Goal: Task Accomplishment & Management: Manage account settings

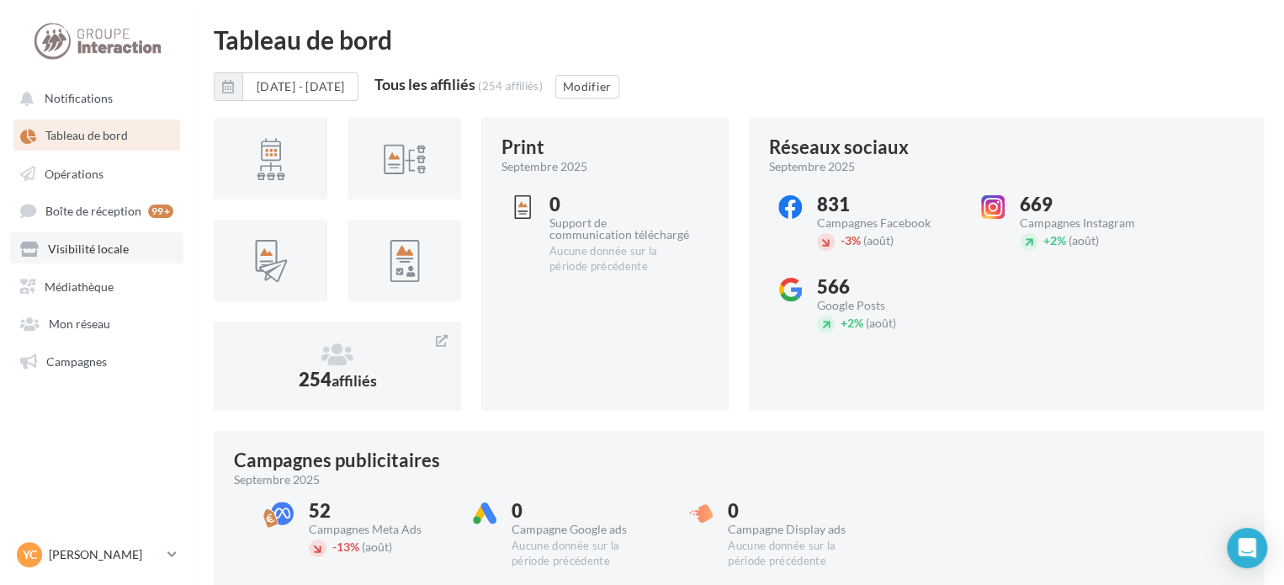
click at [112, 253] on span "Visibilité locale" at bounding box center [88, 249] width 81 height 14
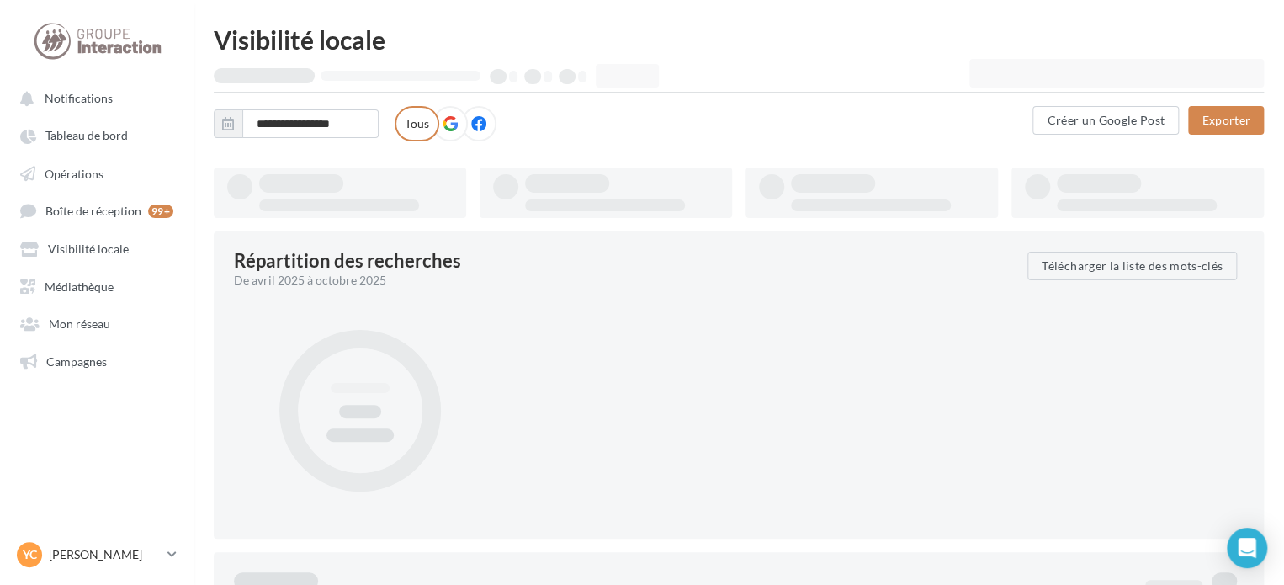
click at [1090, 76] on div at bounding box center [1116, 73] width 295 height 29
click at [1065, 83] on div at bounding box center [1116, 73] width 295 height 29
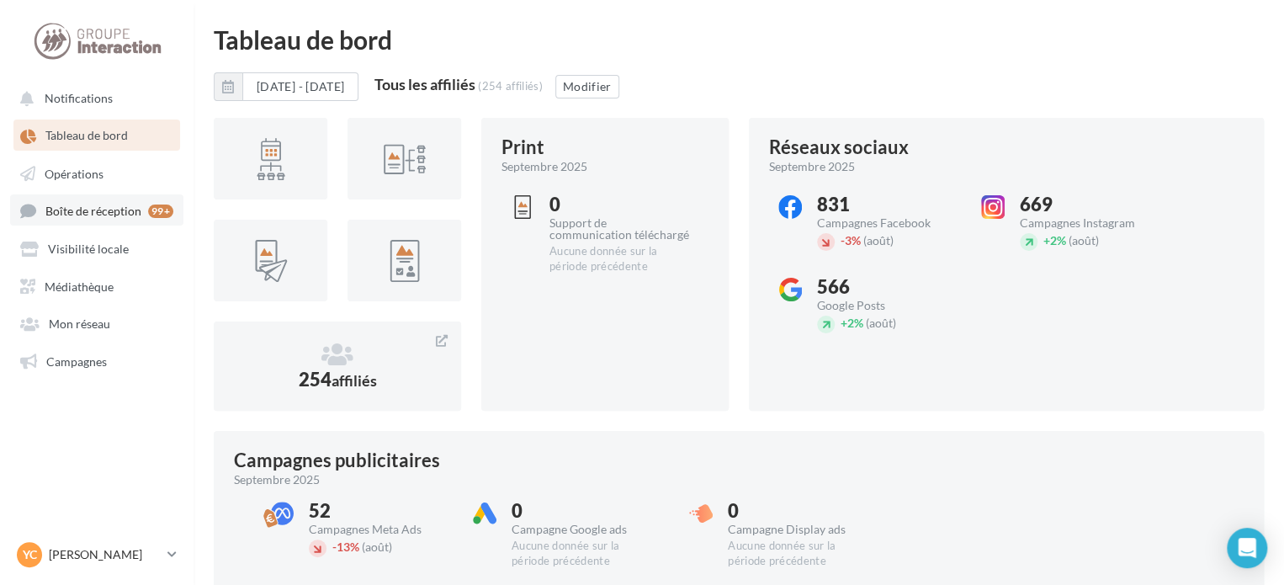
drag, startPoint x: 88, startPoint y: 238, endPoint x: 114, endPoint y: 198, distance: 48.5
click at [88, 238] on link "Visibilité locale" at bounding box center [96, 247] width 173 height 30
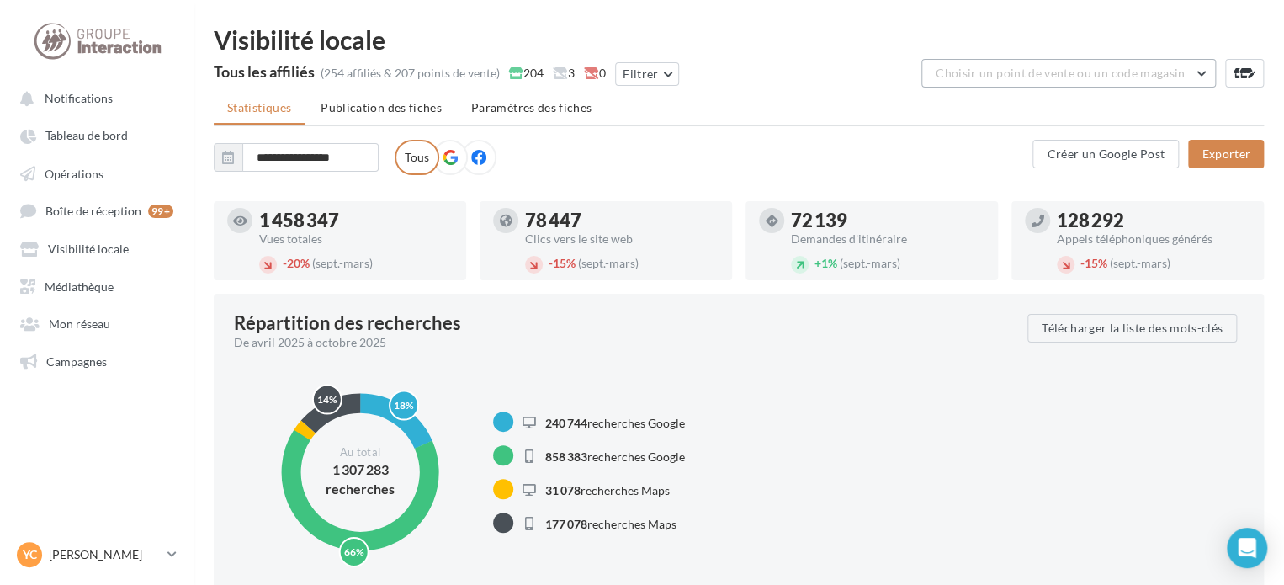
click at [995, 71] on span "Choisir un point de vente ou un code magasin" at bounding box center [1060, 73] width 249 height 14
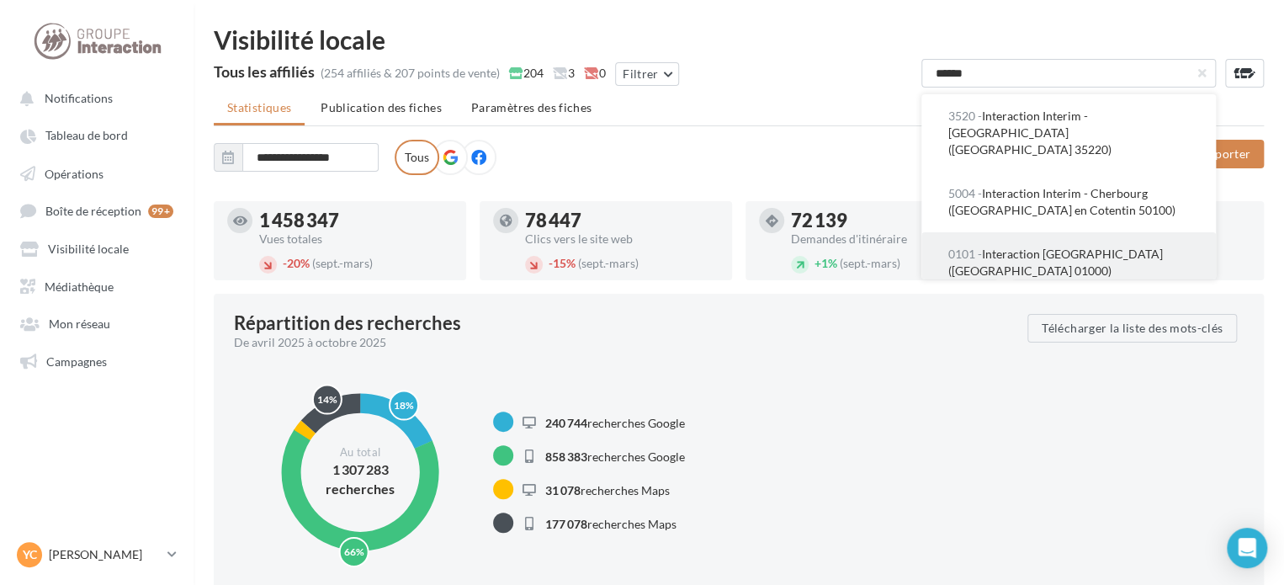
type input "*****"
click at [1140, 232] on button "0101 - Interaction Santé - Bourg-en-Bresse (Bourg en Bresse 01000)" at bounding box center [1068, 262] width 295 height 61
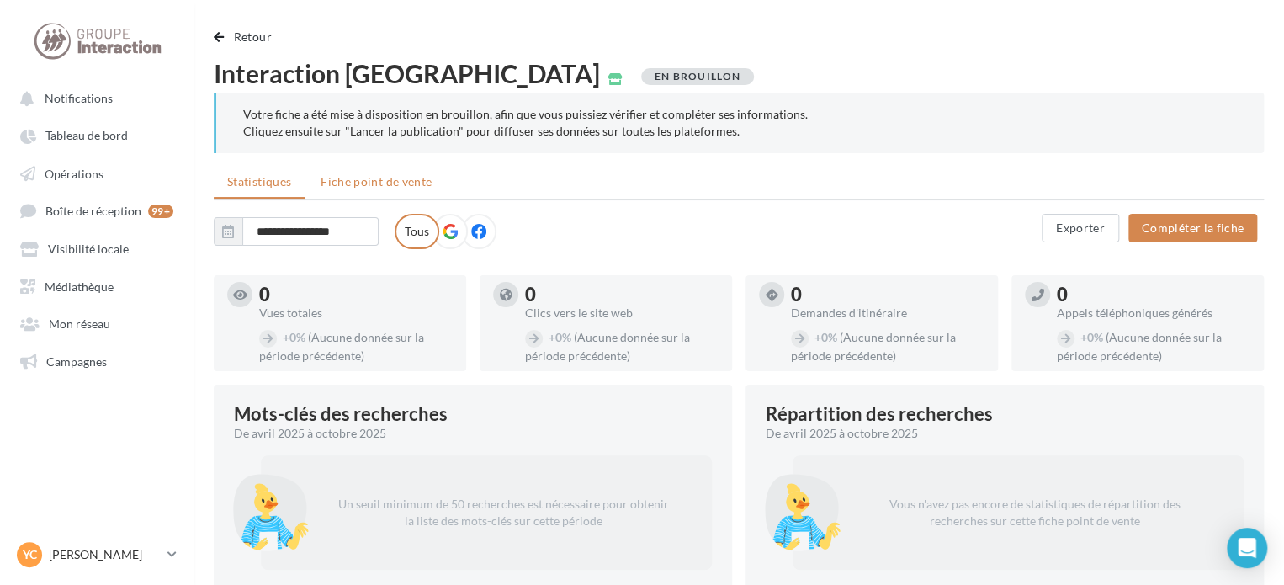
click at [351, 190] on li "Fiche point de vente" at bounding box center [376, 182] width 138 height 30
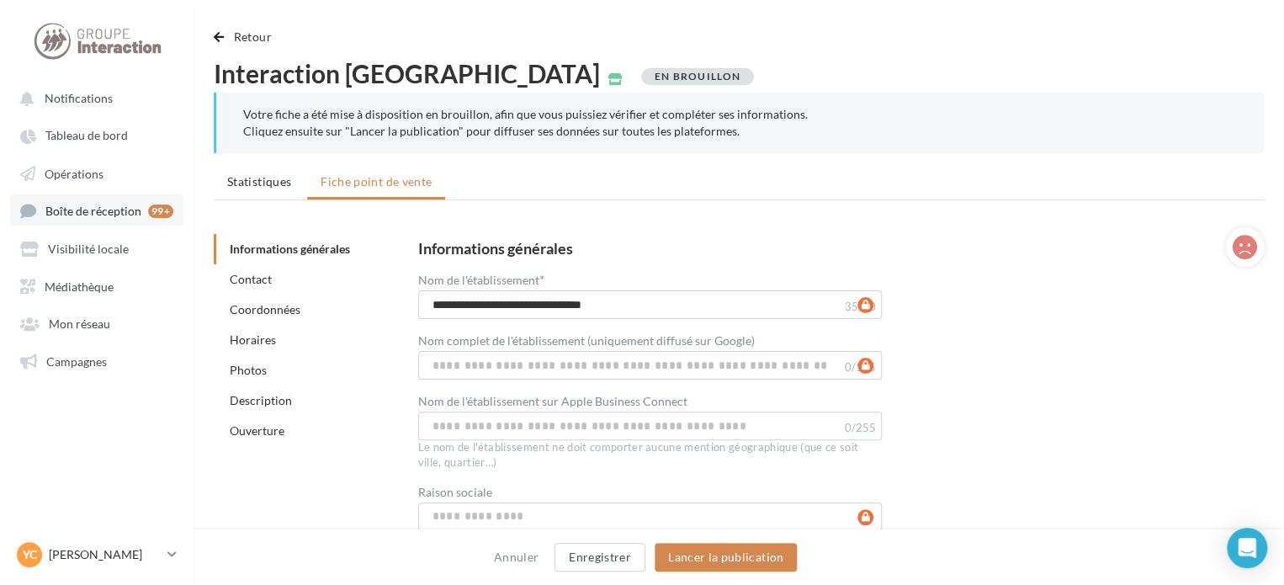
click at [61, 208] on span "Boîte de réception" at bounding box center [93, 211] width 96 height 14
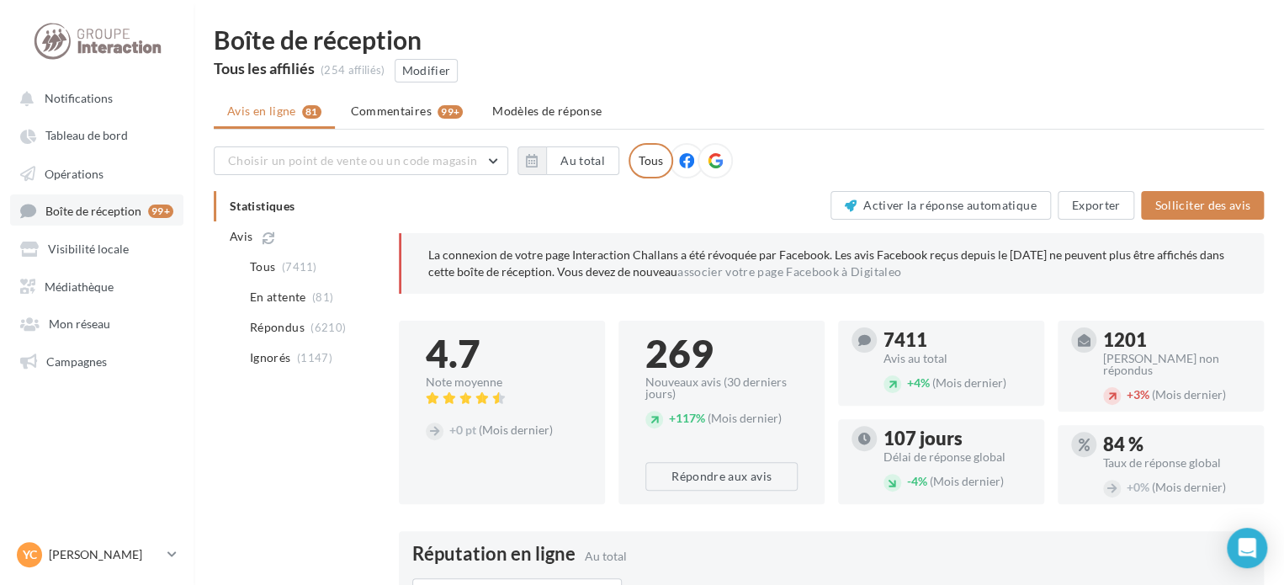
click at [88, 211] on span "Boîte de réception" at bounding box center [93, 211] width 96 height 14
click at [84, 248] on span "Visibilité locale" at bounding box center [88, 249] width 81 height 14
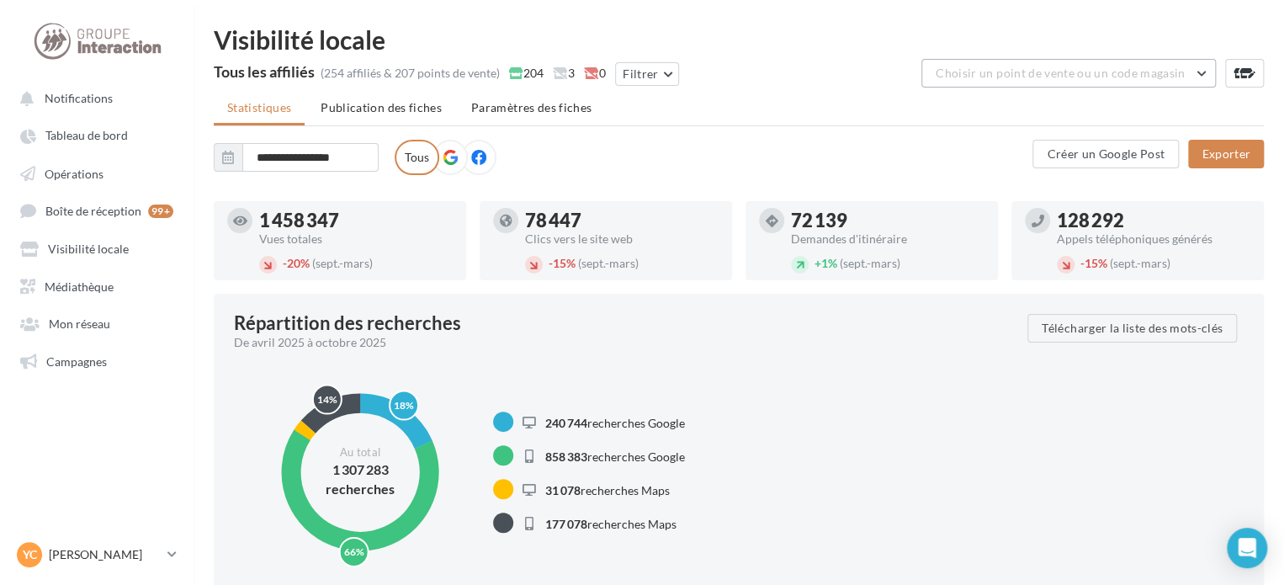
click at [1107, 76] on span "Choisir un point de vente ou un code magasin" at bounding box center [1060, 73] width 249 height 14
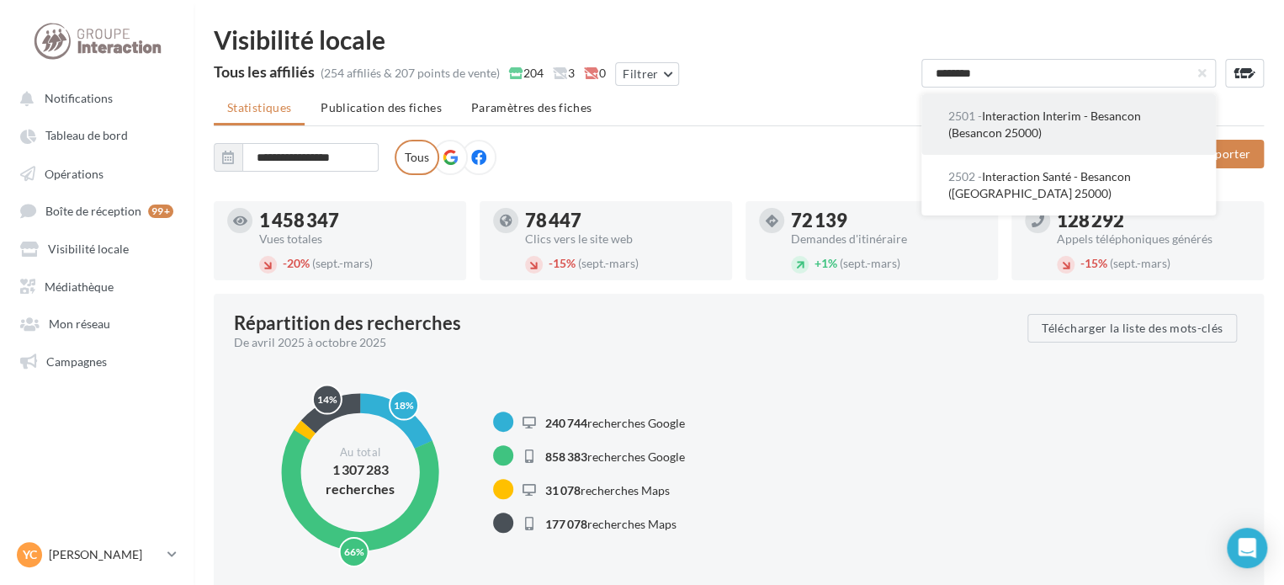
type input "********"
click at [1091, 116] on span "2501 - Interaction Interim - Besancon (Besancon 25000)" at bounding box center [1044, 124] width 193 height 31
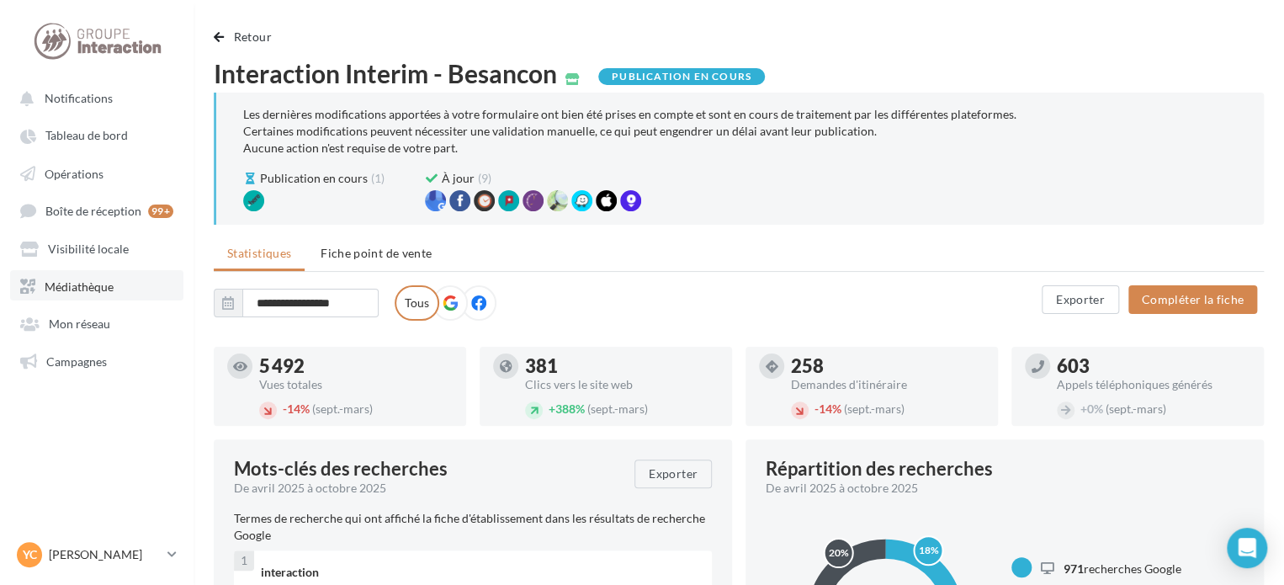
click at [95, 270] on link "Médiathèque" at bounding box center [96, 285] width 173 height 30
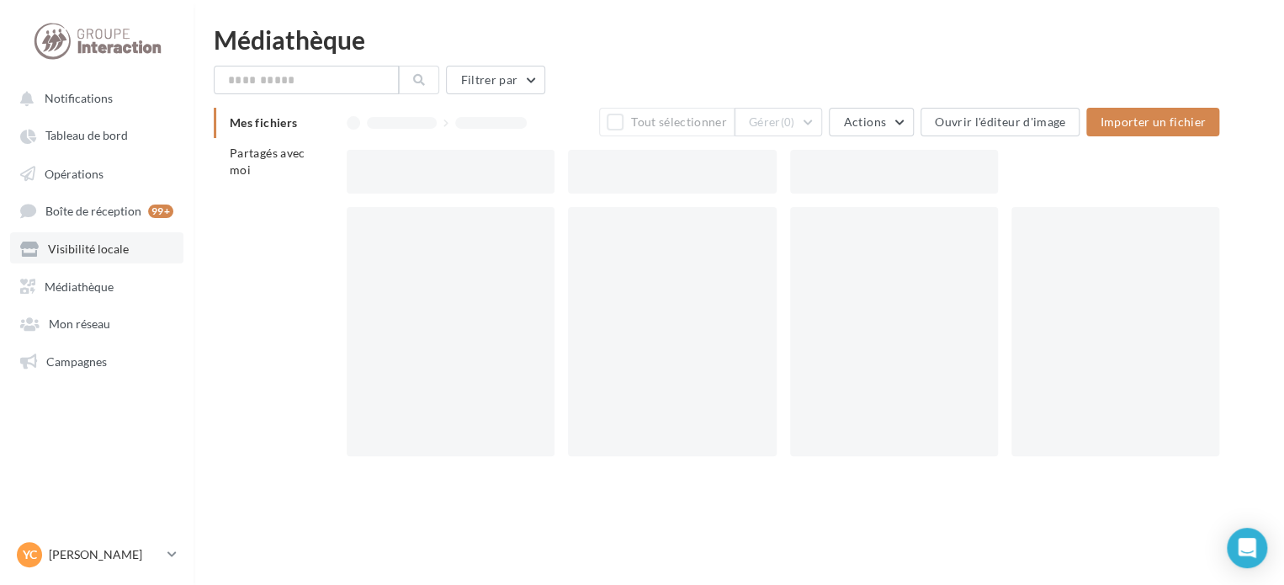
click at [104, 248] on span "Visibilité locale" at bounding box center [88, 249] width 81 height 14
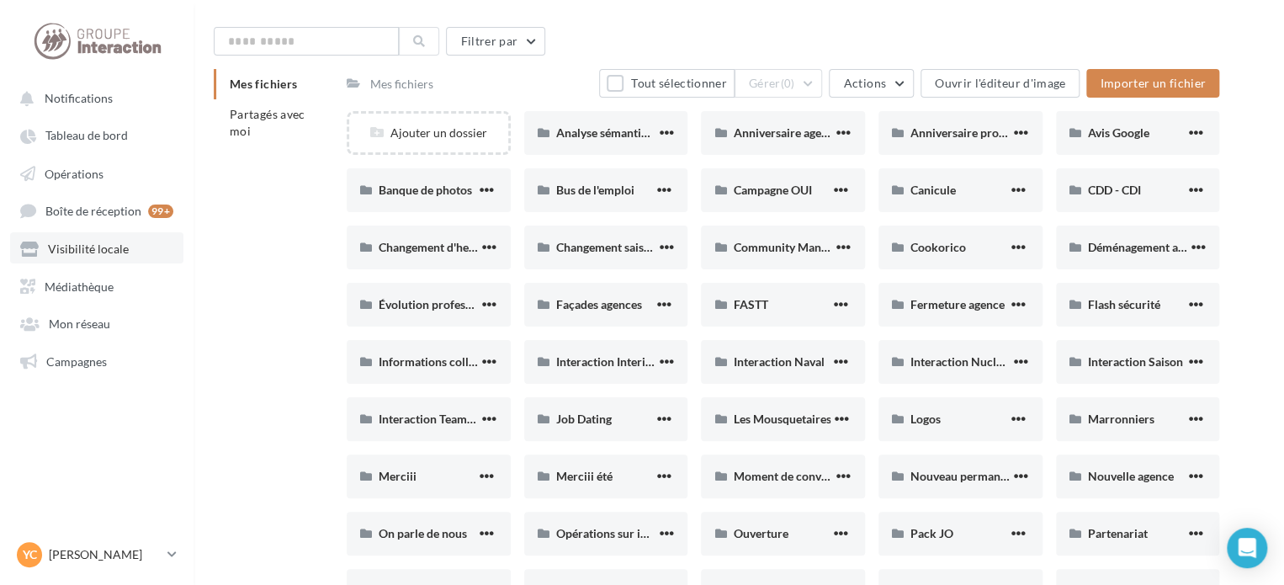
click at [91, 238] on link "Visibilité locale" at bounding box center [96, 247] width 173 height 30
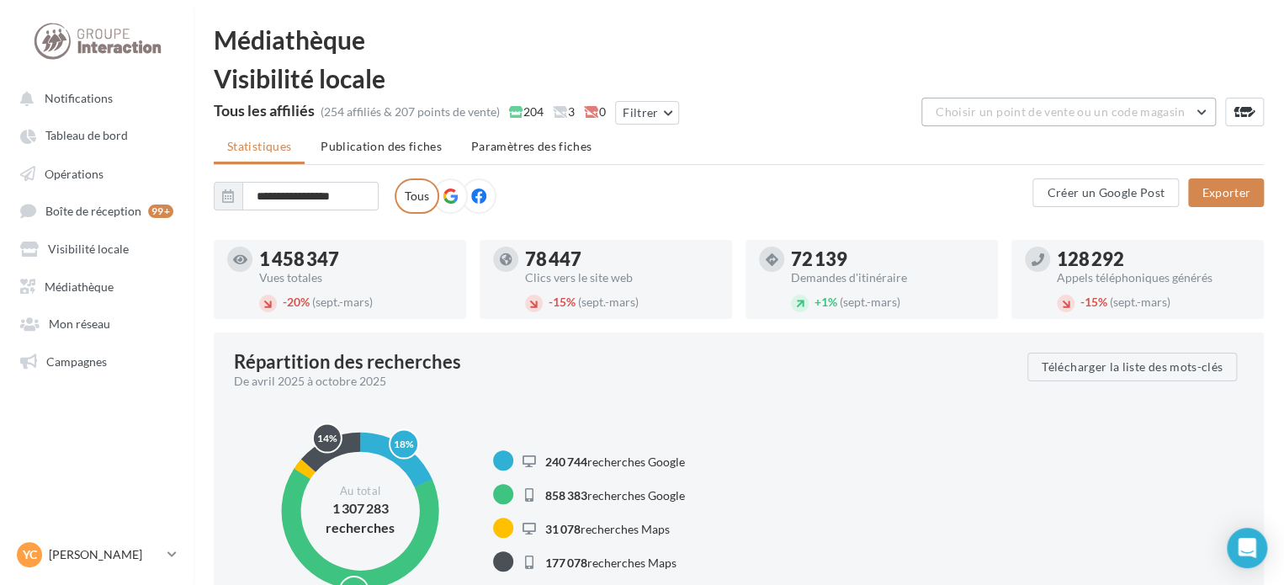
click at [1047, 111] on span "Choisir un point de vente ou un code magasin" at bounding box center [1060, 111] width 249 height 14
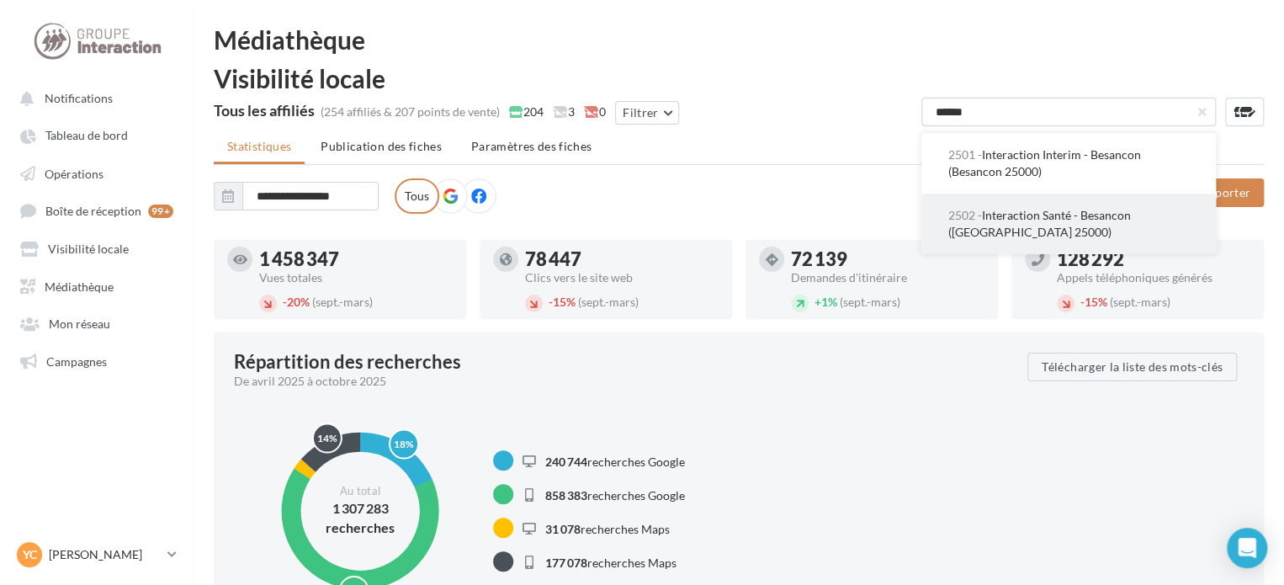
type input "******"
click at [1032, 194] on button "2502 - Interaction Santé - [GEOGRAPHIC_DATA] ([GEOGRAPHIC_DATA] 25000)" at bounding box center [1068, 224] width 295 height 61
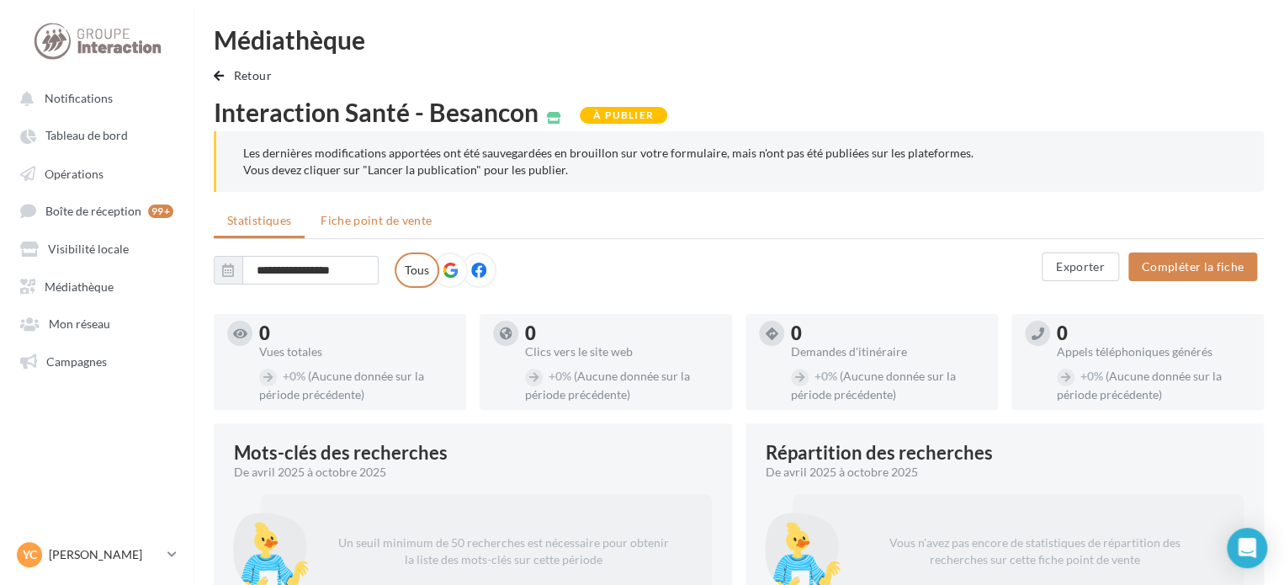
click at [387, 214] on span "Fiche point de vente" at bounding box center [376, 220] width 111 height 14
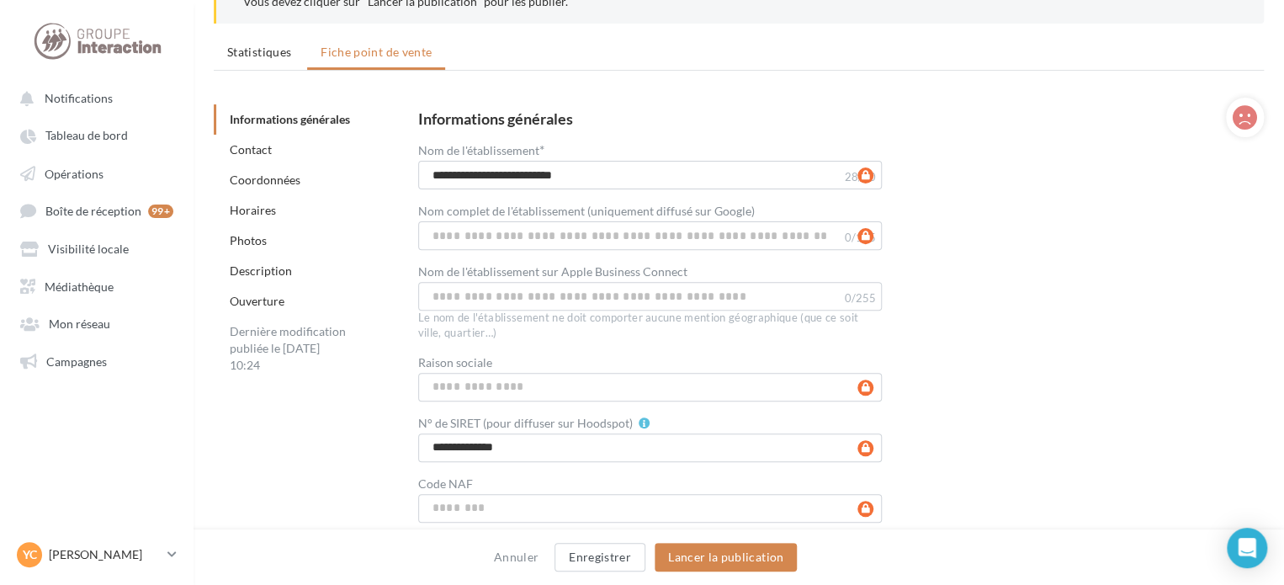
scroll to position [84, 0]
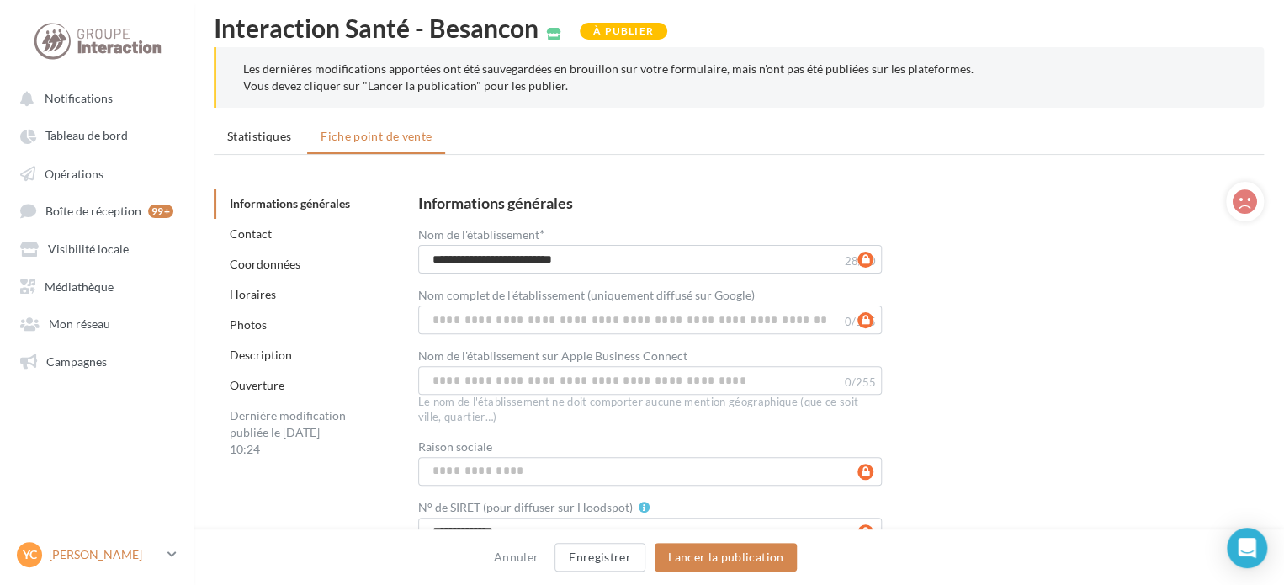
click at [178, 549] on link "YC Yaneck Chareyre gest-chareyre" at bounding box center [96, 555] width 167 height 32
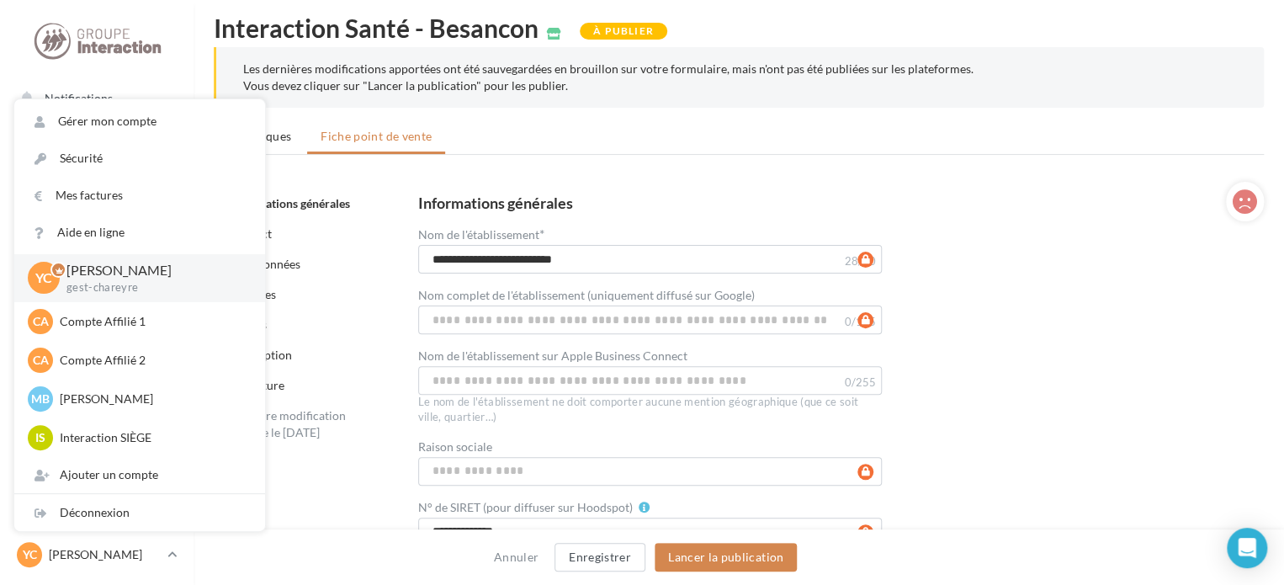
click at [365, 261] on div "Coordonnées" at bounding box center [340, 264] width 252 height 30
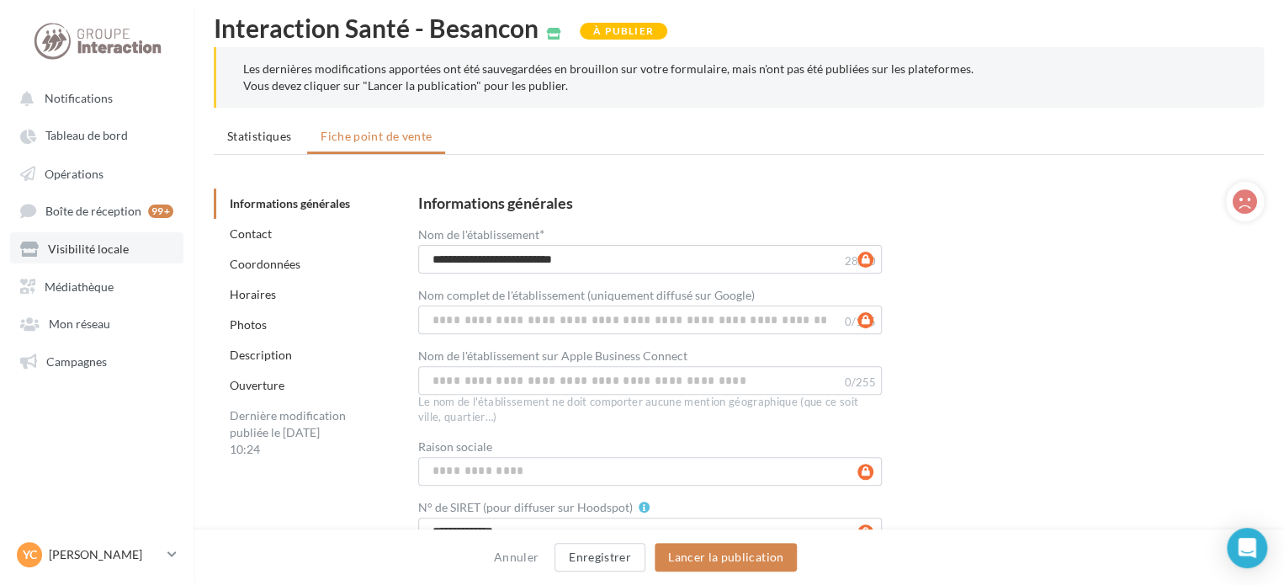
click at [88, 252] on span "Visibilité locale" at bounding box center [88, 249] width 81 height 14
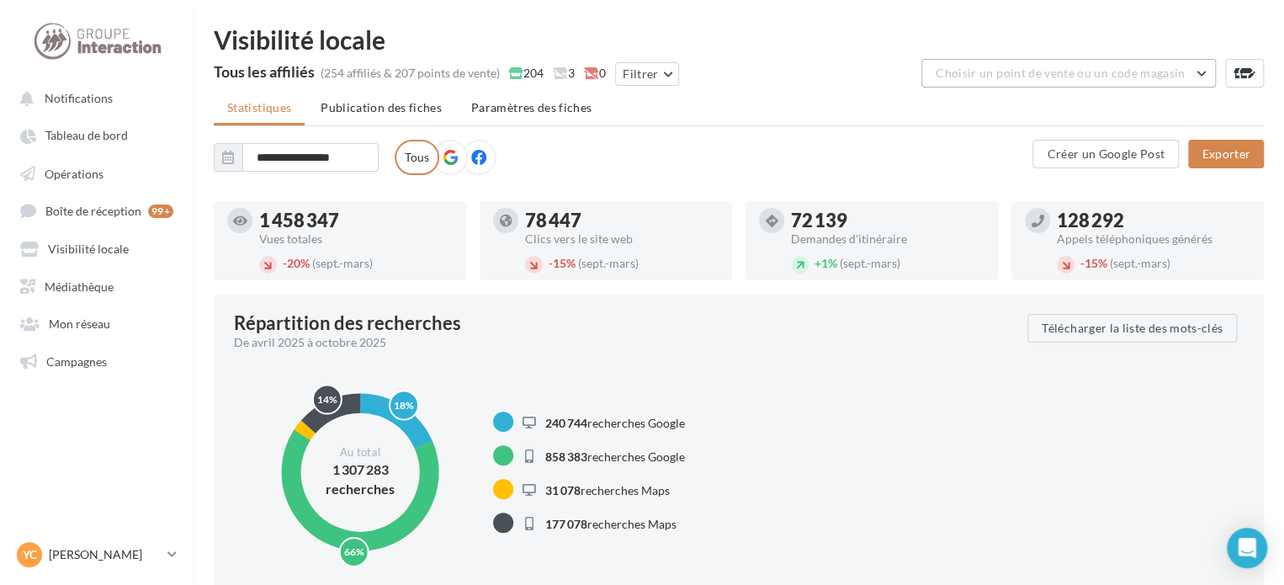
click at [1074, 76] on span "Choisir un point de vente ou un code magasin" at bounding box center [1060, 73] width 249 height 14
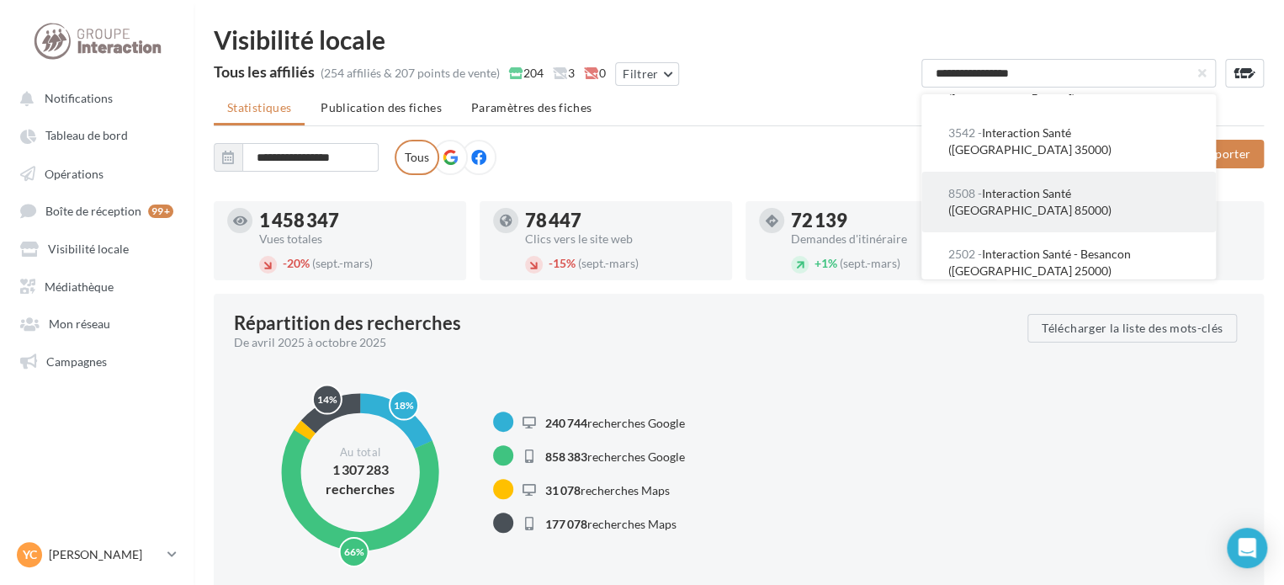
scroll to position [168, 0]
type input "**********"
click at [1054, 195] on button "8508 - Interaction Santé (La Roche Sur Yon 85000)" at bounding box center [1068, 198] width 295 height 61
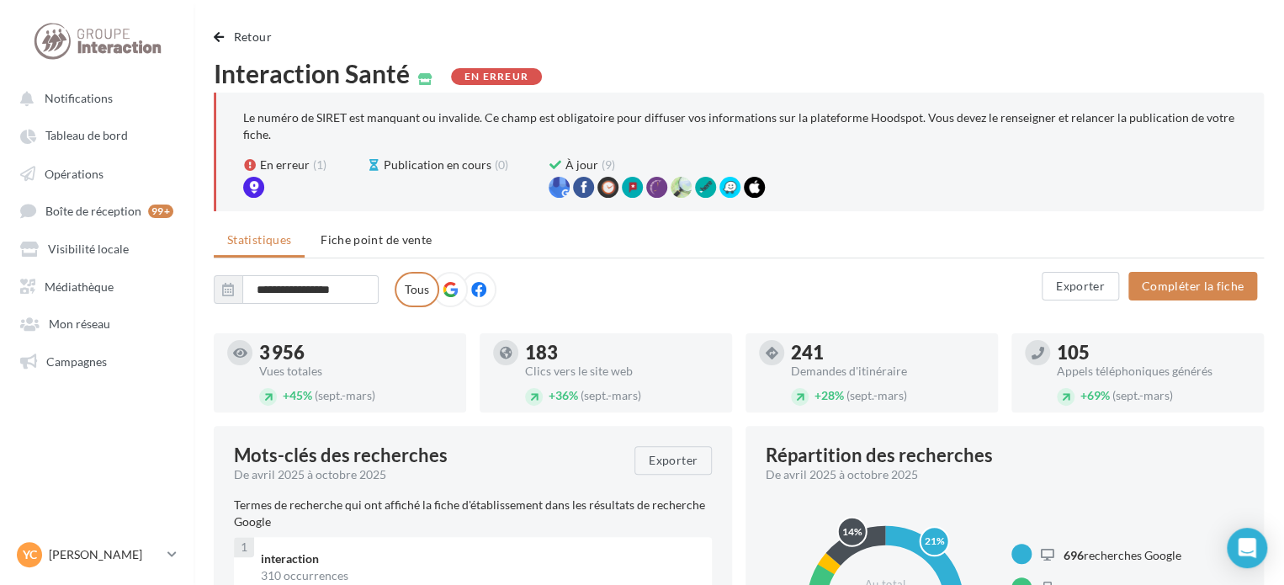
click at [264, 188] on div "En erreur (1)" at bounding box center [291, 177] width 97 height 41
click at [384, 242] on span "Fiche point de vente" at bounding box center [376, 239] width 111 height 14
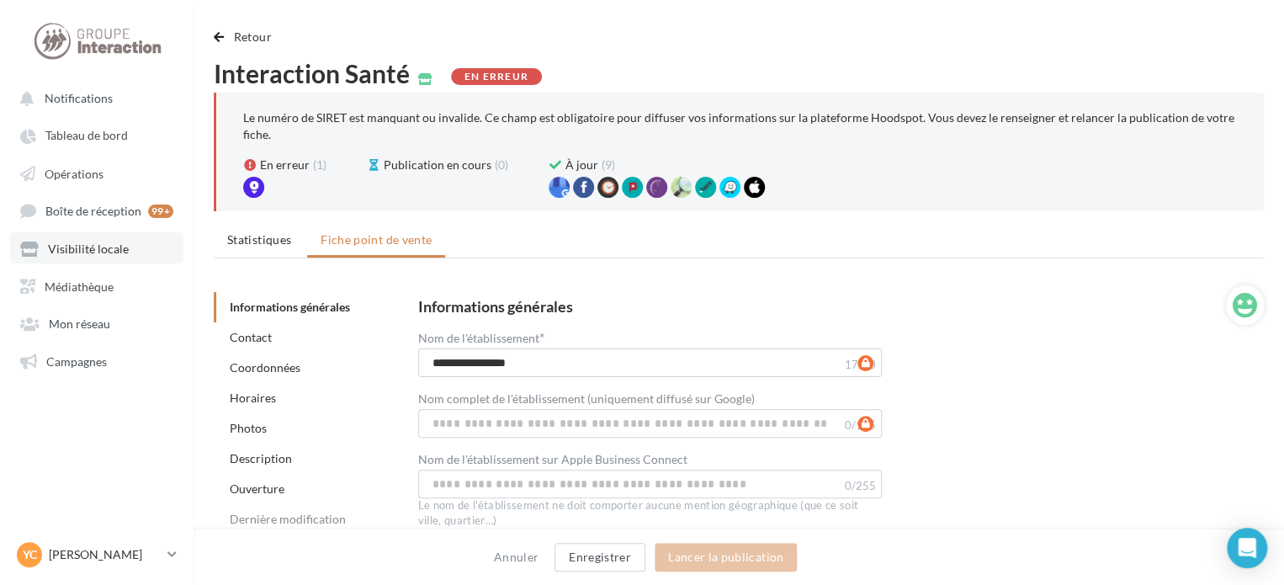
click at [71, 253] on span "Visibilité locale" at bounding box center [88, 249] width 81 height 14
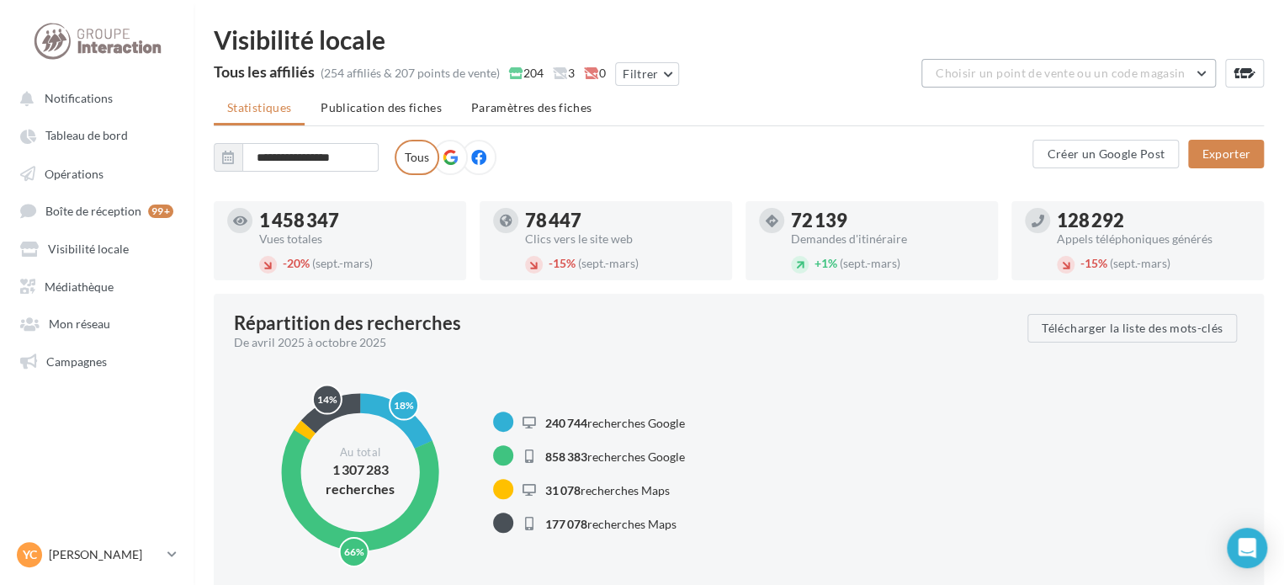
click at [1061, 69] on span "Choisir un point de vente ou un code magasin" at bounding box center [1060, 73] width 249 height 14
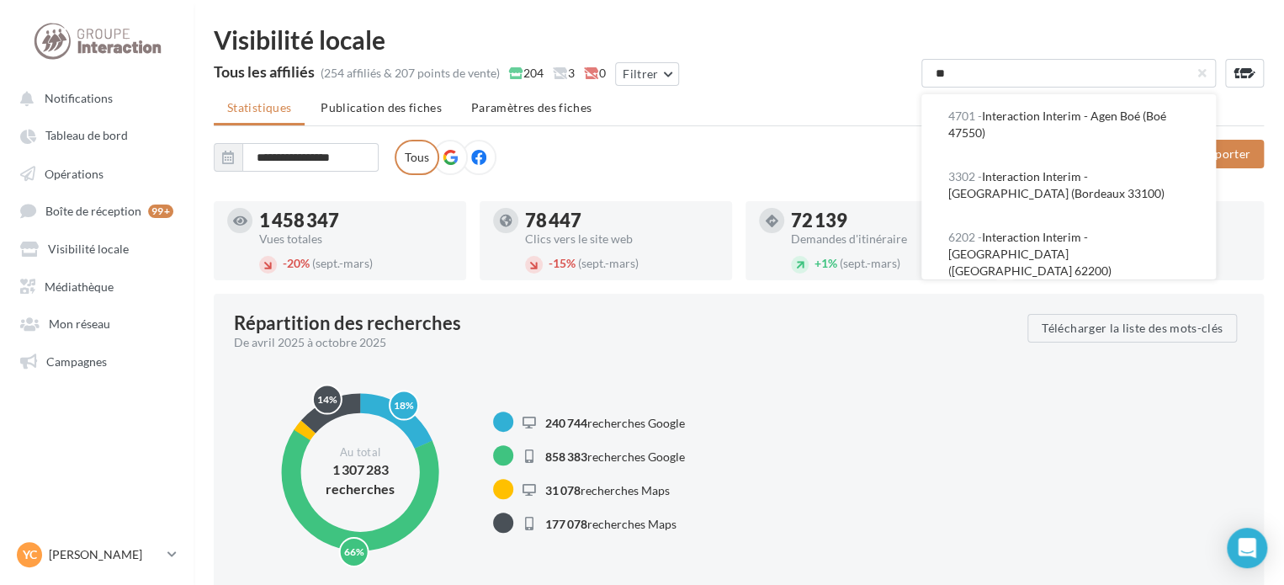
type input "***"
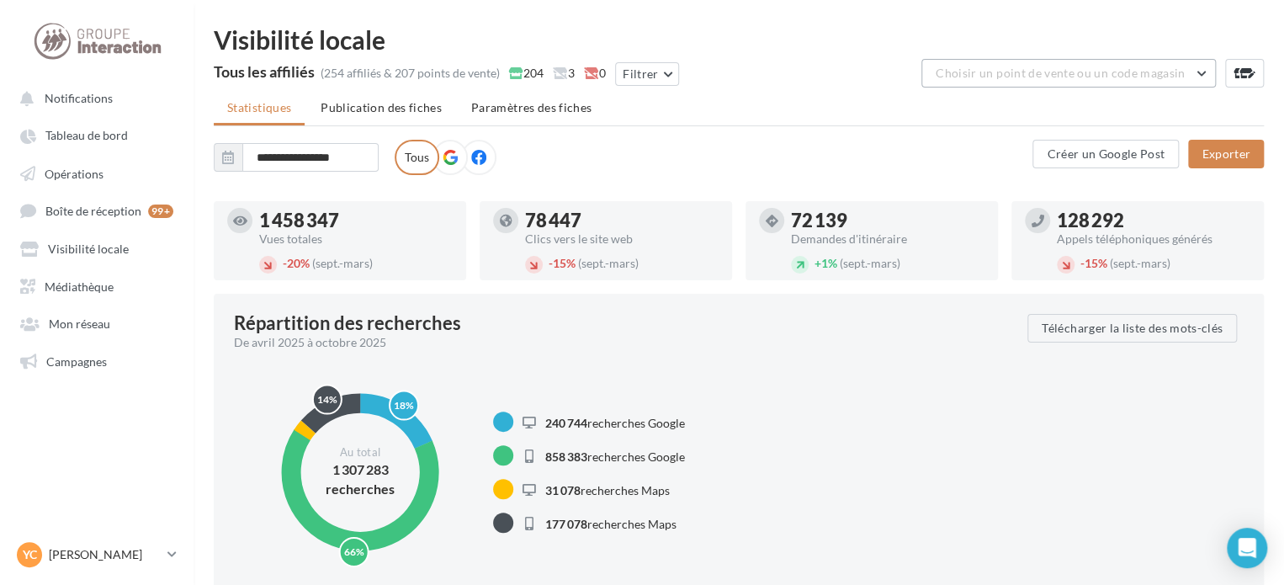
click at [966, 76] on span "Choisir un point de vente ou un code magasin" at bounding box center [1060, 73] width 249 height 14
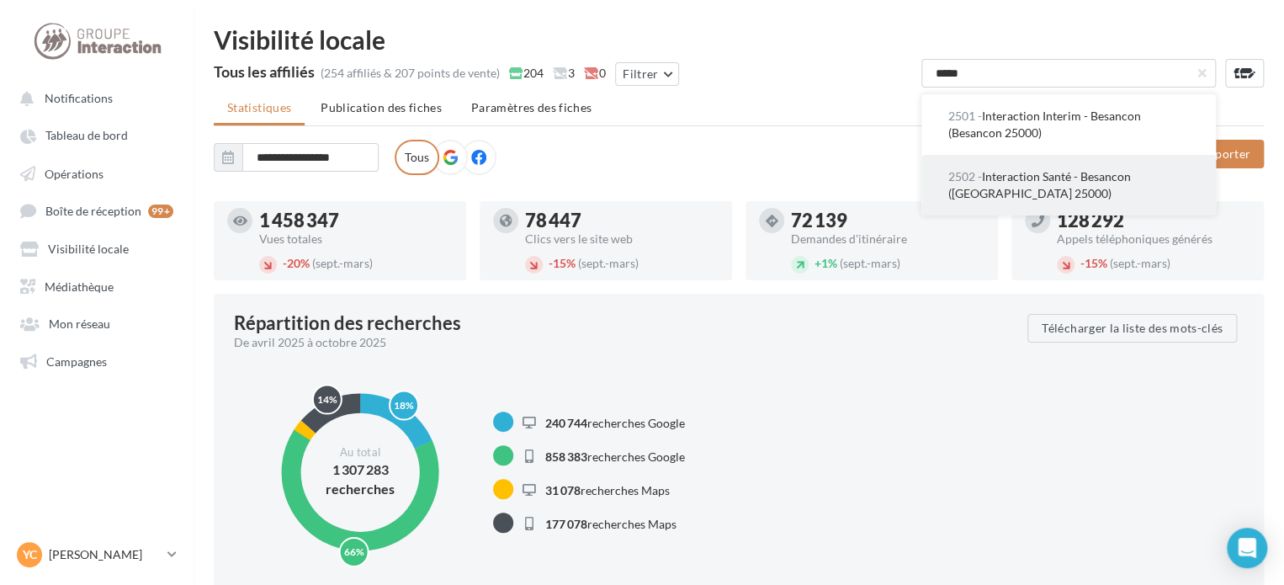
type input "*****"
click at [1049, 176] on span "2502 - Interaction Santé - [GEOGRAPHIC_DATA] ([GEOGRAPHIC_DATA] 25000)" at bounding box center [1039, 184] width 183 height 31
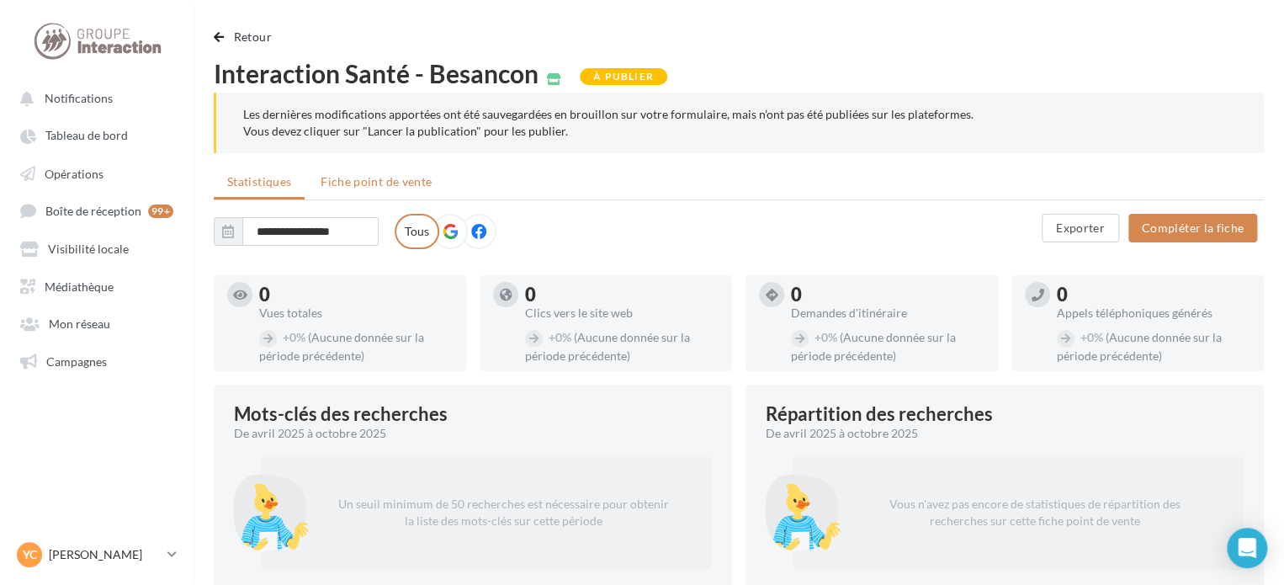
click at [358, 195] on li "Fiche point de vente" at bounding box center [376, 182] width 138 height 30
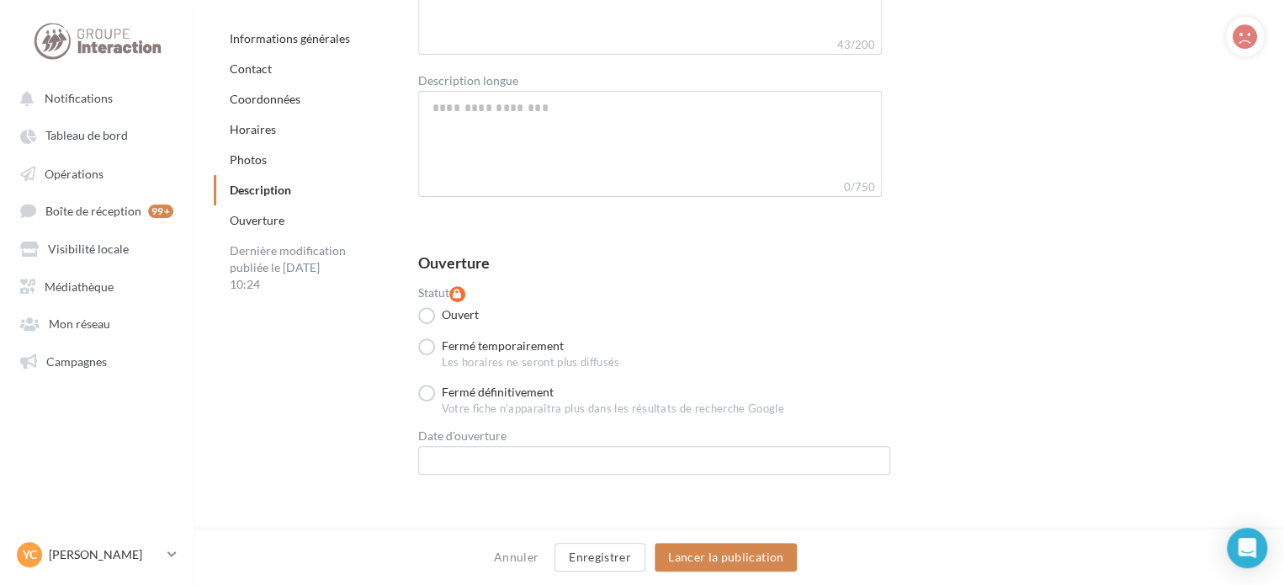
scroll to position [3378, 0]
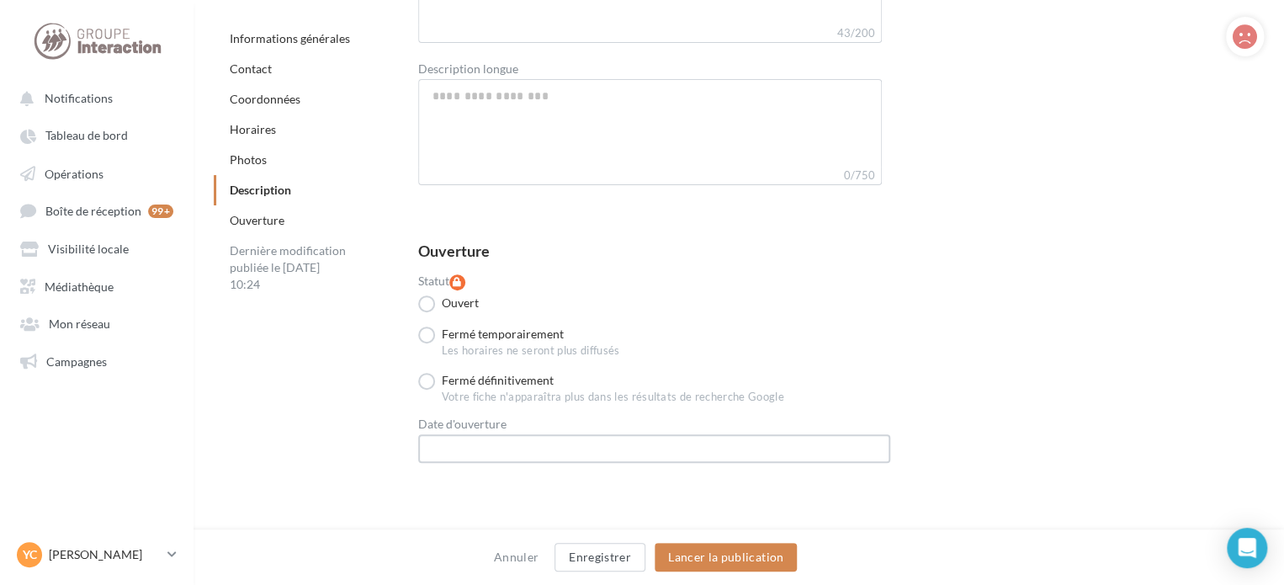
click at [798, 436] on input "text" at bounding box center [654, 448] width 472 height 29
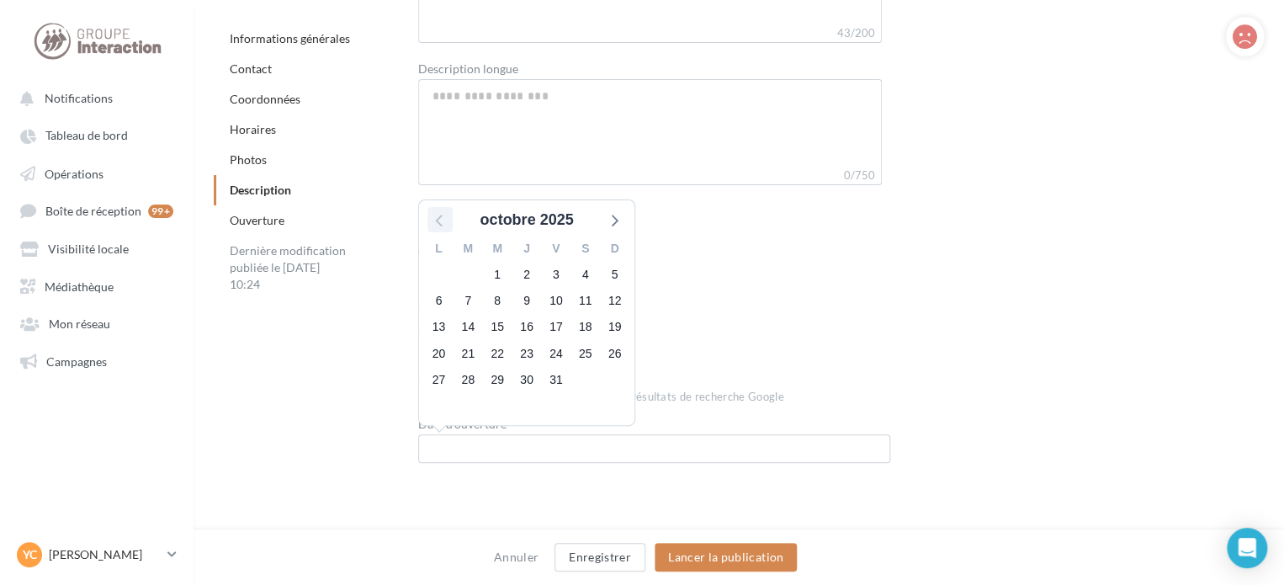
click at [443, 219] on icon at bounding box center [440, 220] width 22 height 22
click at [444, 215] on icon at bounding box center [440, 220] width 22 height 22
click at [432, 289] on span "2" at bounding box center [439, 301] width 24 height 24
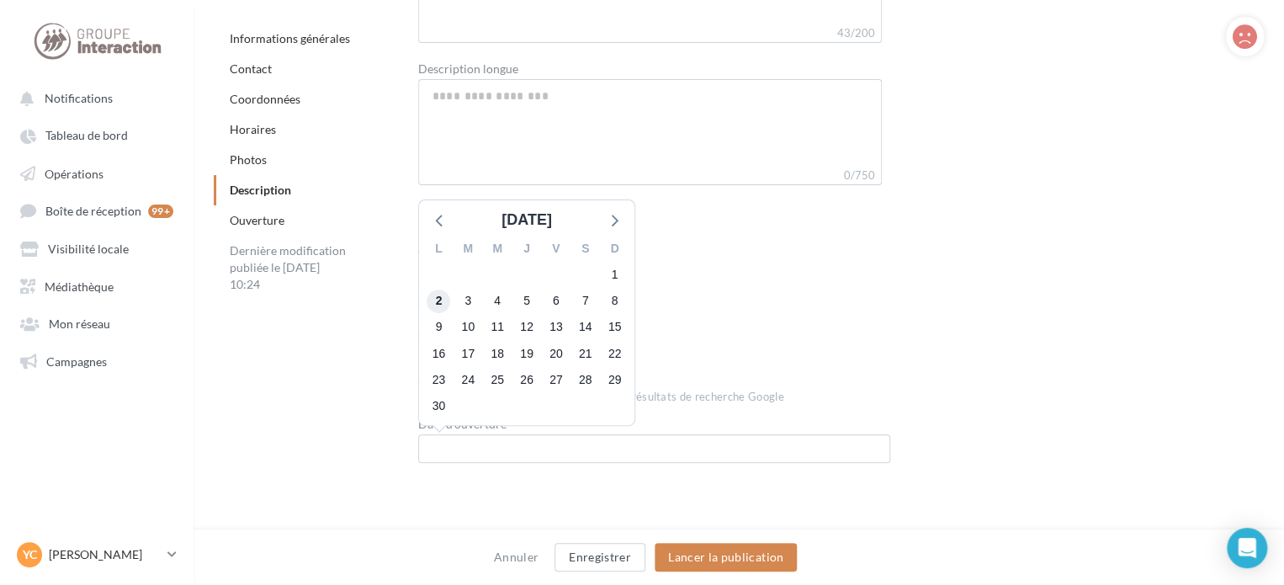
type input "**********"
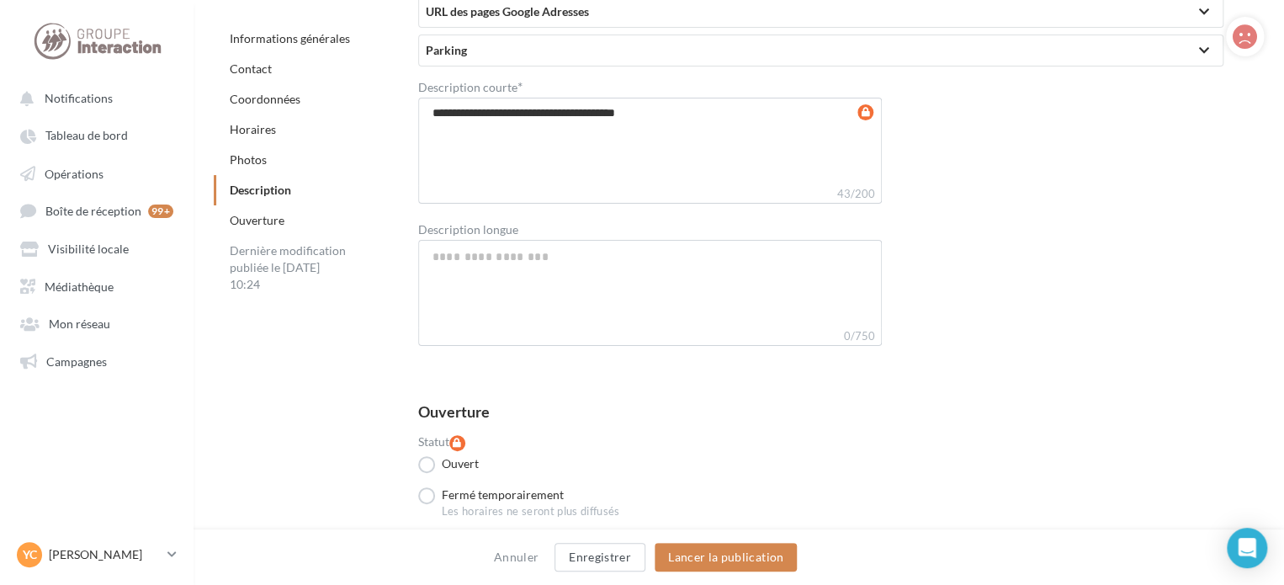
scroll to position [3210, 0]
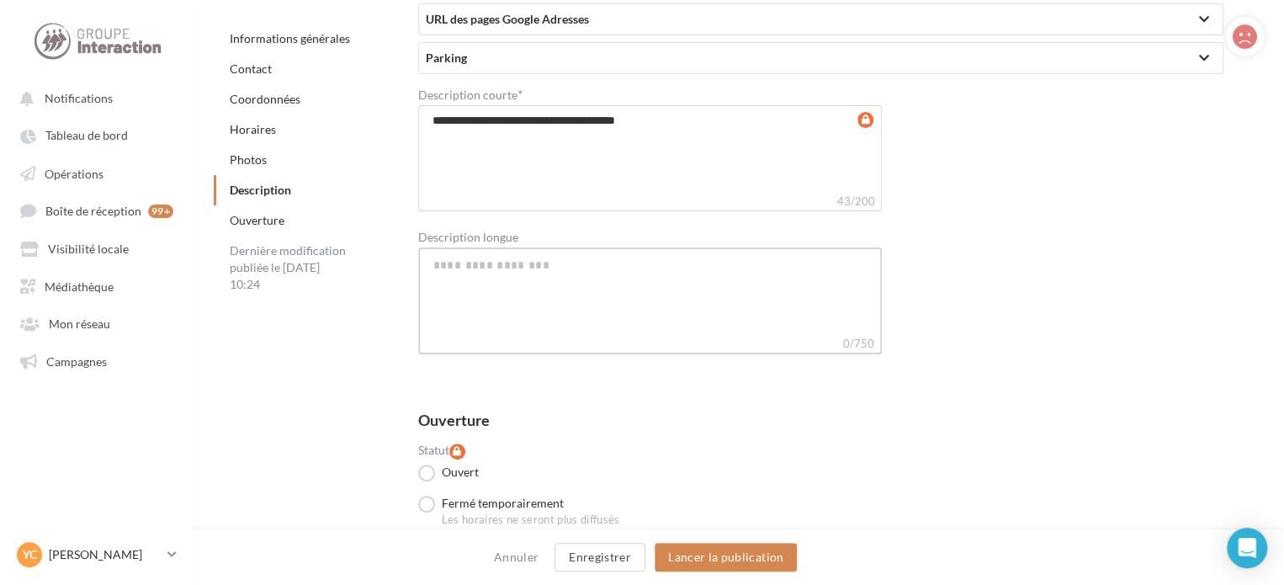
click at [456, 257] on textarea "Description longue" at bounding box center [650, 291] width 465 height 88
paste textarea "**********"
type textarea "**********"
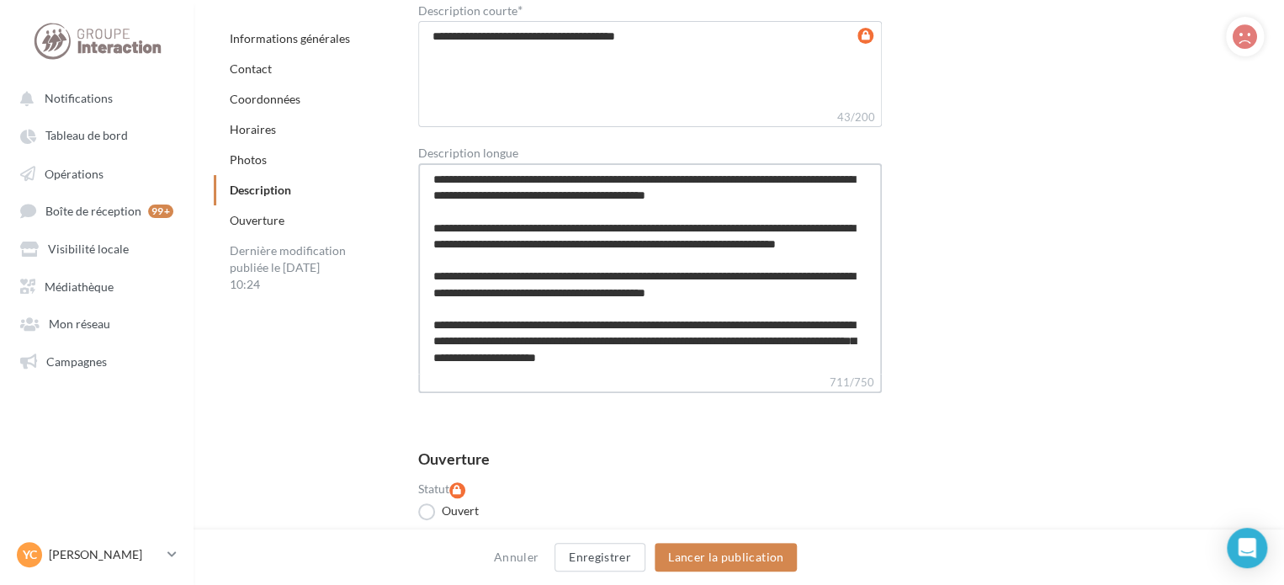
scroll to position [0, 0]
type textarea "**********"
drag, startPoint x: 677, startPoint y: 28, endPoint x: 398, endPoint y: 27, distance: 278.6
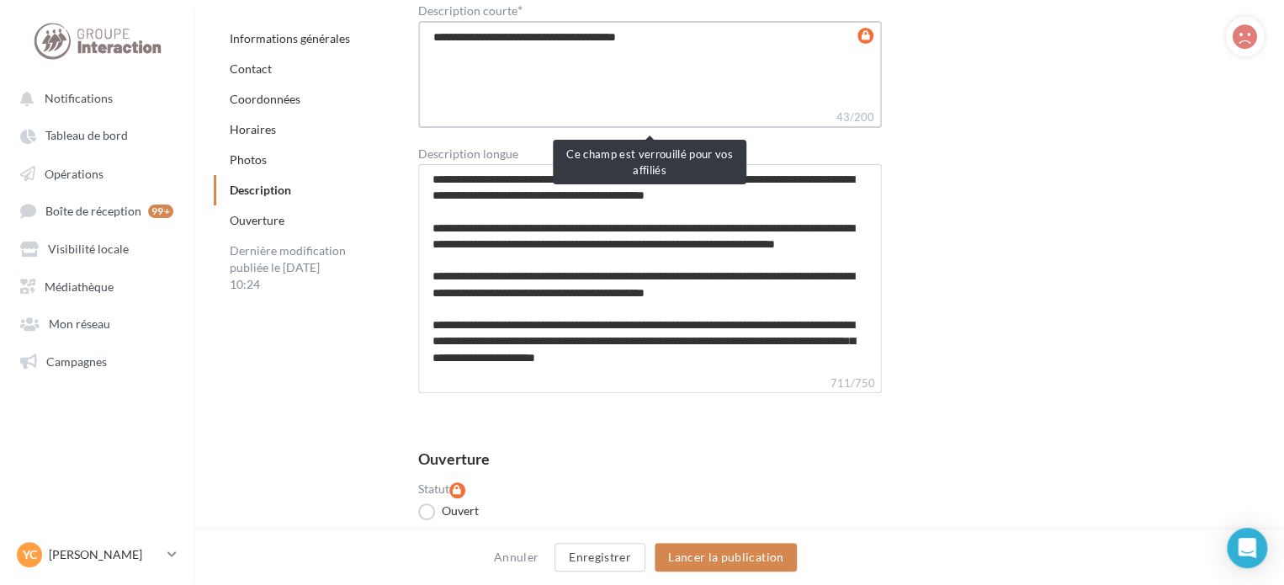
paste textarea "**********"
type textarea "**********"
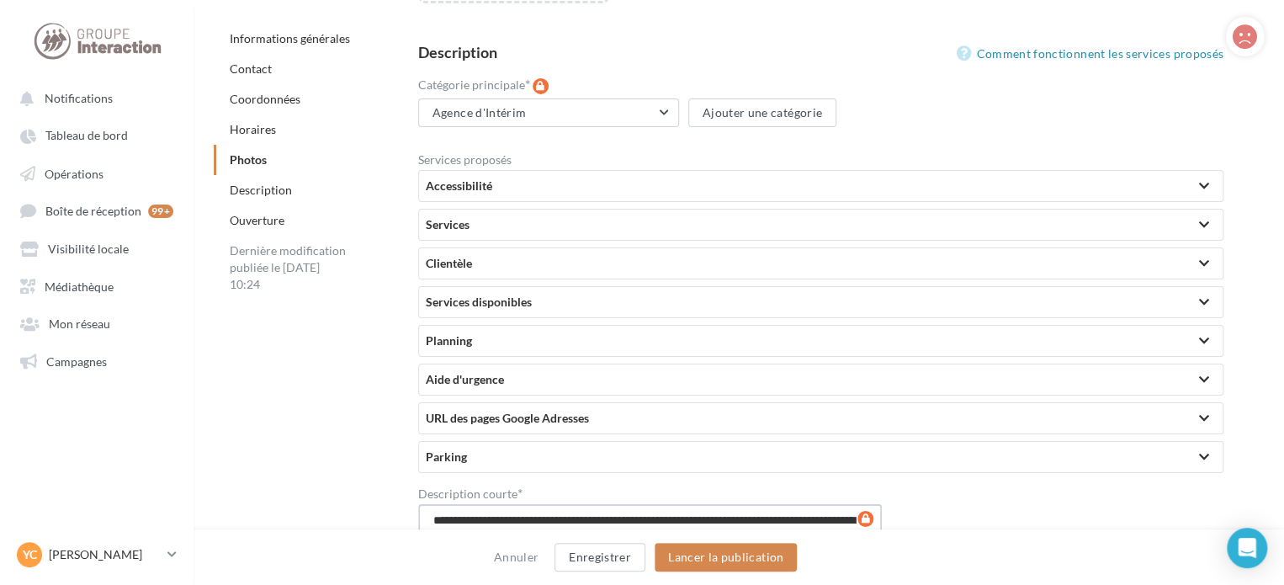
scroll to position [2789, 0]
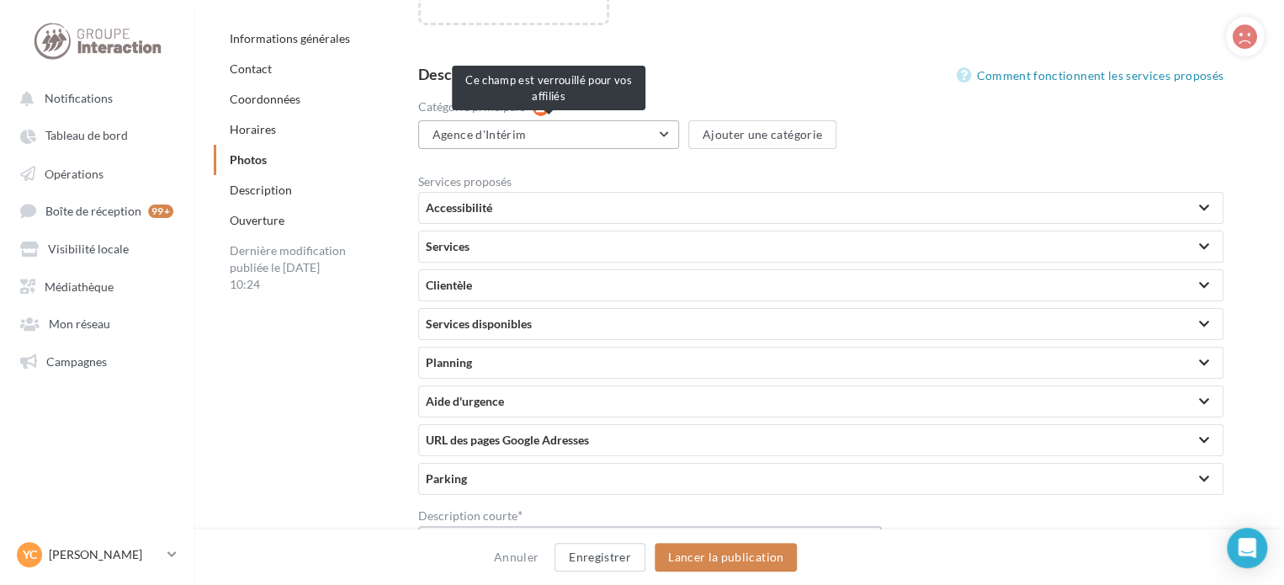
type textarea "**********"
click at [670, 130] on button "Agence d'Intérim" at bounding box center [548, 134] width 261 height 29
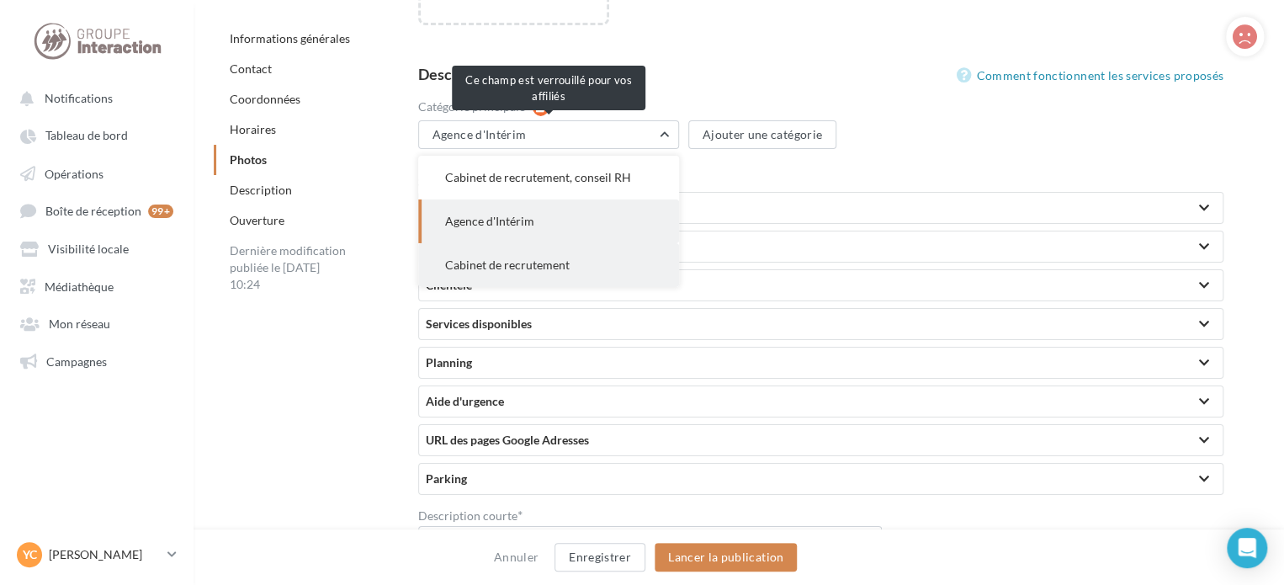
click at [547, 264] on span "Cabinet de recrutement" at bounding box center [507, 265] width 125 height 14
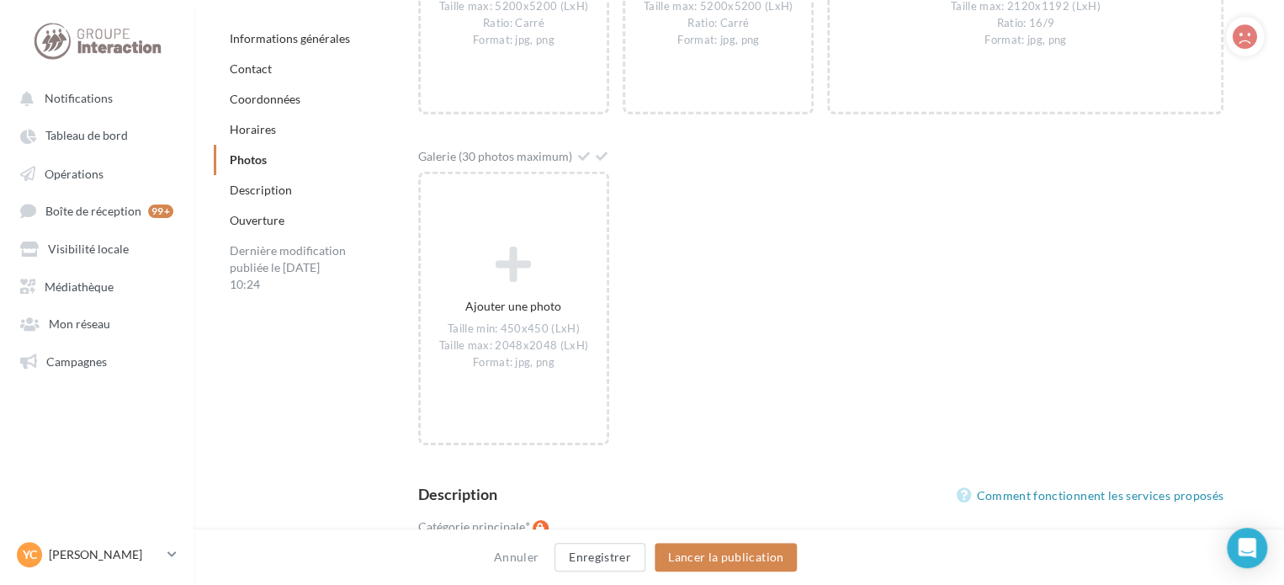
scroll to position [2368, 0]
click at [621, 559] on button "Enregistrer" at bounding box center [600, 557] width 91 height 29
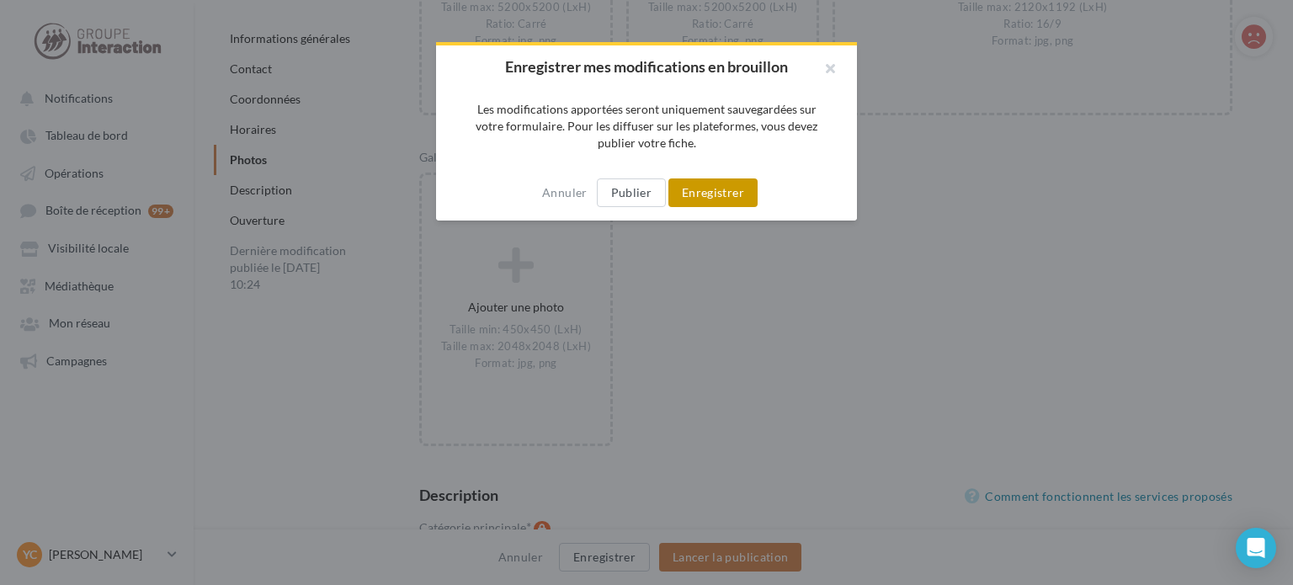
click at [690, 194] on button "Enregistrer" at bounding box center [712, 192] width 89 height 29
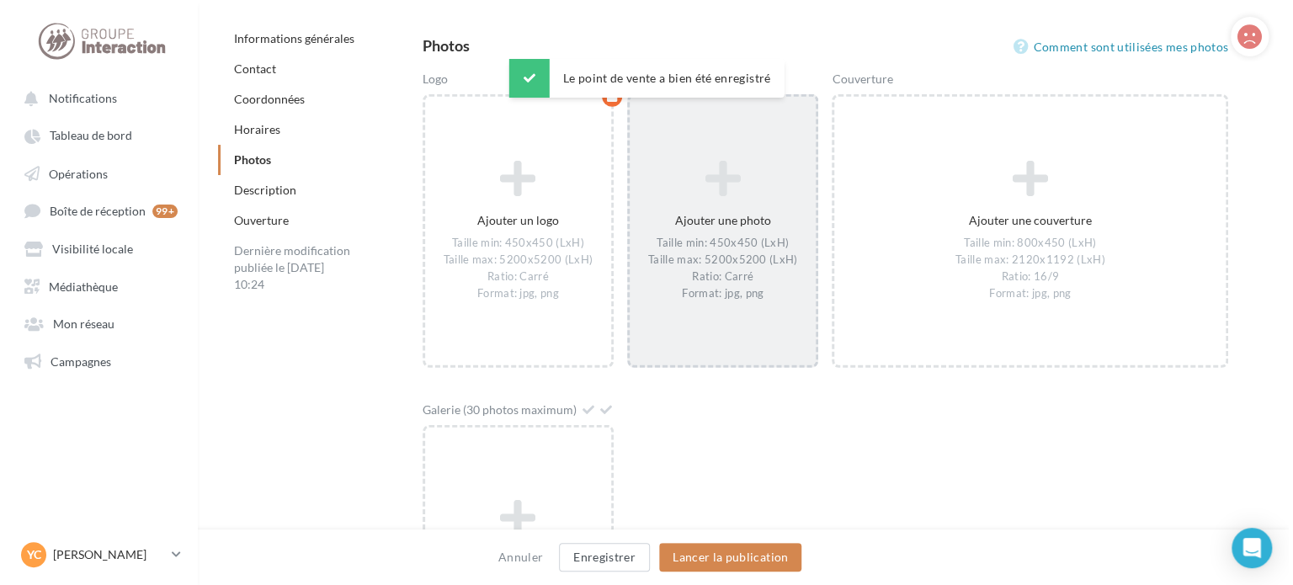
scroll to position [2031, 0]
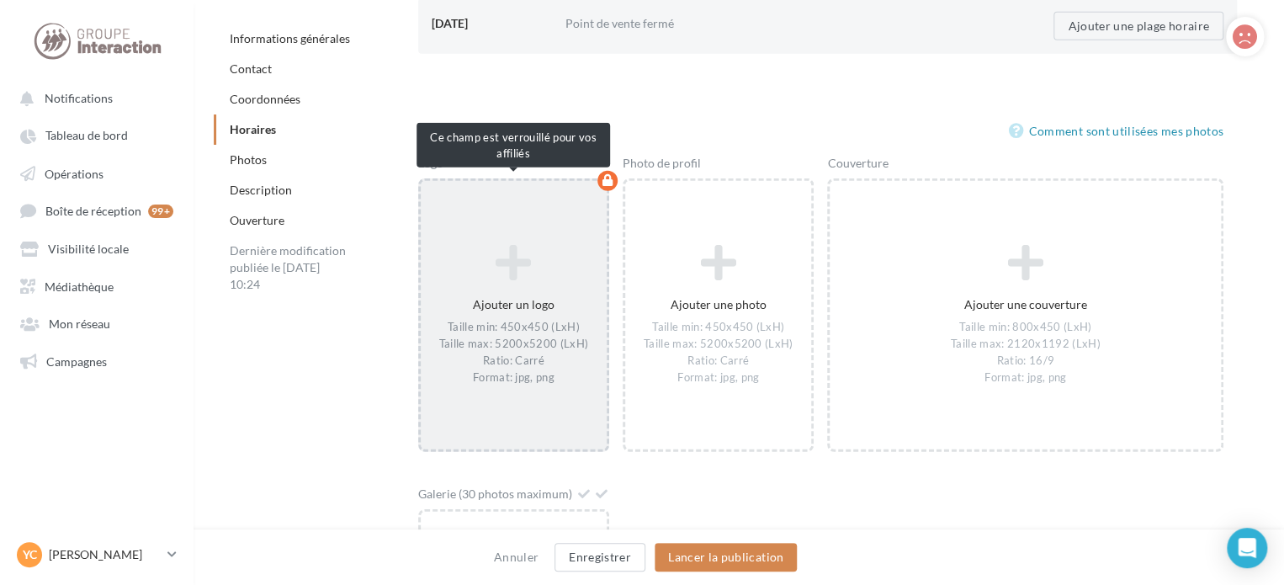
click at [491, 275] on icon at bounding box center [514, 262] width 173 height 40
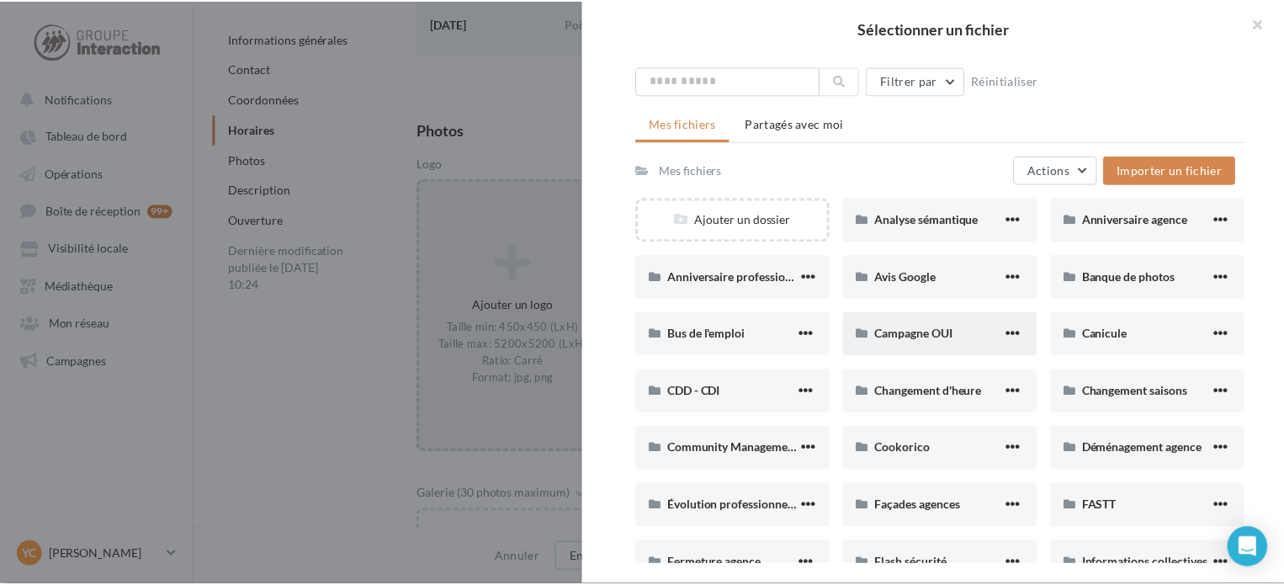
scroll to position [84, 0]
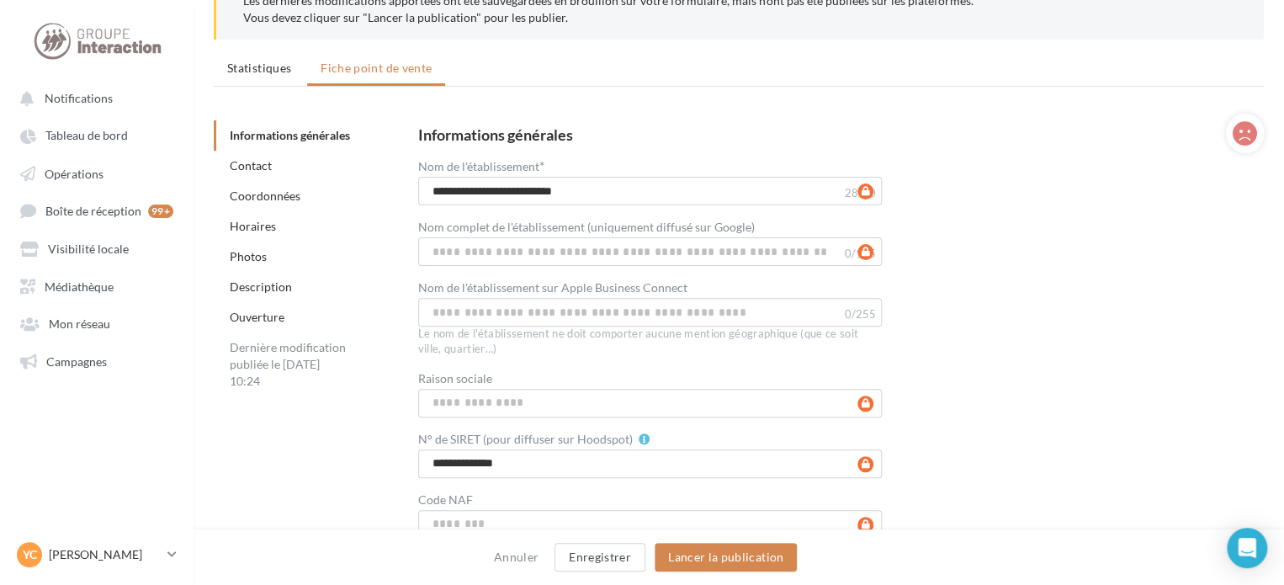
scroll to position [0, 0]
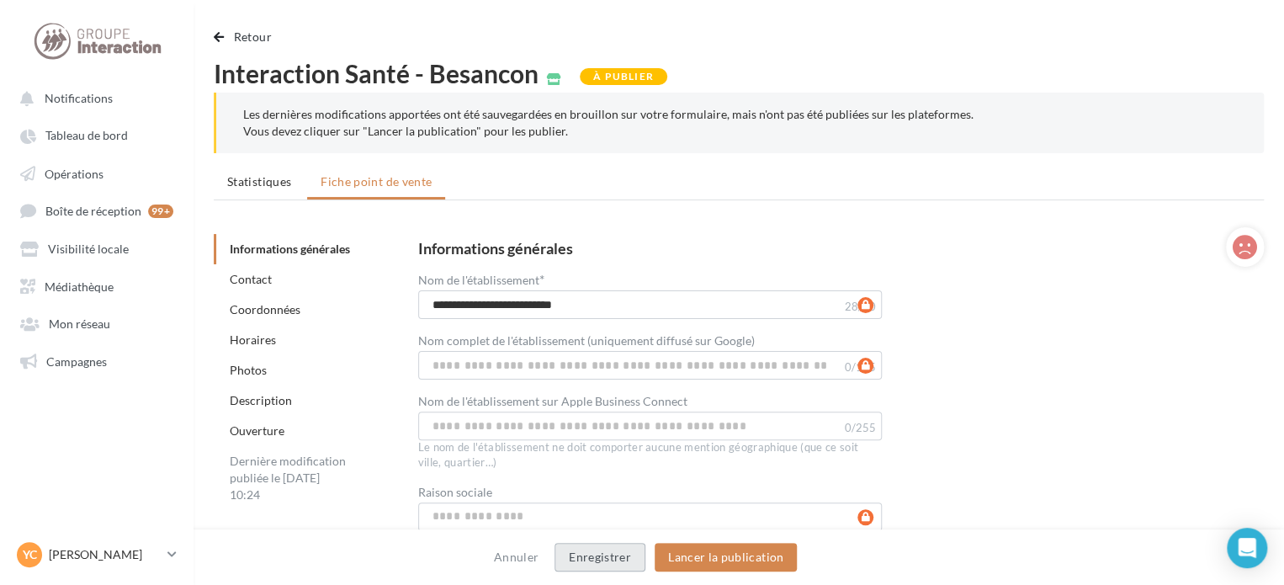
click at [582, 553] on button "Enregistrer" at bounding box center [600, 557] width 91 height 29
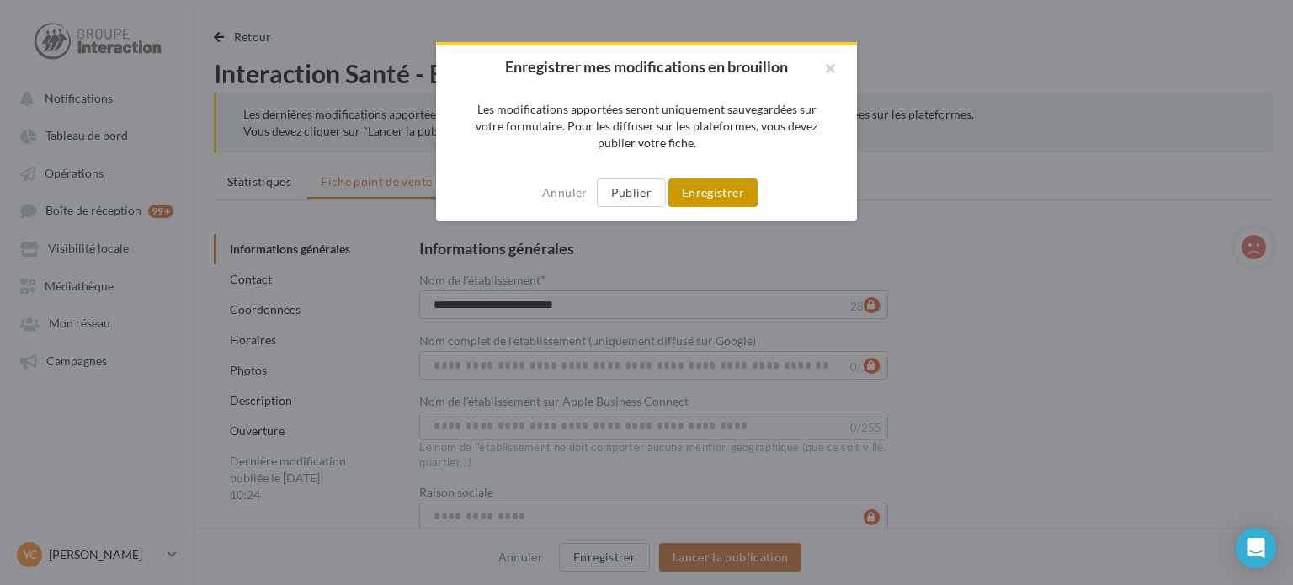
click at [698, 185] on button "Enregistrer" at bounding box center [712, 192] width 89 height 29
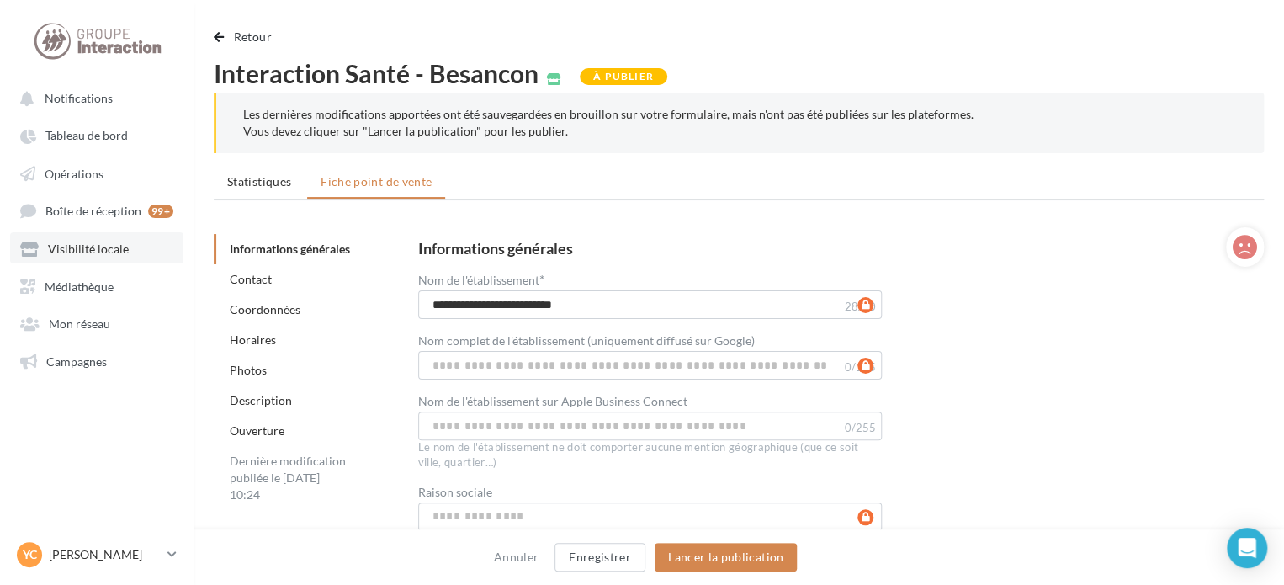
drag, startPoint x: 77, startPoint y: 248, endPoint x: 93, endPoint y: 238, distance: 18.9
click at [77, 248] on span "Visibilité locale" at bounding box center [88, 249] width 81 height 14
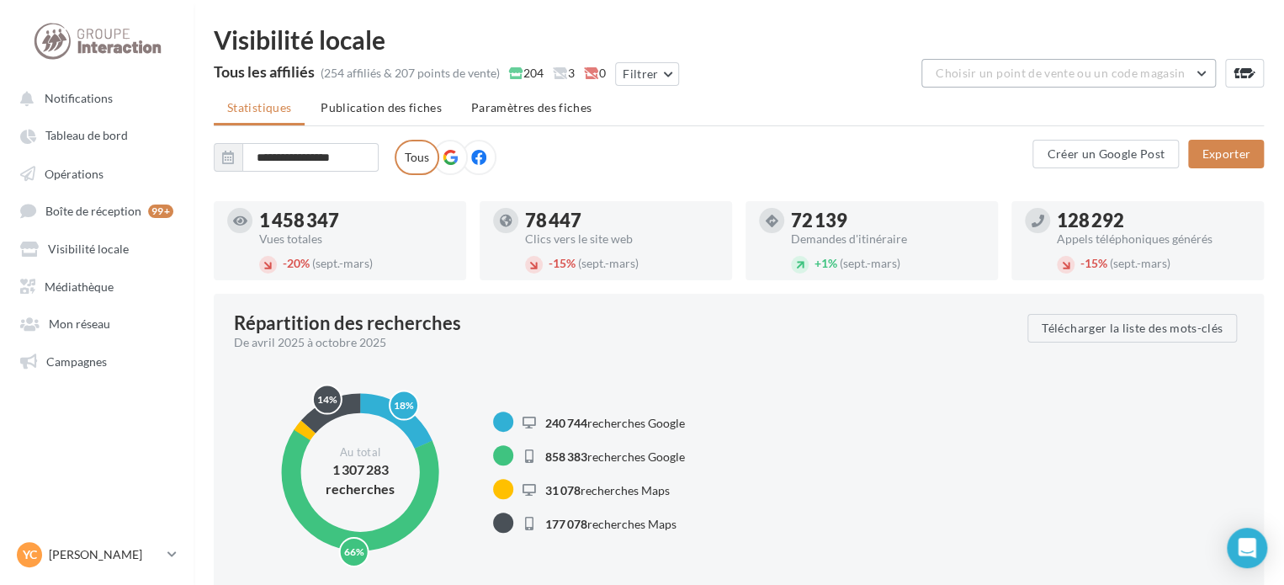
click at [1007, 66] on span "Choisir un point de vente ou un code magasin" at bounding box center [1060, 73] width 249 height 14
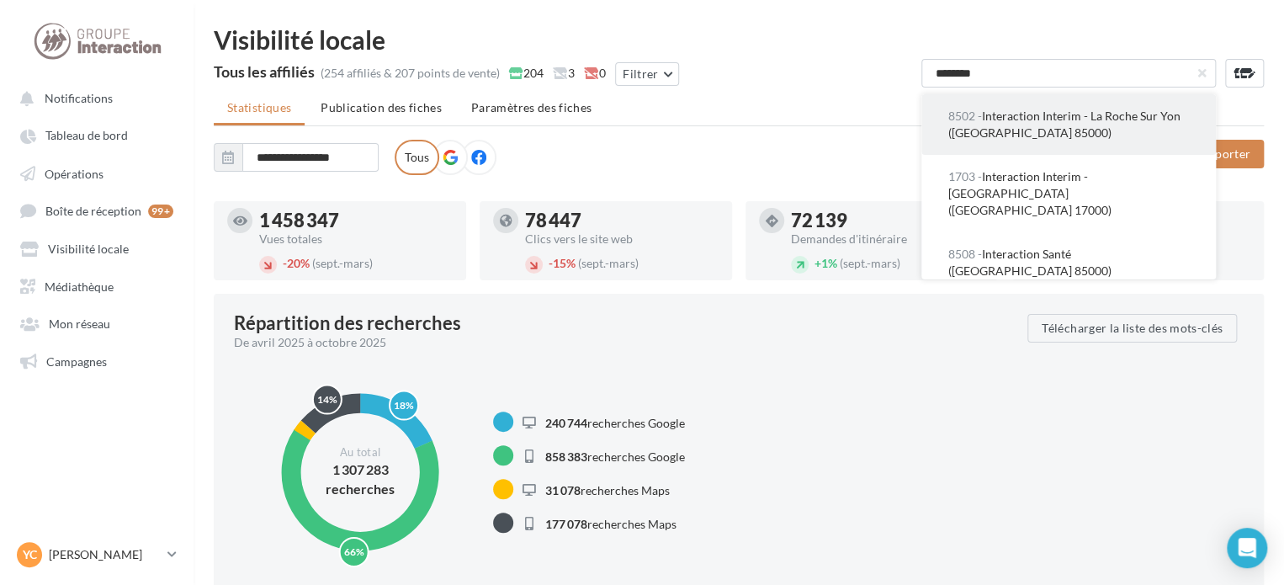
type input "********"
click at [1028, 130] on span "8502 - Interaction Interim - La Roche Sur Yon (La Roche Sur Yon 85000)" at bounding box center [1064, 124] width 232 height 31
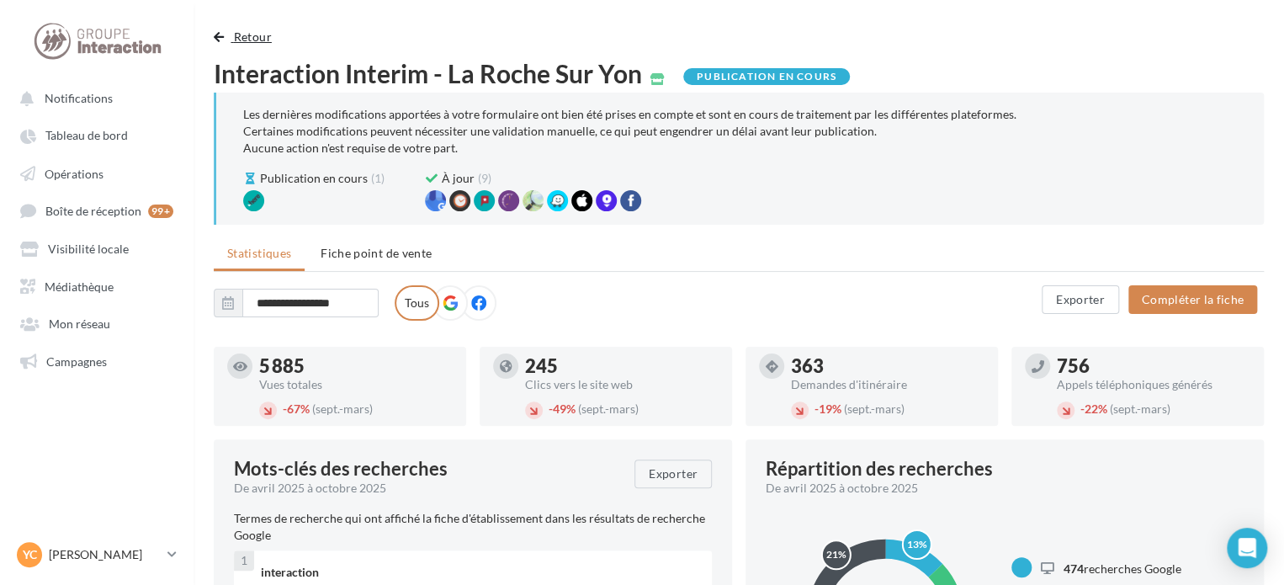
click at [228, 28] on button "Retour" at bounding box center [246, 37] width 65 height 20
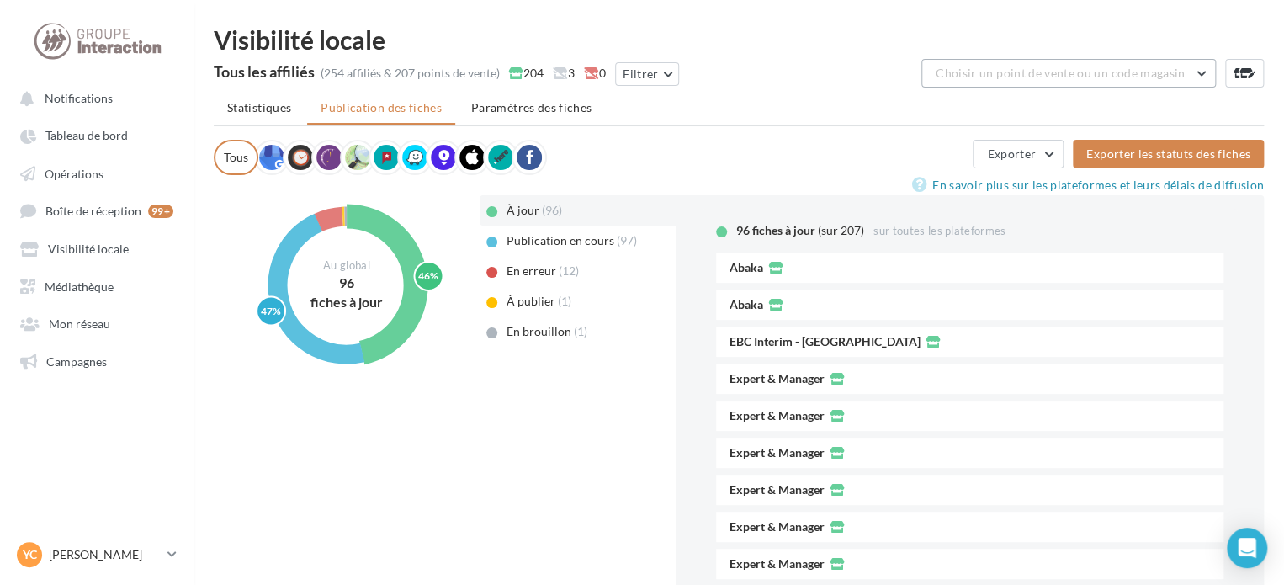
click at [1072, 75] on span "Choisir un point de vente ou un code magasin" at bounding box center [1060, 73] width 249 height 14
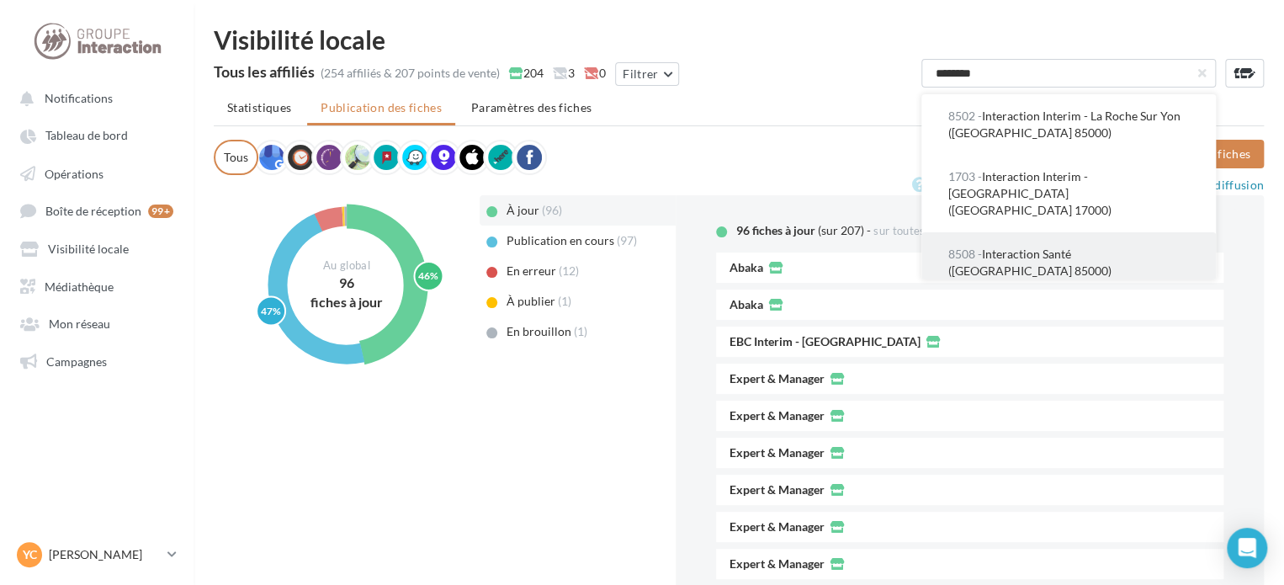
type input "********"
click at [1112, 247] on span "8508 - Interaction Santé (La Roche Sur Yon 85000)" at bounding box center [1029, 262] width 163 height 31
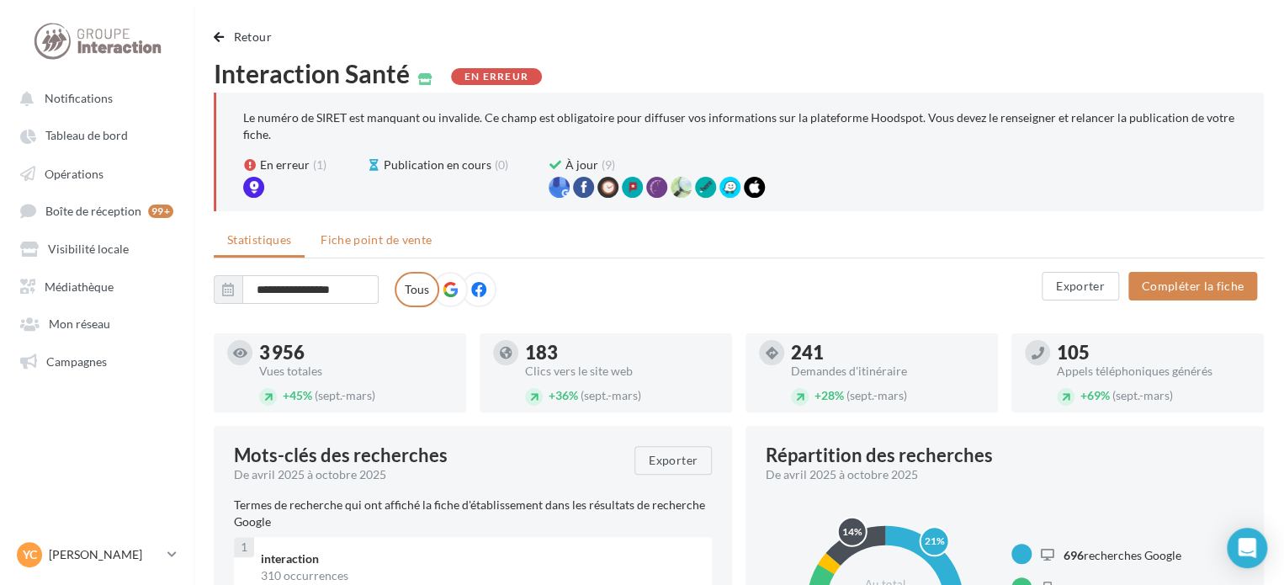
click at [402, 234] on span "Fiche point de vente" at bounding box center [376, 239] width 111 height 14
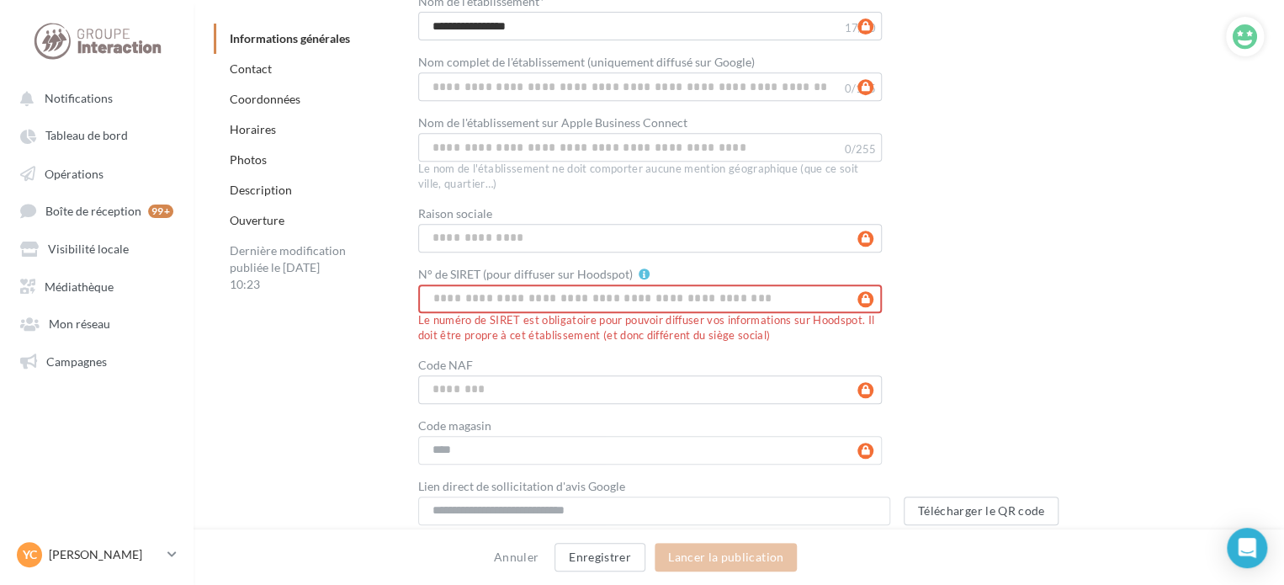
scroll to position [505, 0]
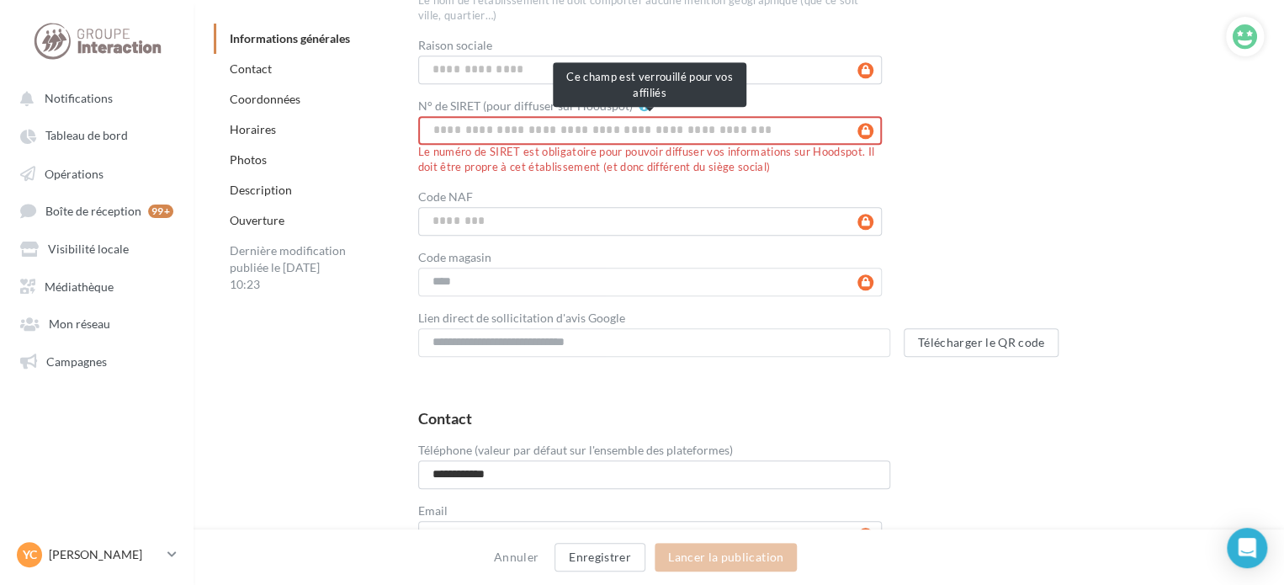
click at [529, 135] on input "N° de SIRET (pour diffuser sur Hoodspot)" at bounding box center [650, 130] width 465 height 29
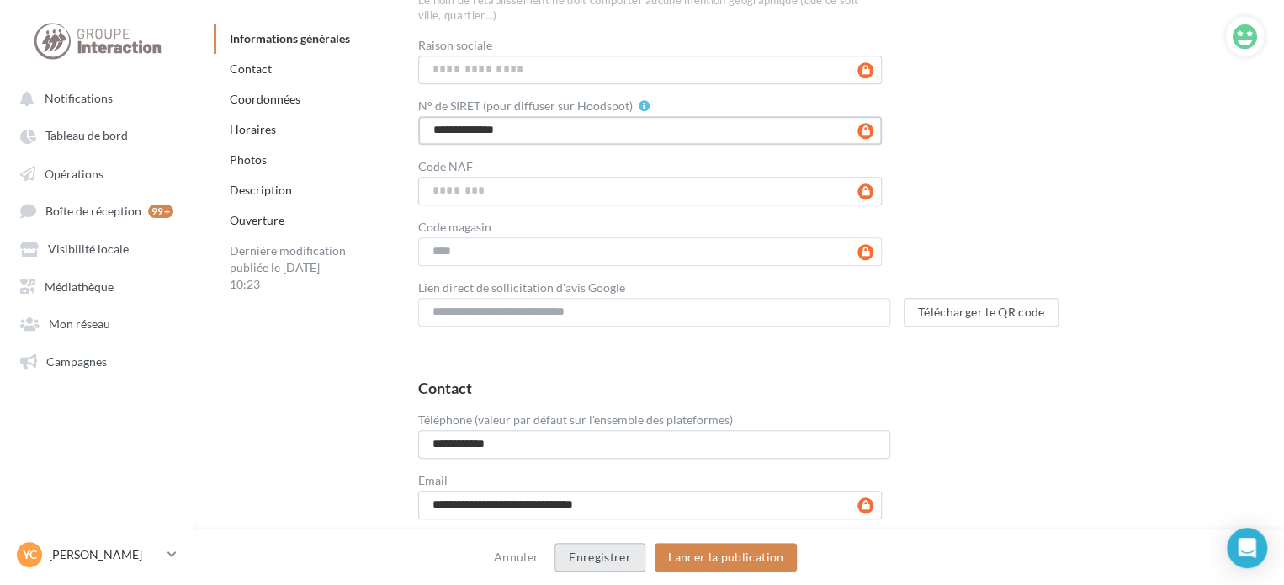
type input "**********"
click at [627, 565] on button "Enregistrer" at bounding box center [600, 557] width 91 height 29
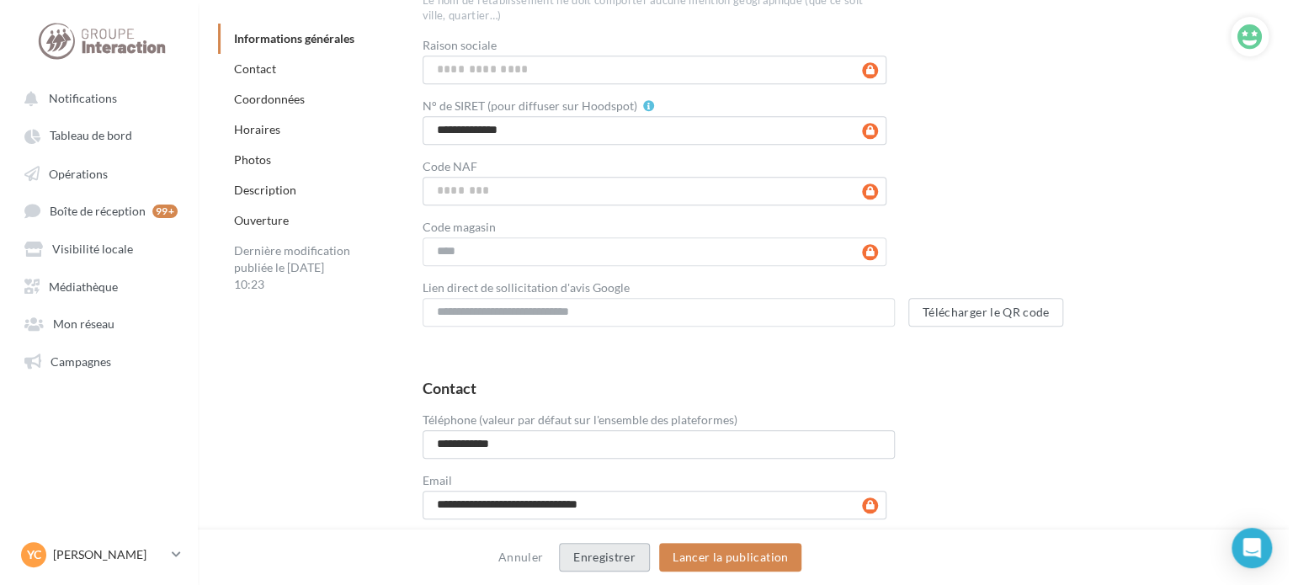
scroll to position [488, 0]
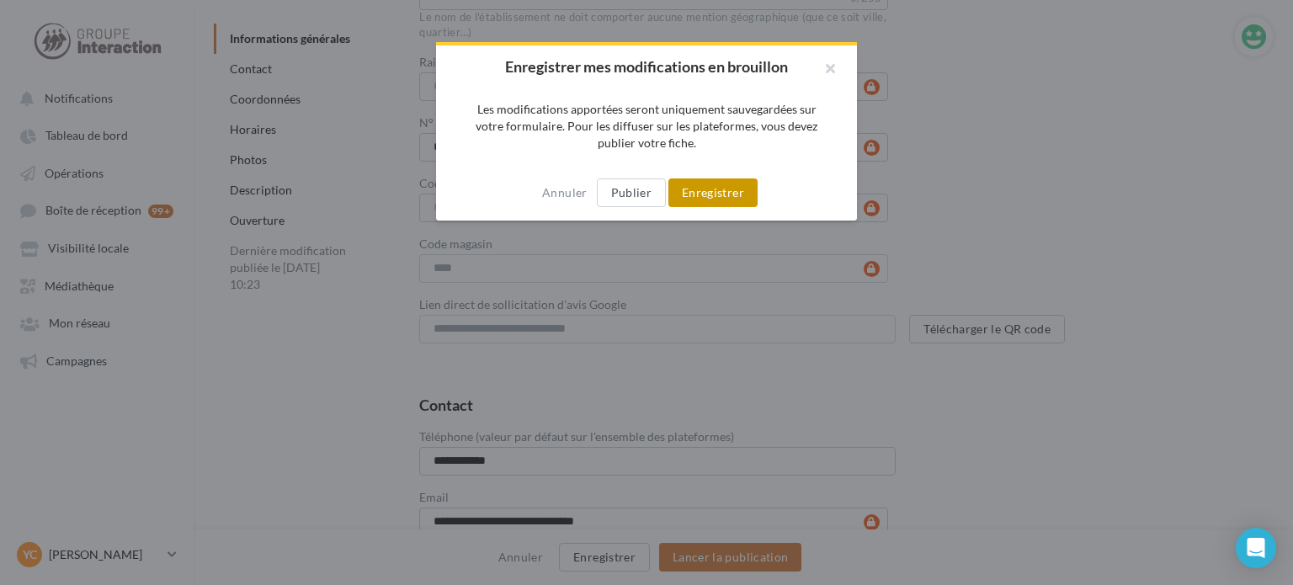
click at [718, 181] on button "Enregistrer" at bounding box center [712, 192] width 89 height 29
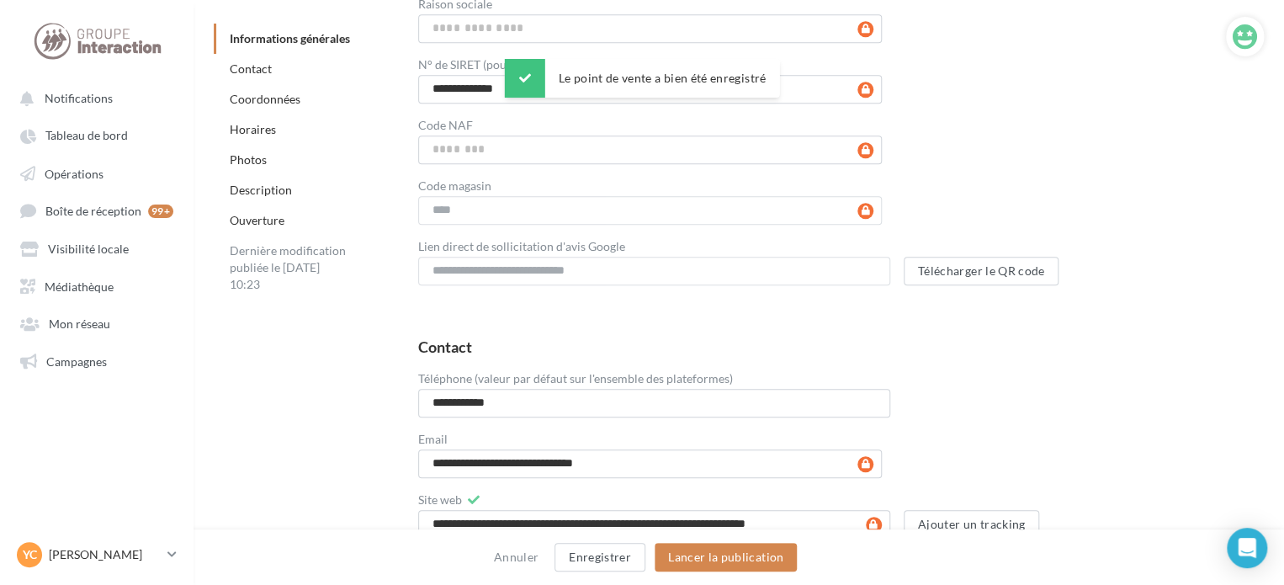
scroll to position [463, 0]
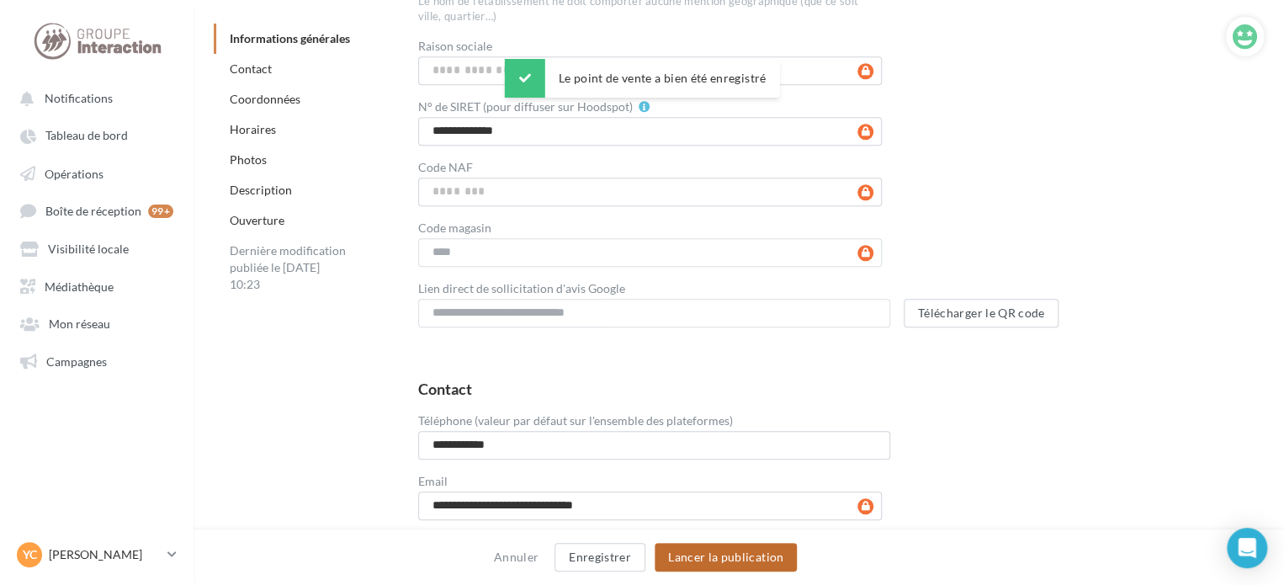
click at [763, 561] on button "Lancer la publication" at bounding box center [726, 557] width 142 height 29
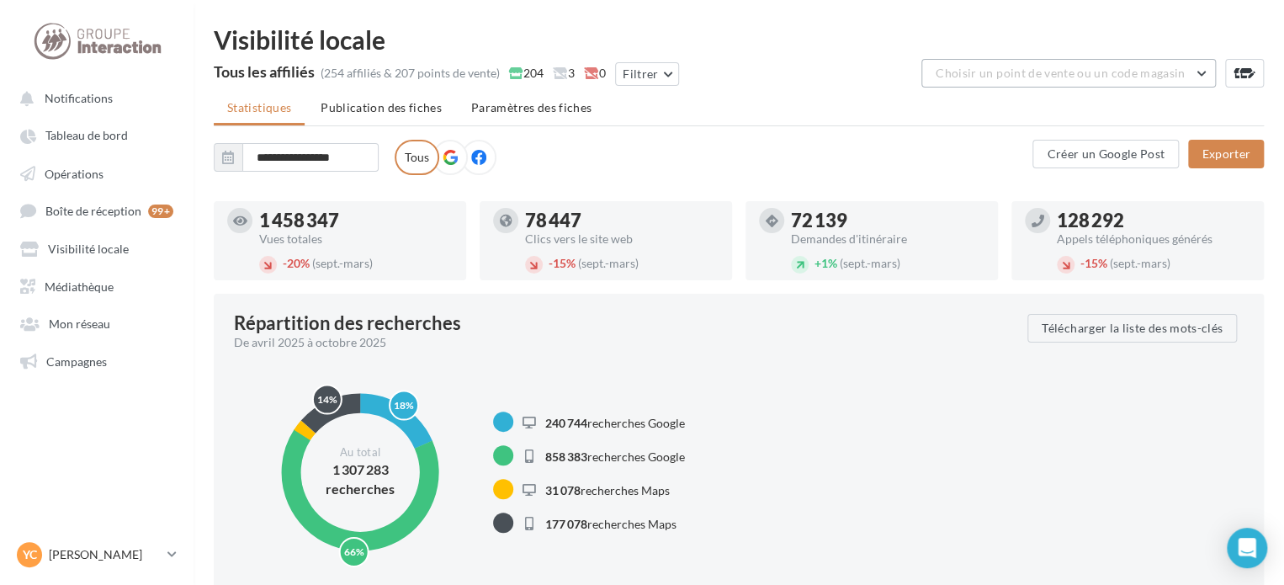
click at [1010, 64] on button "Choisir un point de vente ou un code magasin" at bounding box center [1068, 73] width 295 height 29
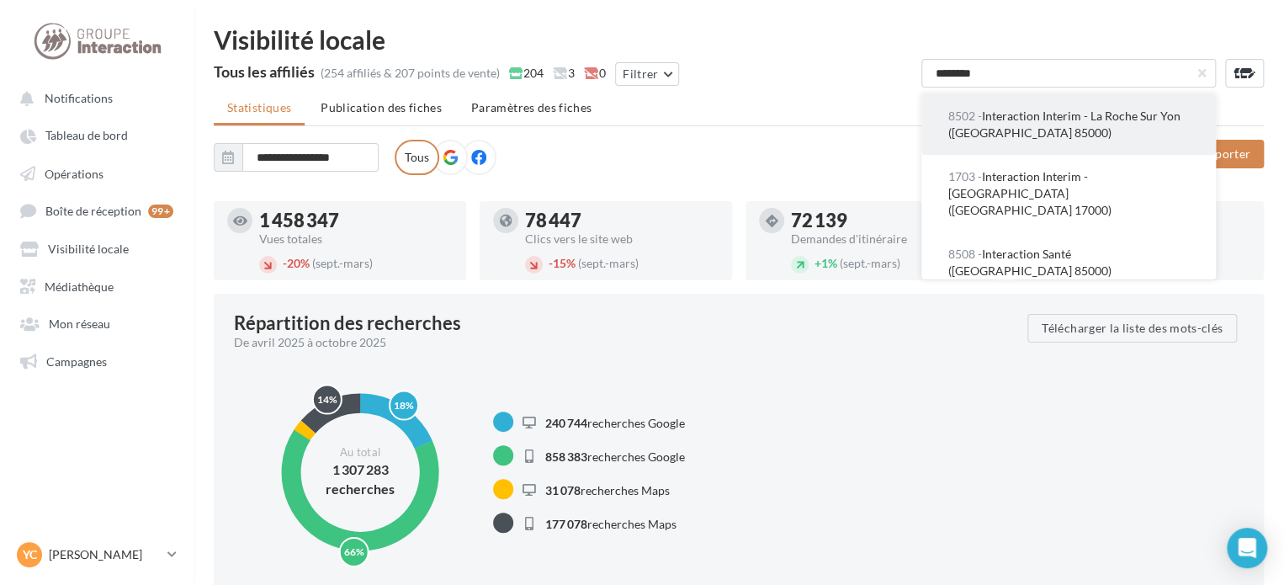
type input "********"
click at [1013, 130] on span "8502 - Interaction Interim - La Roche Sur Yon (La Roche Sur Yon 85000)" at bounding box center [1064, 124] width 232 height 31
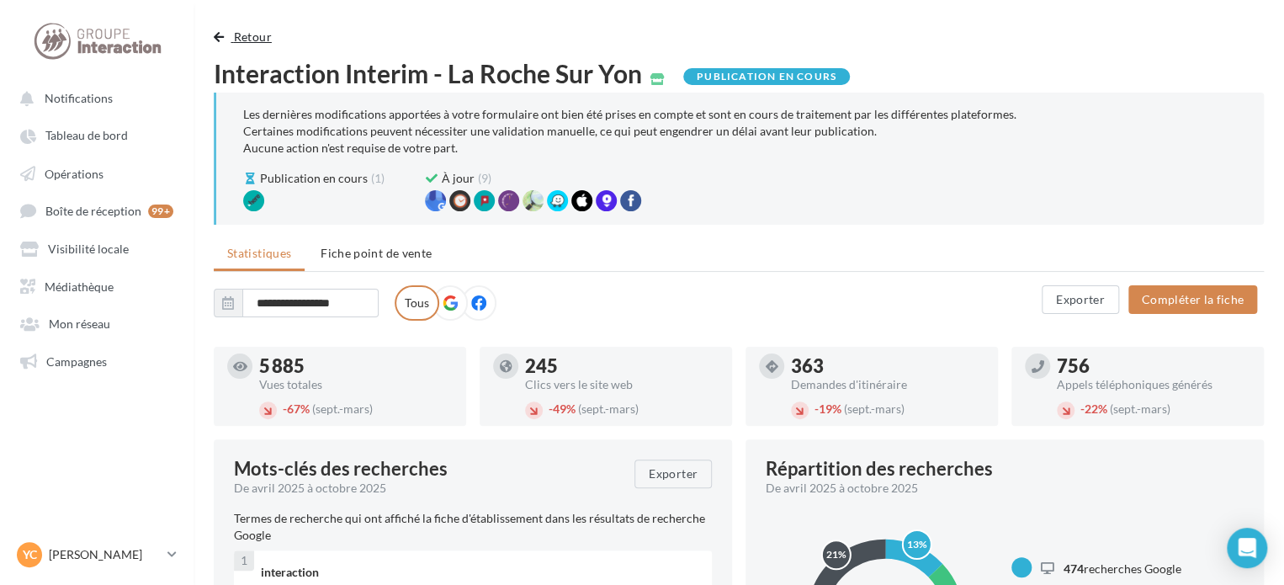
click at [242, 32] on span "Retour" at bounding box center [253, 36] width 38 height 14
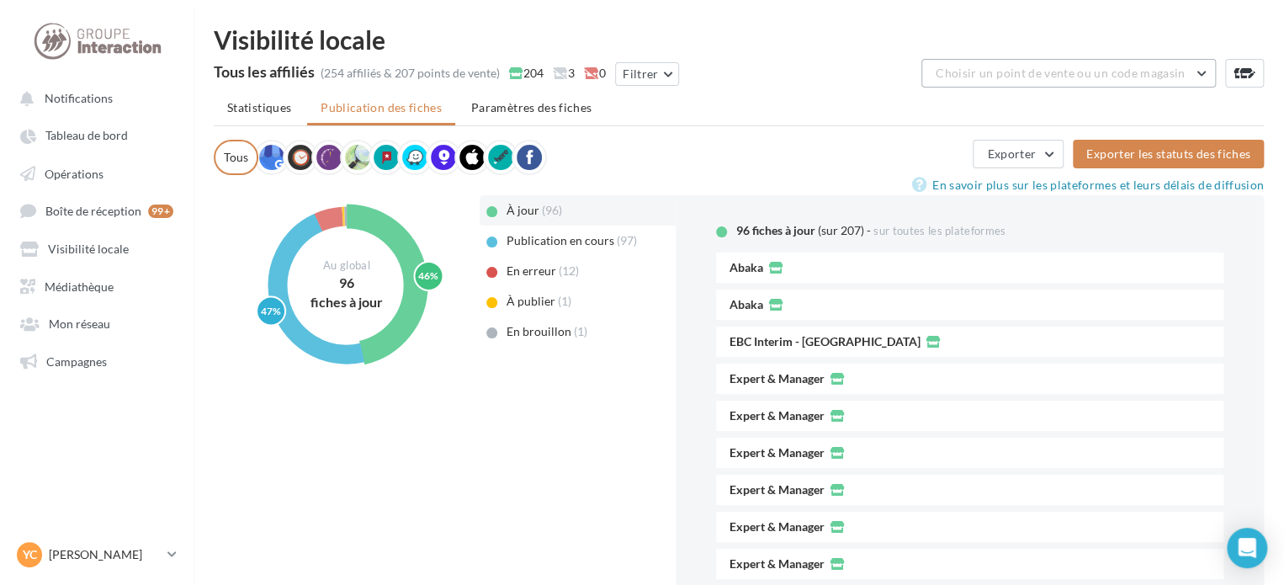
click at [1017, 84] on button "Choisir un point de vente ou un code magasin" at bounding box center [1068, 73] width 295 height 29
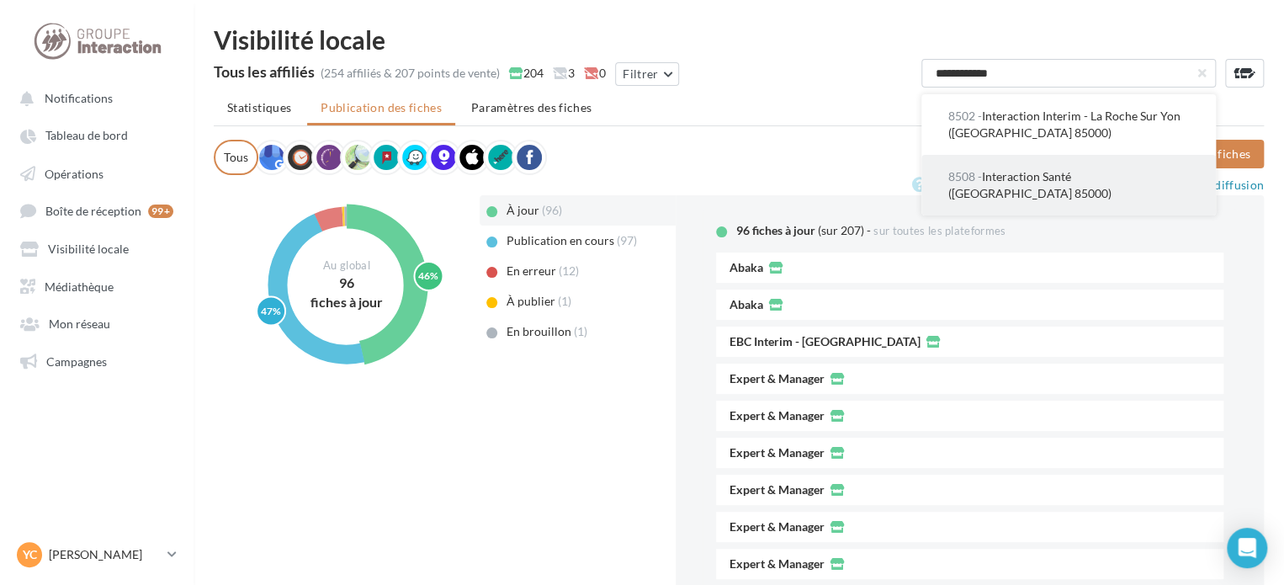
type input "**********"
click at [1039, 174] on span "8508 - Interaction Santé (La Roche Sur Yon 85000)" at bounding box center [1029, 184] width 163 height 31
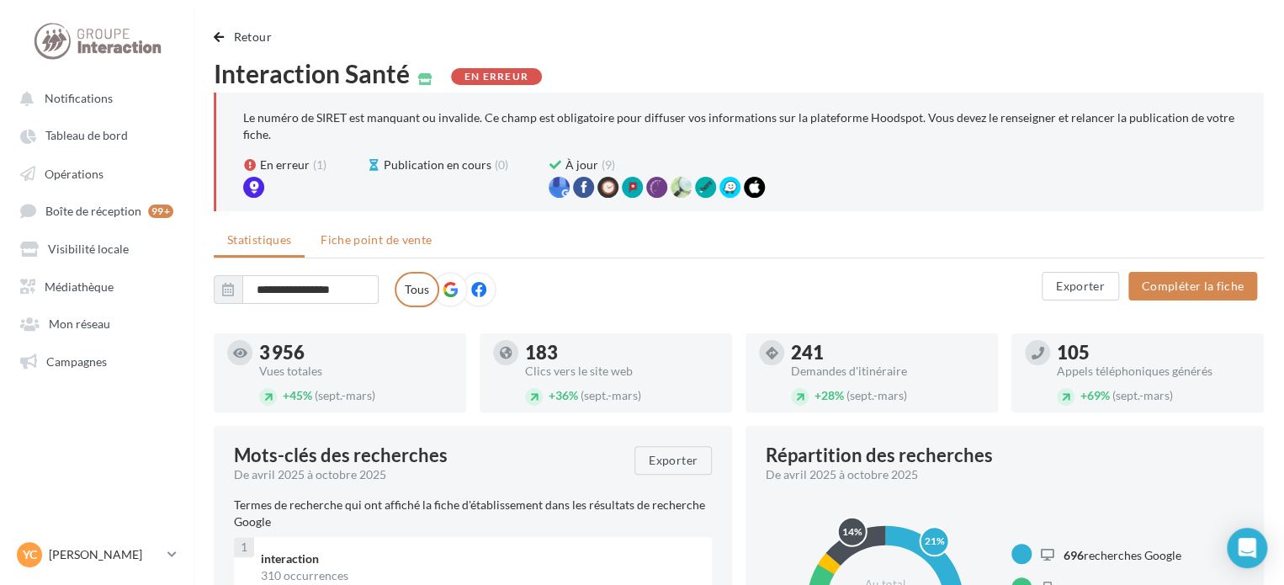
drag, startPoint x: 353, startPoint y: 248, endPoint x: 382, endPoint y: 228, distance: 35.0
click at [353, 248] on li "Fiche point de vente" at bounding box center [376, 240] width 138 height 30
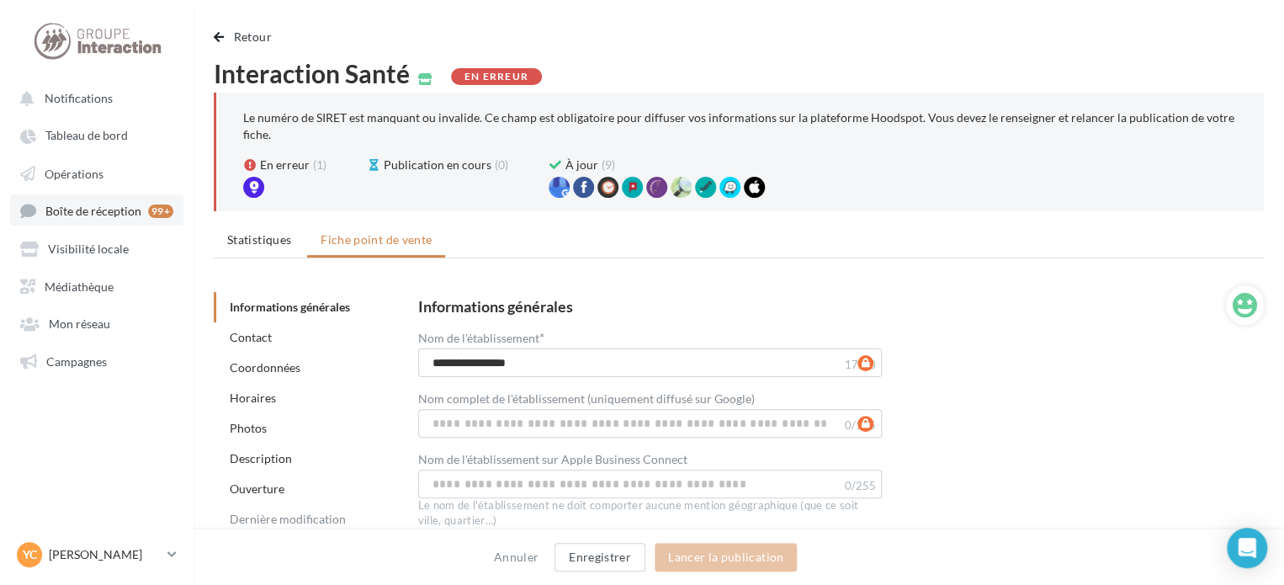
click at [109, 218] on span "Boîte de réception" at bounding box center [93, 211] width 96 height 14
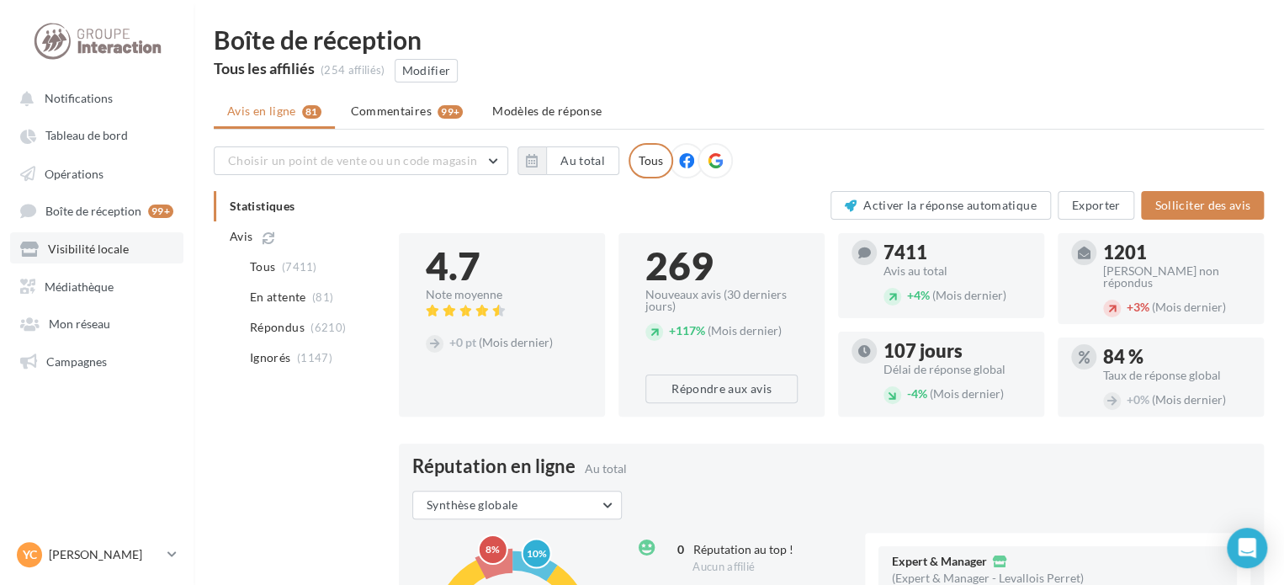
click at [94, 242] on span "Visibilité locale" at bounding box center [88, 249] width 81 height 14
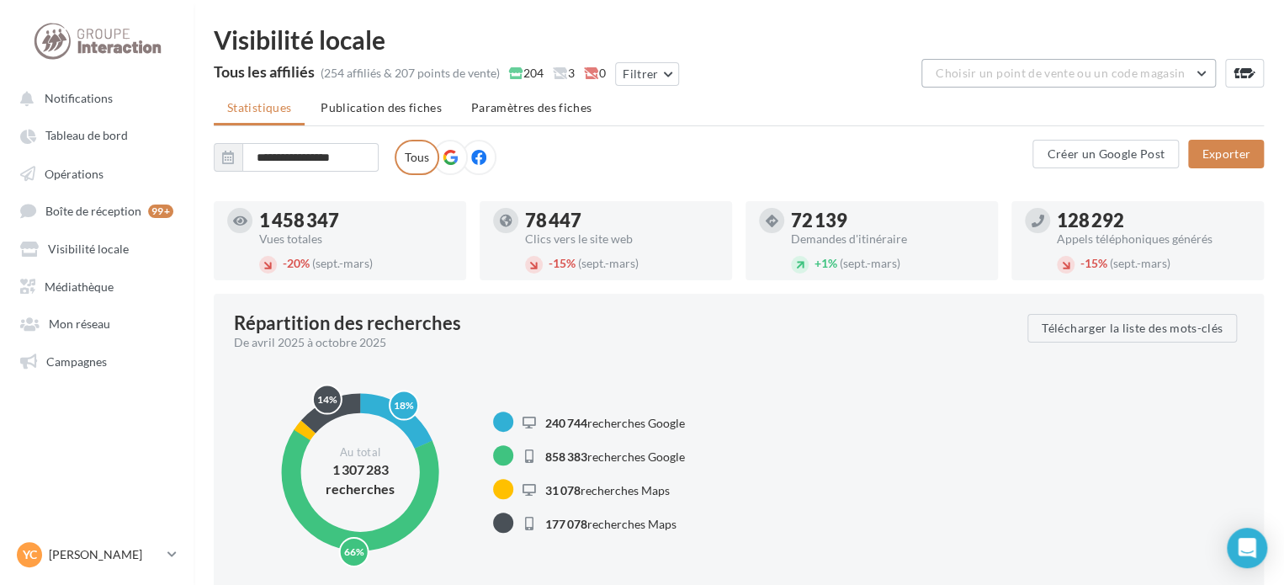
click at [1050, 70] on span "Choisir un point de vente ou un code magasin" at bounding box center [1060, 73] width 249 height 14
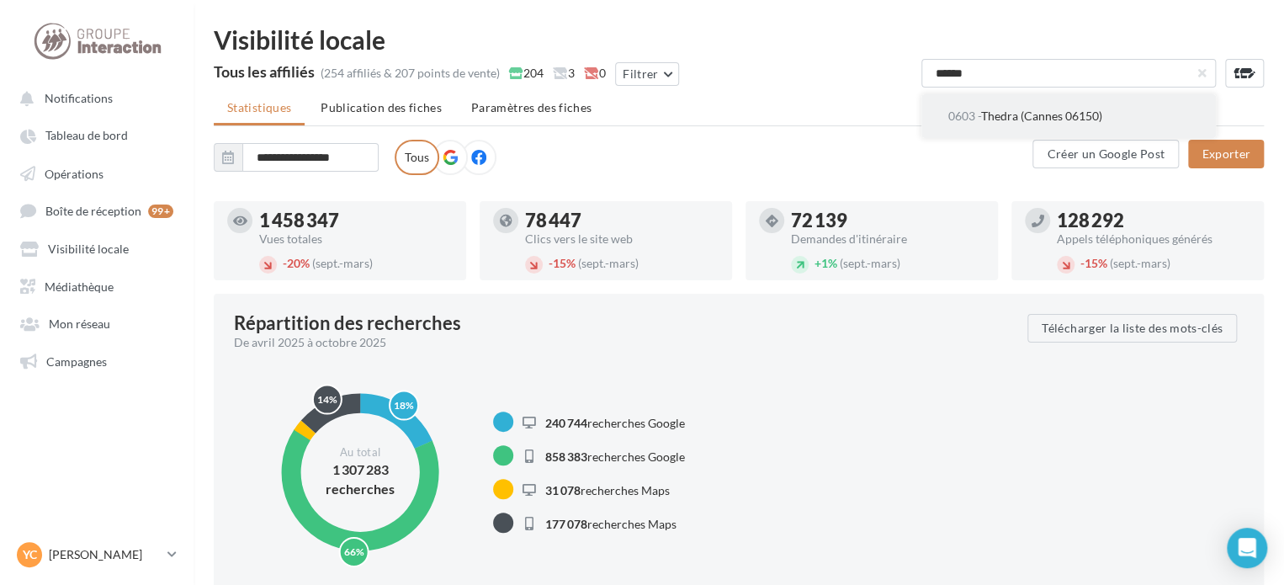
type input "******"
click at [1028, 112] on span "0603 - Thedra (Cannes 06150)" at bounding box center [1025, 116] width 154 height 14
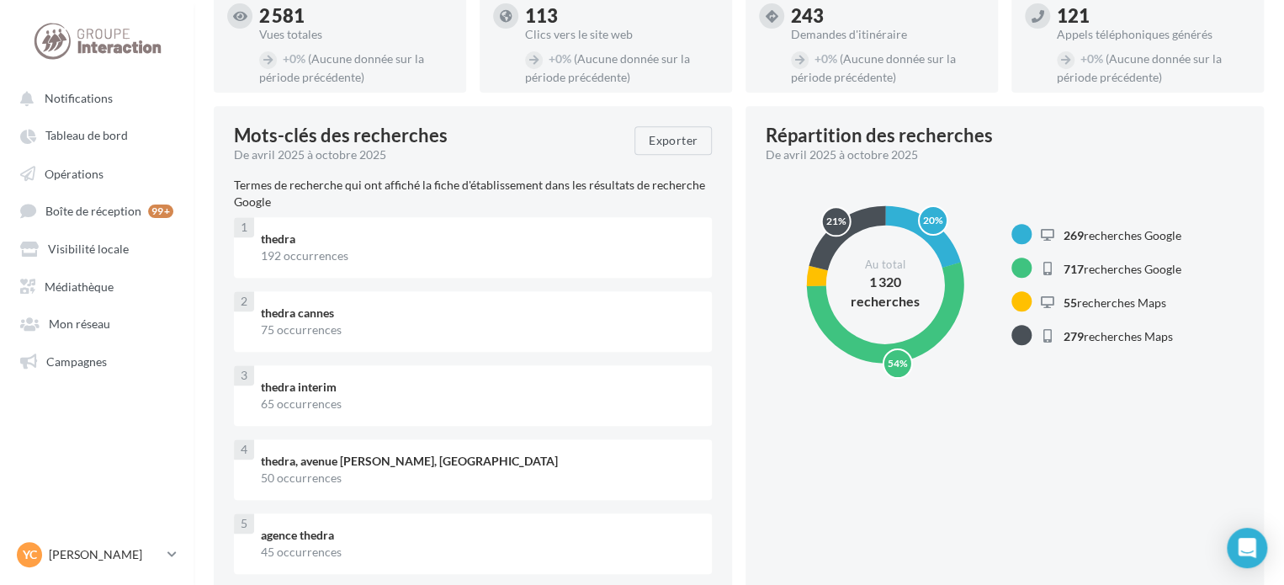
scroll to position [84, 0]
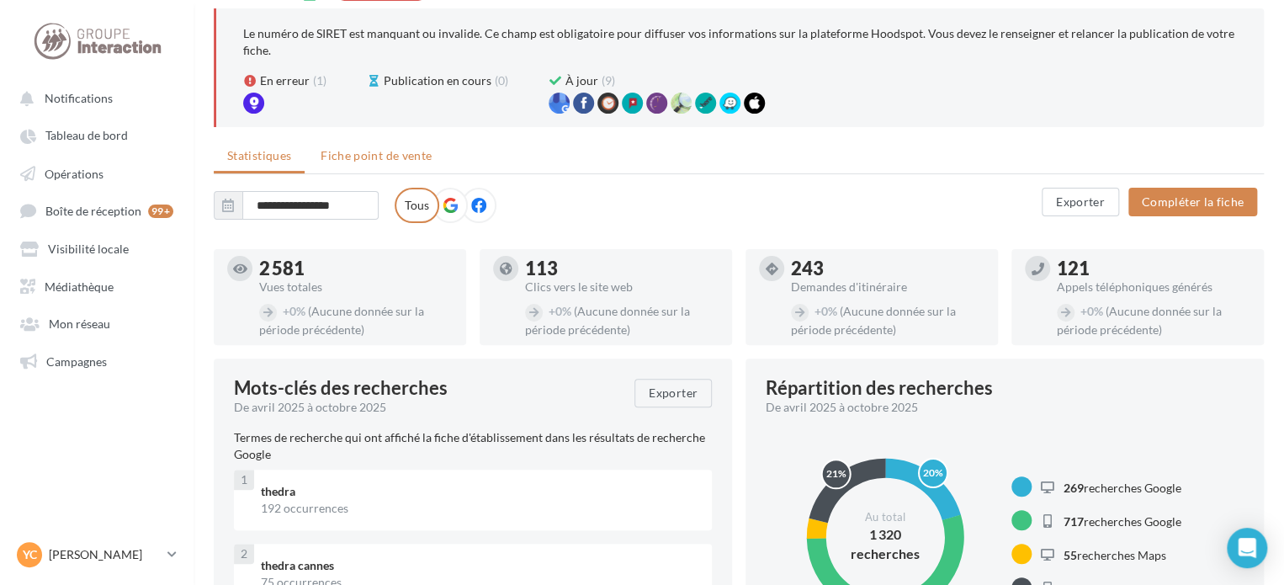
click at [392, 149] on span "Fiche point de vente" at bounding box center [376, 155] width 111 height 14
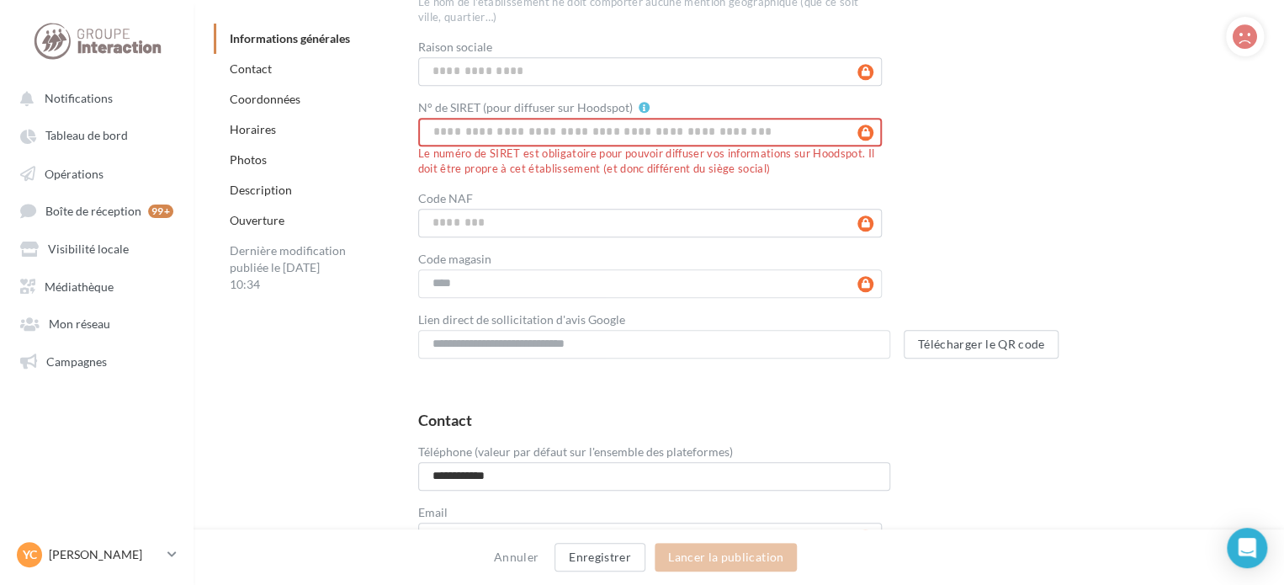
scroll to position [505, 0]
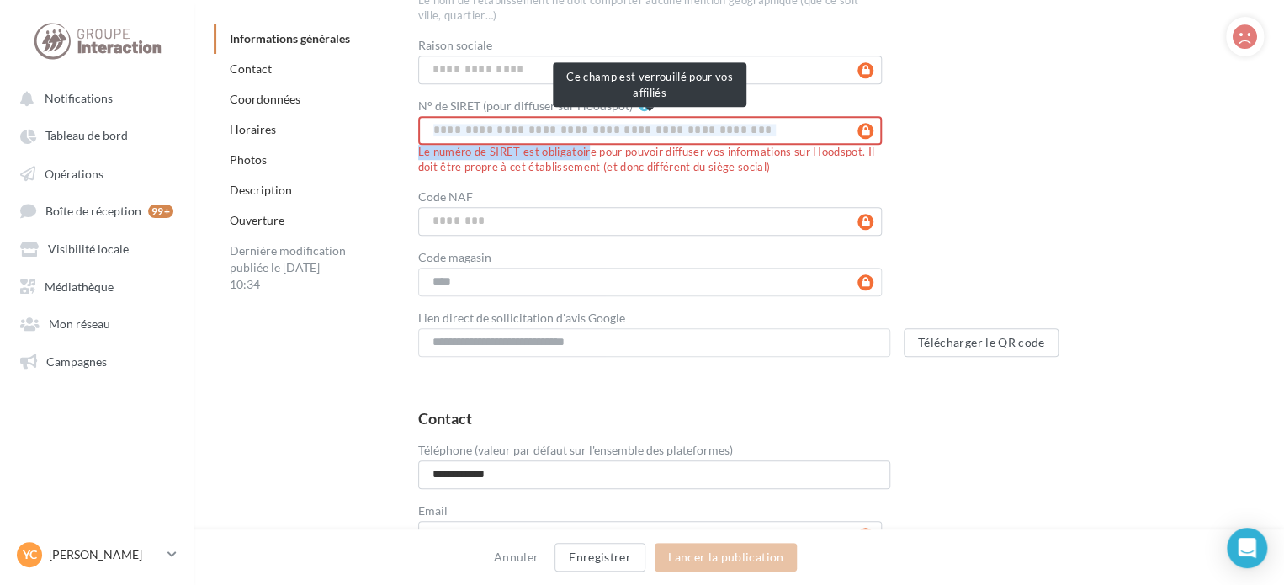
drag, startPoint x: 528, startPoint y: 151, endPoint x: 532, endPoint y: 123, distance: 28.1
click at [532, 125] on span "Le numéro de SIRET est obligatoire pour pouvoir diffuser vos informations sur H…" at bounding box center [650, 145] width 465 height 59
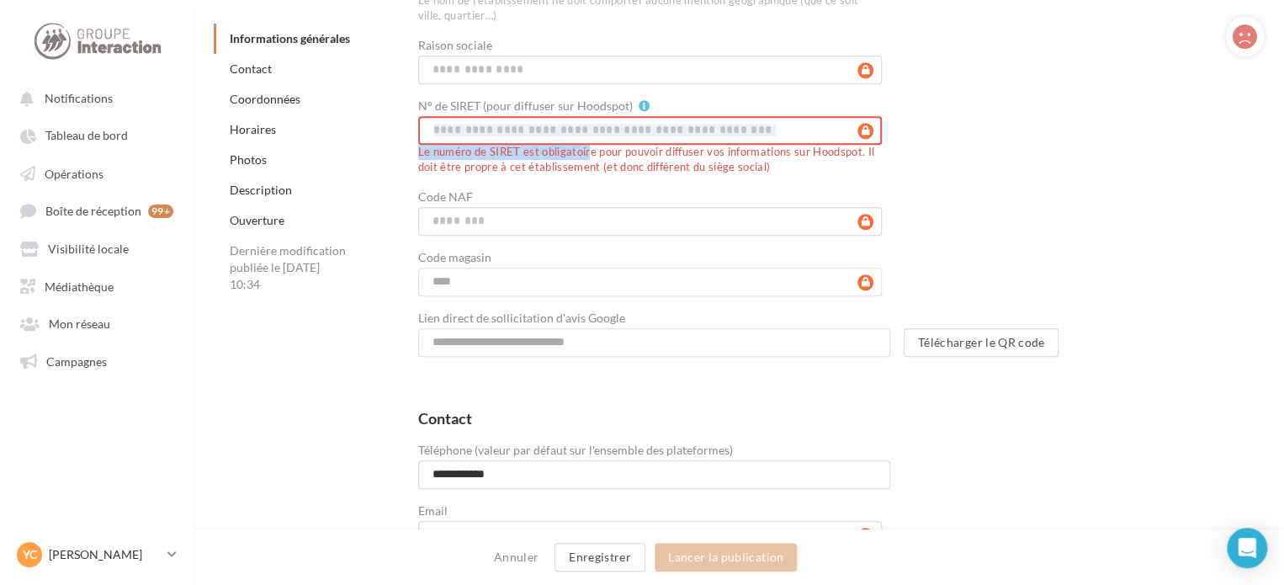
click at [518, 118] on input "N° de SIRET (pour diffuser sur Hoodspot)" at bounding box center [650, 130] width 465 height 29
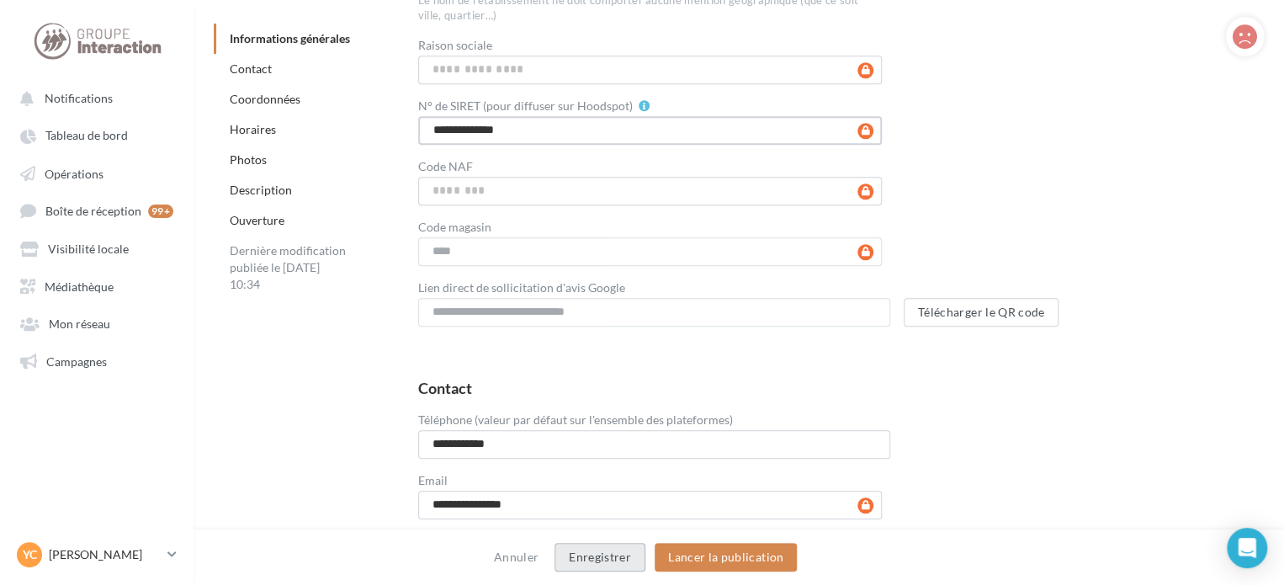
type input "**********"
click at [613, 557] on button "Enregistrer" at bounding box center [600, 557] width 91 height 29
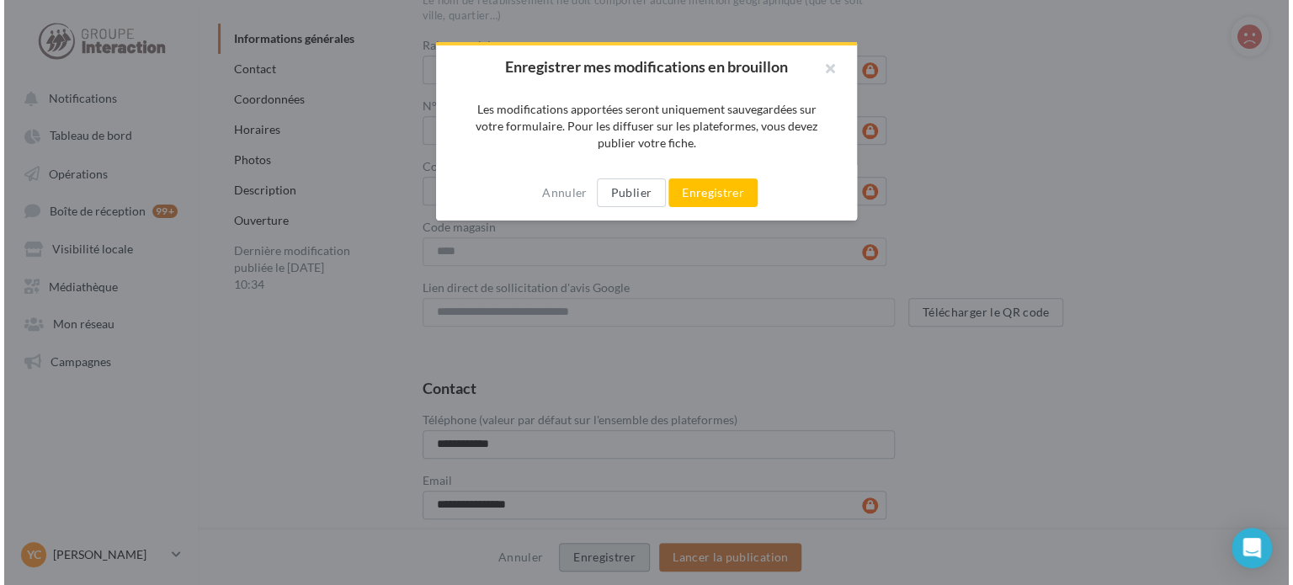
scroll to position [488, 0]
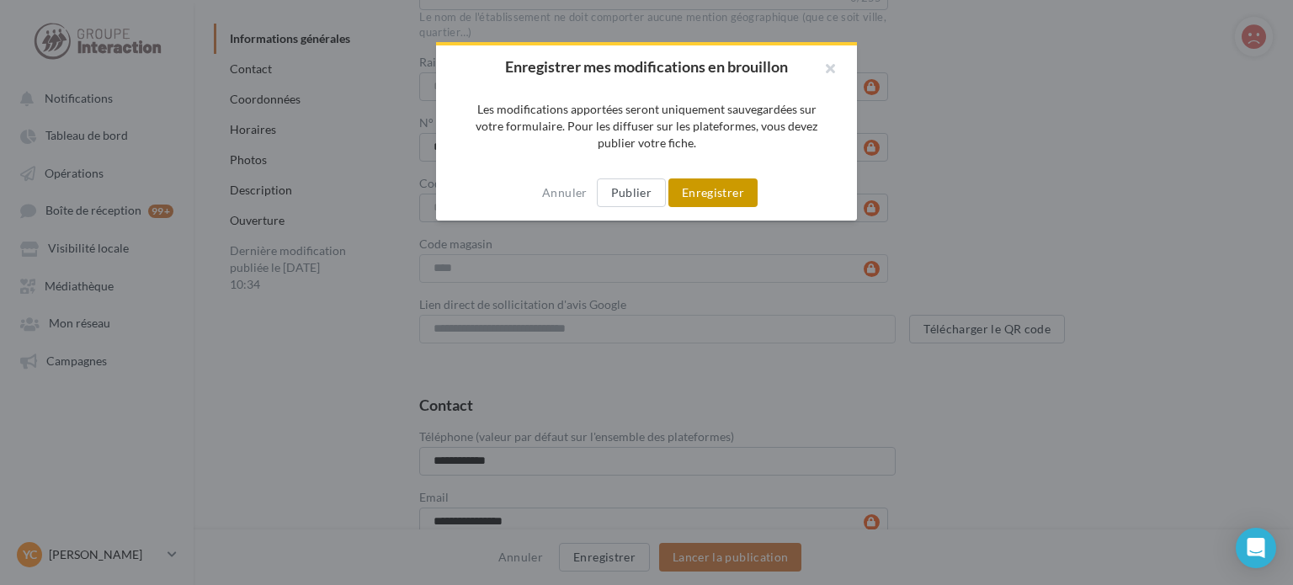
click at [698, 191] on button "Enregistrer" at bounding box center [712, 192] width 89 height 29
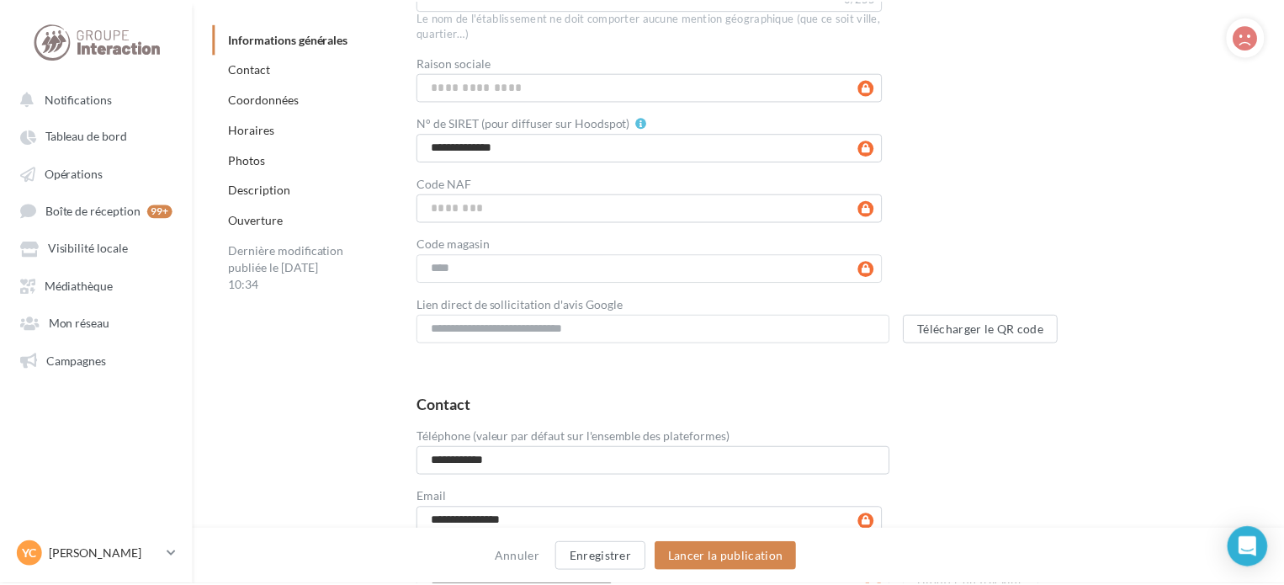
scroll to position [505, 0]
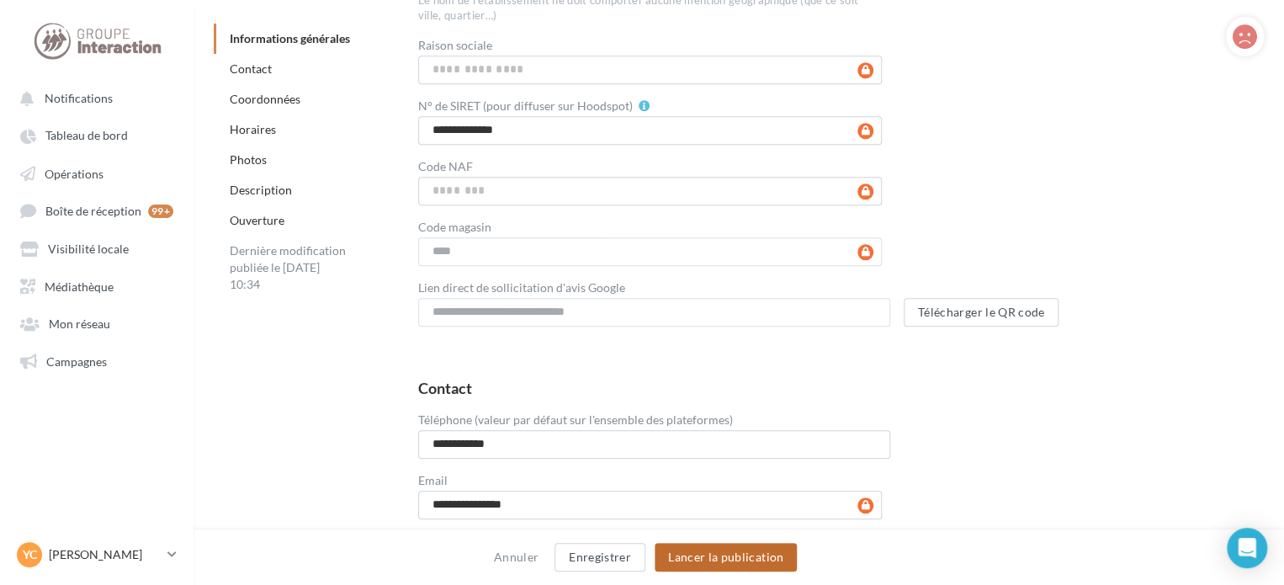
click at [761, 559] on button "Lancer la publication" at bounding box center [726, 557] width 142 height 29
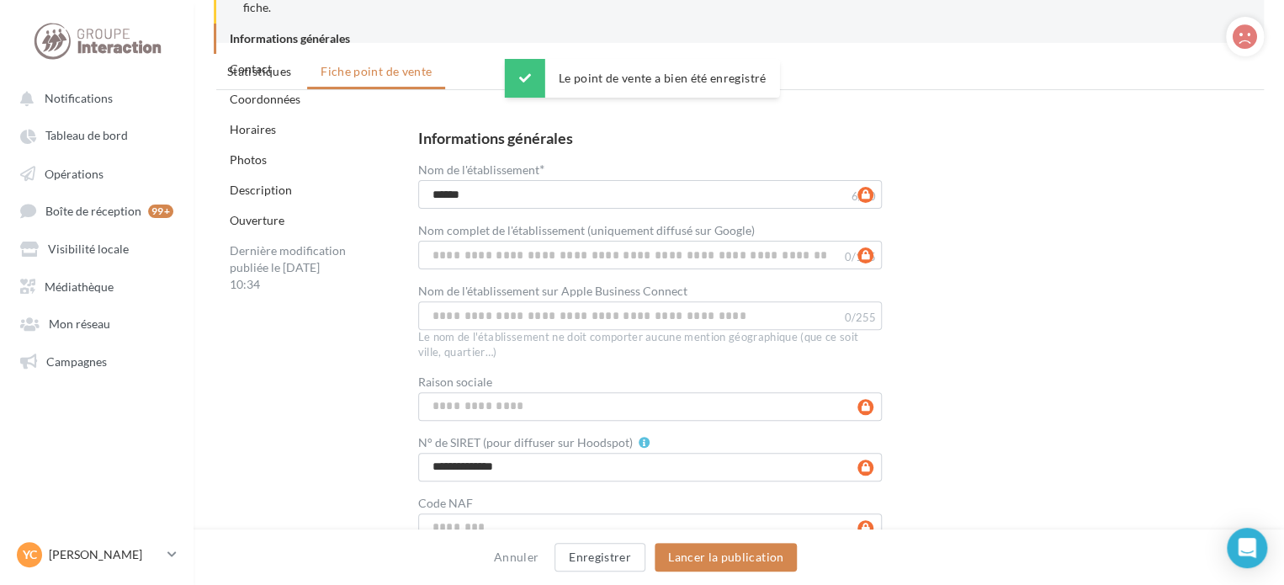
scroll to position [0, 0]
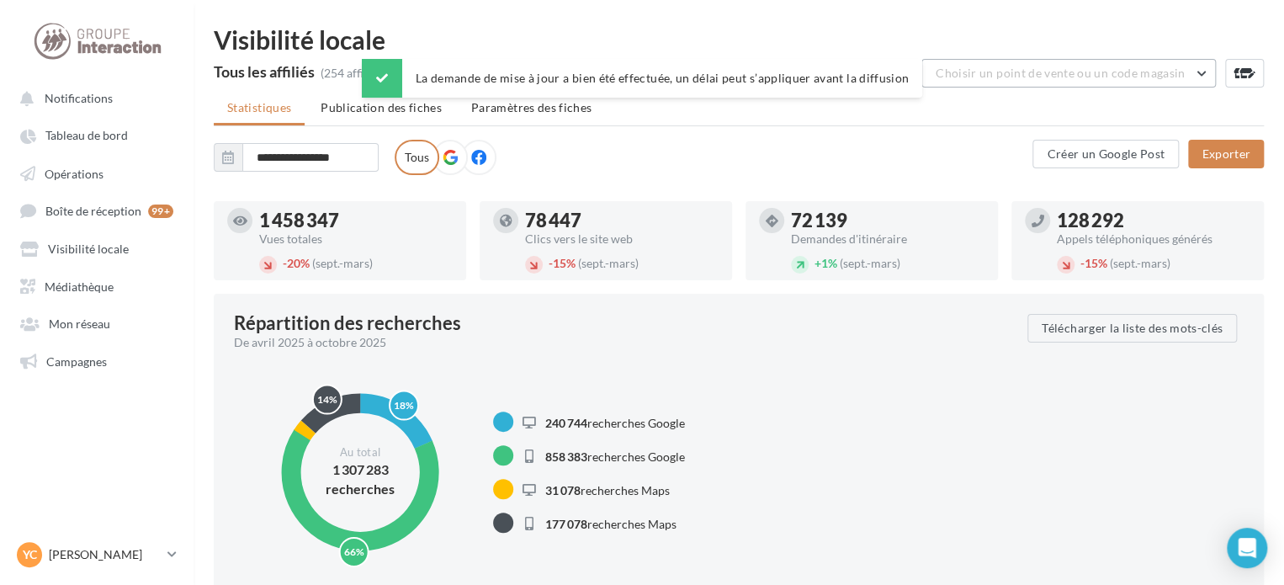
click at [1006, 67] on span "Choisir un point de vente ou un code magasin" at bounding box center [1060, 73] width 249 height 14
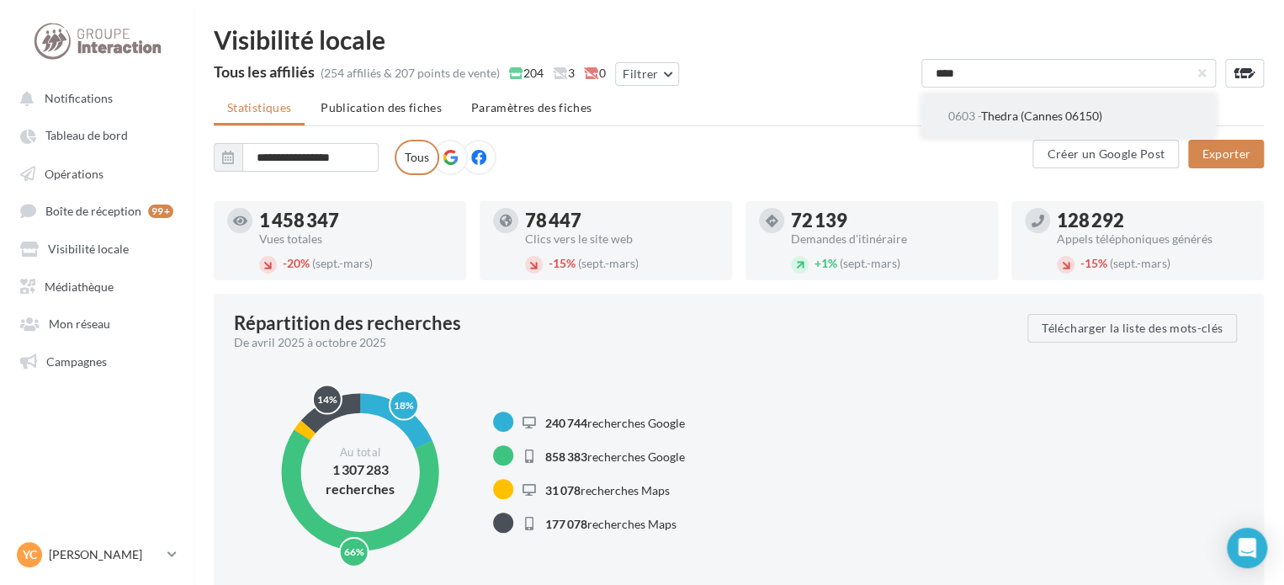
type input "****"
click at [1033, 104] on button "0603 - Thedra (Cannes 06150)" at bounding box center [1068, 116] width 295 height 44
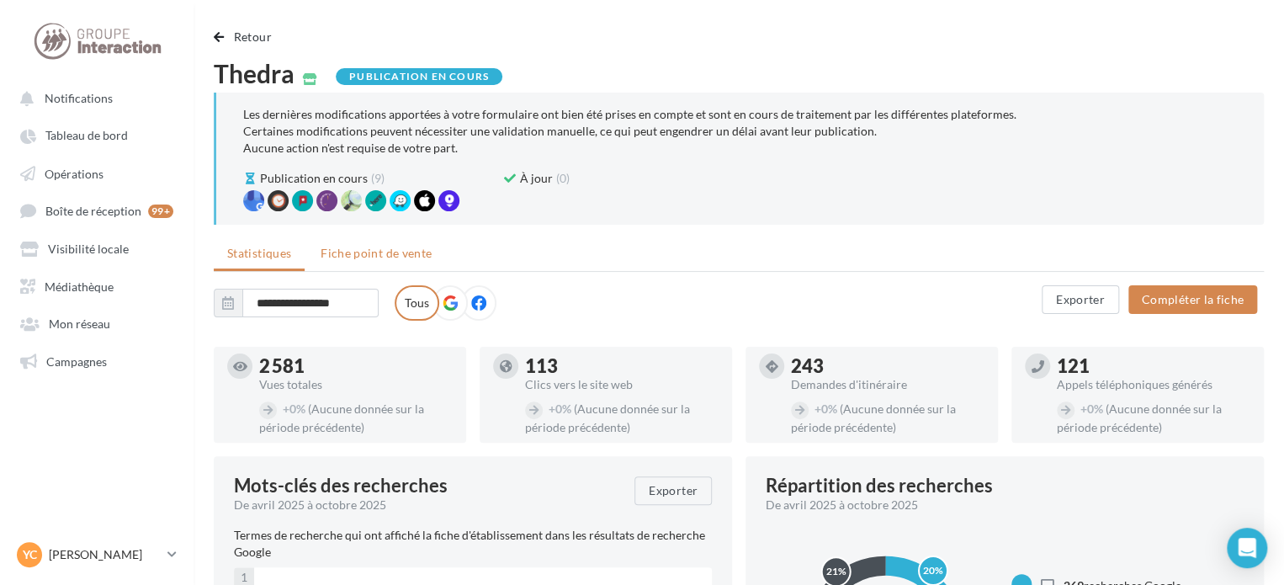
click at [421, 258] on span "Fiche point de vente" at bounding box center [376, 253] width 111 height 14
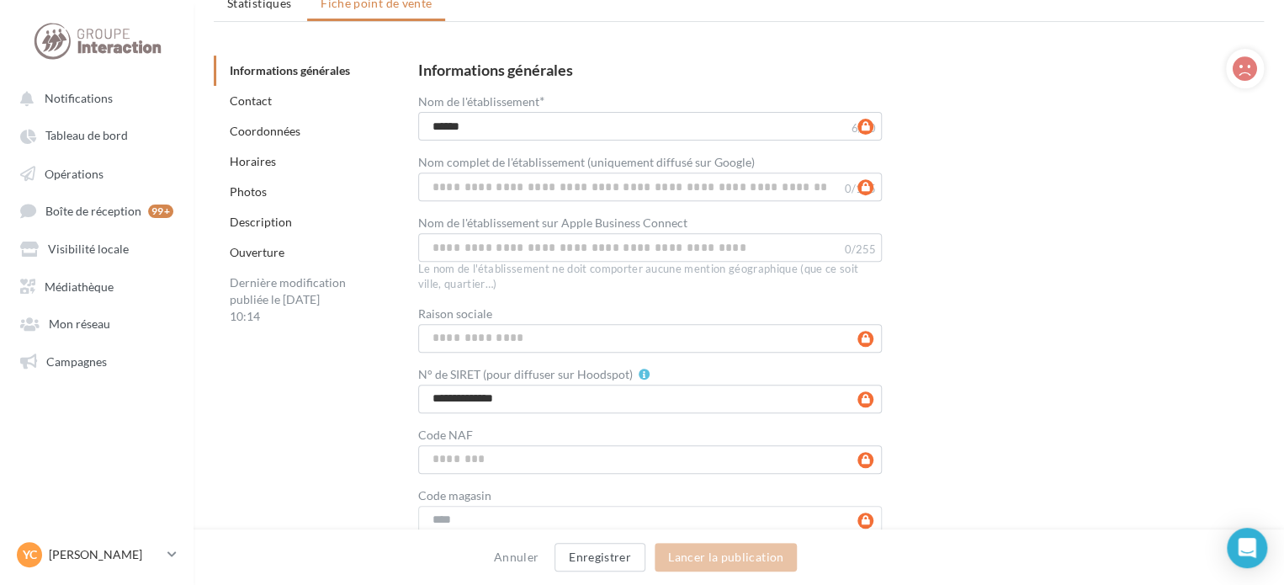
scroll to position [337, 0]
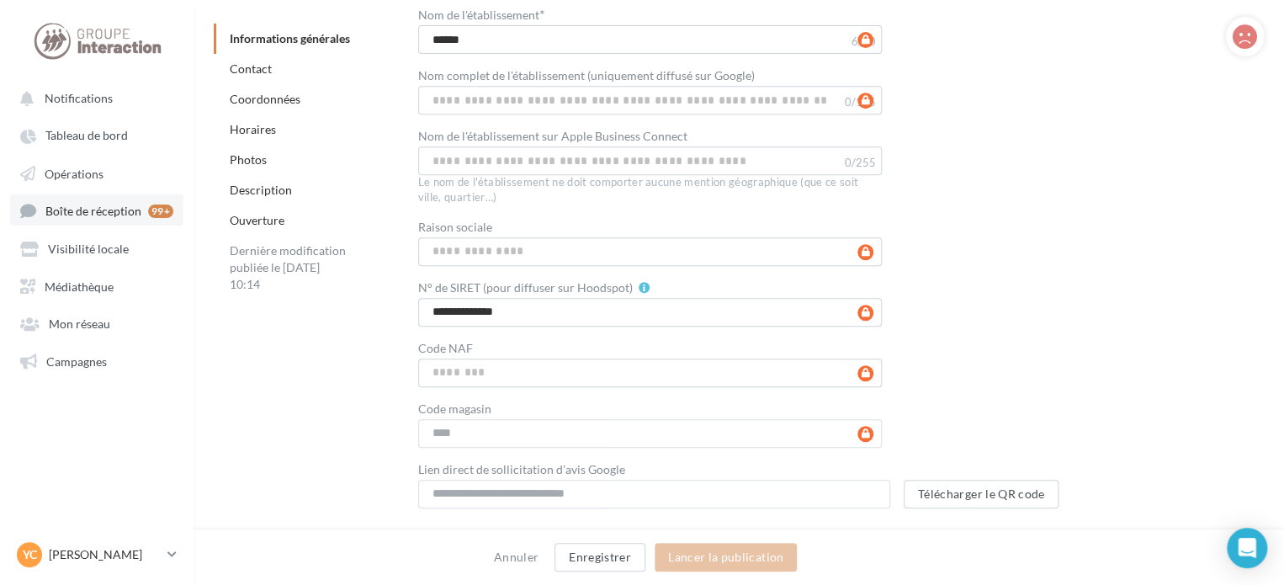
click at [137, 215] on span "Boîte de réception" at bounding box center [93, 211] width 96 height 14
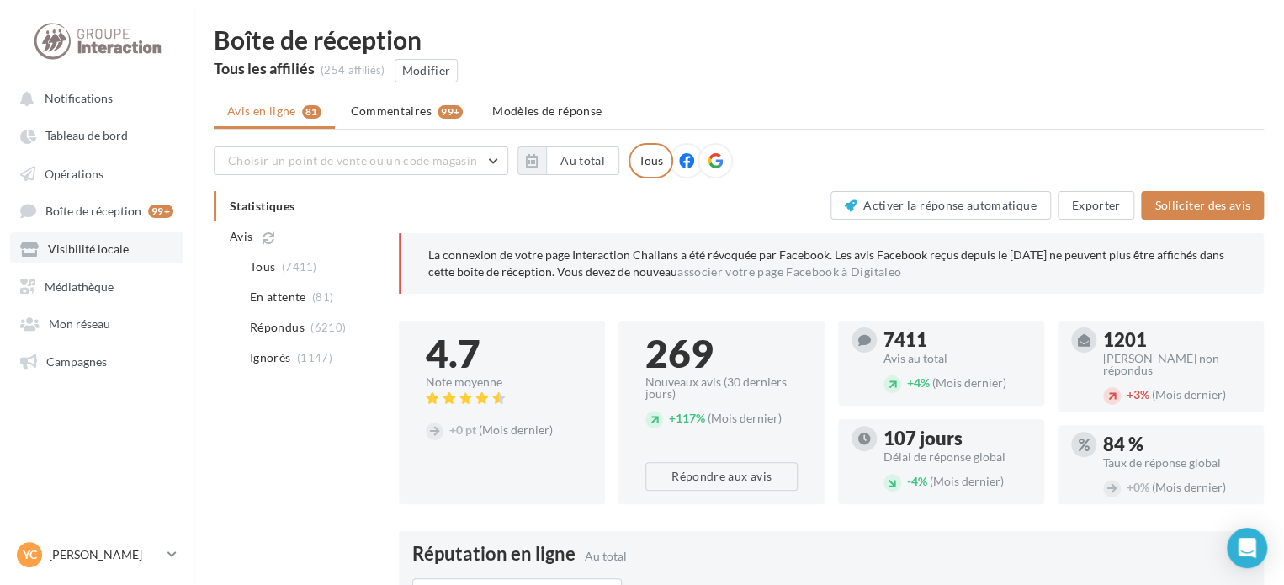
click at [123, 237] on link "Visibilité locale" at bounding box center [96, 247] width 173 height 30
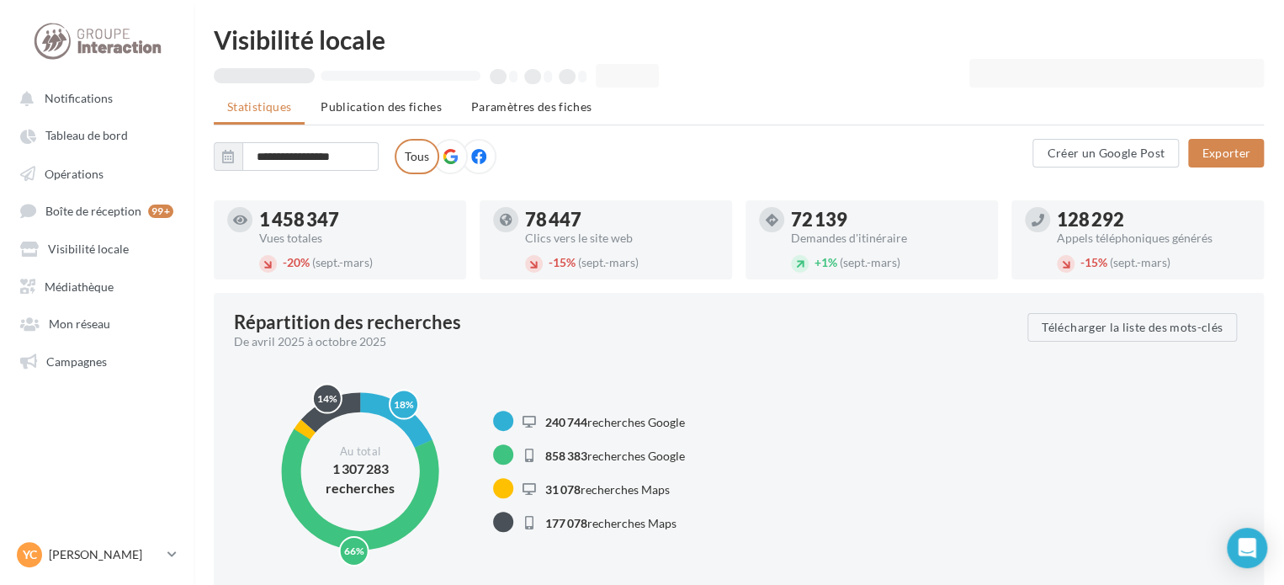
click at [0, 0] on button "Choisir un point de vente ou un code magasin" at bounding box center [0, 0] width 0 height 0
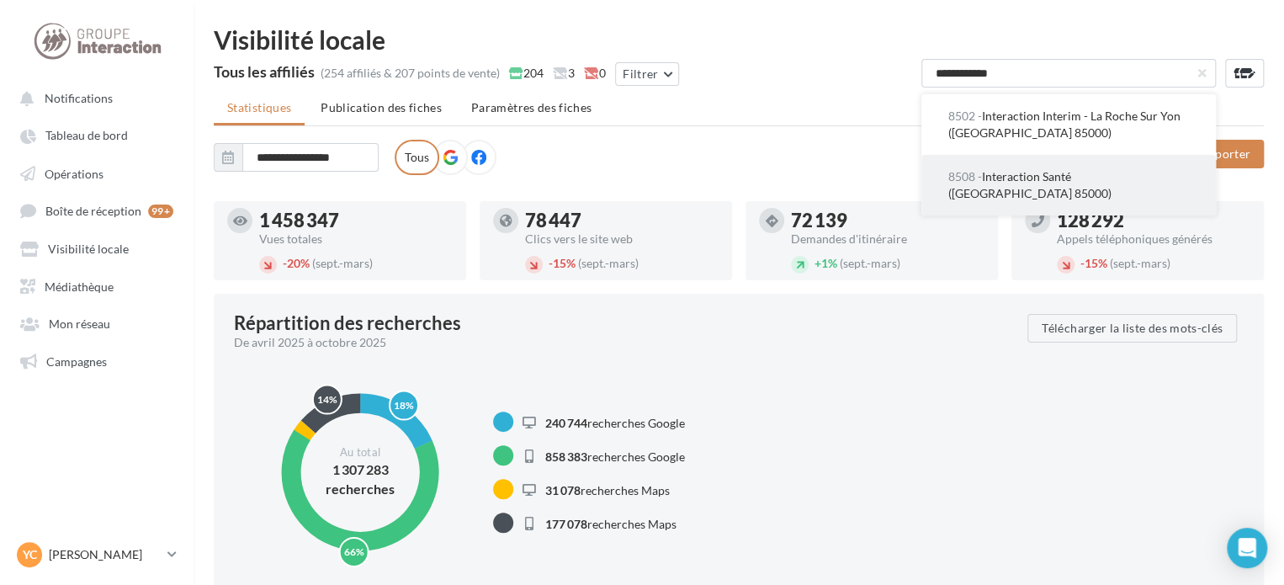
type input "**********"
click at [1042, 187] on button "8508 - Interaction Santé (La Roche Sur Yon 85000)" at bounding box center [1068, 185] width 295 height 61
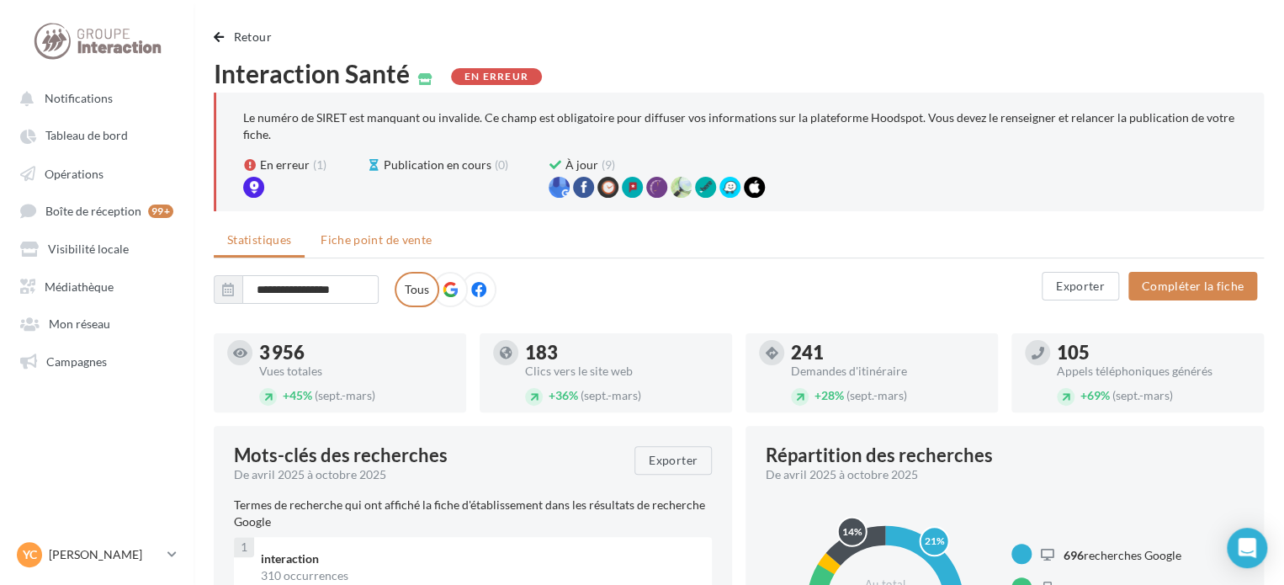
click at [394, 235] on span "Fiche point de vente" at bounding box center [376, 239] width 111 height 14
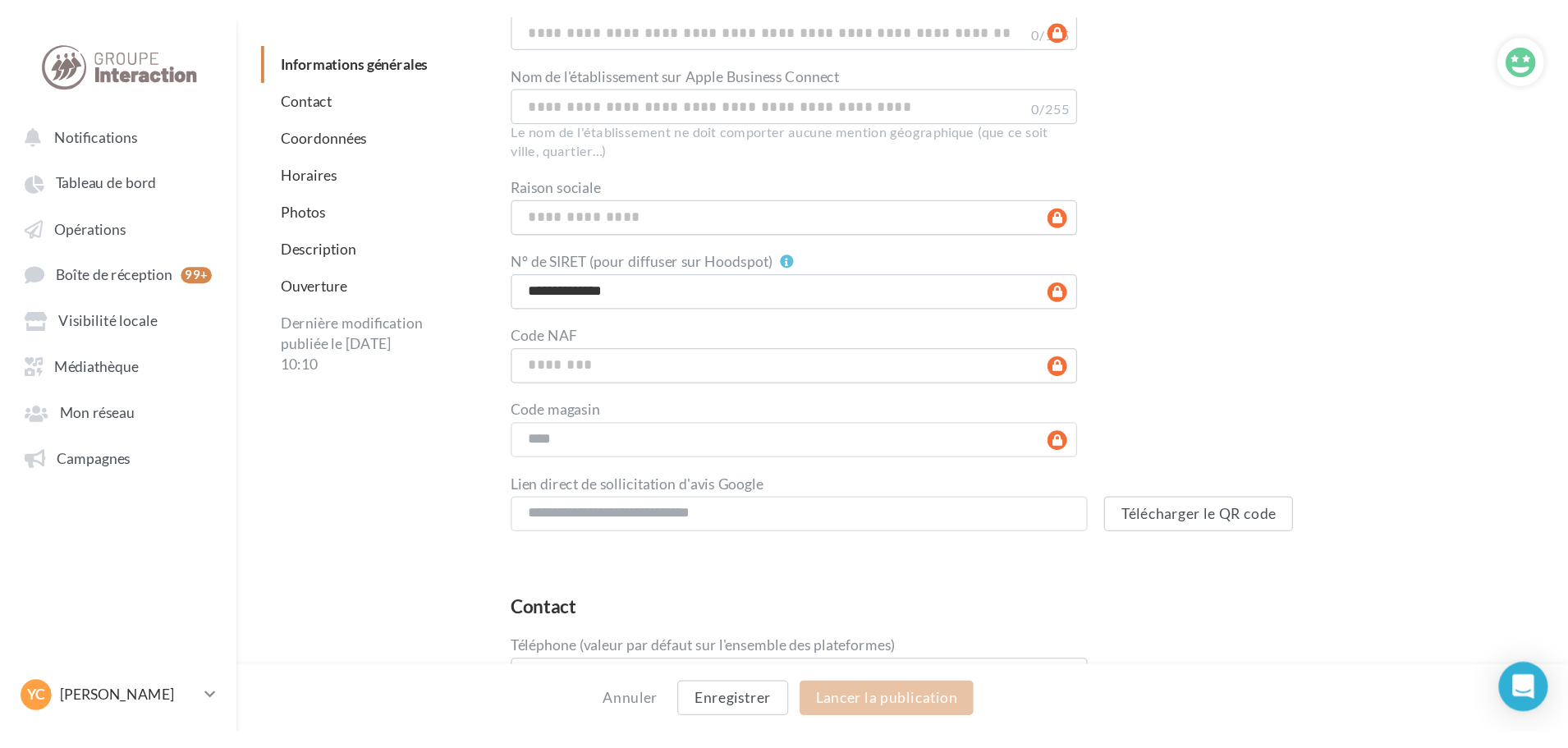
scroll to position [411, 0]
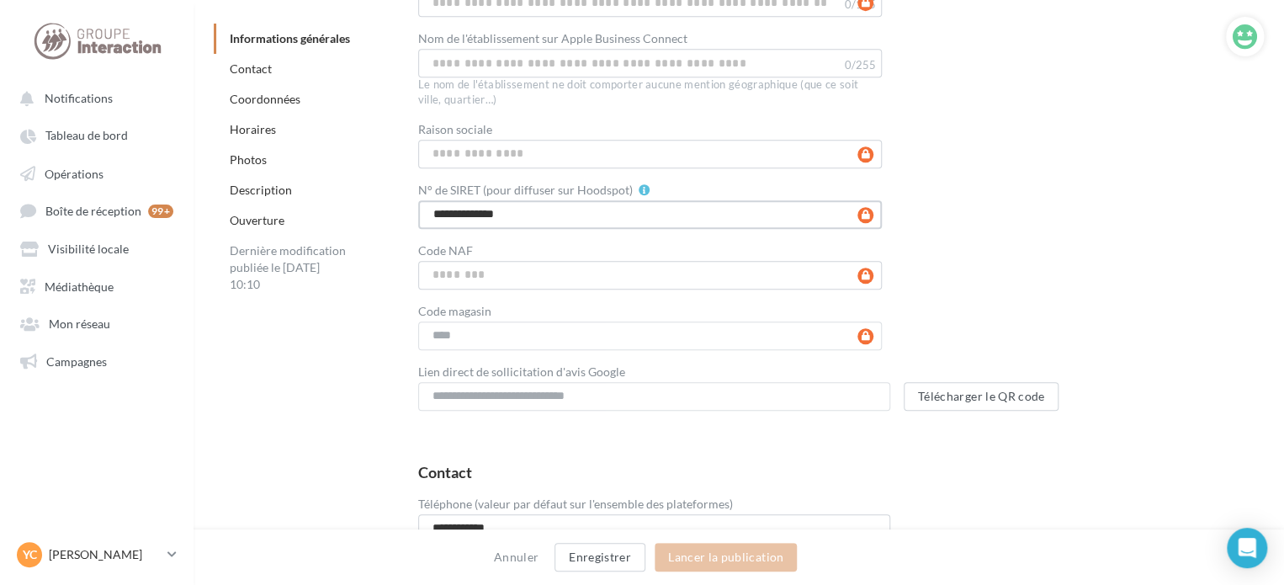
click at [553, 211] on input "**********" at bounding box center [650, 214] width 465 height 29
click at [445, 211] on input "**********" at bounding box center [650, 214] width 465 height 29
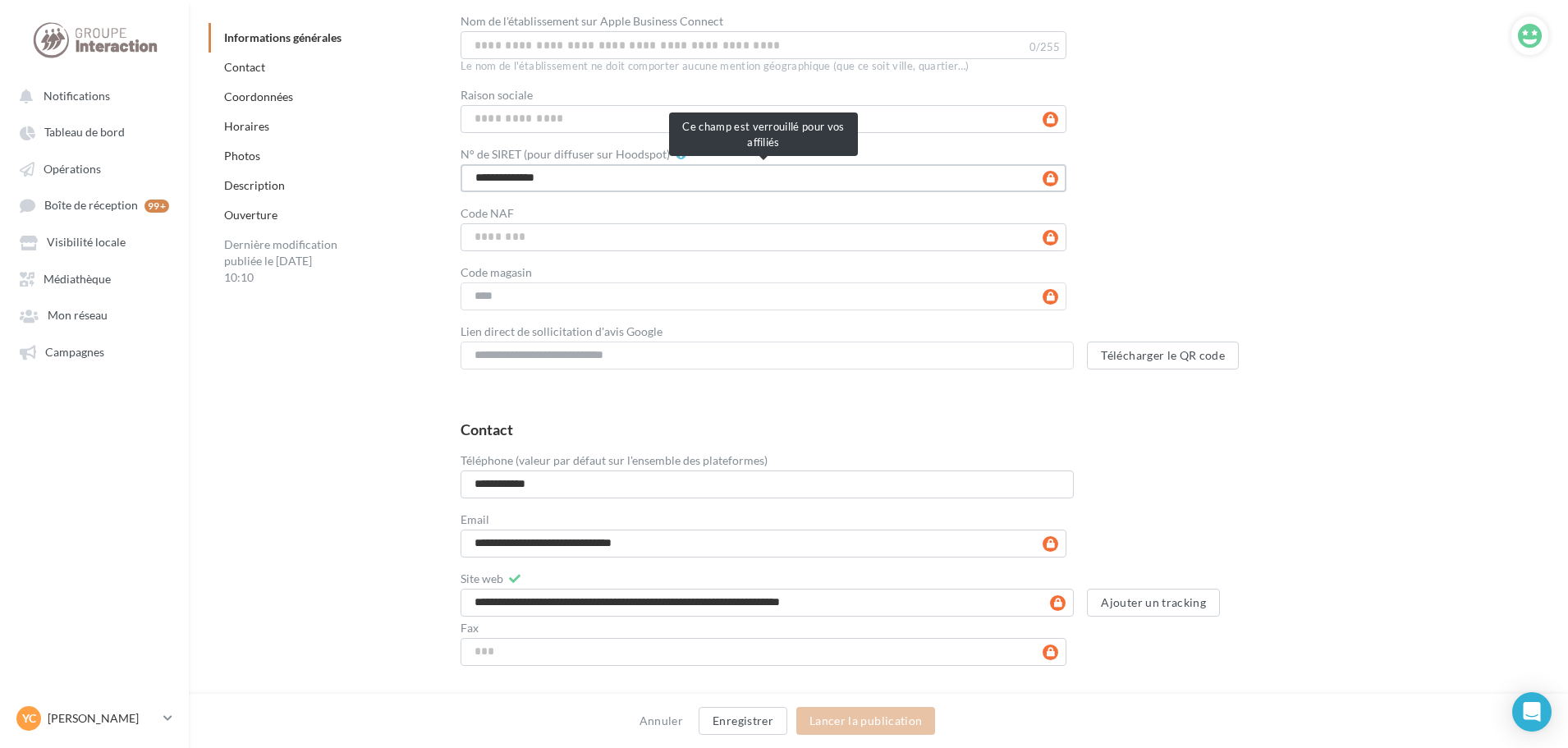
click at [574, 180] on input "**********" at bounding box center [763, 177] width 606 height 28
drag, startPoint x: 581, startPoint y: 177, endPoint x: 454, endPoint y: 185, distance: 127.3
click at [454, 185] on div "**********" at bounding box center [991, 117] width 1114 height 531
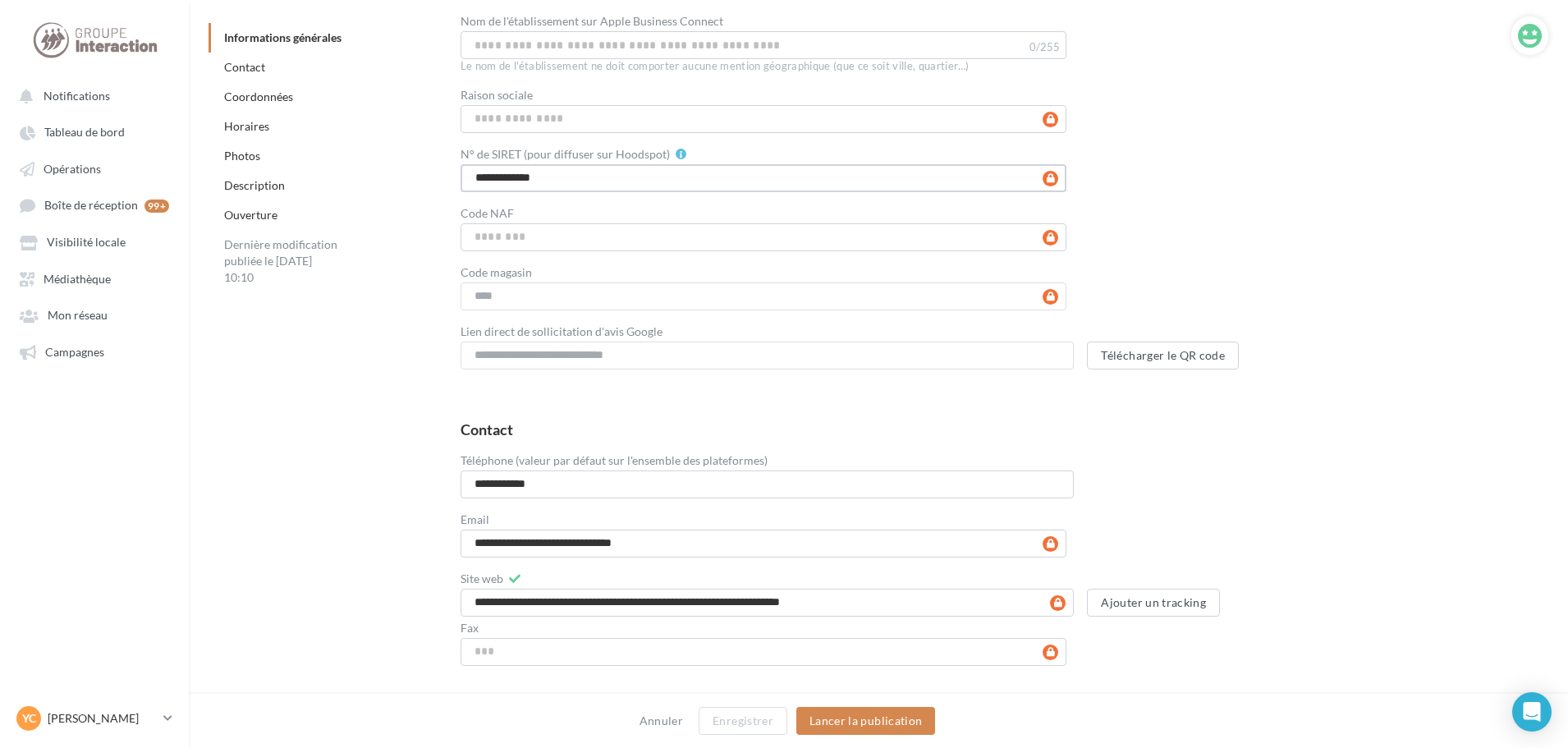
type input "**********"
click at [872, 570] on button "Lancer la publication" at bounding box center [865, 721] width 139 height 28
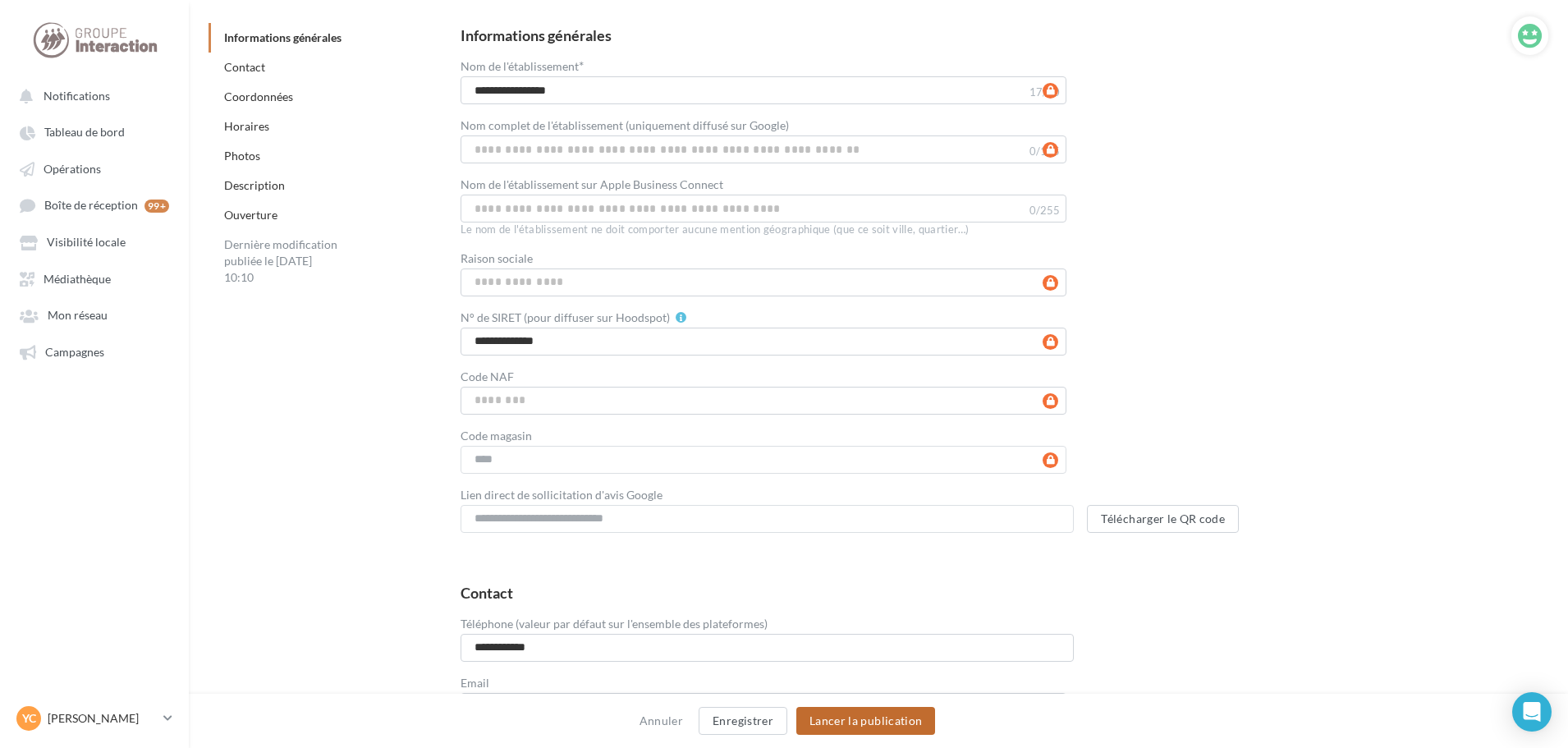
scroll to position [246, 0]
click at [117, 246] on span "Visibilité locale" at bounding box center [86, 243] width 79 height 14
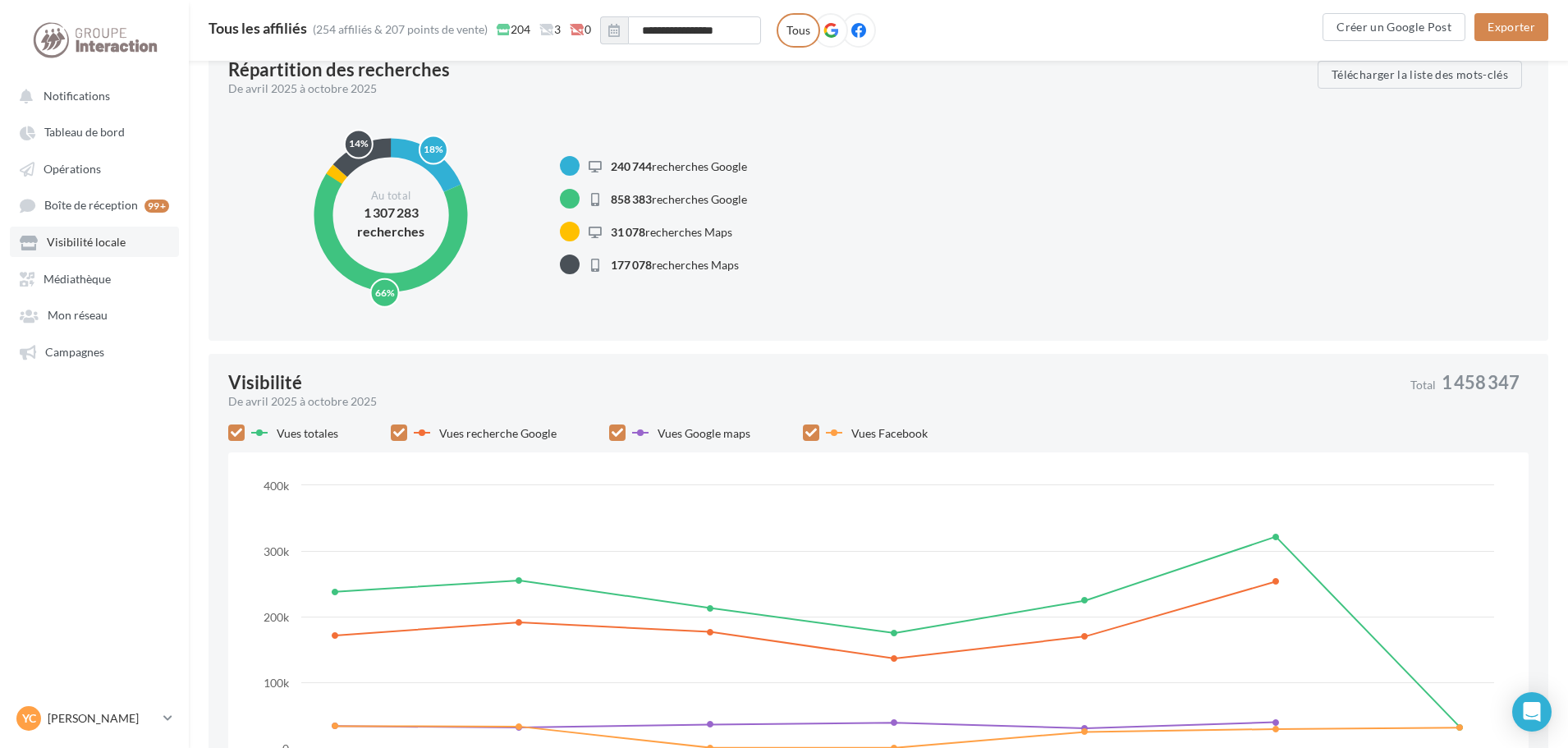
click at [107, 244] on span "Visibilité locale" at bounding box center [86, 243] width 79 height 14
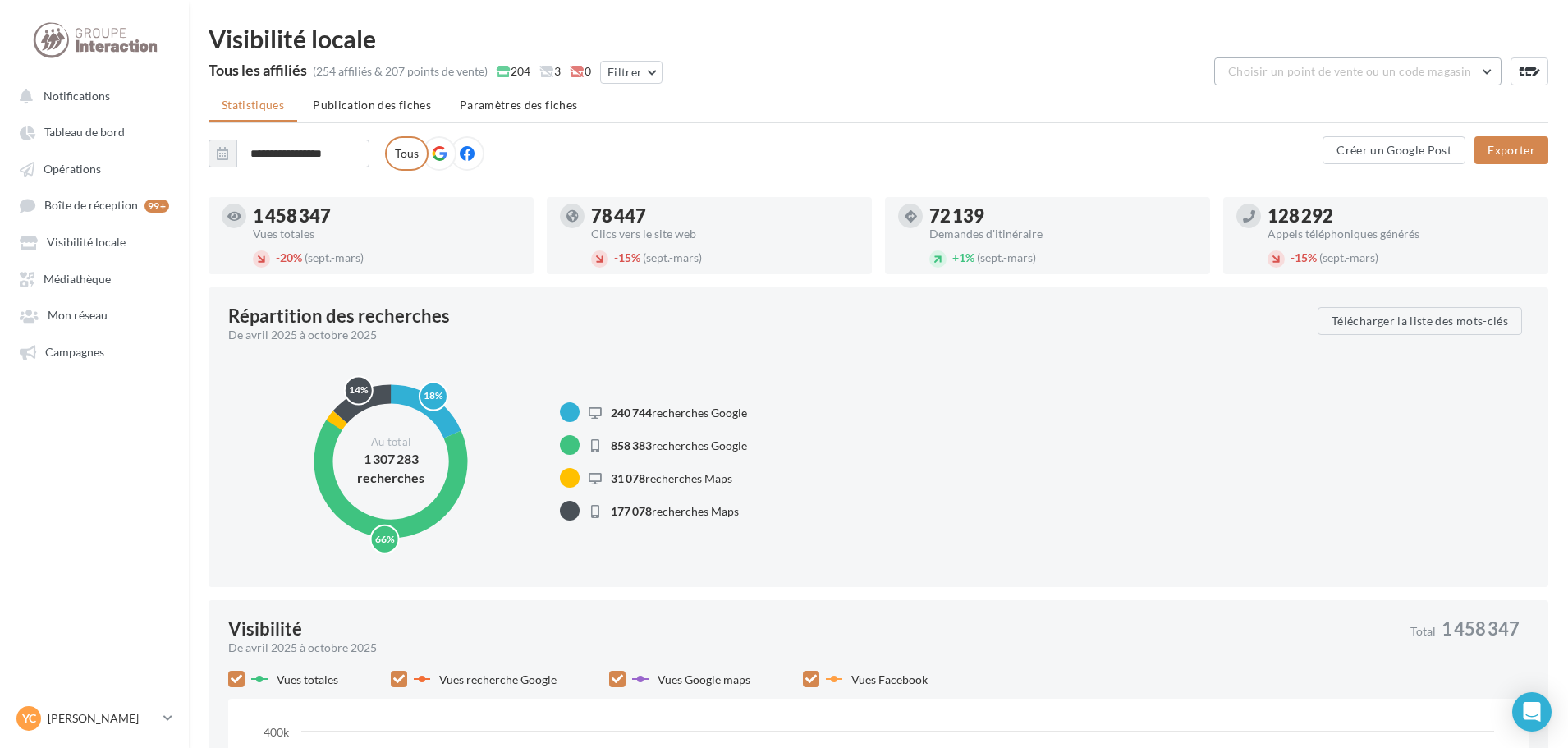
click at [1261, 65] on span "Choisir un point de vente ou un code magasin" at bounding box center [1349, 71] width 243 height 14
drag, startPoint x: 1306, startPoint y: 75, endPoint x: 1196, endPoint y: 74, distance: 110.0
click at [1196, 74] on div "Tous les affiliés (254 affiliés & 207 points de vente) 204 3 0 Filtrer ********…" at bounding box center [878, 74] width 1340 height 33
type input "*"
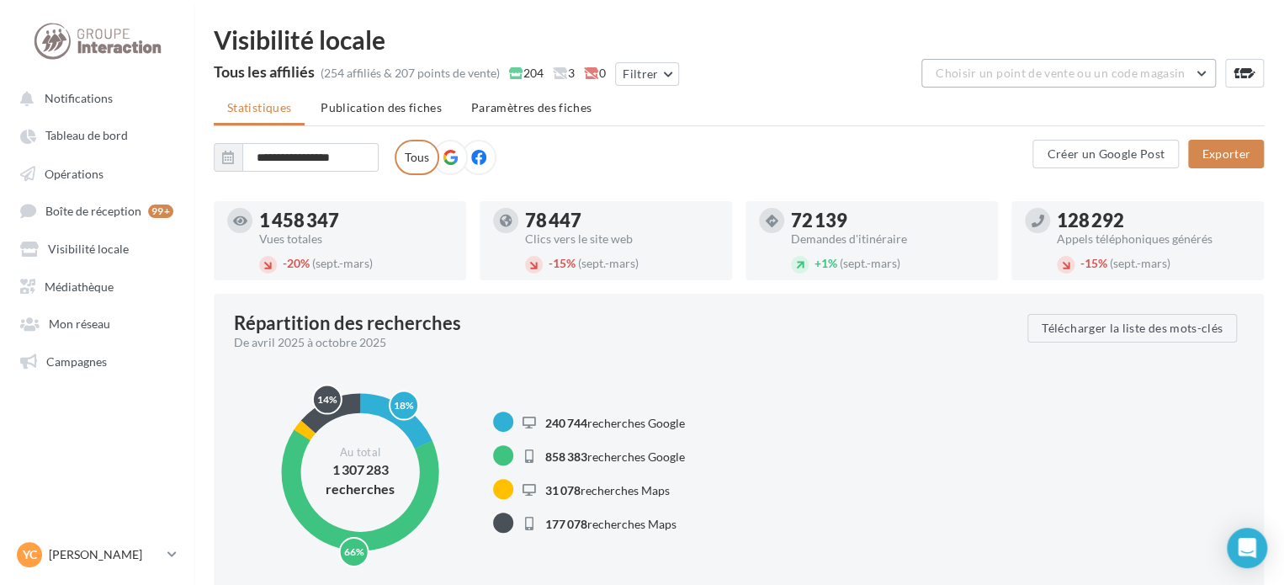
click at [1087, 63] on button "Choisir un point de vente ou un code magasin" at bounding box center [1068, 73] width 295 height 29
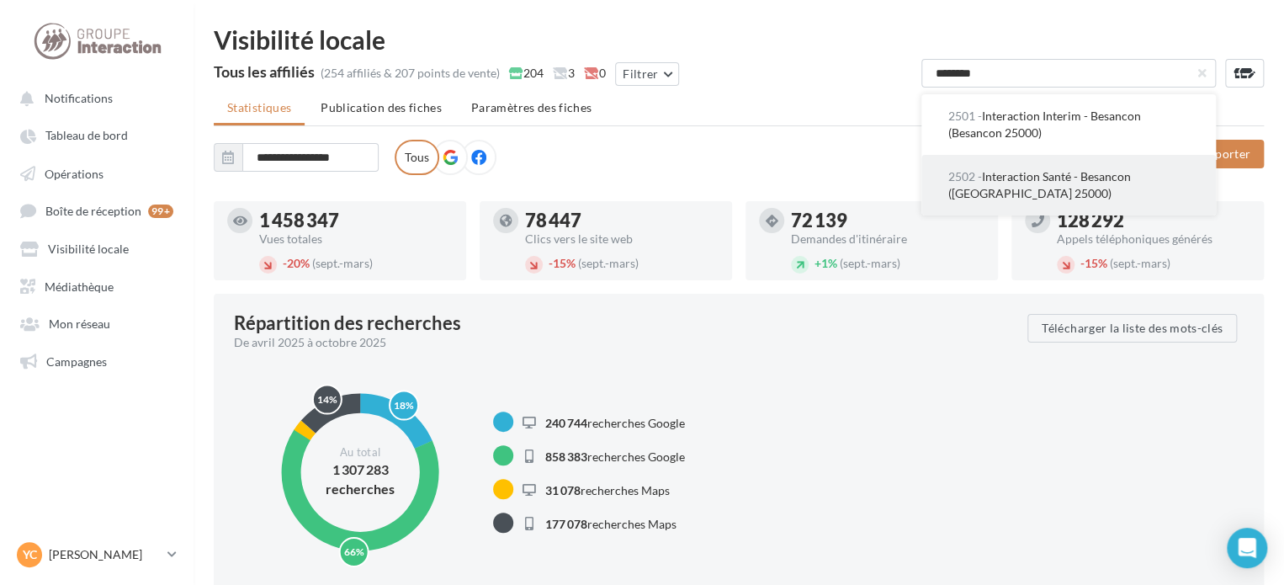
type input "********"
click at [1055, 178] on span "2502 - Interaction Santé - Besancon (Besançon 25000)" at bounding box center [1039, 184] width 183 height 31
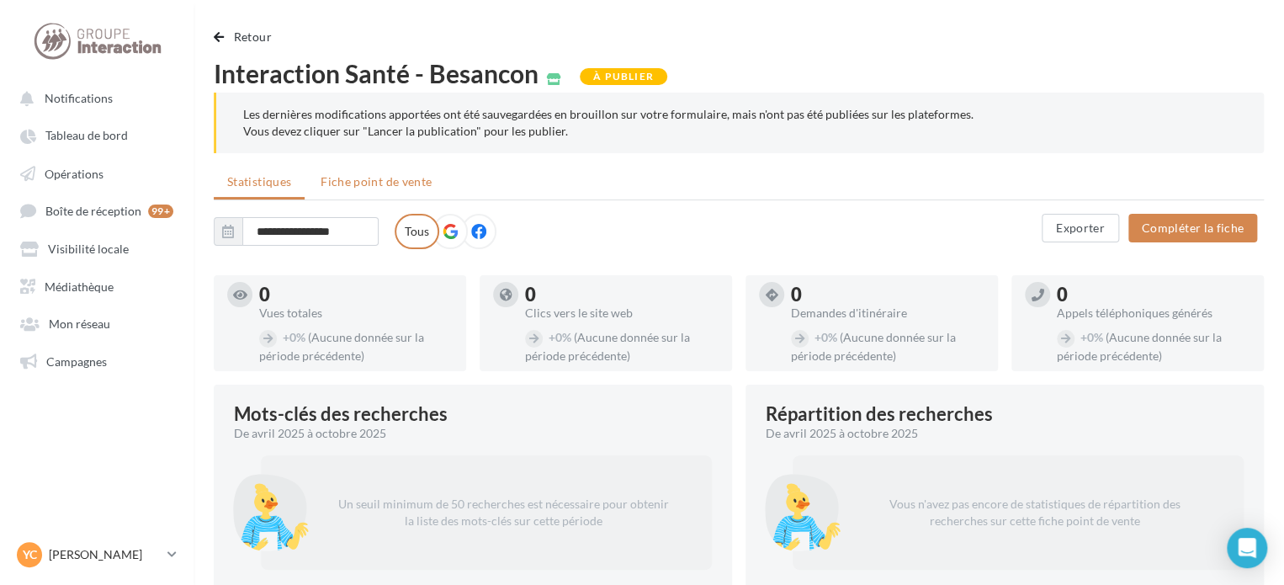
click at [353, 186] on span "Fiche point de vente" at bounding box center [376, 181] width 111 height 14
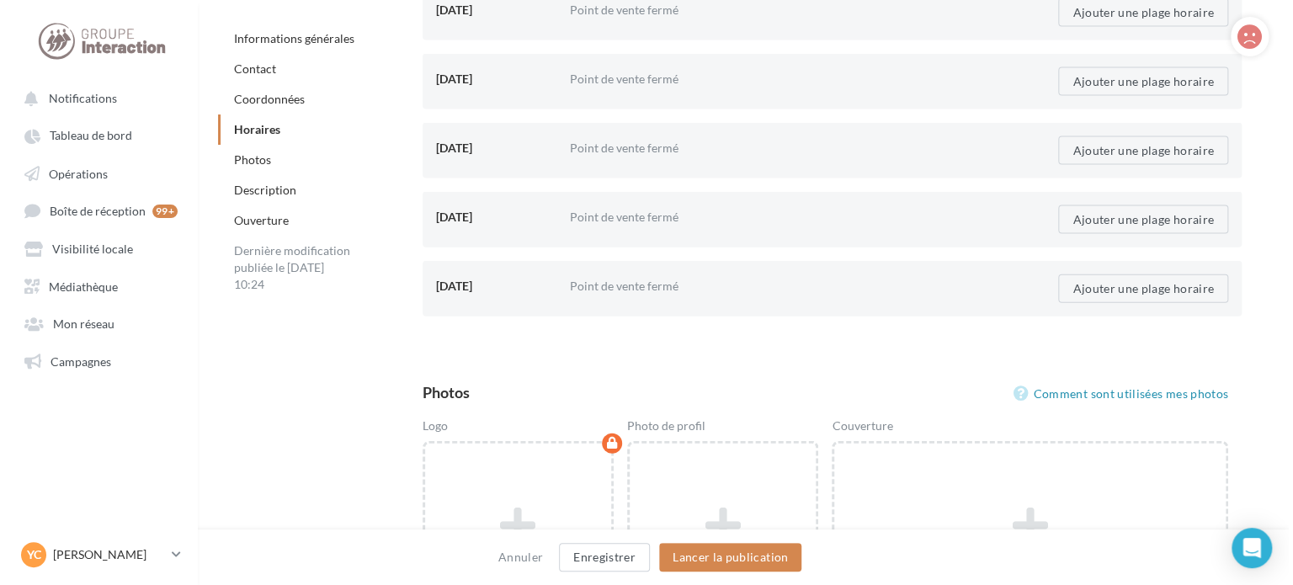
scroll to position [2020, 0]
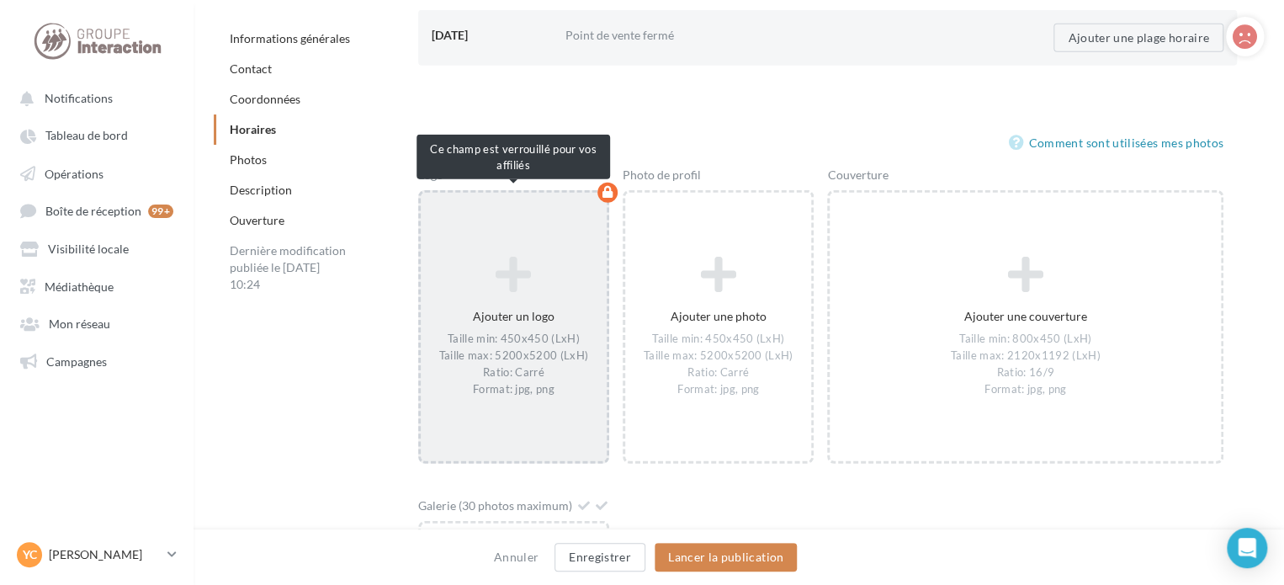
click at [520, 309] on div "Ajouter un logo Taille min: 450x450 (LxH) Taille max: 5200x5200 (LxH) Ratio: Ca…" at bounding box center [514, 326] width 186 height 158
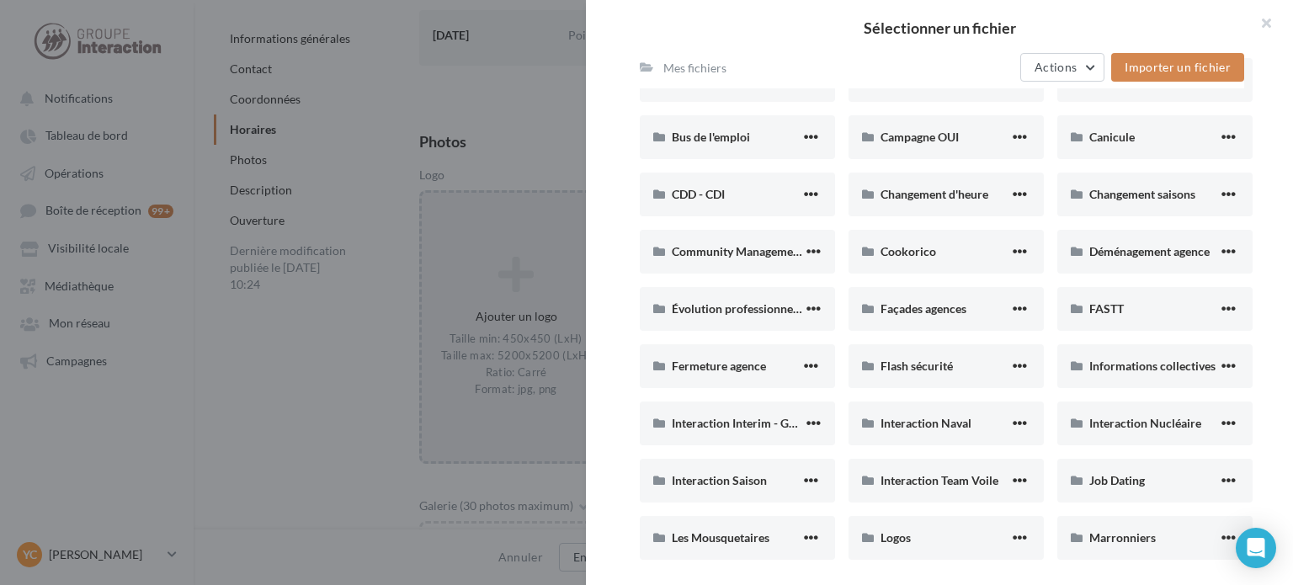
scroll to position [252, 0]
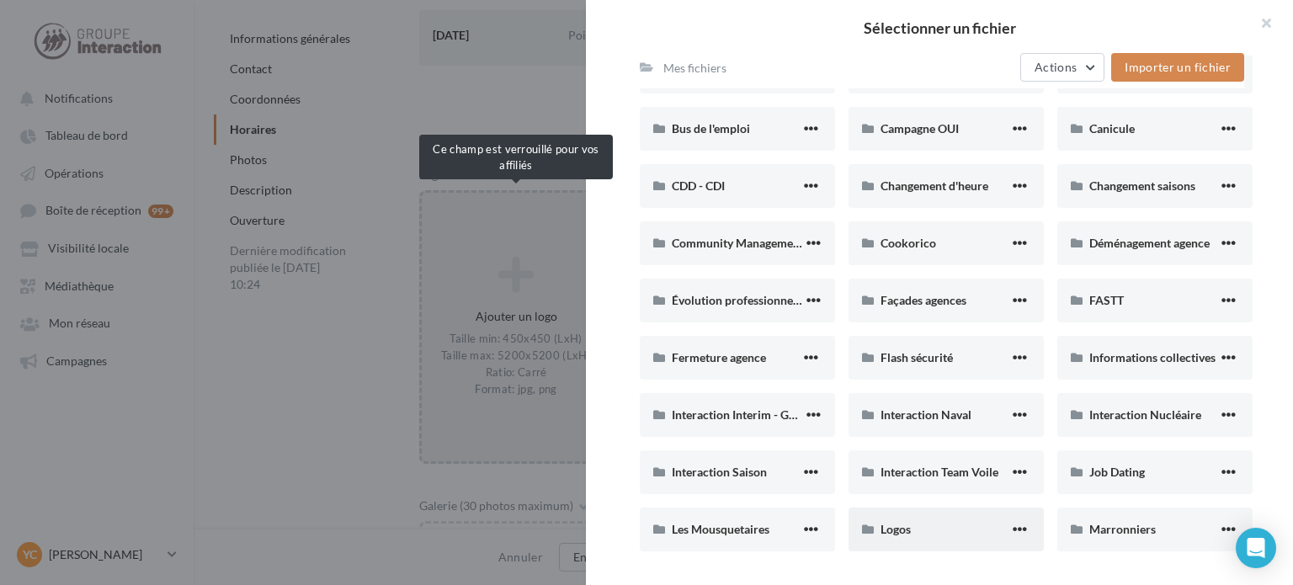
click at [911, 530] on div "Logos" at bounding box center [944, 529] width 129 height 17
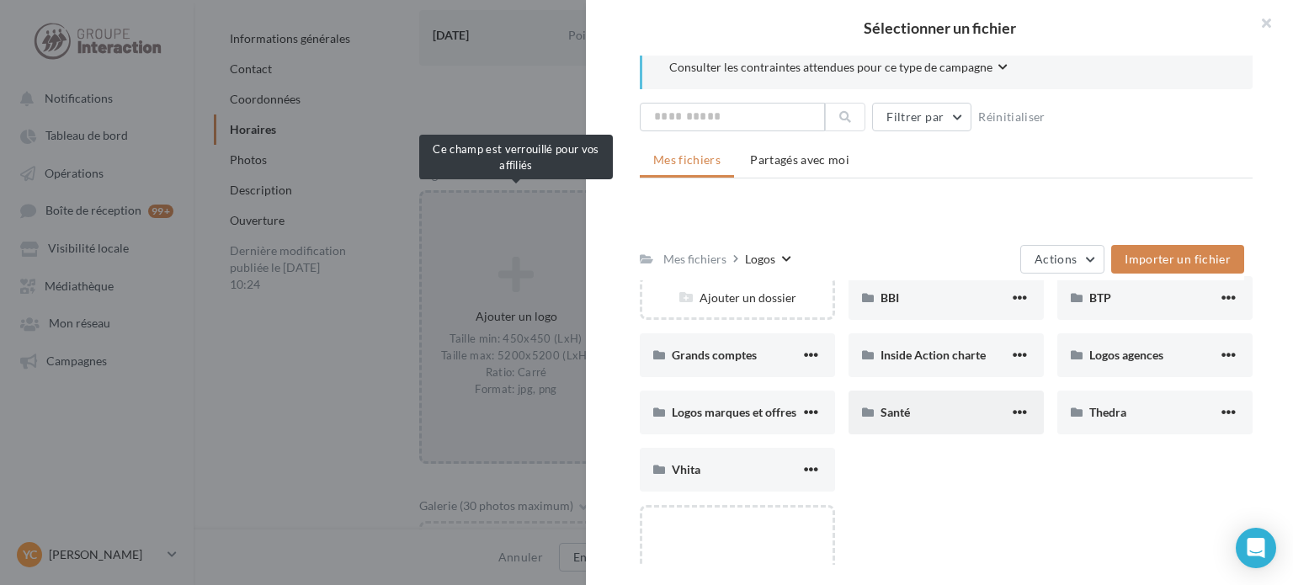
click at [941, 413] on div "Santé" at bounding box center [944, 412] width 129 height 17
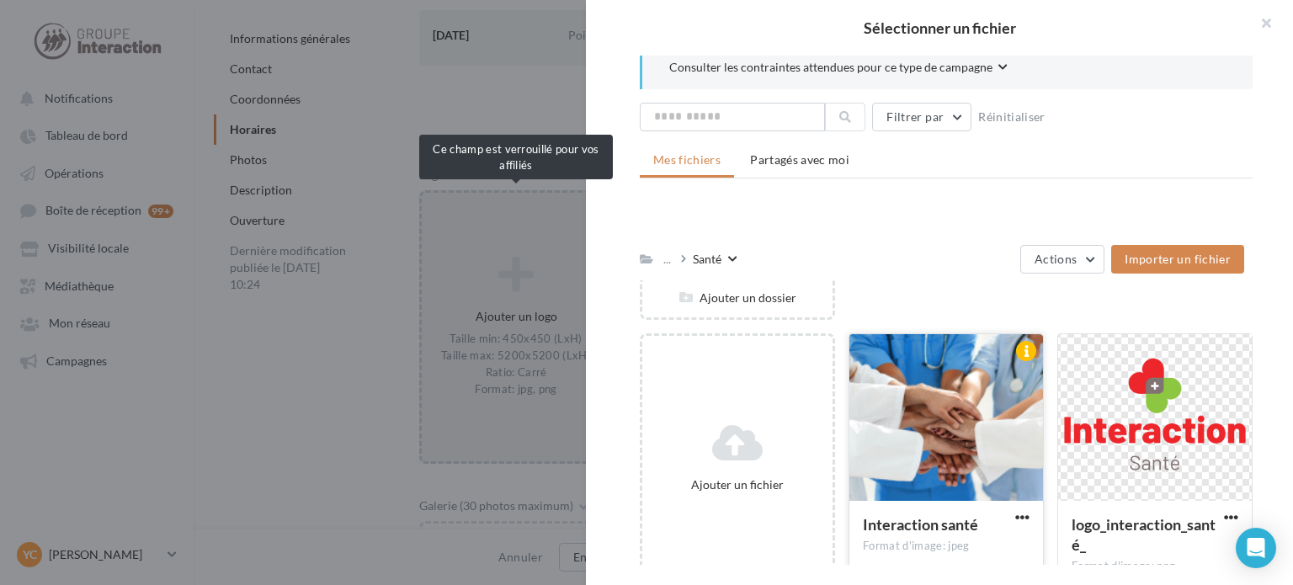
scroll to position [261, 0]
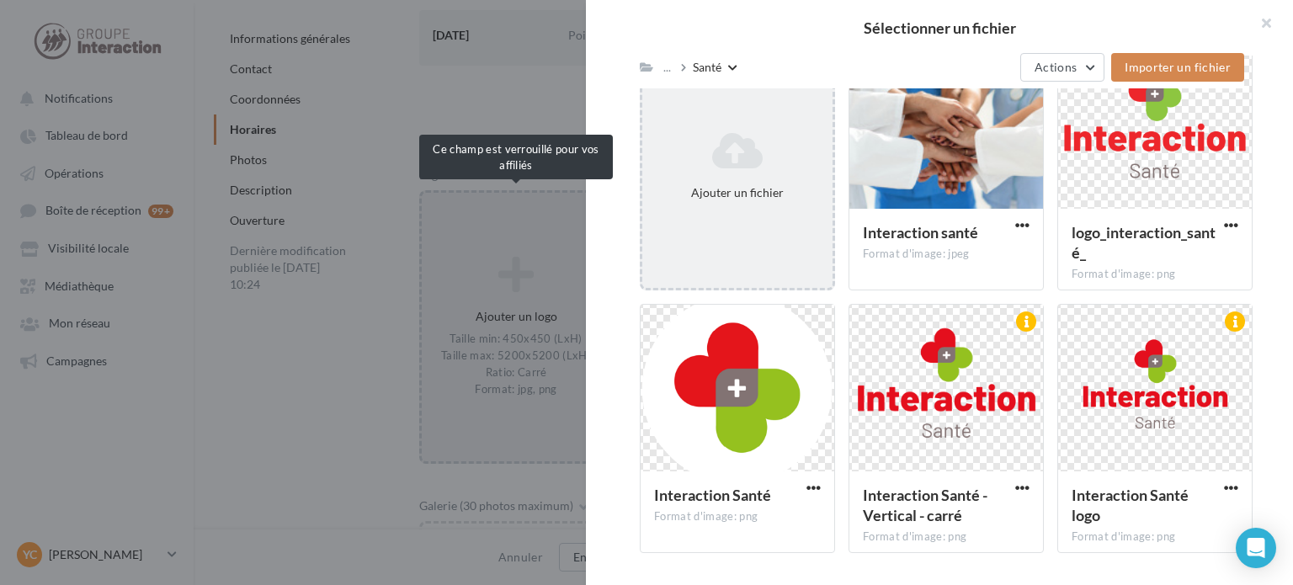
click at [732, 188] on div "Ajouter un fichier" at bounding box center [737, 192] width 177 height 17
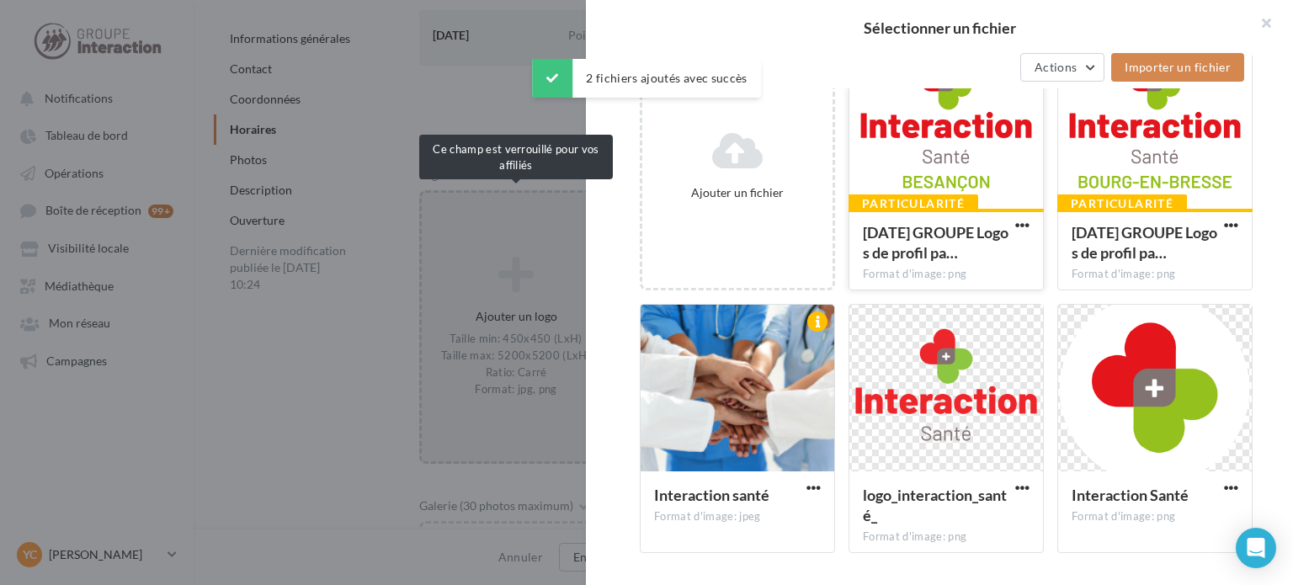
click at [966, 157] on div at bounding box center [946, 126] width 194 height 168
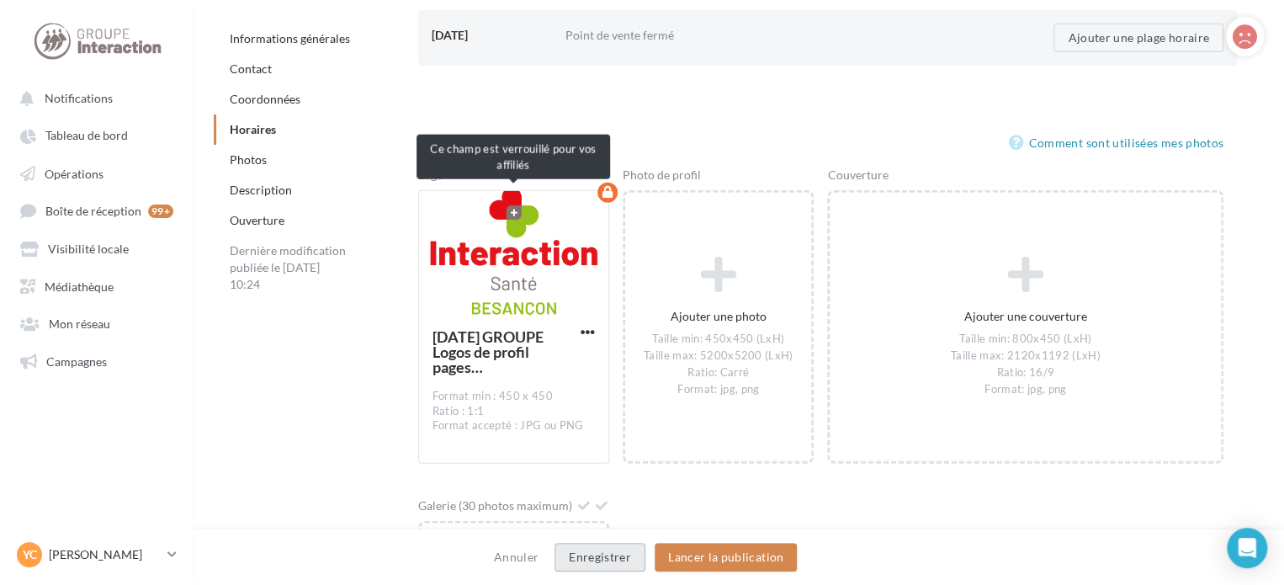
click at [625, 555] on button "Enregistrer" at bounding box center [600, 557] width 91 height 29
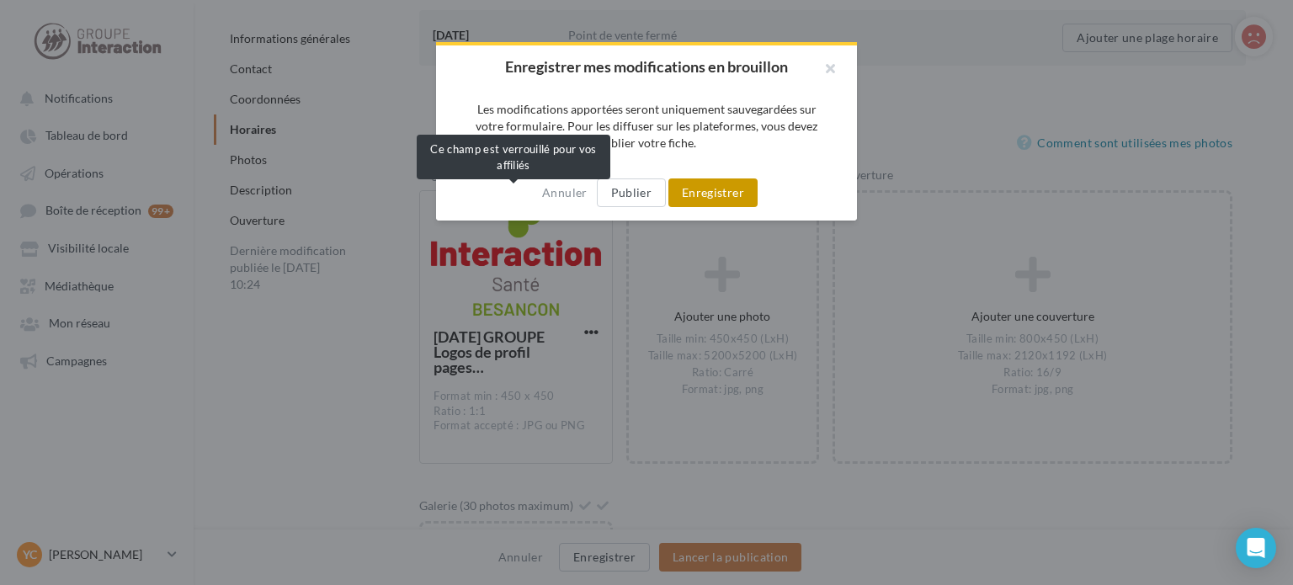
click at [725, 200] on button "Enregistrer" at bounding box center [712, 192] width 89 height 29
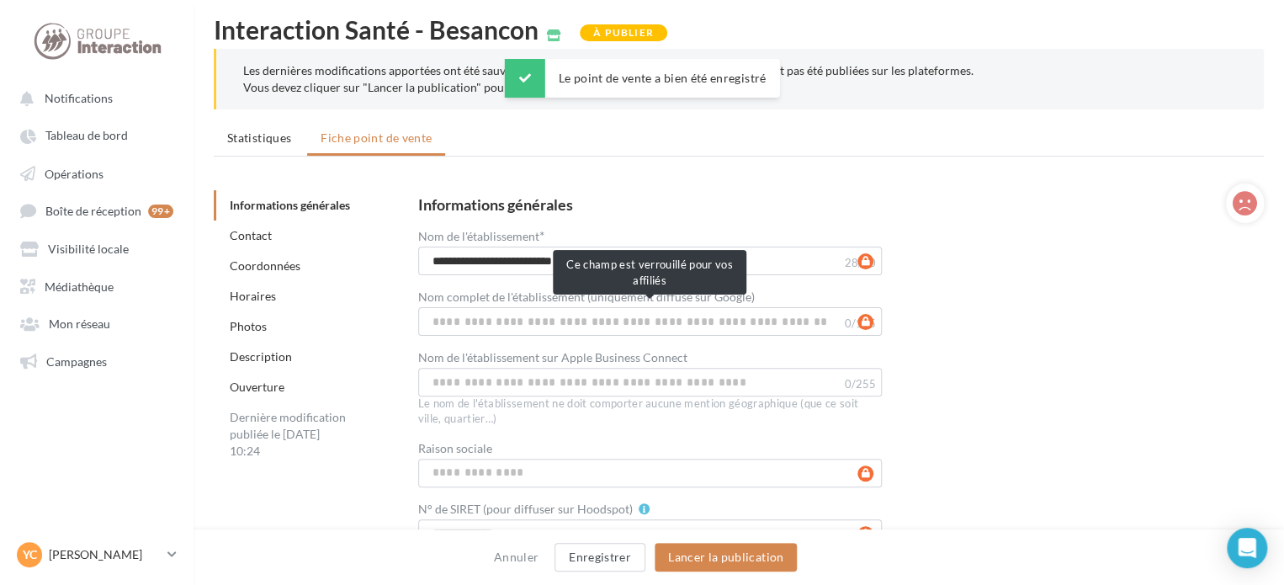
scroll to position [0, 0]
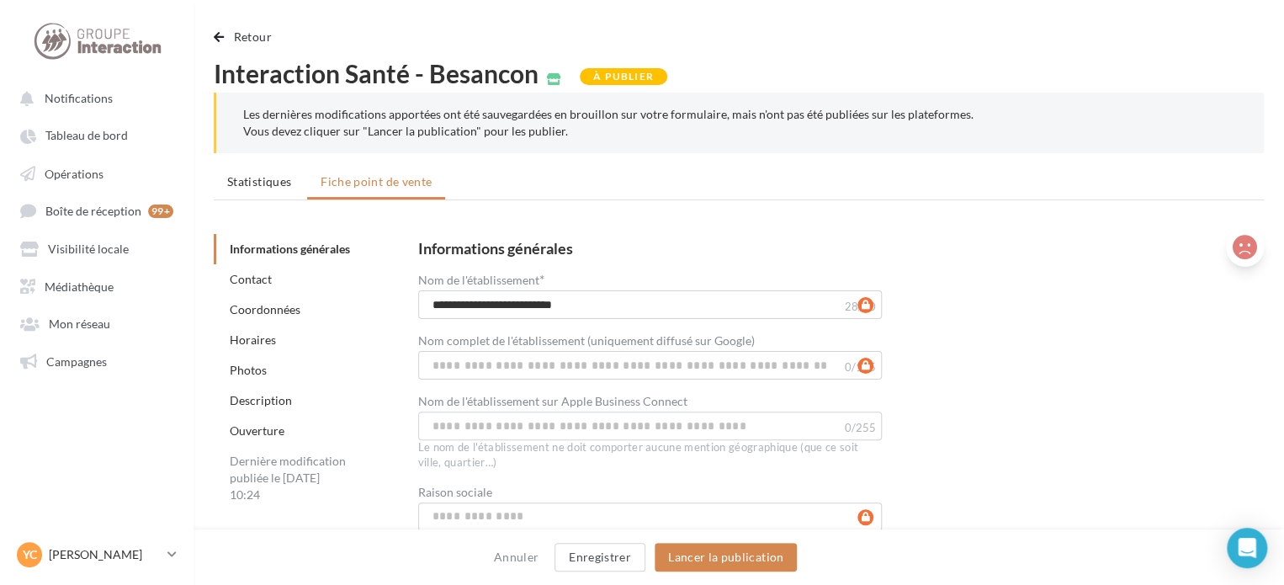
click at [1249, 242] on icon at bounding box center [1245, 247] width 24 height 25
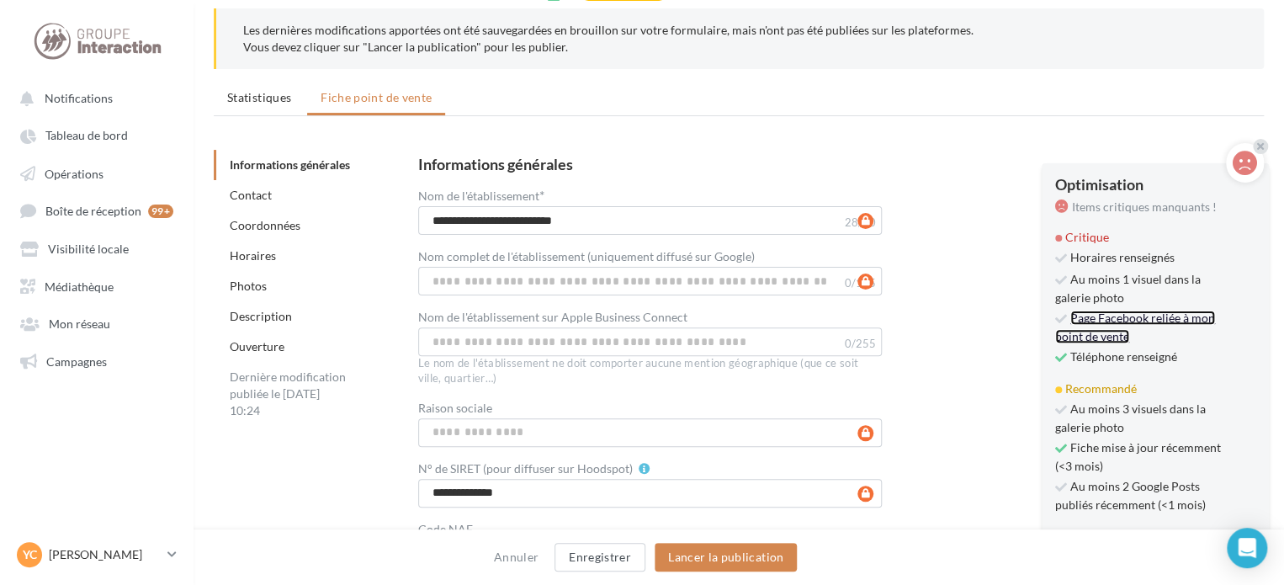
click at [1111, 318] on link "Page Facebook reliée à mon point de vente" at bounding box center [1135, 327] width 160 height 33
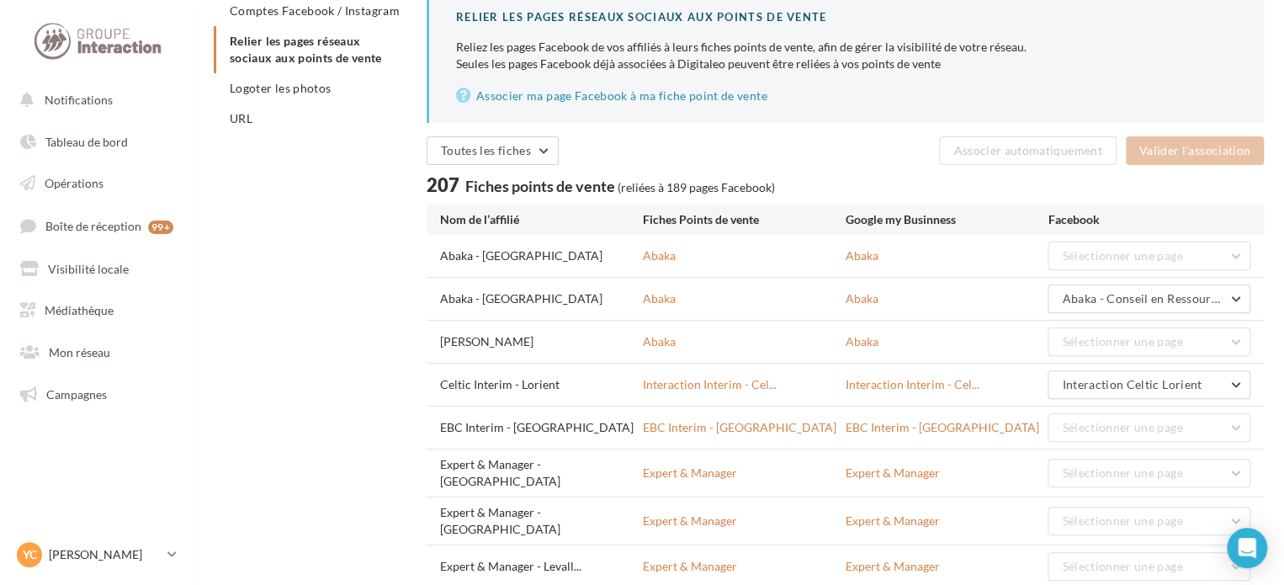
scroll to position [168, 0]
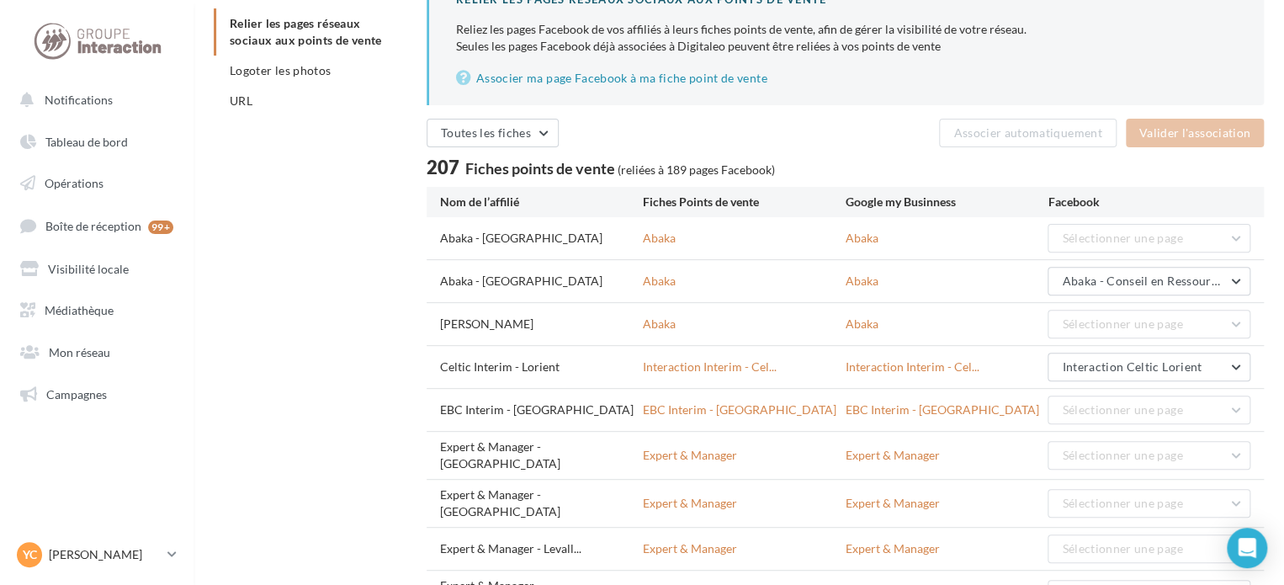
click at [857, 156] on div "207 Fiches points de vente (reliées à 189 pages Facebook)" at bounding box center [845, 167] width 837 height 26
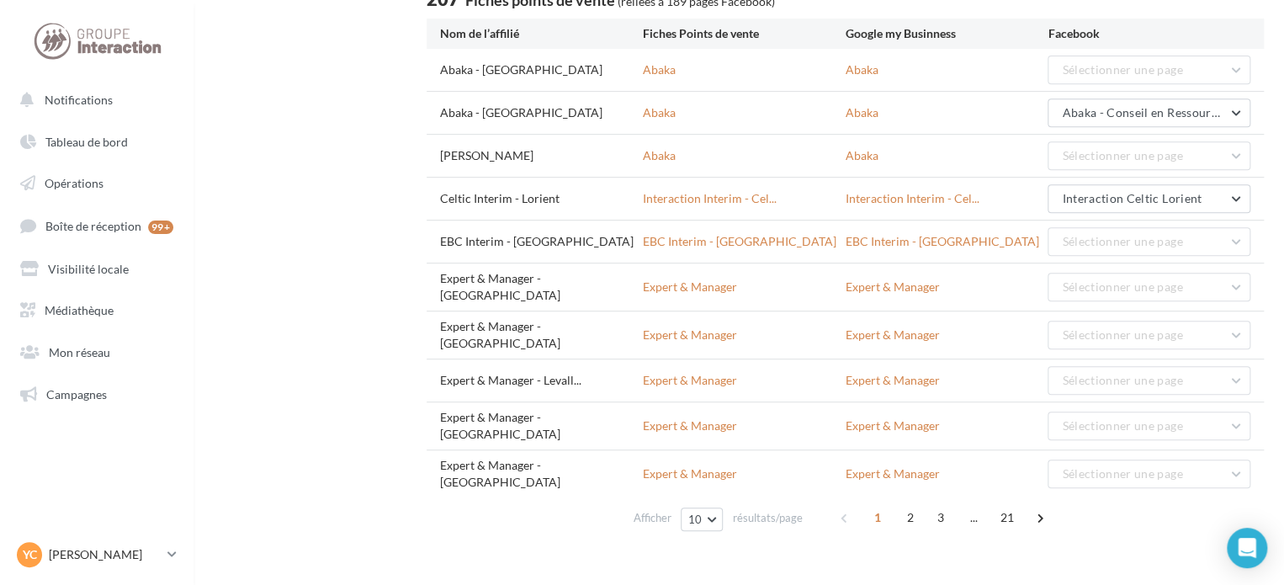
scroll to position [339, 0]
click at [713, 505] on button "10" at bounding box center [702, 517] width 43 height 24
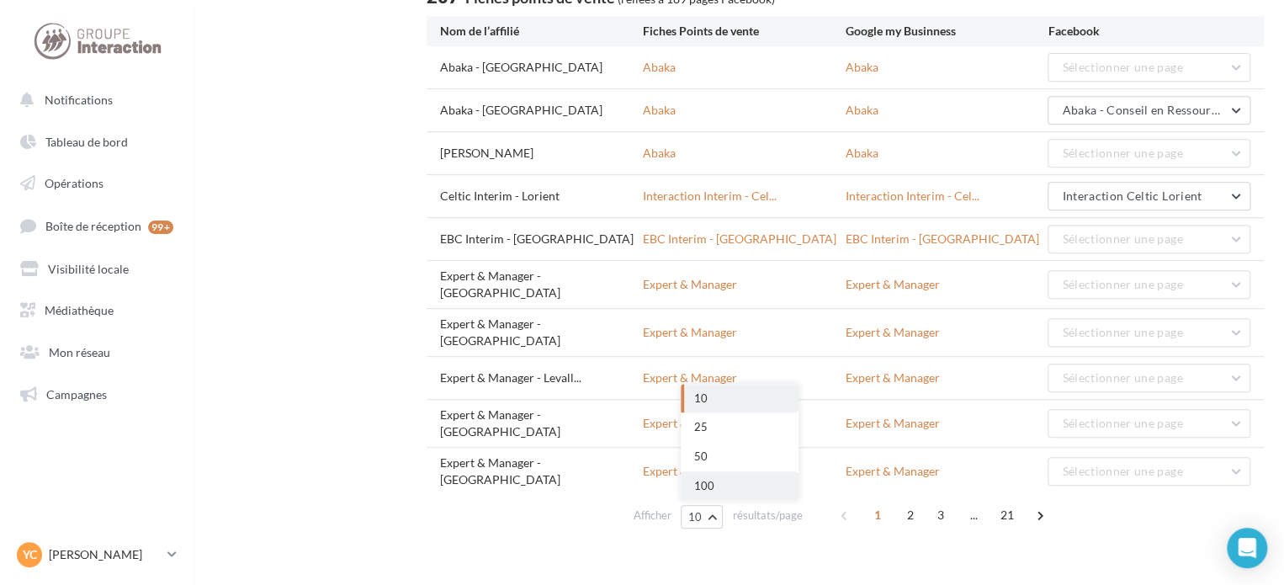
click at [711, 471] on button "100" at bounding box center [740, 485] width 118 height 29
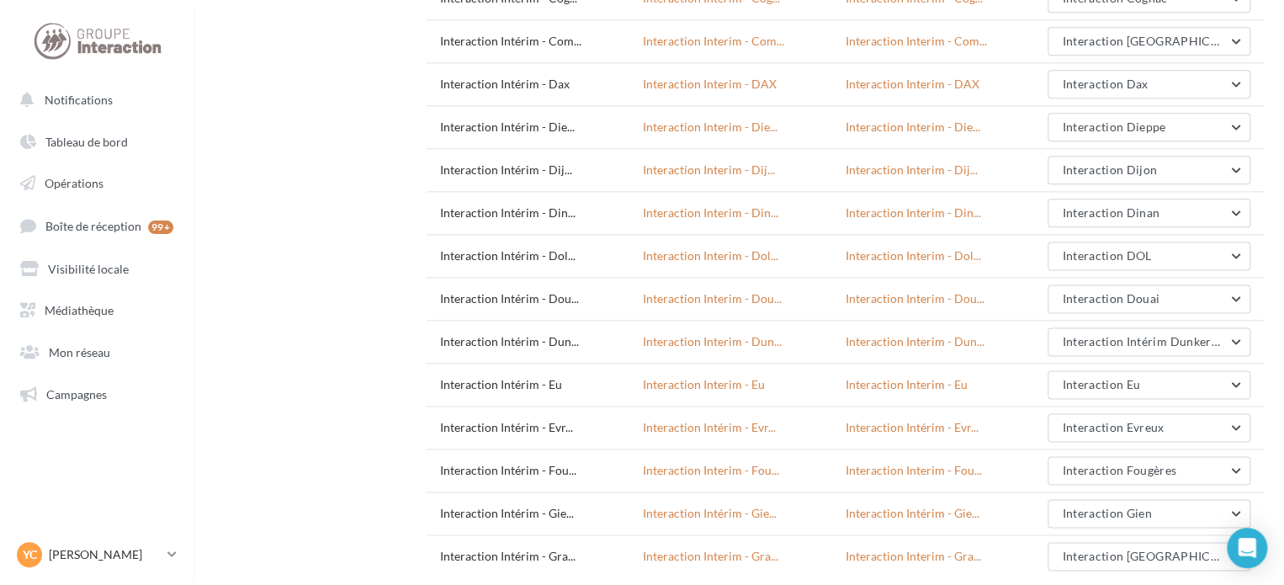
scroll to position [4187, 0]
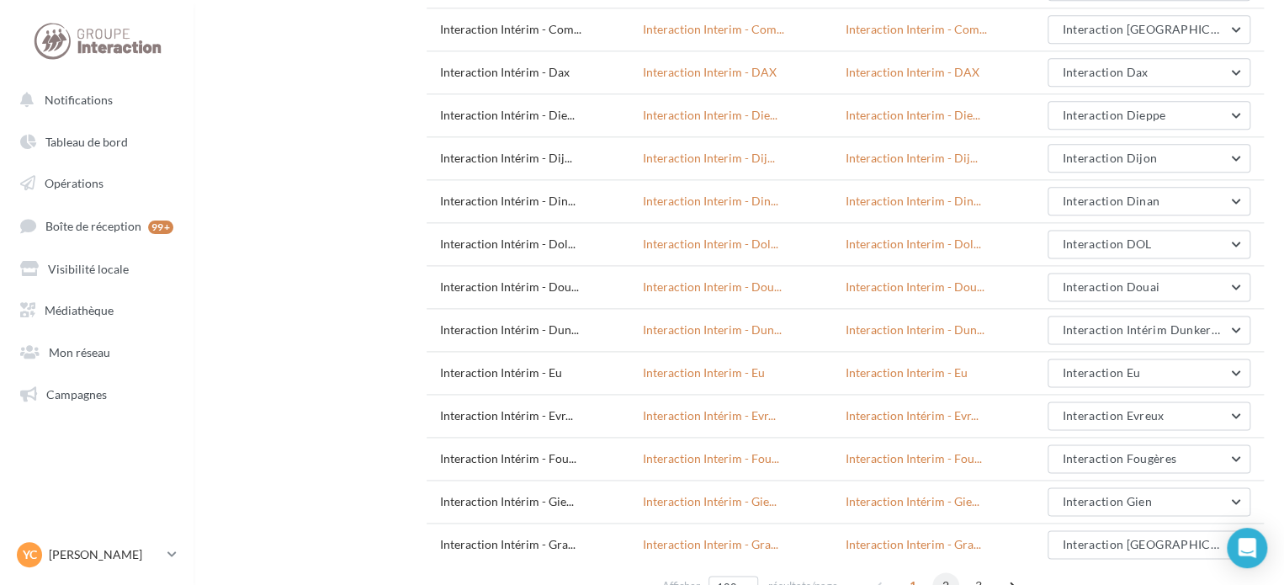
click at [950, 572] on span "2" at bounding box center [945, 585] width 27 height 27
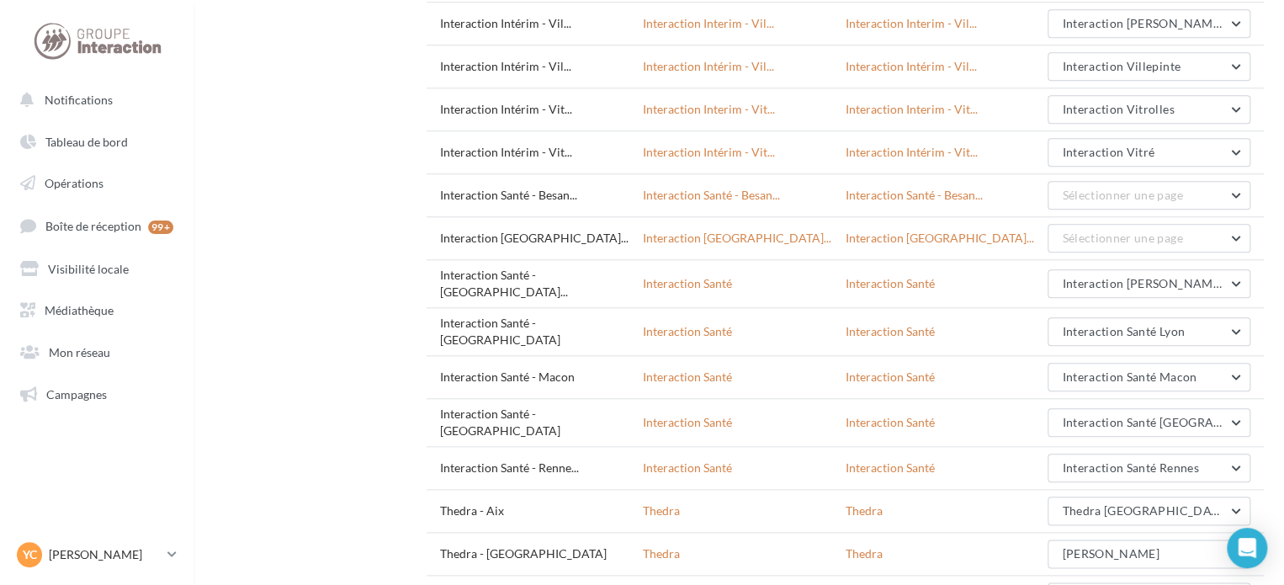
scroll to position [3905, 0]
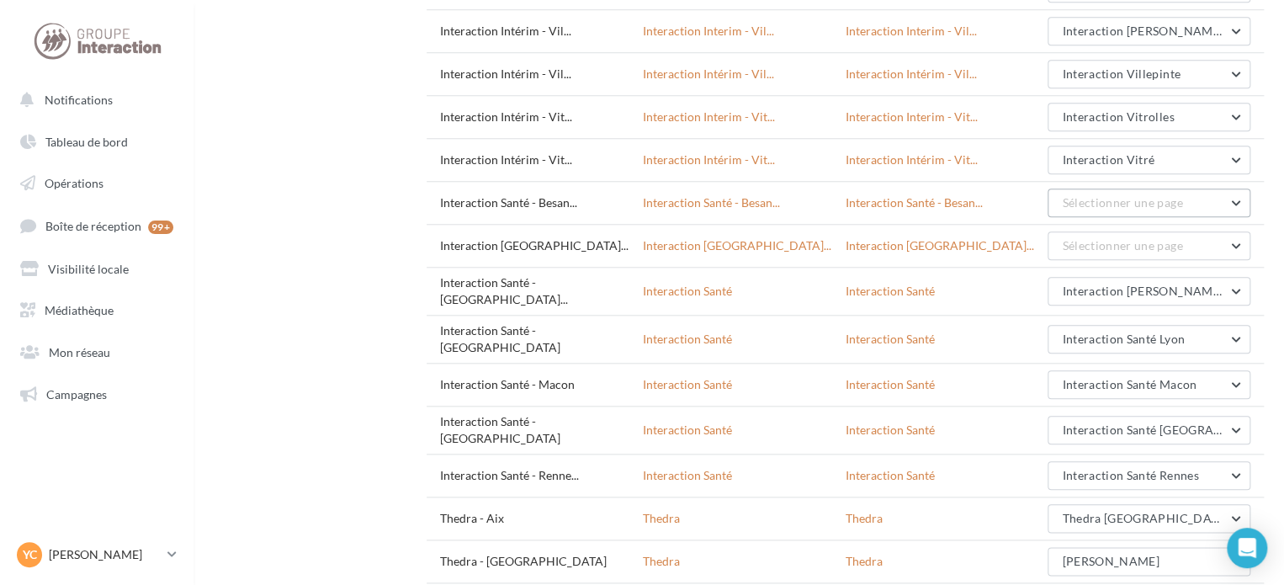
click at [1232, 189] on button "Sélectionner une page" at bounding box center [1149, 203] width 203 height 29
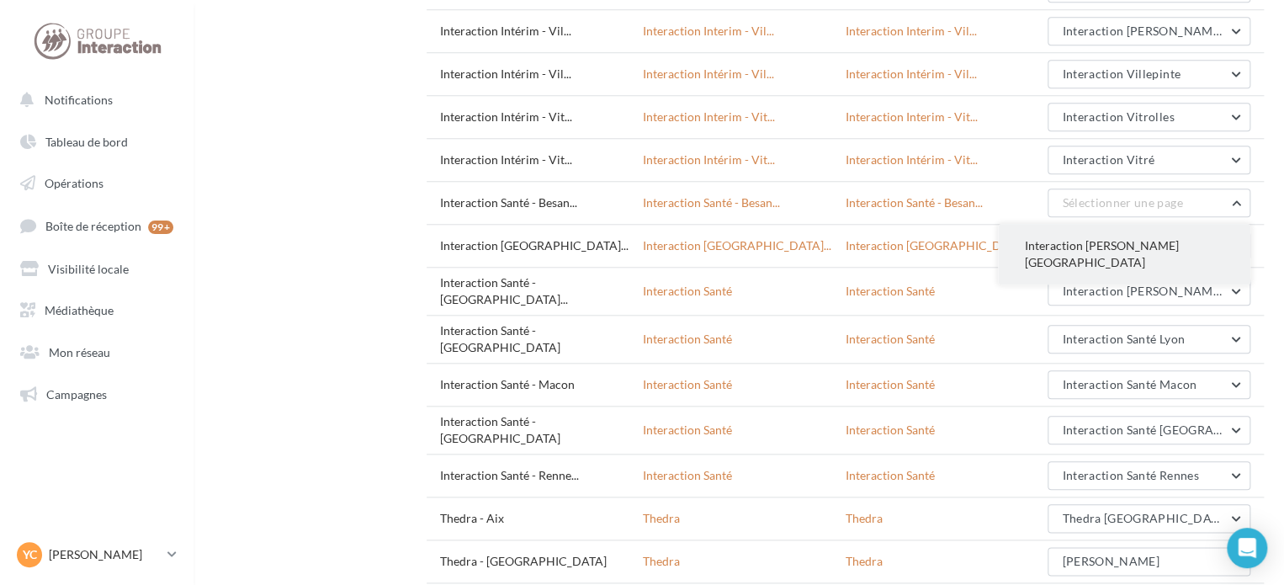
click at [1133, 238] on span "Interaction Santé Besançon" at bounding box center [1102, 253] width 154 height 31
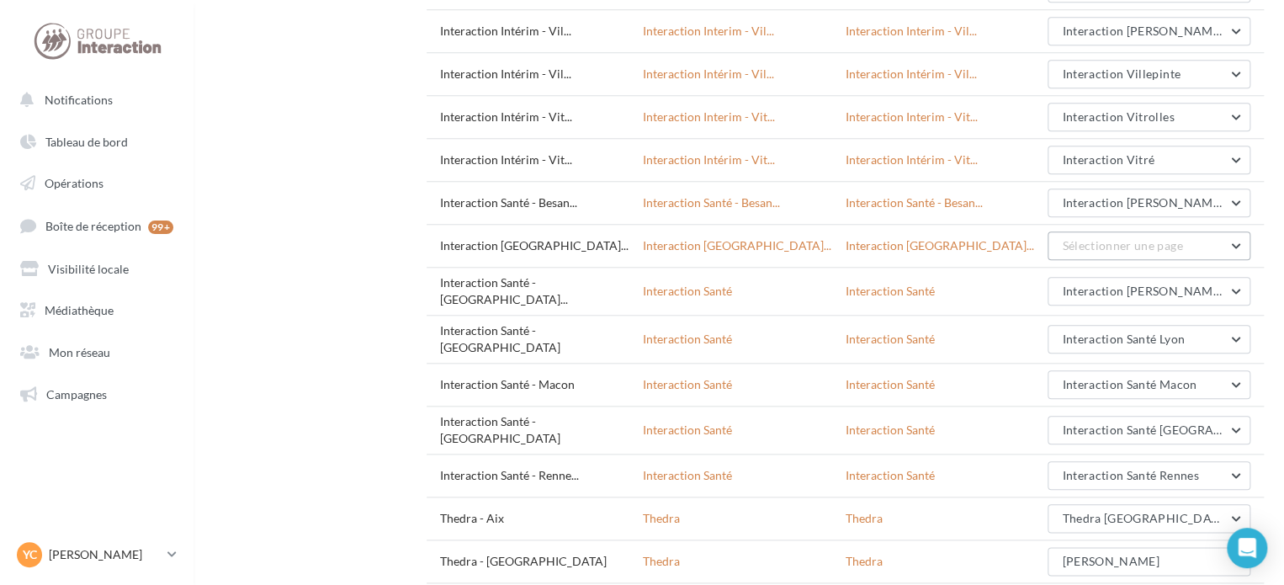
click at [1215, 231] on button "Sélectionner une page" at bounding box center [1149, 245] width 203 height 29
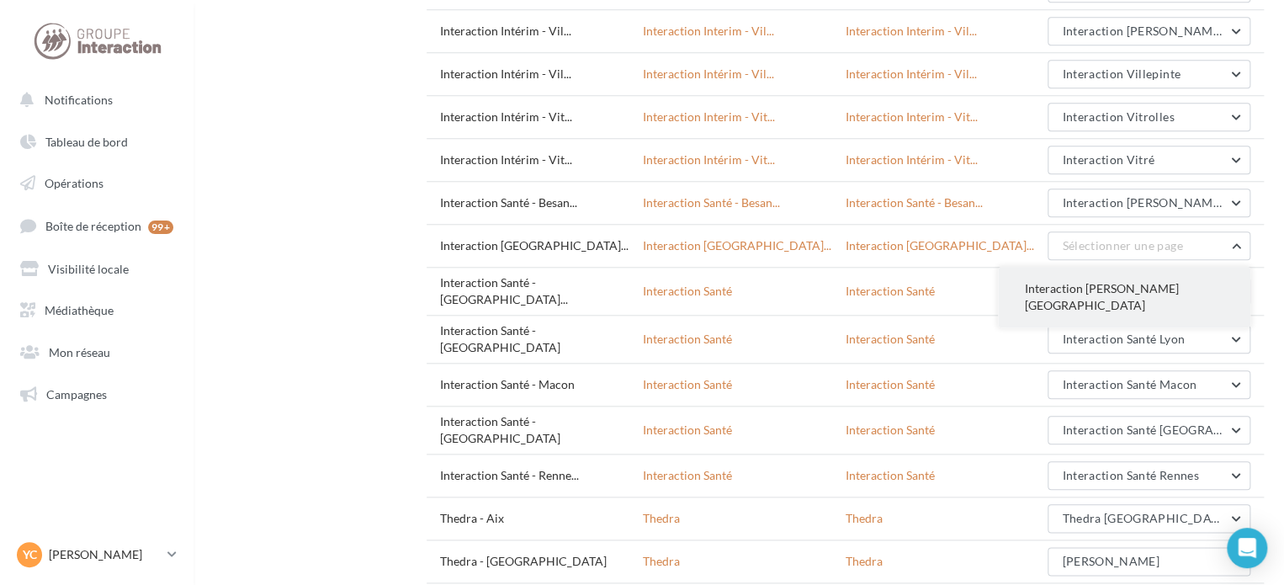
click at [1176, 267] on button "Interaction Santé Bourg-en-Bresse" at bounding box center [1124, 297] width 252 height 61
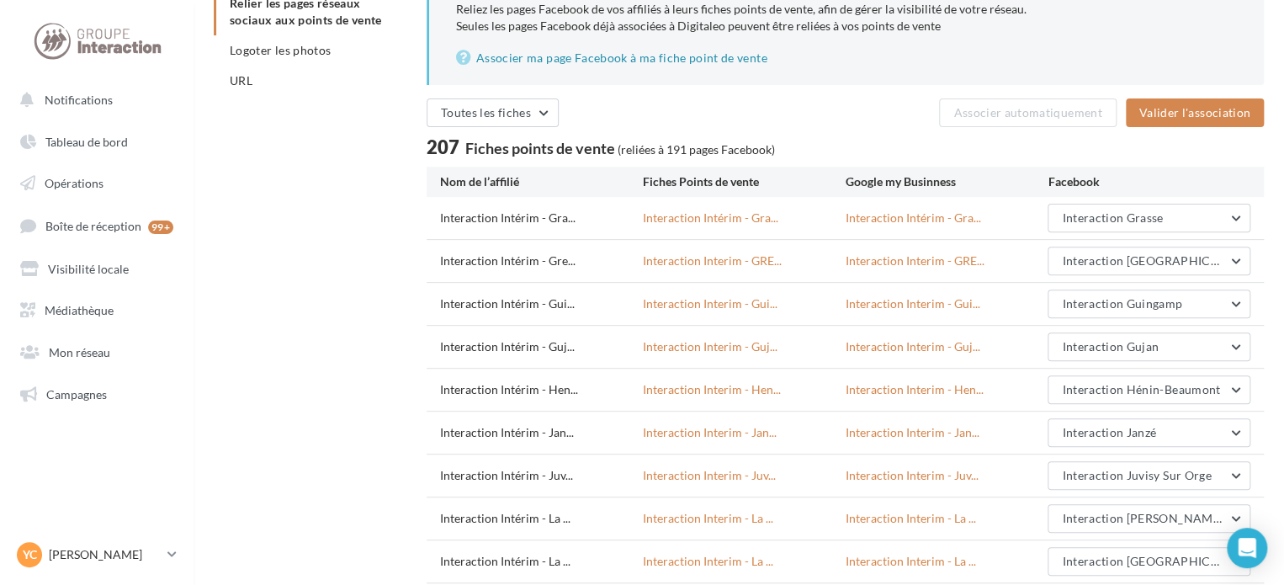
scroll to position [118, 0]
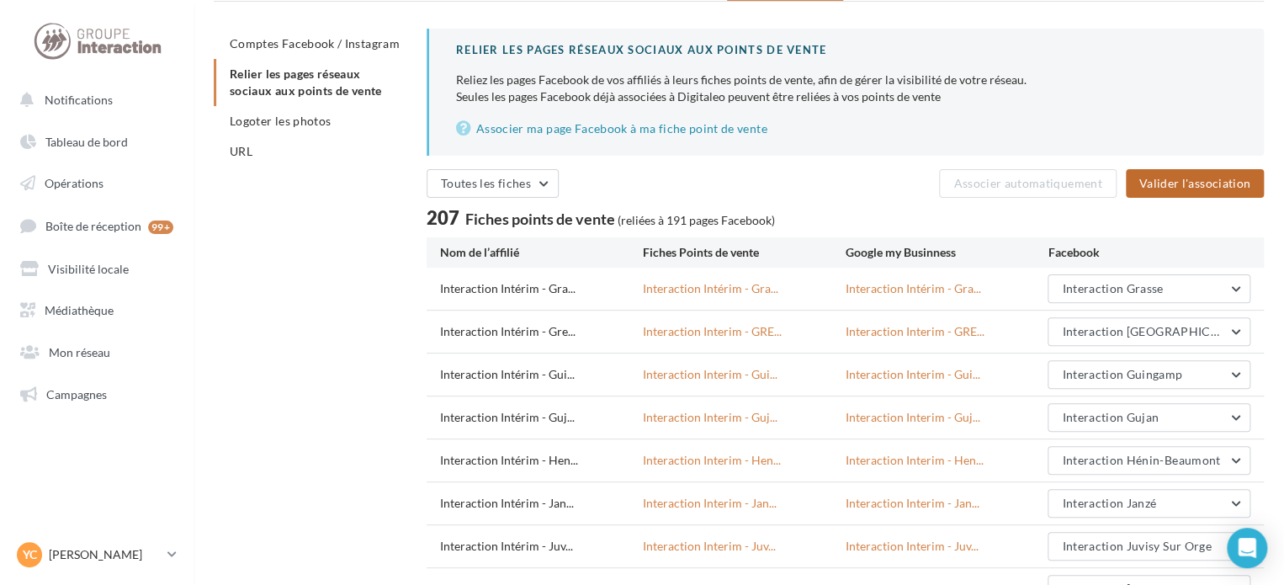
click at [1201, 192] on button "Valider l'association" at bounding box center [1195, 183] width 138 height 29
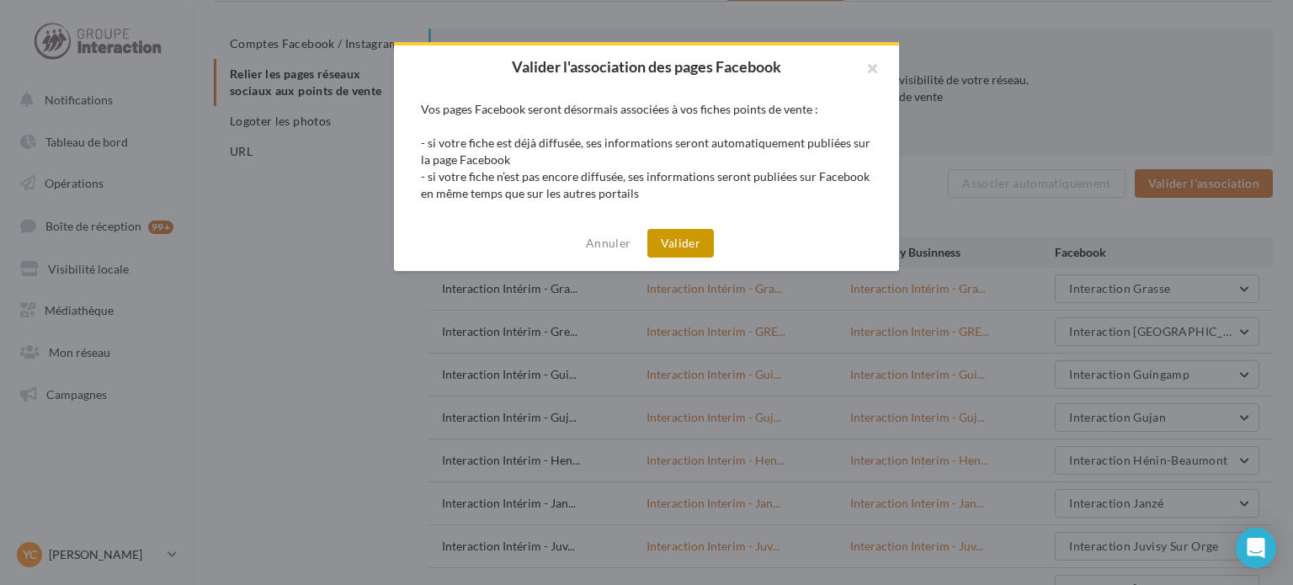
click at [693, 238] on button "Valider" at bounding box center [680, 243] width 66 height 29
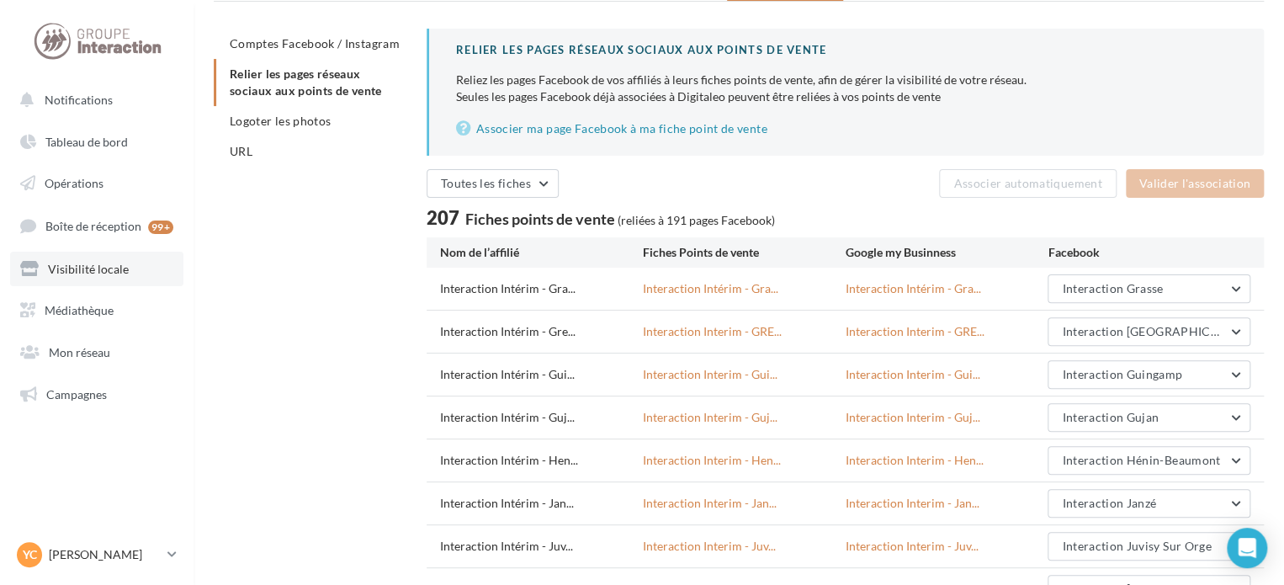
click at [92, 260] on link "Visibilité locale" at bounding box center [96, 269] width 173 height 35
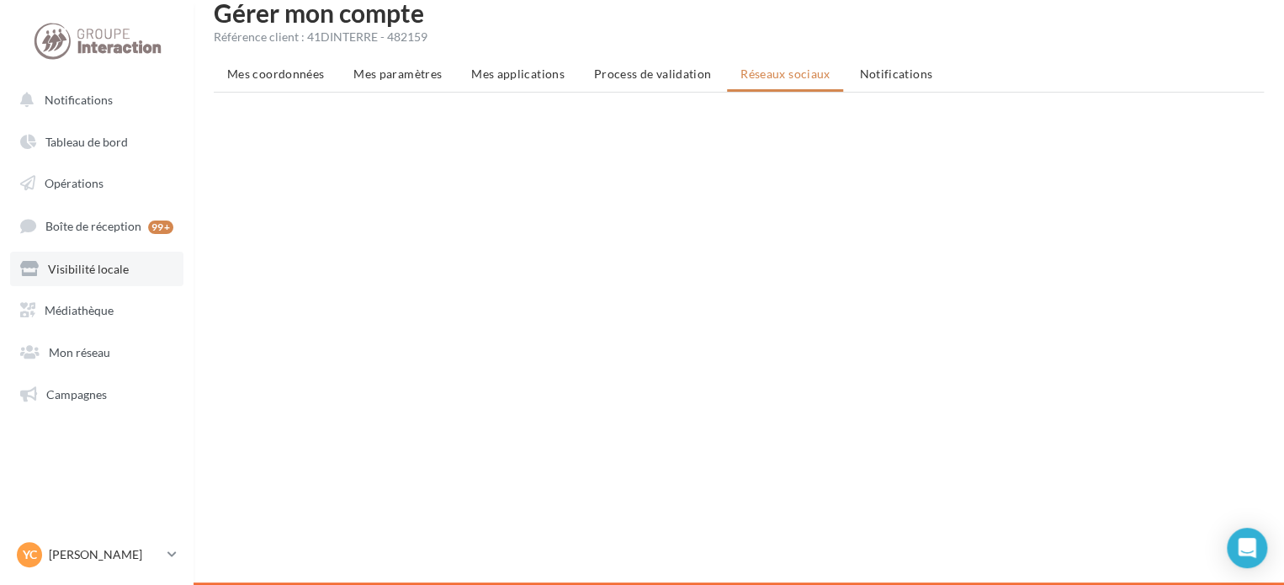
click at [93, 277] on link "Visibilité locale" at bounding box center [96, 269] width 173 height 35
click at [109, 260] on link "Visibilité locale" at bounding box center [96, 269] width 173 height 35
click at [162, 267] on link "Visibilité locale" at bounding box center [96, 269] width 173 height 35
click at [111, 279] on link "Visibilité locale" at bounding box center [96, 269] width 173 height 35
click at [63, 104] on span "Notifications" at bounding box center [79, 100] width 68 height 14
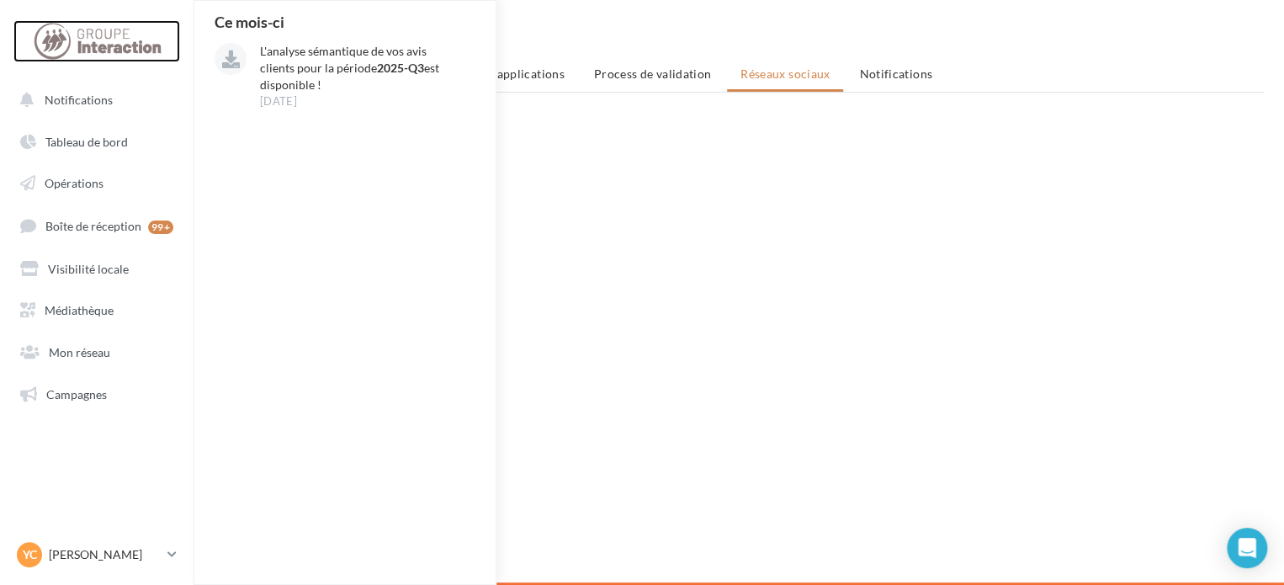
click at [73, 46] on div at bounding box center [96, 41] width 135 height 42
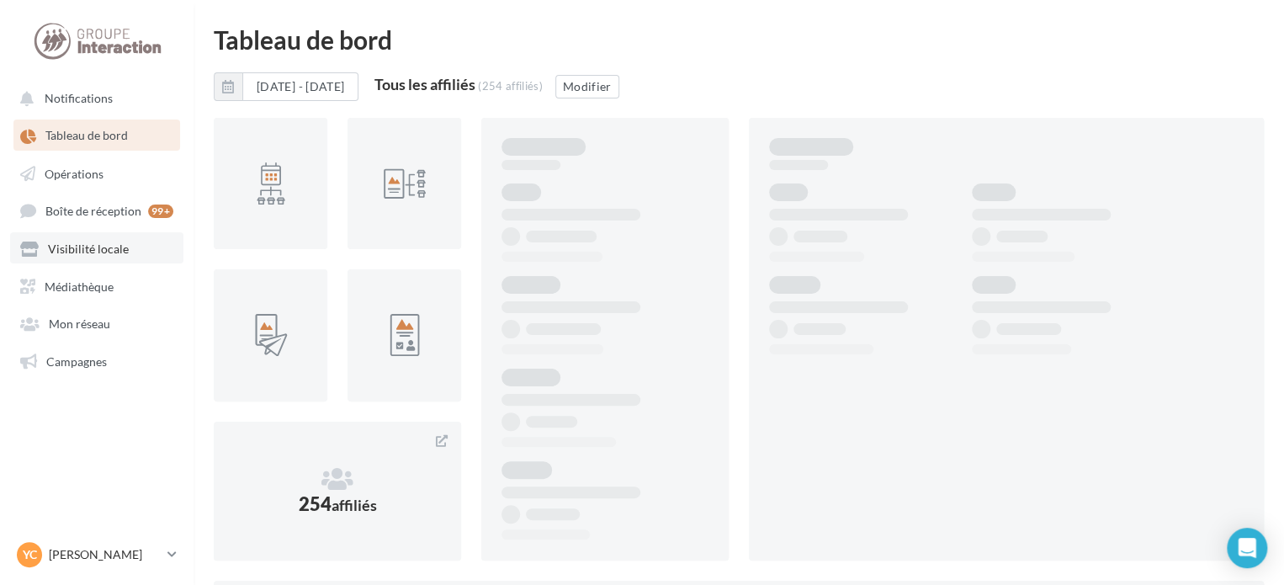
click at [104, 236] on link "Visibilité locale" at bounding box center [96, 247] width 173 height 30
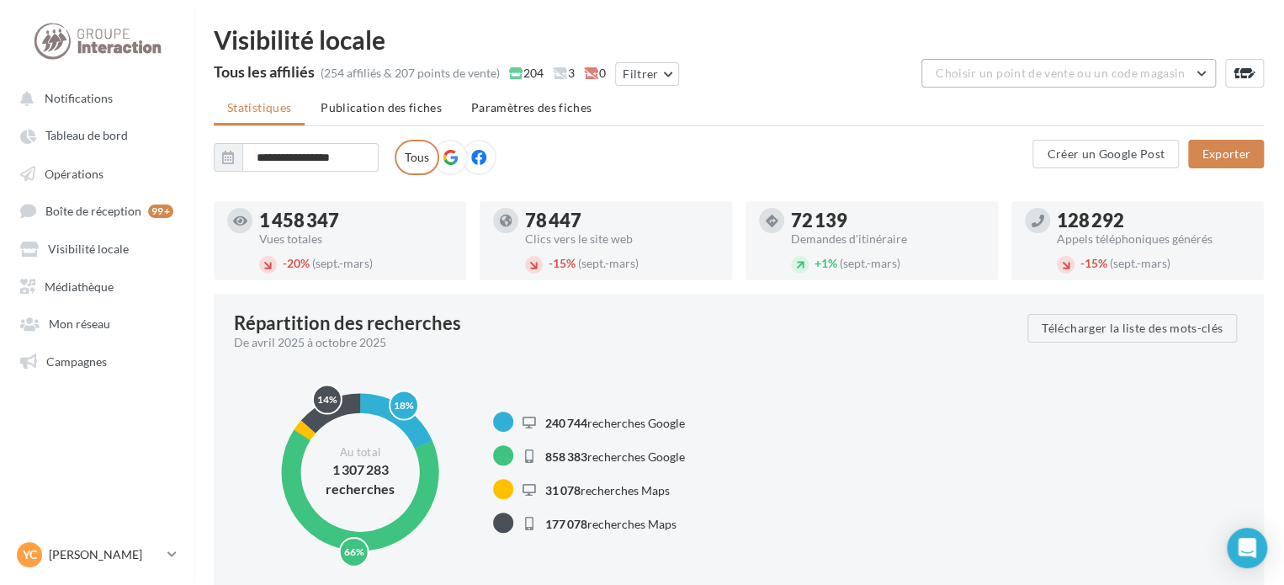
click at [991, 70] on span "Choisir un point de vente ou un code magasin" at bounding box center [1060, 73] width 249 height 14
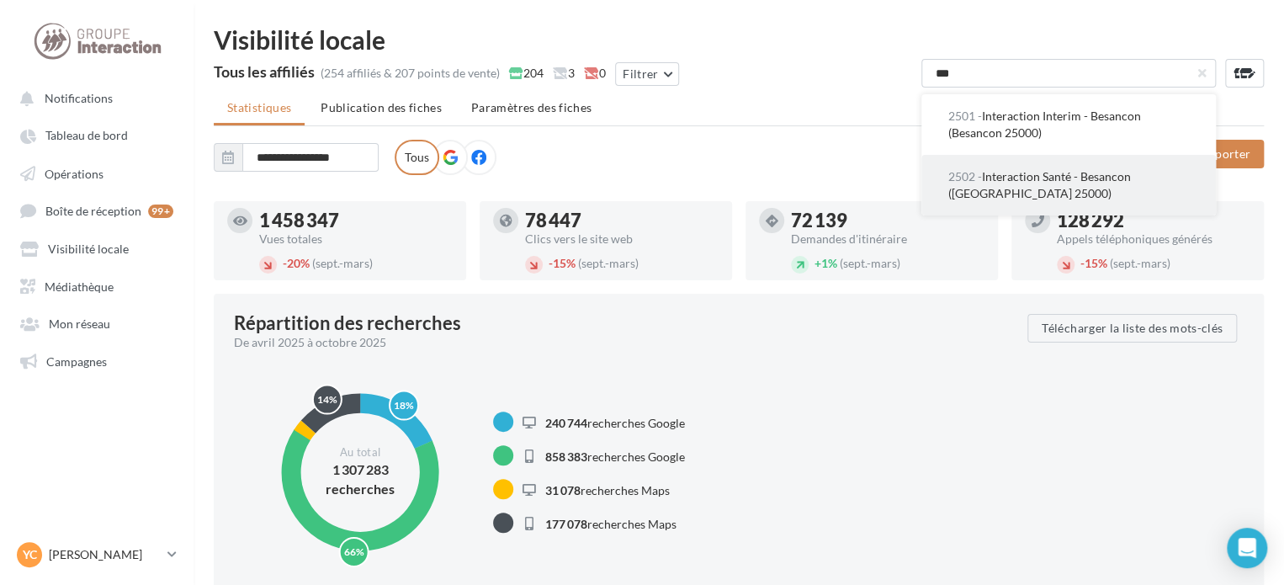
type input "***"
click at [1097, 175] on span "2502 - Interaction Santé - Besancon (Besançon 25000)" at bounding box center [1039, 184] width 183 height 31
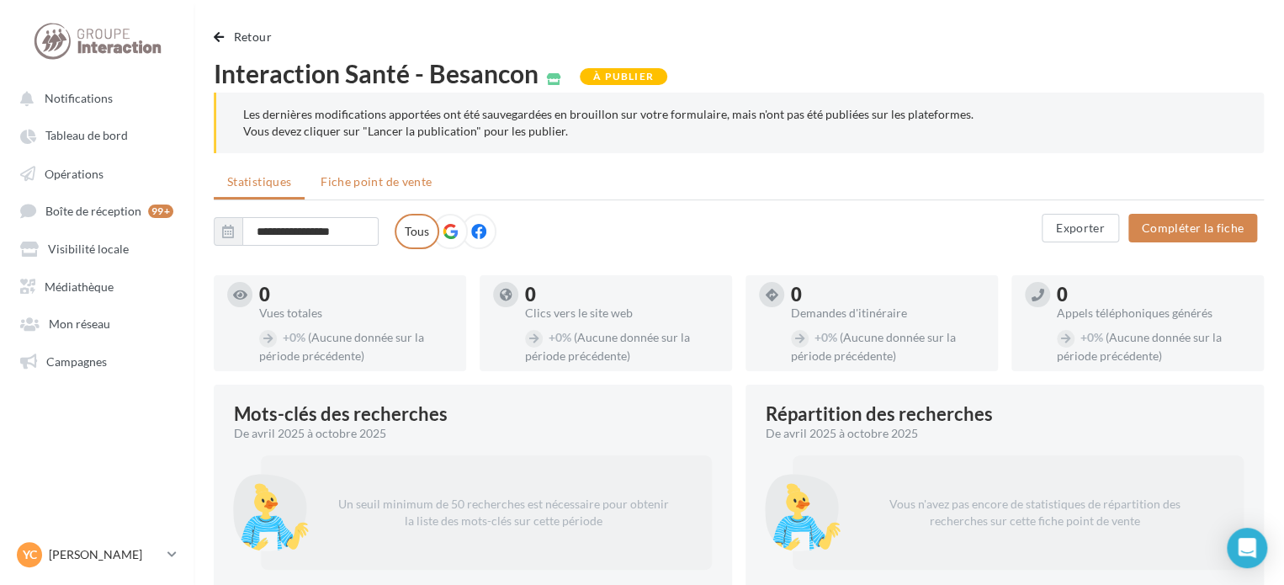
click at [412, 178] on span "Fiche point de vente" at bounding box center [376, 181] width 111 height 14
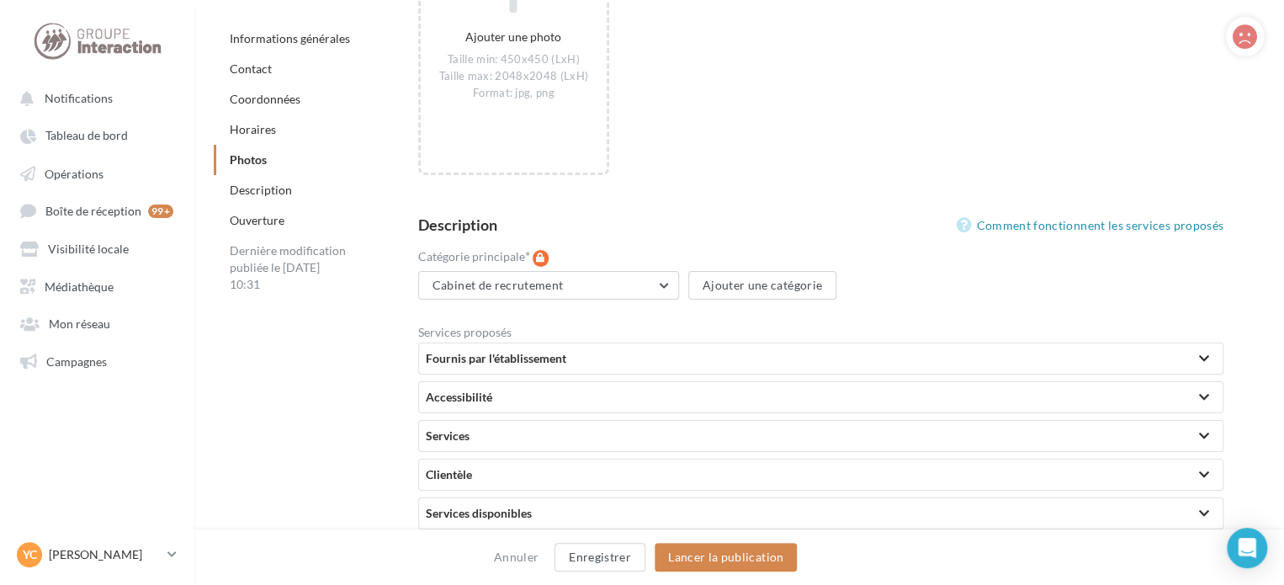
scroll to position [3030, 0]
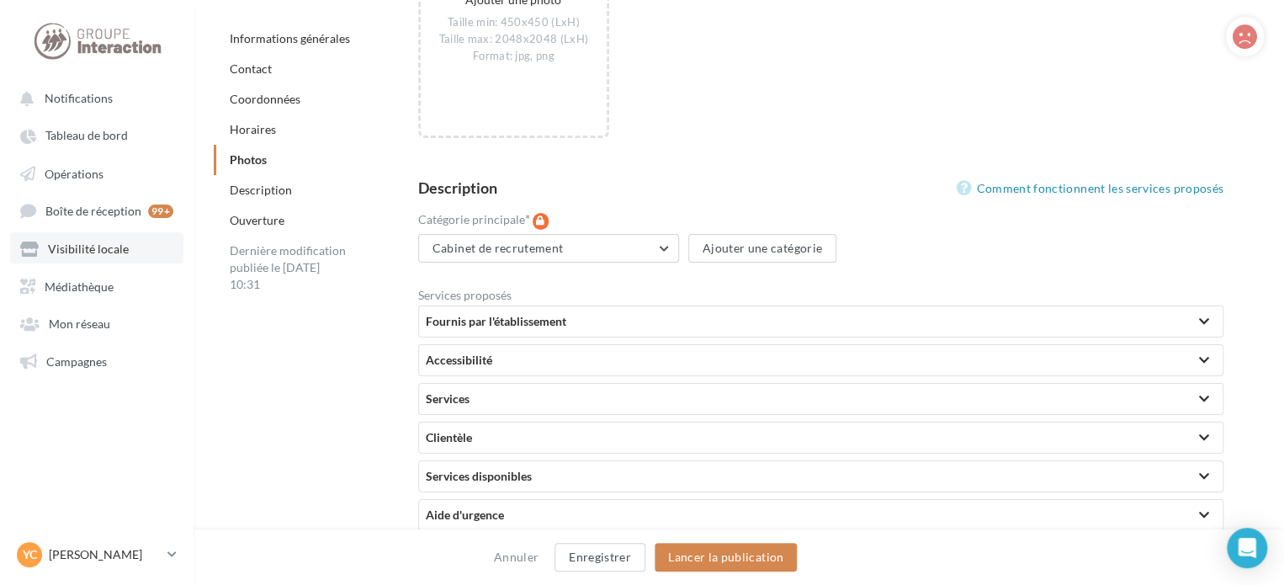
click at [109, 248] on span "Visibilité locale" at bounding box center [88, 249] width 81 height 14
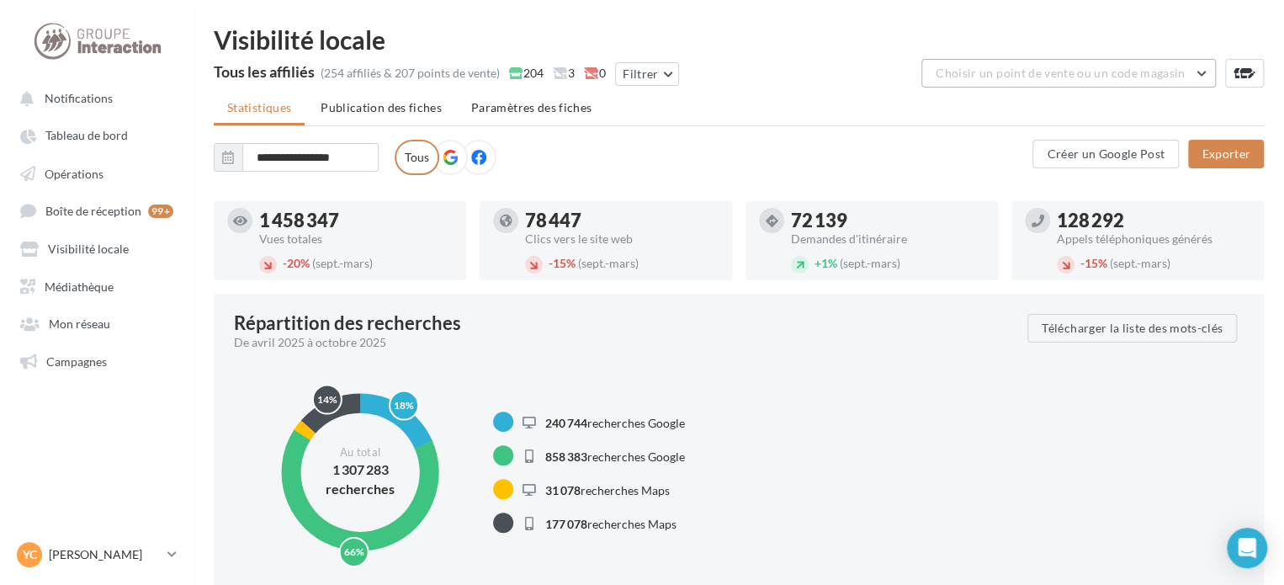
click at [1051, 76] on span "Choisir un point de vente ou un code magasin" at bounding box center [1060, 73] width 249 height 14
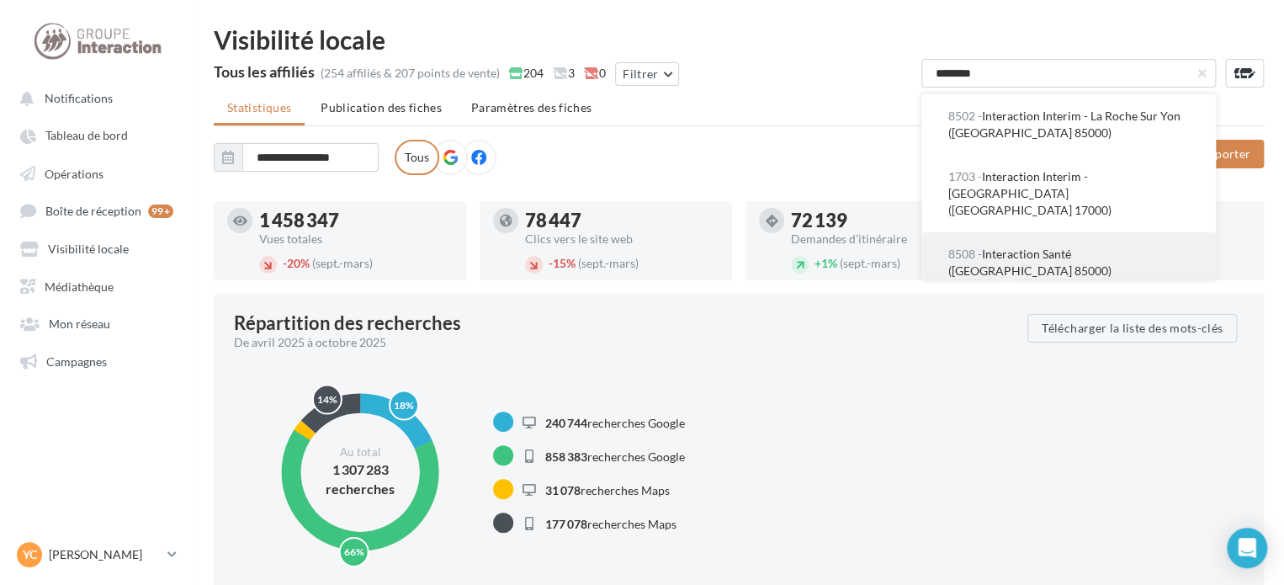
type input "********"
click at [1111, 247] on span "8508 - Interaction Santé (La Roche Sur Yon 85000)" at bounding box center [1029, 262] width 163 height 31
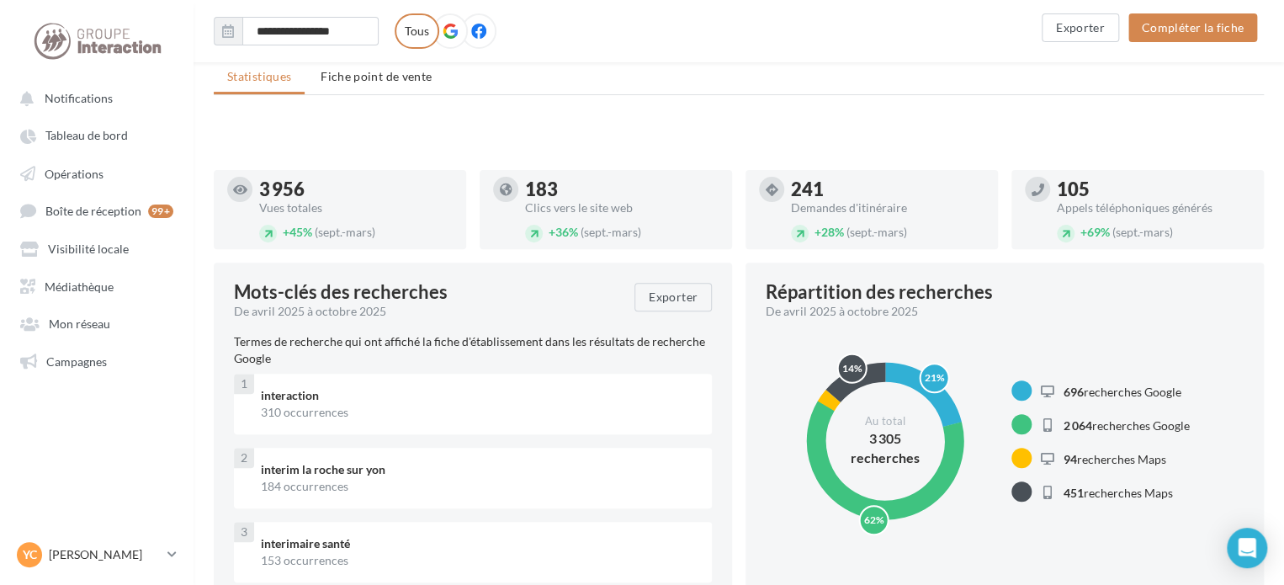
scroll to position [84, 0]
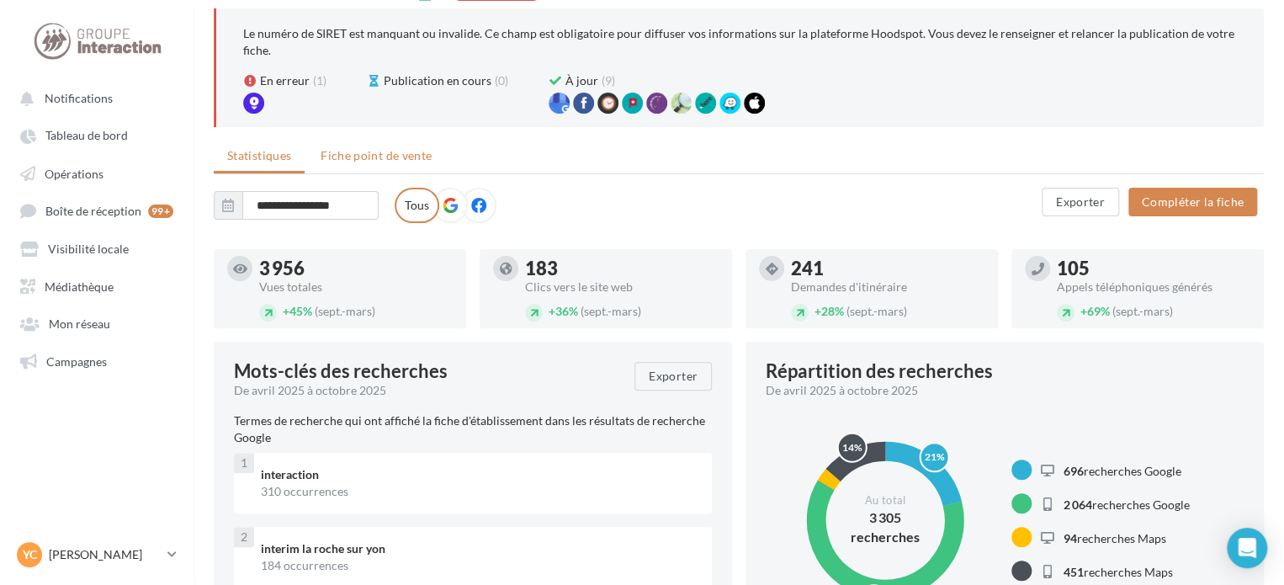
click at [391, 157] on span "Fiche point de vente" at bounding box center [376, 155] width 111 height 14
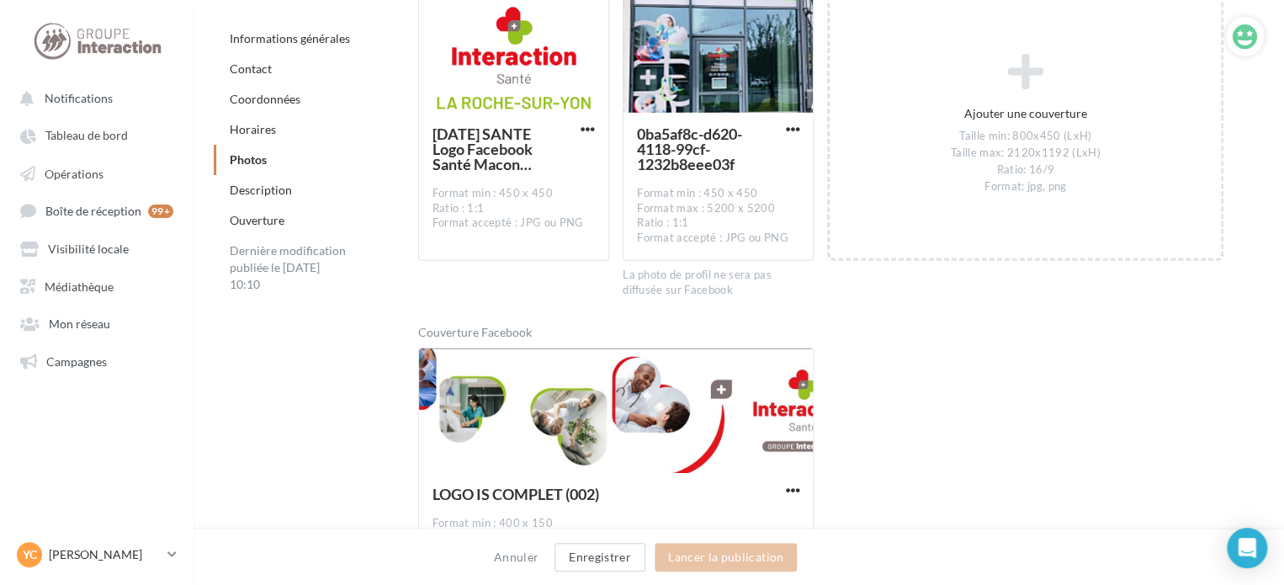
scroll to position [2777, 0]
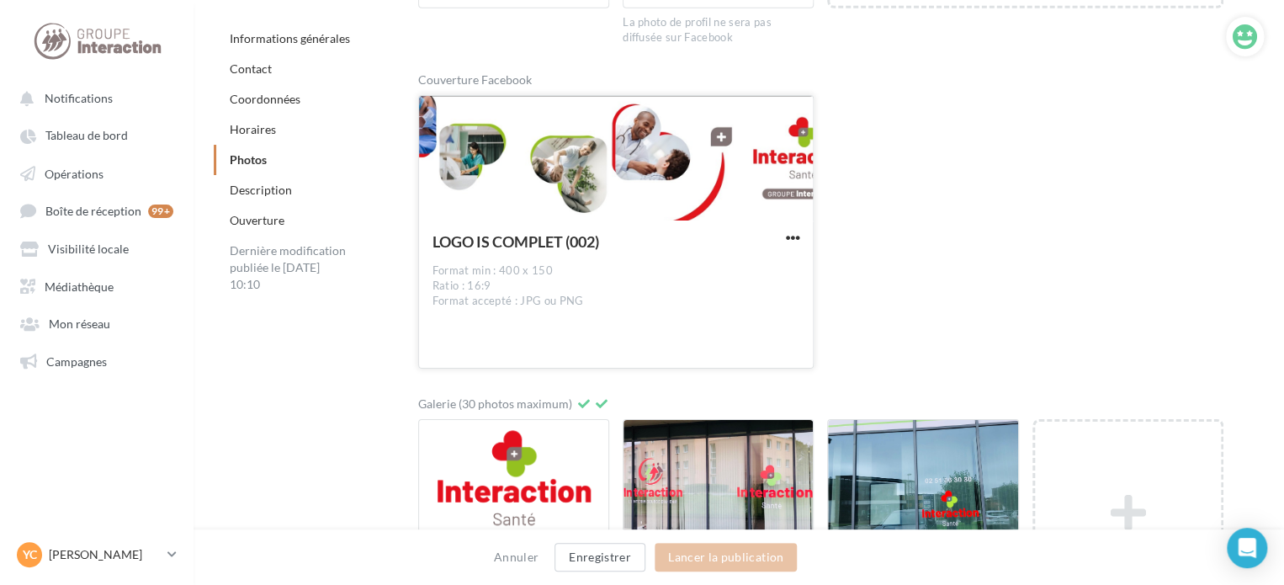
click at [535, 177] on div at bounding box center [616, 159] width 395 height 126
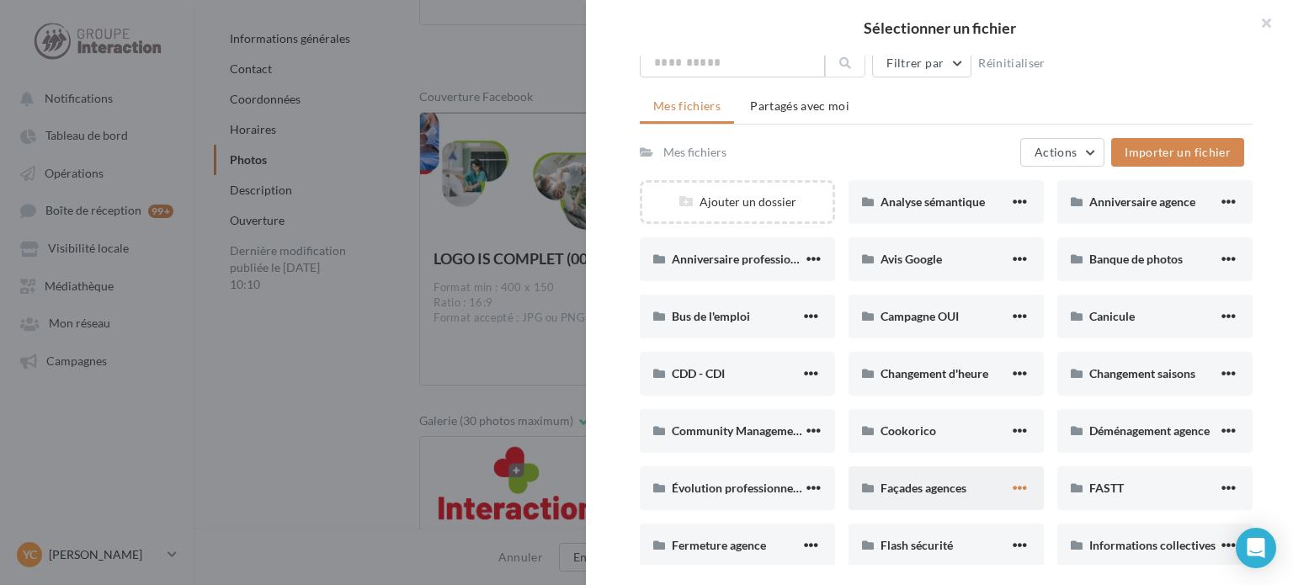
scroll to position [168, 0]
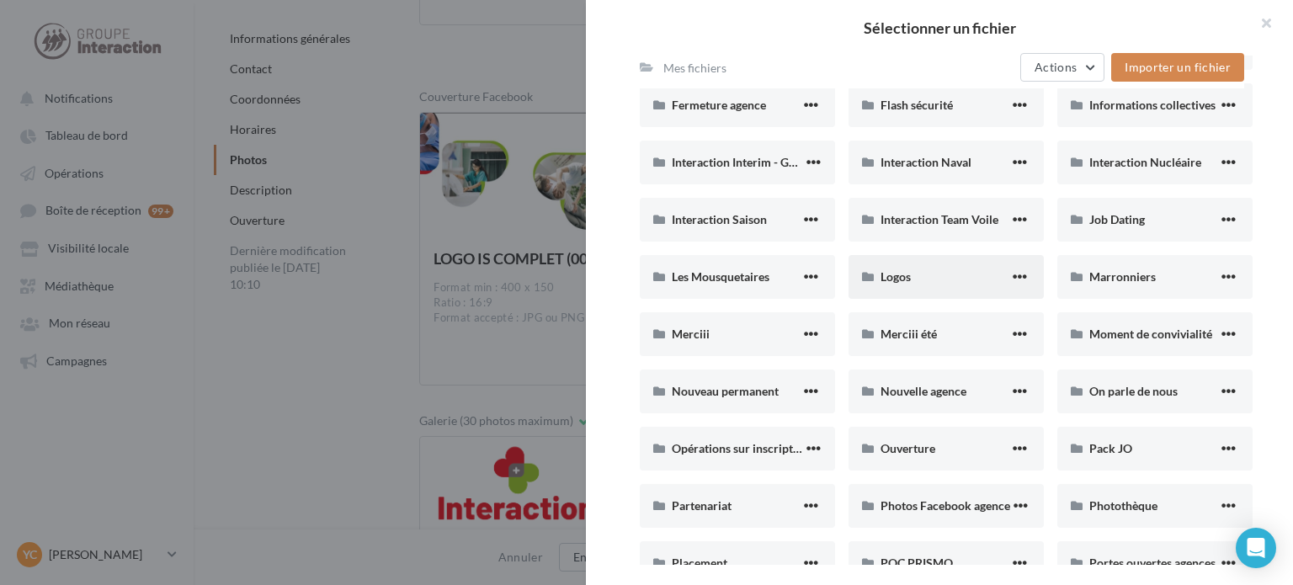
click at [964, 295] on div "Logos" at bounding box center [945, 277] width 195 height 44
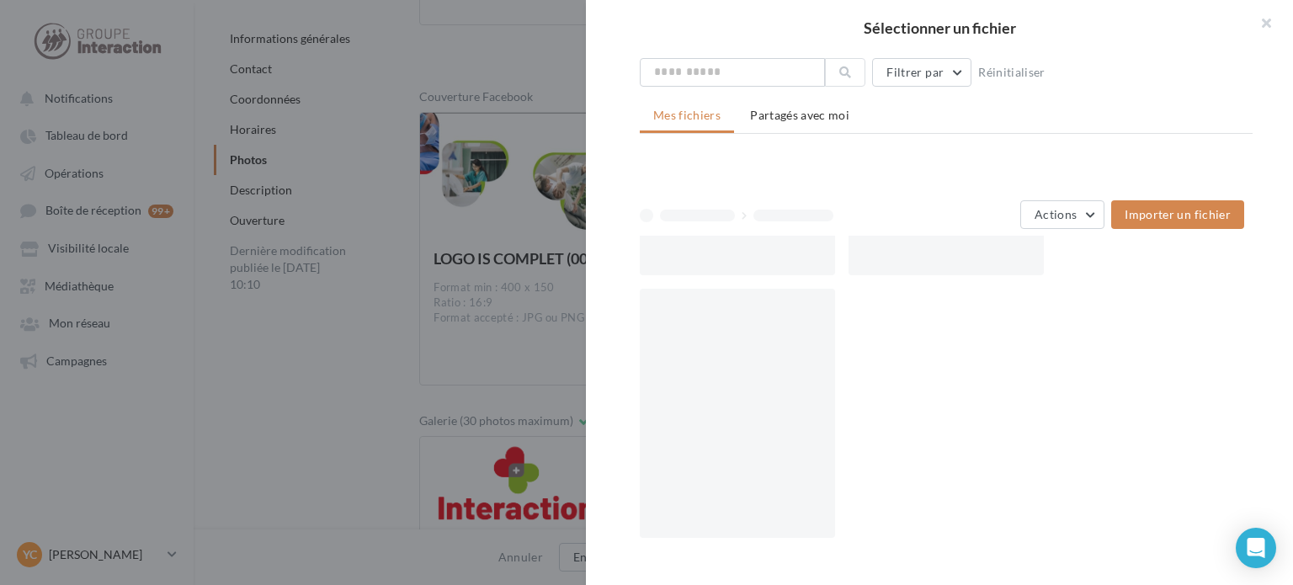
scroll to position [11, 0]
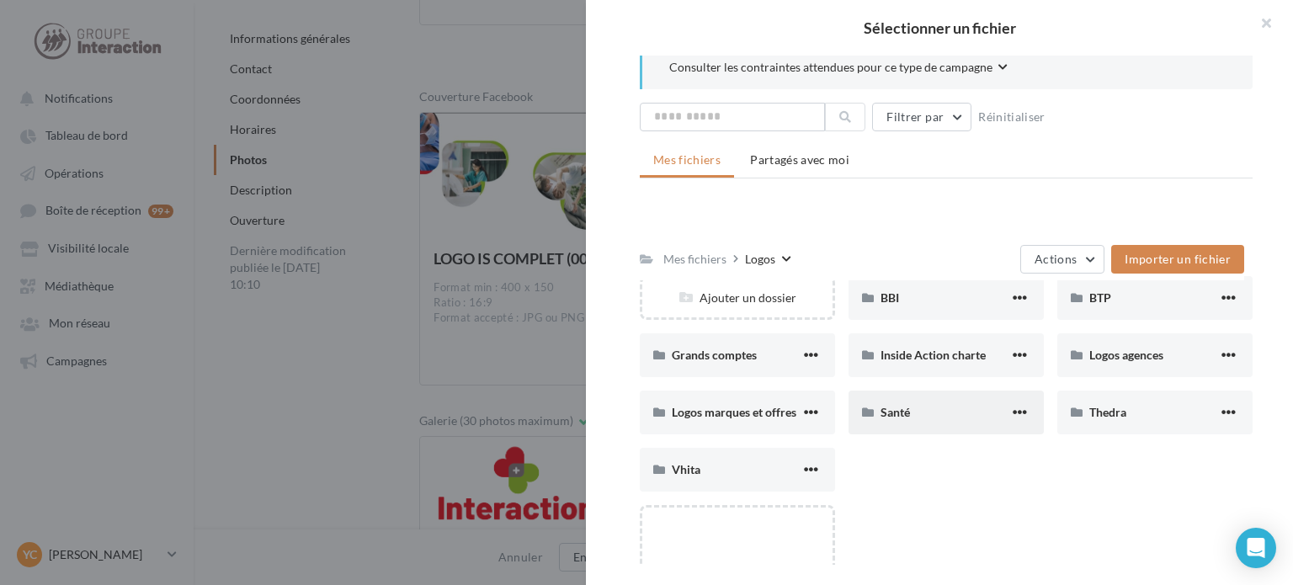
click at [977, 408] on div "Santé" at bounding box center [944, 412] width 129 height 17
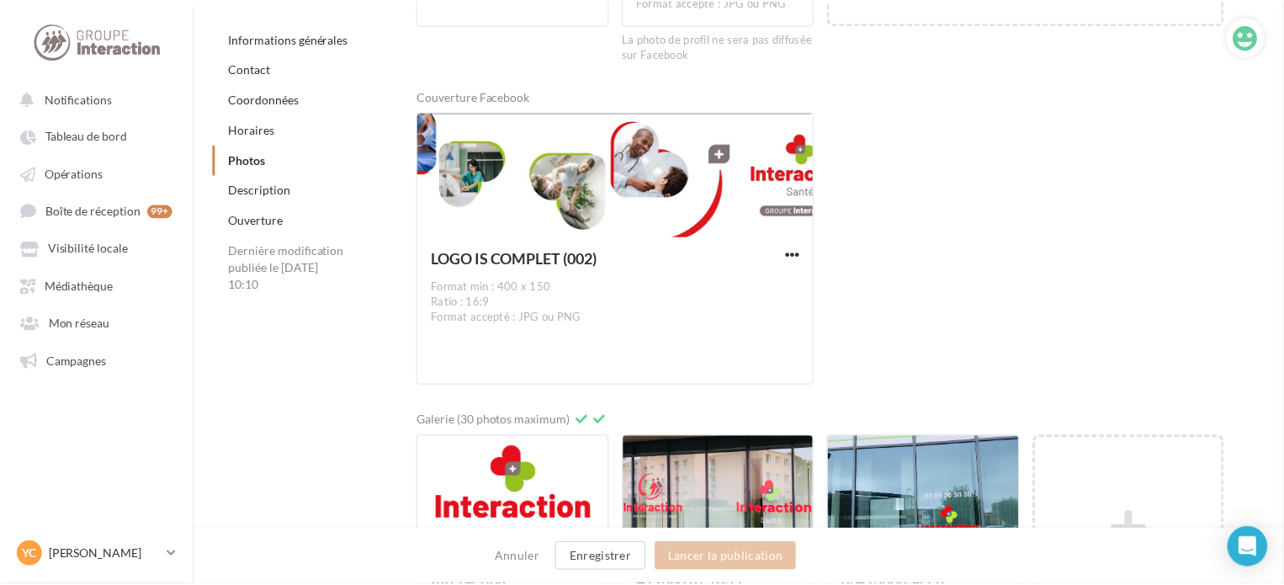
scroll to position [2777, 0]
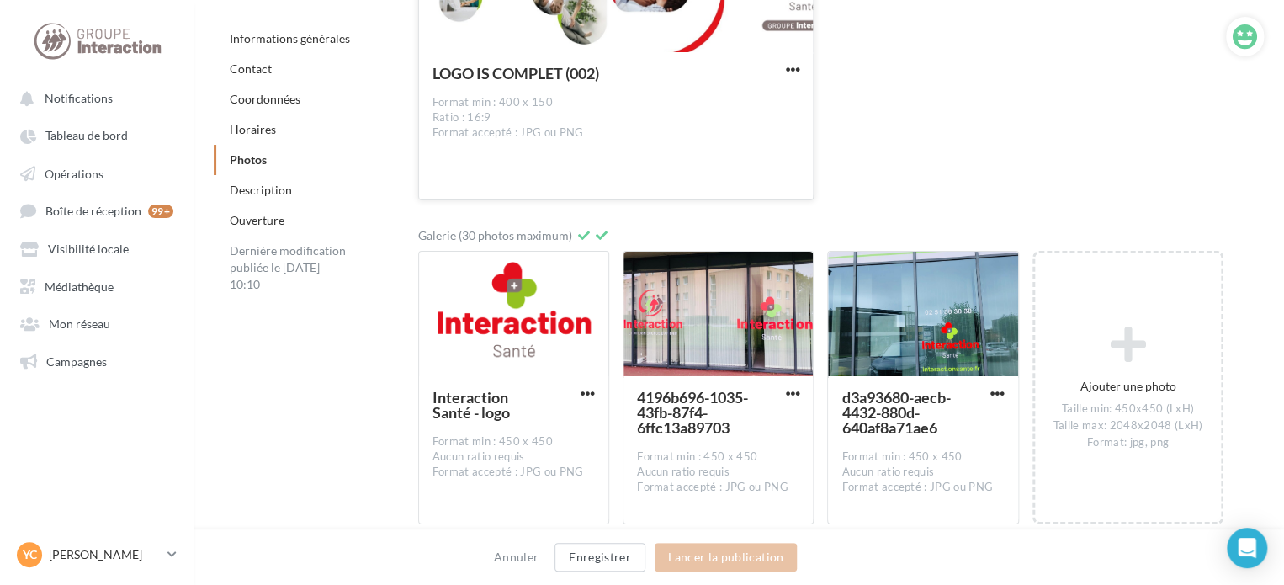
click at [782, 64] on button "button" at bounding box center [792, 70] width 21 height 17
click at [905, 115] on div "Couverture Facebook LOGO IS COMPLET (002) Format min : 400 x 150 Ratio : 16:9 F…" at bounding box center [827, 51] width 819 height 297
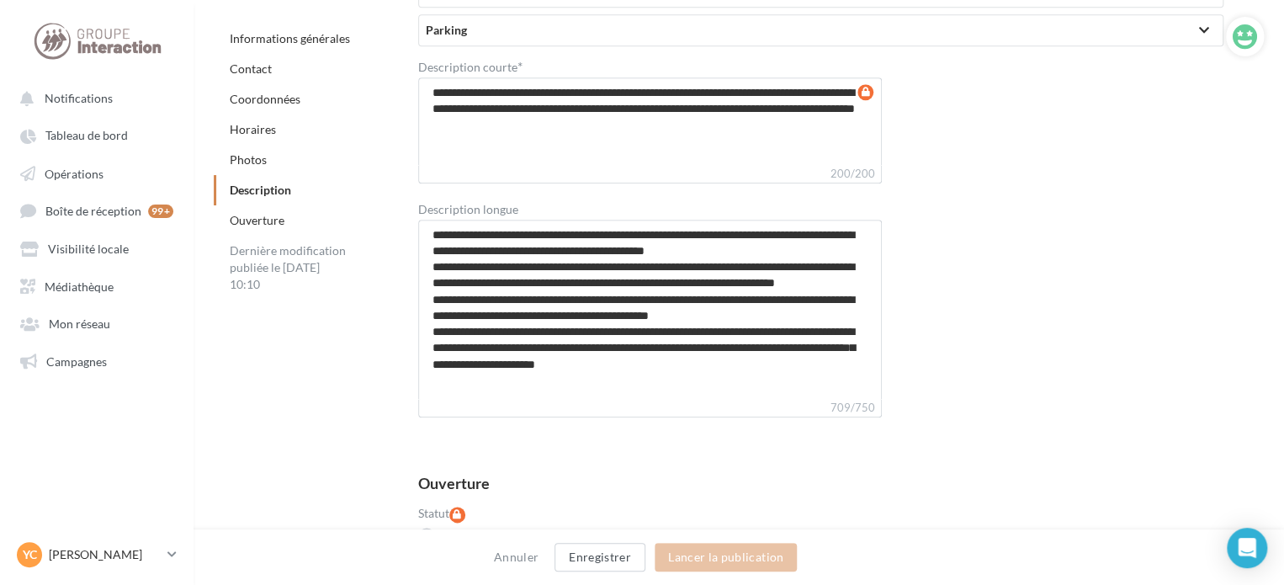
scroll to position [3955, 0]
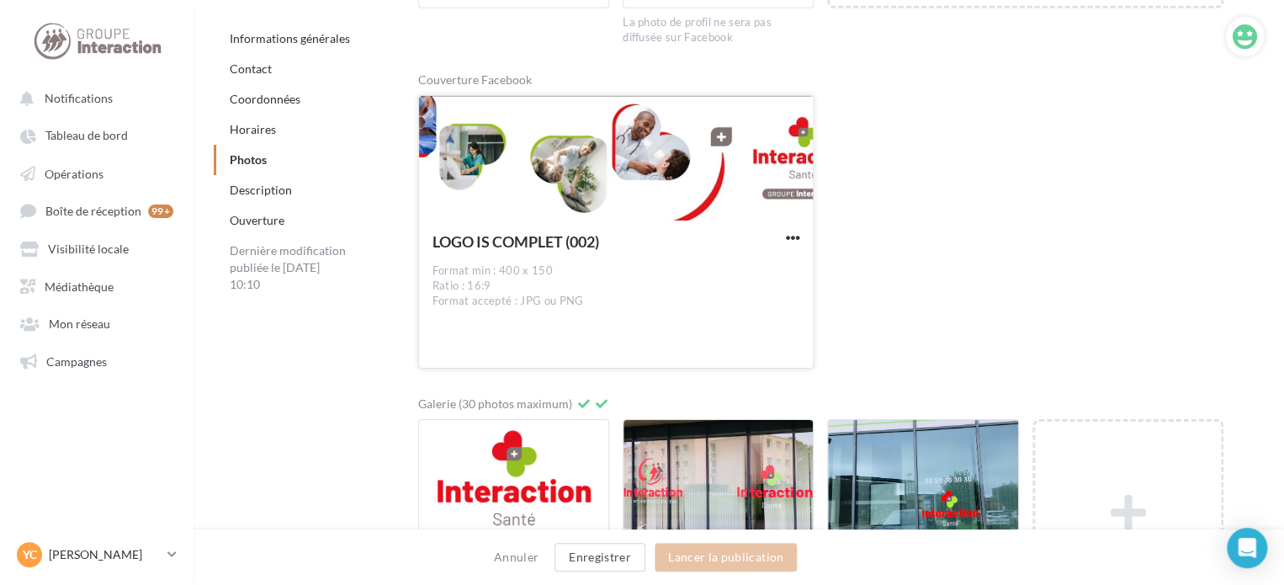
click at [596, 194] on div at bounding box center [616, 159] width 395 height 126
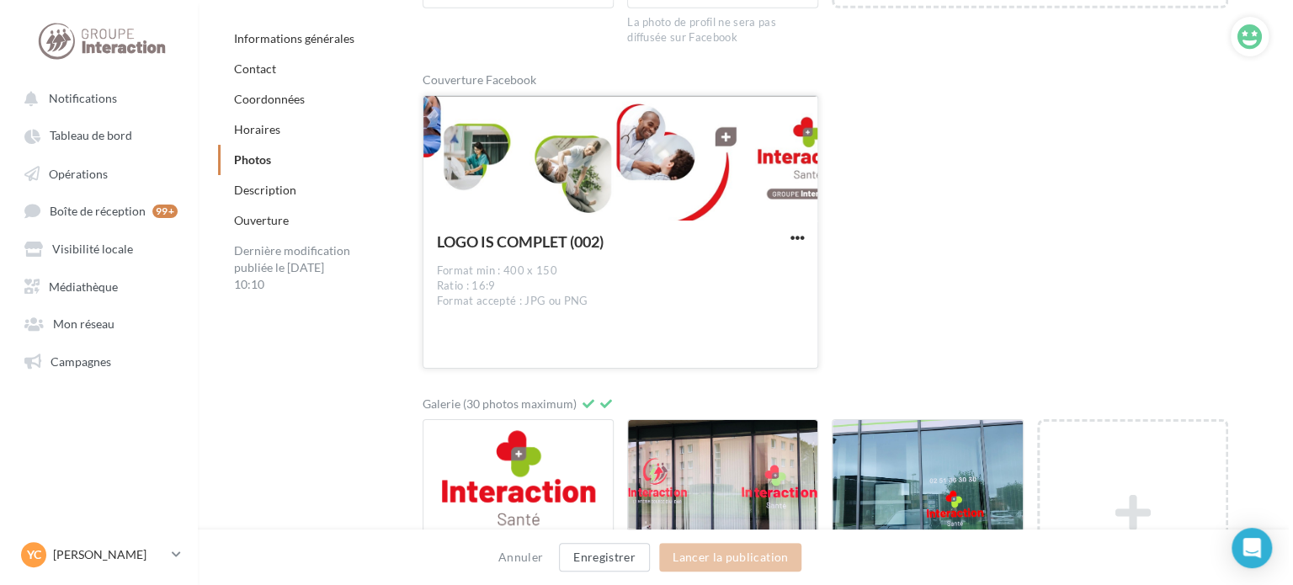
scroll to position [2760, 0]
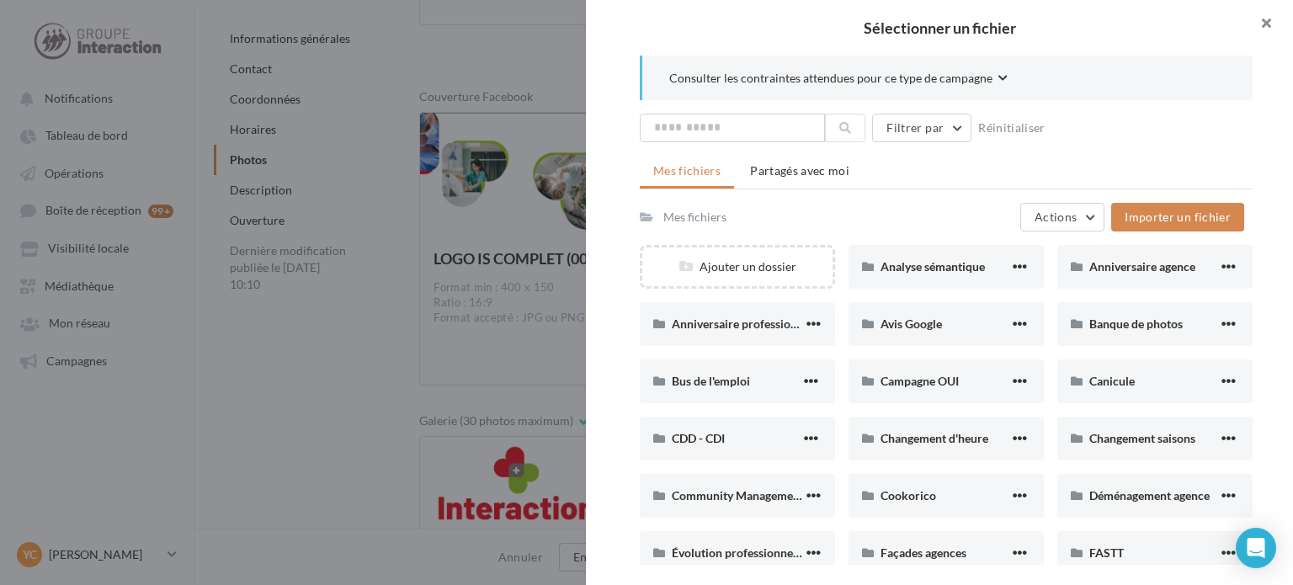
click at [1260, 16] on button "button" at bounding box center [1258, 25] width 67 height 50
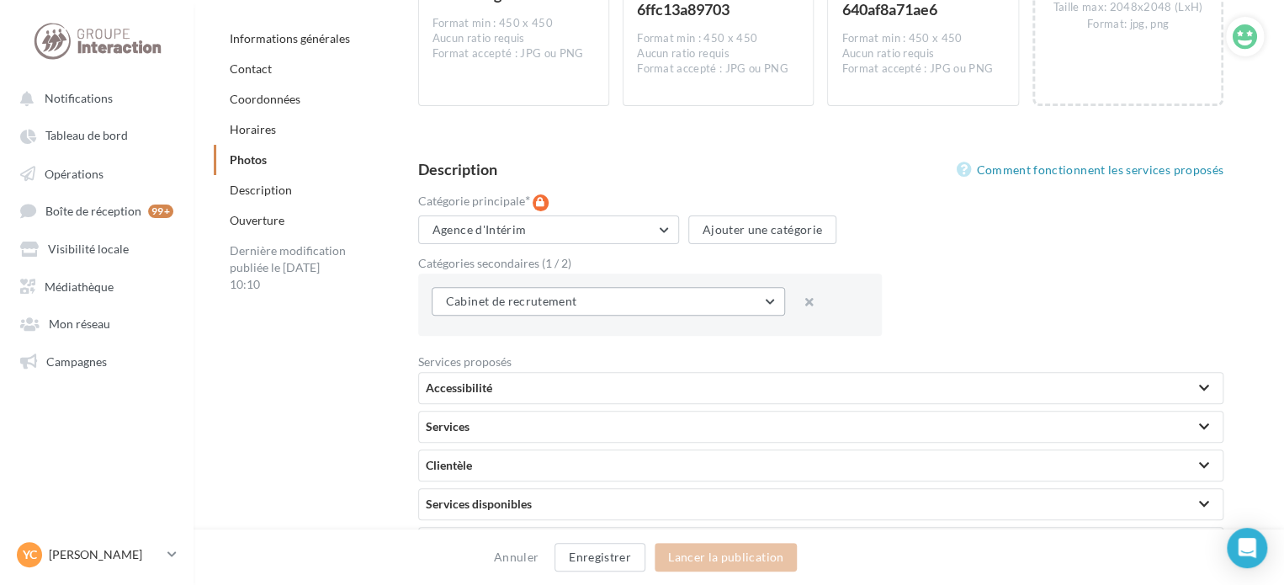
scroll to position [3366, 0]
drag, startPoint x: 83, startPoint y: 254, endPoint x: 168, endPoint y: 212, distance: 94.8
click at [83, 254] on span "Visibilité locale" at bounding box center [88, 249] width 81 height 14
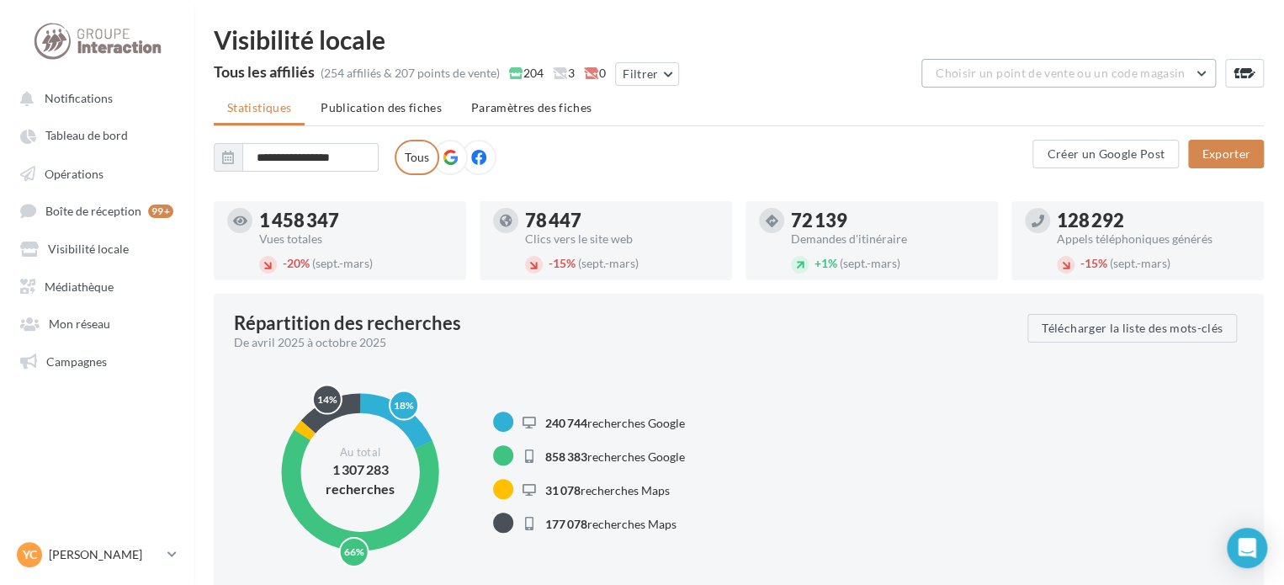
click at [1070, 78] on span "Choisir un point de vente ou un code magasin" at bounding box center [1060, 73] width 249 height 14
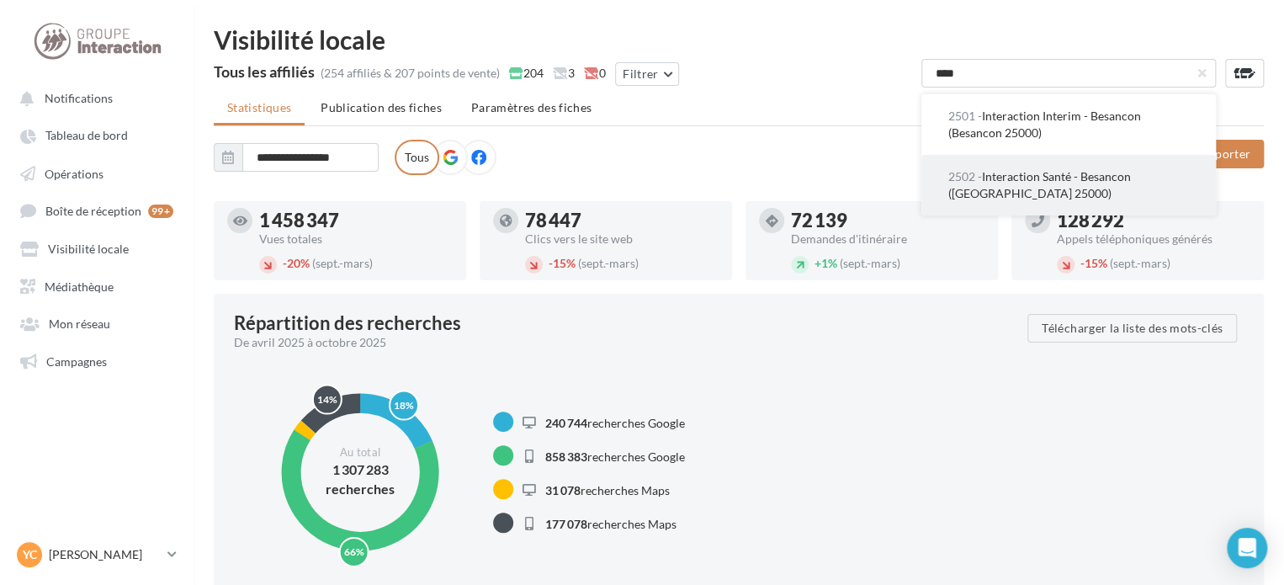
type input "****"
click at [1076, 184] on button "2502 - Interaction Santé - [GEOGRAPHIC_DATA] ([GEOGRAPHIC_DATA] 25000)" at bounding box center [1068, 185] width 295 height 61
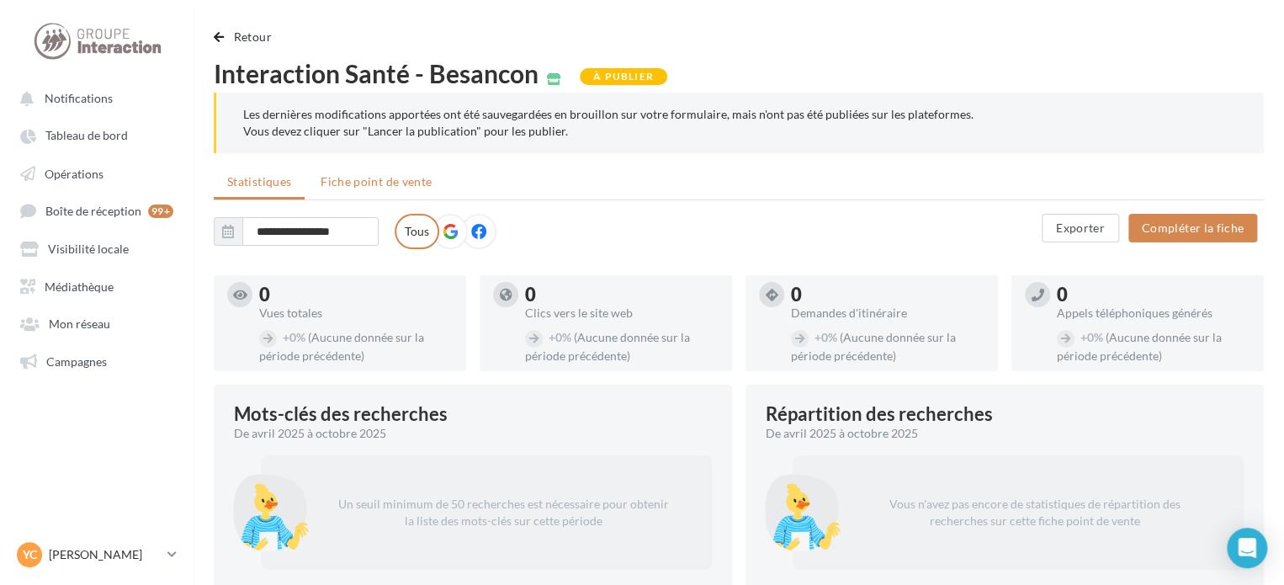
click at [413, 179] on span "Fiche point de vente" at bounding box center [376, 181] width 111 height 14
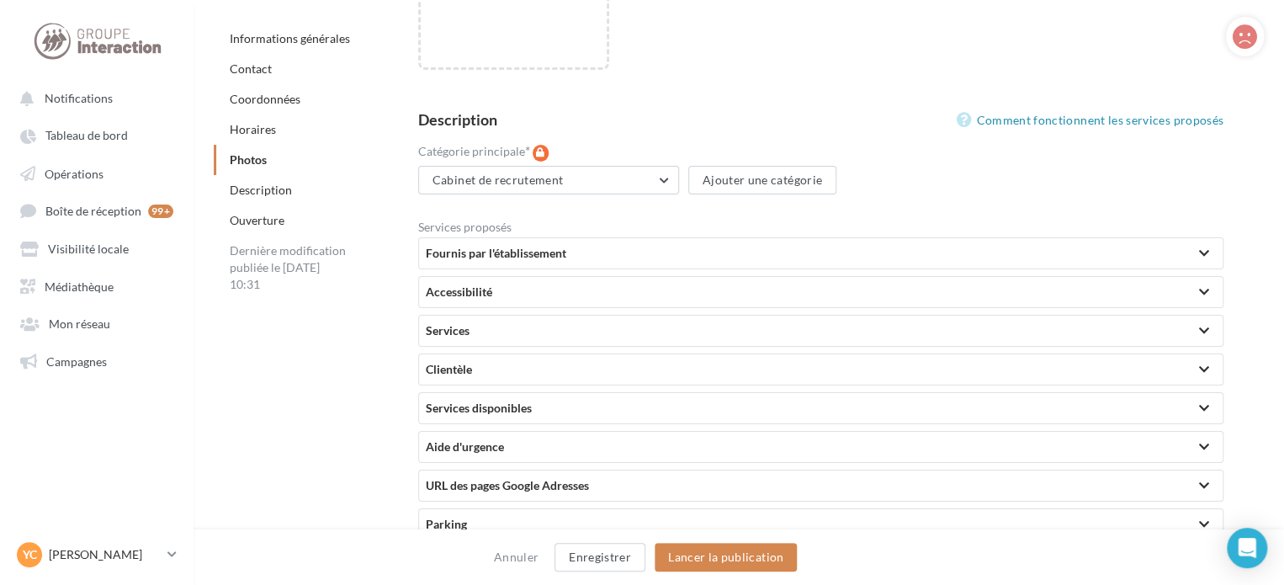
scroll to position [3014, 0]
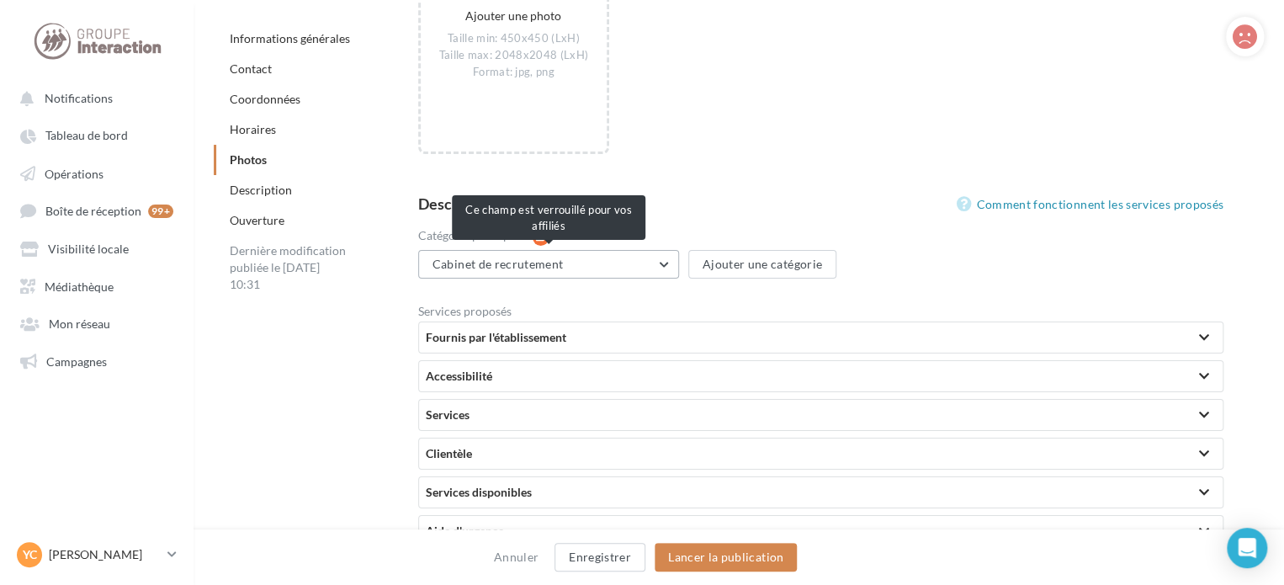
click at [647, 262] on button "Cabinet de recrutement" at bounding box center [548, 264] width 261 height 29
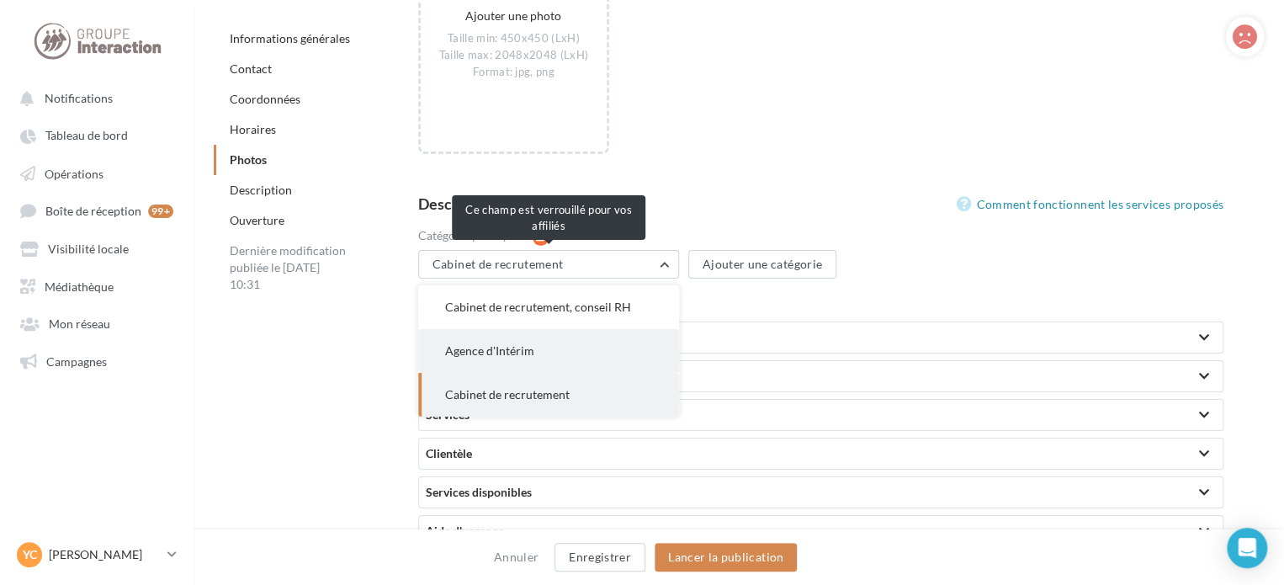
click at [517, 353] on span "Agence d'Intérim" at bounding box center [489, 350] width 89 height 14
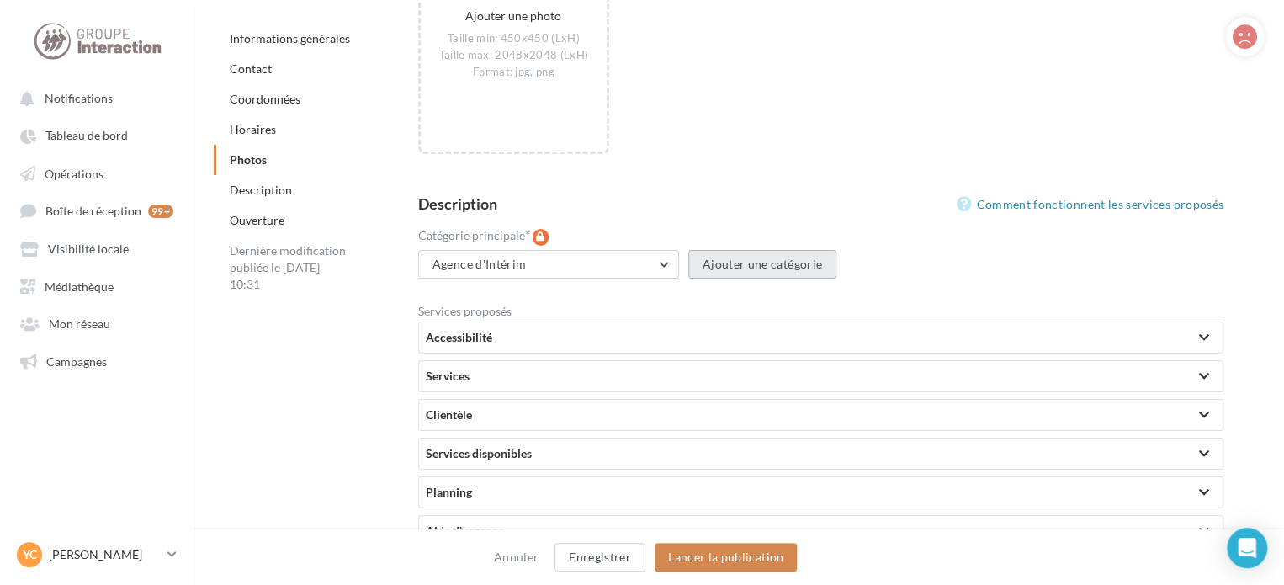
click at [725, 268] on button "Ajouter une catégorie" at bounding box center [762, 264] width 148 height 29
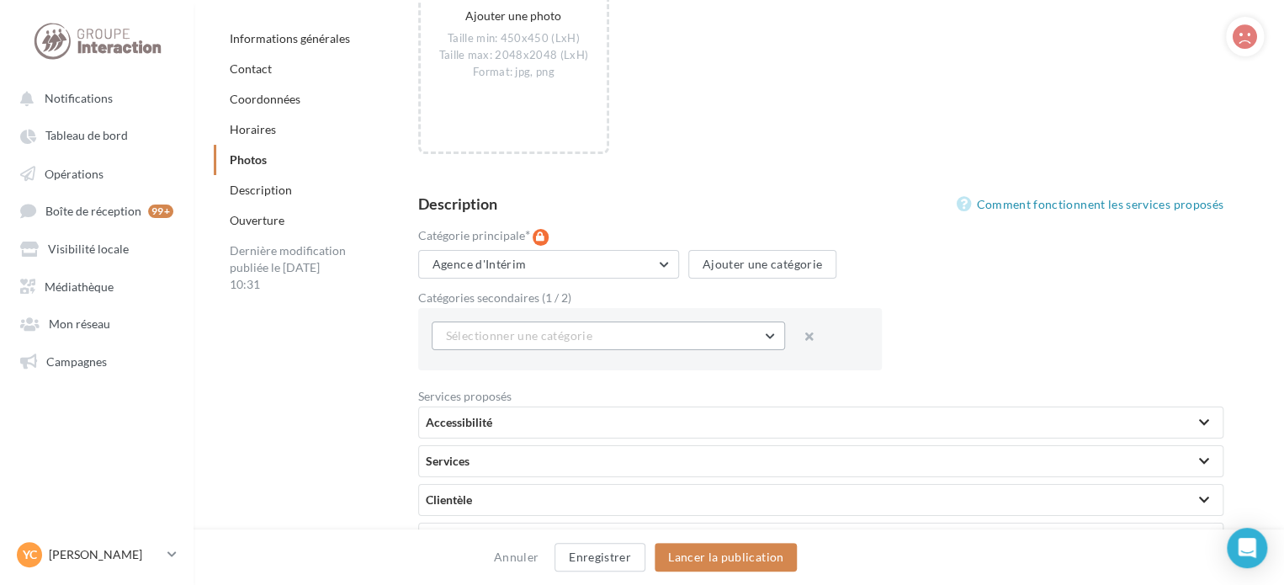
click at [619, 343] on button "Sélectionner une catégorie" at bounding box center [608, 335] width 353 height 29
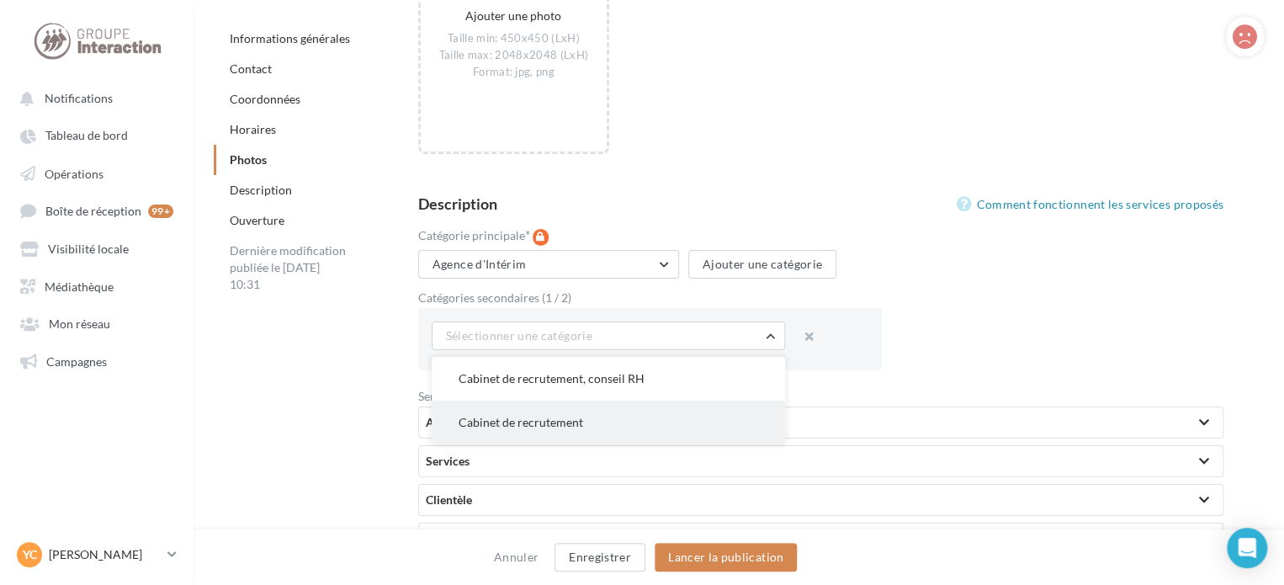
click at [577, 412] on button "Cabinet de recrutement" at bounding box center [608, 423] width 353 height 44
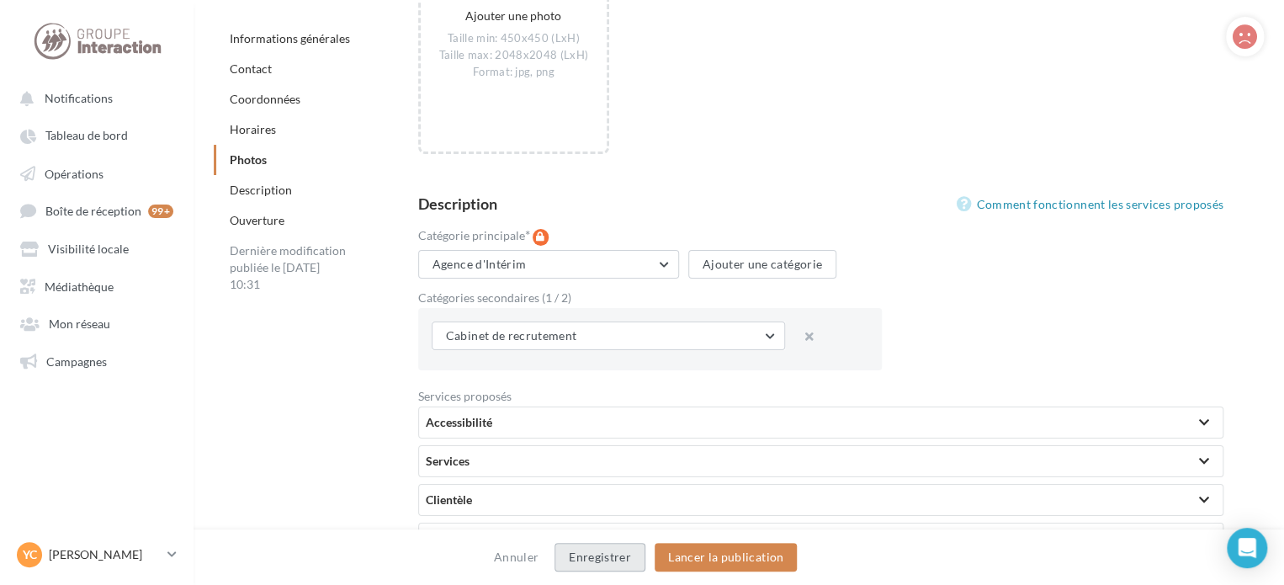
click at [627, 552] on button "Enregistrer" at bounding box center [600, 557] width 91 height 29
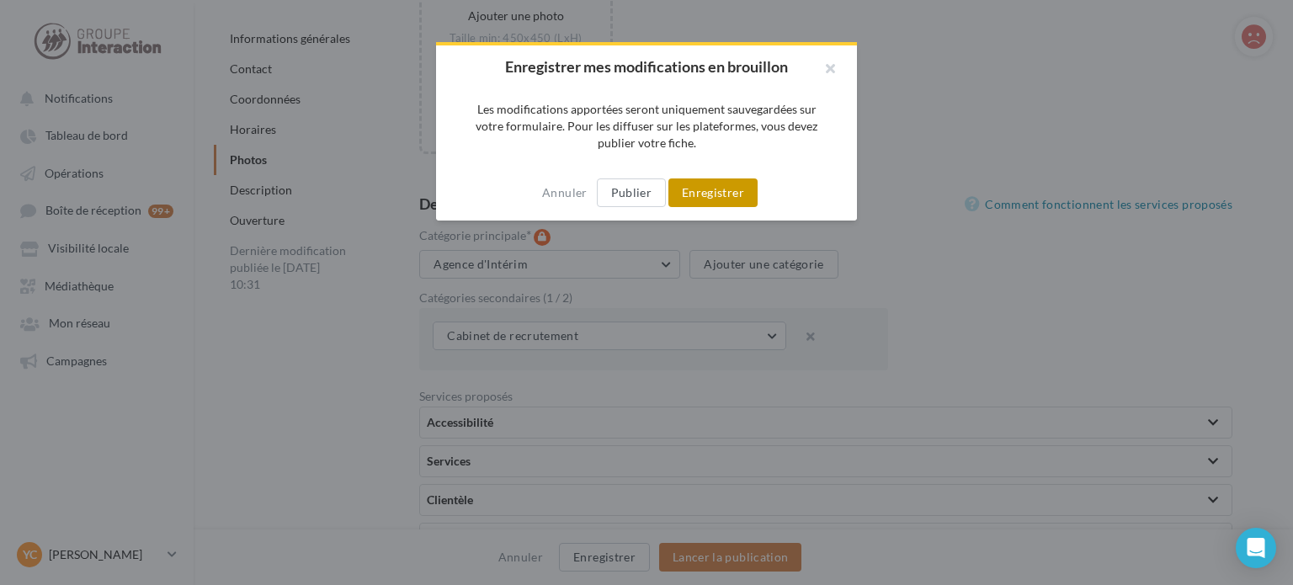
click at [700, 180] on button "Enregistrer" at bounding box center [712, 192] width 89 height 29
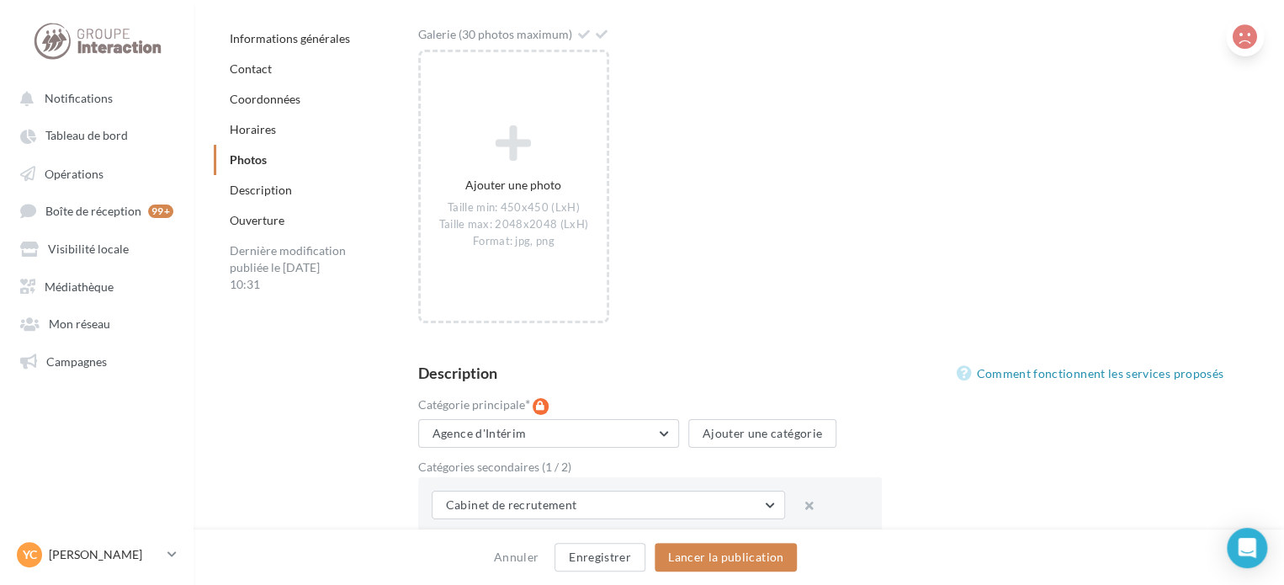
scroll to position [2761, 0]
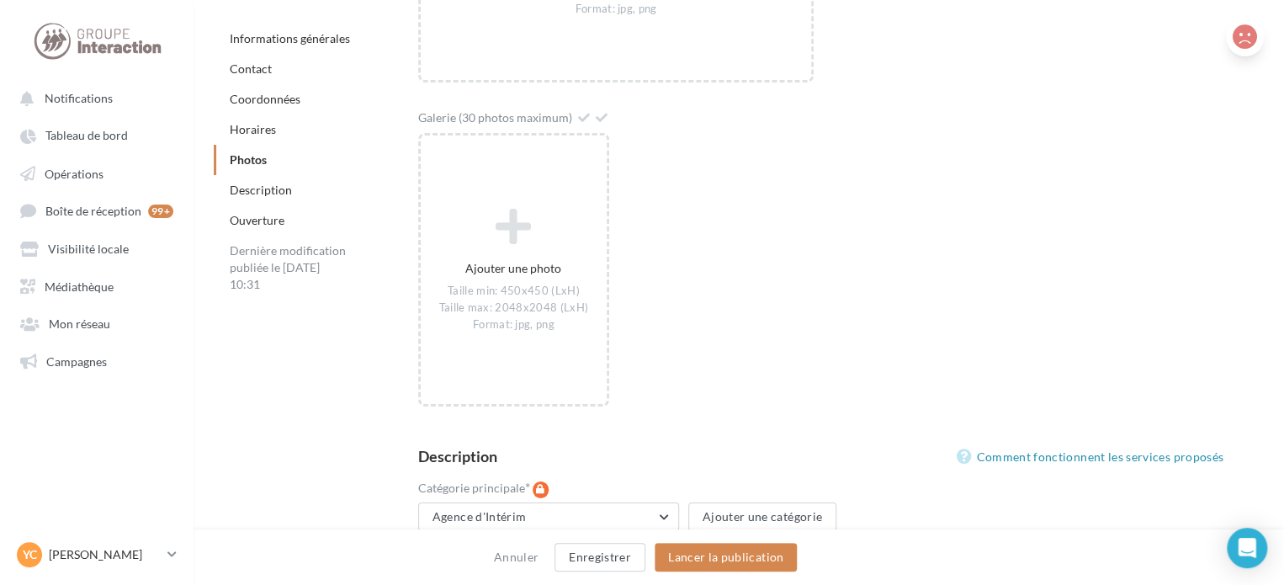
click at [1252, 29] on icon at bounding box center [1245, 36] width 24 height 25
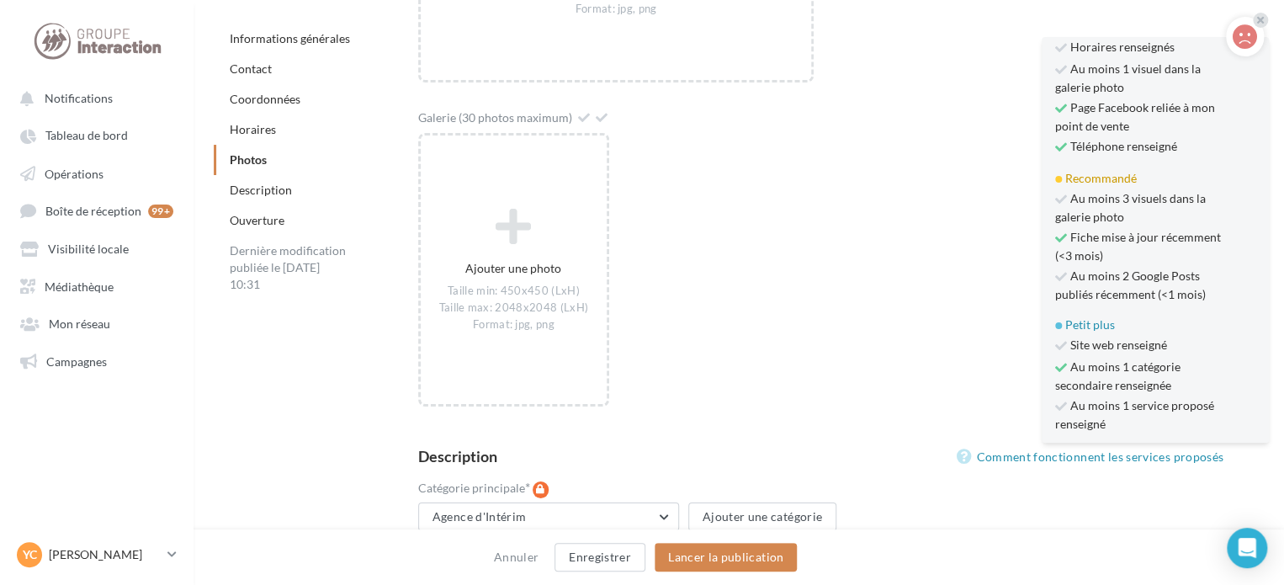
scroll to position [135, 0]
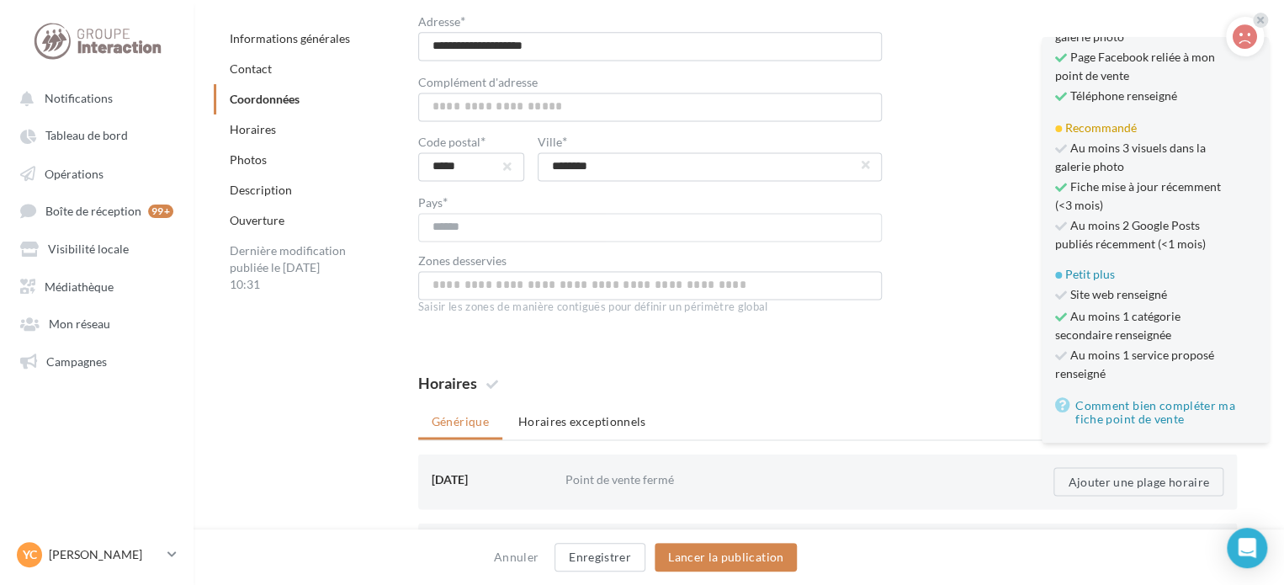
click at [1056, 29] on div "**********" at bounding box center [827, 151] width 819 height 339
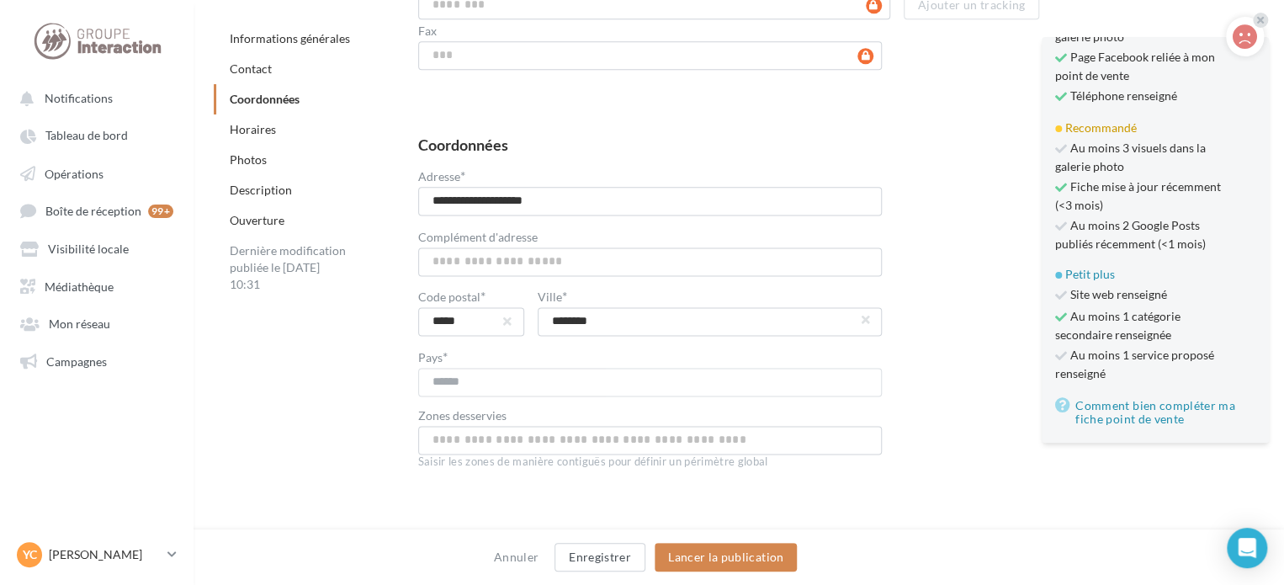
scroll to position [910, 0]
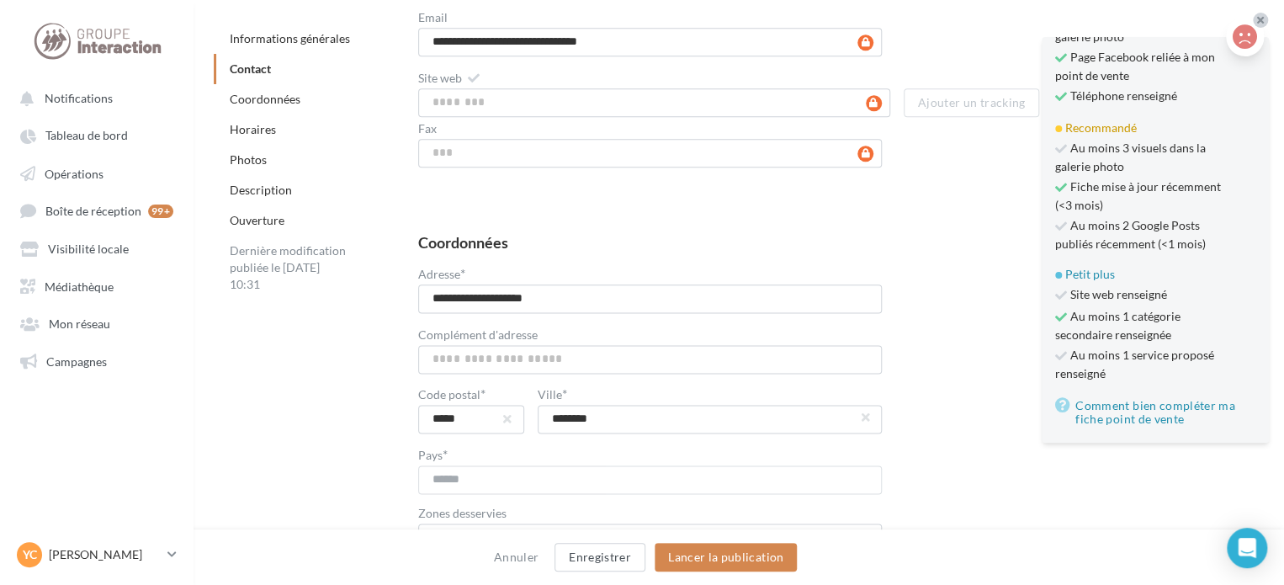
click at [1260, 21] on icon at bounding box center [1260, 20] width 7 height 10
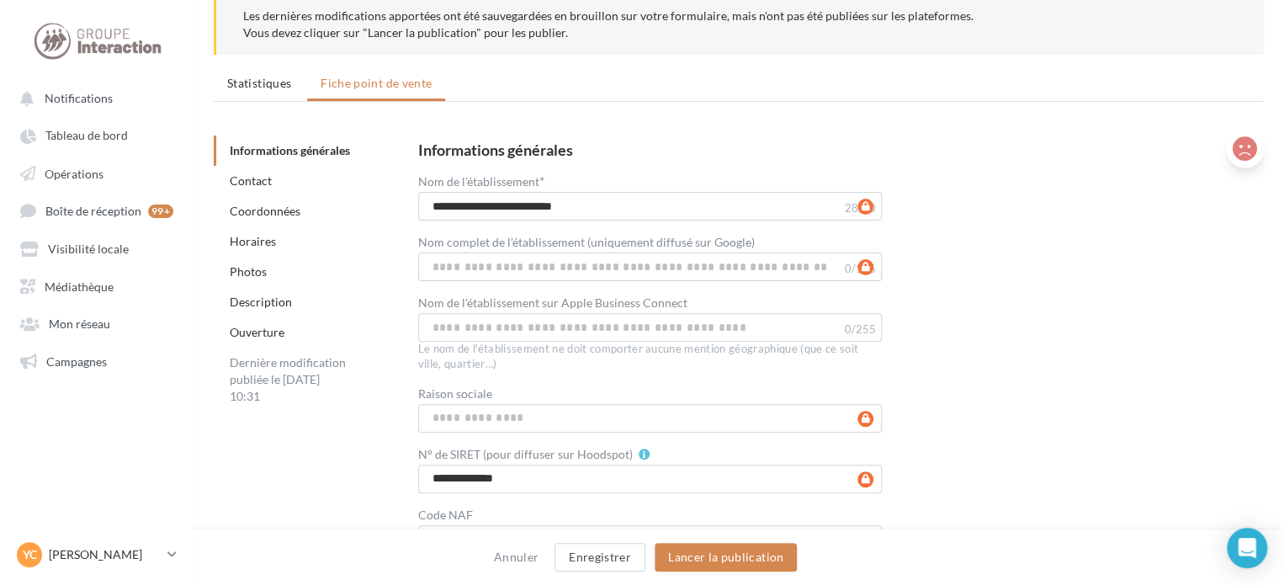
scroll to position [0, 0]
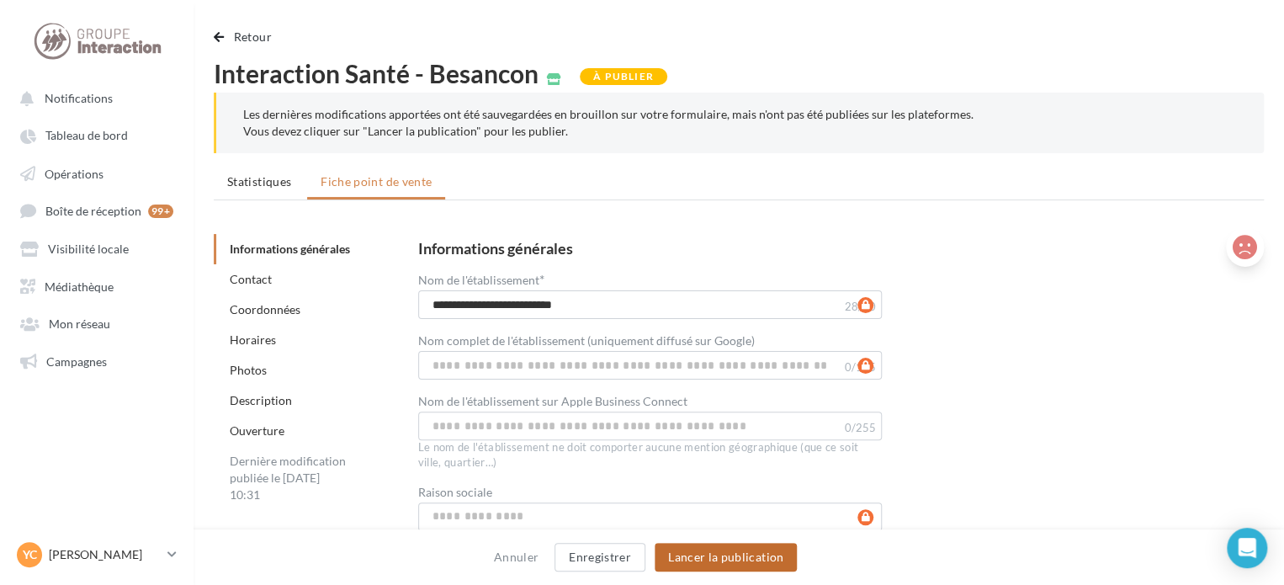
click at [746, 554] on button "Lancer la publication" at bounding box center [726, 557] width 142 height 29
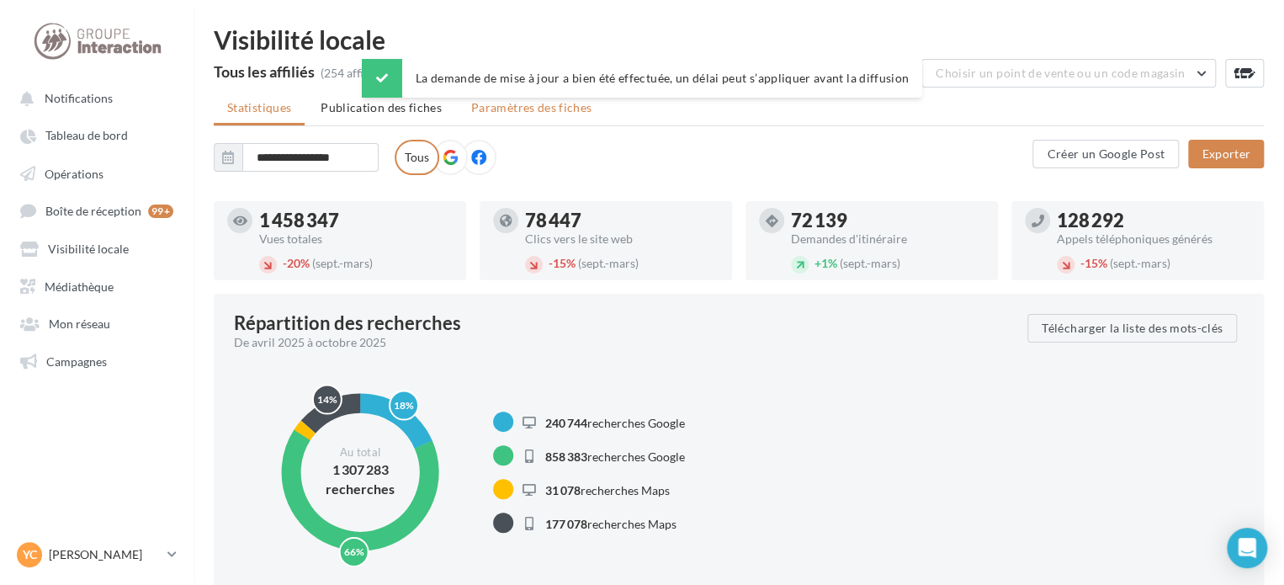
click at [513, 105] on span "Paramètres des fiches" at bounding box center [531, 107] width 120 height 14
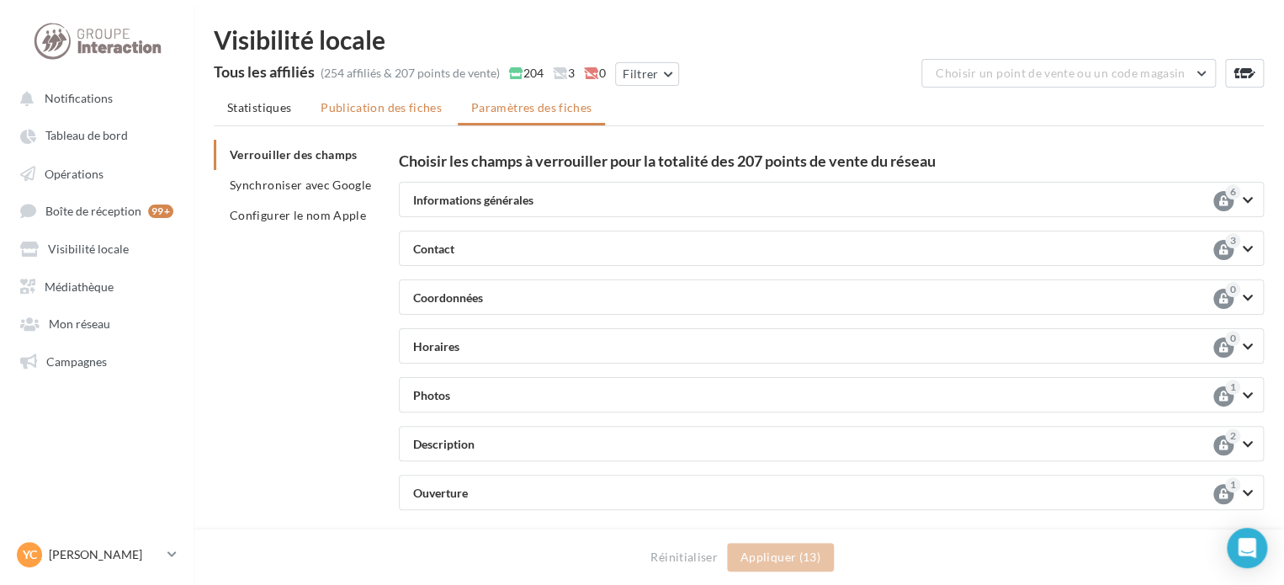
click at [377, 110] on span "Publication des fiches" at bounding box center [381, 107] width 121 height 14
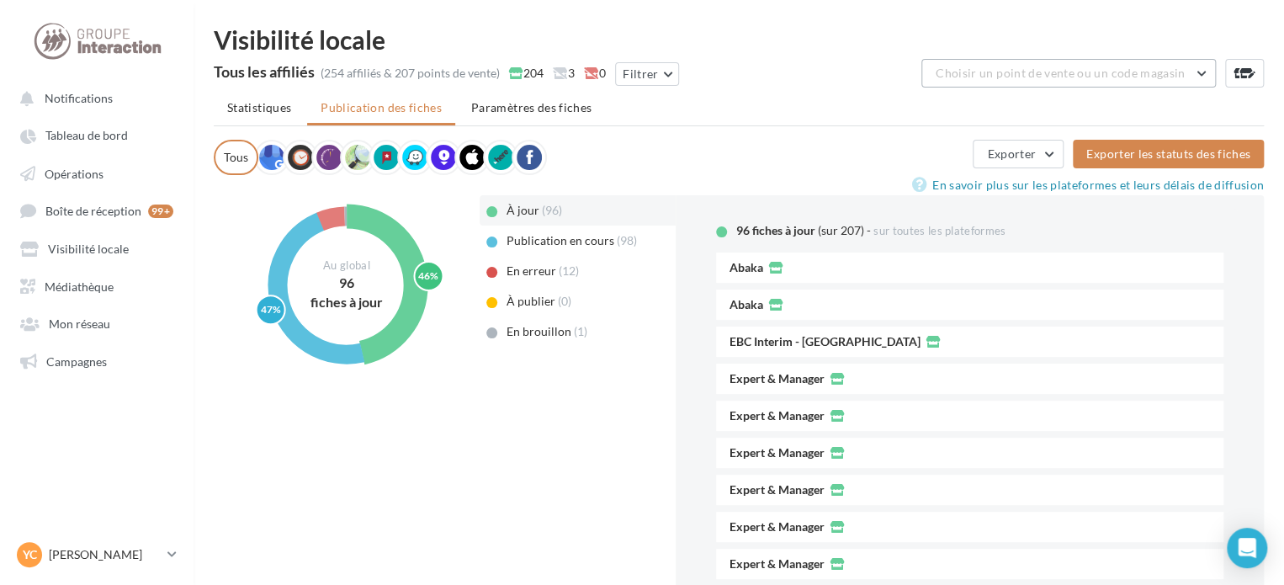
click at [964, 67] on span "Choisir un point de vente ou un code magasin" at bounding box center [1060, 73] width 249 height 14
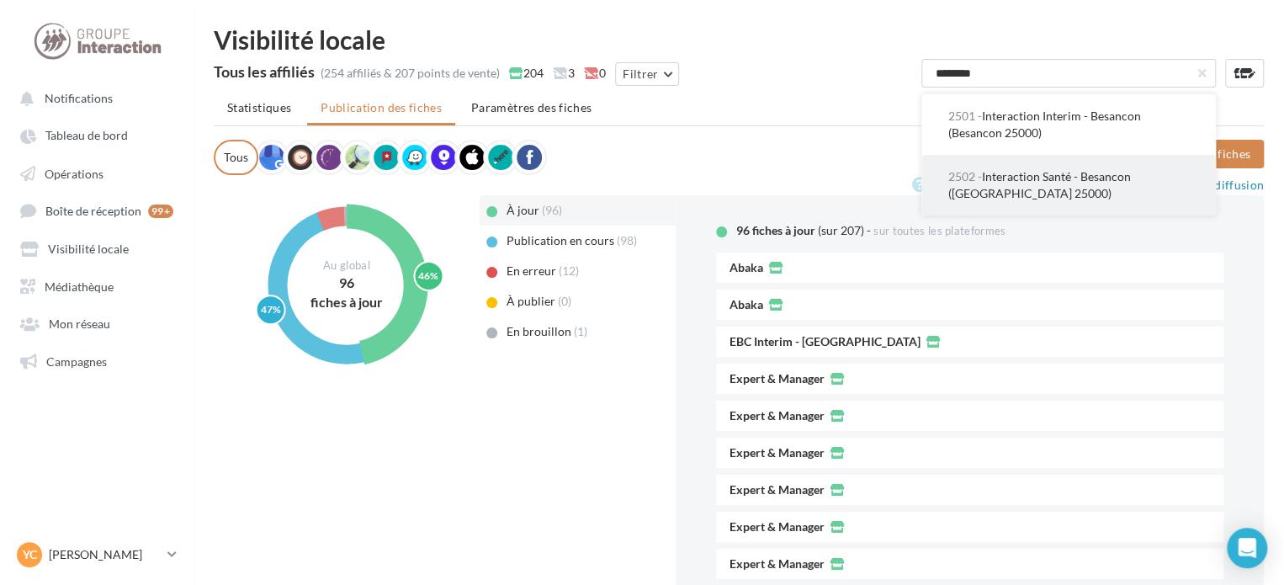
type input "********"
click at [1061, 183] on span "2502 - Interaction Santé - [GEOGRAPHIC_DATA] ([GEOGRAPHIC_DATA] 25000)" at bounding box center [1039, 184] width 183 height 31
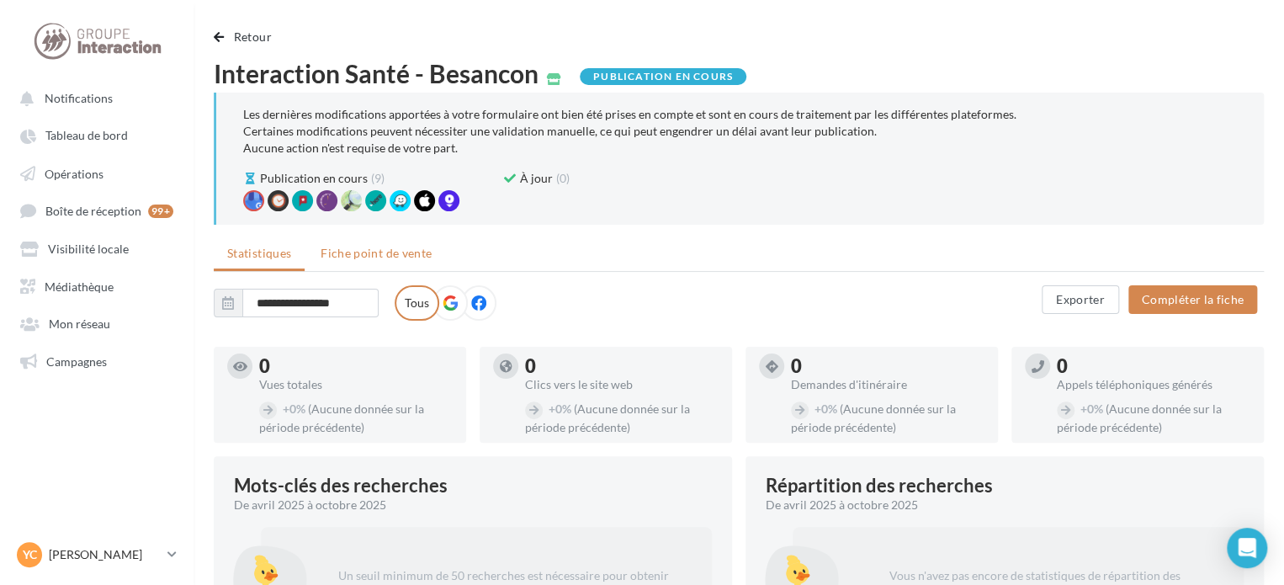
click at [405, 252] on span "Fiche point de vente" at bounding box center [376, 253] width 111 height 14
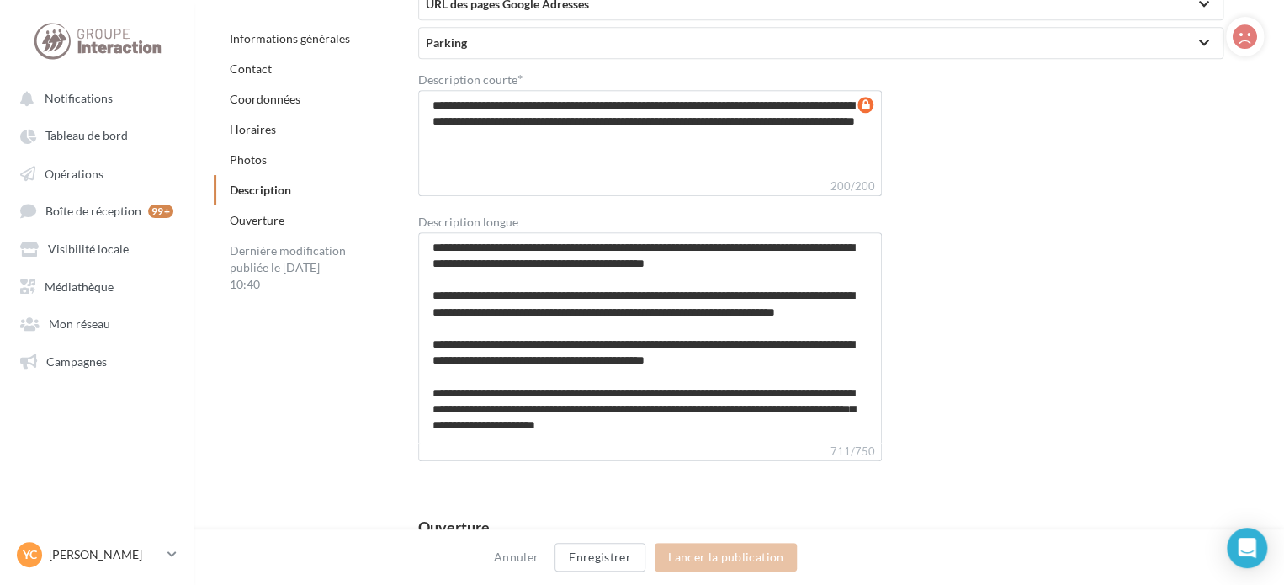
scroll to position [3871, 0]
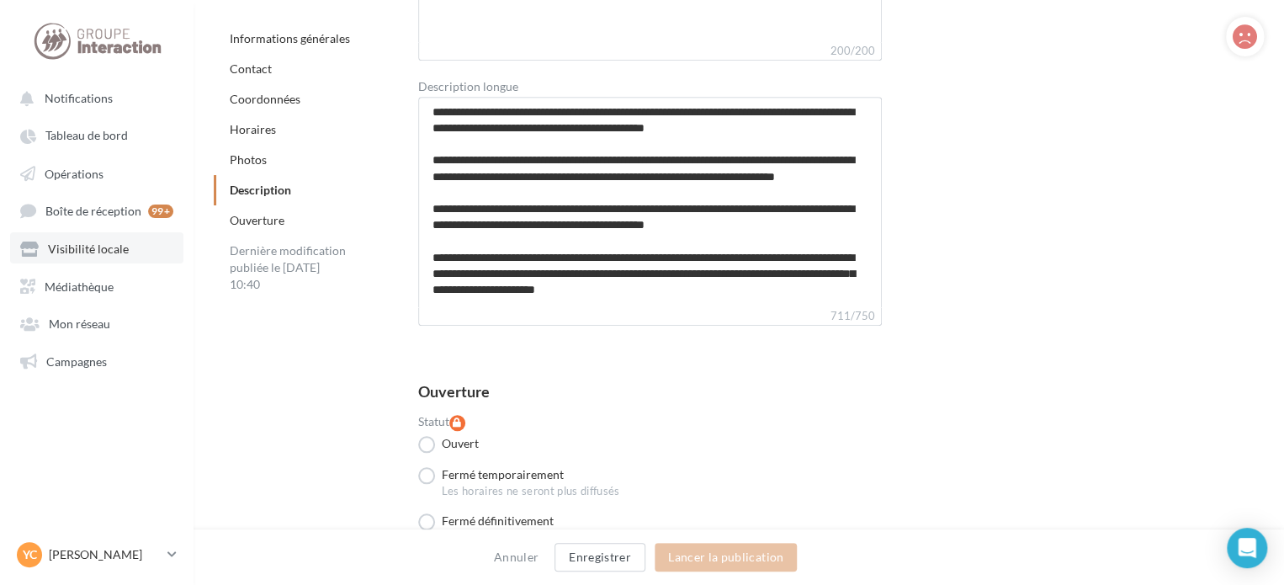
drag, startPoint x: 101, startPoint y: 256, endPoint x: 138, endPoint y: 242, distance: 39.7
click at [101, 256] on span "Visibilité locale" at bounding box center [88, 249] width 81 height 14
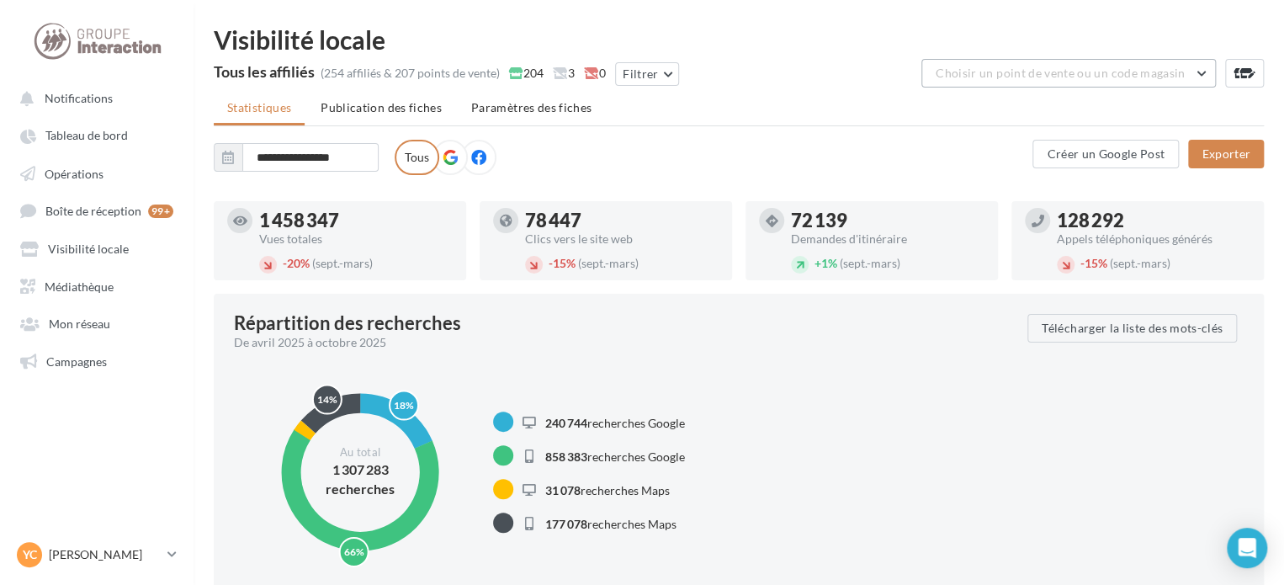
click at [1039, 70] on span "Choisir un point de vente ou un code magasin" at bounding box center [1060, 73] width 249 height 14
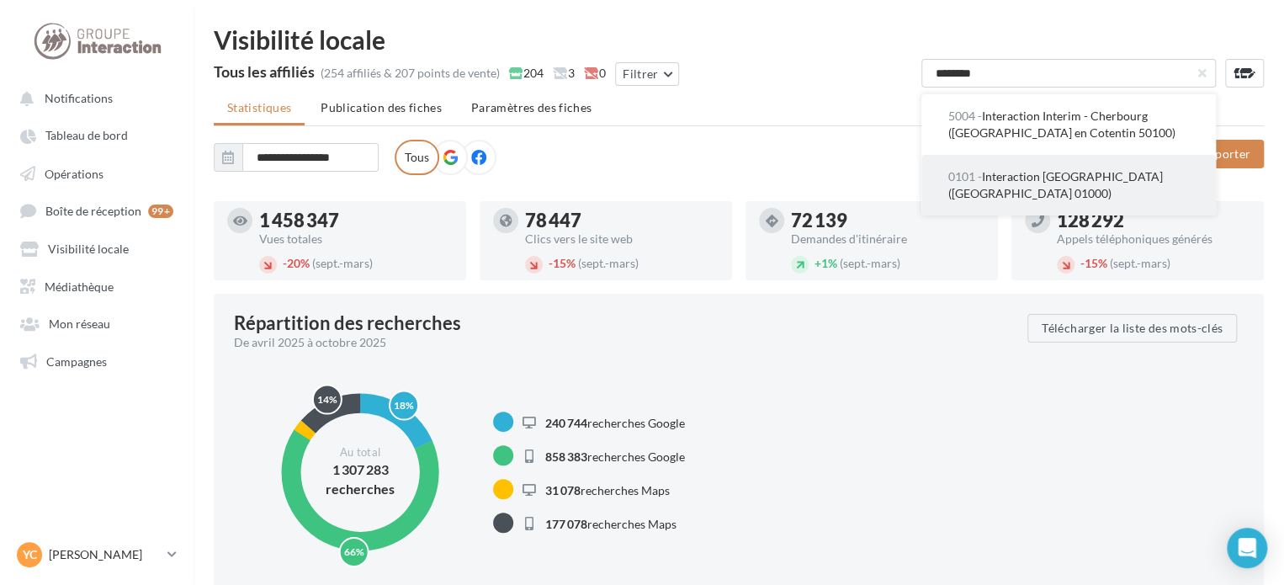
type input "********"
click at [1060, 178] on span "0101 - Interaction Santé - Bourg-en-Bresse (Bourg en Bresse 01000)" at bounding box center [1055, 184] width 215 height 31
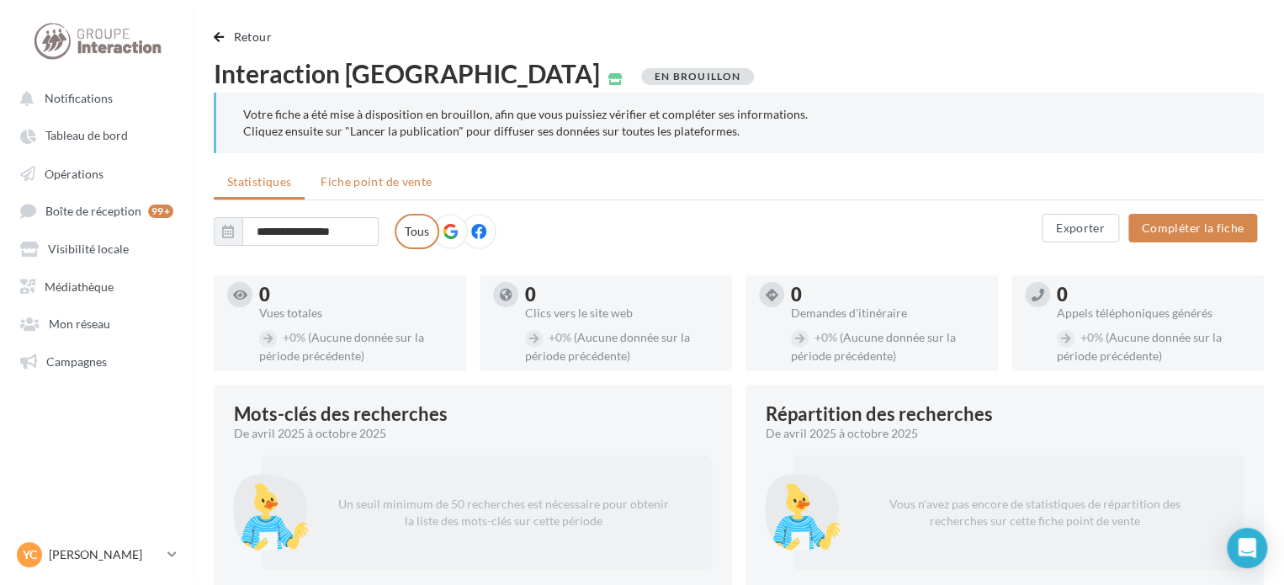
click at [375, 187] on span "Fiche point de vente" at bounding box center [376, 181] width 111 height 14
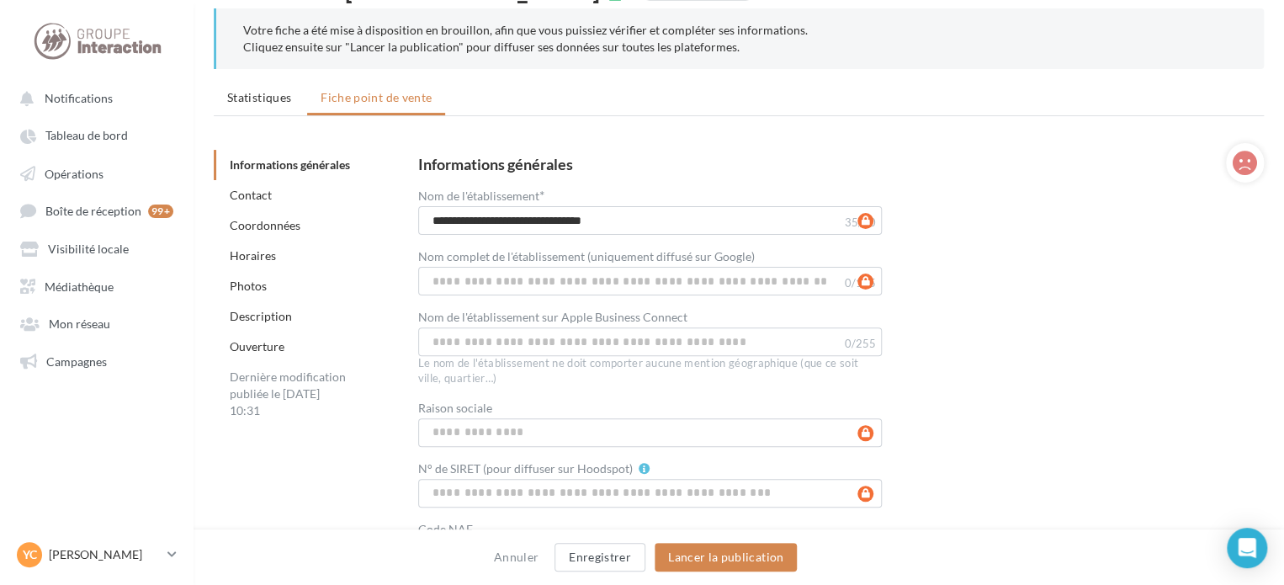
scroll to position [252, 0]
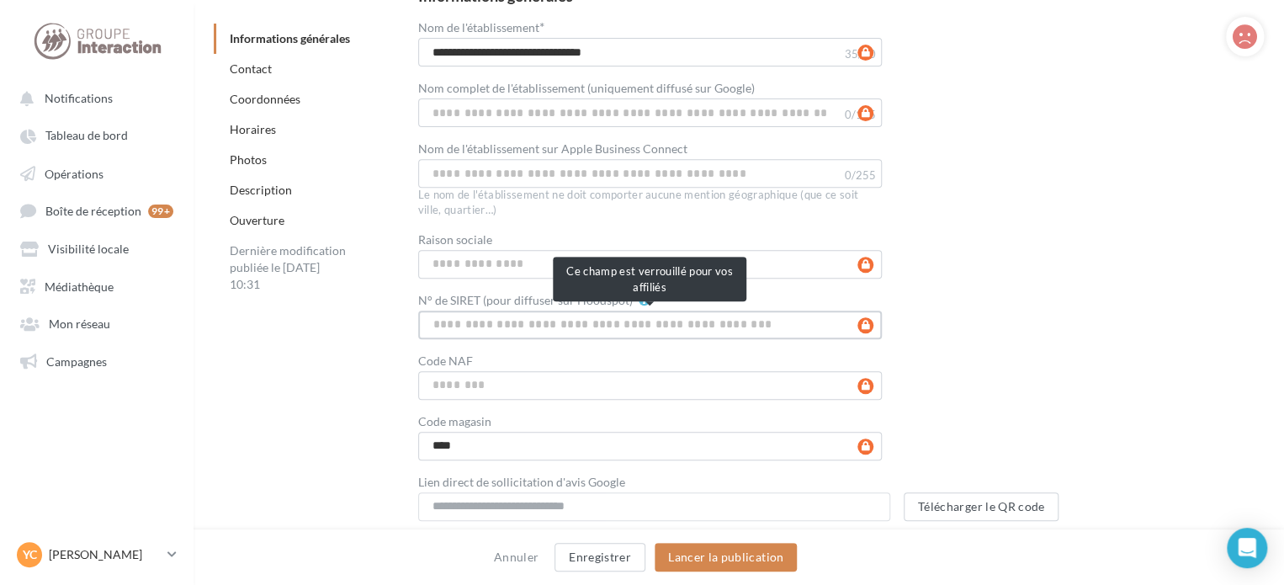
click at [528, 320] on input "N° de SIRET (pour diffuser sur Hoodspot)" at bounding box center [650, 325] width 465 height 29
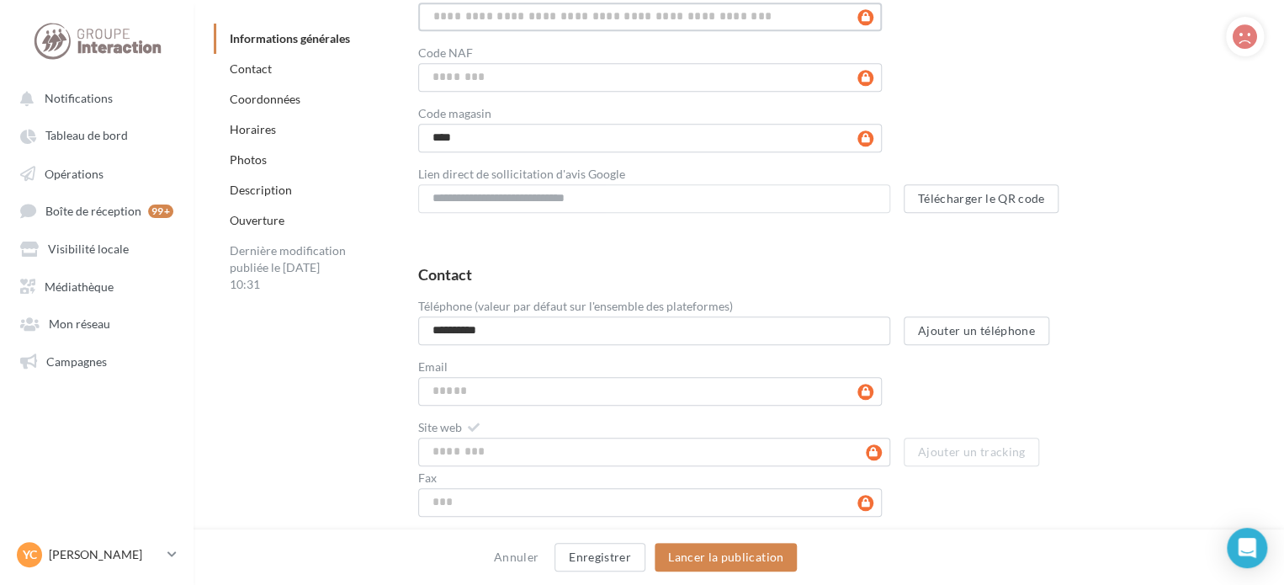
scroll to position [589, 0]
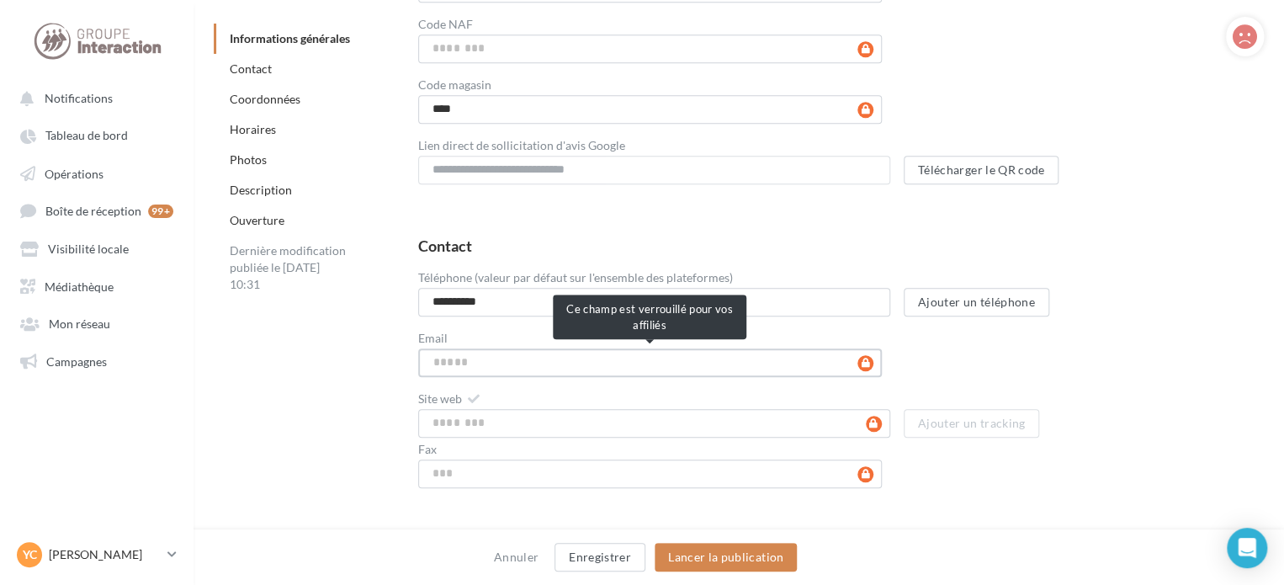
click at [616, 355] on input "Email" at bounding box center [650, 362] width 465 height 29
click at [469, 366] on input "Email" at bounding box center [650, 362] width 465 height 29
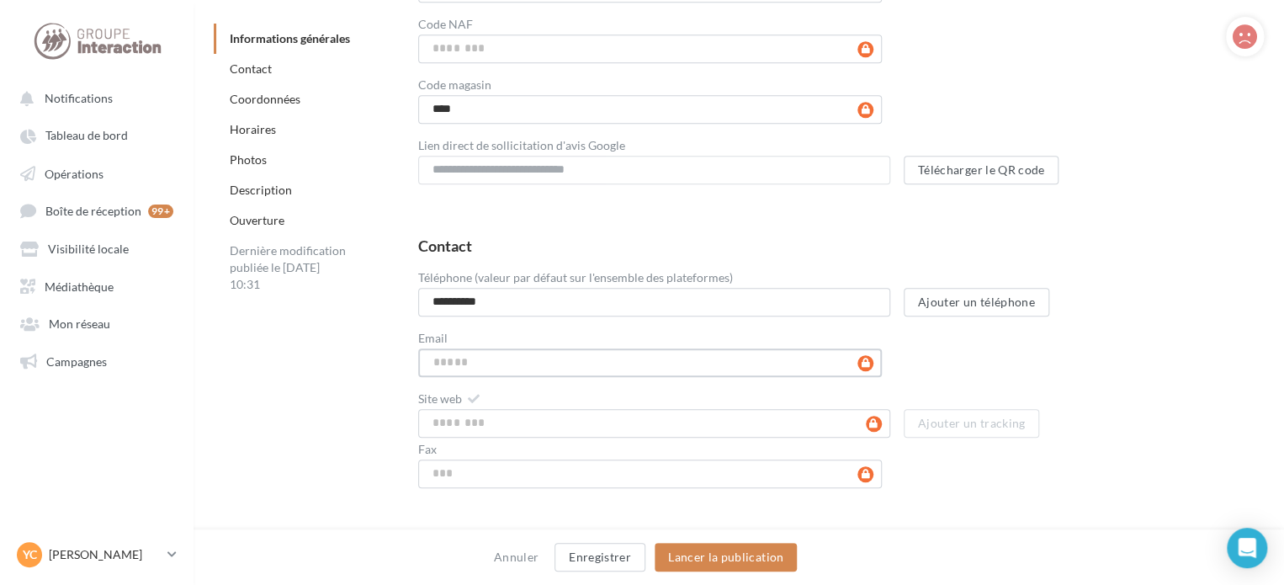
paste input "**********"
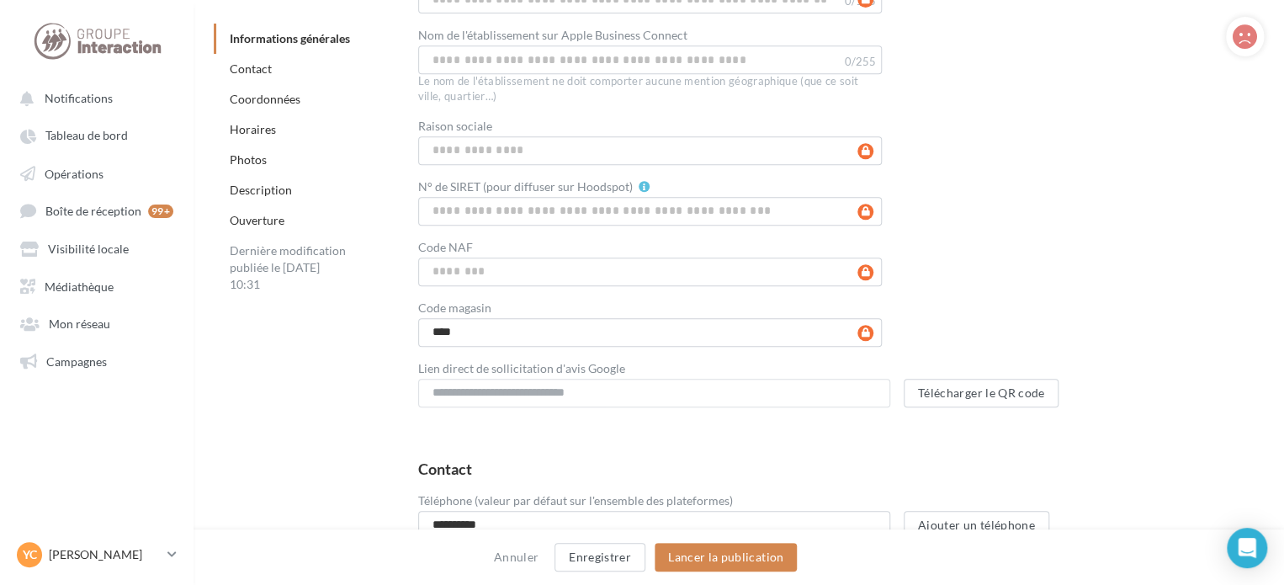
scroll to position [337, 0]
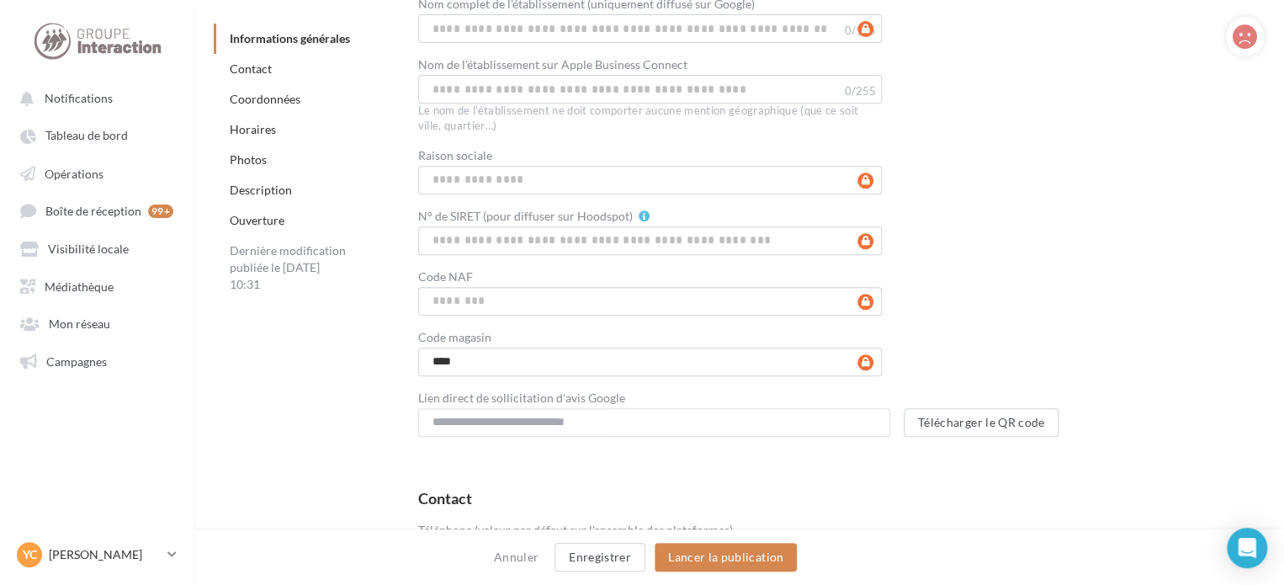
type input "**********"
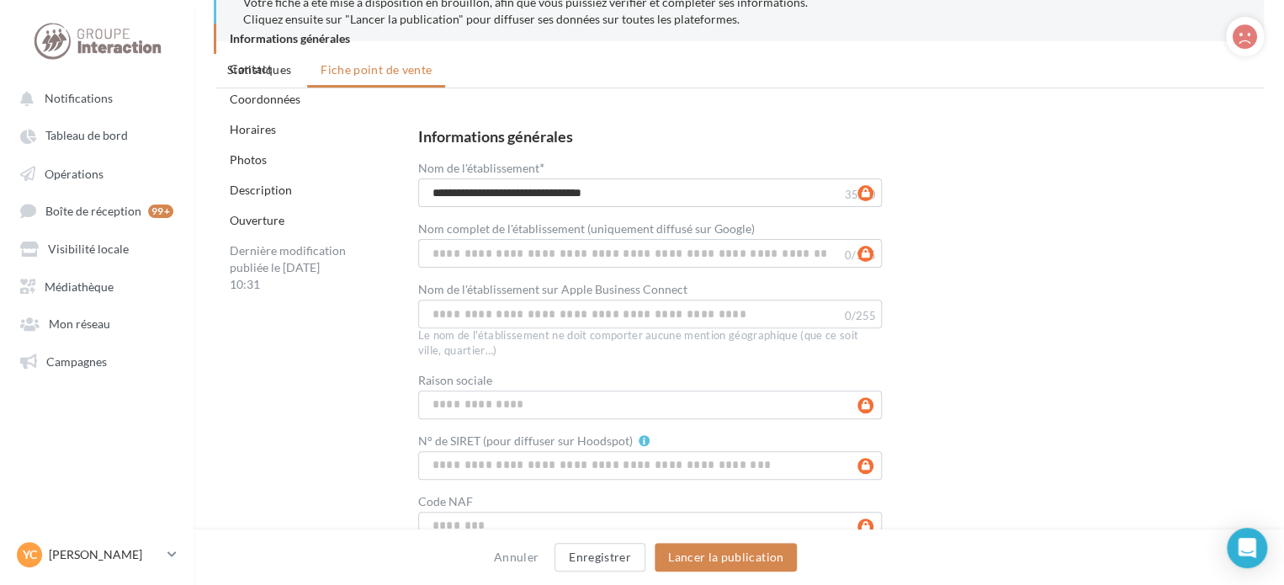
scroll to position [252, 0]
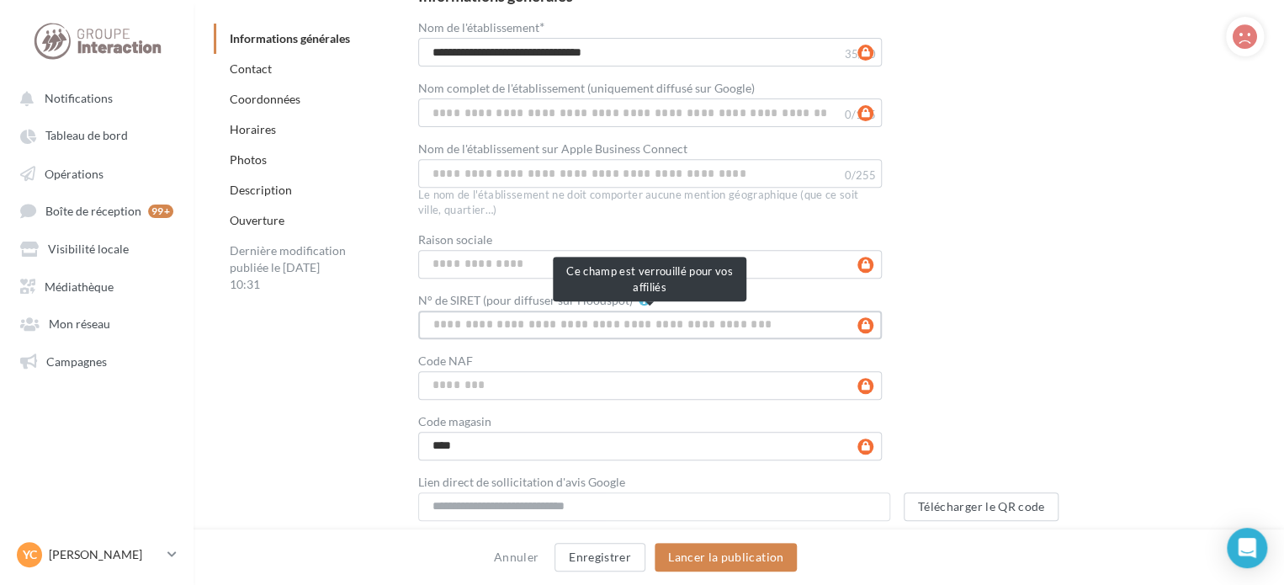
click at [478, 316] on input "N° de SIRET (pour diffuser sur Hoodspot)" at bounding box center [650, 325] width 465 height 29
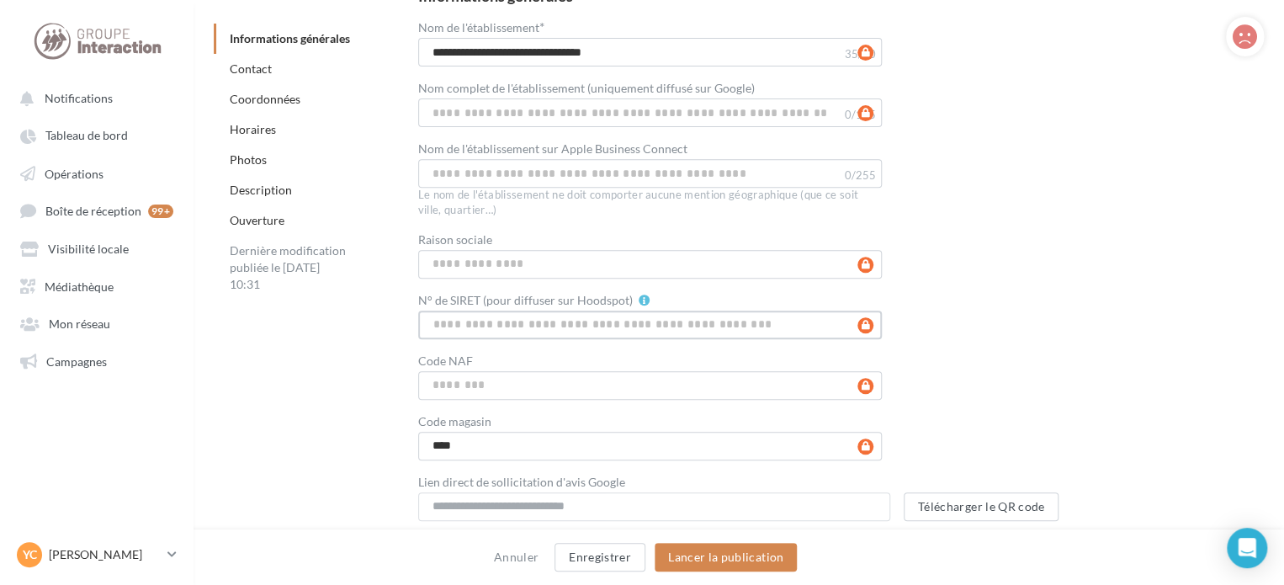
paste input "**********"
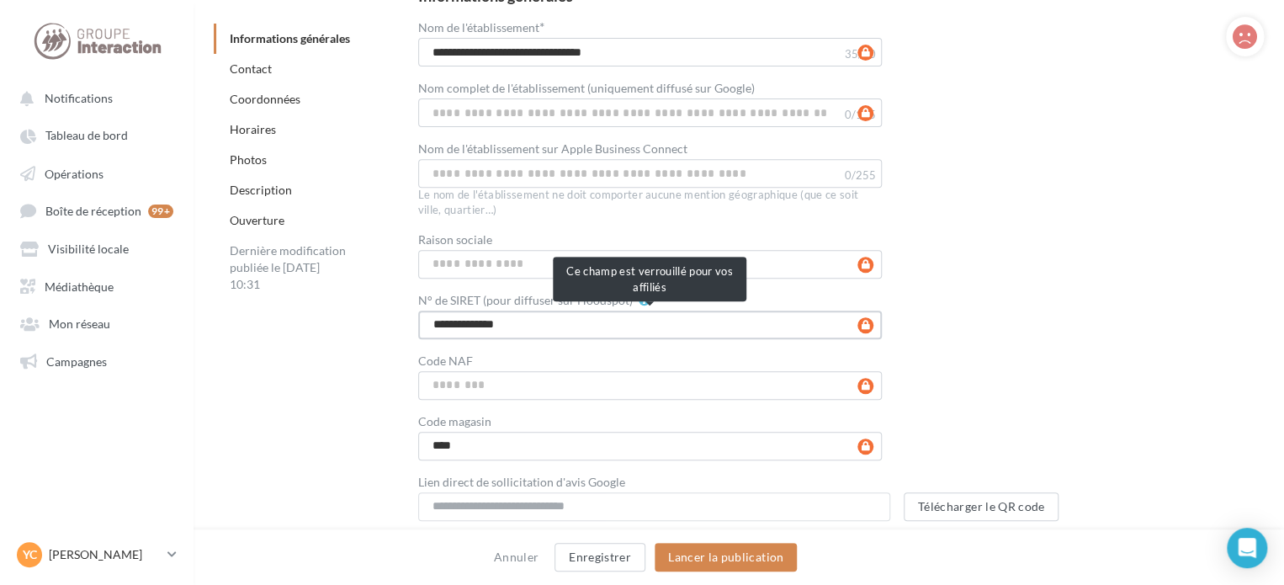
click at [539, 332] on input "**********" at bounding box center [650, 325] width 465 height 29
click at [563, 325] on input "**********" at bounding box center [650, 325] width 465 height 29
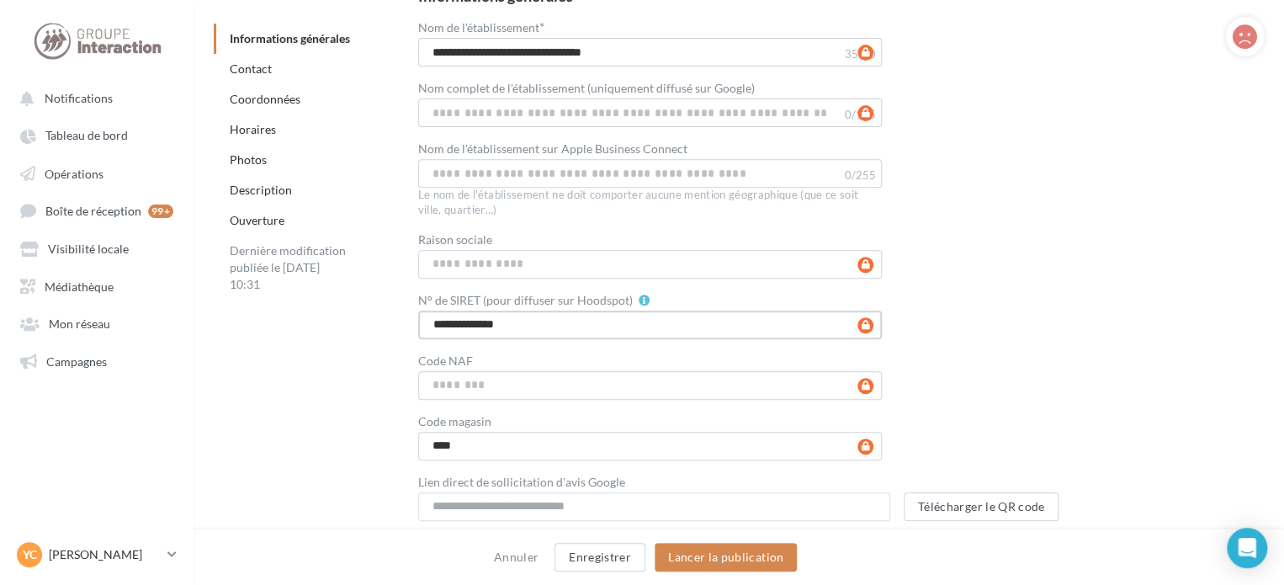
type input "**********"
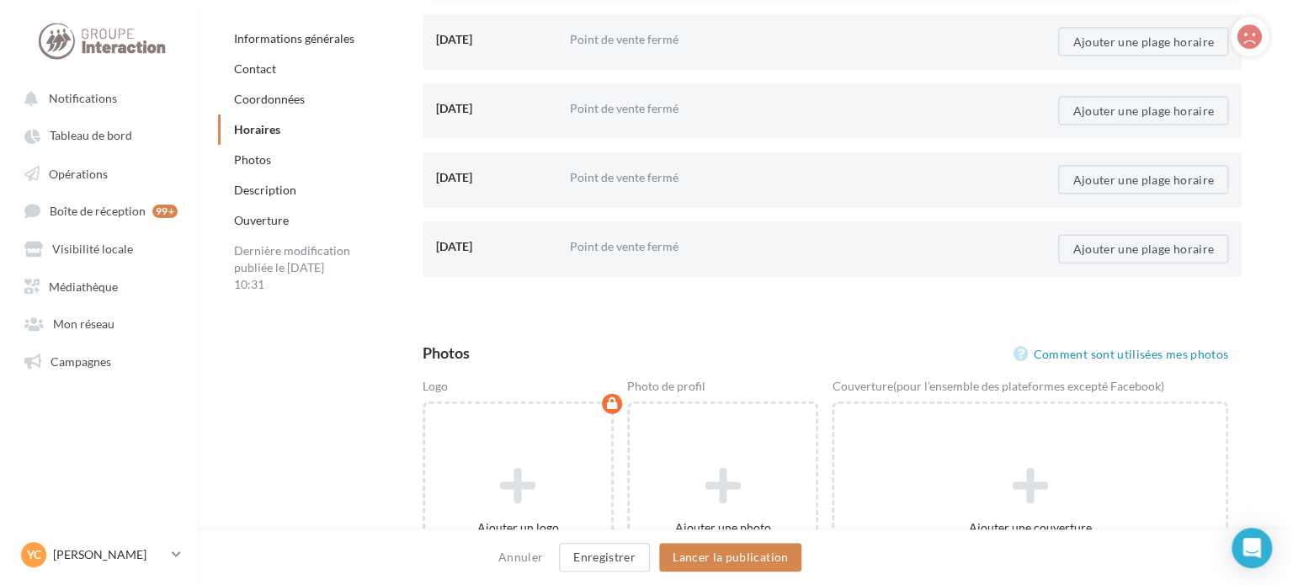
scroll to position [2020, 0]
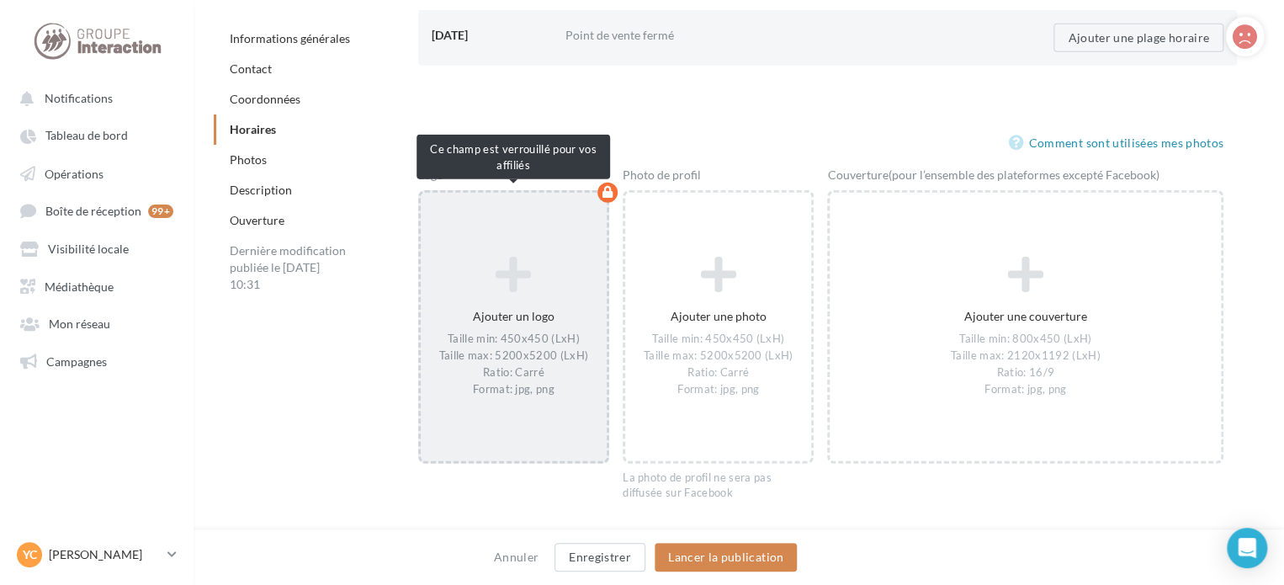
click at [502, 297] on div "Ajouter un logo Taille min: 450x450 (LxH) Taille max: 5200x5200 (LxH) Ratio: Ca…" at bounding box center [514, 326] width 186 height 158
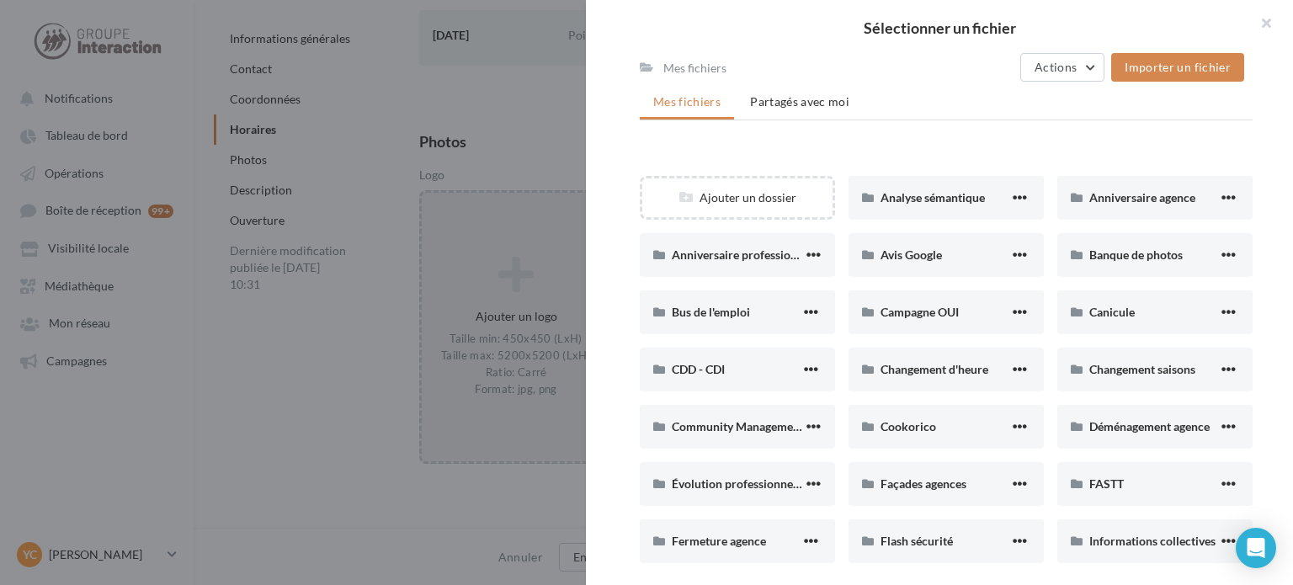
scroll to position [252, 0]
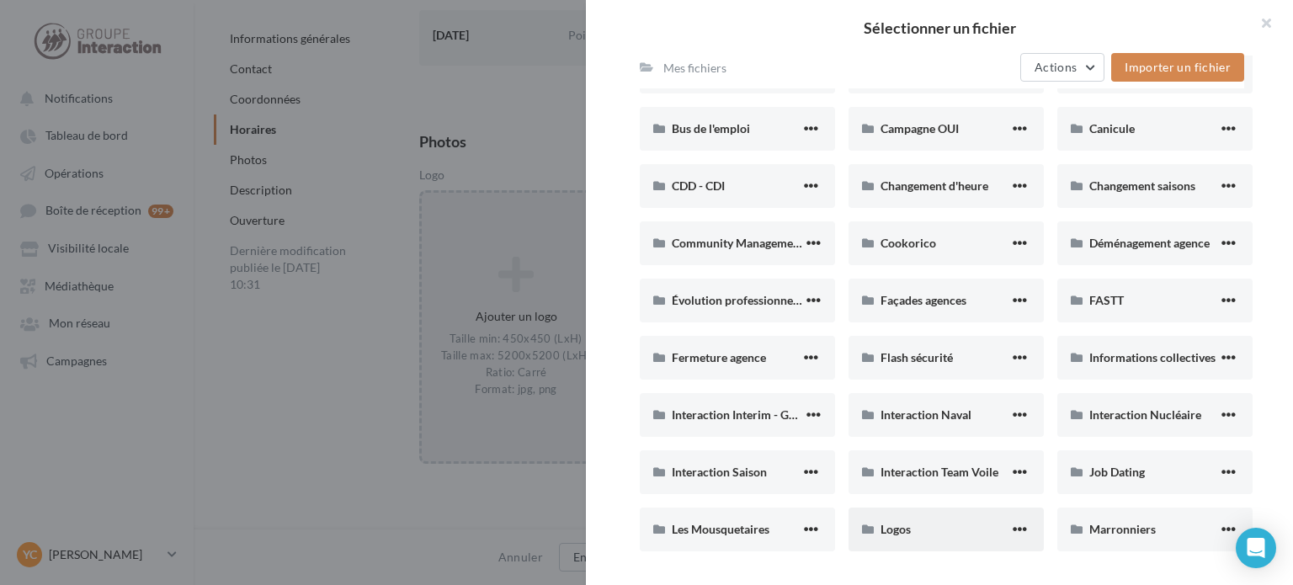
click at [899, 537] on div "Logos" at bounding box center [945, 529] width 195 height 44
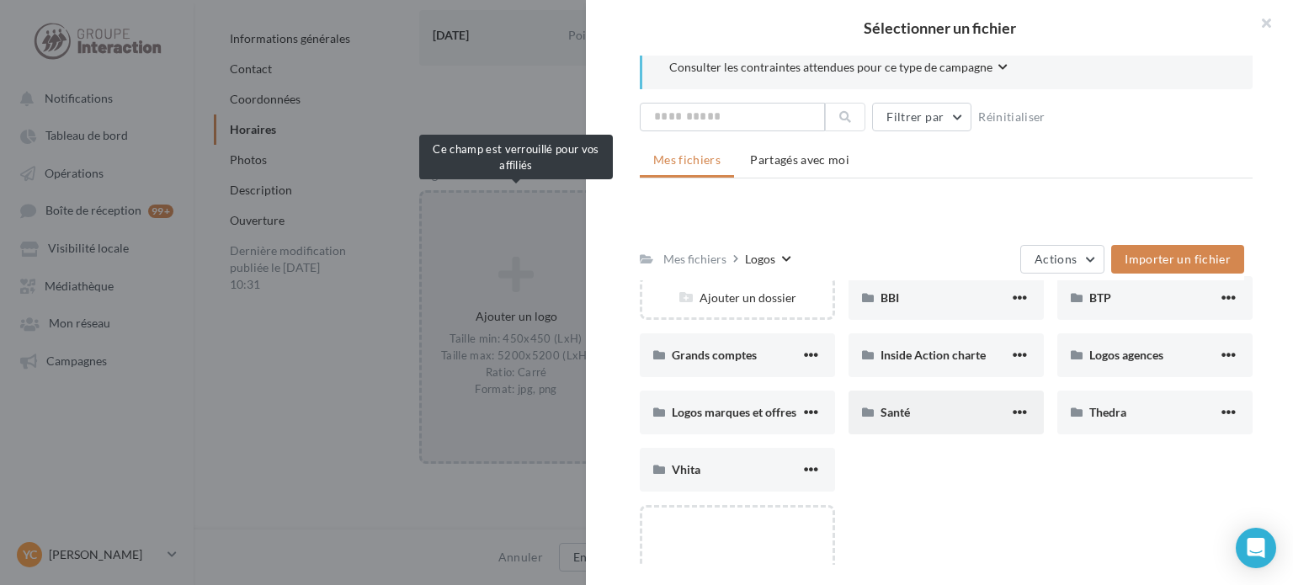
click at [907, 423] on div "Santé" at bounding box center [945, 412] width 195 height 44
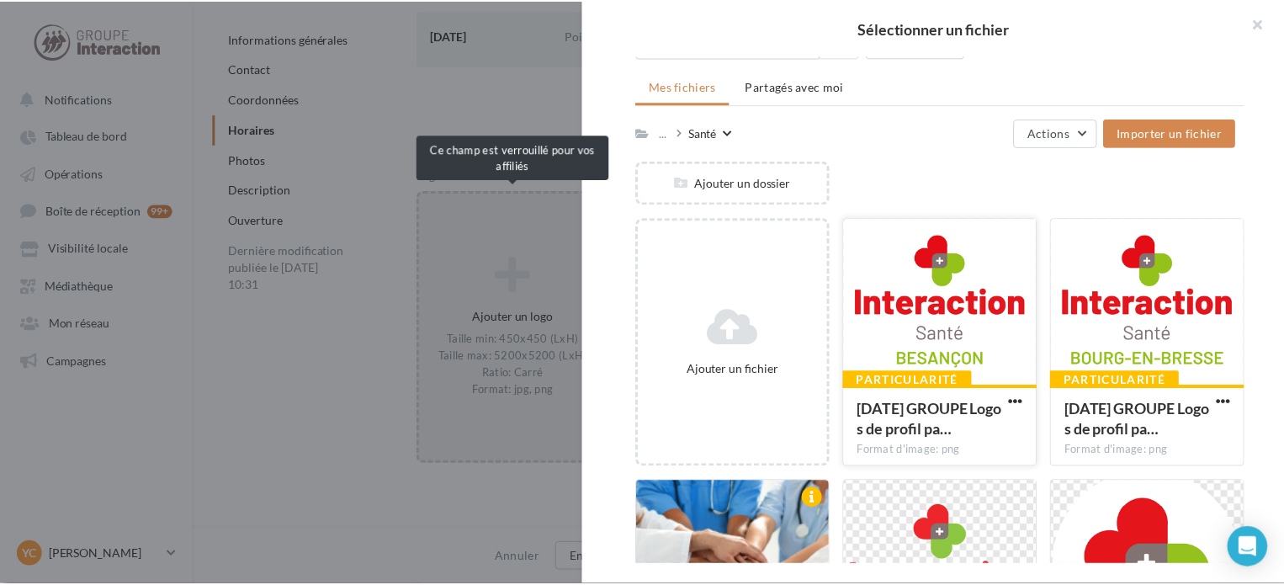
scroll to position [179, 0]
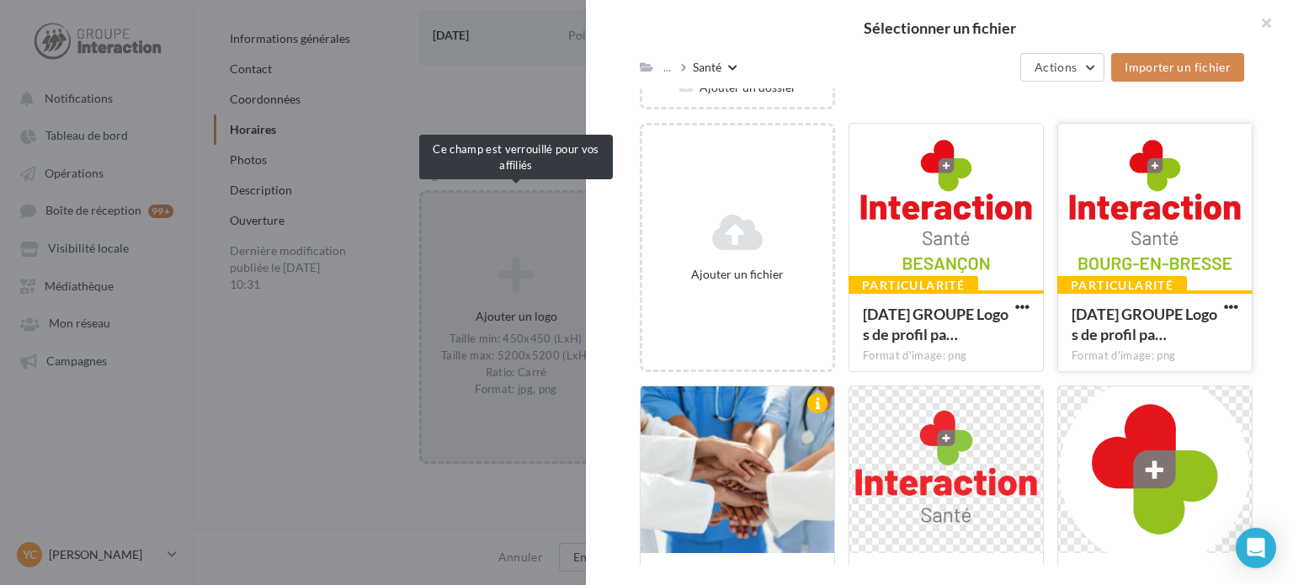
click at [1164, 209] on div at bounding box center [1155, 208] width 194 height 168
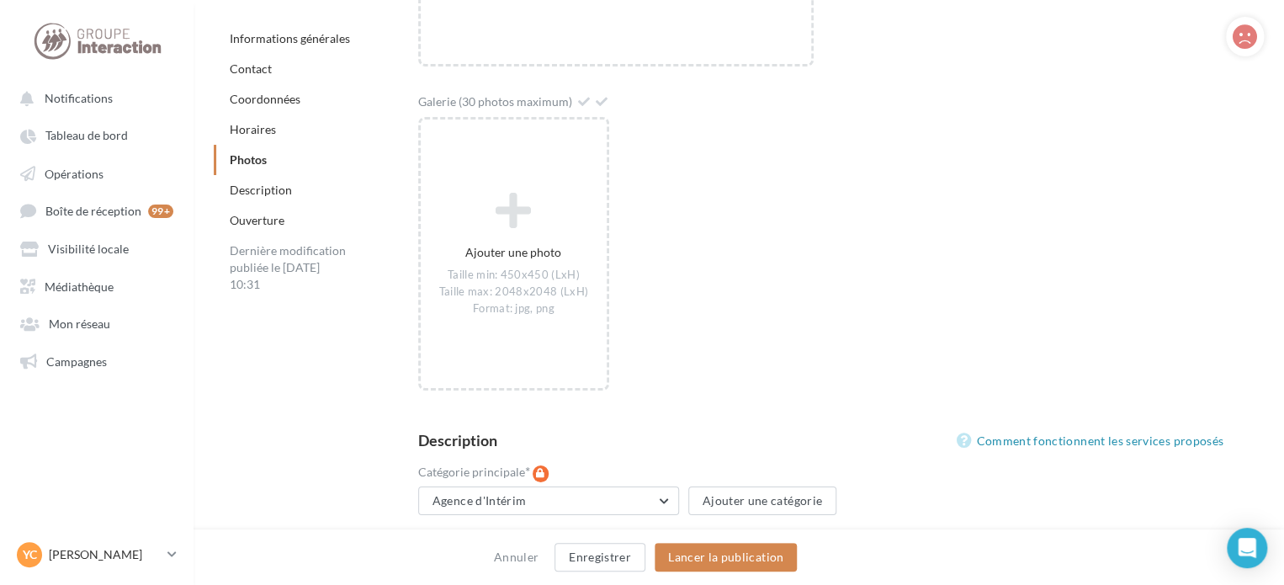
scroll to position [3030, 0]
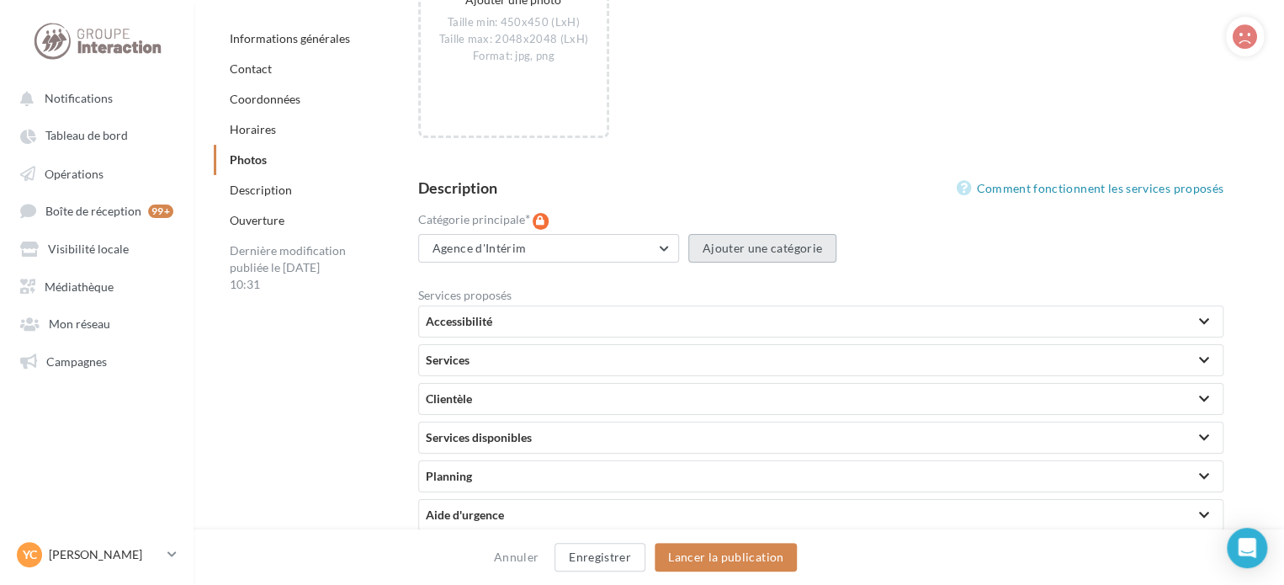
click at [725, 242] on button "Ajouter une catégorie" at bounding box center [762, 248] width 148 height 29
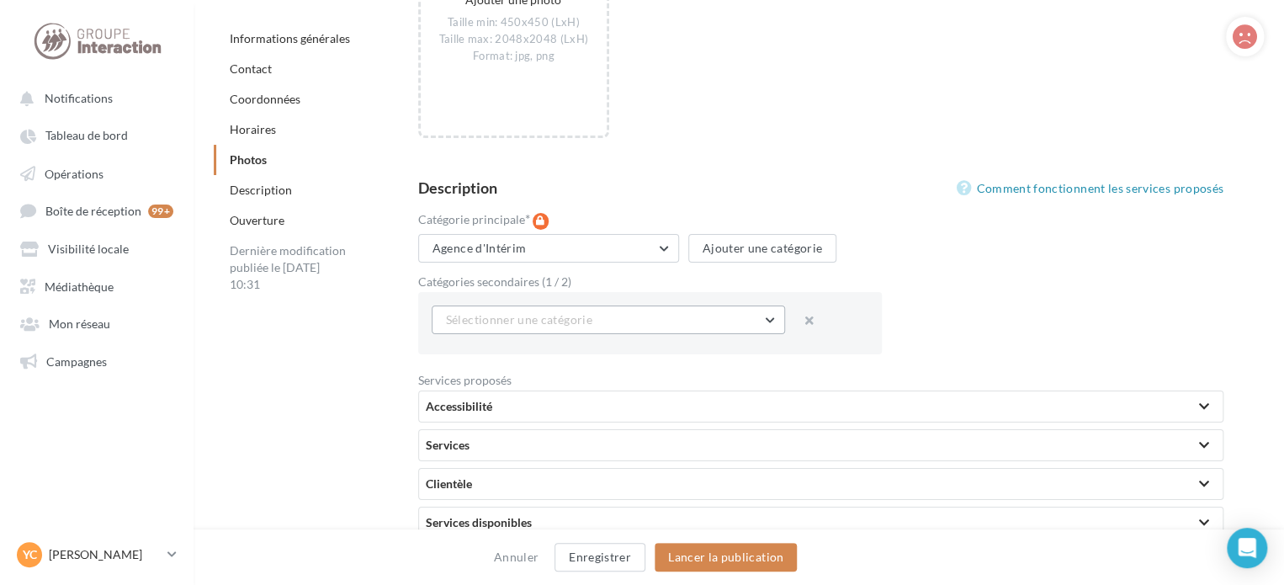
click at [560, 319] on span "Sélectionner une catégorie" at bounding box center [519, 319] width 146 height 14
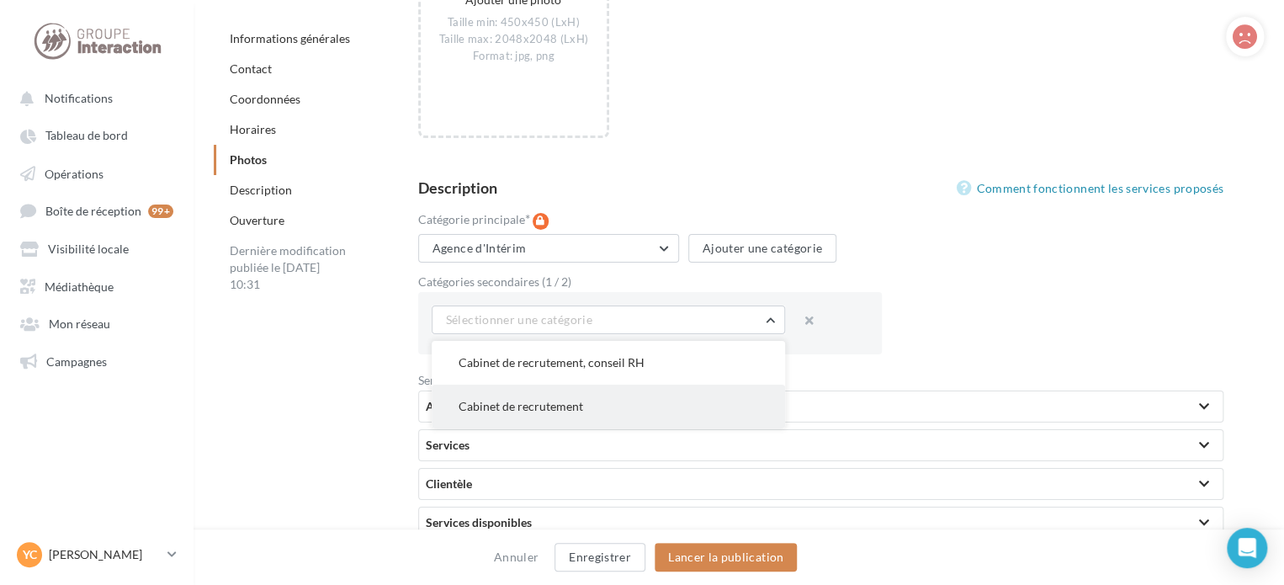
click at [553, 404] on span "Cabinet de recrutement" at bounding box center [521, 406] width 125 height 14
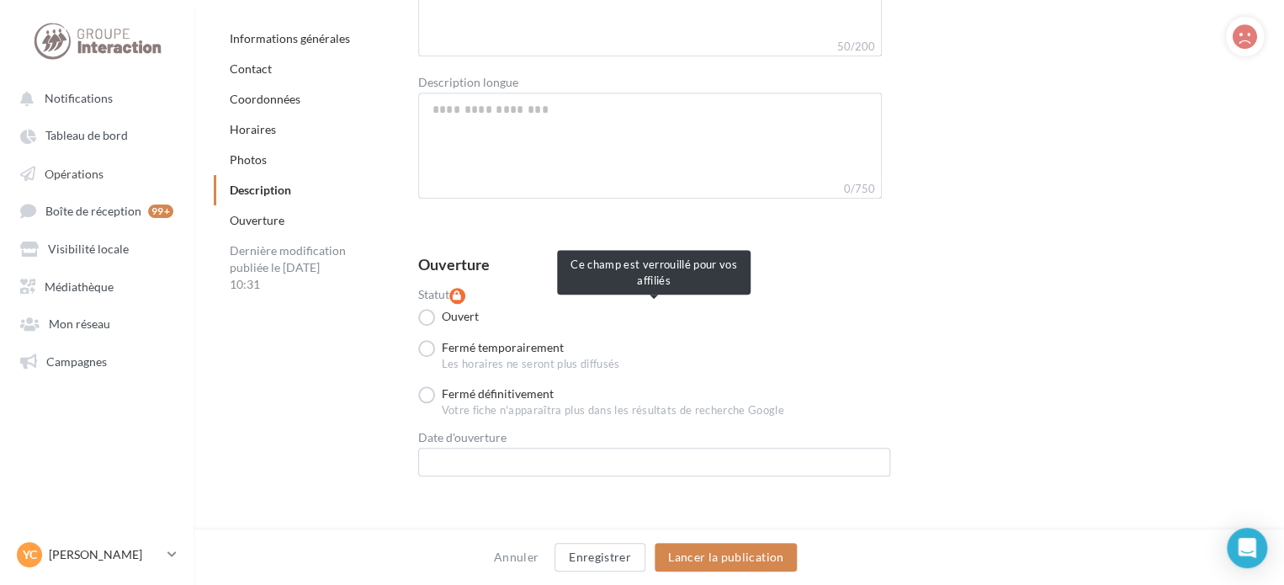
scroll to position [3817, 0]
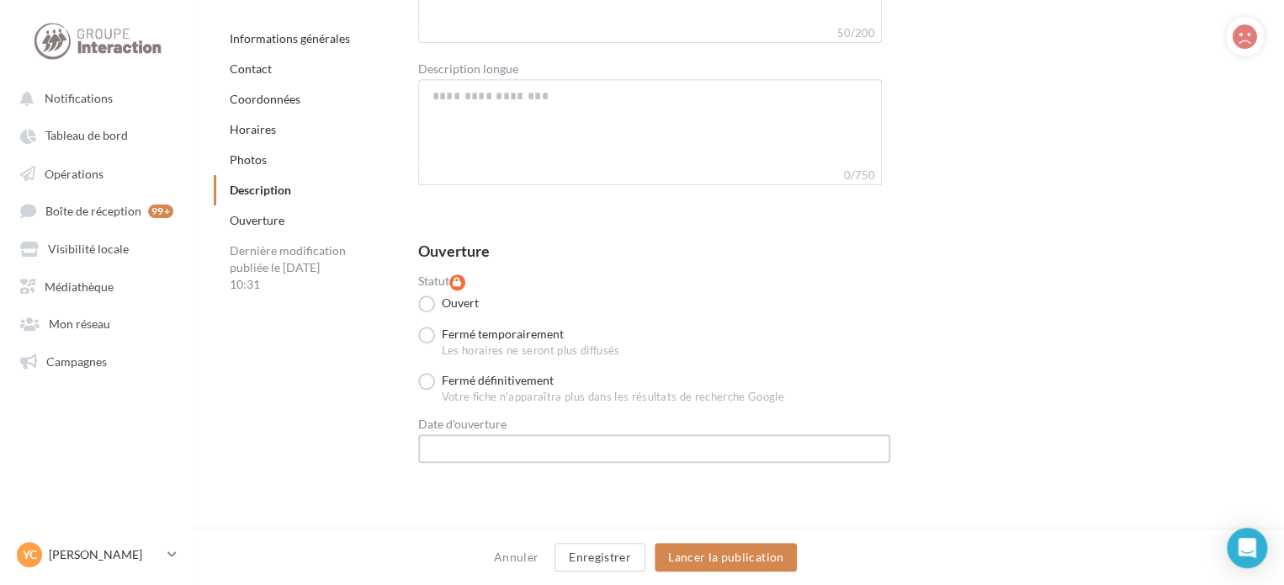
click at [587, 436] on input "text" at bounding box center [654, 448] width 472 height 29
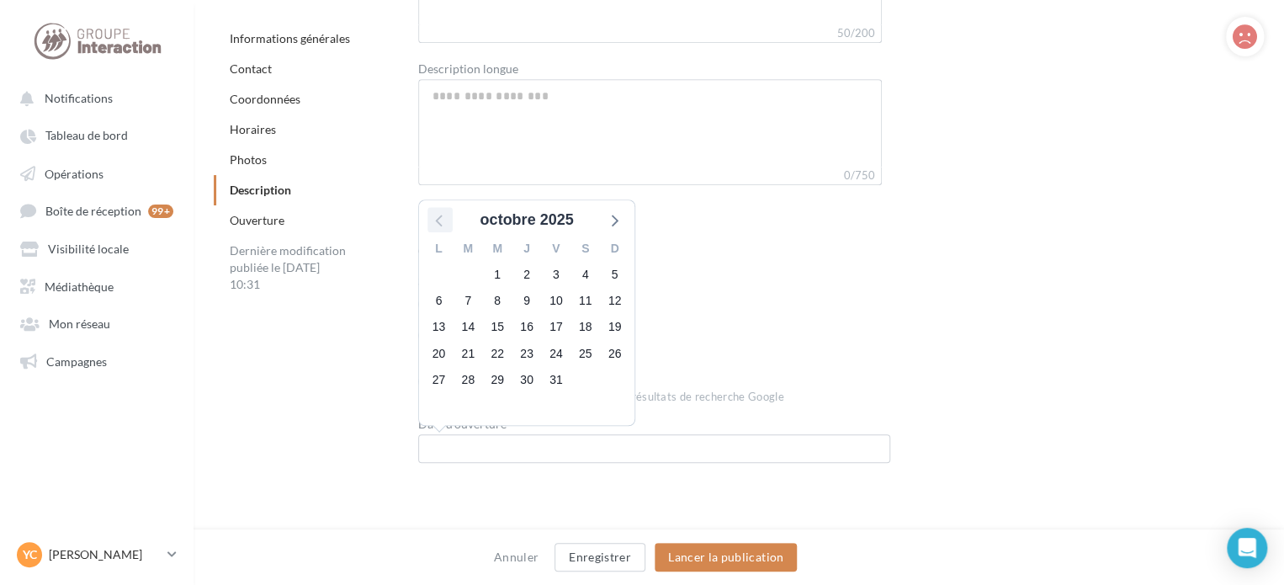
click at [435, 214] on icon at bounding box center [440, 220] width 22 height 22
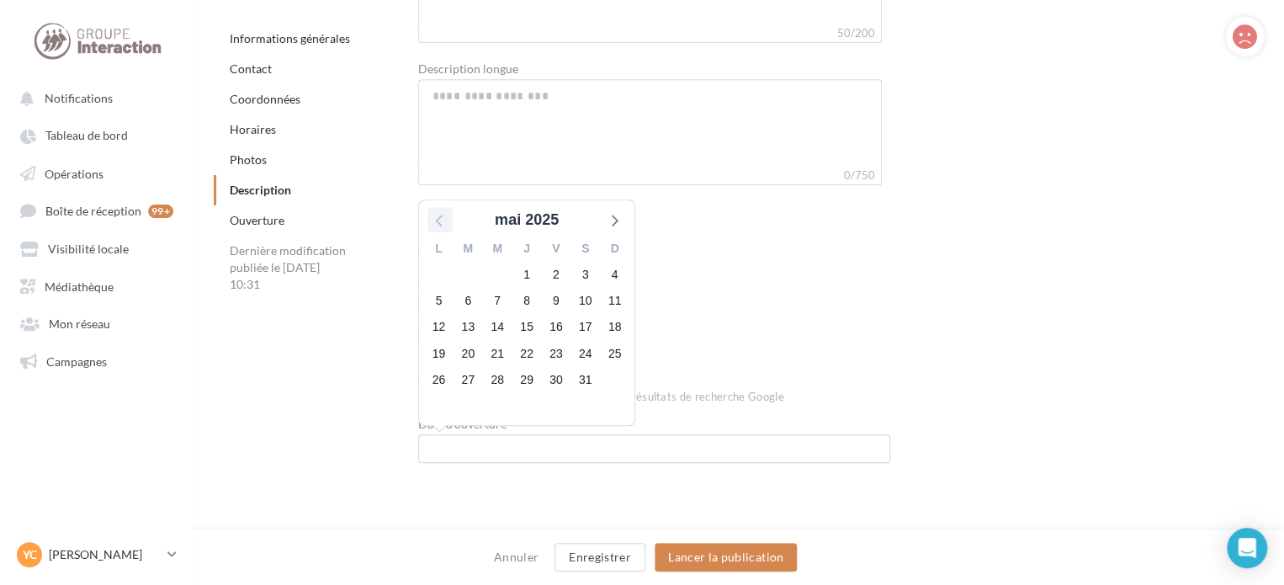
click at [435, 214] on icon at bounding box center [440, 220] width 22 height 22
click at [438, 295] on span "6" at bounding box center [439, 301] width 24 height 24
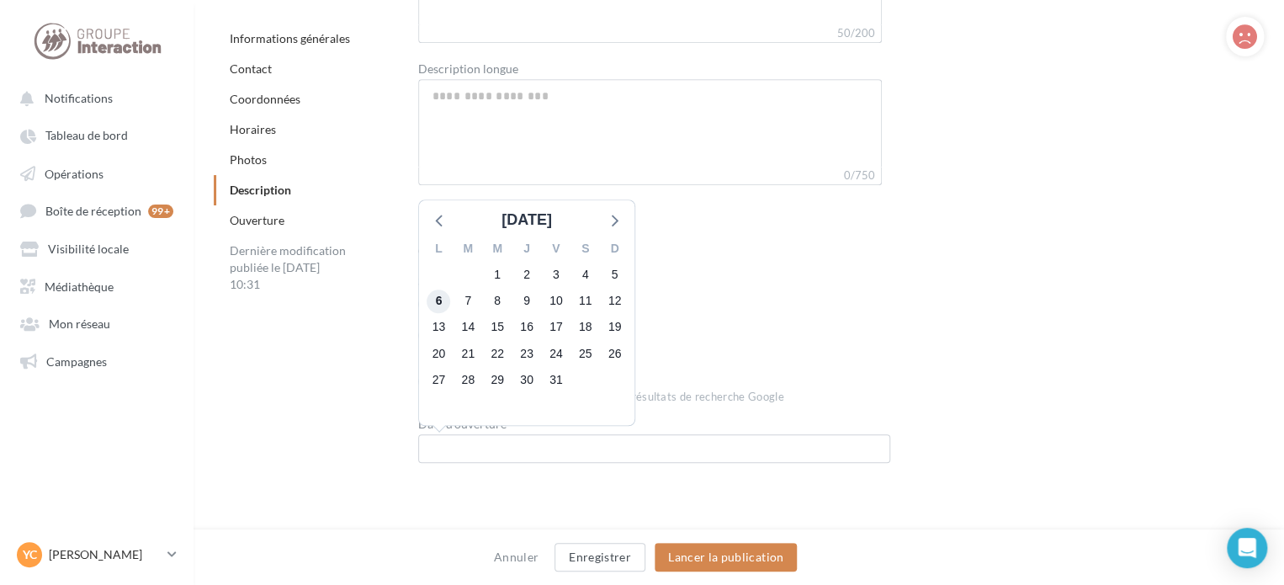
type input "**********"
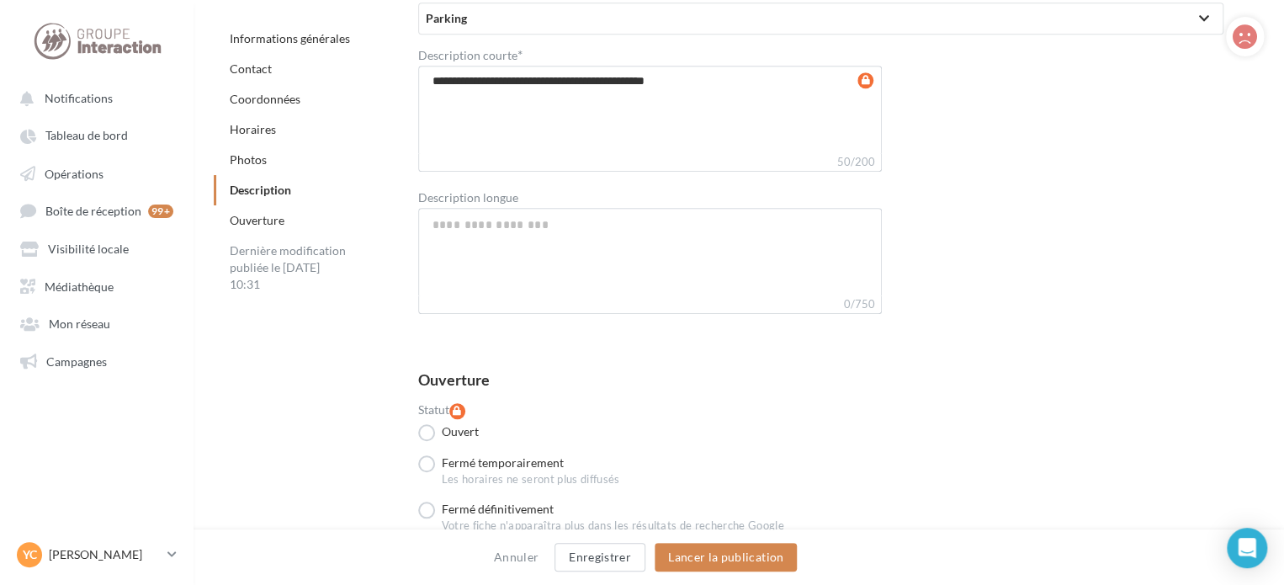
scroll to position [3649, 0]
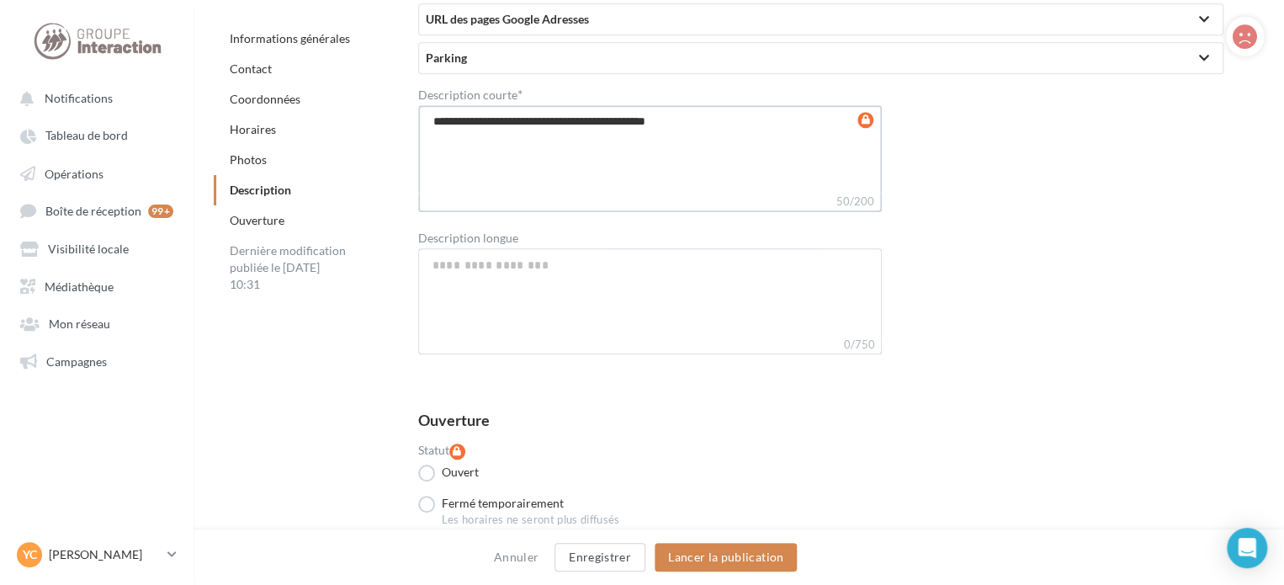
drag, startPoint x: 713, startPoint y: 118, endPoint x: 377, endPoint y: 125, distance: 335.9
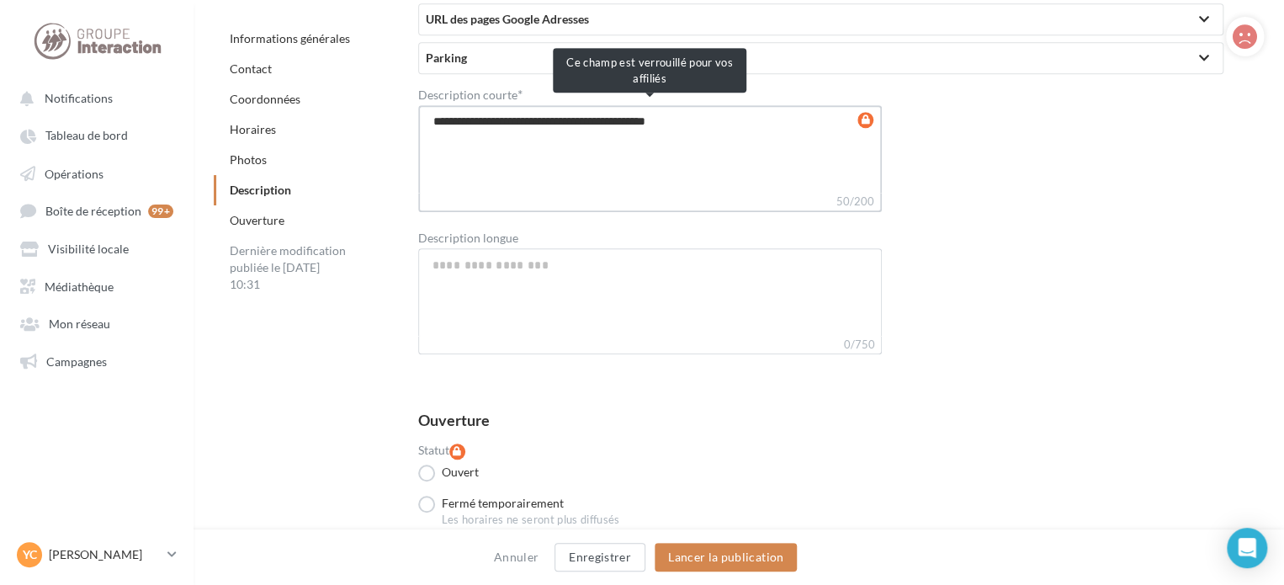
paste textarea "**********"
type textarea "**********"
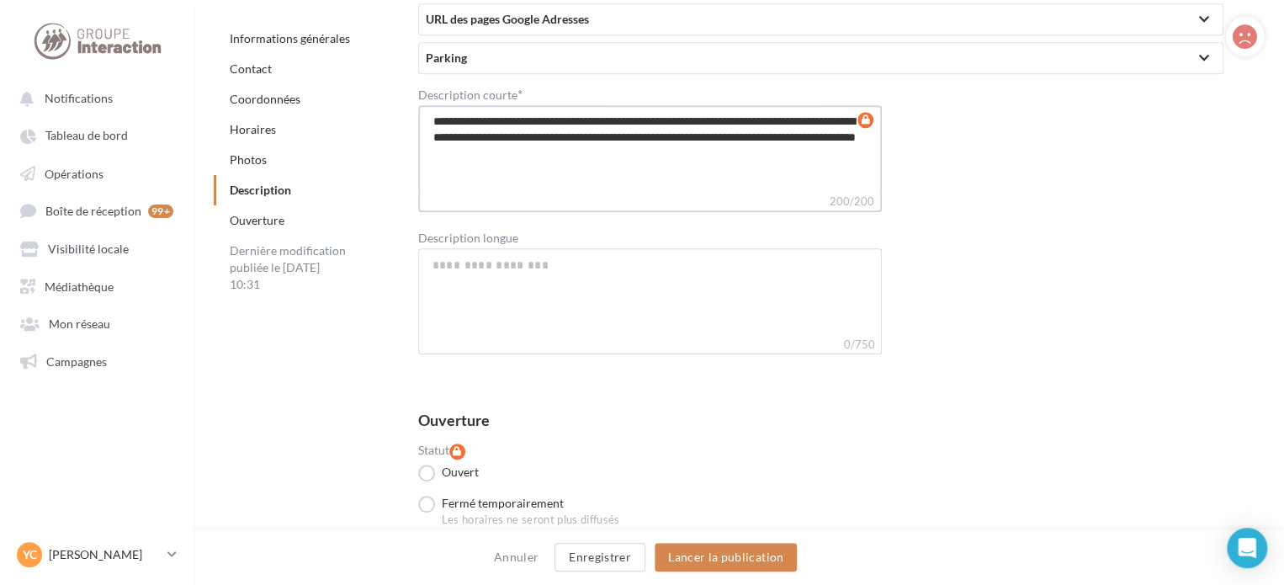
type textarea "**********"
click at [535, 264] on textarea "Description longue" at bounding box center [650, 291] width 465 height 88
paste textarea "**********"
type textarea "**********"
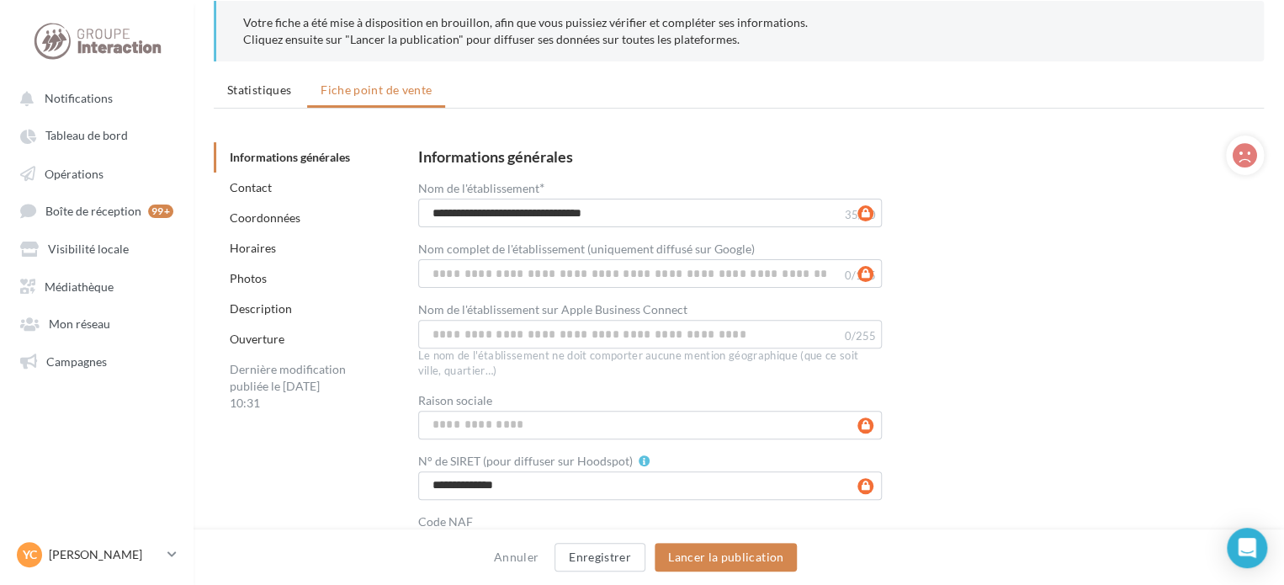
scroll to position [0, 0]
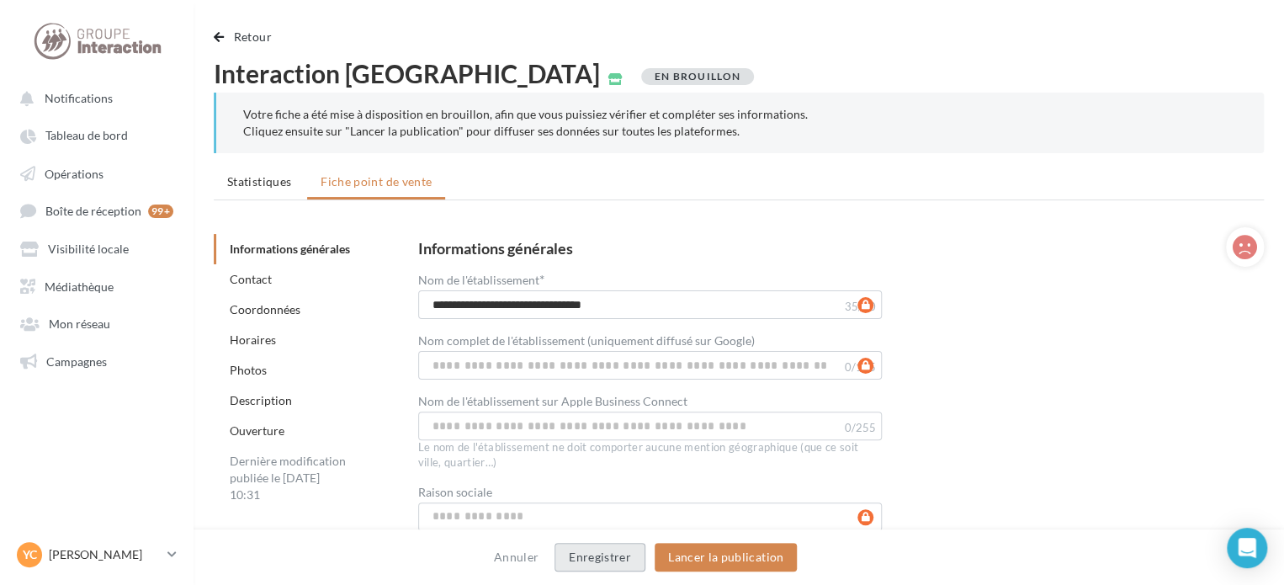
type textarea "**********"
click at [588, 556] on button "Enregistrer" at bounding box center [600, 557] width 91 height 29
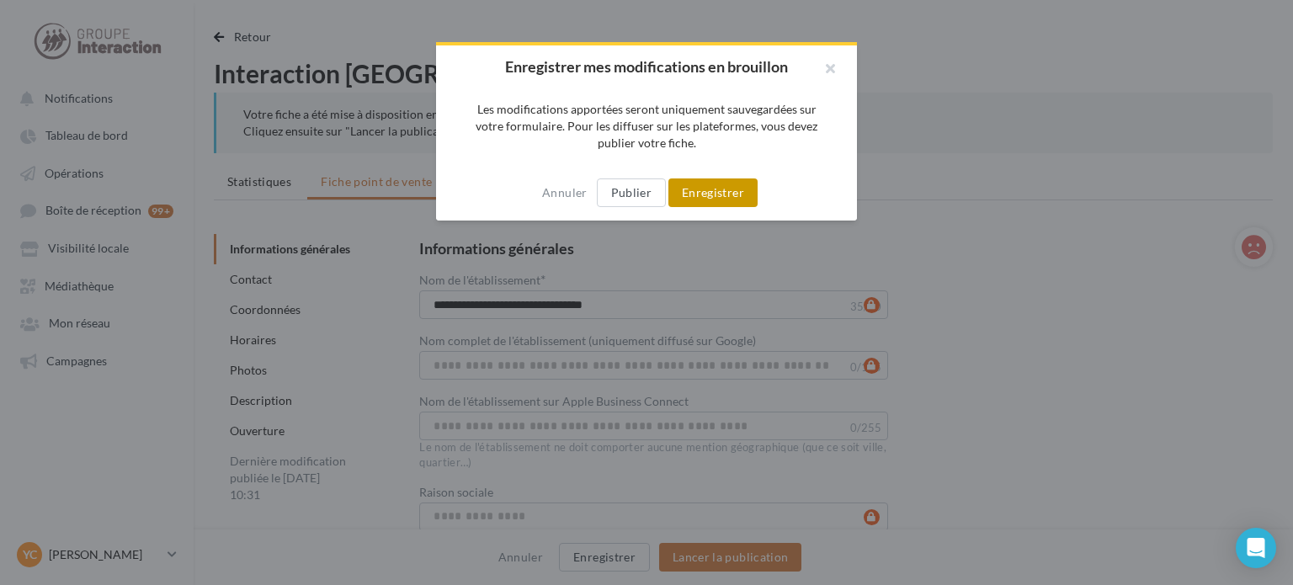
click at [719, 197] on button "Enregistrer" at bounding box center [712, 192] width 89 height 29
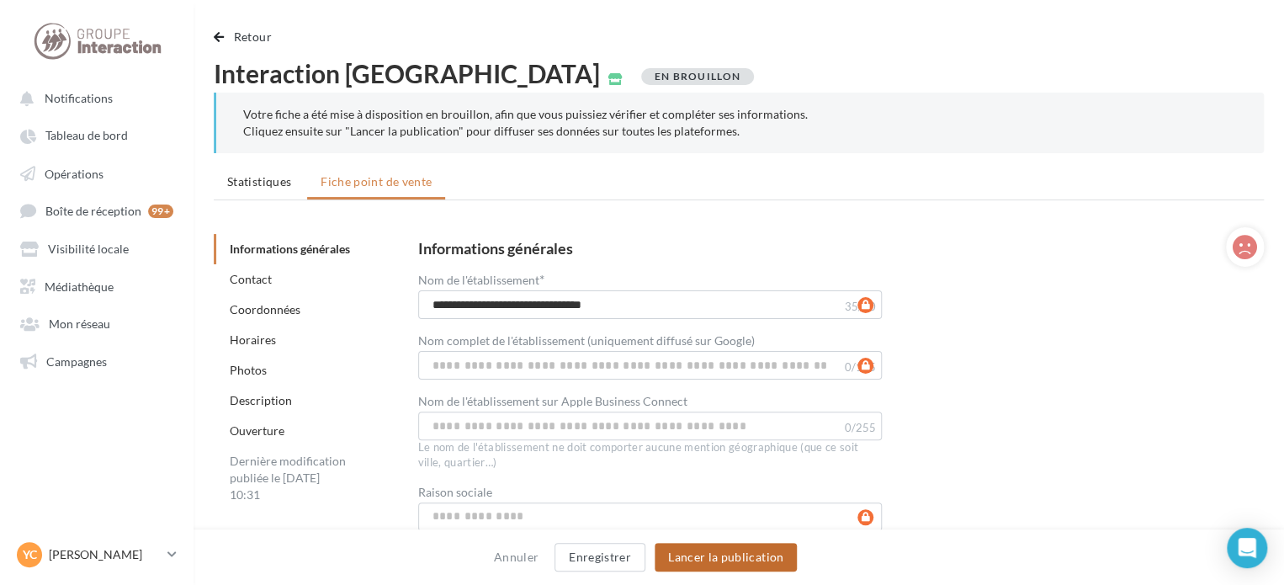
click at [737, 564] on button "Lancer la publication" at bounding box center [726, 557] width 142 height 29
click at [761, 556] on button "Lancer la publication" at bounding box center [726, 557] width 142 height 29
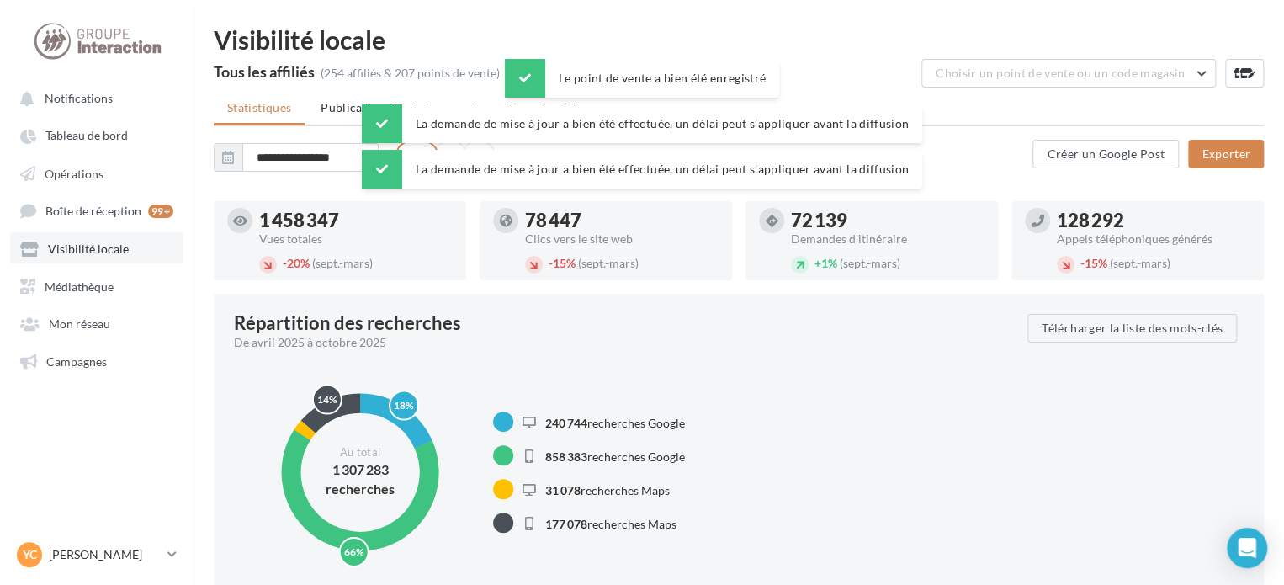
drag, startPoint x: 82, startPoint y: 253, endPoint x: 129, endPoint y: 242, distance: 48.6
click at [82, 253] on span "Visibilité locale" at bounding box center [88, 249] width 81 height 14
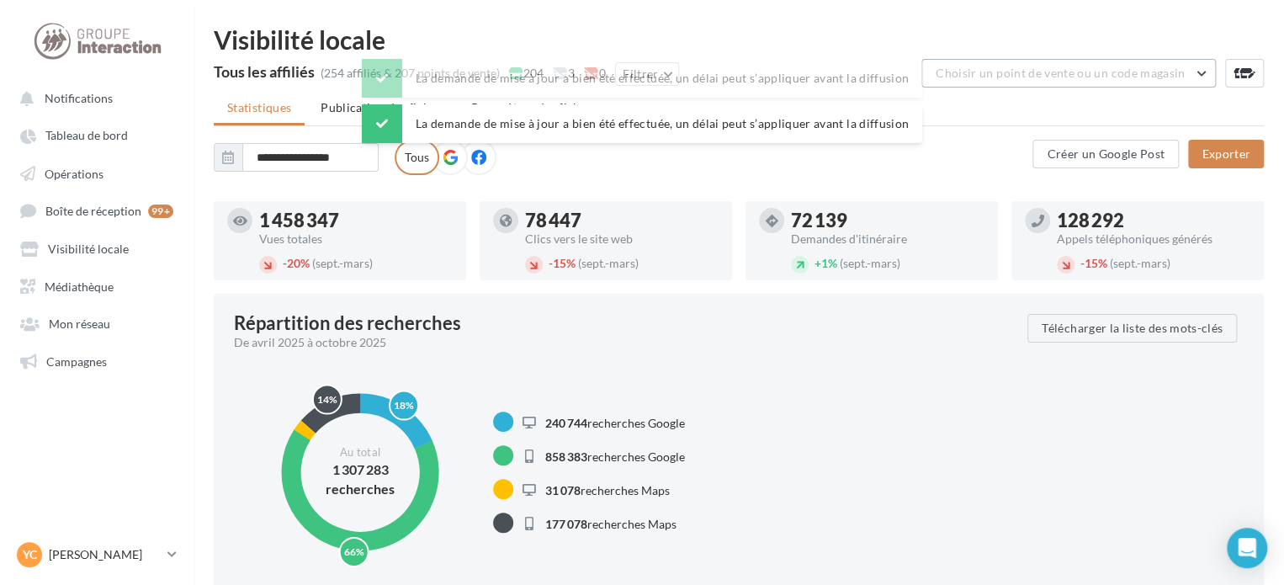
click at [1067, 78] on span "Choisir un point de vente ou un code magasin" at bounding box center [1060, 73] width 249 height 14
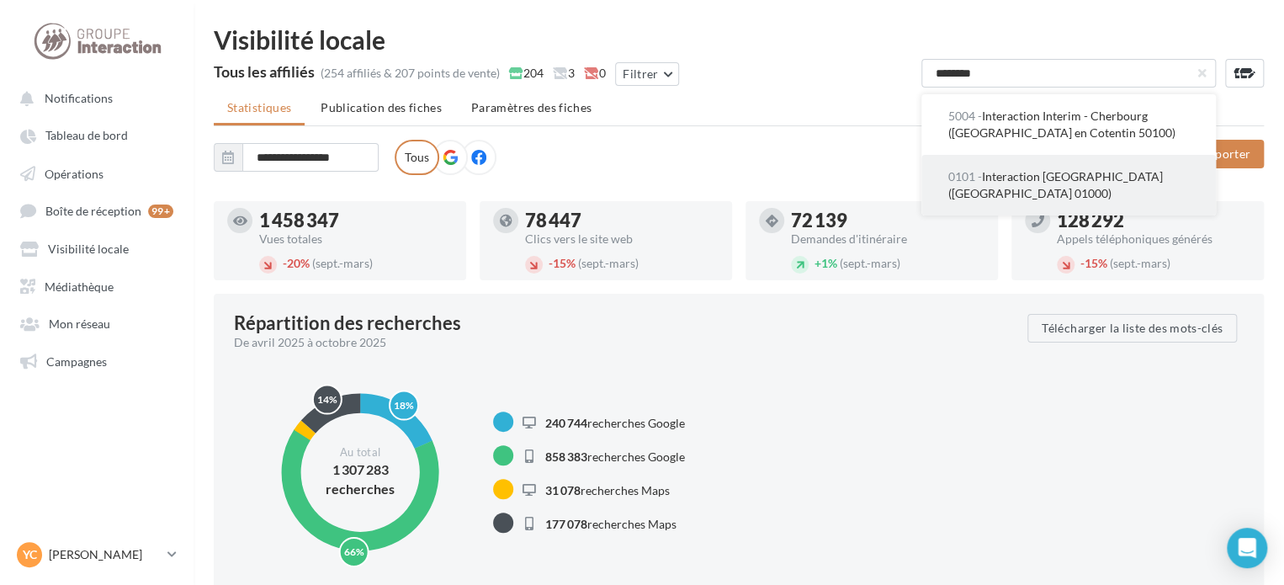
type input "********"
click at [1040, 178] on span "0101 - Interaction Santé - Bourg-en-Bresse (Bourg en Bresse 01000)" at bounding box center [1055, 184] width 215 height 31
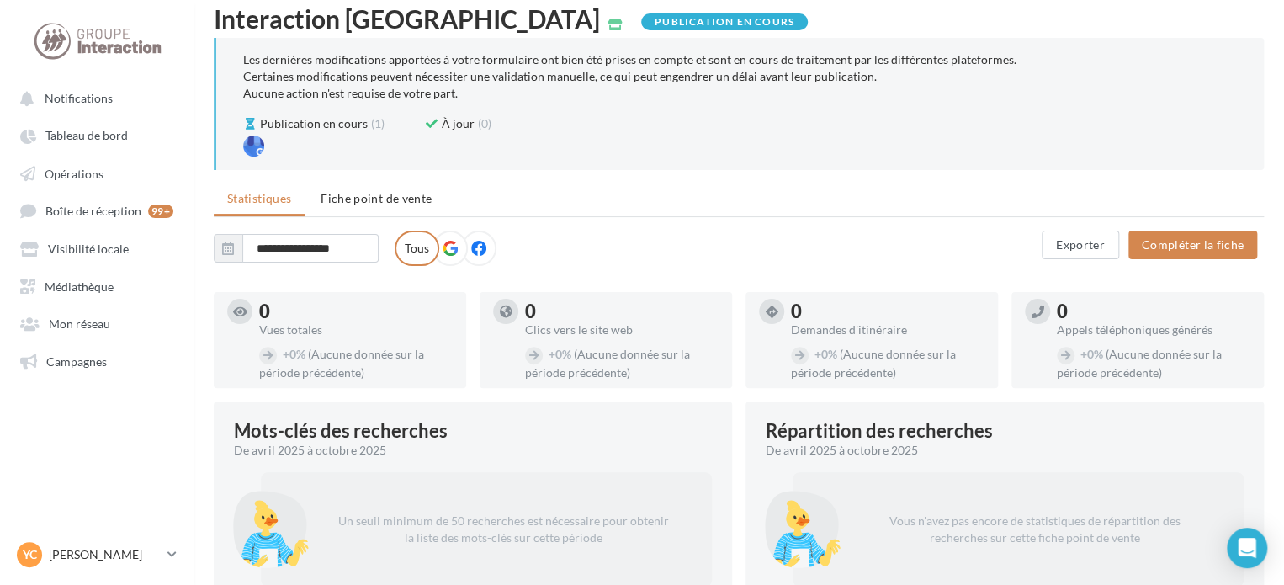
scroll to position [84, 0]
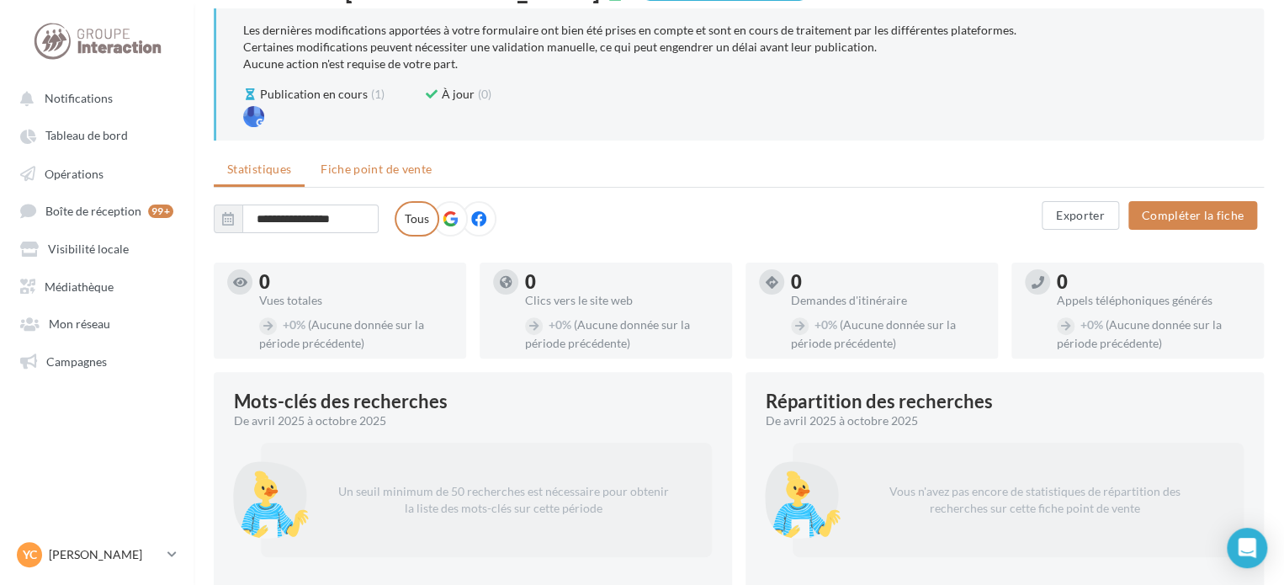
click at [418, 164] on span "Fiche point de vente" at bounding box center [376, 169] width 111 height 14
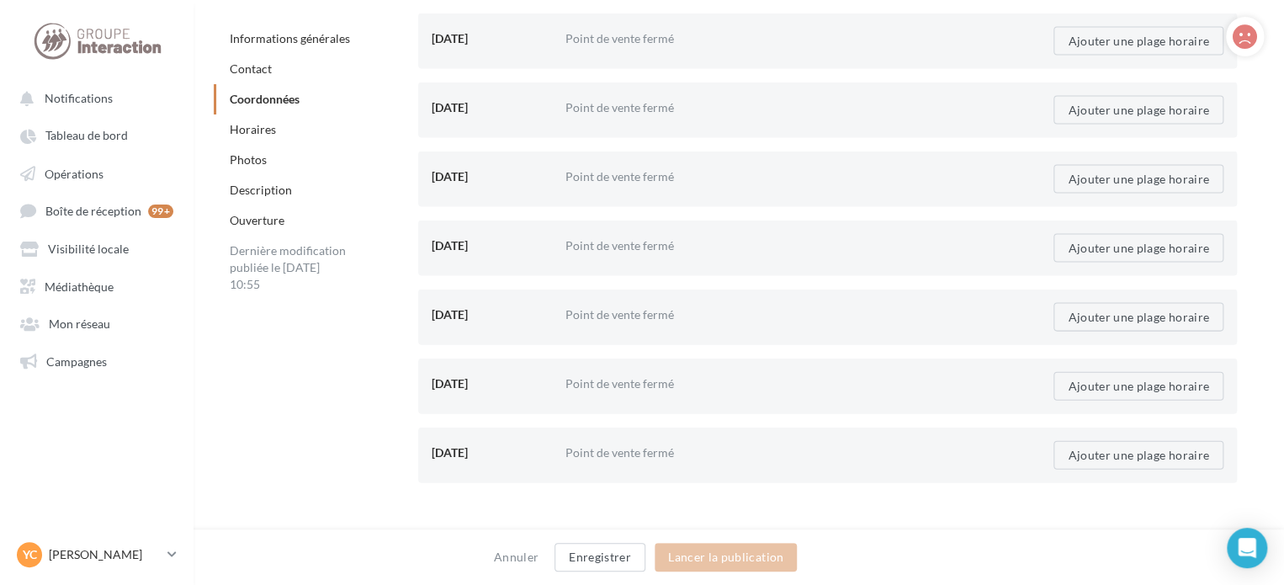
scroll to position [1683, 0]
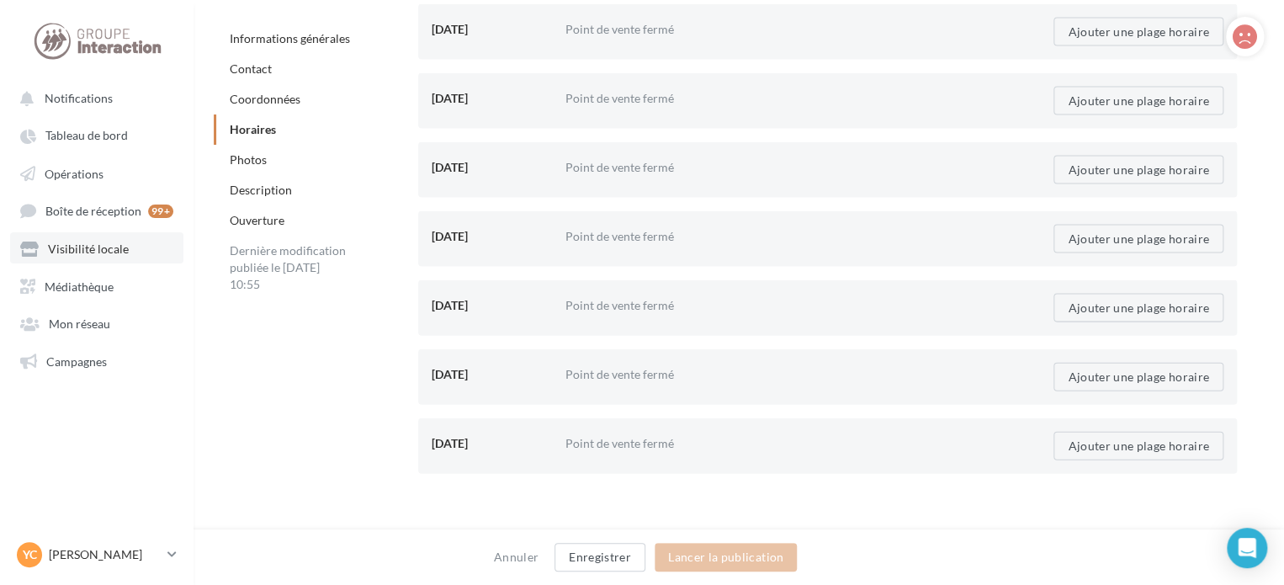
click at [113, 248] on span "Visibilité locale" at bounding box center [88, 249] width 81 height 14
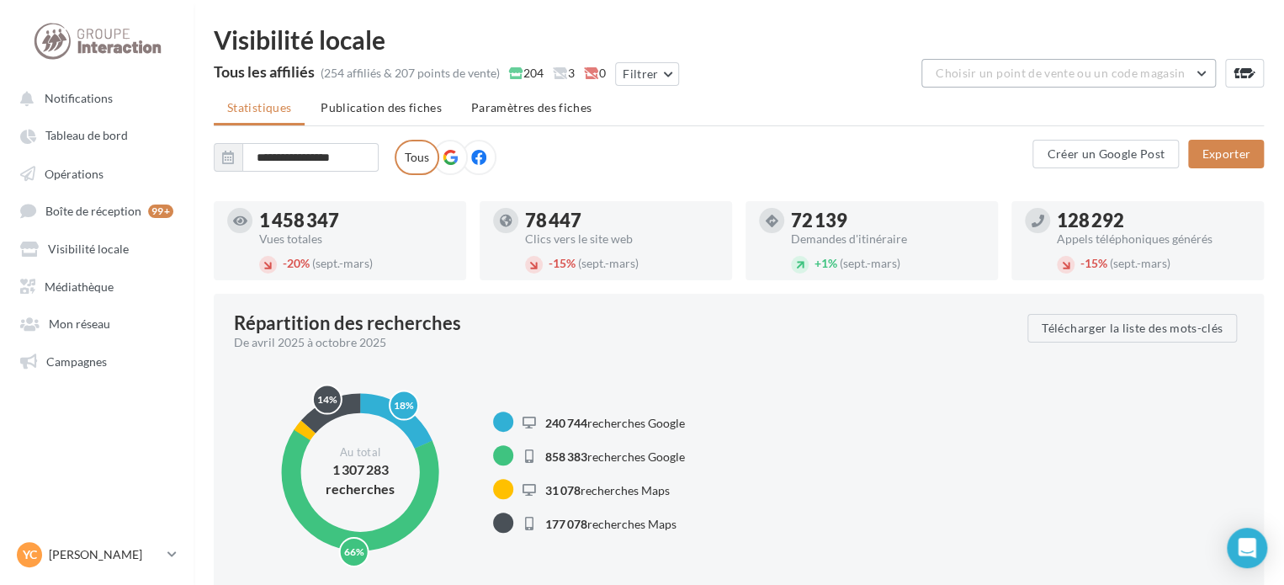
click at [1070, 71] on span "Choisir un point de vente ou un code magasin" at bounding box center [1060, 73] width 249 height 14
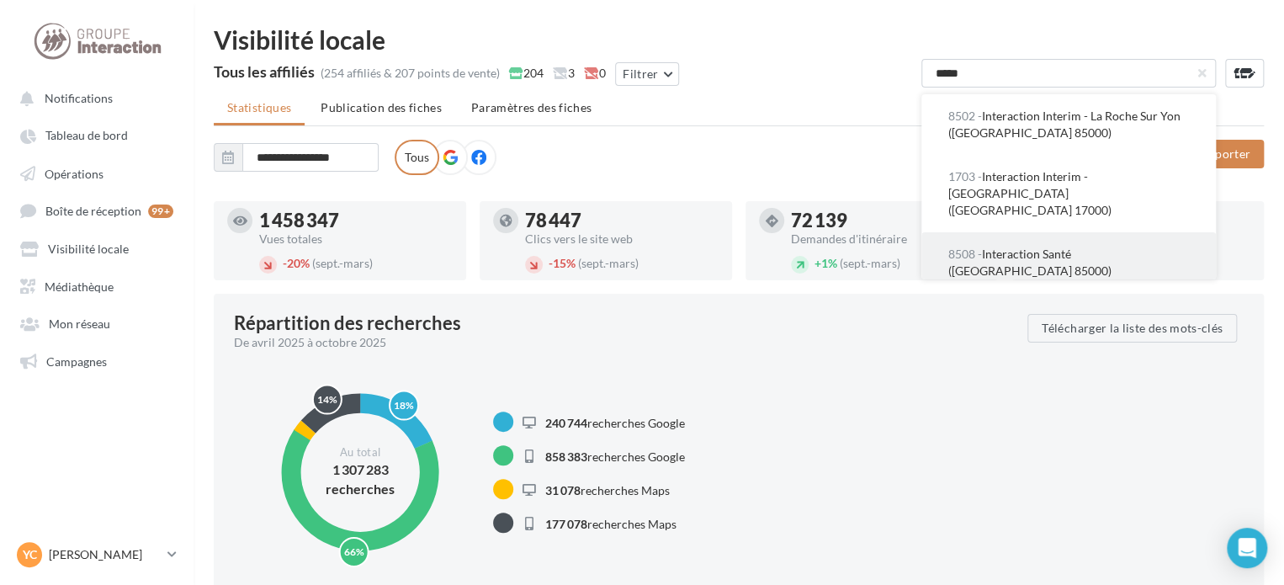
type input "*****"
click at [1075, 247] on span "8508 - Interaction Santé (La Roche Sur Yon 85000)" at bounding box center [1029, 262] width 163 height 31
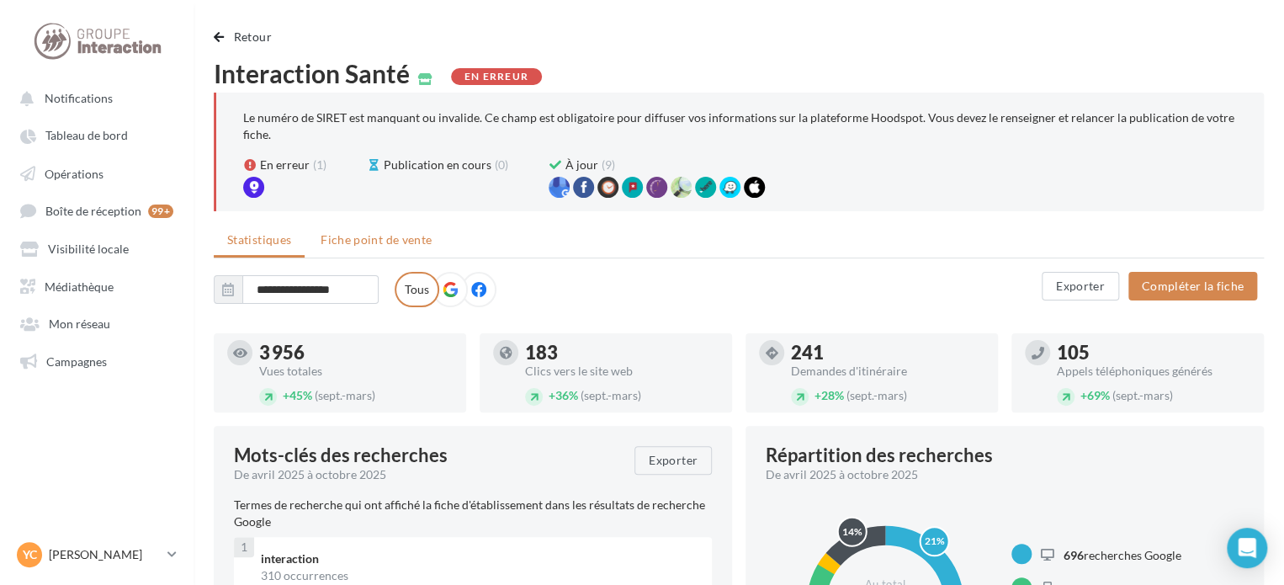
click at [390, 252] on li "Fiche point de vente" at bounding box center [376, 240] width 138 height 30
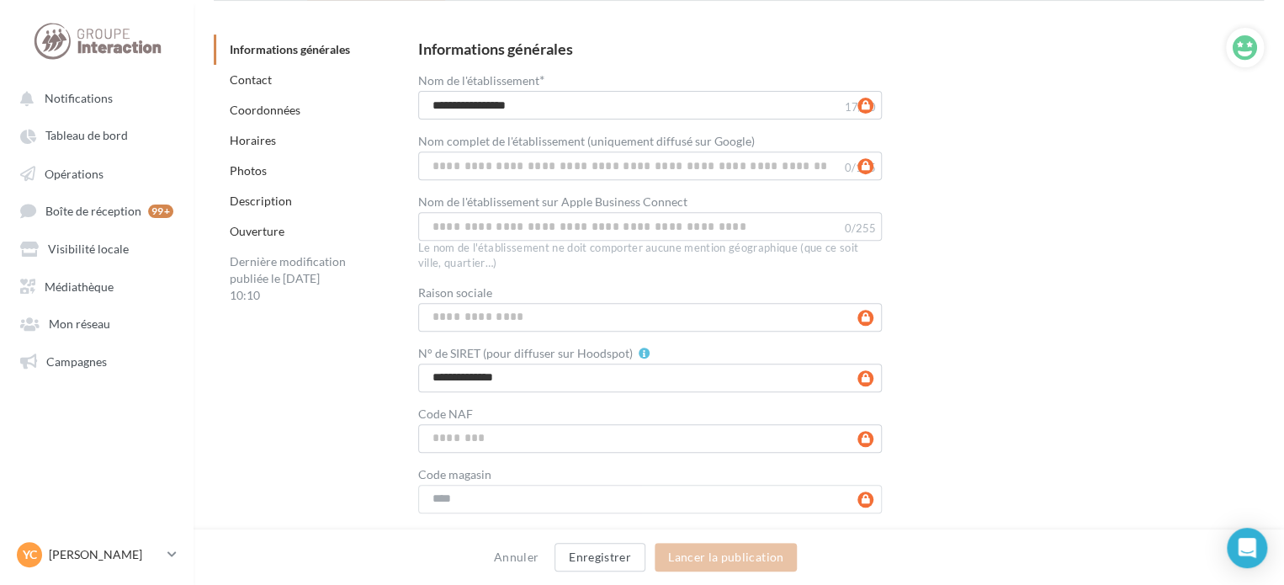
scroll to position [421, 0]
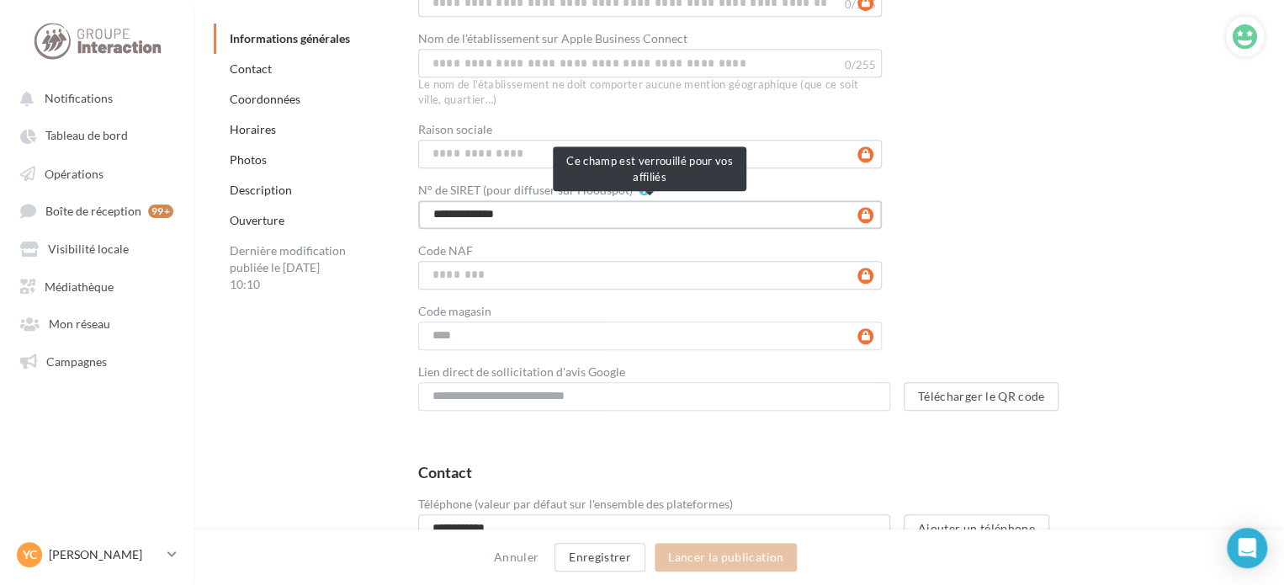
click at [508, 211] on input "**********" at bounding box center [650, 214] width 465 height 29
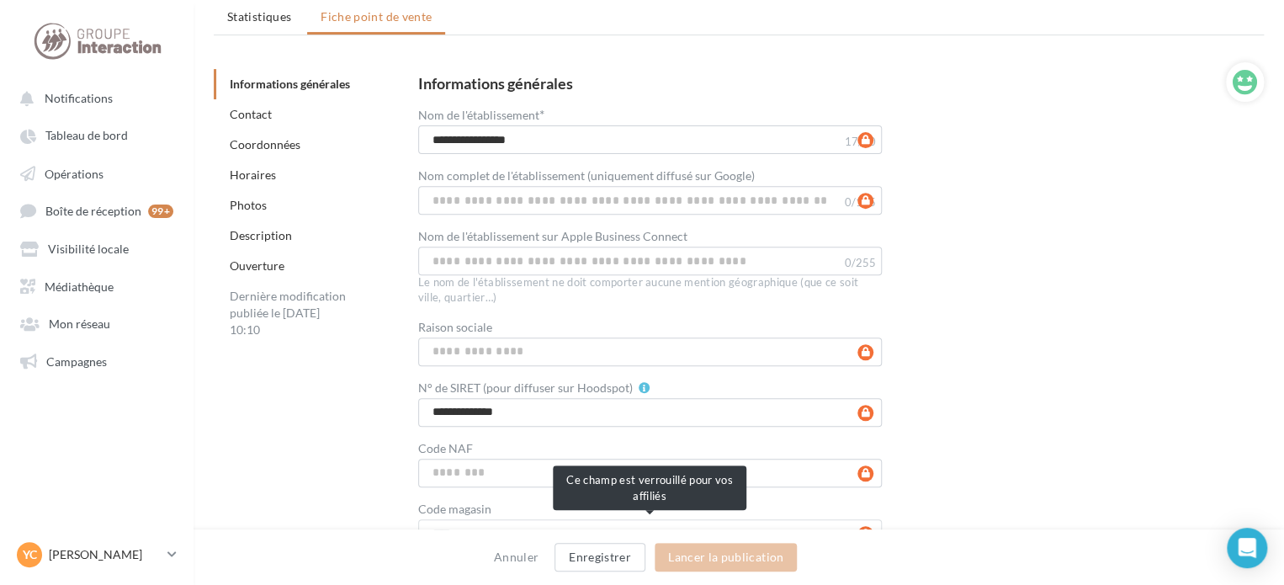
scroll to position [168, 0]
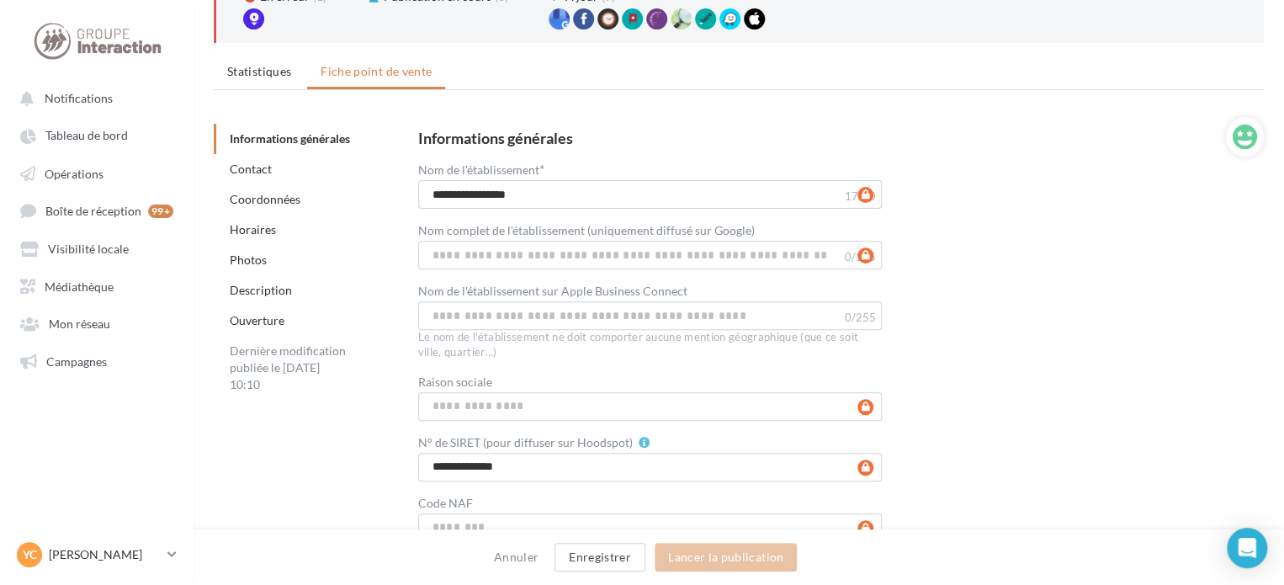
click at [1188, 270] on div "**********" at bounding box center [827, 396] width 819 height 533
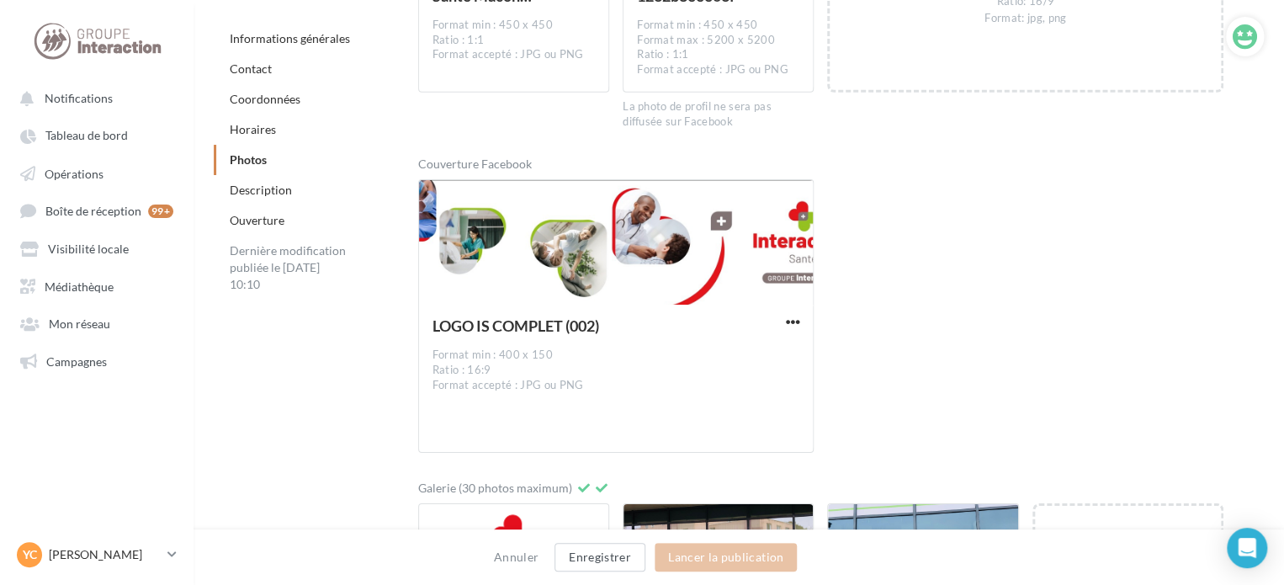
scroll to position [2945, 0]
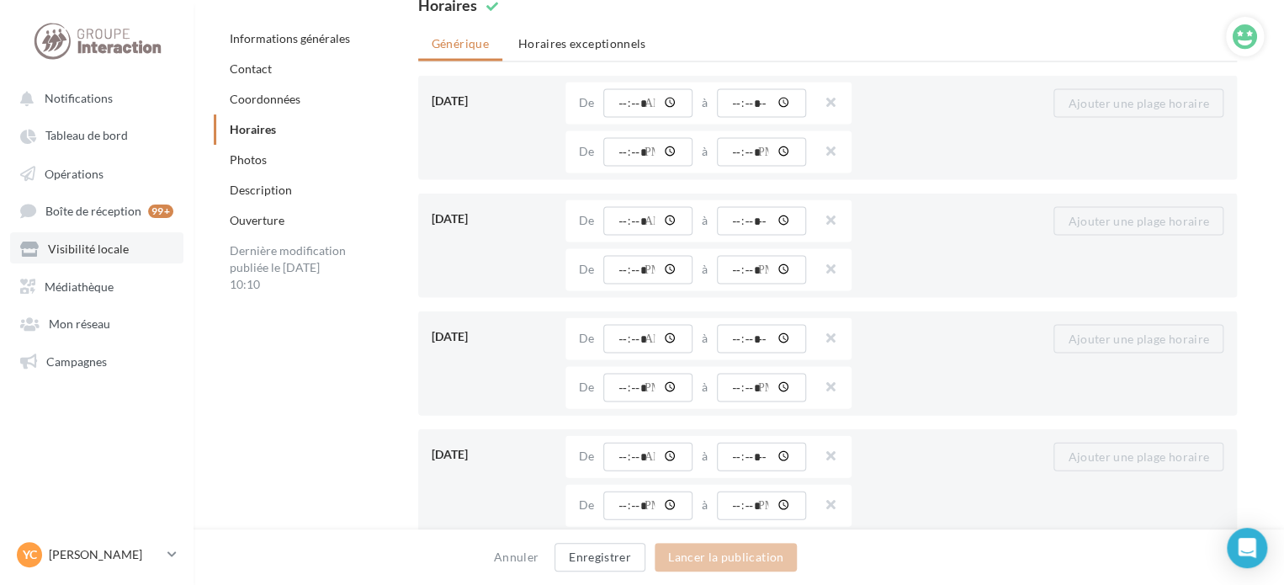
click at [64, 254] on span "Visibilité locale" at bounding box center [88, 249] width 81 height 14
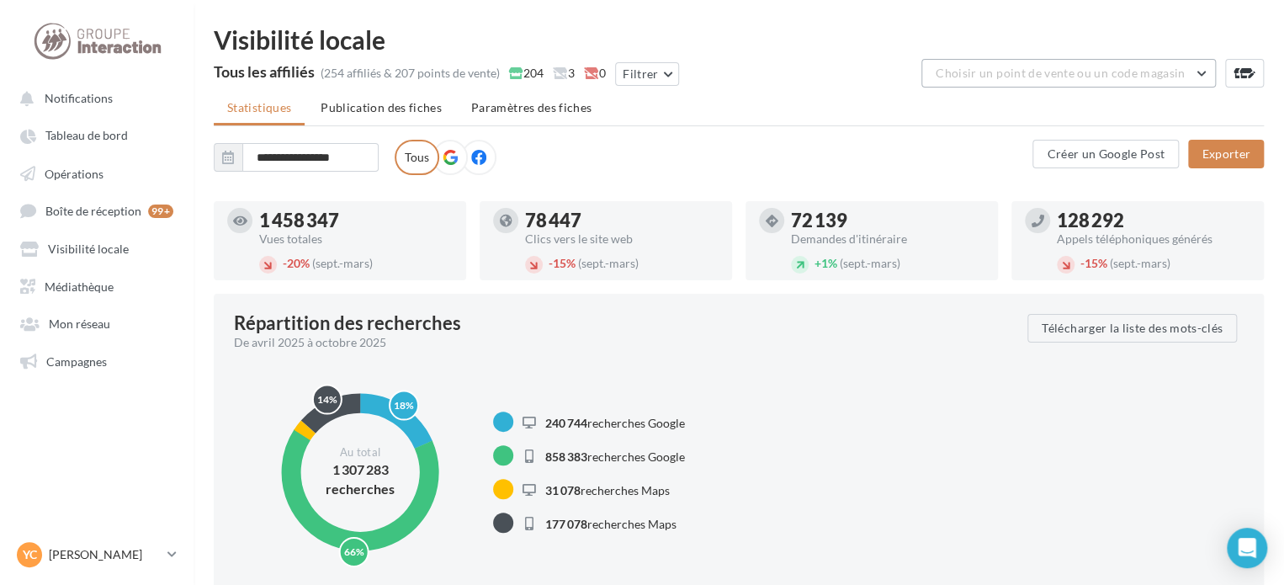
click at [950, 65] on button "Choisir un point de vente ou un code magasin" at bounding box center [1068, 73] width 295 height 29
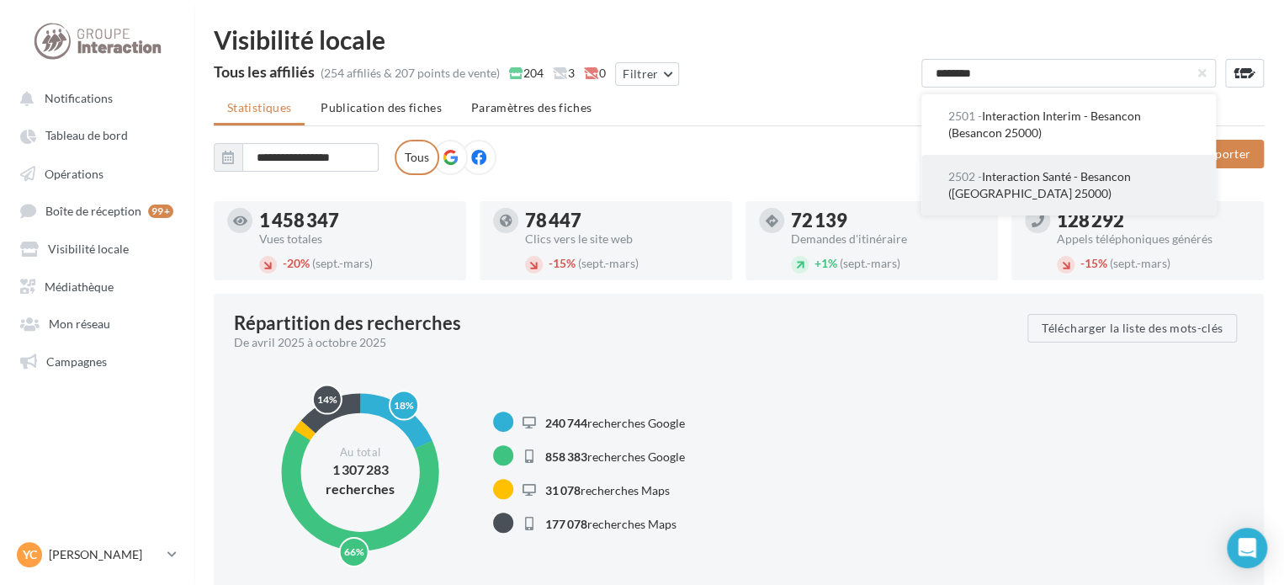
type input "********"
click at [1041, 171] on span "2502 - Interaction Santé - Besancon (Besançon 25000)" at bounding box center [1039, 184] width 183 height 31
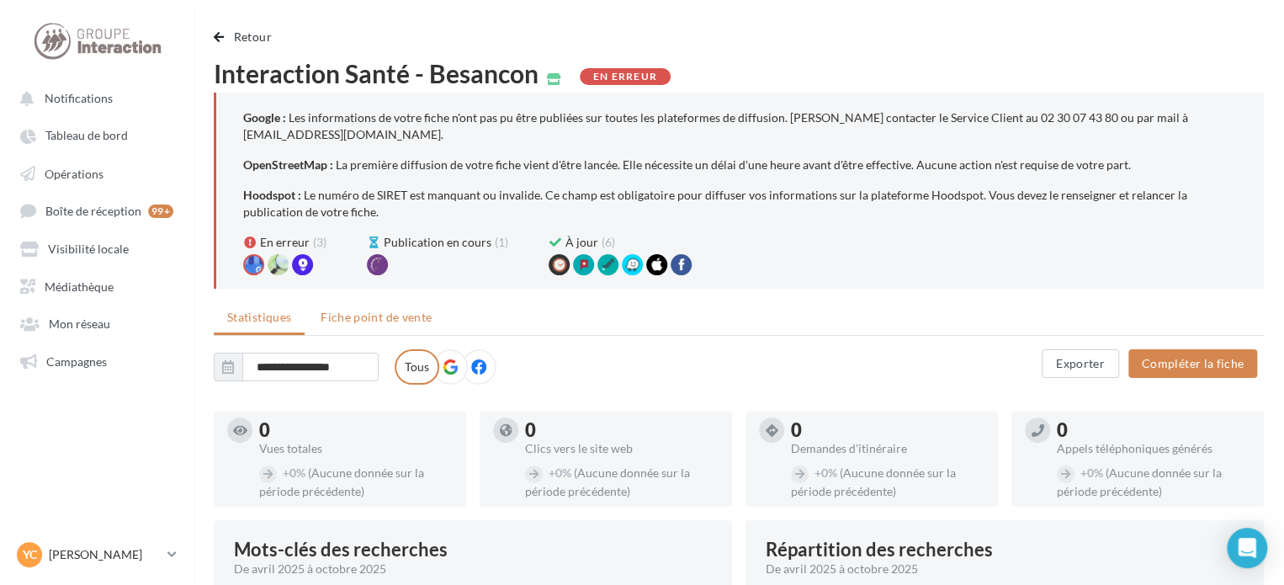
click at [366, 316] on span "Fiche point de vente" at bounding box center [376, 317] width 111 height 14
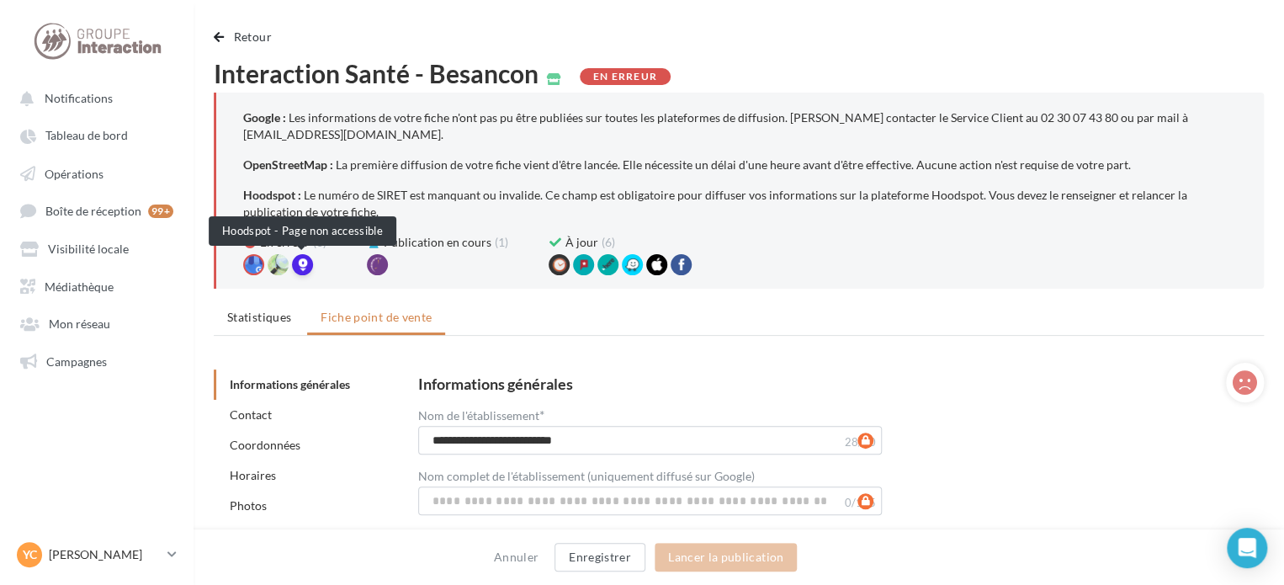
click at [299, 259] on div at bounding box center [302, 264] width 21 height 21
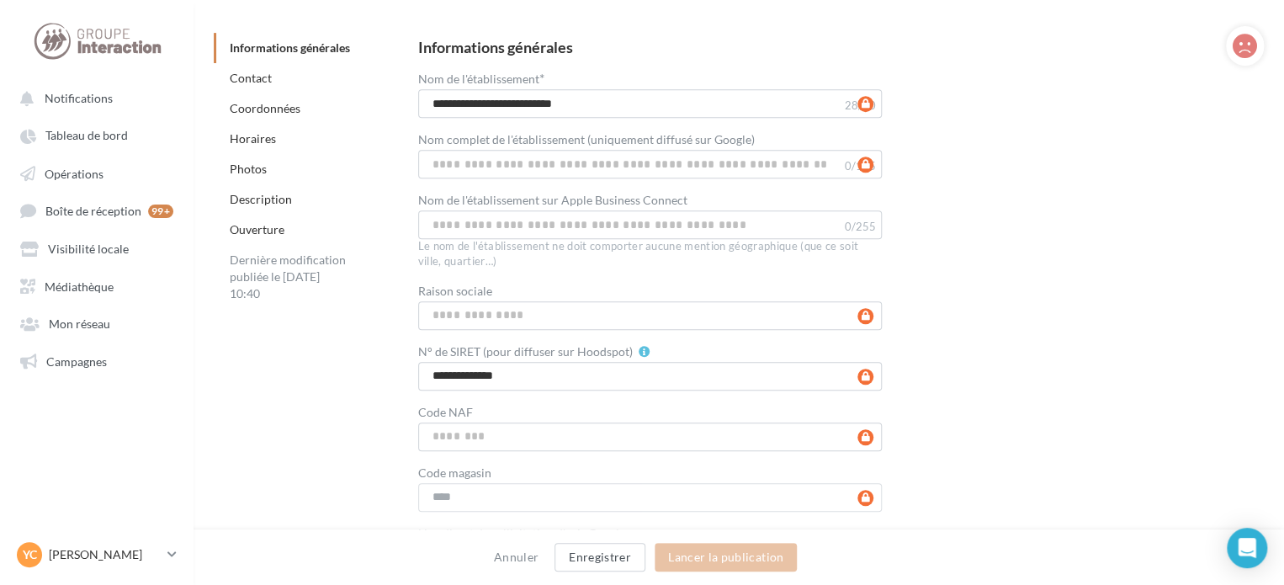
scroll to position [505, 0]
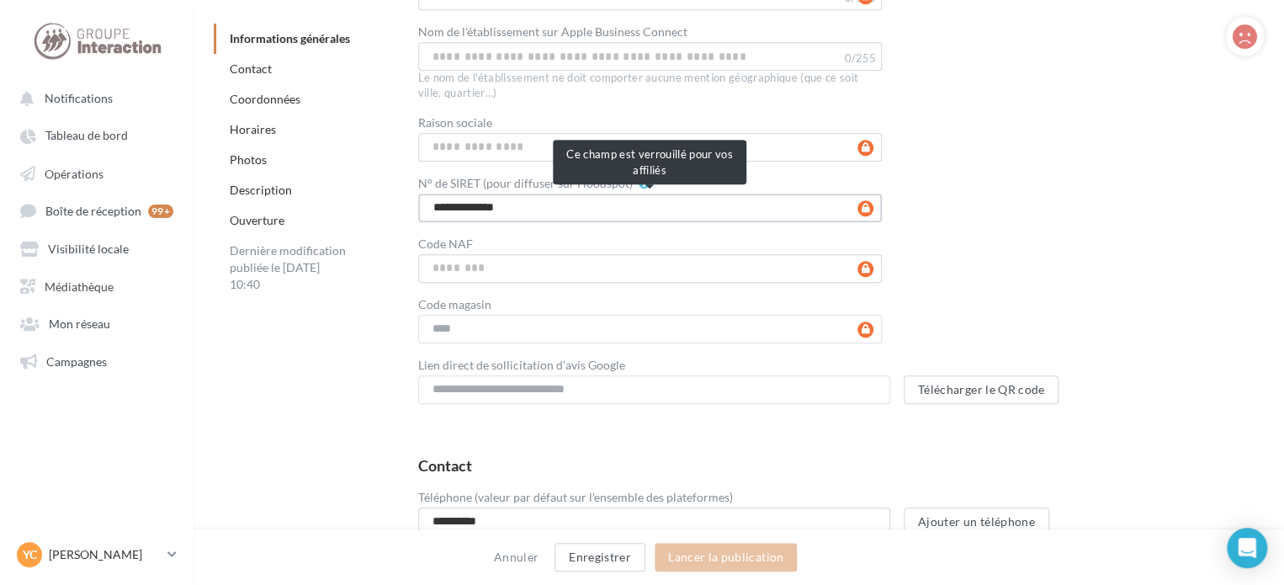
click at [550, 218] on input "**********" at bounding box center [650, 208] width 465 height 29
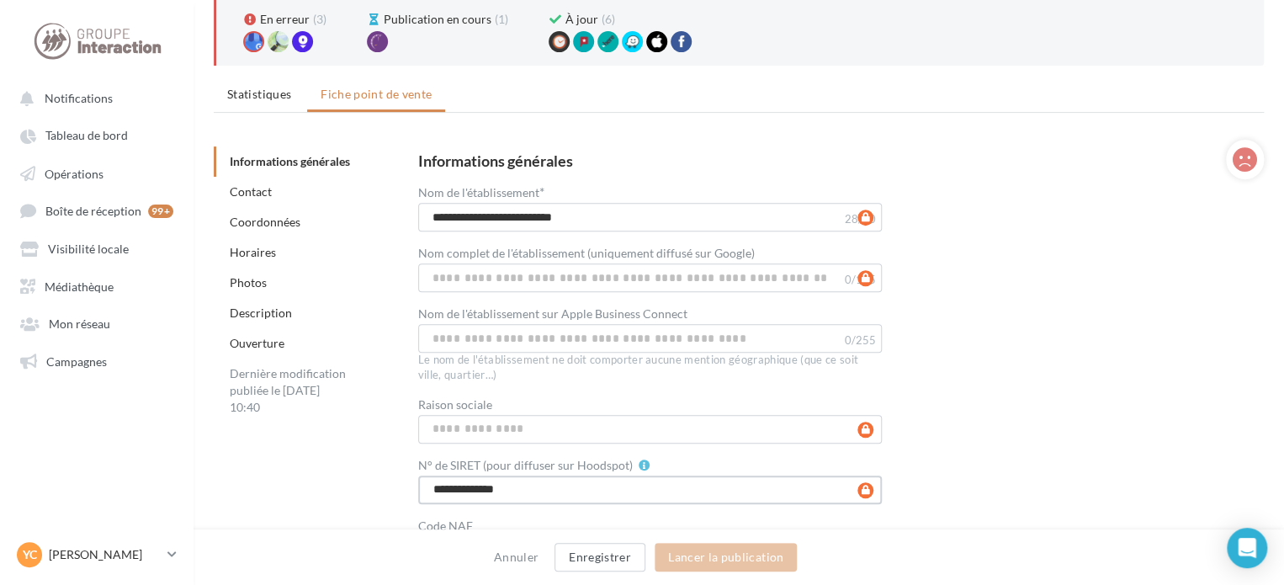
scroll to position [252, 0]
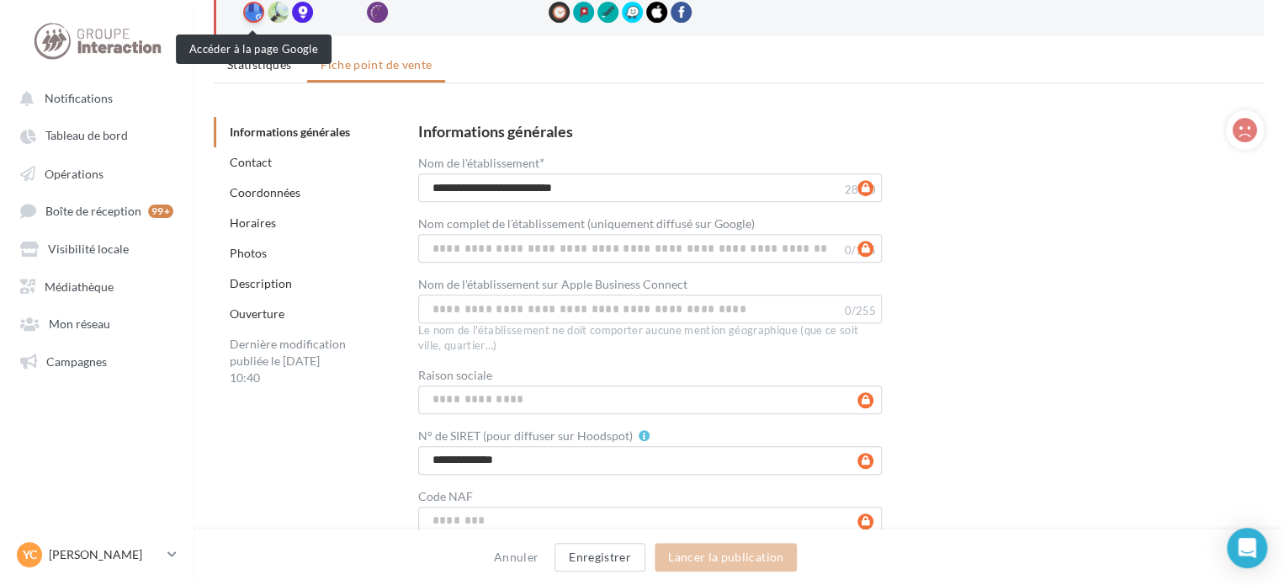
click at [254, 13] on div at bounding box center [253, 12] width 21 height 21
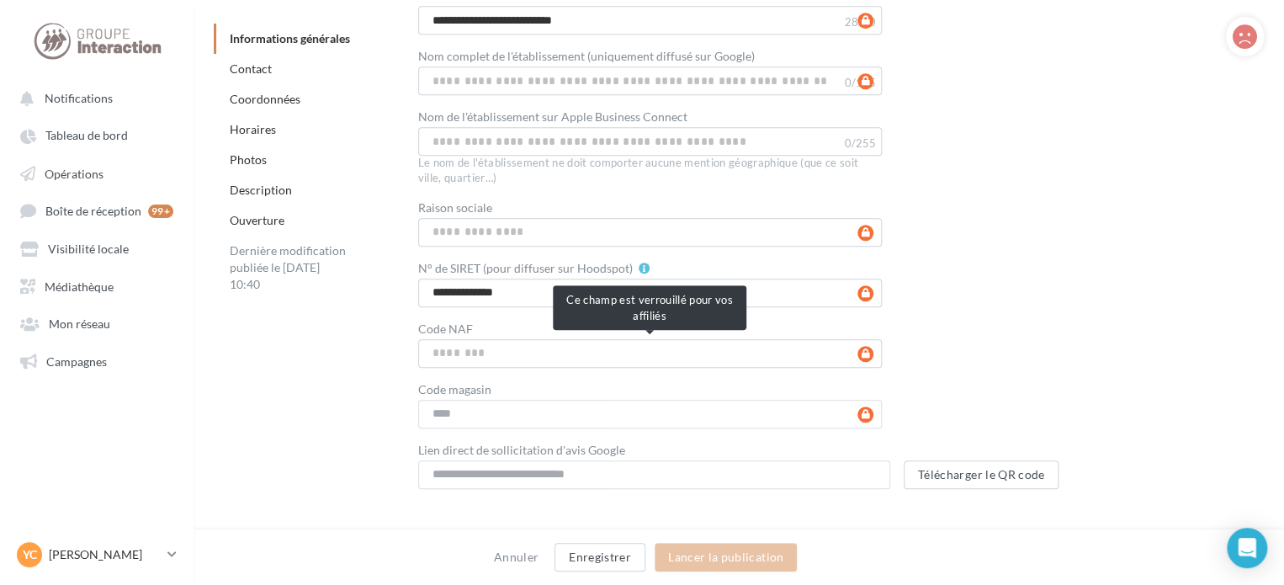
scroll to position [421, 0]
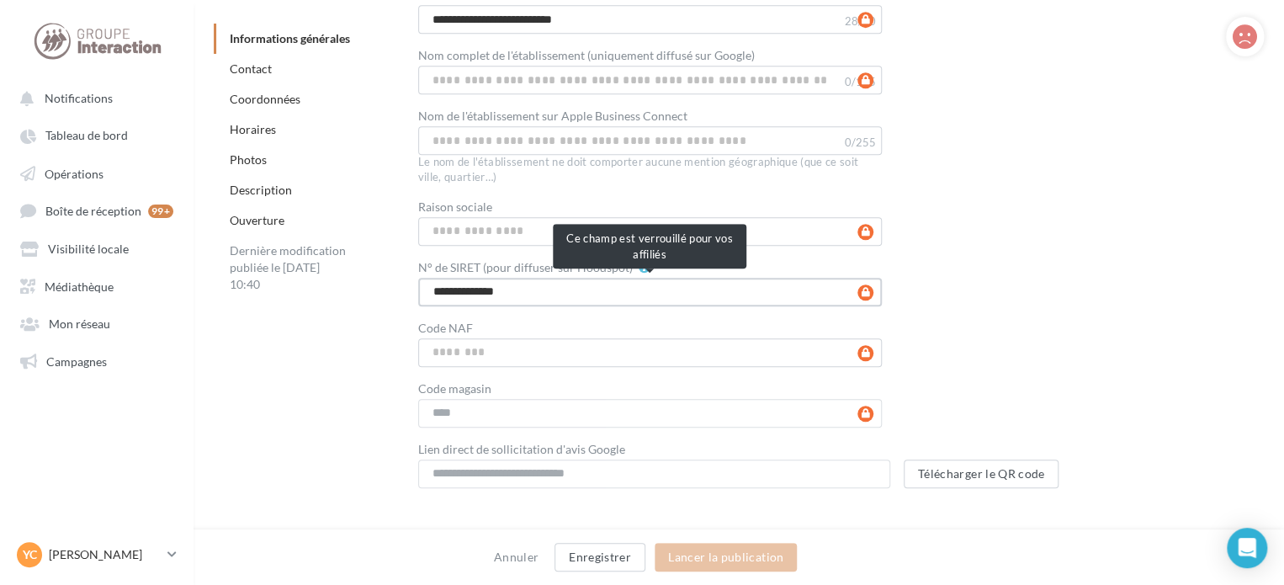
click at [523, 292] on input "**********" at bounding box center [650, 292] width 465 height 29
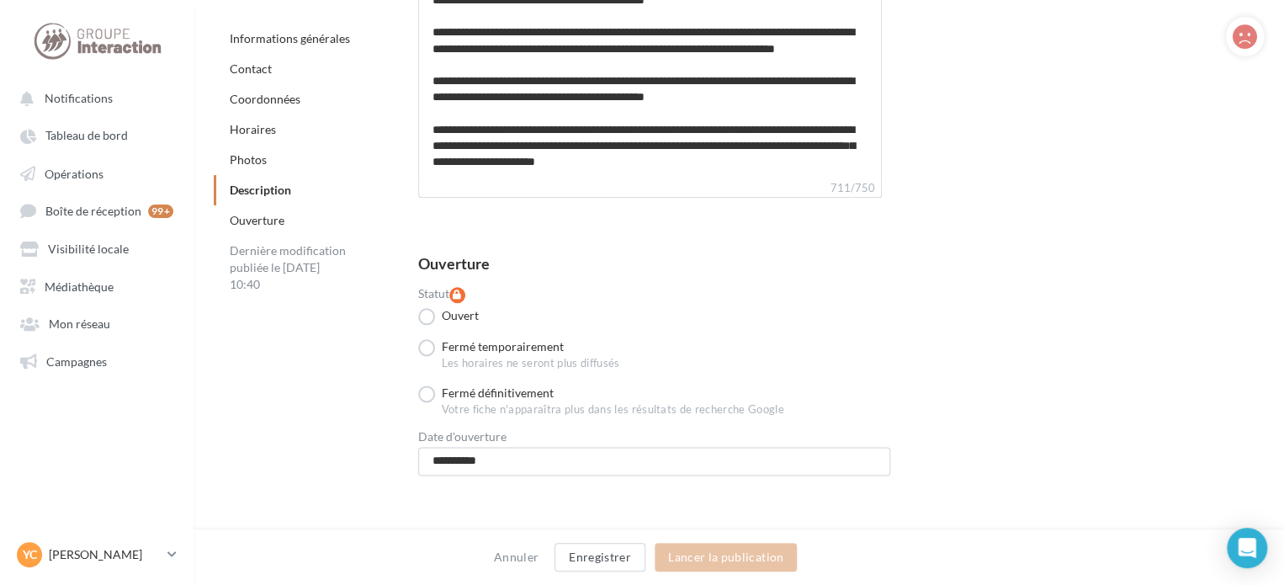
scroll to position [4076, 0]
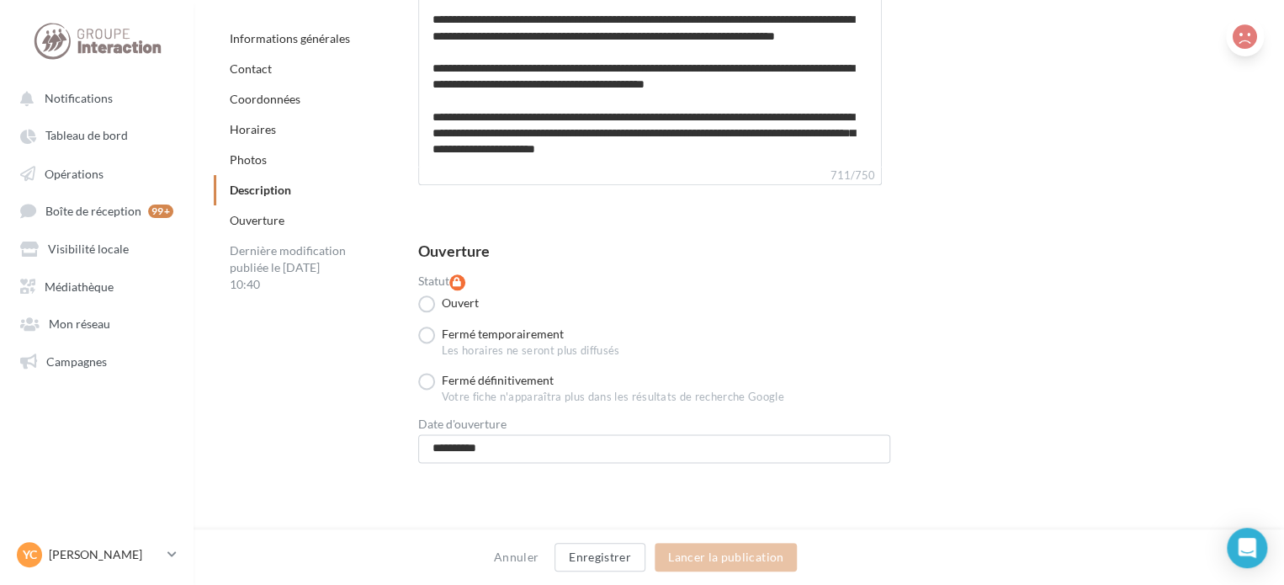
click at [1252, 41] on icon at bounding box center [1245, 36] width 24 height 25
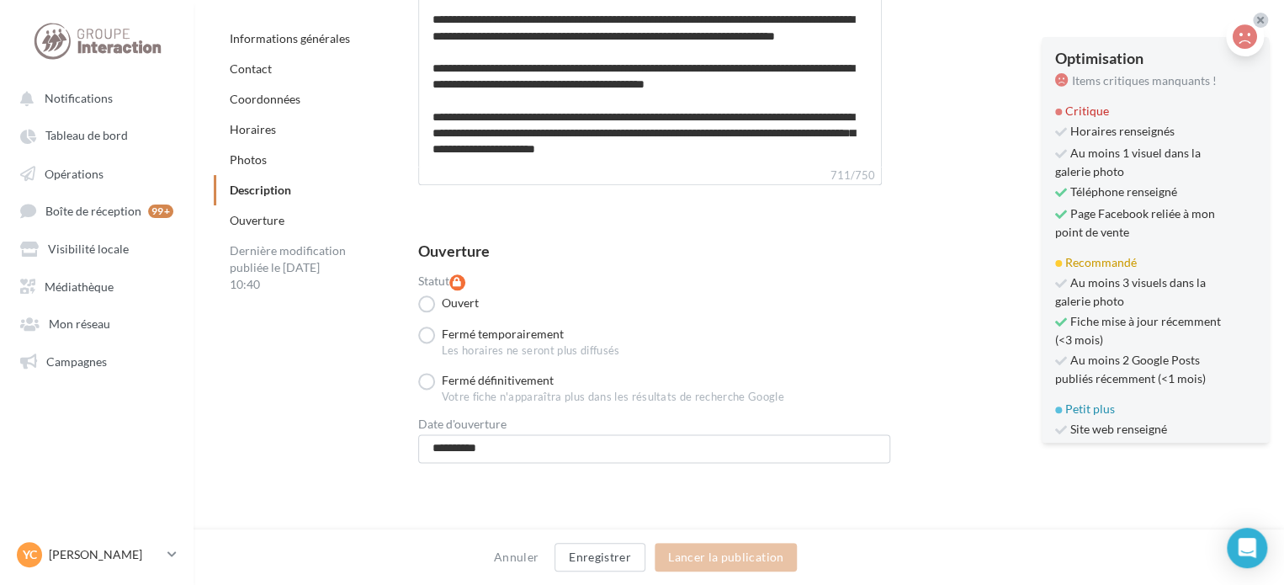
click at [1254, 19] on div at bounding box center [1260, 20] width 15 height 15
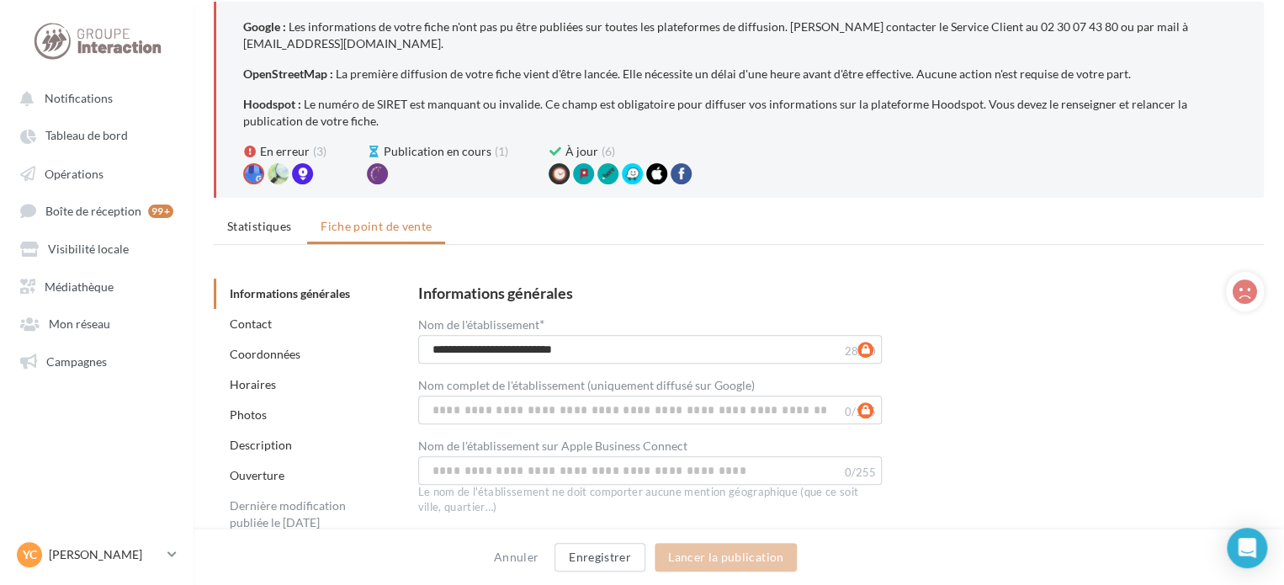
scroll to position [0, 0]
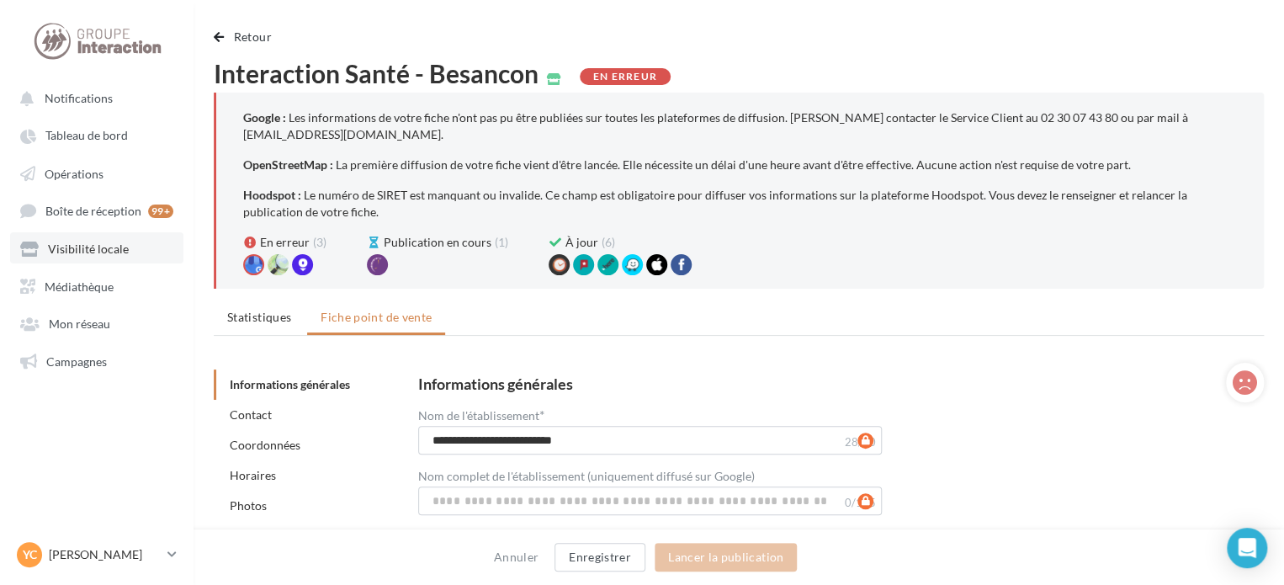
click at [107, 248] on span "Visibilité locale" at bounding box center [88, 249] width 81 height 14
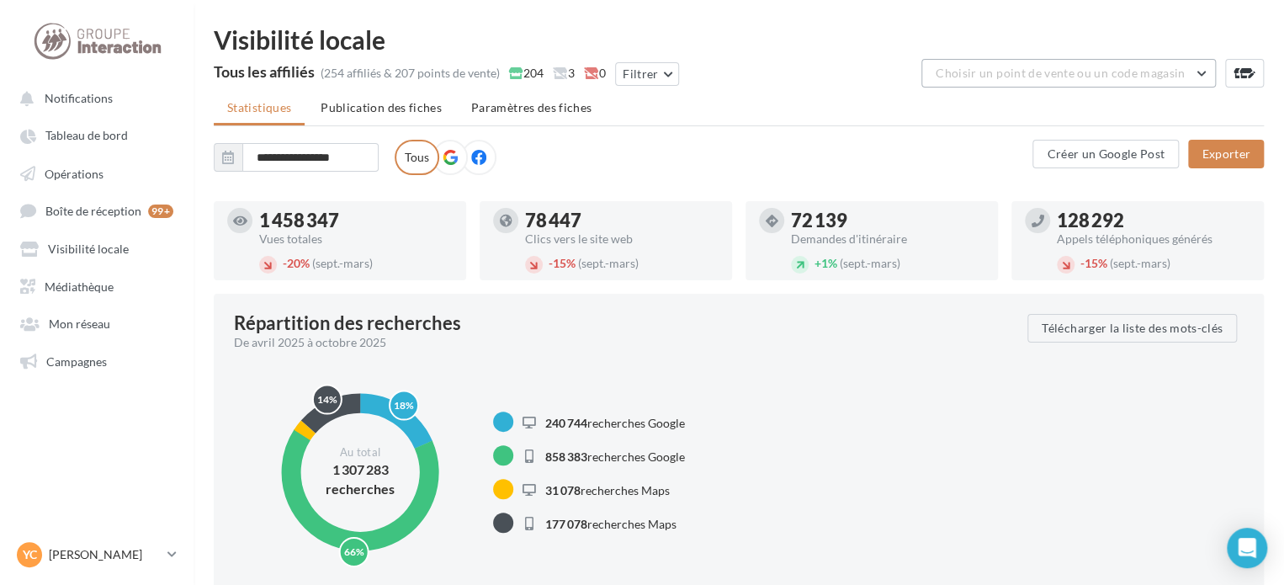
click at [1020, 72] on span "Choisir un point de vente ou un code magasin" at bounding box center [1060, 73] width 249 height 14
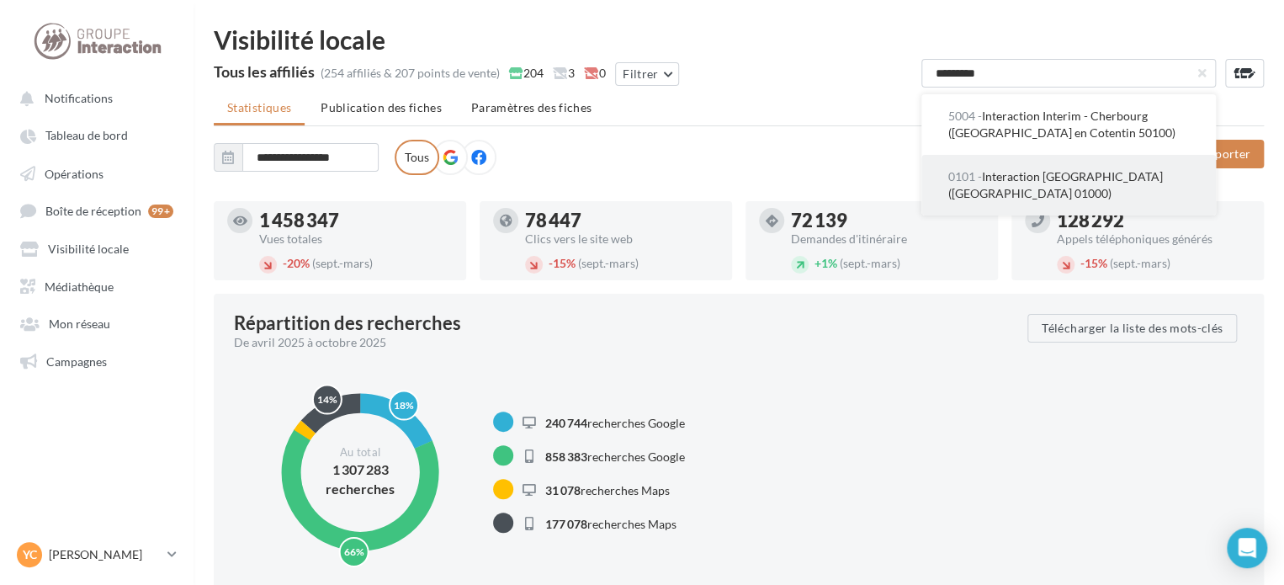
type input "********"
click at [1060, 173] on span "0101 - Interaction Santé - Bourg-en-Bresse (Bourg en Bresse 01000)" at bounding box center [1055, 184] width 215 height 31
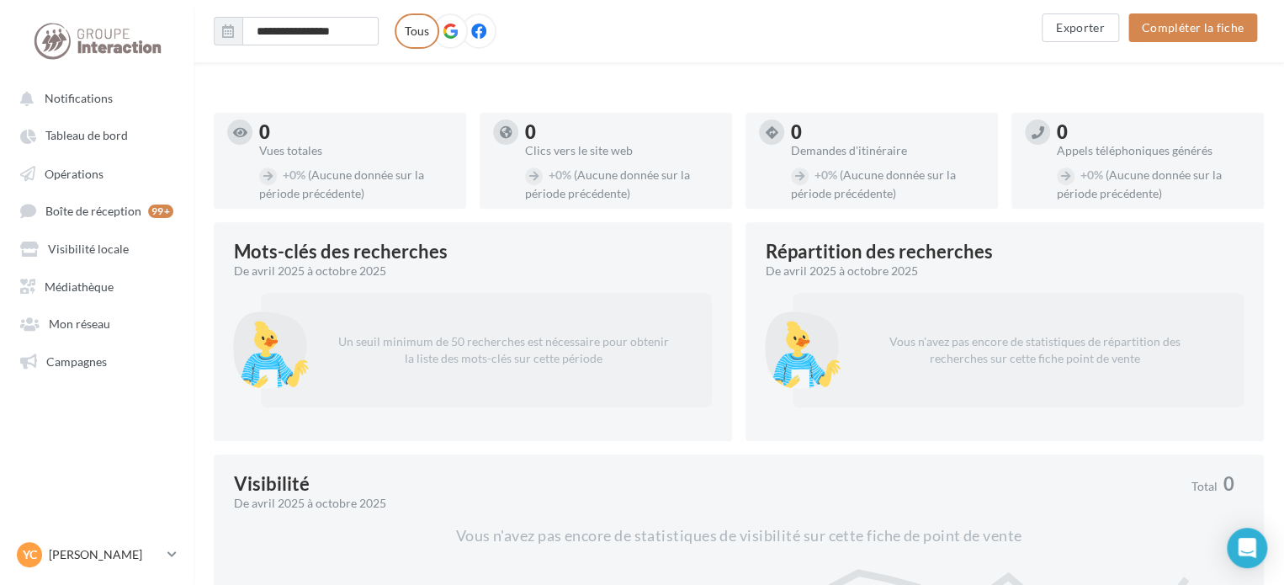
scroll to position [168, 0]
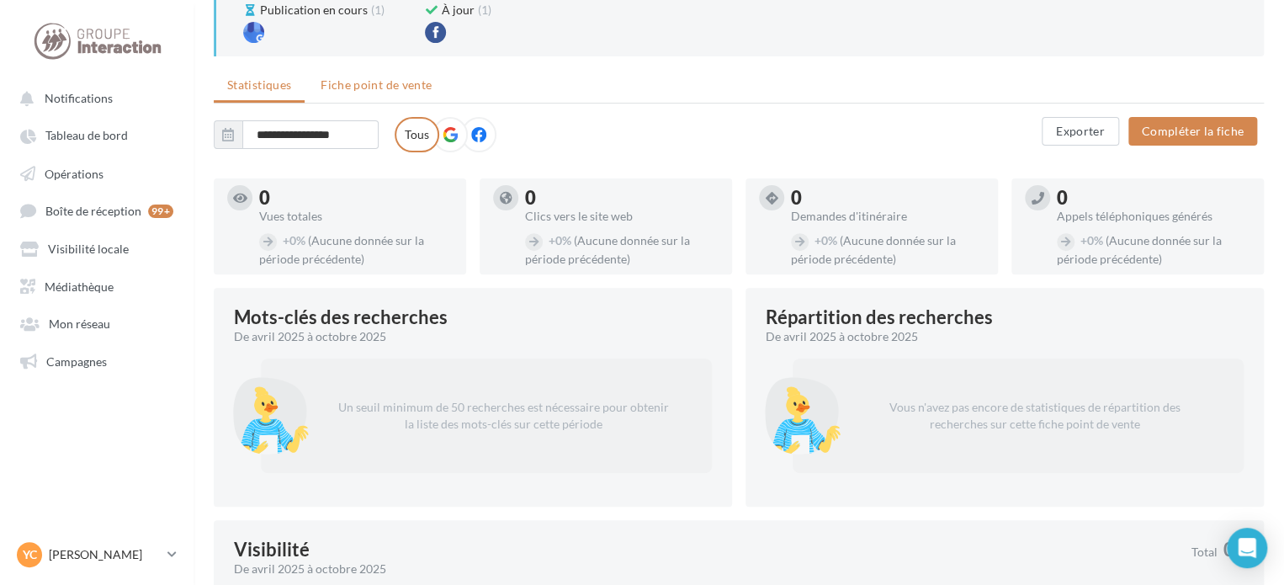
click at [361, 93] on li "Fiche point de vente" at bounding box center [376, 85] width 138 height 30
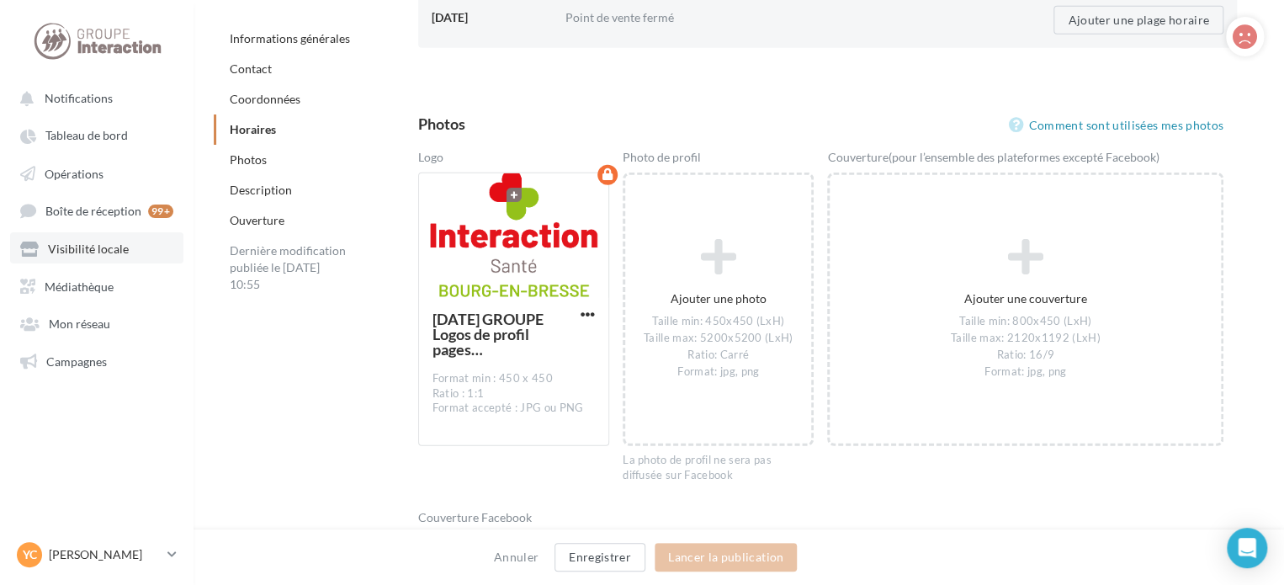
scroll to position [2272, 0]
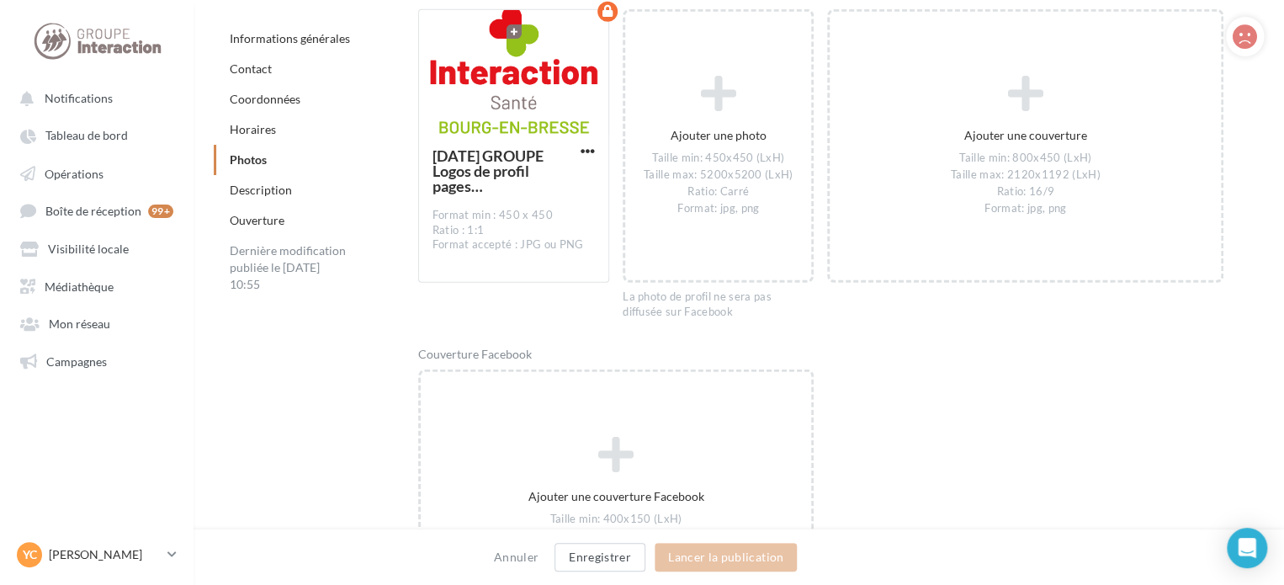
click at [66, 265] on ul "Notifications Tableau de bord Opérations Boîte de réception 99+ Médiathèque" at bounding box center [97, 229] width 192 height 306
click at [71, 252] on span "Visibilité locale" at bounding box center [88, 249] width 81 height 14
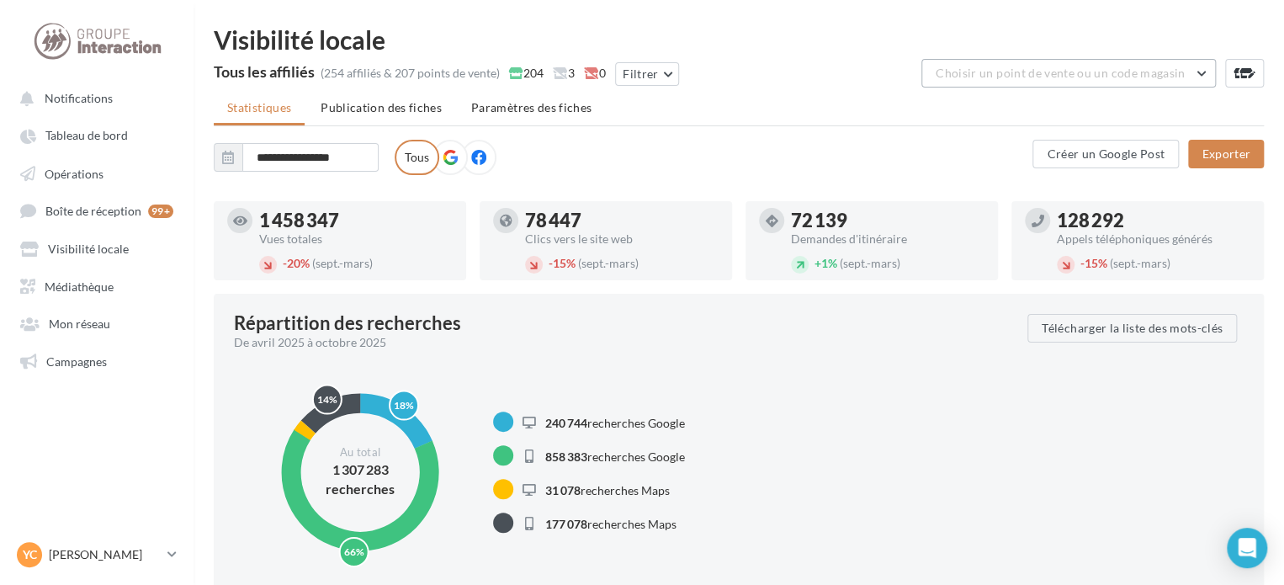
click at [934, 70] on button "Choisir un point de vente ou un code magasin" at bounding box center [1068, 73] width 295 height 29
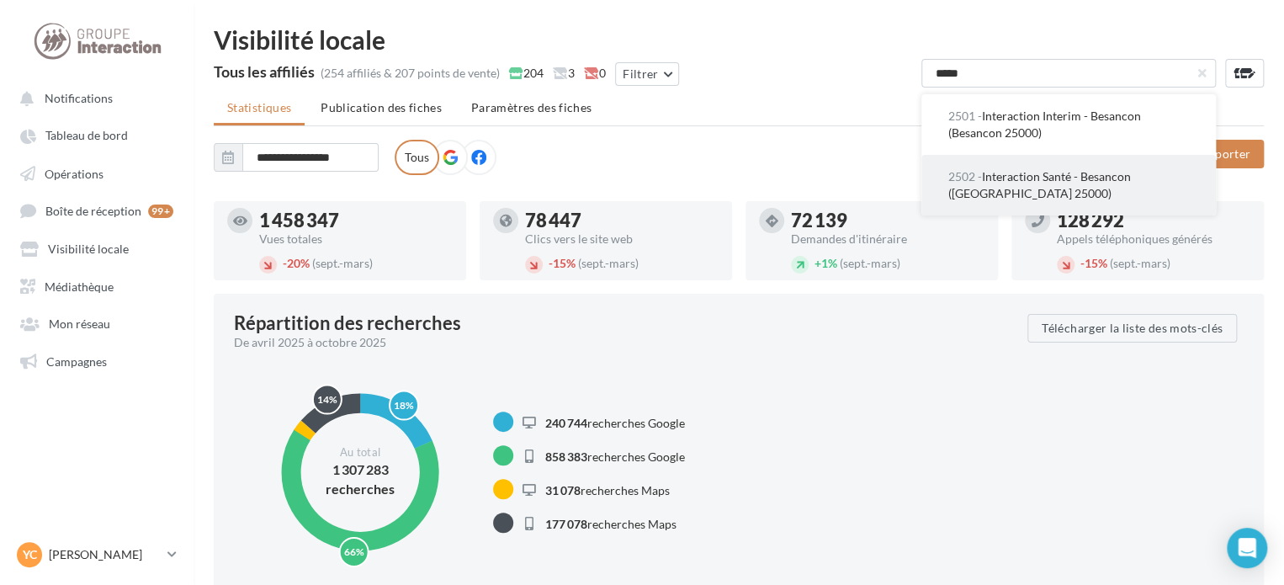
type input "*****"
click at [1082, 181] on span "2502 - Interaction Santé - Besancon (Besançon 25000)" at bounding box center [1039, 184] width 183 height 31
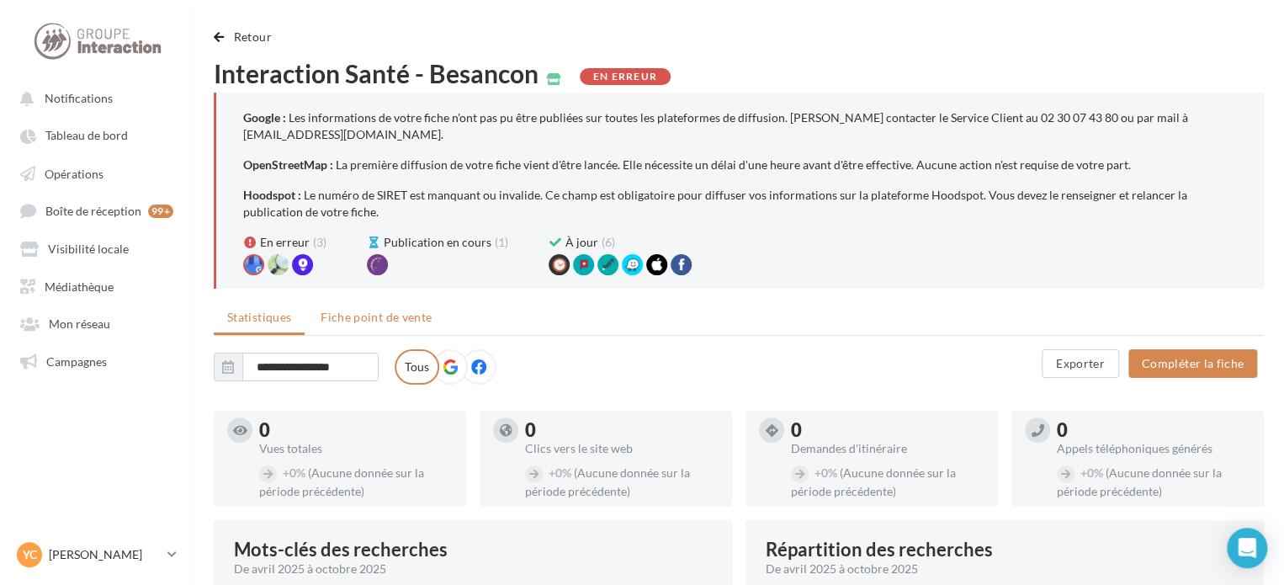
click at [374, 309] on li "Fiche point de vente" at bounding box center [376, 317] width 138 height 30
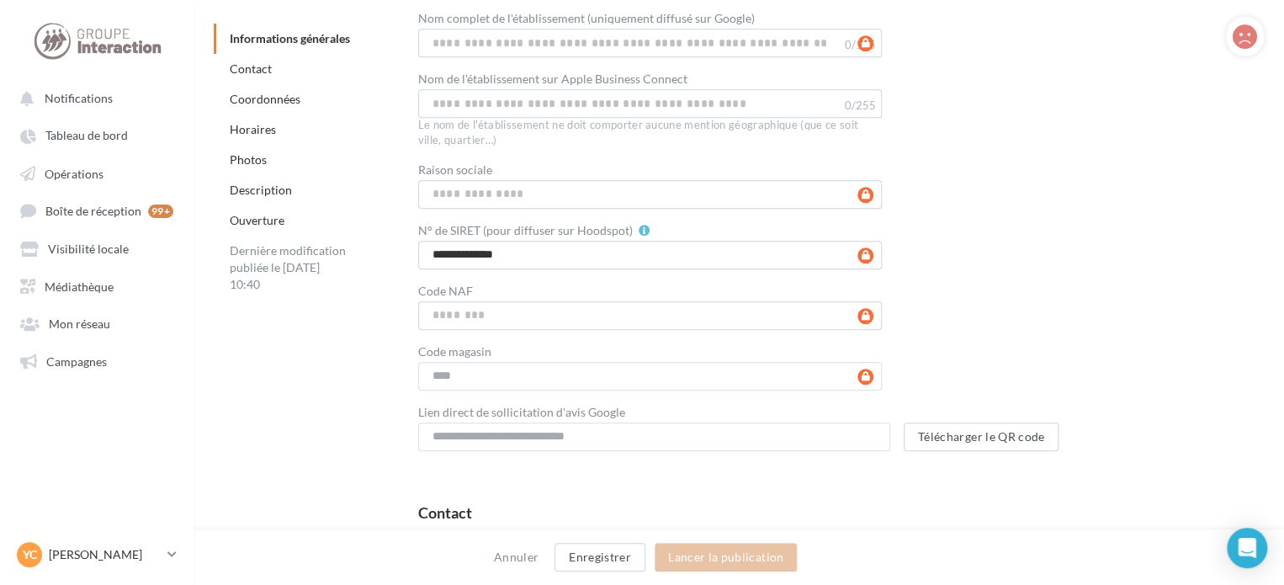
scroll to position [589, 0]
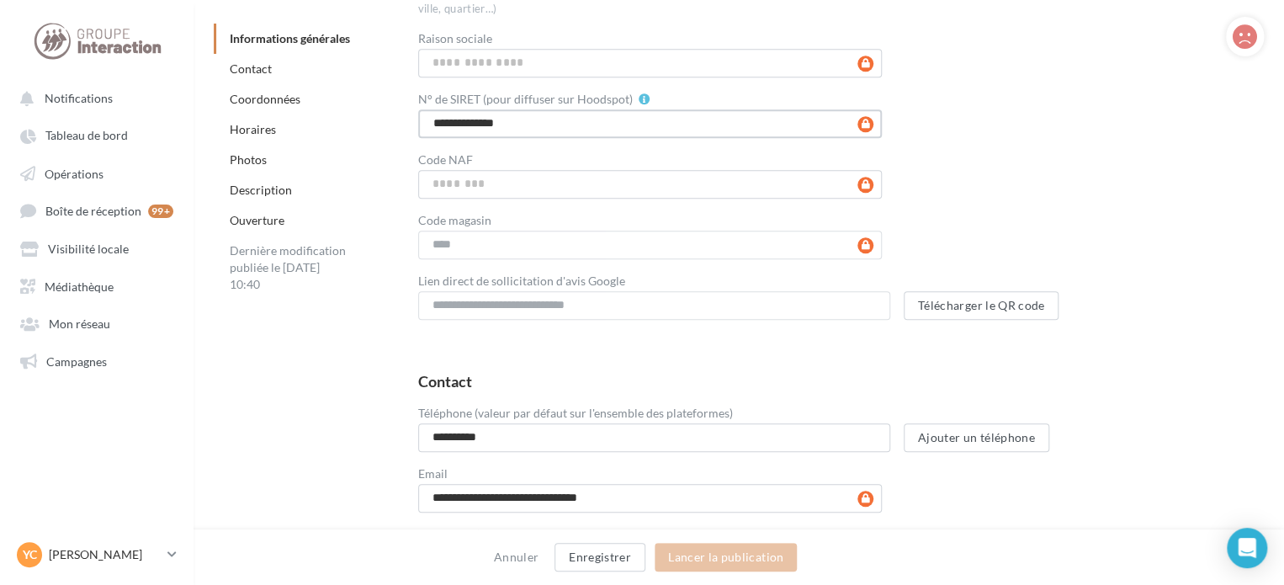
click at [549, 135] on input "**********" at bounding box center [650, 123] width 465 height 29
click at [639, 104] on div at bounding box center [644, 98] width 11 height 11
click at [639, 98] on div at bounding box center [644, 98] width 11 height 11
click at [640, 99] on div at bounding box center [644, 98] width 11 height 11
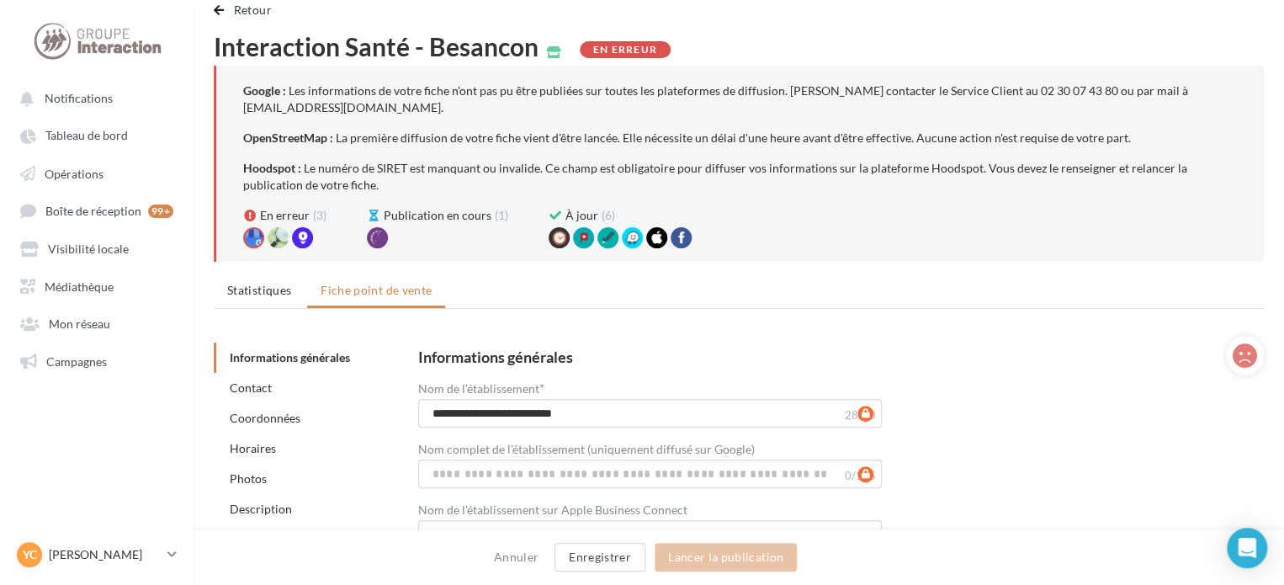
scroll to position [0, 0]
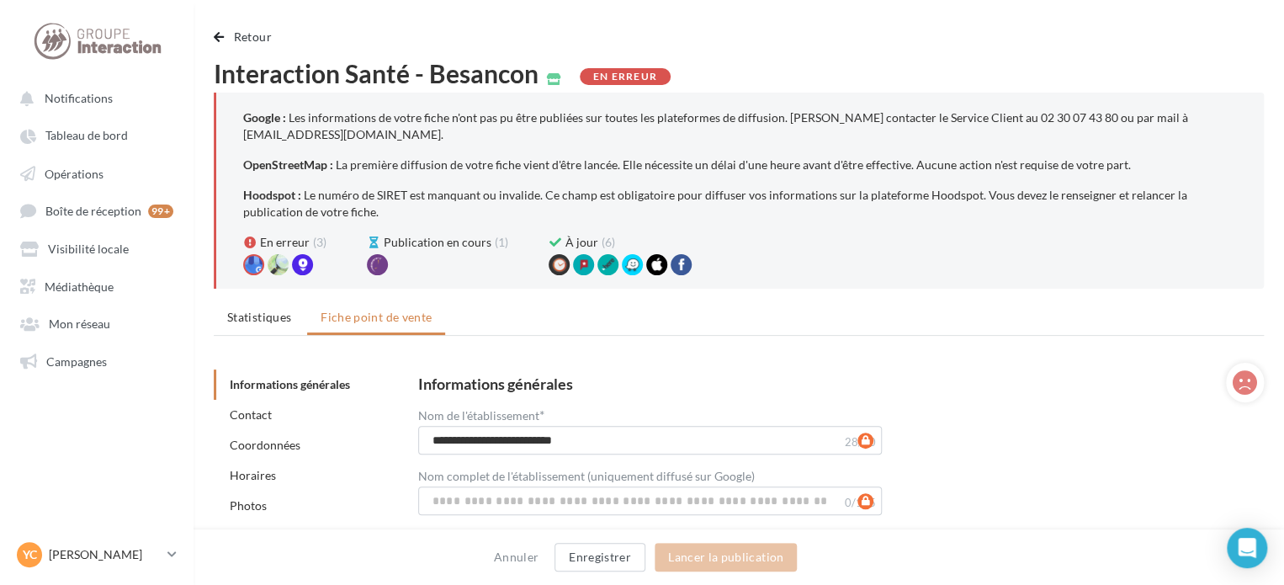
drag, startPoint x: 110, startPoint y: 247, endPoint x: 135, endPoint y: 231, distance: 29.4
click at [110, 247] on span "Visibilité locale" at bounding box center [88, 249] width 81 height 14
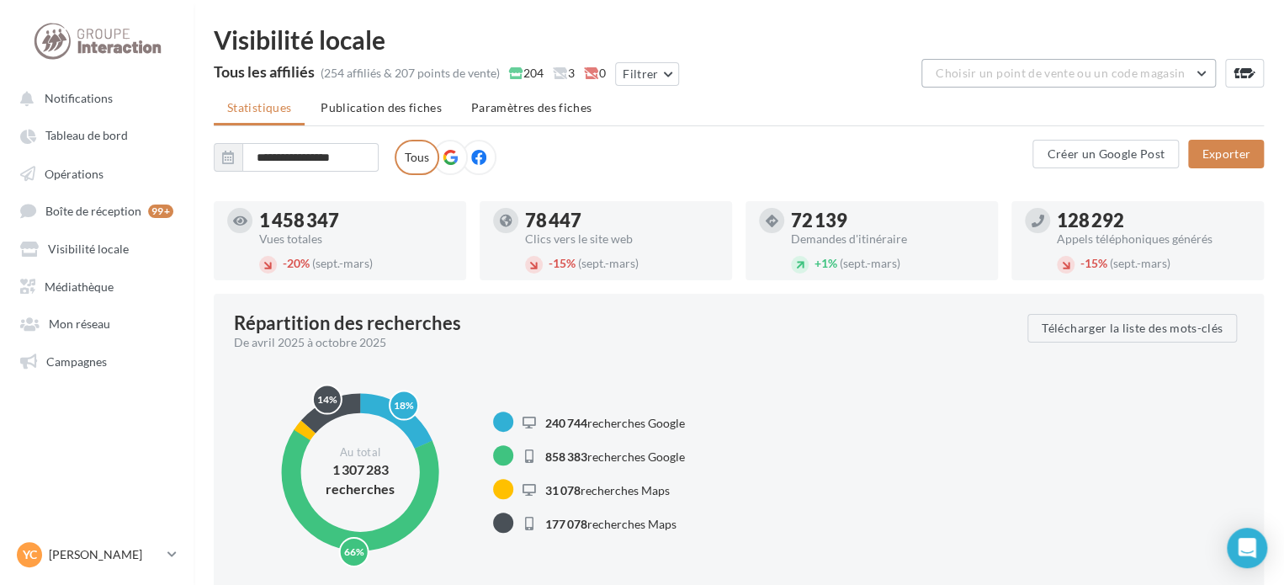
click at [1046, 77] on span "Choisir un point de vente ou un code magasin" at bounding box center [1060, 73] width 249 height 14
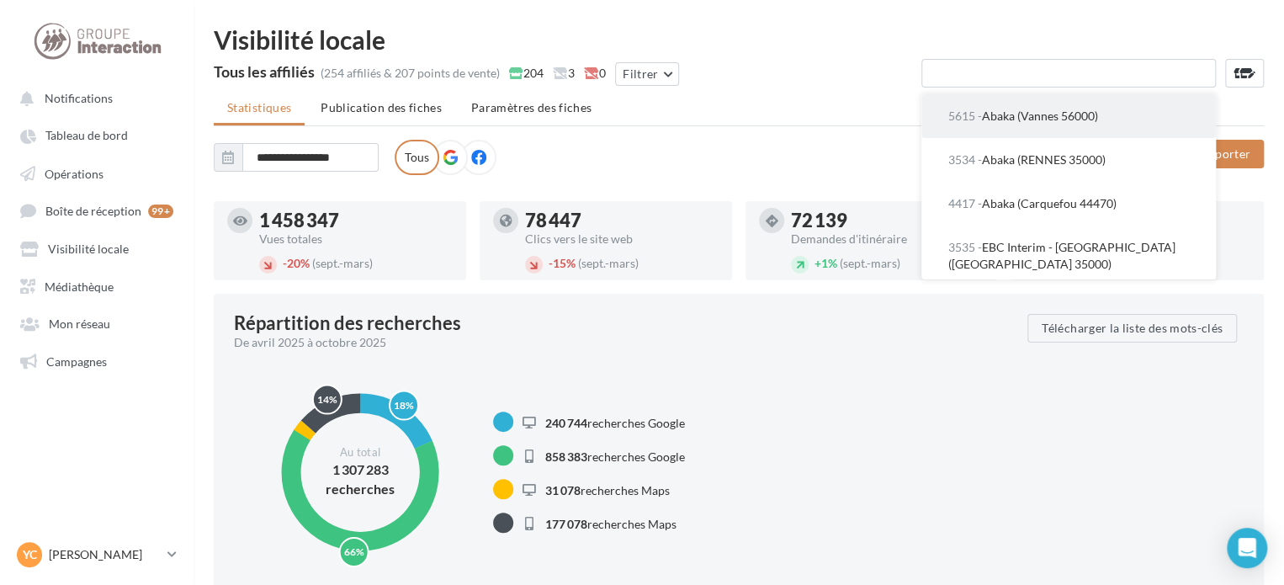
click at [1038, 123] on span "5615 - Abaka (Vannes 56000)" at bounding box center [1023, 116] width 150 height 14
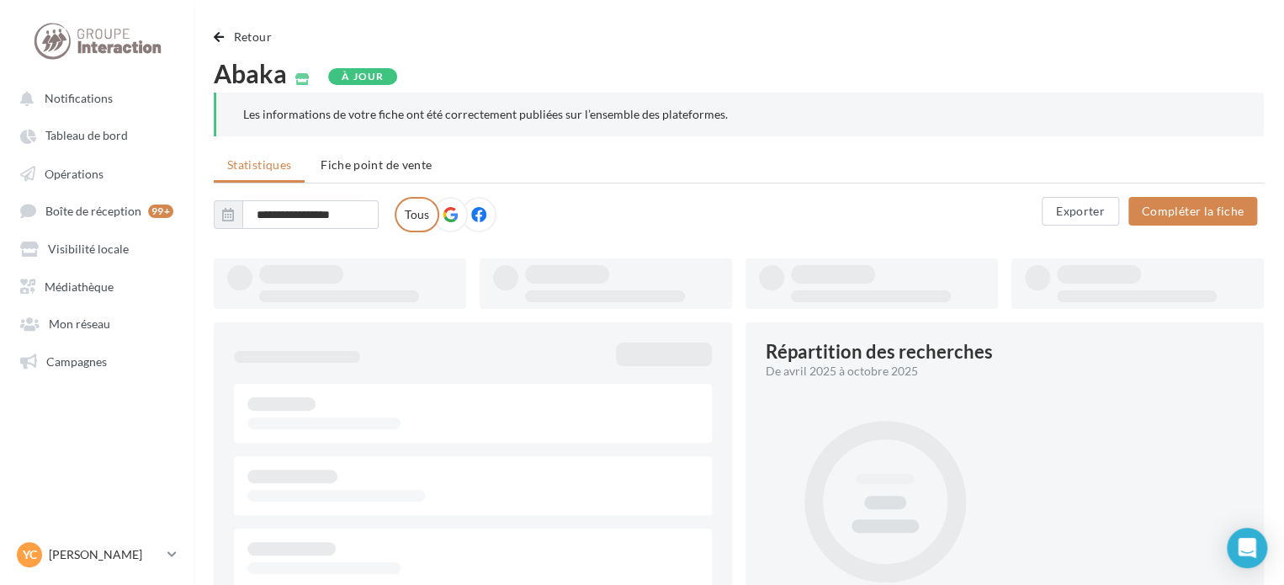
type input "**********"
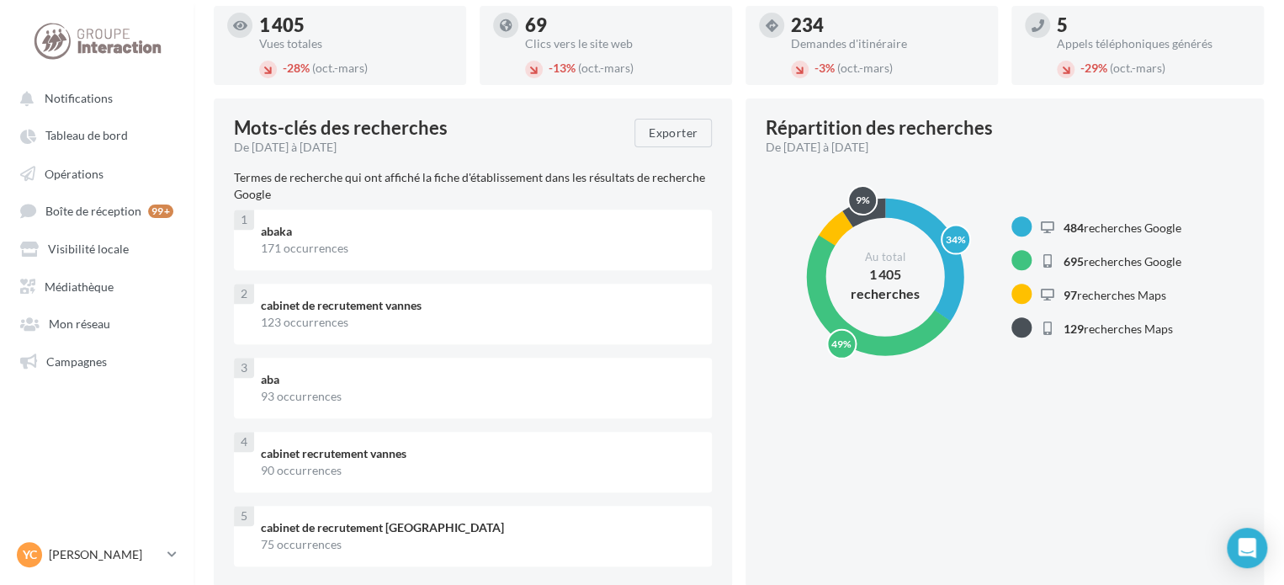
scroll to position [84, 0]
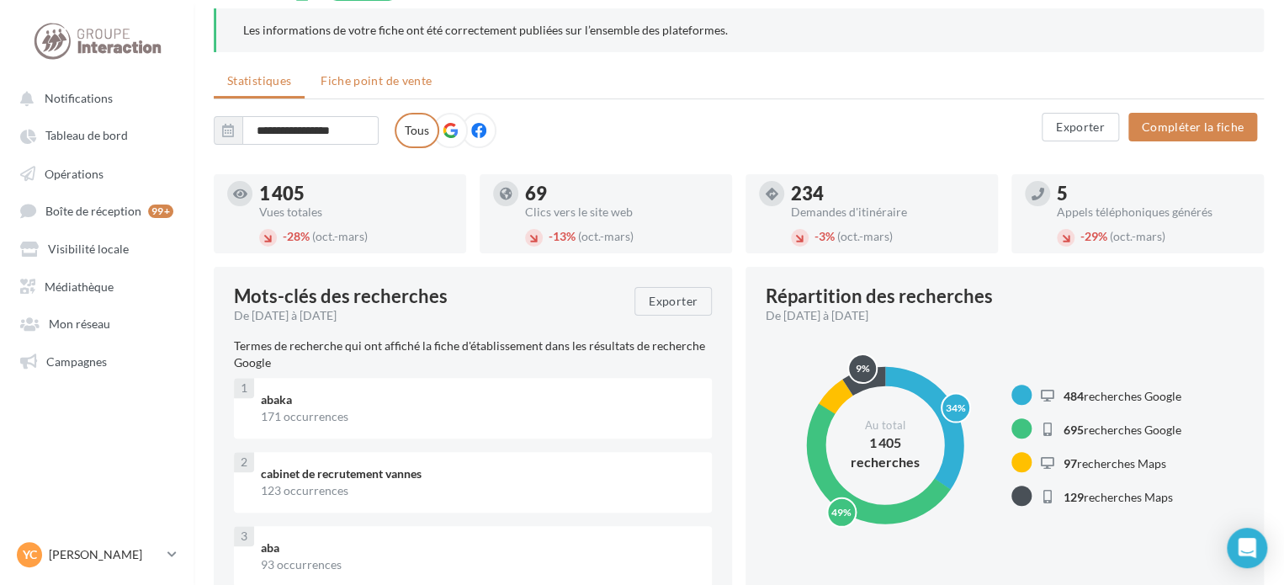
click at [388, 72] on li "Fiche point de vente" at bounding box center [376, 81] width 138 height 30
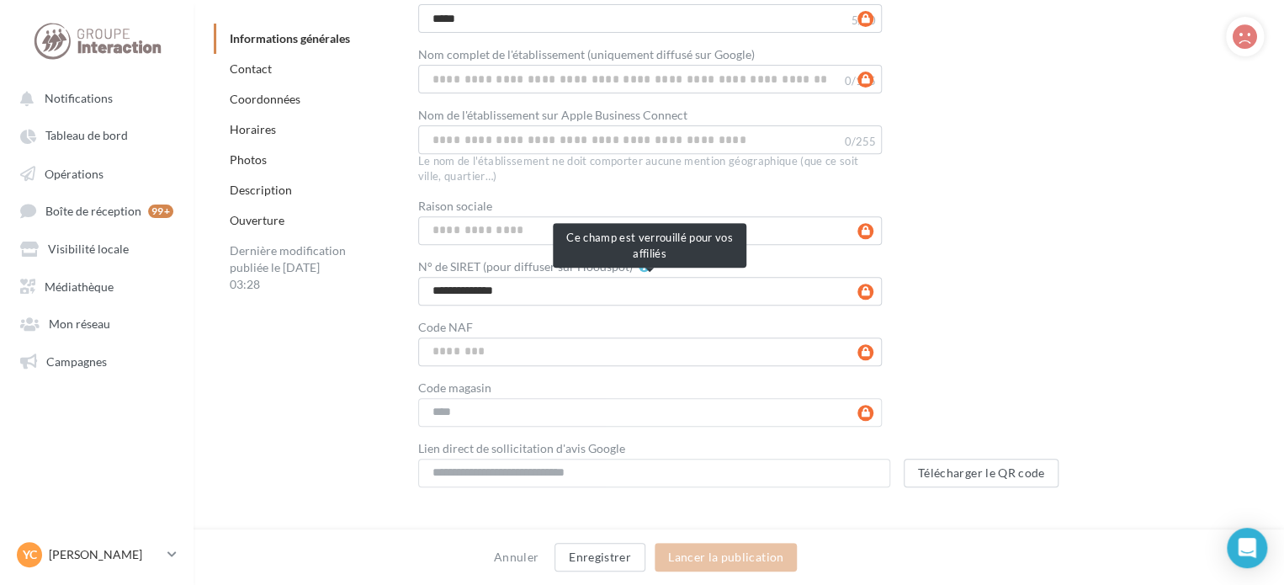
scroll to position [84, 0]
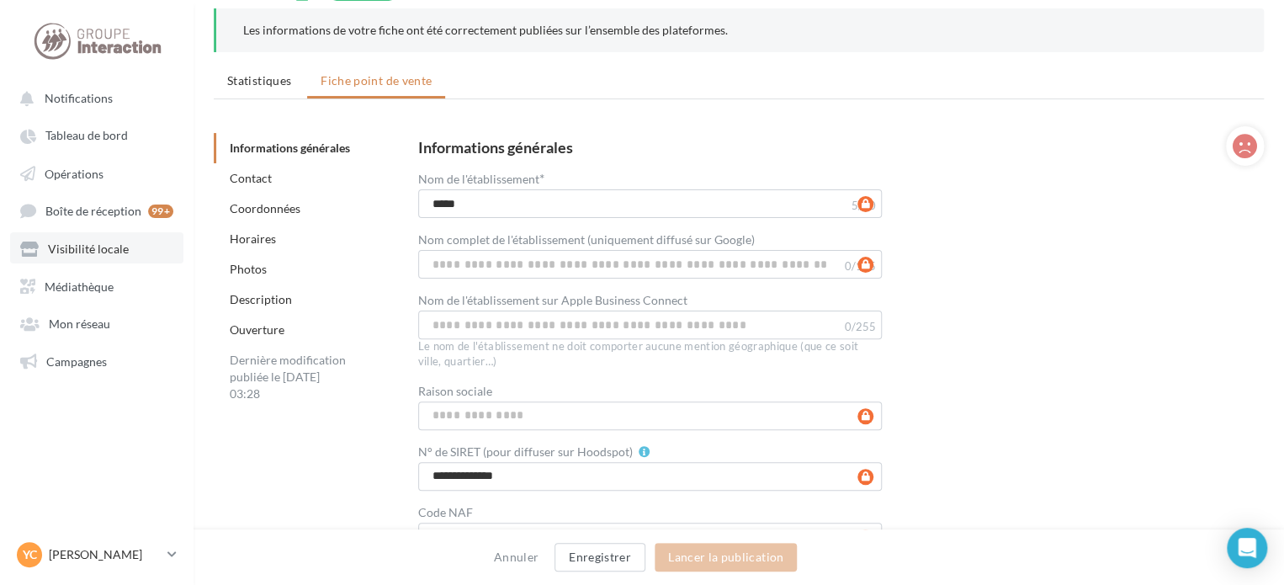
click at [104, 252] on span "Visibilité locale" at bounding box center [88, 249] width 81 height 14
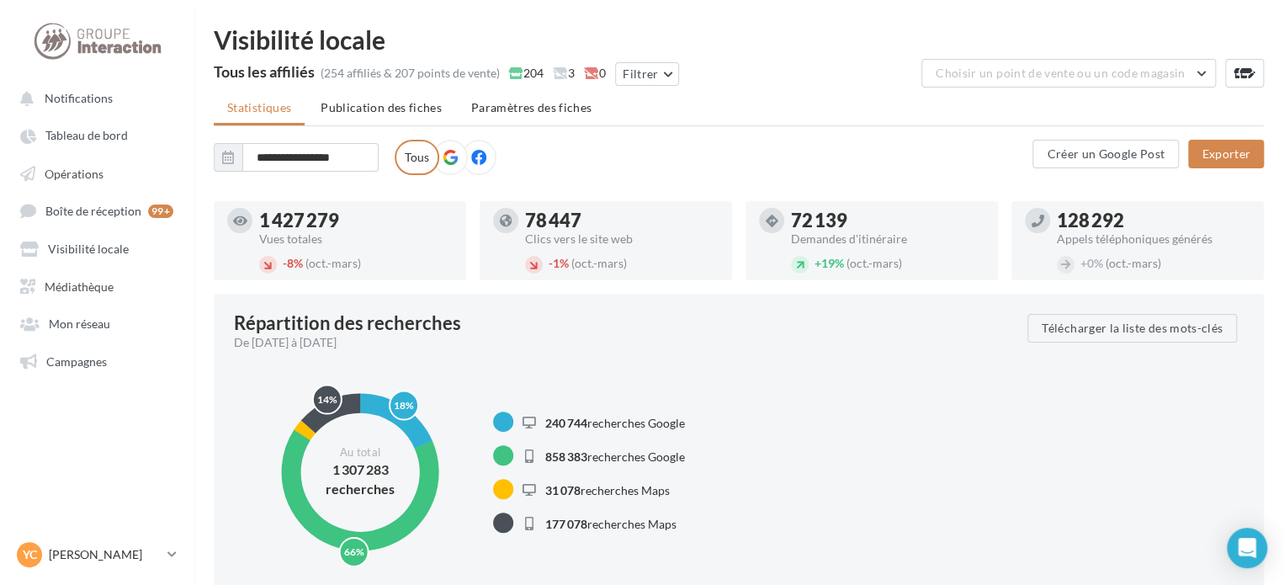
click at [1011, 70] on span "Choisir un point de vente ou un code magasin" at bounding box center [1060, 73] width 249 height 14
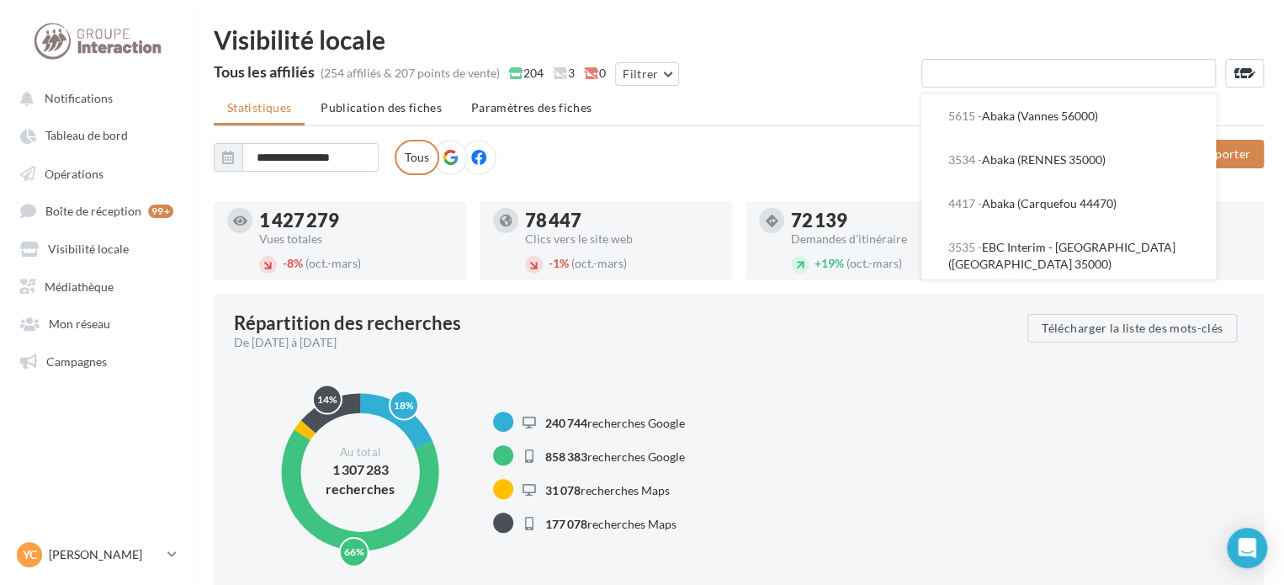
click at [976, 78] on input "text" at bounding box center [1068, 73] width 295 height 29
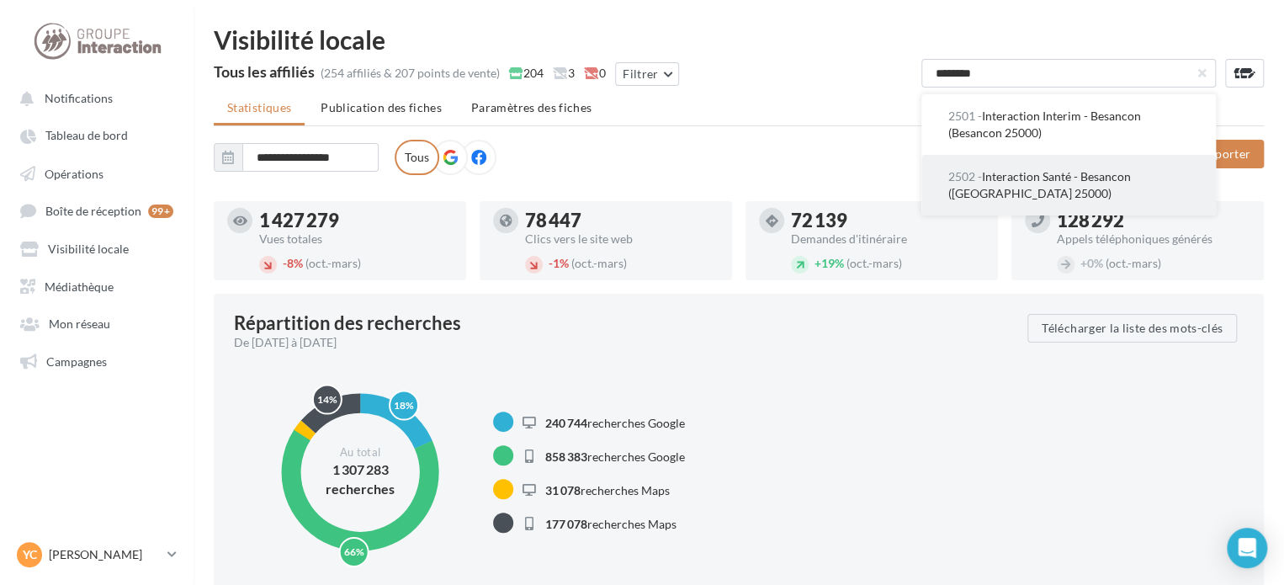
type input "********"
click at [1091, 181] on span "2502 - Interaction Santé - Besancon (Besançon 25000)" at bounding box center [1039, 184] width 183 height 31
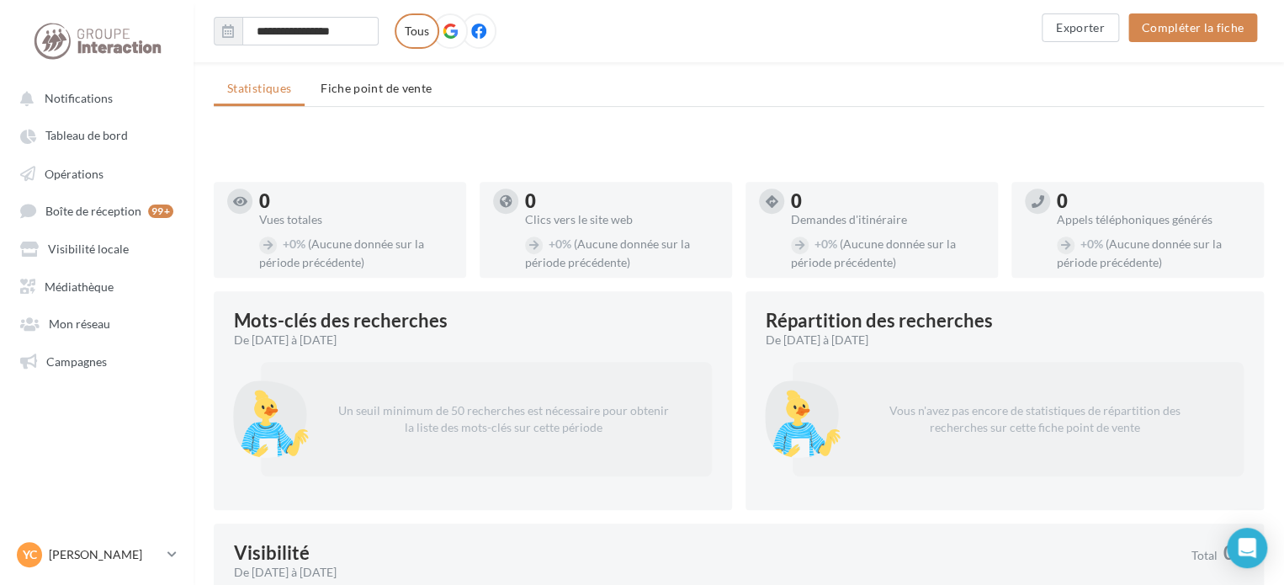
scroll to position [168, 0]
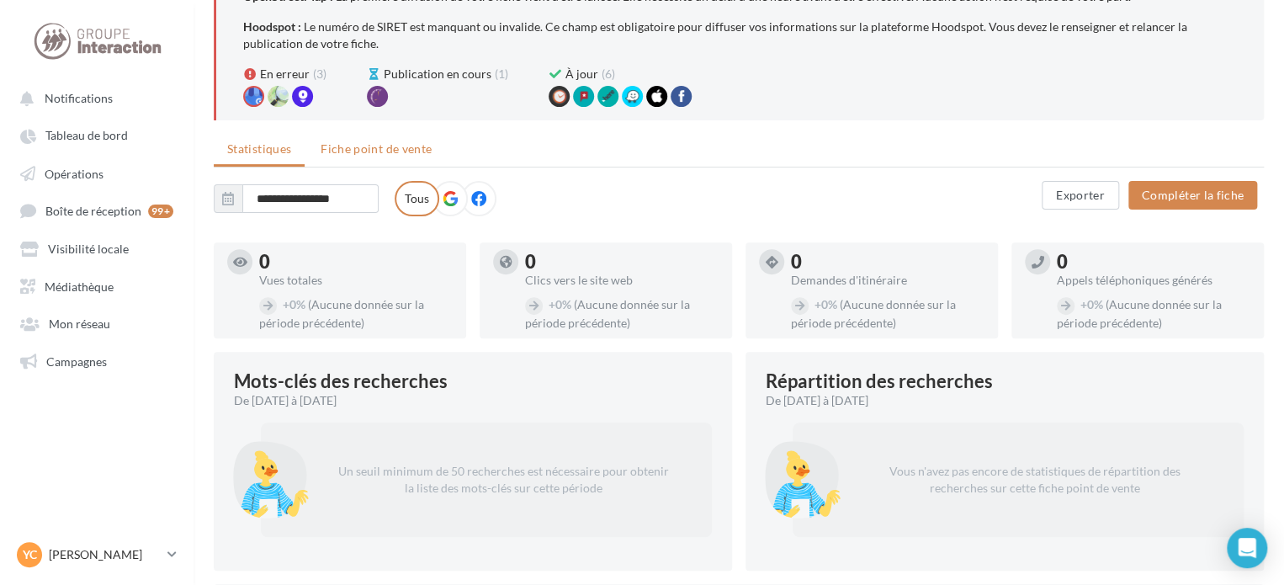
click at [389, 145] on span "Fiche point de vente" at bounding box center [376, 148] width 111 height 14
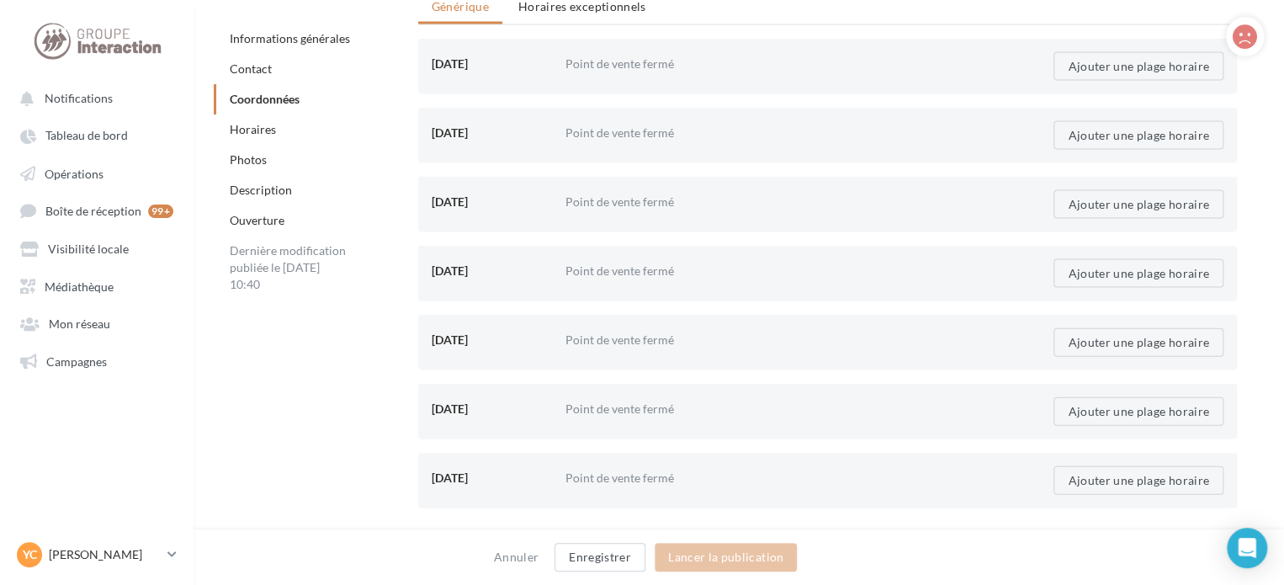
scroll to position [1599, 0]
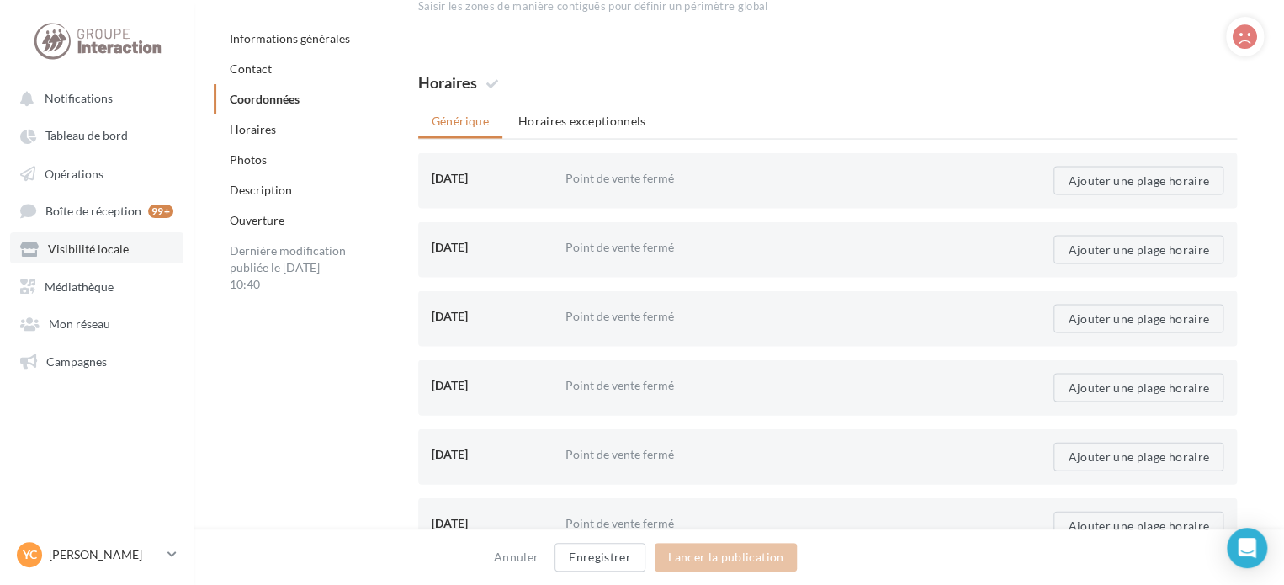
click at [111, 250] on span "Visibilité locale" at bounding box center [88, 249] width 81 height 14
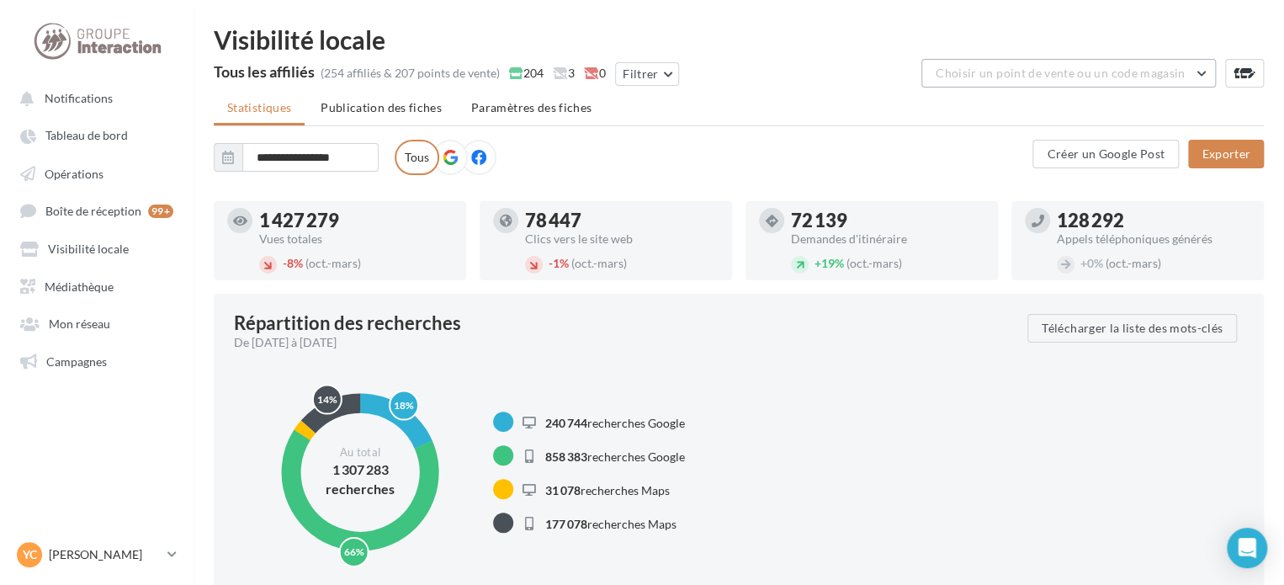
click at [1102, 72] on span "Choisir un point de vente ou un code magasin" at bounding box center [1060, 73] width 249 height 14
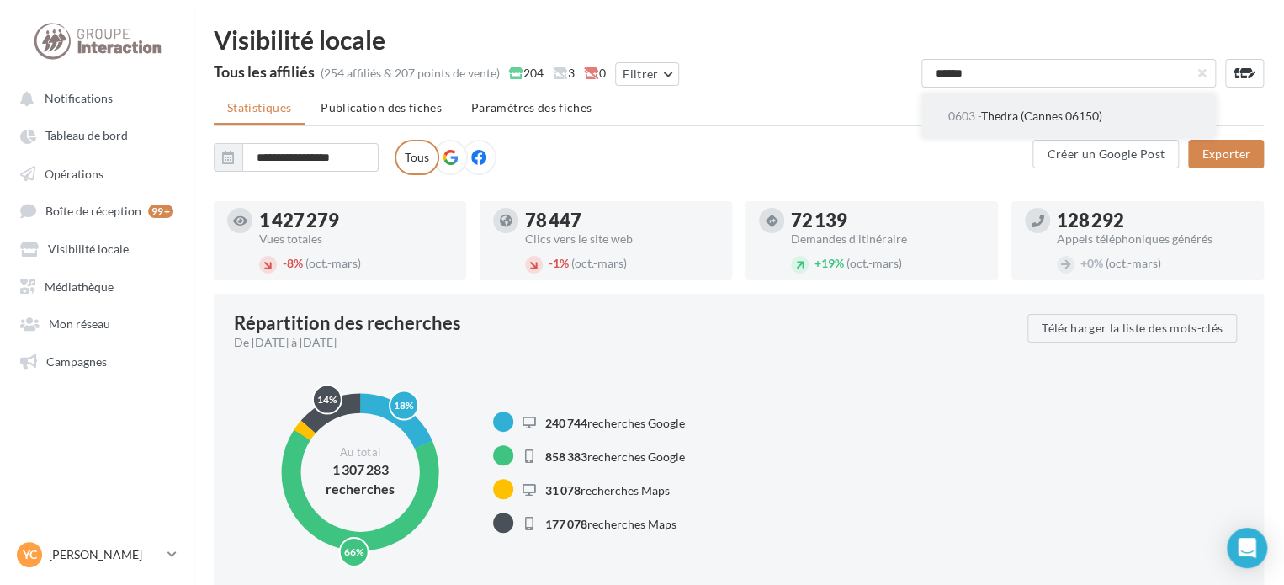
type input "******"
click at [1070, 114] on span "0603 - Thedra (Cannes 06150)" at bounding box center [1025, 116] width 154 height 14
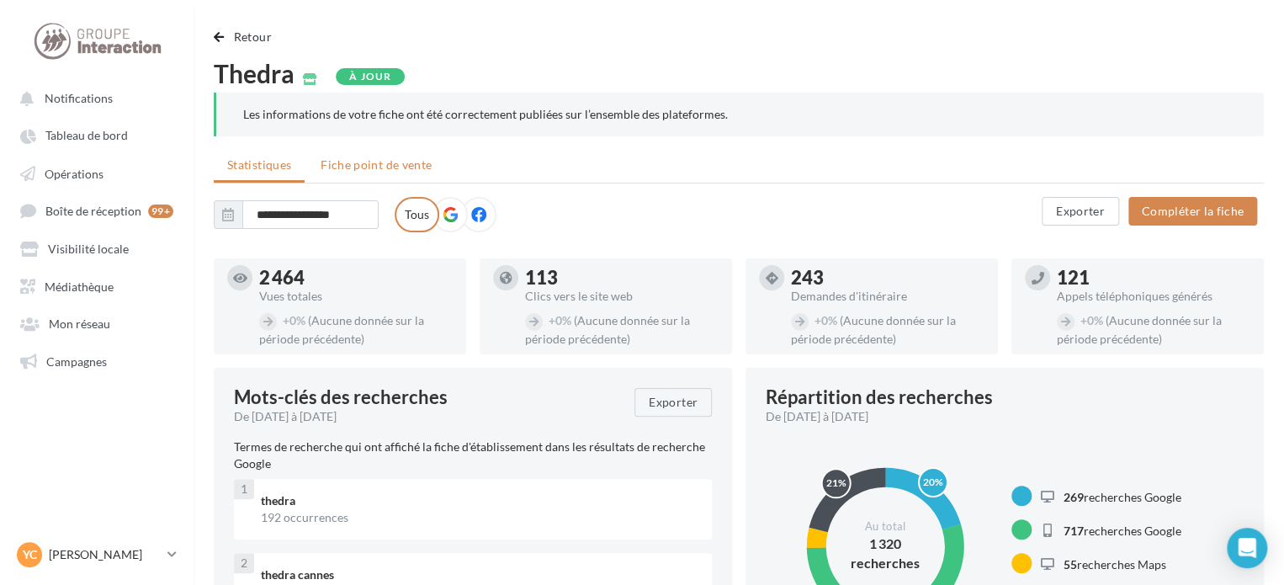
click at [394, 162] on span "Fiche point de vente" at bounding box center [376, 164] width 111 height 14
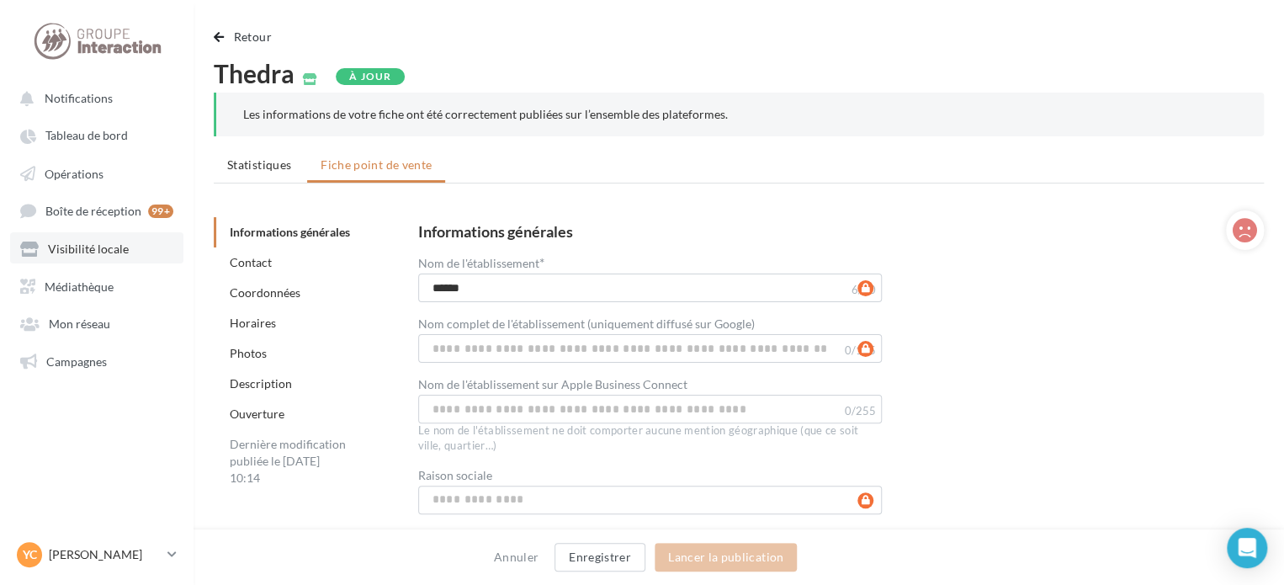
click at [109, 246] on span "Visibilité locale" at bounding box center [88, 249] width 81 height 14
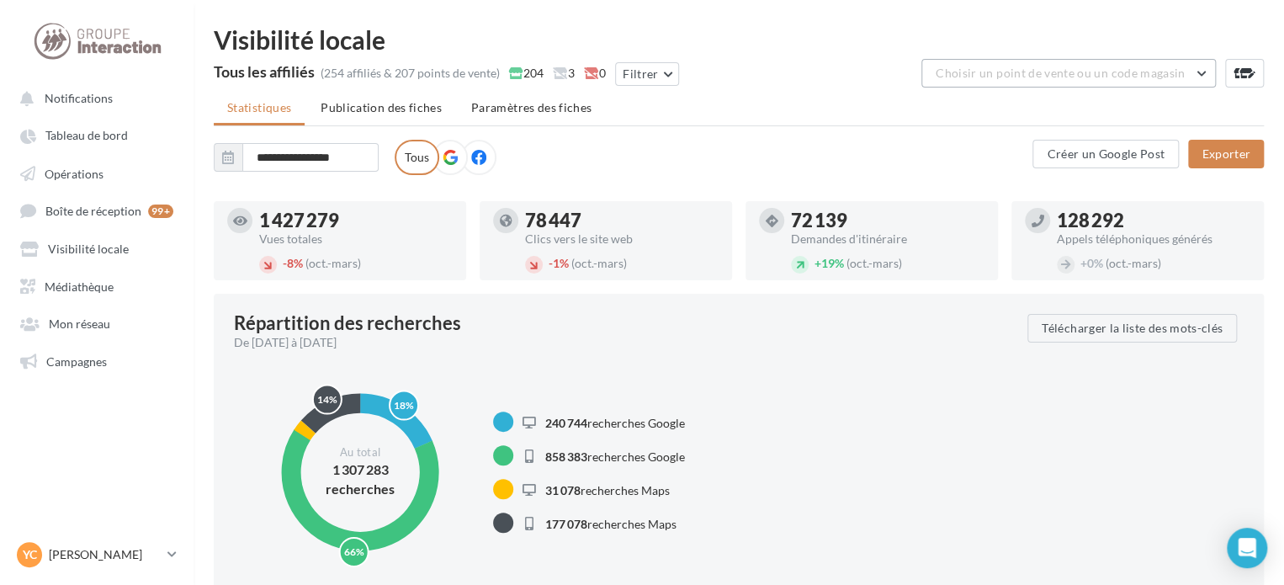
click at [1063, 72] on span "Choisir un point de vente ou un code magasin" at bounding box center [1060, 73] width 249 height 14
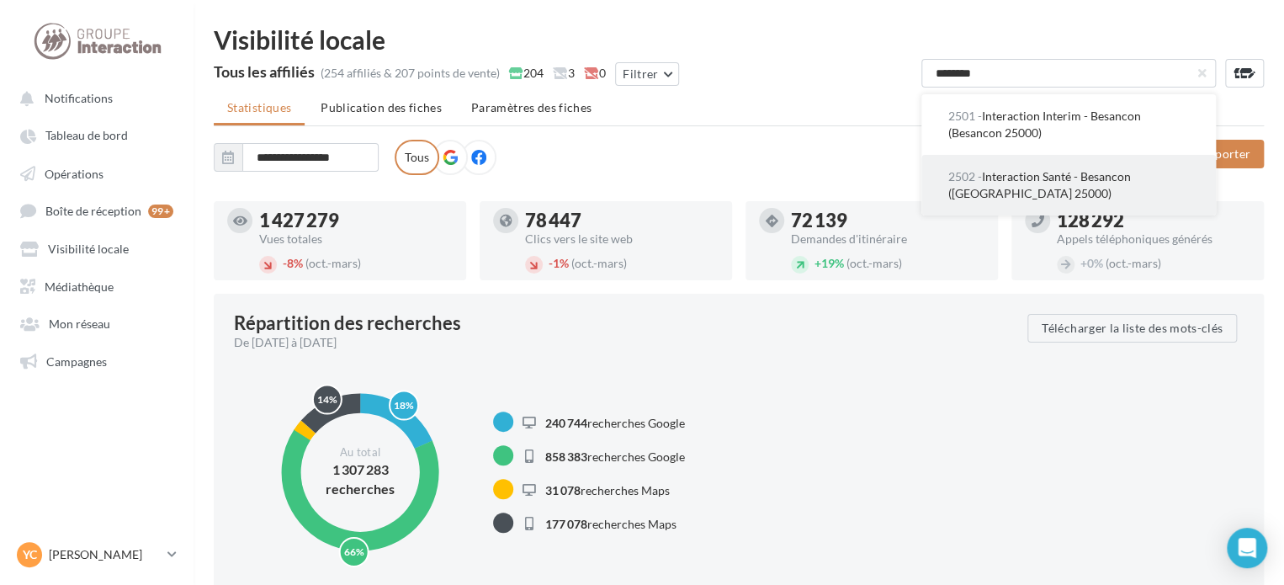
type input "********"
click at [1059, 176] on span "2502 - Interaction Santé - Besancon (Besançon 25000)" at bounding box center [1039, 184] width 183 height 31
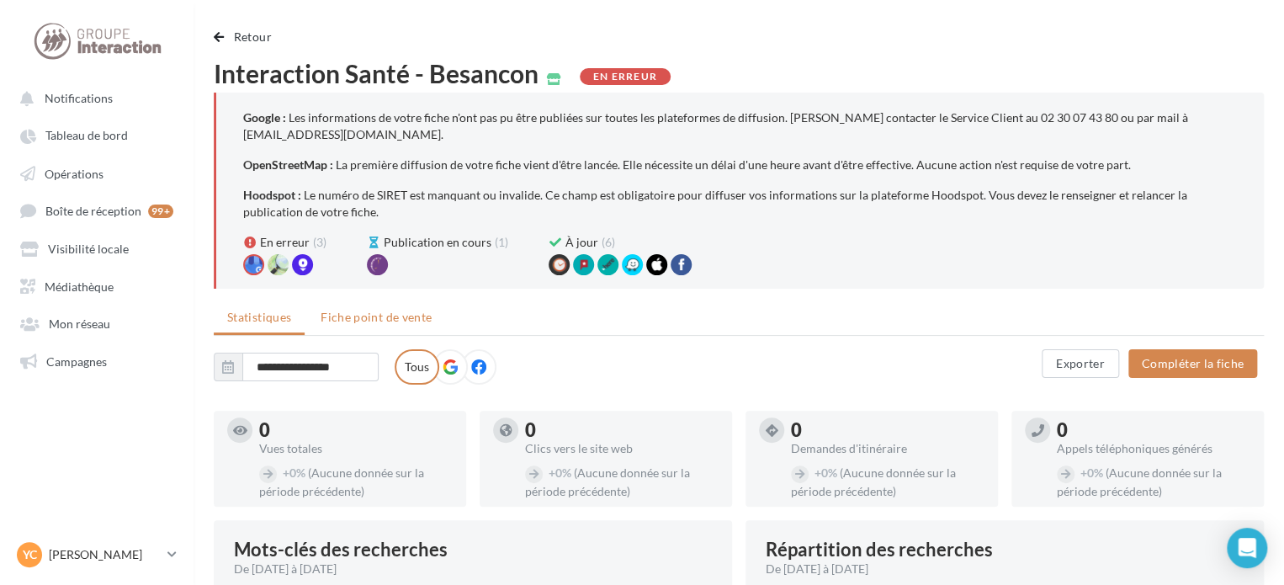
click at [380, 316] on span "Fiche point de vente" at bounding box center [376, 317] width 111 height 14
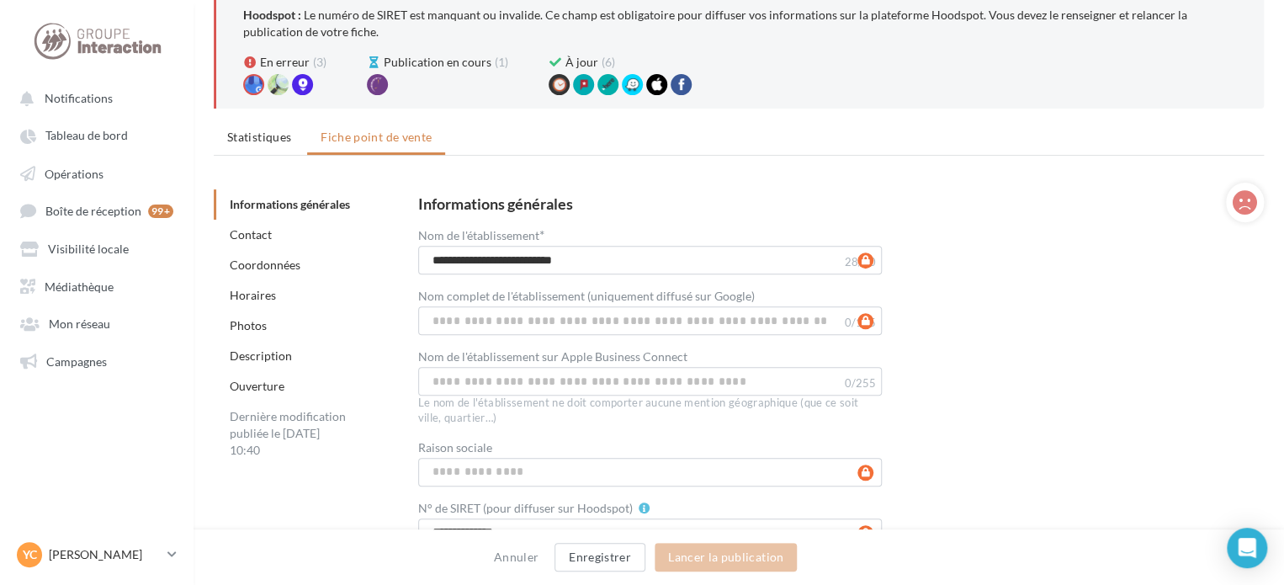
scroll to position [84, 0]
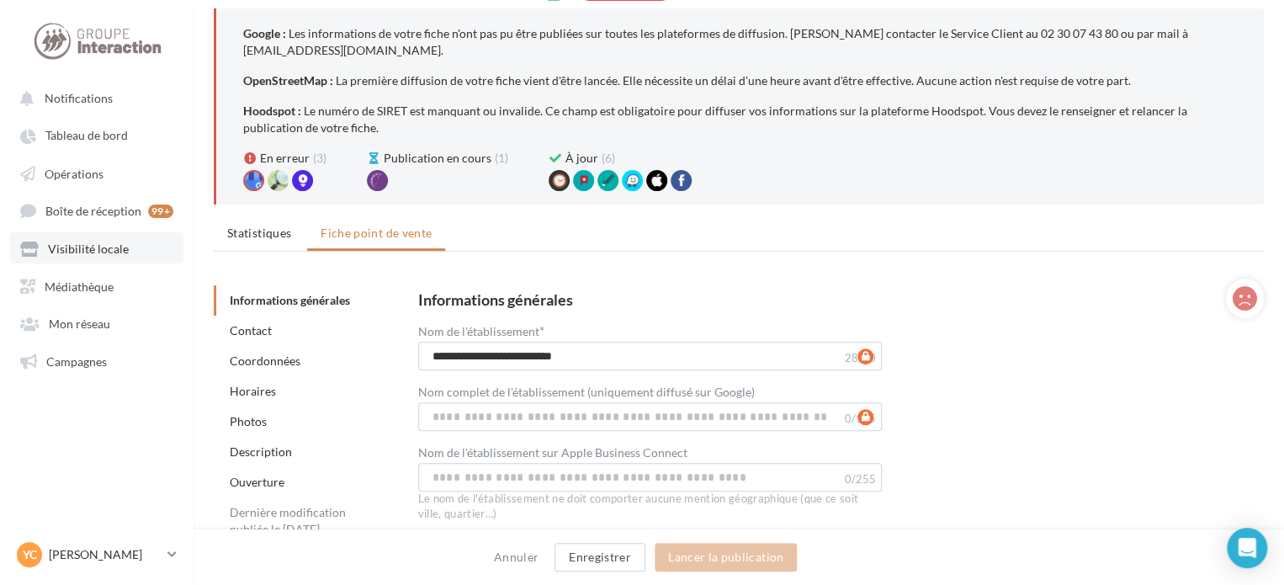
click at [103, 245] on span "Visibilité locale" at bounding box center [88, 249] width 81 height 14
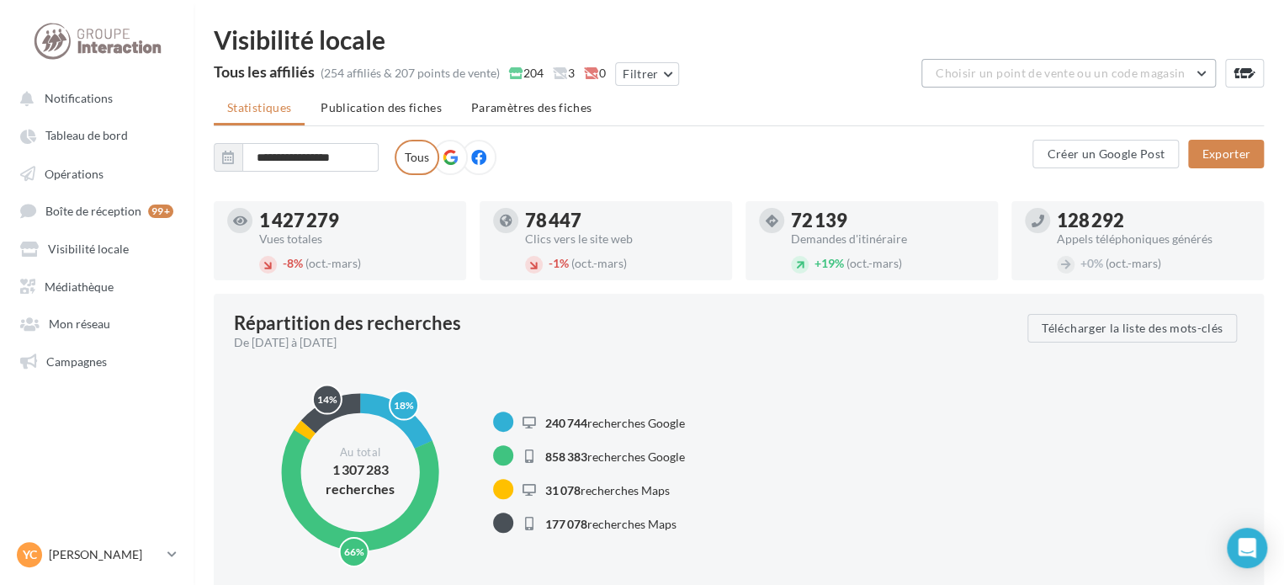
click at [1026, 79] on span "Choisir un point de vente ou un code magasin" at bounding box center [1060, 73] width 249 height 14
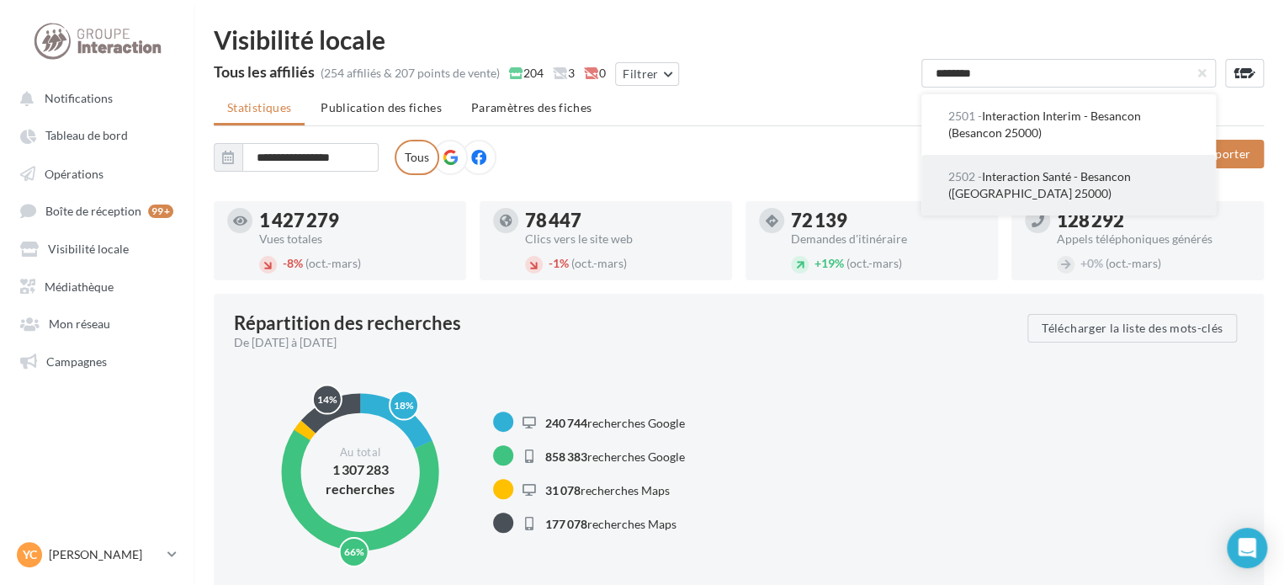
type input "********"
click at [1027, 189] on button "2502 - Interaction Santé - Besancon (Besançon 25000)" at bounding box center [1068, 185] width 295 height 61
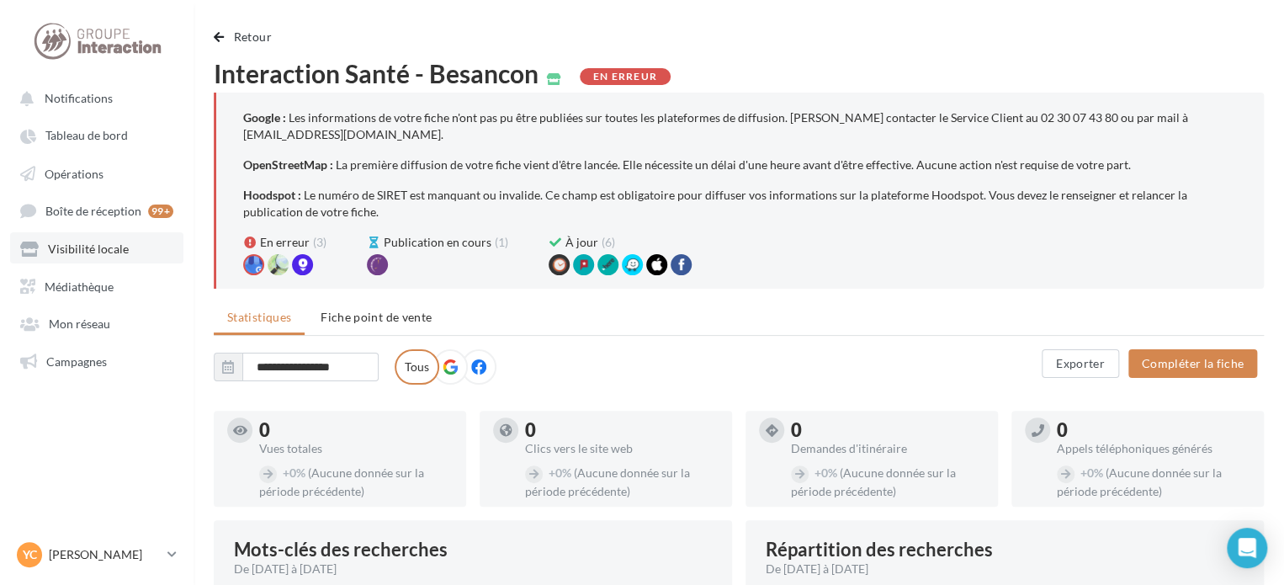
click at [93, 247] on span "Visibilité locale" at bounding box center [88, 249] width 81 height 14
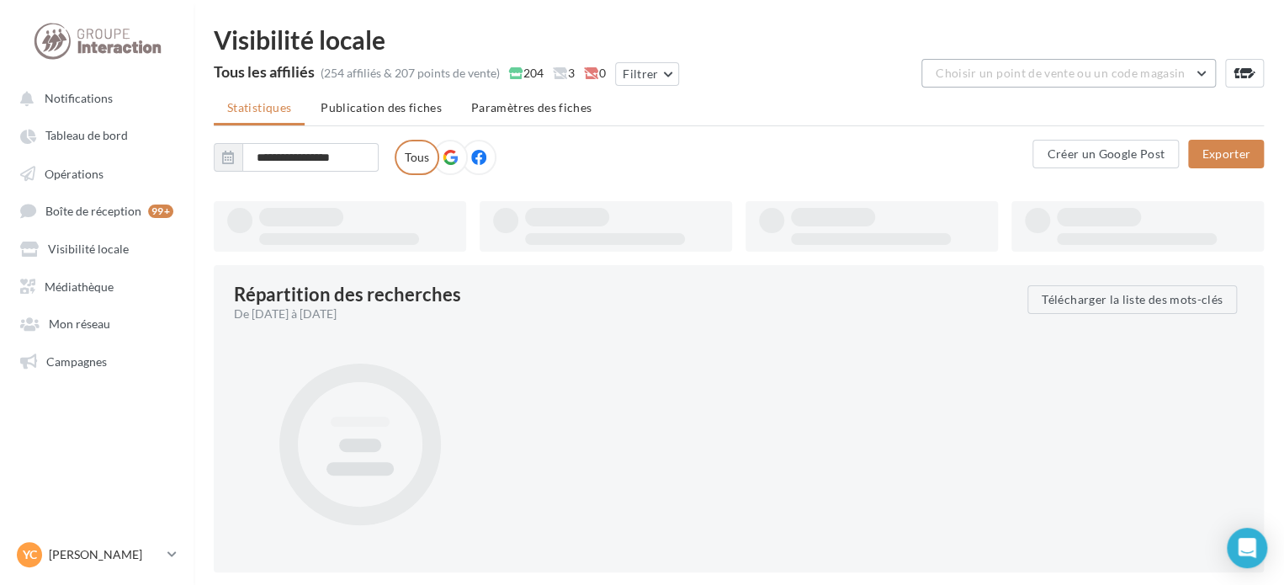
click at [1032, 72] on span "Choisir un point de vente ou un code magasin" at bounding box center [1060, 73] width 249 height 14
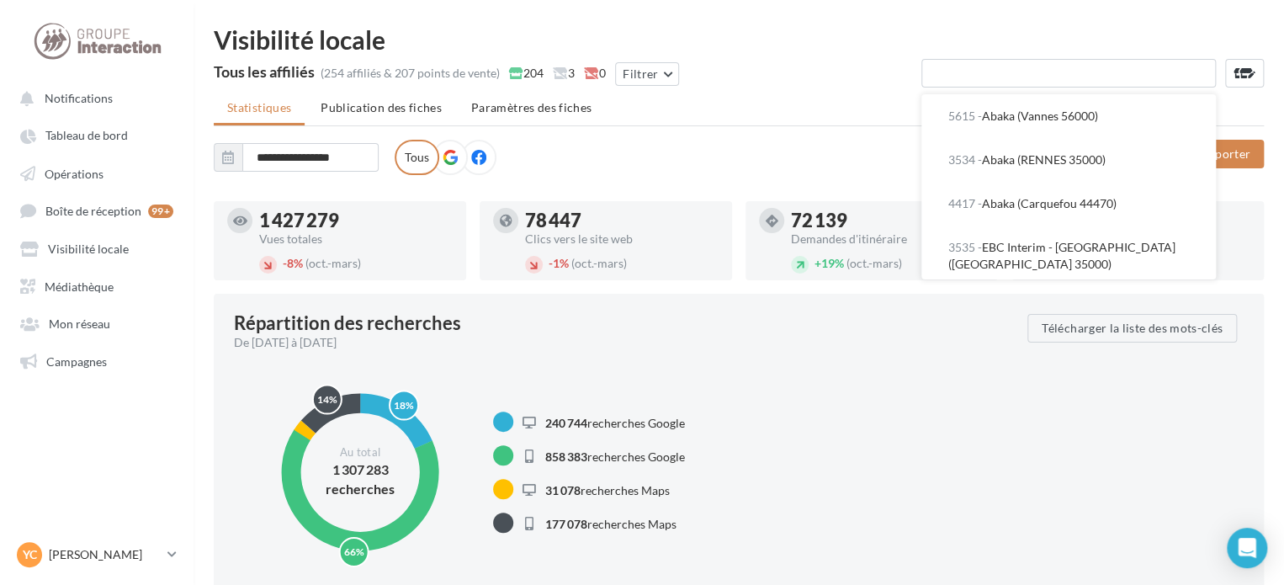
type input "*"
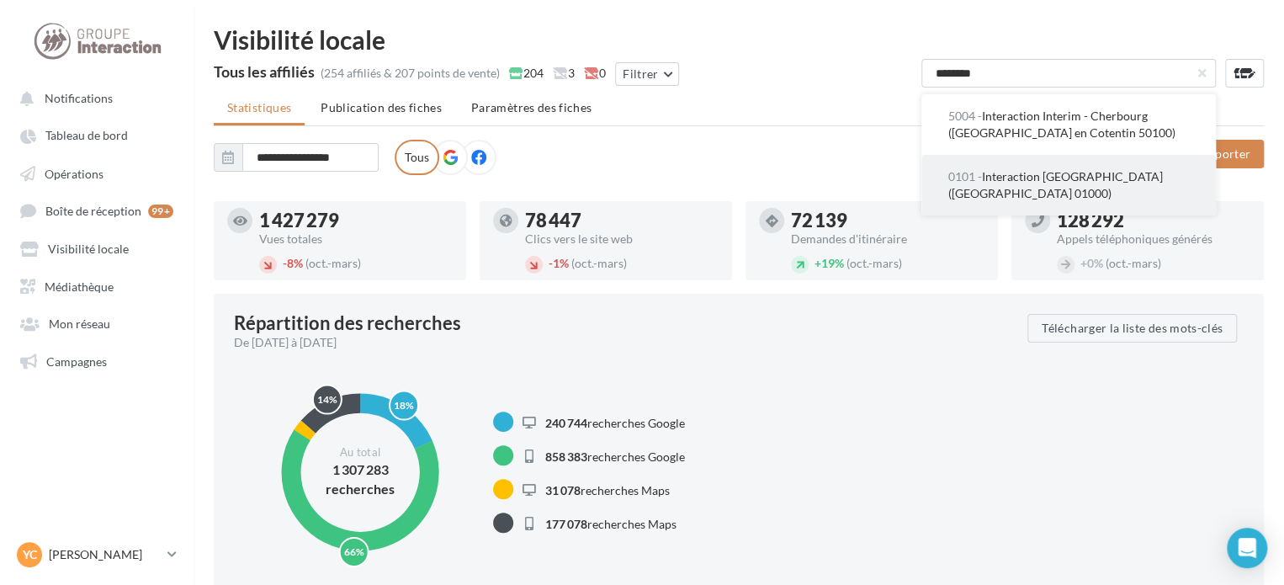
type input "********"
click at [1075, 185] on button "0101 - Interaction Santé - Bourg-en-Bresse (Bourg en Bresse 01000)" at bounding box center [1068, 185] width 295 height 61
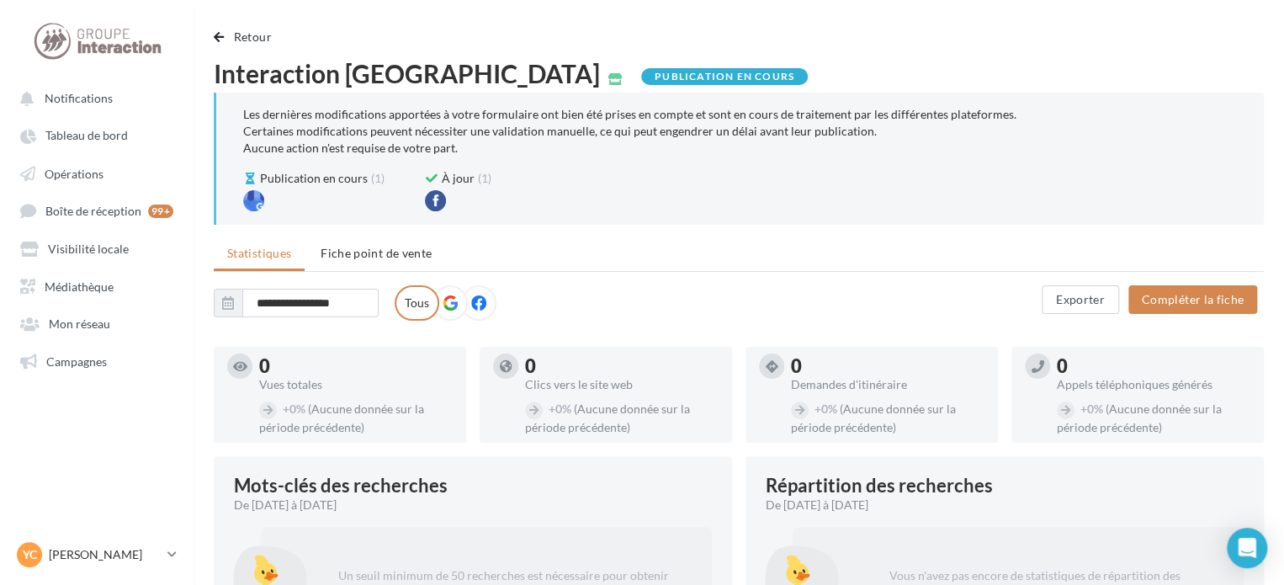
click at [87, 342] on ul "Notifications Tableau de bord Opérations Boîte de réception 99+ Médiathèque" at bounding box center [97, 229] width 192 height 306
click at [86, 359] on span "Campagnes" at bounding box center [76, 360] width 61 height 14
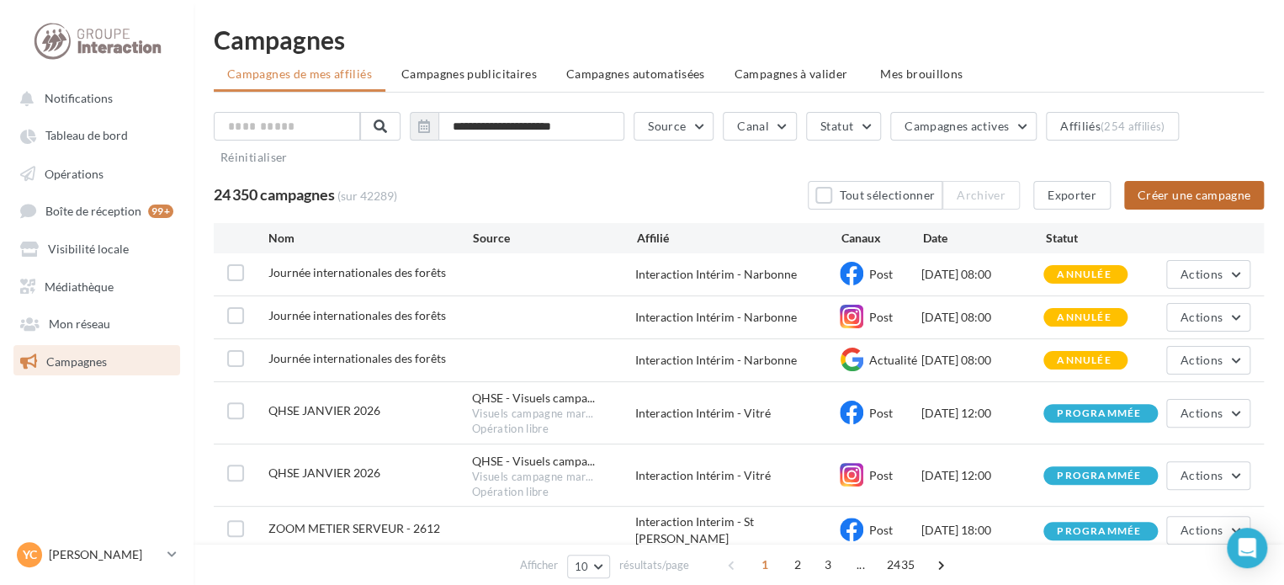
click at [1175, 189] on button "Créer une campagne" at bounding box center [1194, 195] width 140 height 29
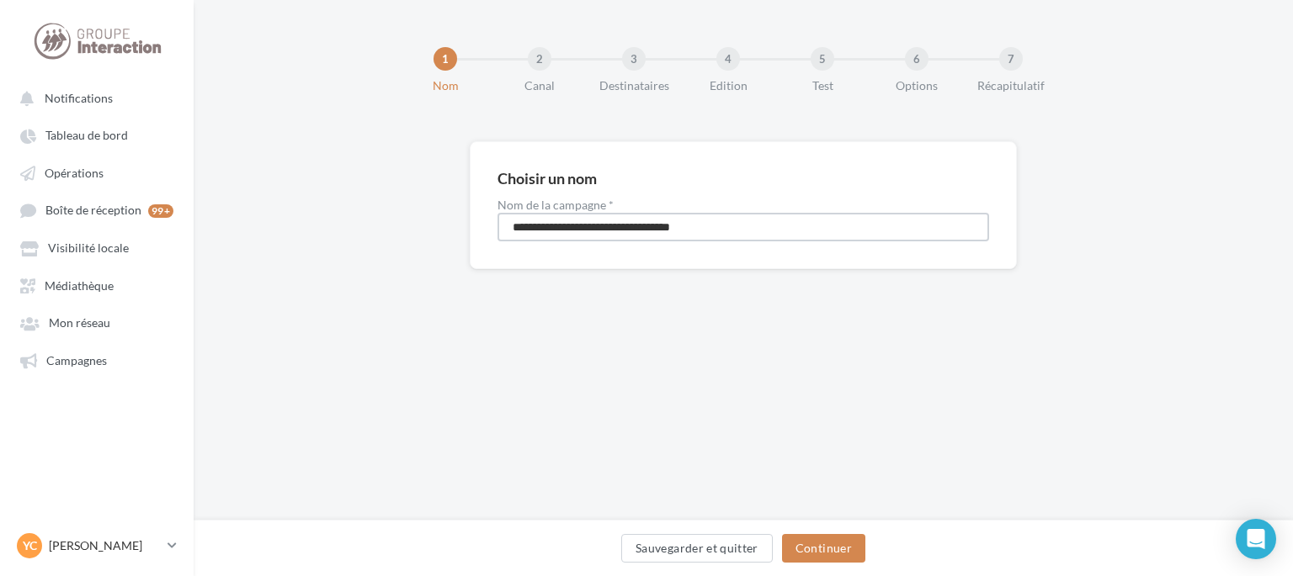
drag, startPoint x: 670, startPoint y: 231, endPoint x: 373, endPoint y: 231, distance: 297.1
click at [373, 231] on div "**********" at bounding box center [743, 232] width 1099 height 182
click at [805, 549] on button "Continuer" at bounding box center [823, 548] width 83 height 29
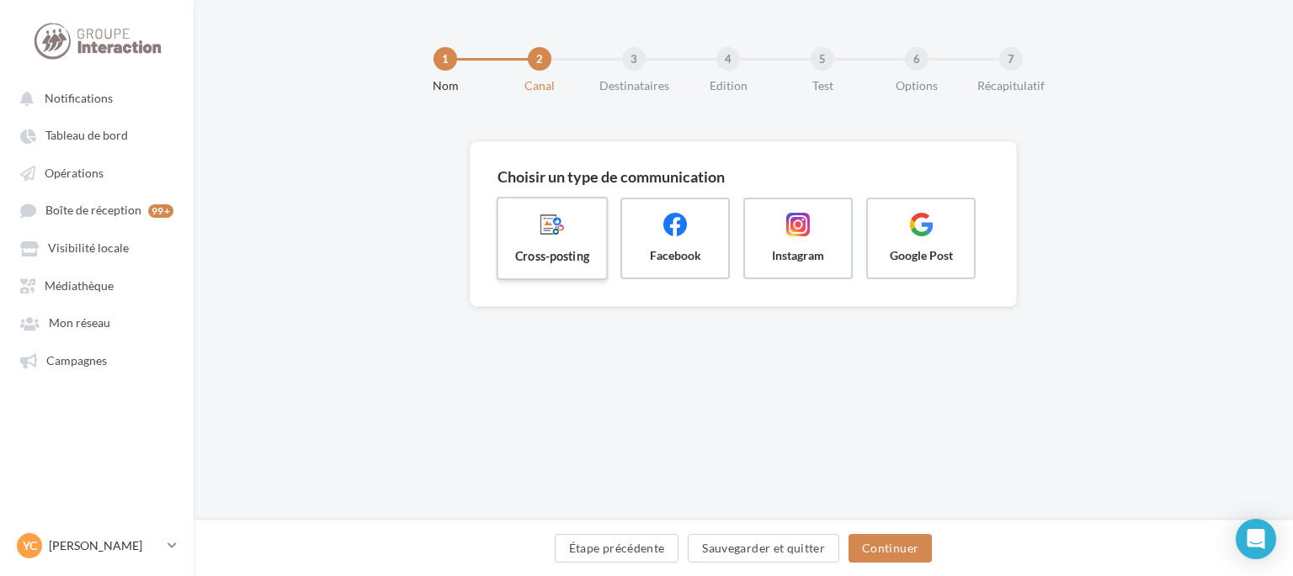
click at [560, 261] on span "Cross-posting" at bounding box center [552, 255] width 81 height 17
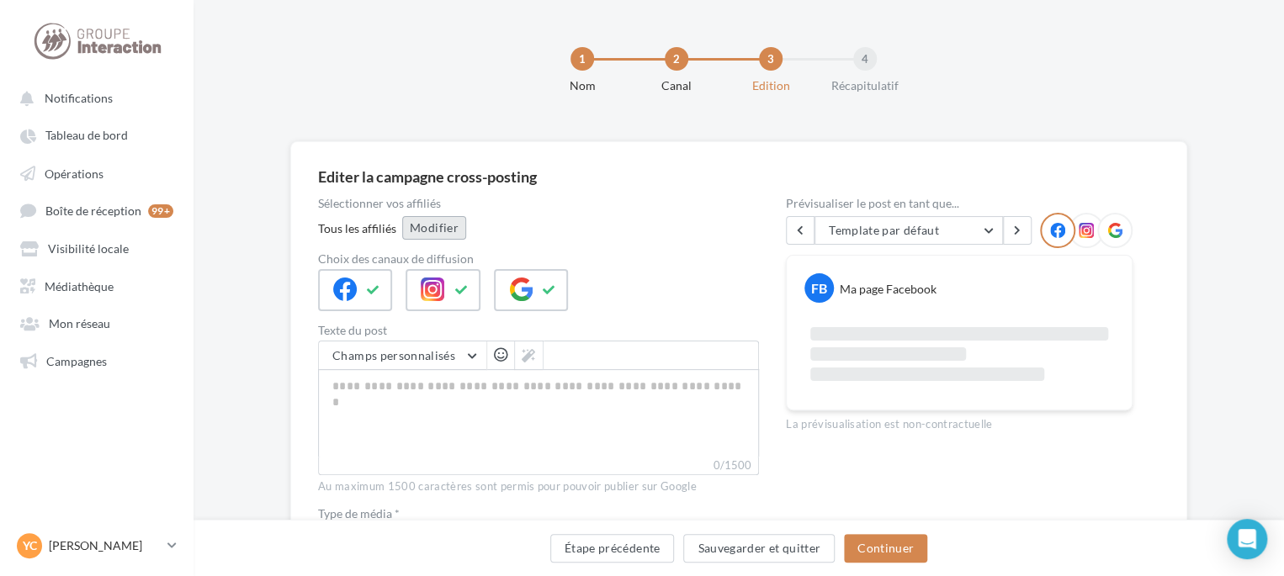
click at [436, 232] on button "Modifier" at bounding box center [434, 228] width 64 height 24
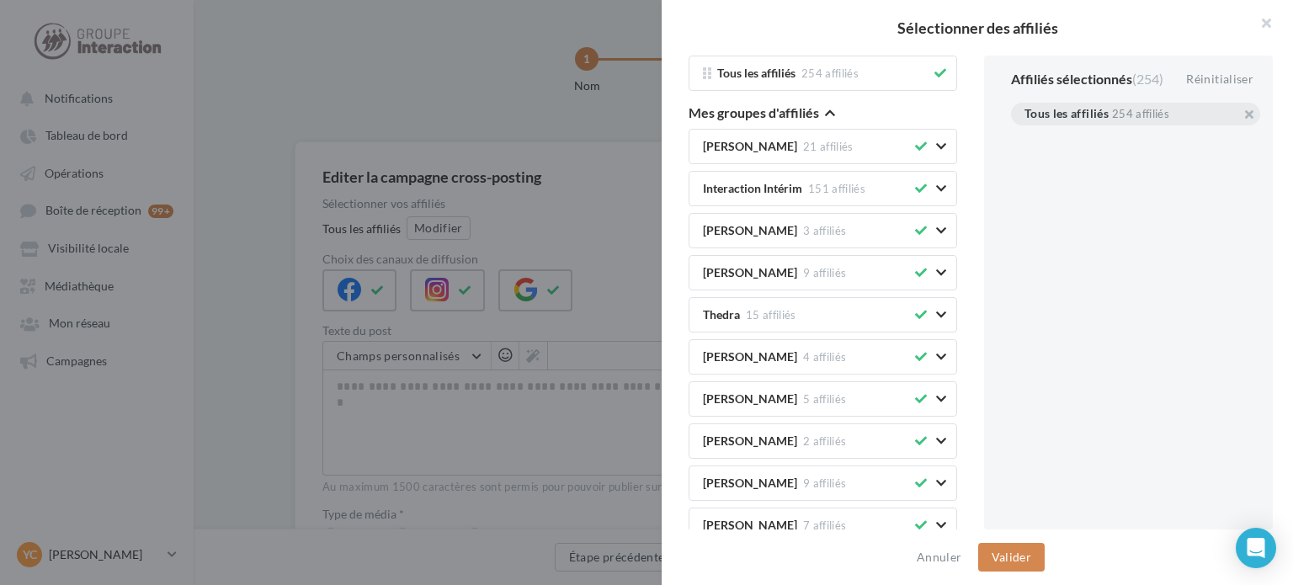
click at [831, 109] on icon "button" at bounding box center [830, 113] width 10 height 12
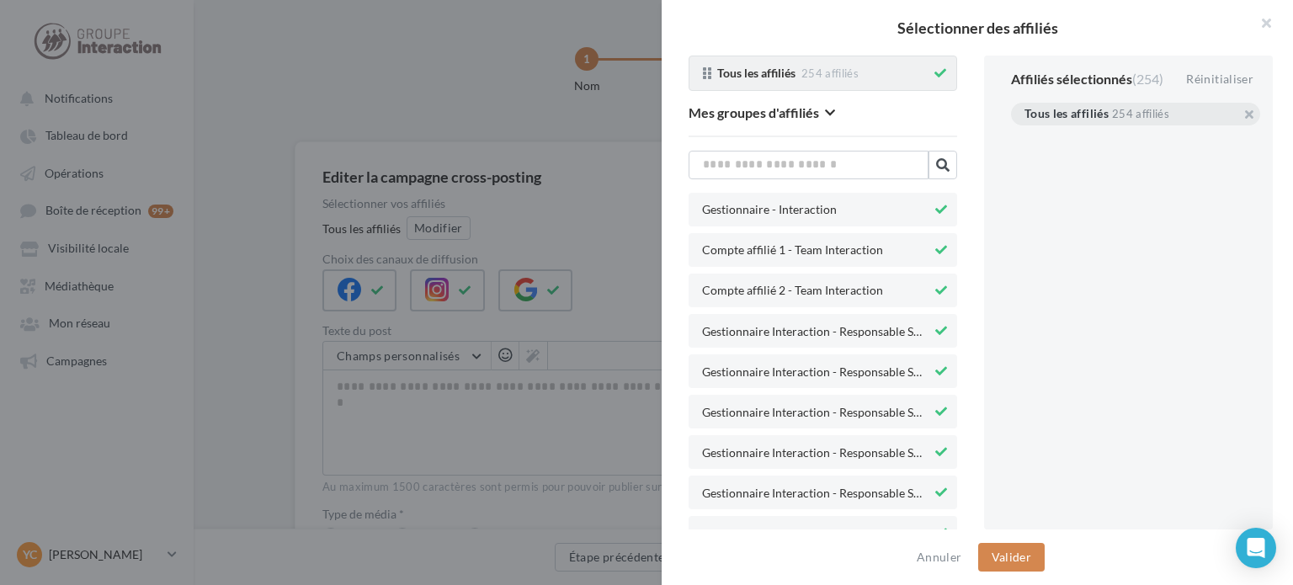
click at [934, 75] on icon at bounding box center [940, 73] width 12 height 12
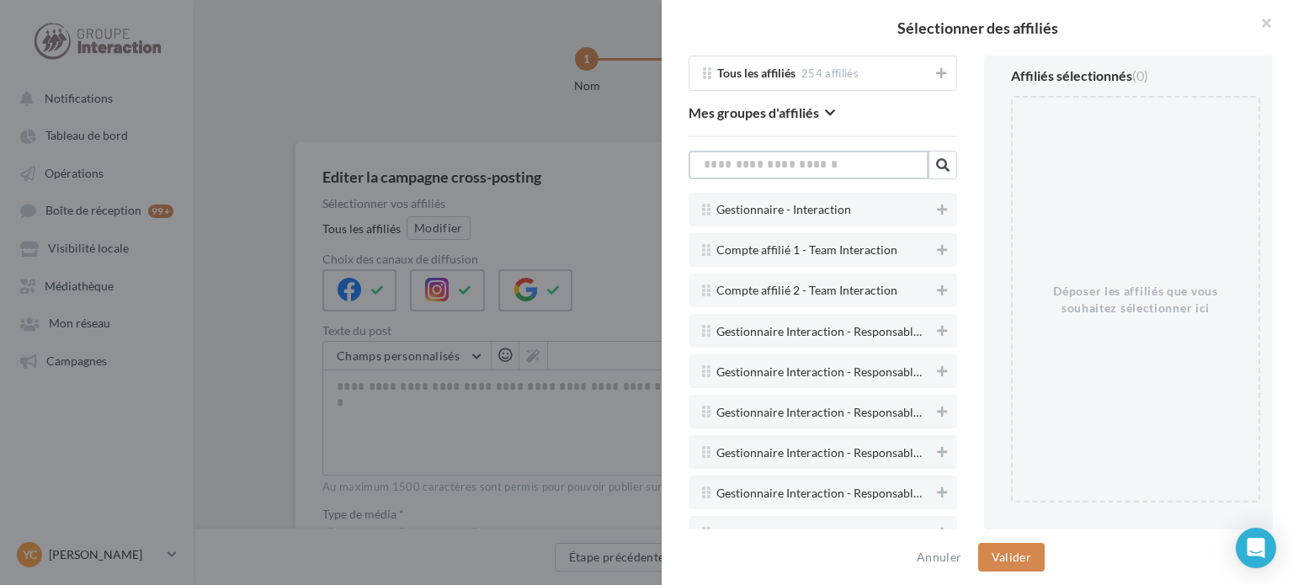
click at [838, 167] on input "text" at bounding box center [808, 165] width 240 height 29
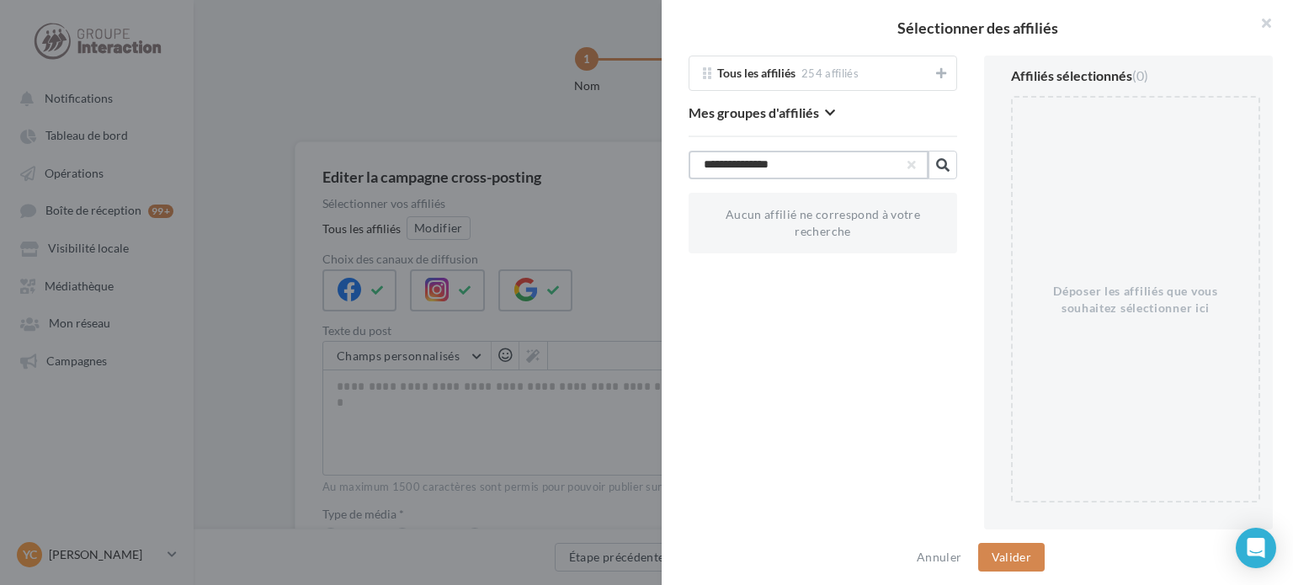
drag, startPoint x: 802, startPoint y: 157, endPoint x: 631, endPoint y: 165, distance: 171.0
click at [631, 165] on div "**********" at bounding box center [646, 292] width 1293 height 585
type input "********"
click at [908, 162] on button "button" at bounding box center [911, 165] width 7 height 7
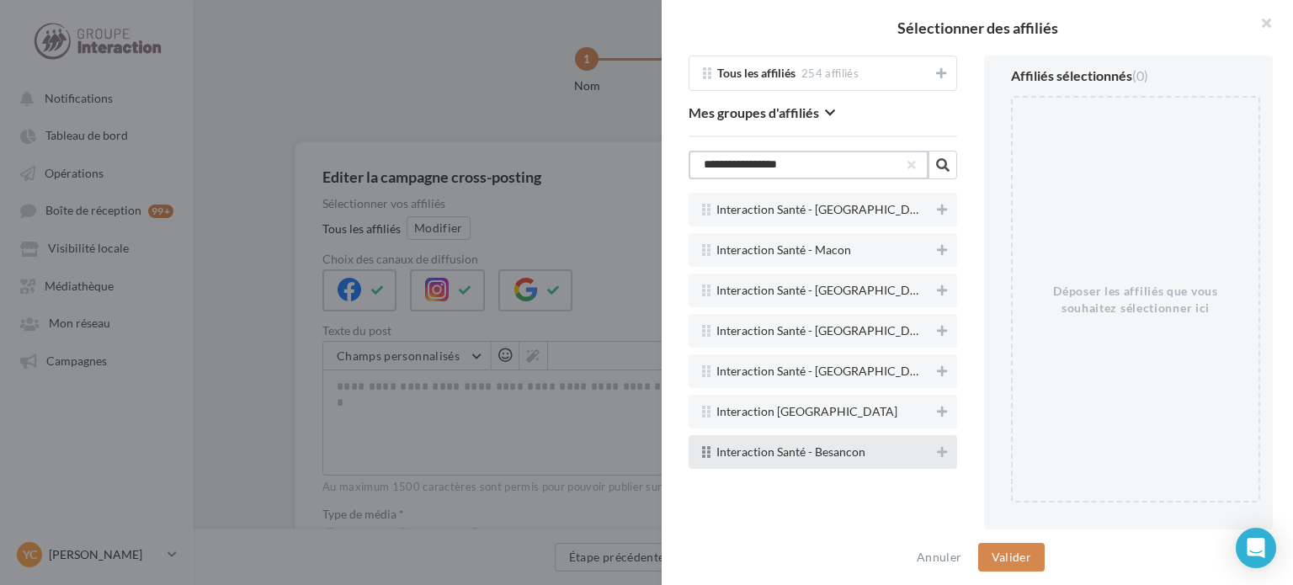
type input "**********"
click at [926, 455] on div "Interaction Santé - Besancon" at bounding box center [813, 450] width 237 height 13
click at [937, 450] on icon at bounding box center [942, 452] width 10 height 12
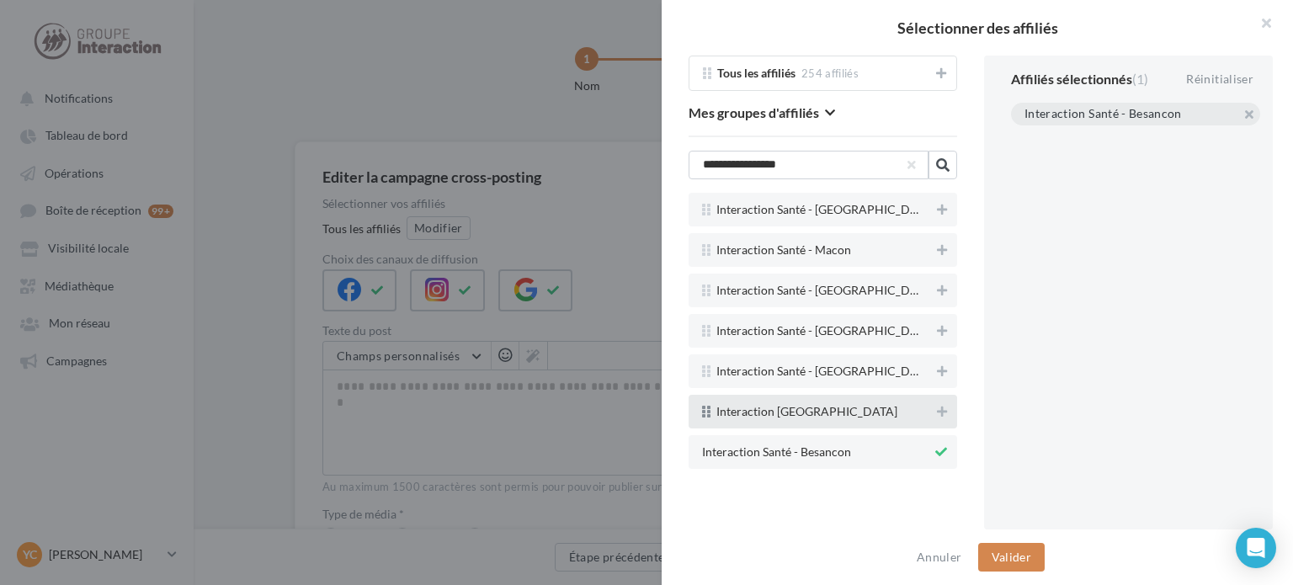
click at [927, 406] on div "Interaction [GEOGRAPHIC_DATA]" at bounding box center [813, 410] width 237 height 13
click at [936, 417] on button at bounding box center [941, 411] width 17 height 20
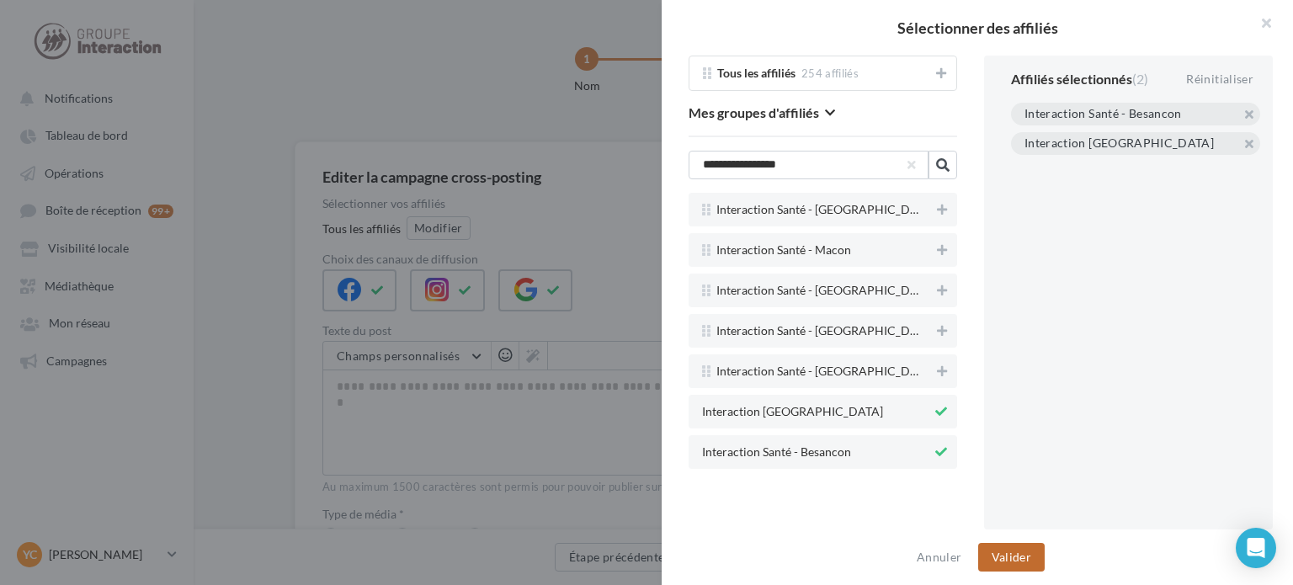
click at [1020, 554] on button "Valider" at bounding box center [1011, 557] width 66 height 29
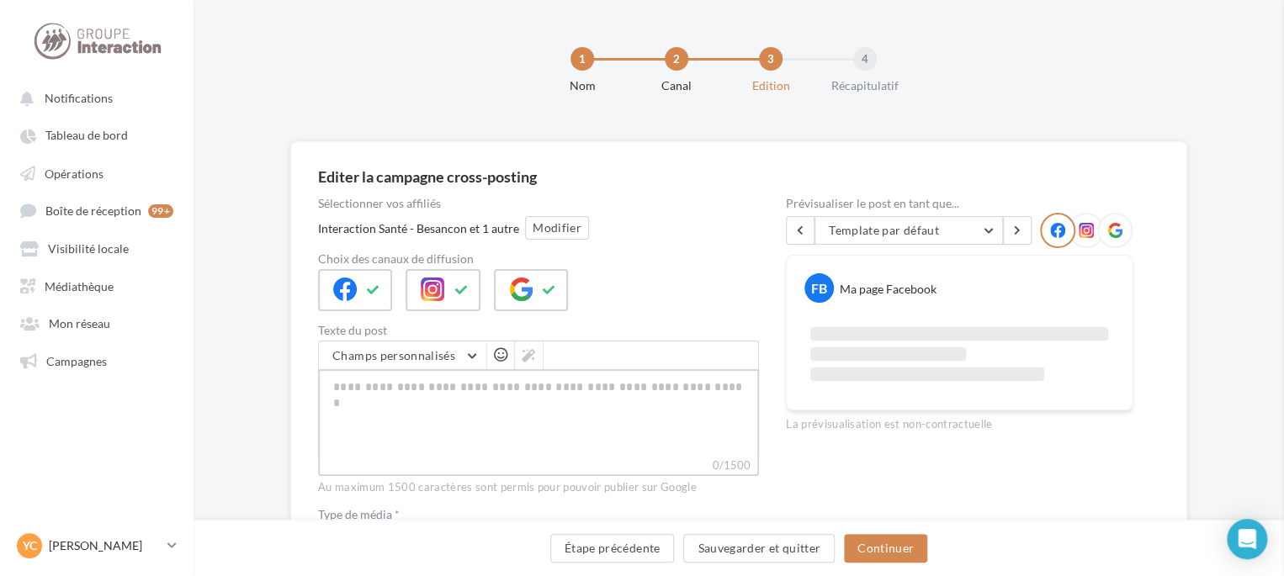
click at [599, 423] on textarea "0/1500" at bounding box center [538, 413] width 441 height 88
type textarea "*"
type textarea "**"
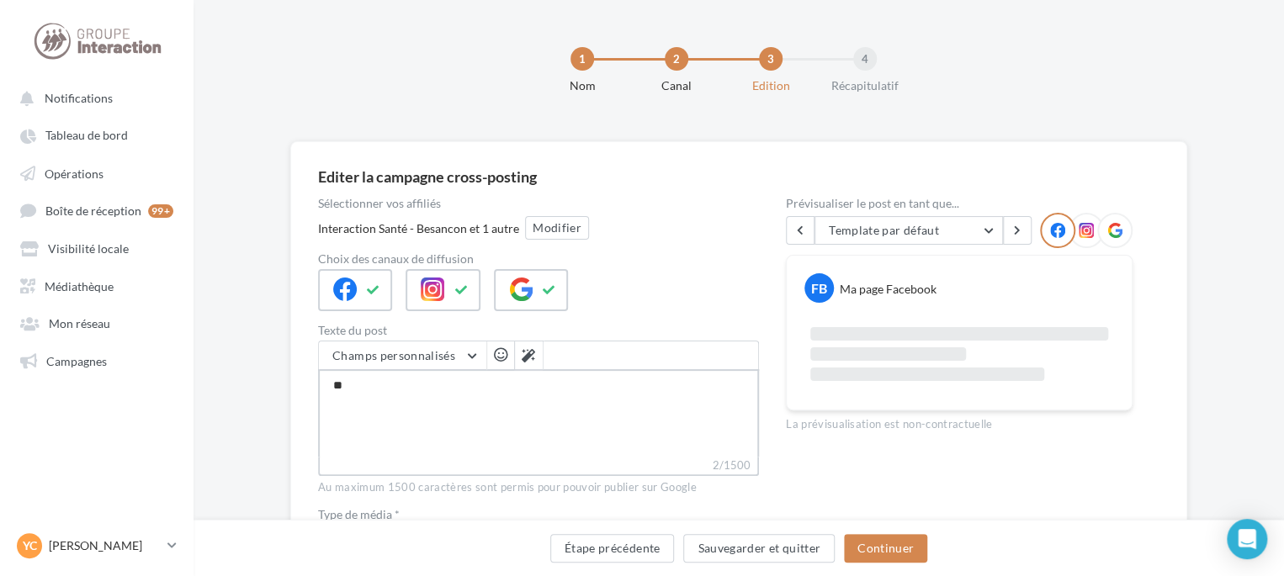
type textarea "***"
type textarea "****"
type textarea "*****"
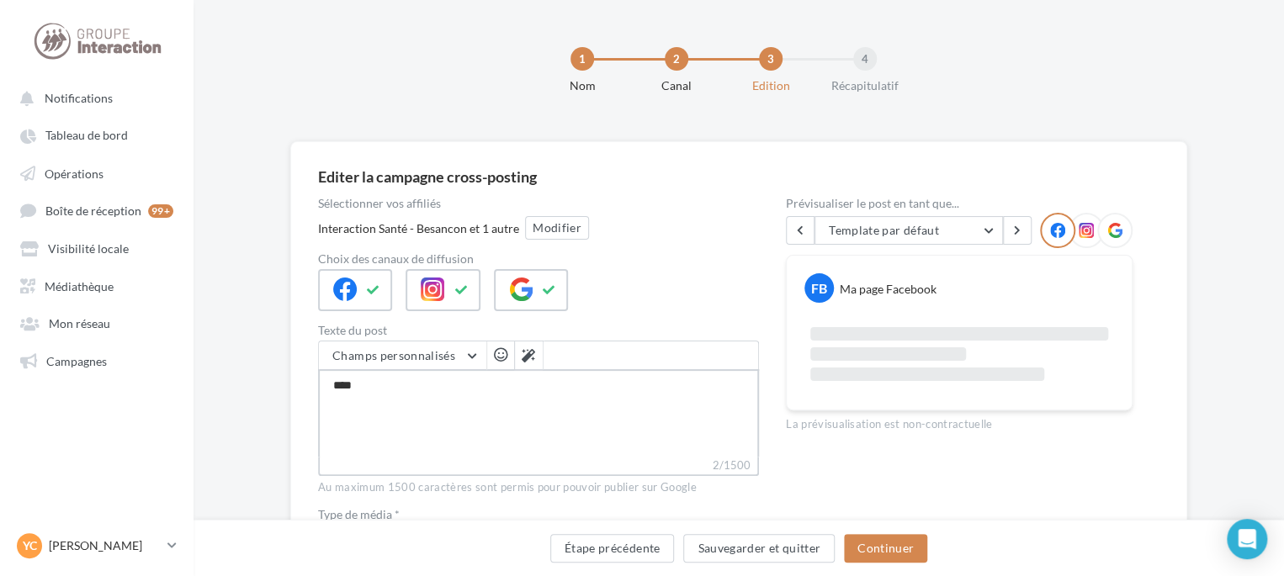
type textarea "*****"
type textarea "******"
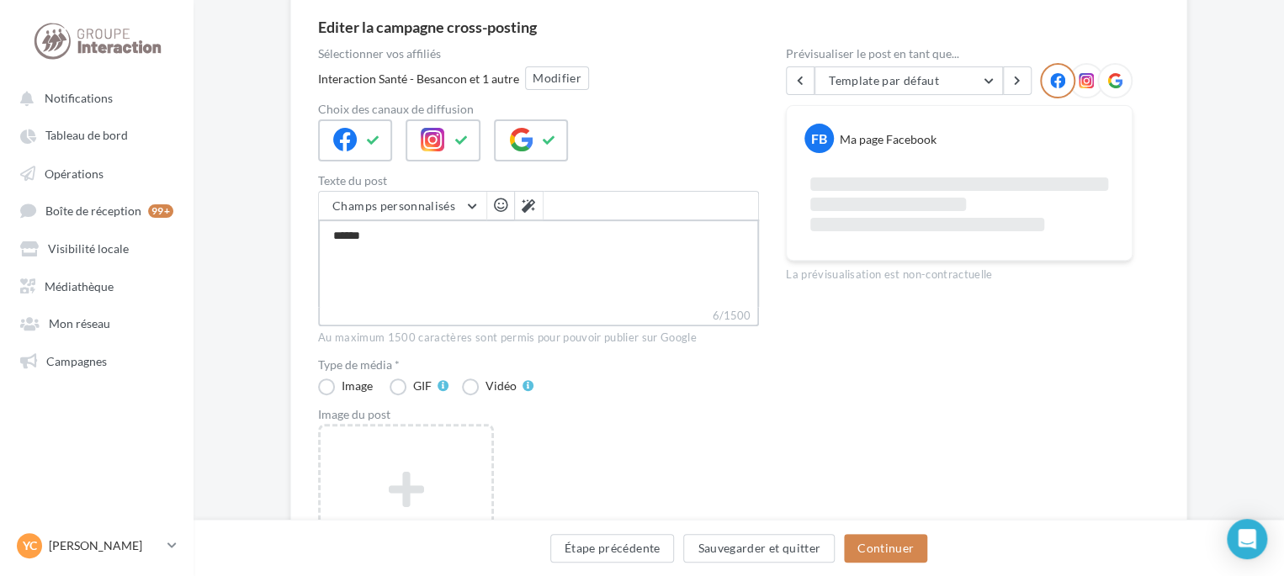
scroll to position [252, 0]
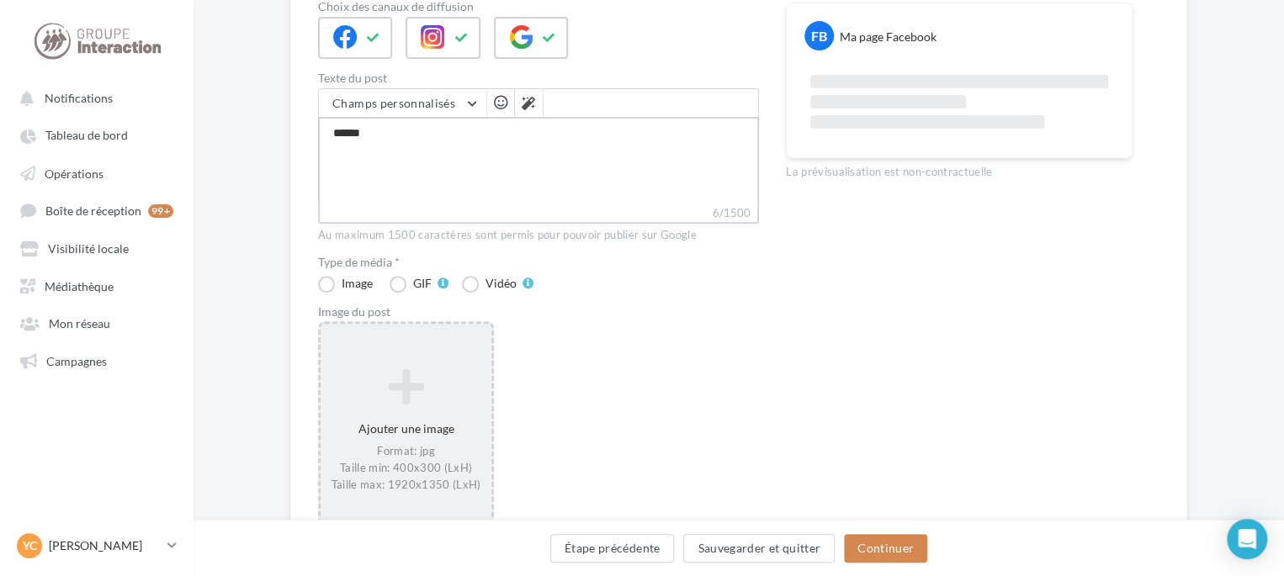
type textarea "******"
click at [441, 393] on icon at bounding box center [405, 386] width 157 height 40
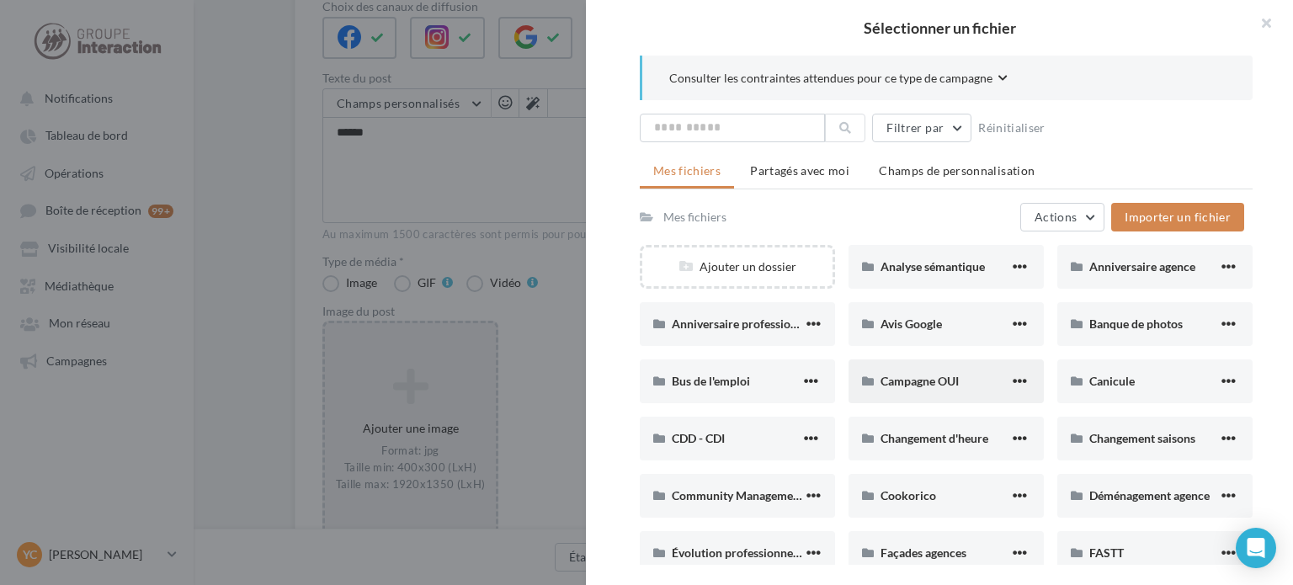
click at [931, 395] on div "Campagne OUI" at bounding box center [945, 381] width 195 height 44
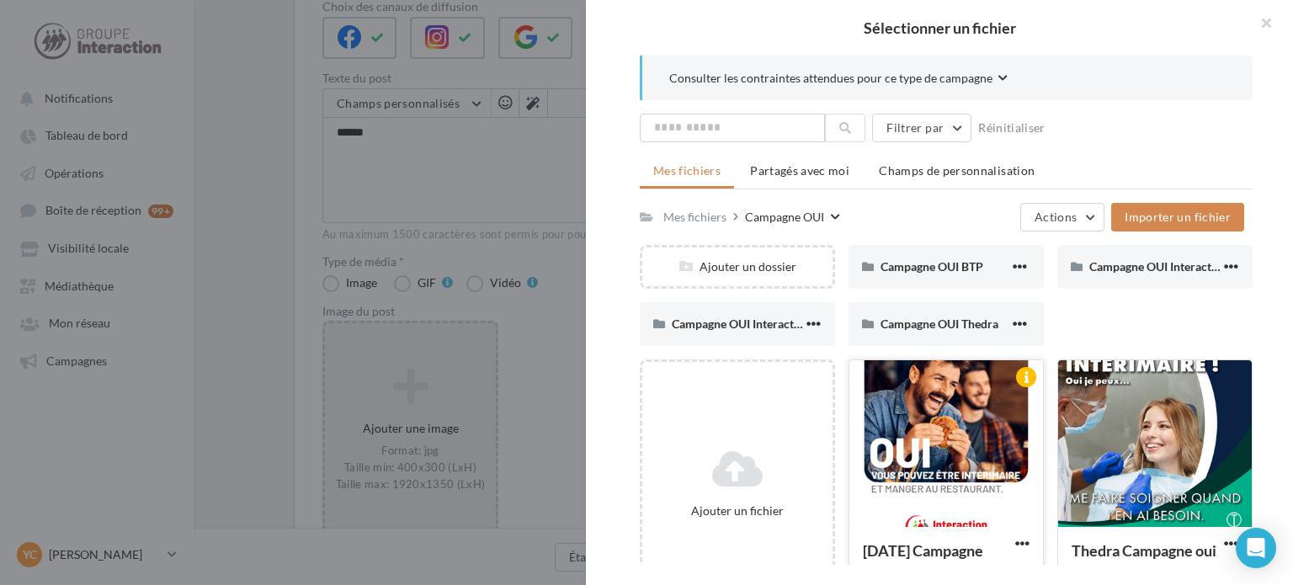
click at [921, 403] on div at bounding box center [946, 444] width 194 height 168
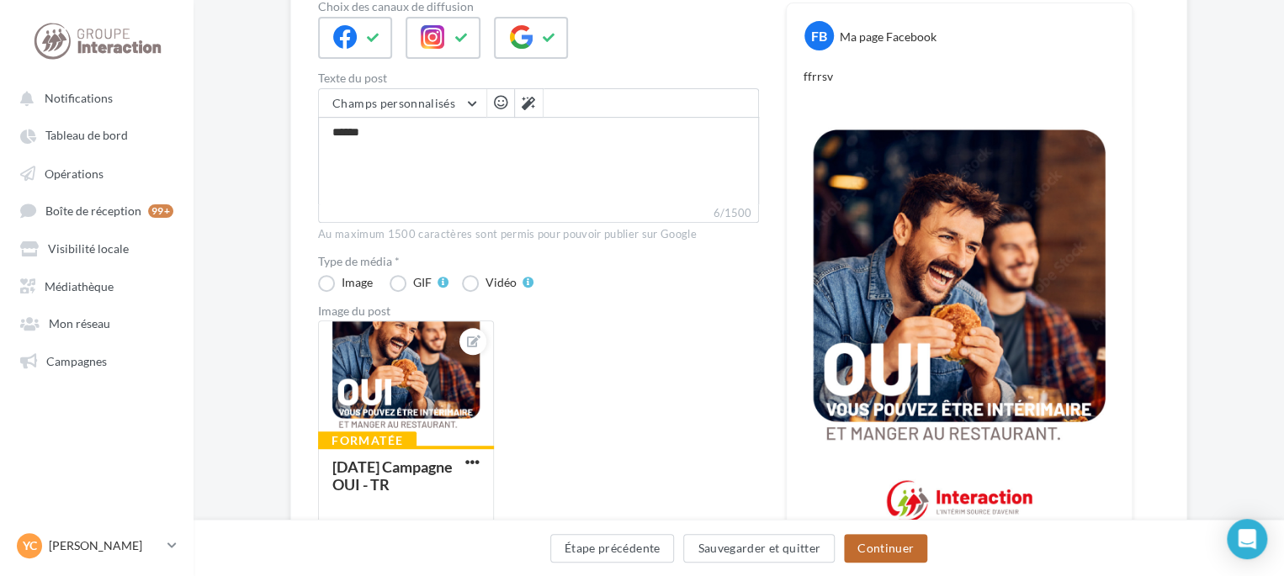
click at [900, 558] on button "Continuer" at bounding box center [885, 548] width 83 height 29
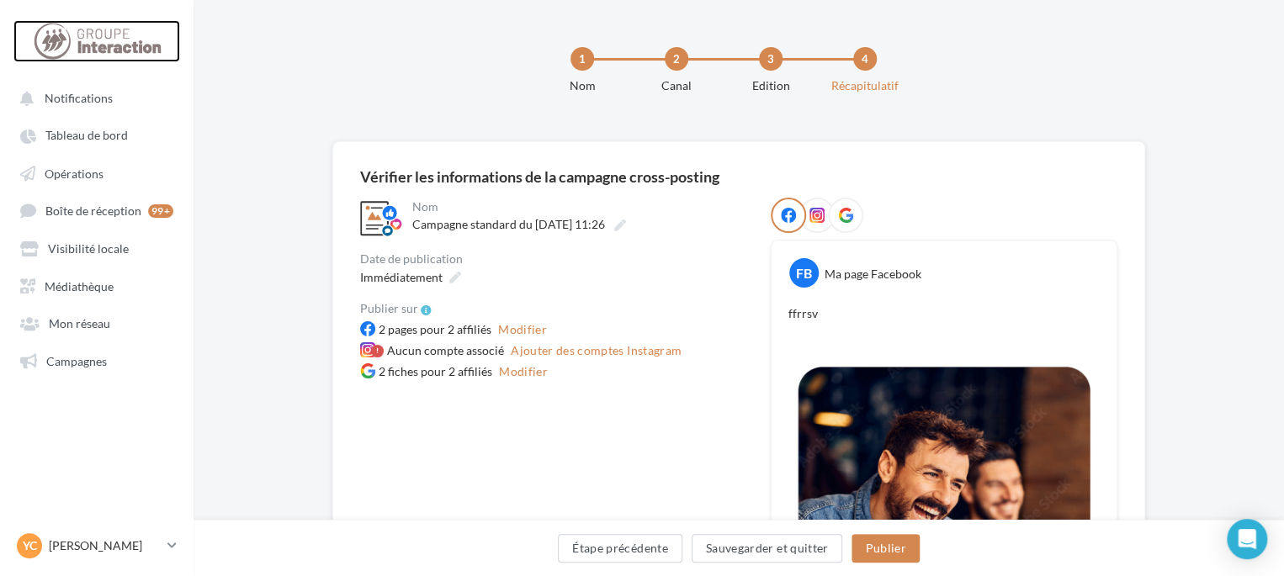
click at [64, 41] on div at bounding box center [96, 41] width 135 height 42
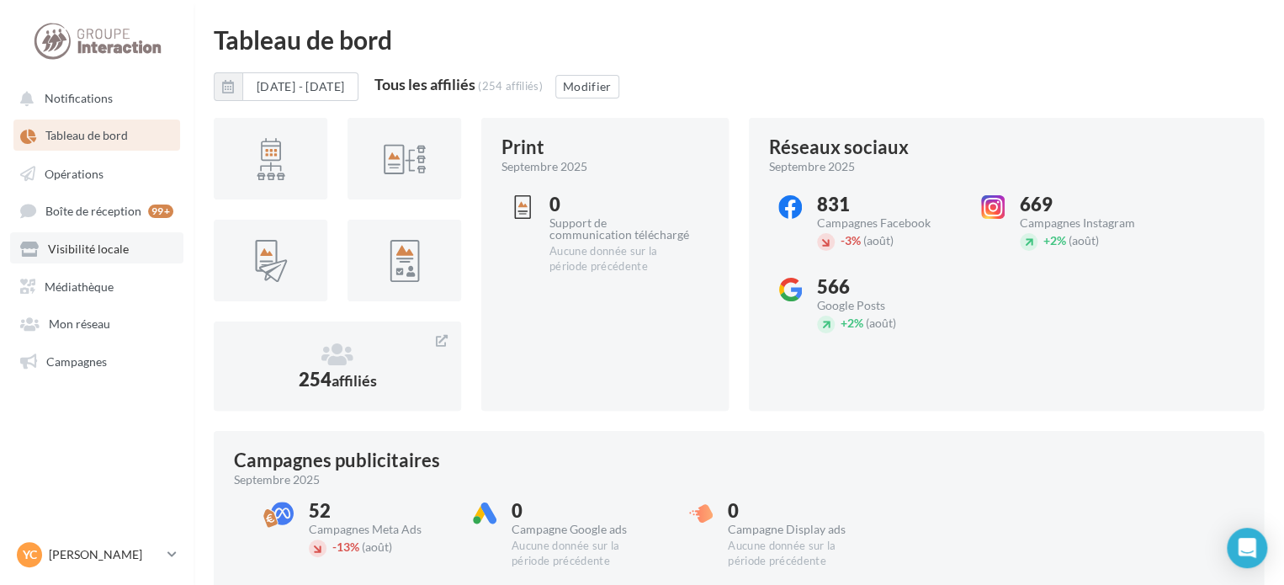
click at [105, 245] on span "Visibilité locale" at bounding box center [88, 249] width 81 height 14
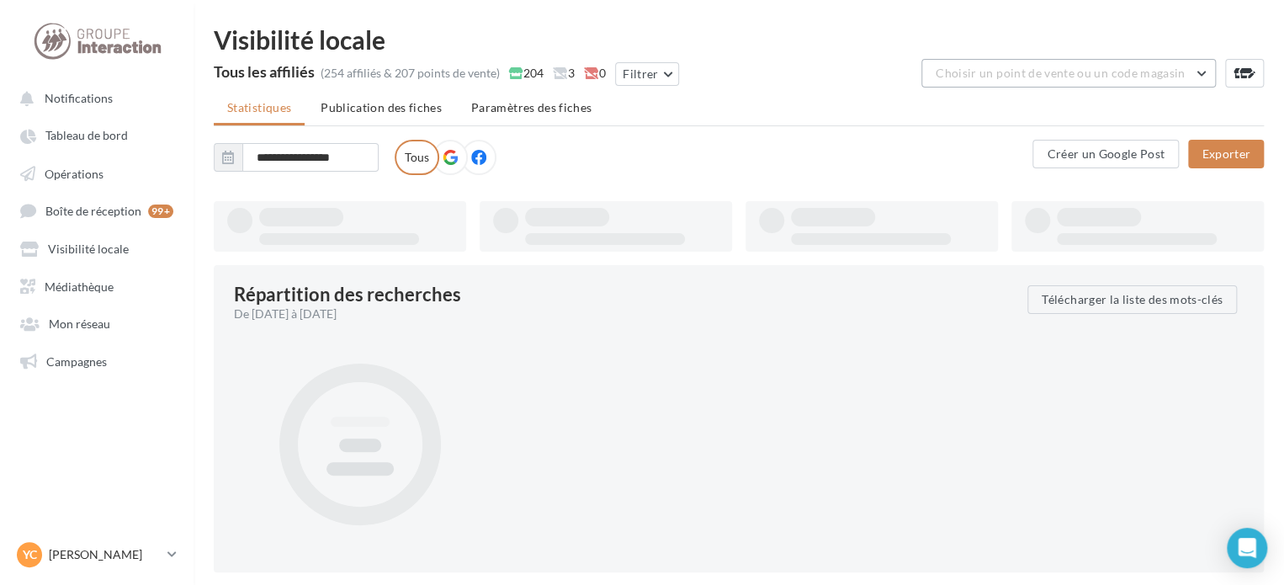
click at [1008, 65] on button "Choisir un point de vente ou un code magasin" at bounding box center [1068, 73] width 295 height 29
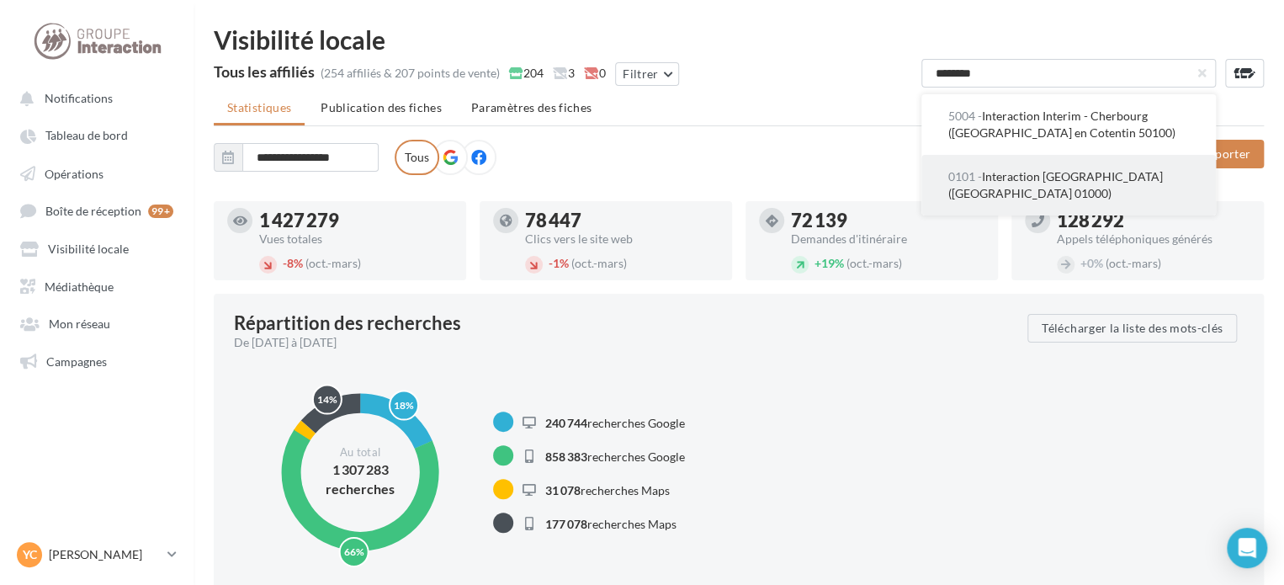
type input "********"
click at [1053, 178] on span "0101 - Interaction [GEOGRAPHIC_DATA] ([GEOGRAPHIC_DATA] 01000)" at bounding box center [1055, 184] width 215 height 31
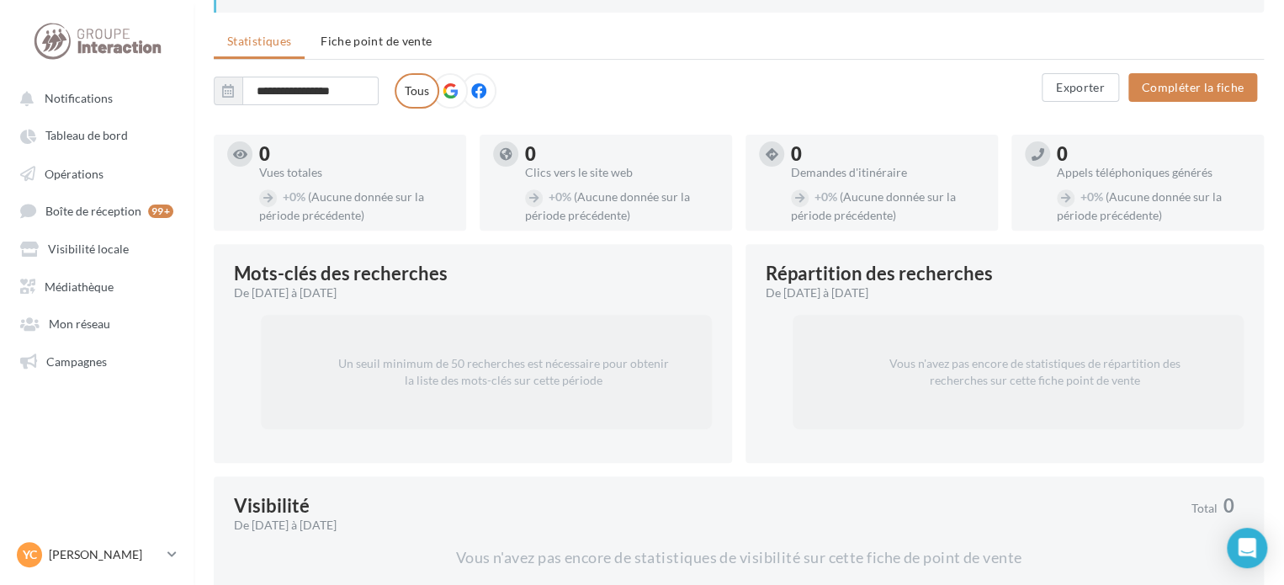
scroll to position [66, 0]
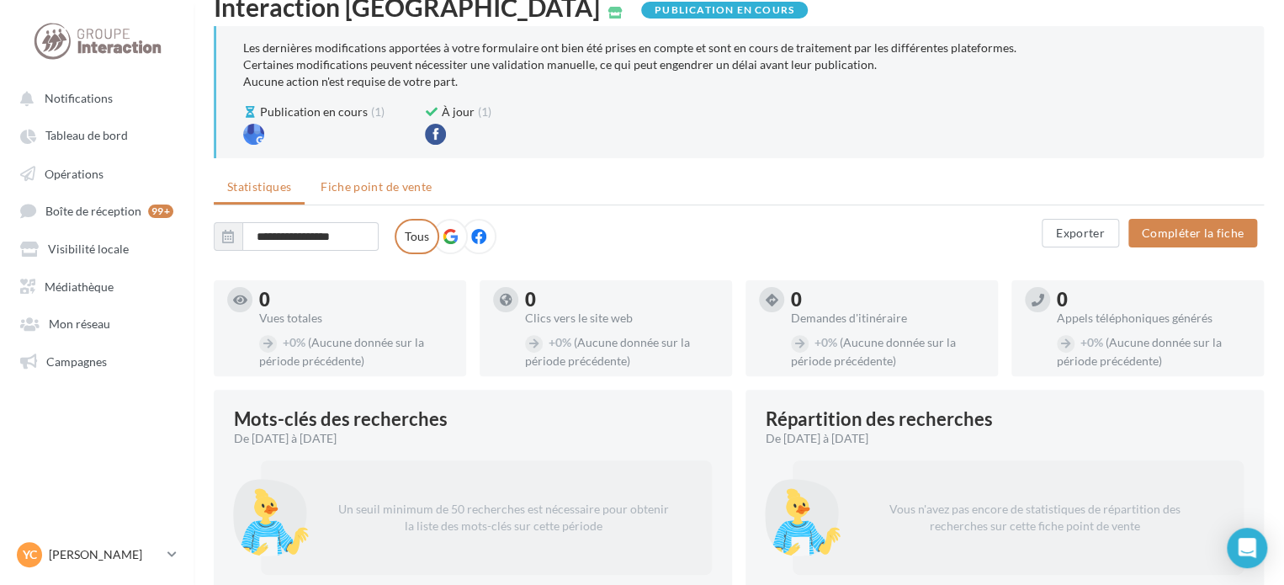
click at [388, 183] on span "Fiche point de vente" at bounding box center [376, 186] width 111 height 14
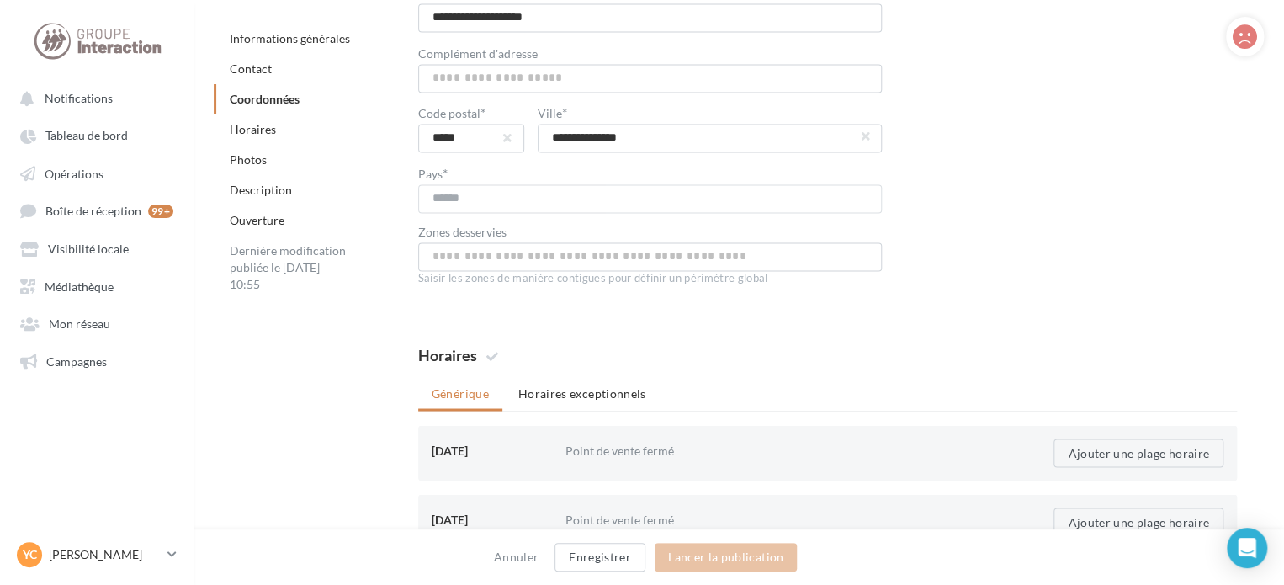
scroll to position [1599, 0]
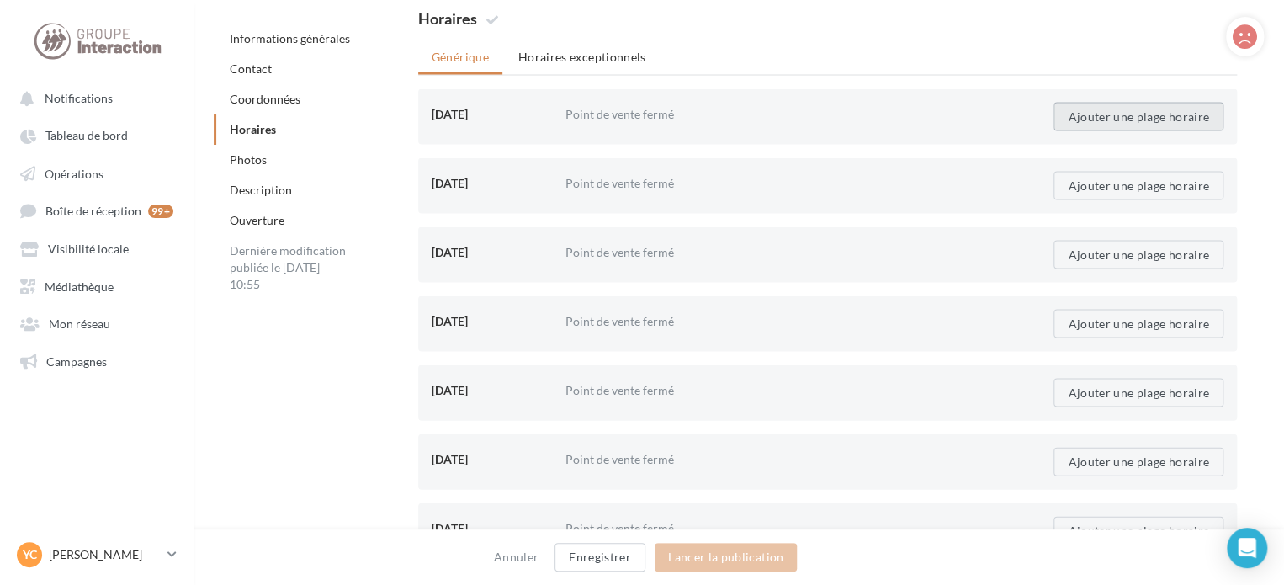
click at [1081, 114] on button "Ajouter une plage horaire" at bounding box center [1139, 116] width 170 height 29
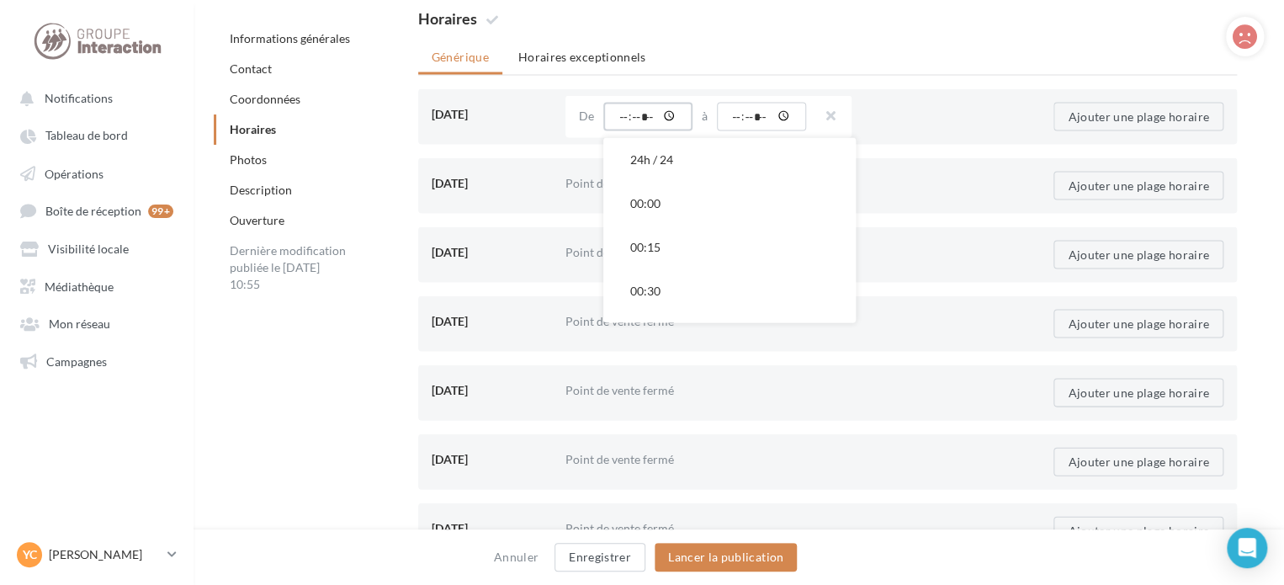
click at [617, 111] on input "time" at bounding box center [647, 116] width 89 height 29
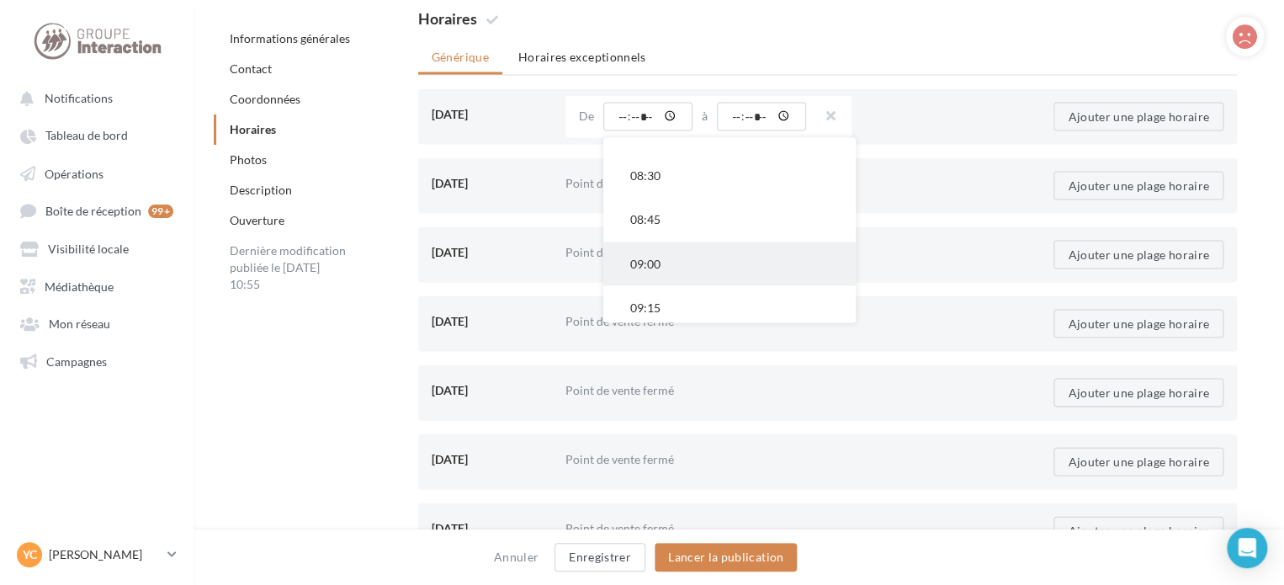
click at [660, 274] on button "09:00" at bounding box center [729, 264] width 252 height 44
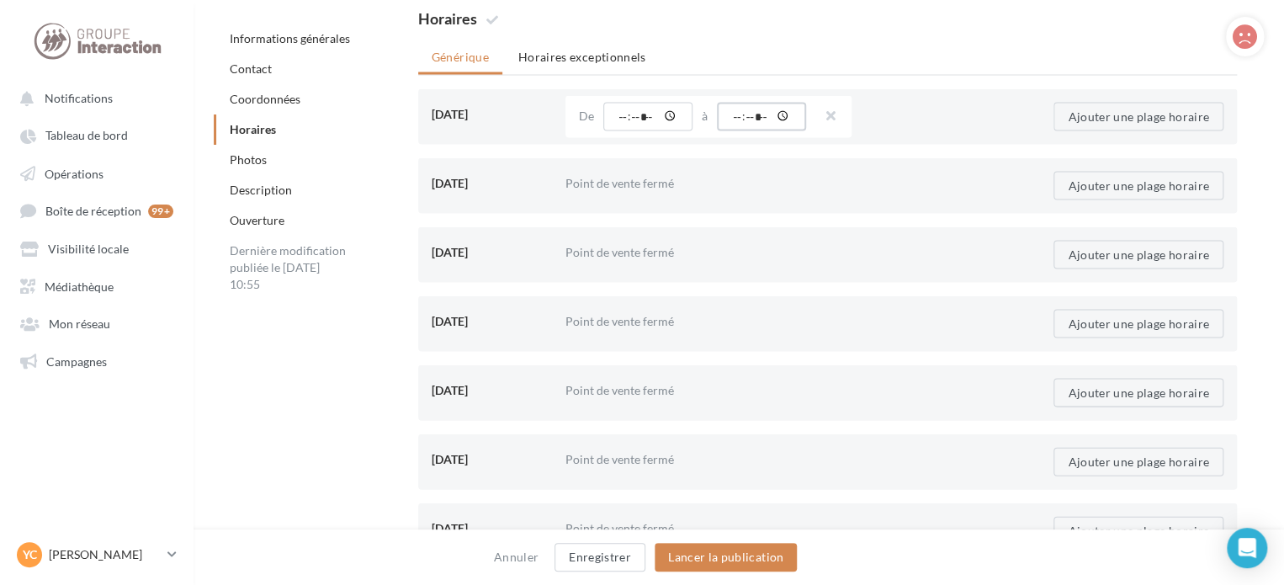
click at [746, 118] on input "time" at bounding box center [761, 116] width 89 height 29
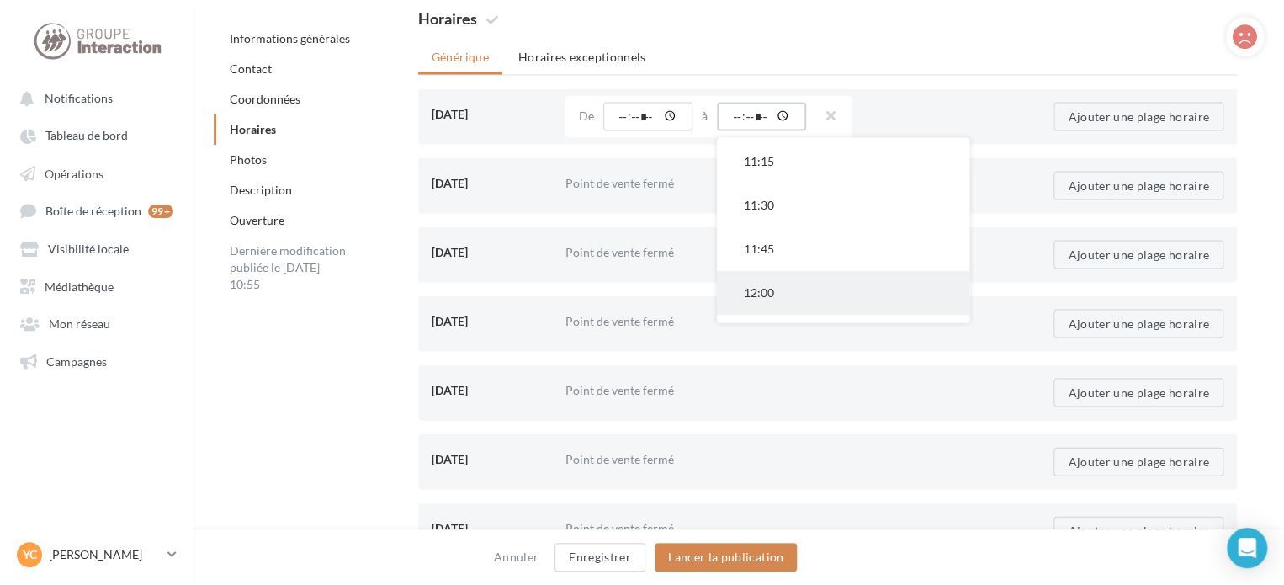
scroll to position [421, 0]
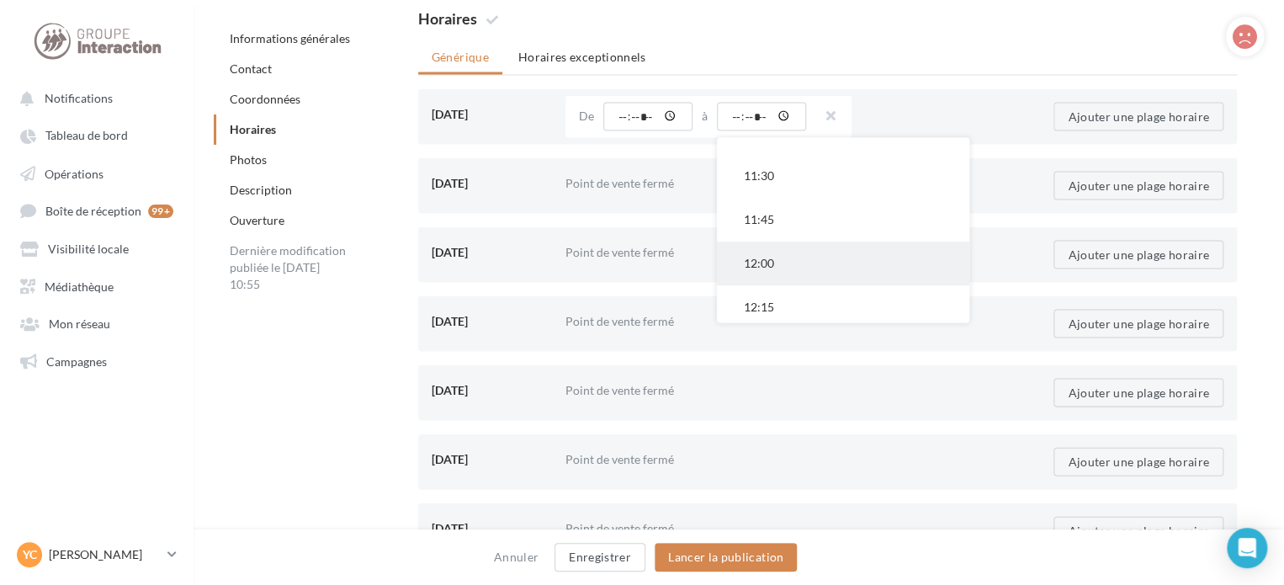
click at [768, 260] on button "12:00" at bounding box center [843, 264] width 252 height 44
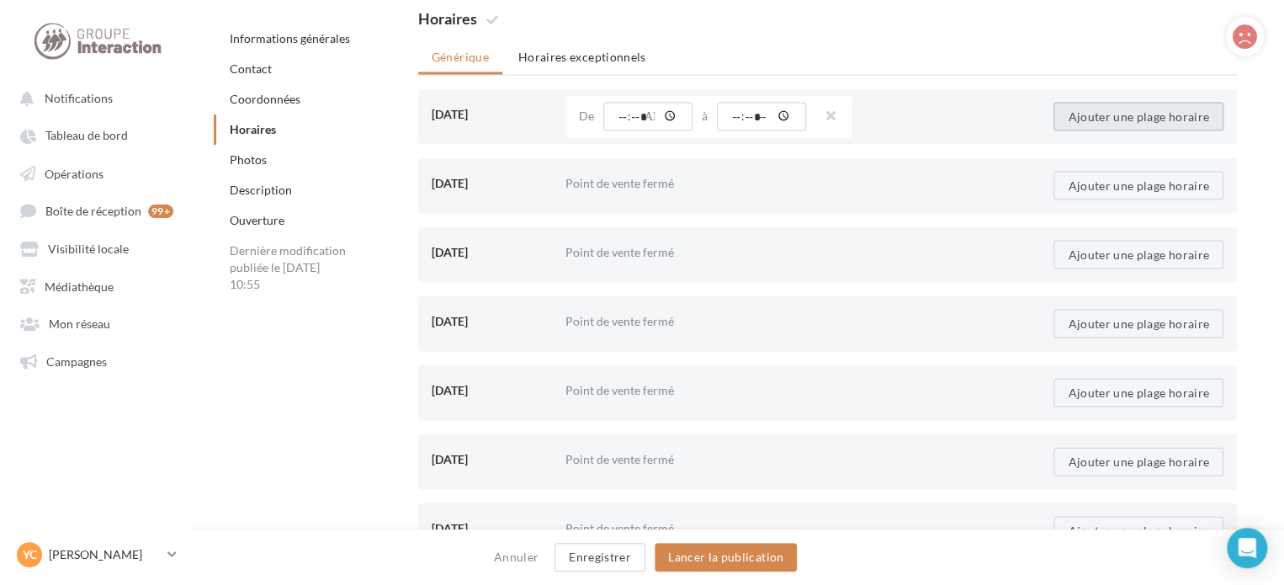
click at [1113, 108] on button "Ajouter une plage horaire" at bounding box center [1139, 116] width 170 height 29
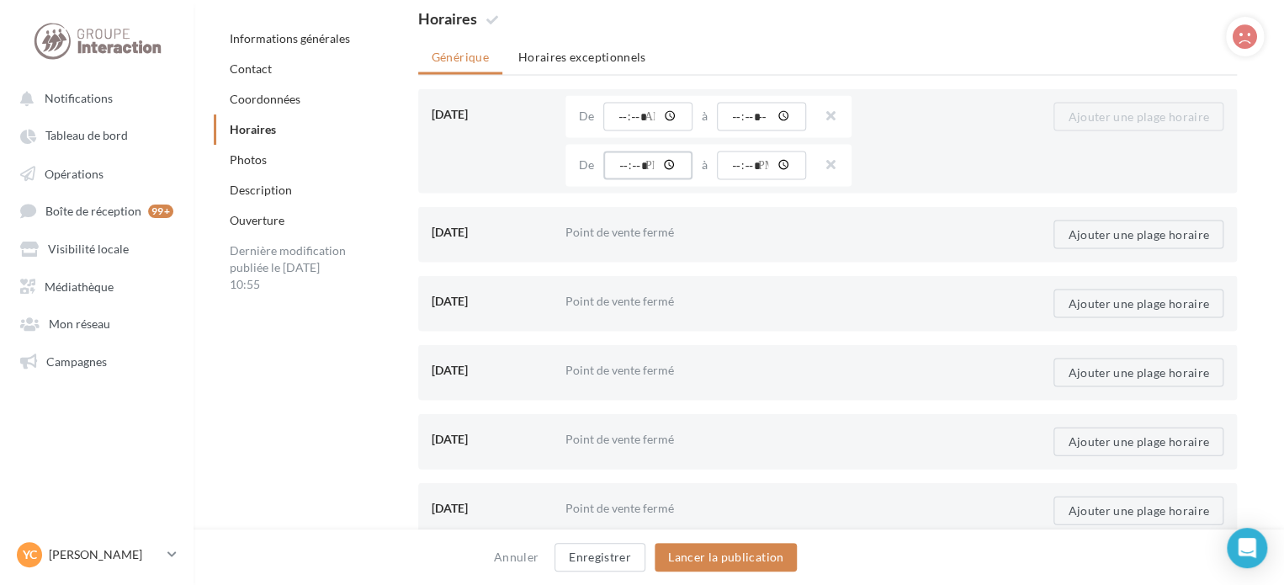
click at [631, 159] on input "time" at bounding box center [647, 165] width 89 height 29
click at [670, 157] on input "*****" at bounding box center [647, 165] width 89 height 29
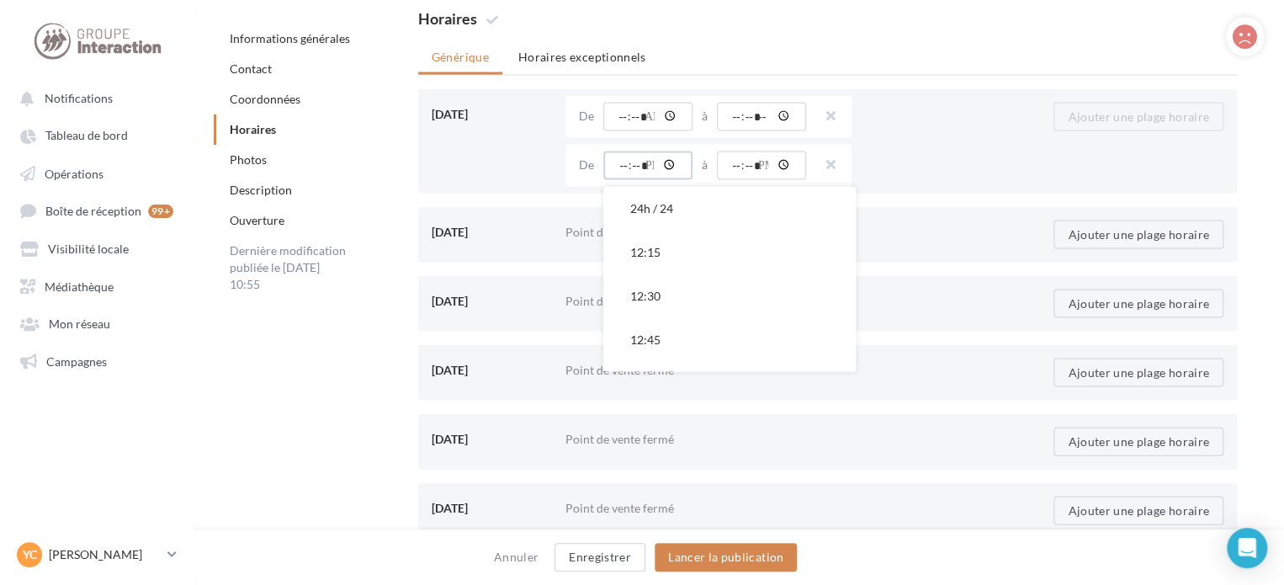
type input "*****"
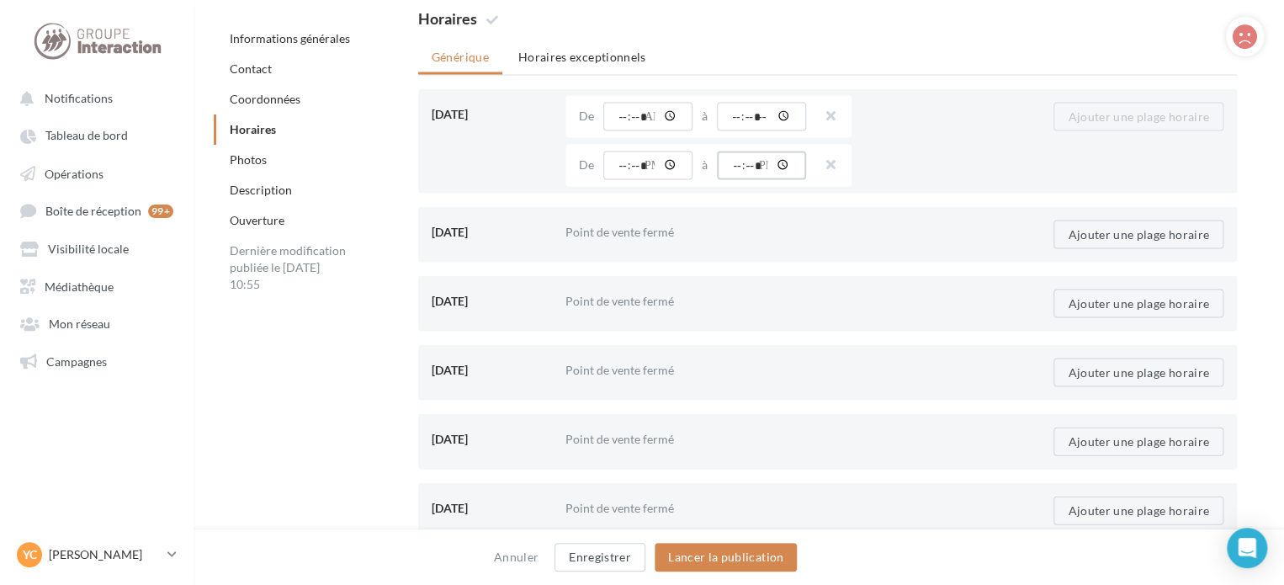
click at [778, 158] on input "time" at bounding box center [761, 165] width 89 height 29
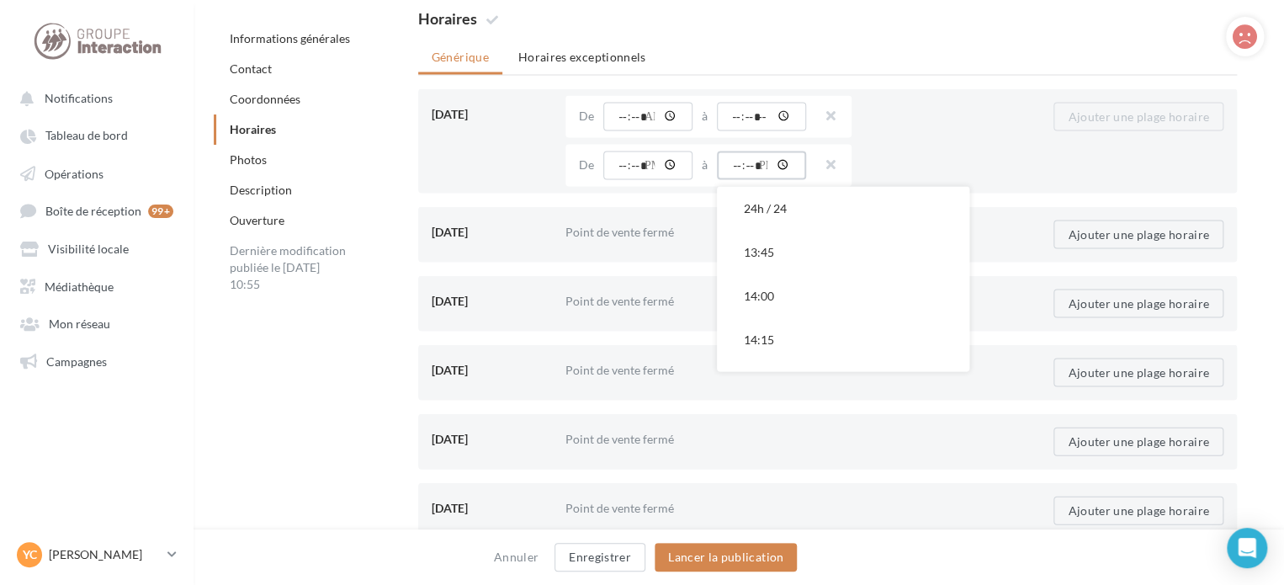
type input "*****"
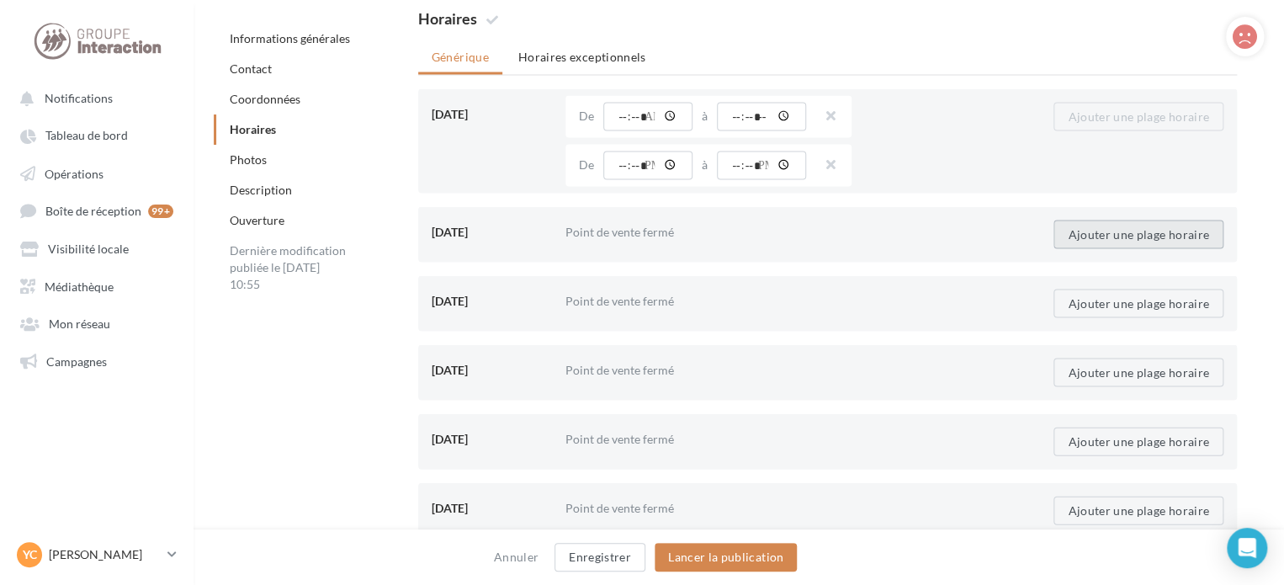
click at [1061, 227] on button "Ajouter une plage horaire" at bounding box center [1139, 234] width 170 height 29
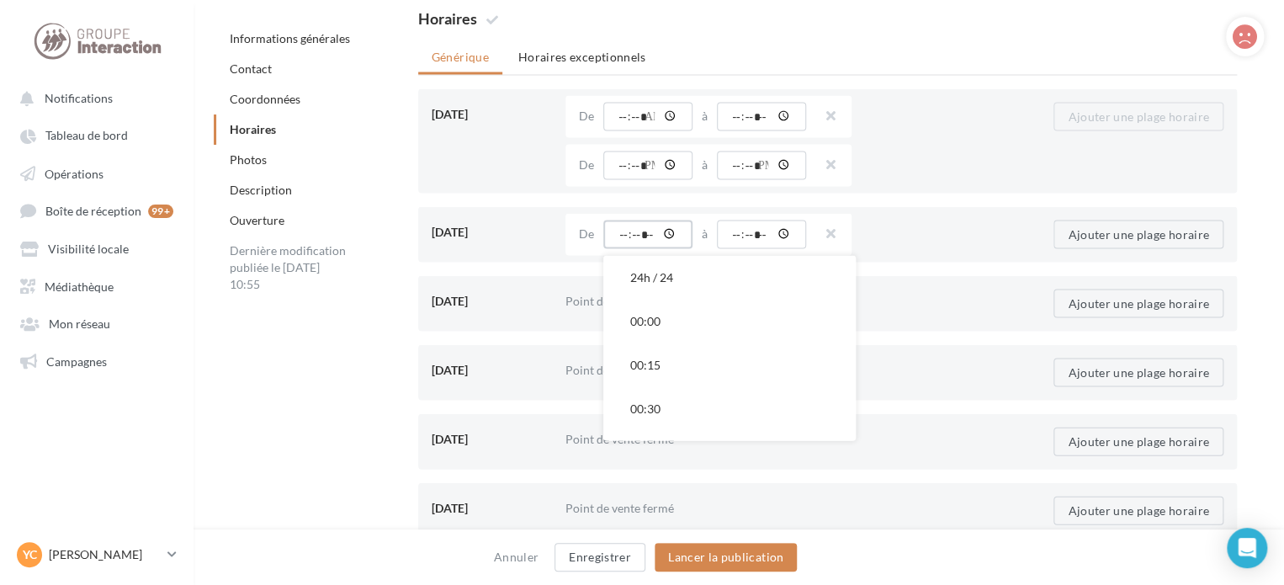
click at [642, 233] on input "time" at bounding box center [647, 234] width 89 height 29
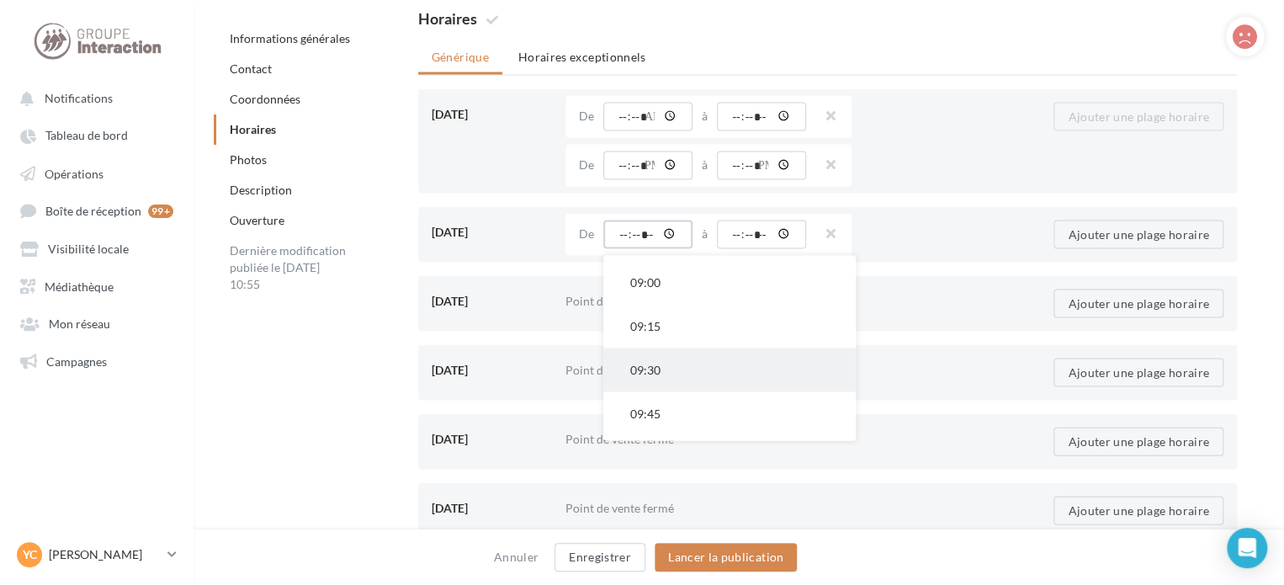
scroll to position [1515, 0]
click at [662, 371] on button "09:00" at bounding box center [729, 381] width 252 height 44
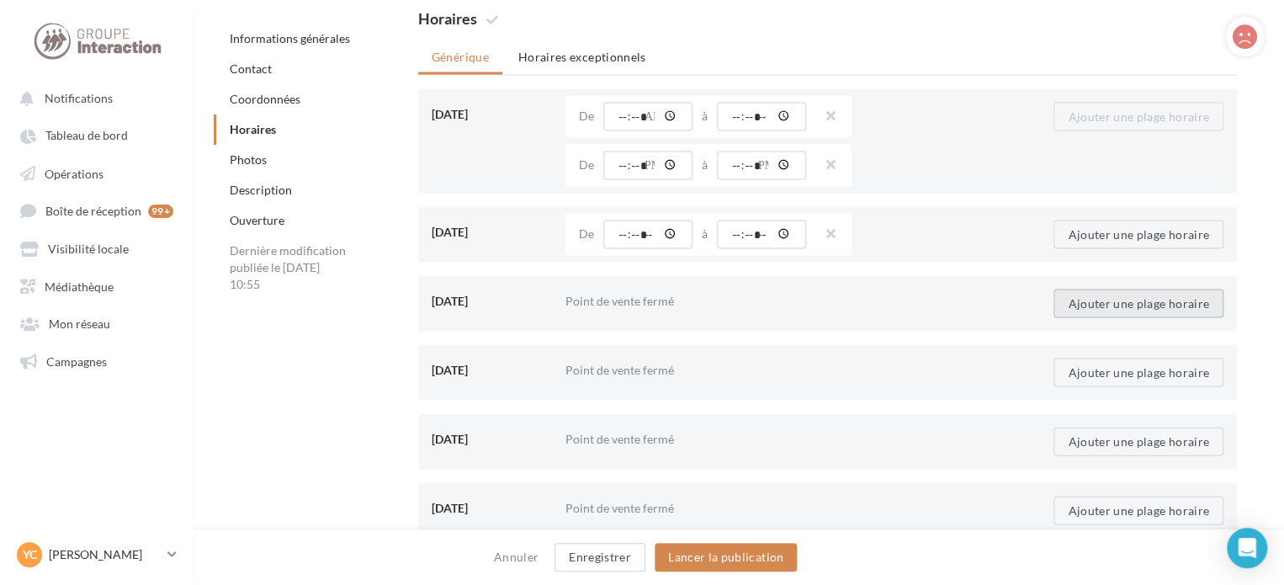
click at [1075, 301] on button "Ajouter une plage horaire" at bounding box center [1139, 303] width 170 height 29
click at [646, 296] on input "time" at bounding box center [647, 303] width 89 height 29
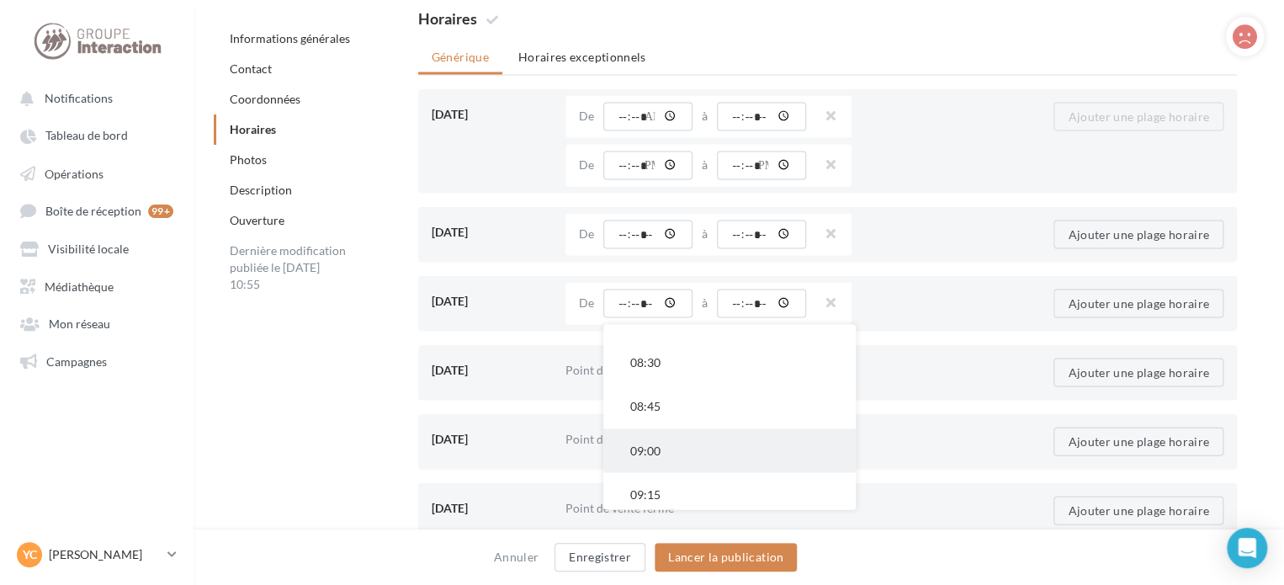
click at [670, 442] on button "09:00" at bounding box center [729, 450] width 252 height 44
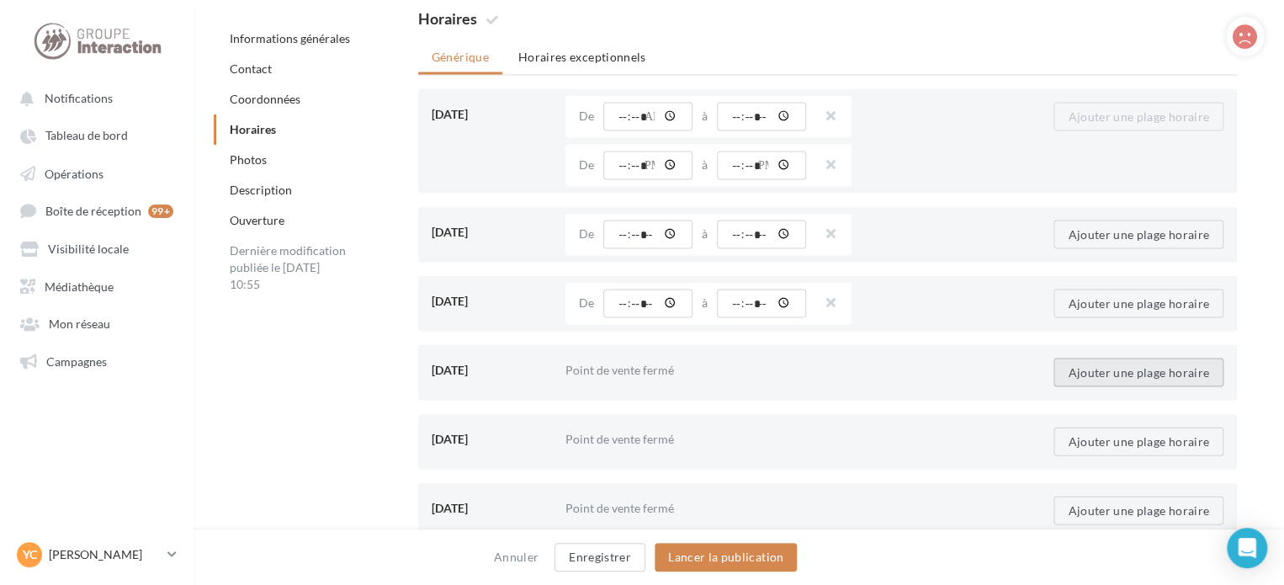
click at [1114, 373] on button "Ajouter une plage horaire" at bounding box center [1139, 372] width 170 height 29
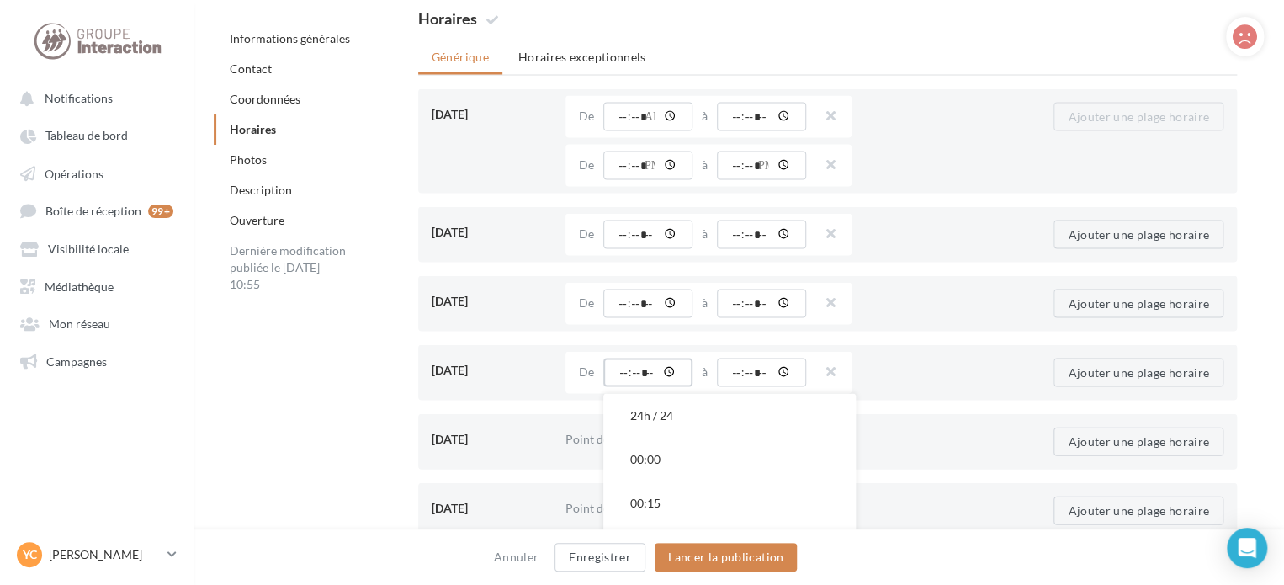
click at [641, 370] on input "time" at bounding box center [647, 372] width 89 height 29
click at [667, 504] on button "09:00" at bounding box center [729, 519] width 252 height 44
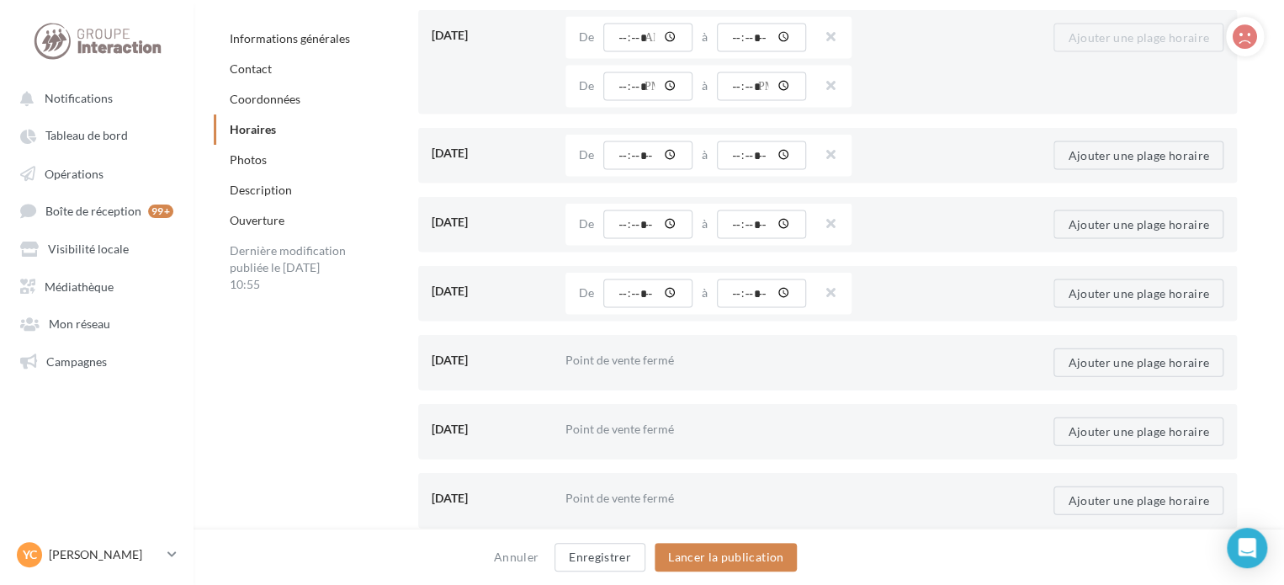
scroll to position [1767, 0]
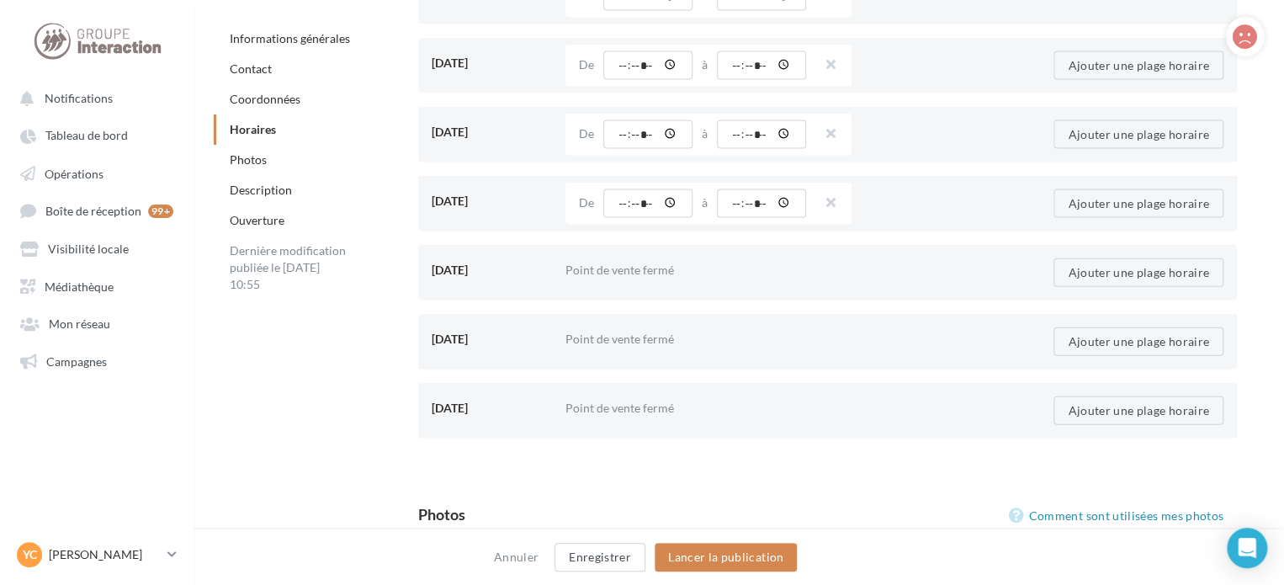
click at [1086, 287] on div "Ajouter une plage horaire" at bounding box center [1125, 273] width 224 height 42
click at [1057, 275] on button "Ajouter une plage horaire" at bounding box center [1139, 272] width 170 height 29
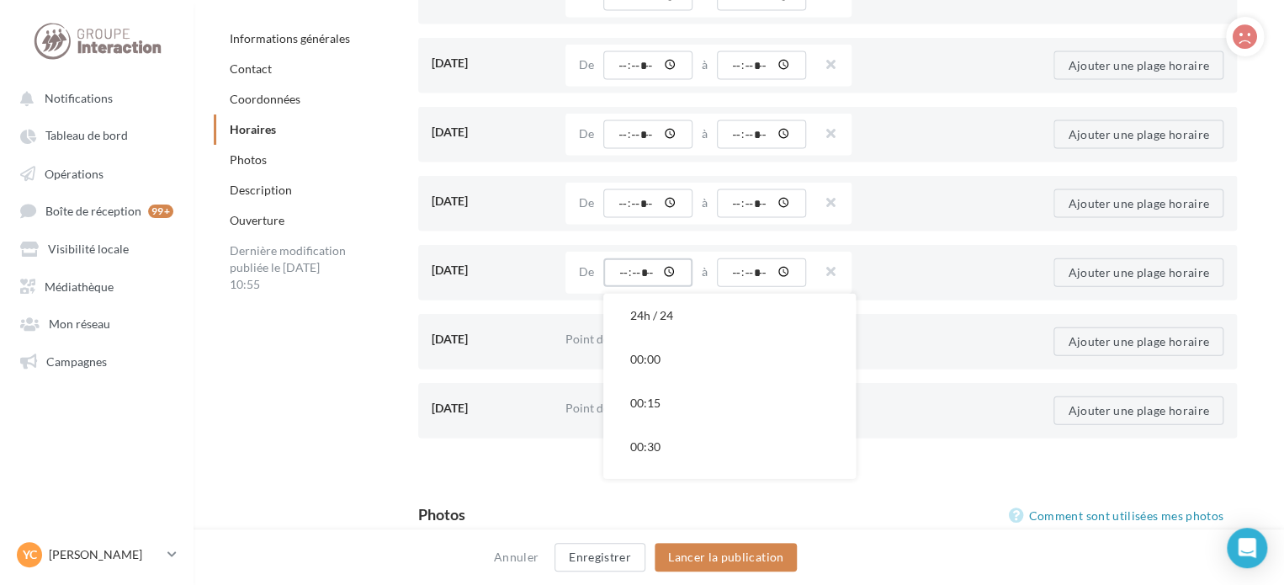
click at [642, 274] on input "time" at bounding box center [647, 272] width 89 height 29
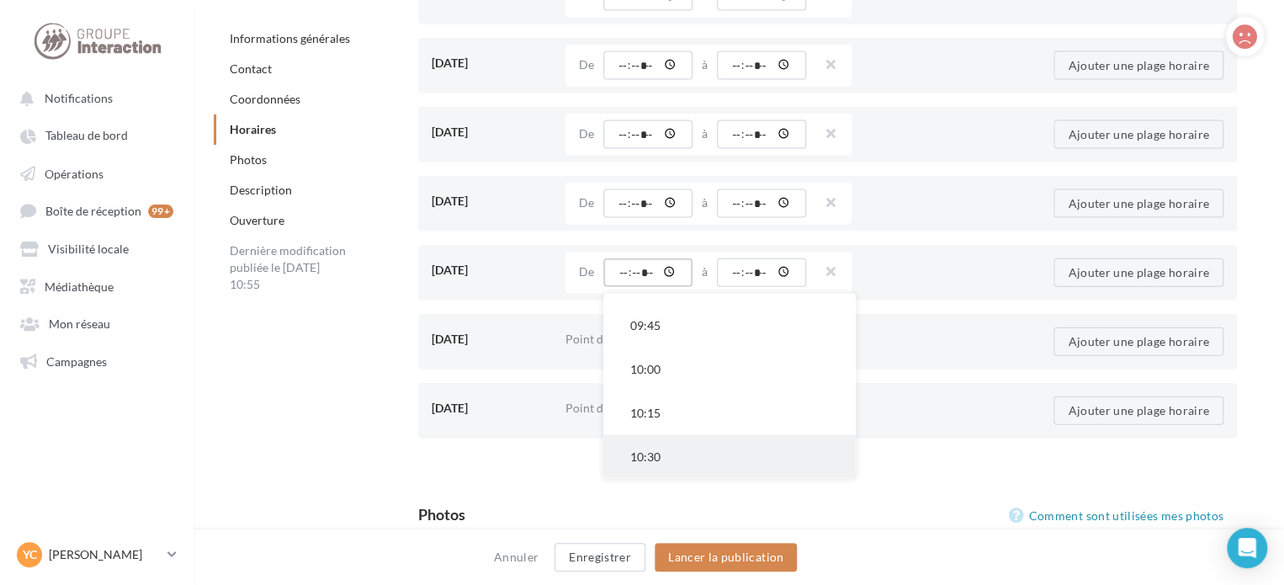
scroll to position [1515, 0]
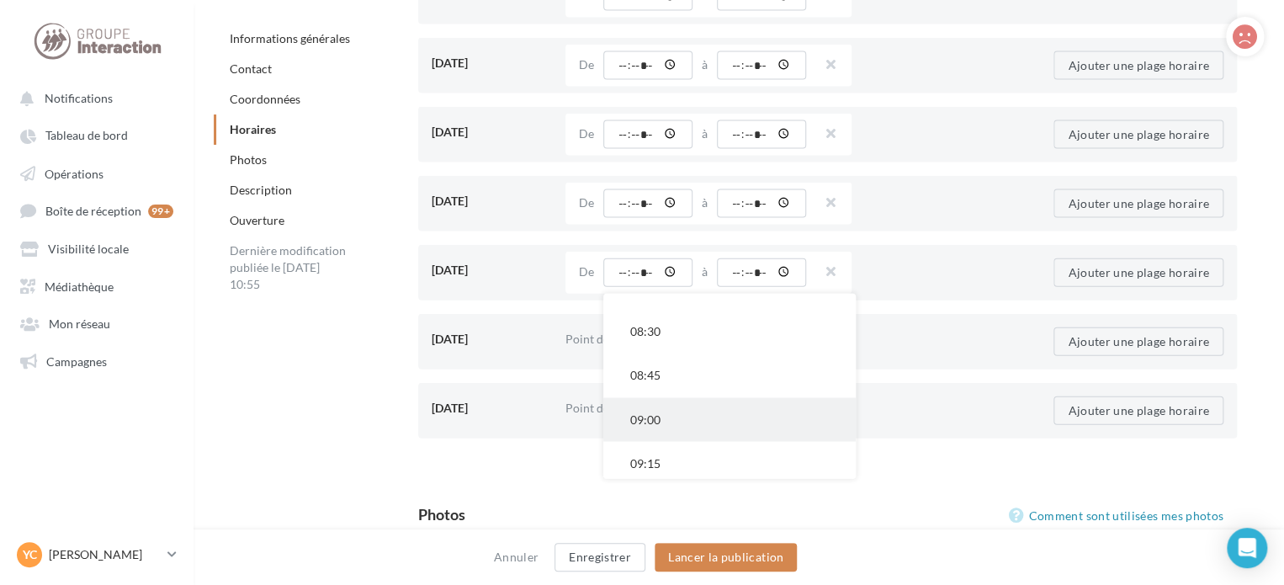
click at [675, 417] on button "09:00" at bounding box center [729, 420] width 252 height 44
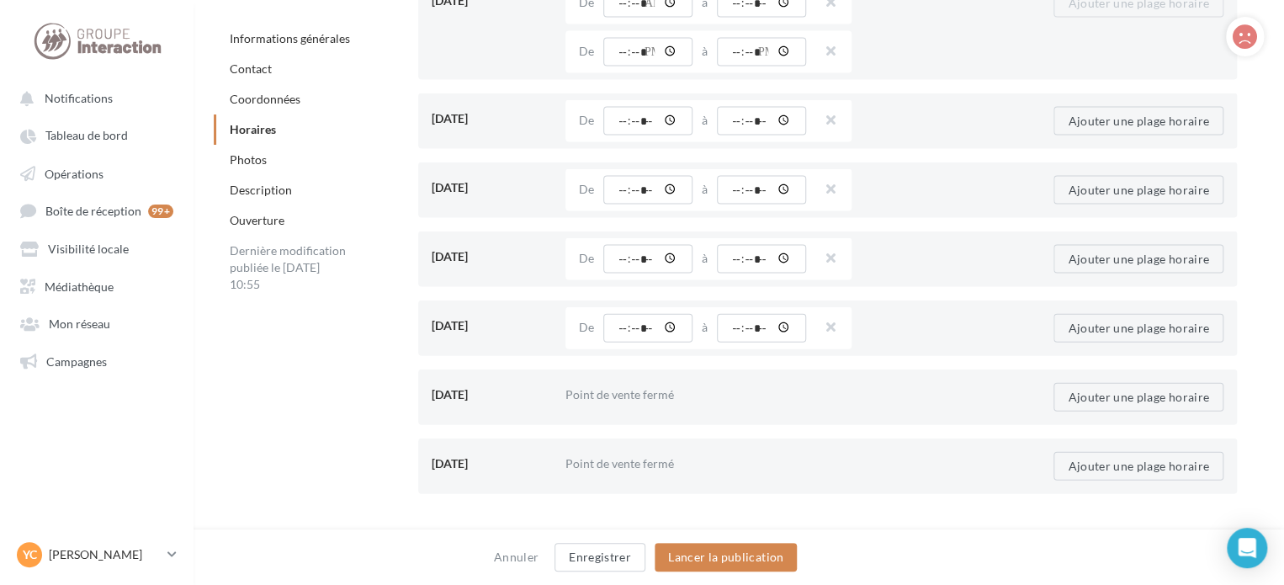
scroll to position [1599, 0]
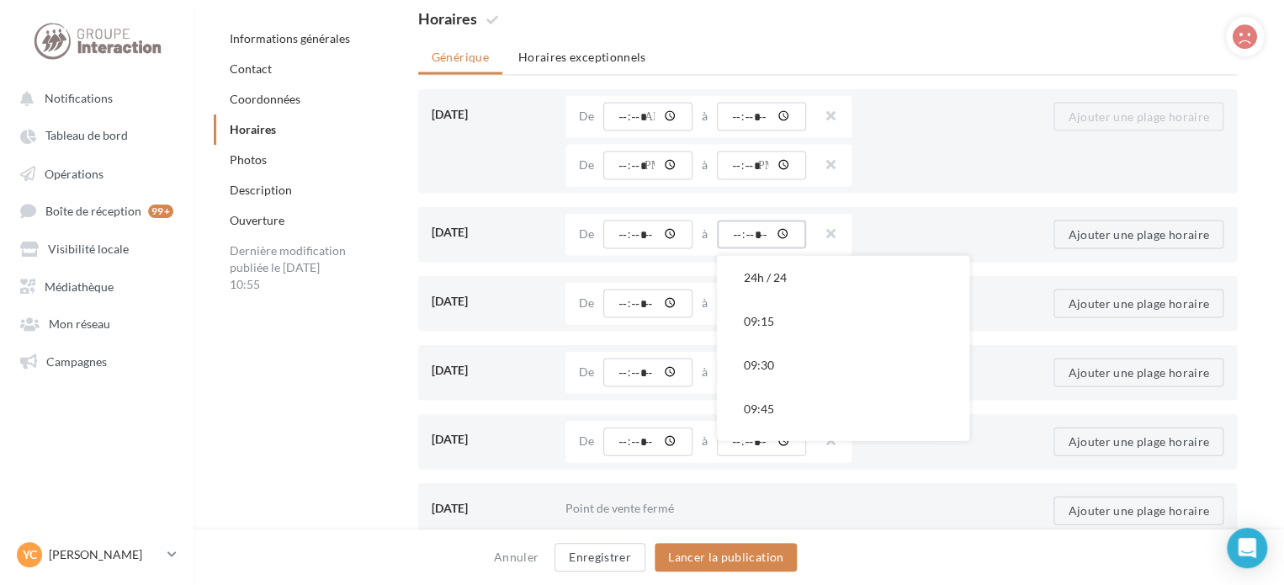
click at [750, 234] on input "time" at bounding box center [761, 234] width 89 height 29
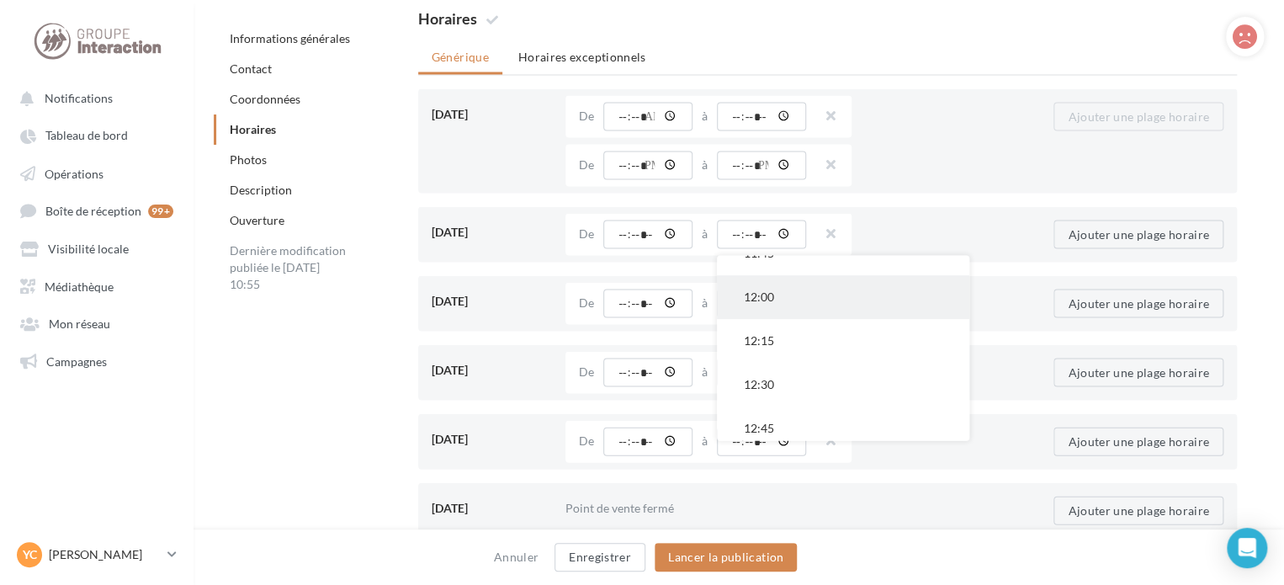
click at [769, 300] on button "12:00" at bounding box center [843, 297] width 252 height 44
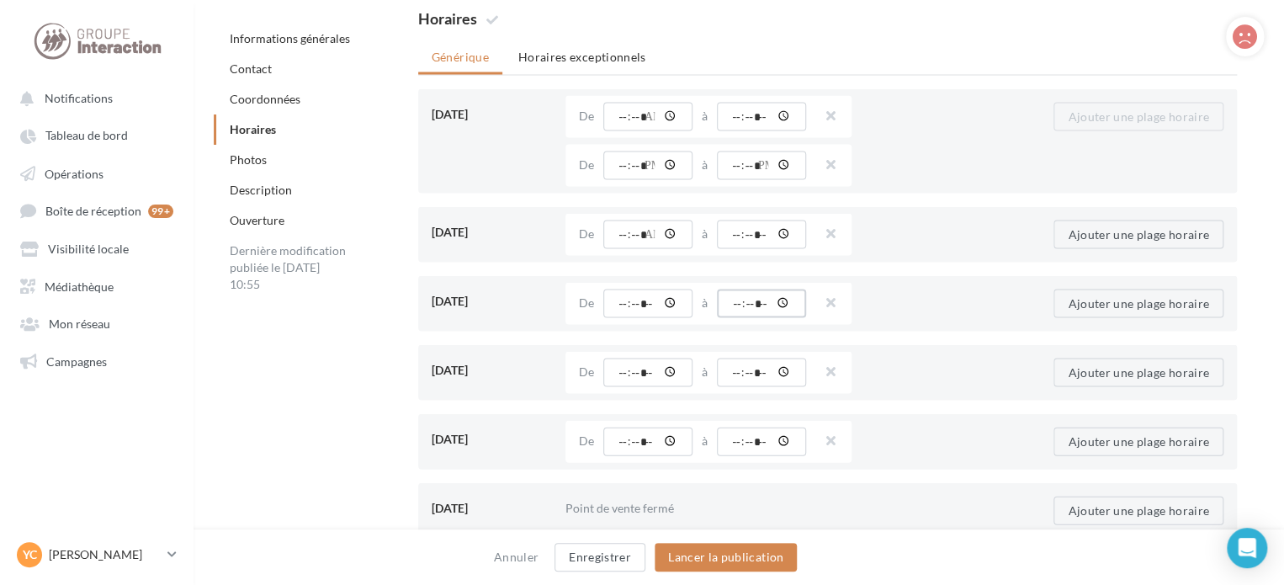
click at [748, 302] on input "time" at bounding box center [761, 303] width 89 height 29
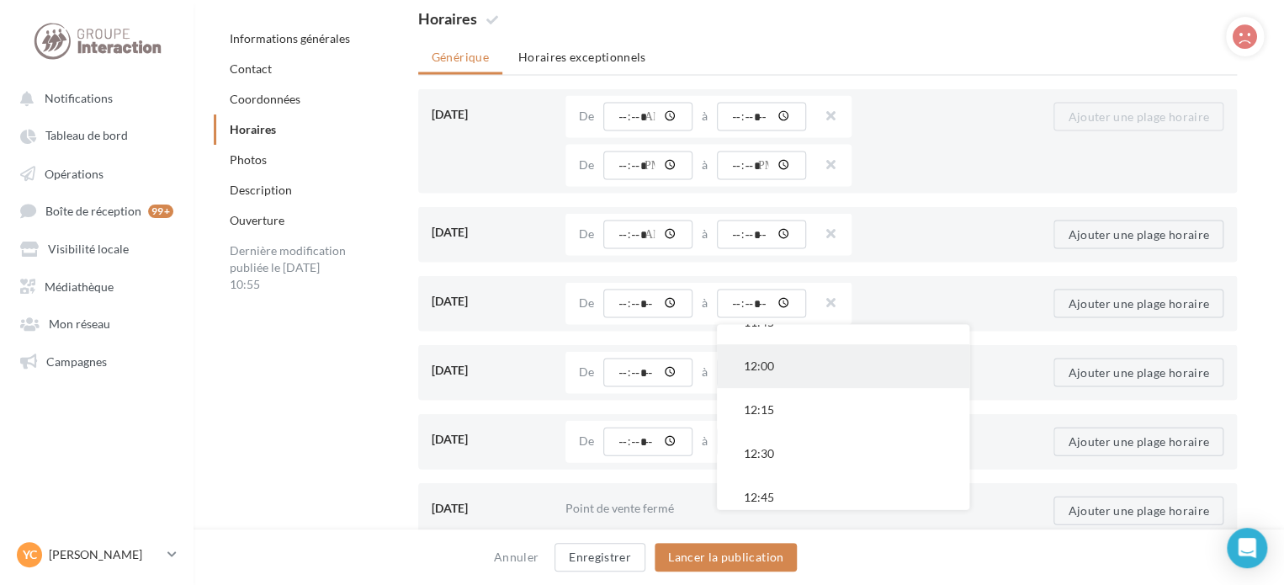
click at [762, 369] on button "12:00" at bounding box center [843, 366] width 252 height 44
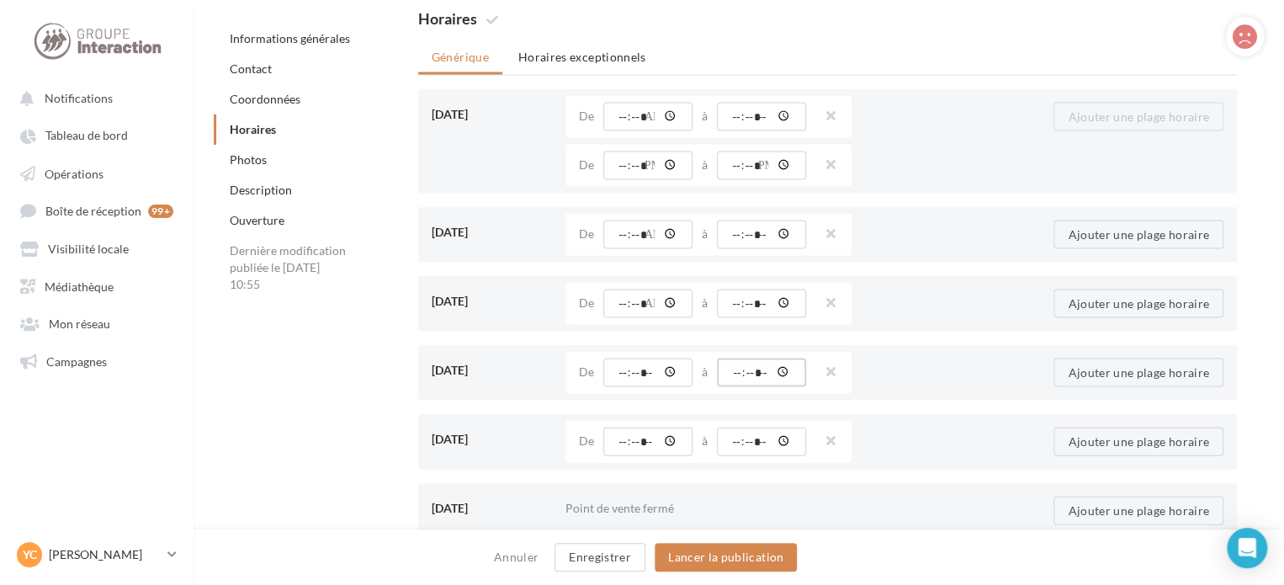
click at [754, 368] on input "time" at bounding box center [761, 372] width 89 height 29
click at [764, 440] on button "12:00" at bounding box center [843, 435] width 252 height 44
click at [750, 430] on input "time" at bounding box center [761, 441] width 89 height 29
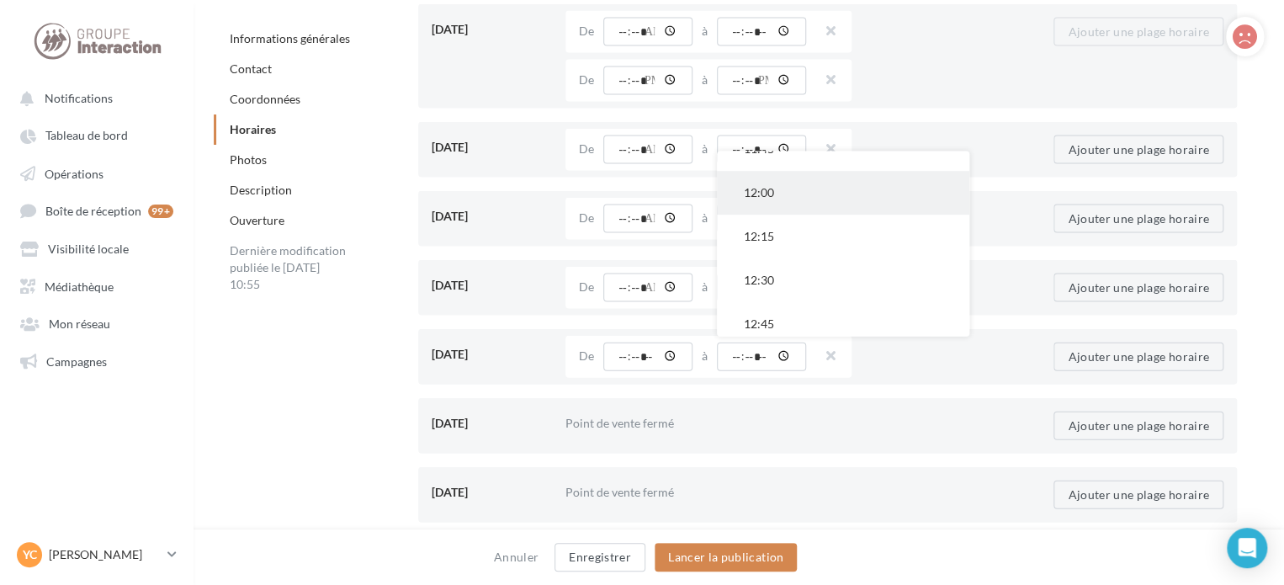
click at [768, 201] on button "12:00" at bounding box center [843, 194] width 252 height 44
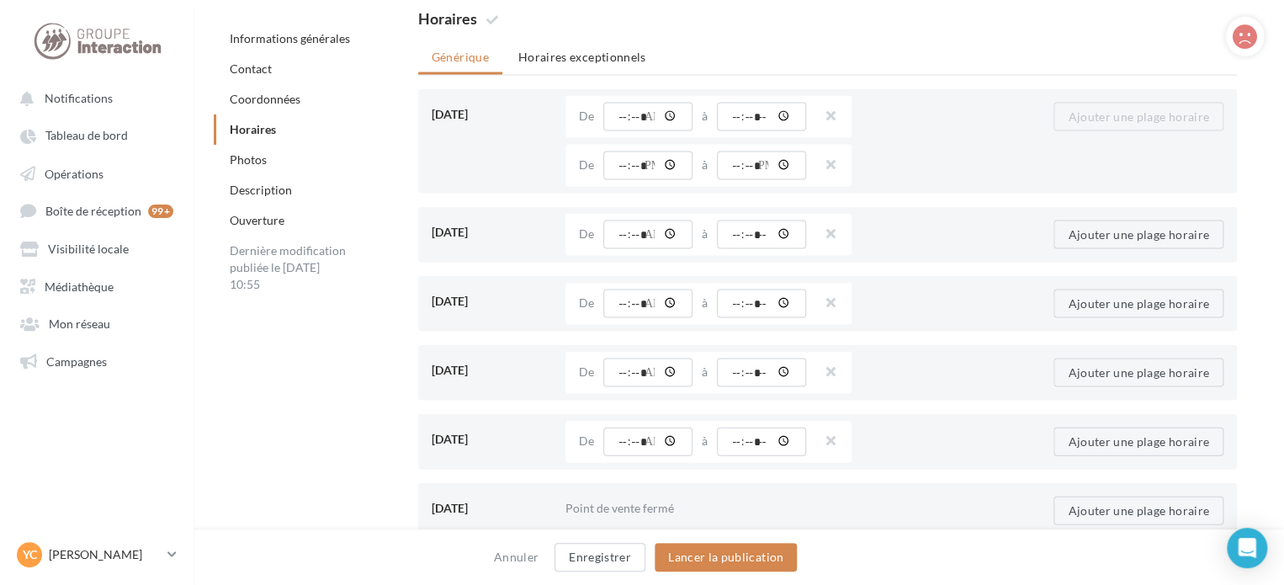
scroll to position [1683, 0]
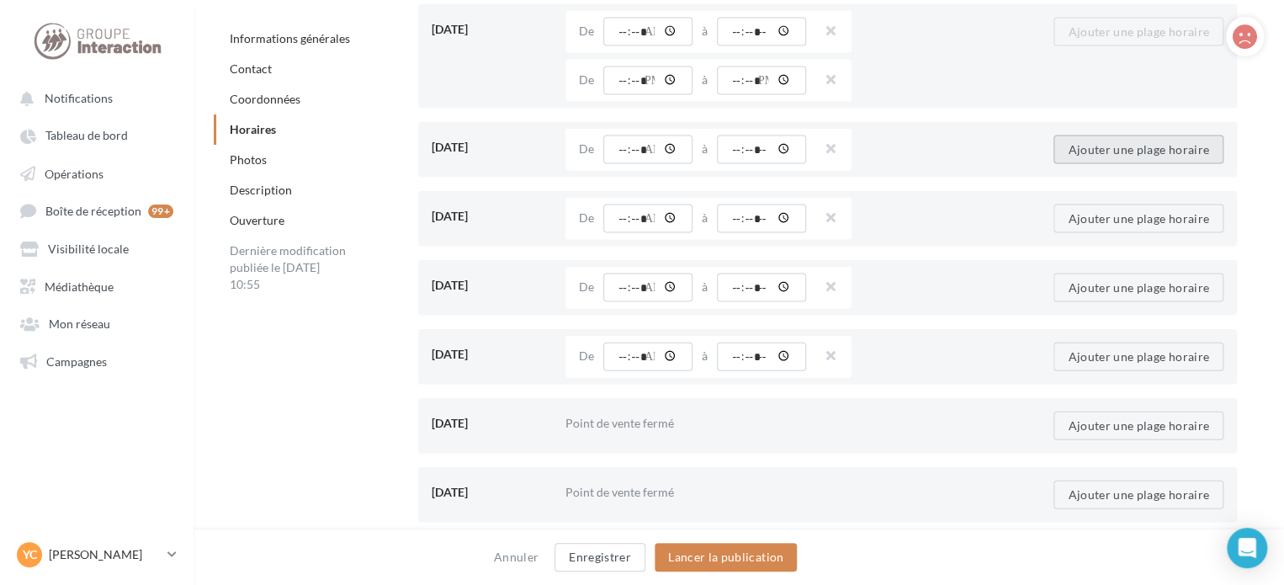
click at [1110, 146] on button "Ajouter une plage horaire" at bounding box center [1139, 149] width 170 height 29
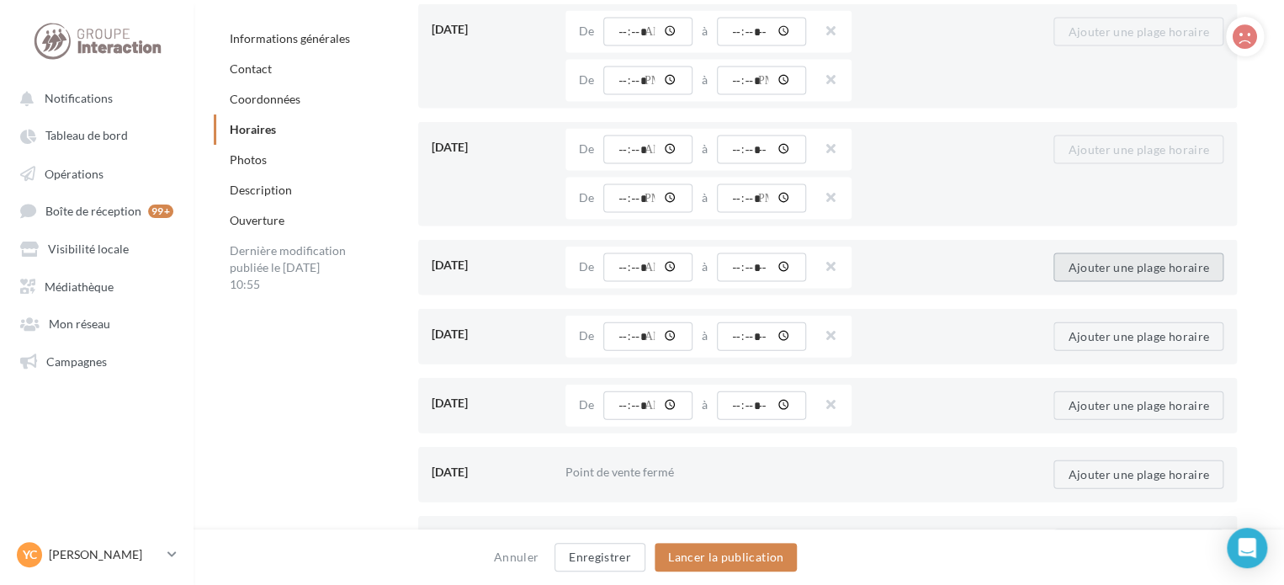
click at [1113, 272] on button "Ajouter une plage horaire" at bounding box center [1139, 267] width 170 height 29
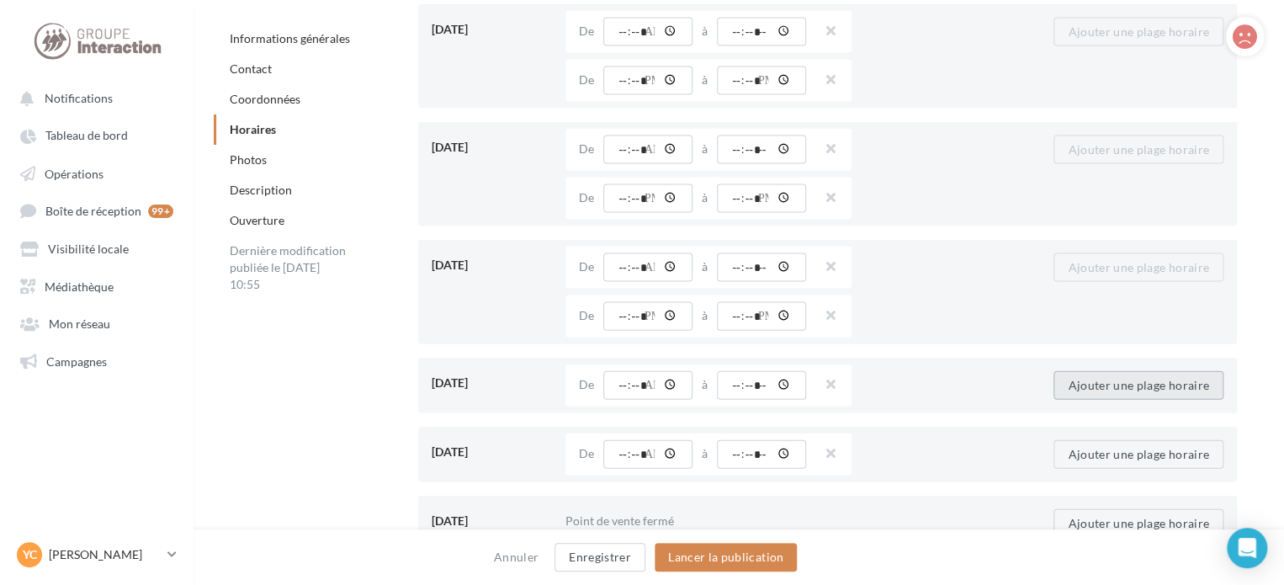
click at [1106, 383] on button "Ajouter une plage horaire" at bounding box center [1139, 385] width 170 height 29
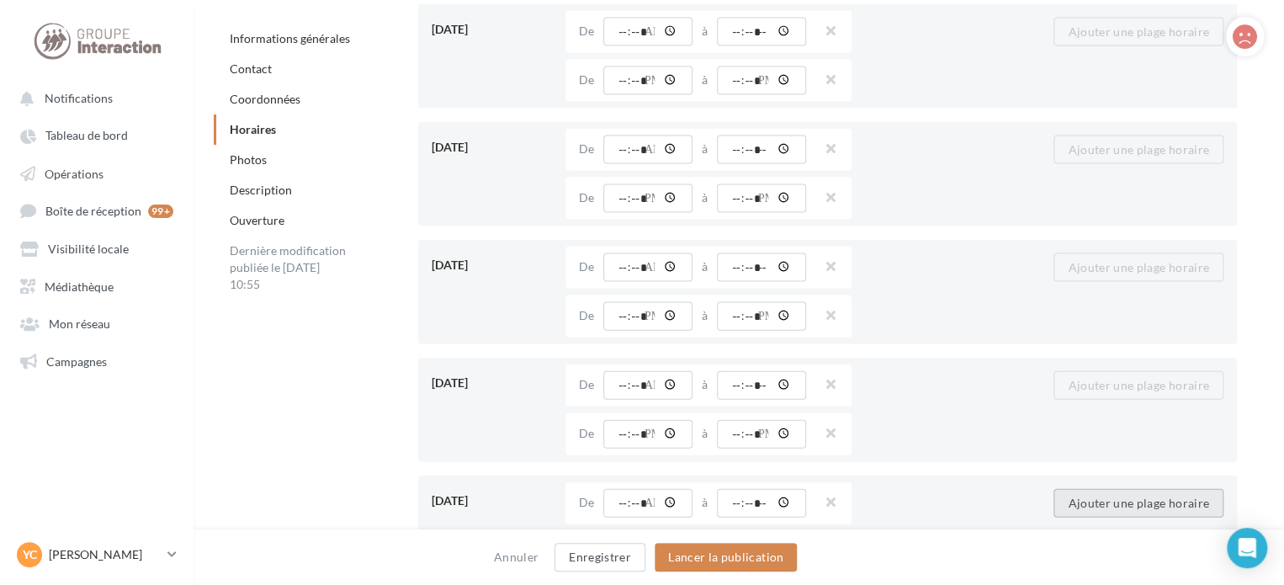
click at [1117, 491] on button "Ajouter une plage horaire" at bounding box center [1139, 503] width 170 height 29
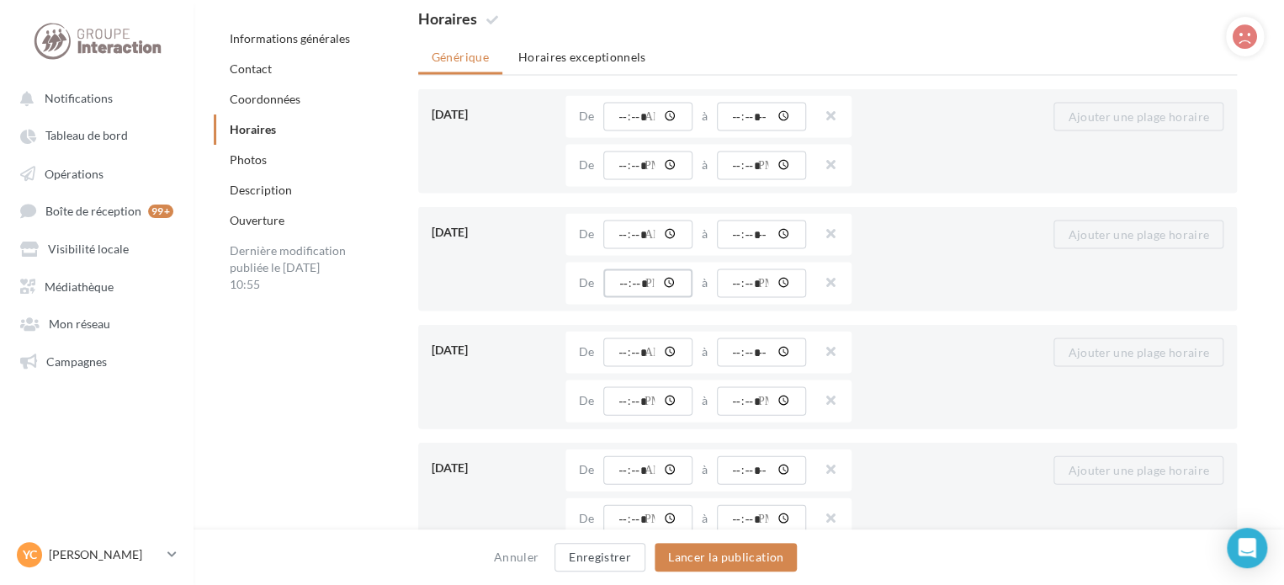
click at [629, 288] on input "time" at bounding box center [647, 282] width 89 height 29
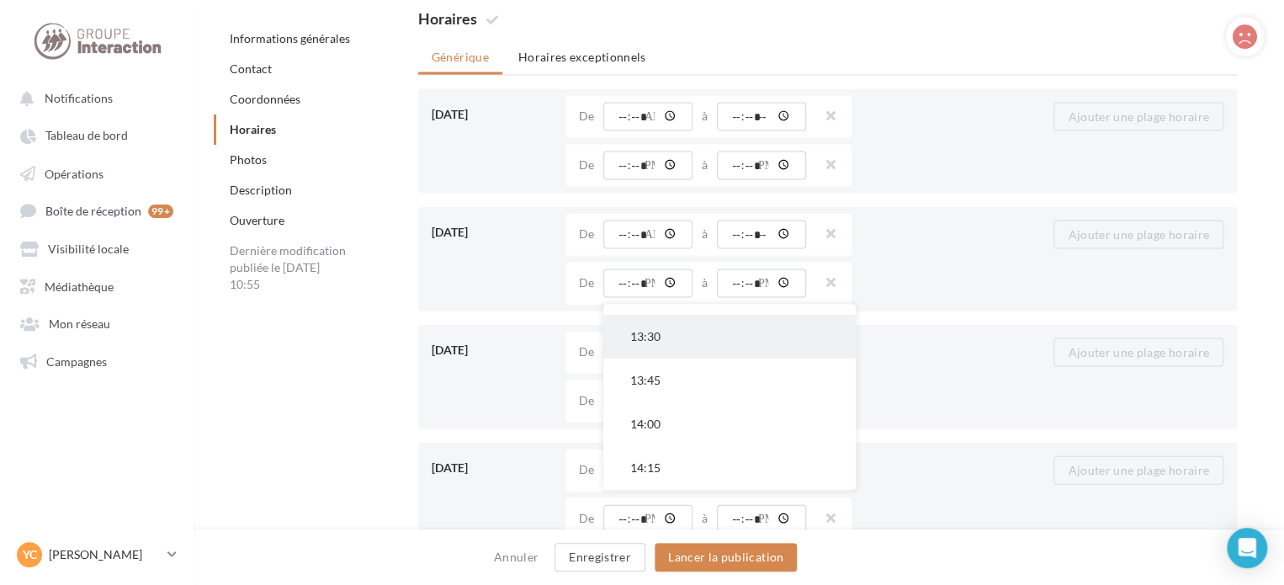
click at [661, 347] on button "13:30" at bounding box center [729, 336] width 252 height 44
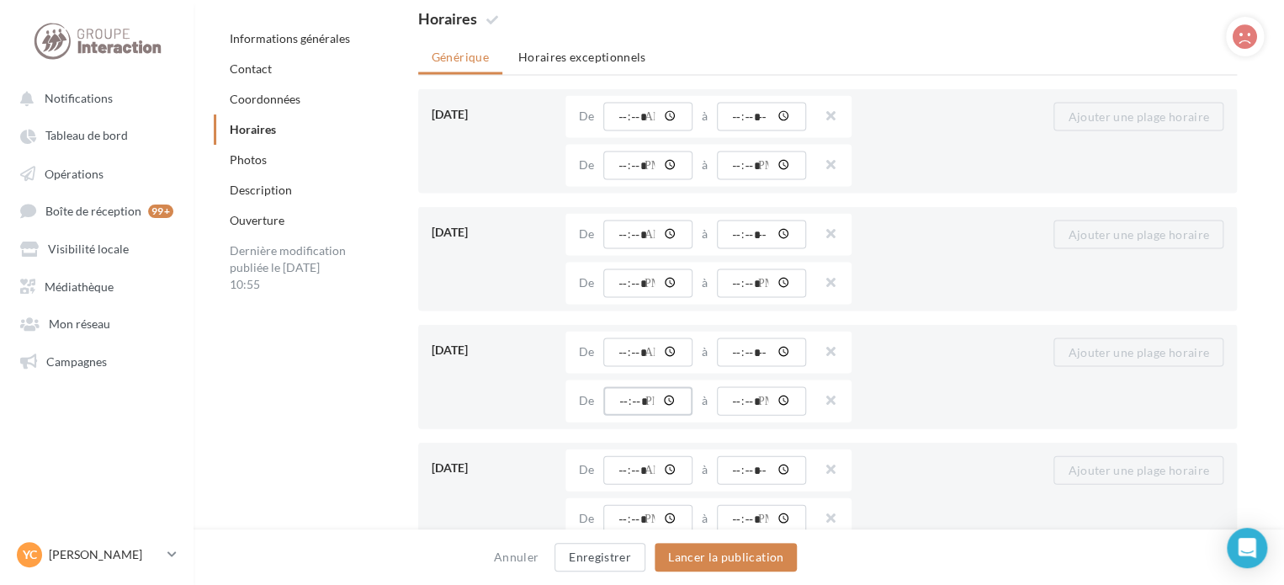
click at [639, 391] on input "time" at bounding box center [647, 400] width 89 height 29
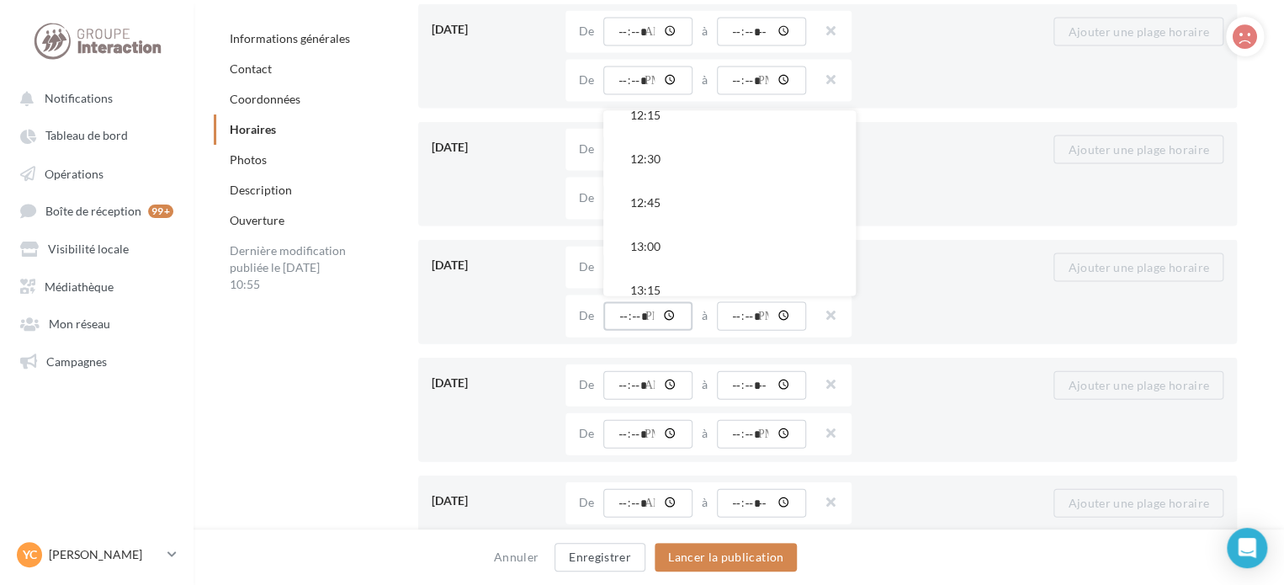
scroll to position [168, 0]
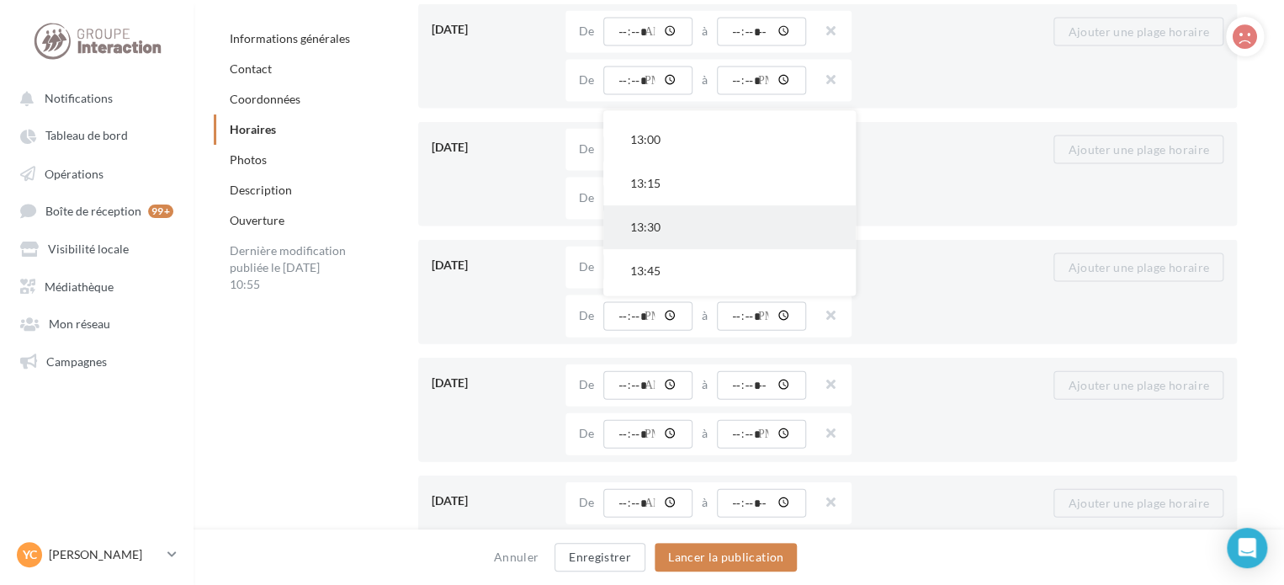
click at [663, 238] on button "13:30" at bounding box center [729, 227] width 252 height 44
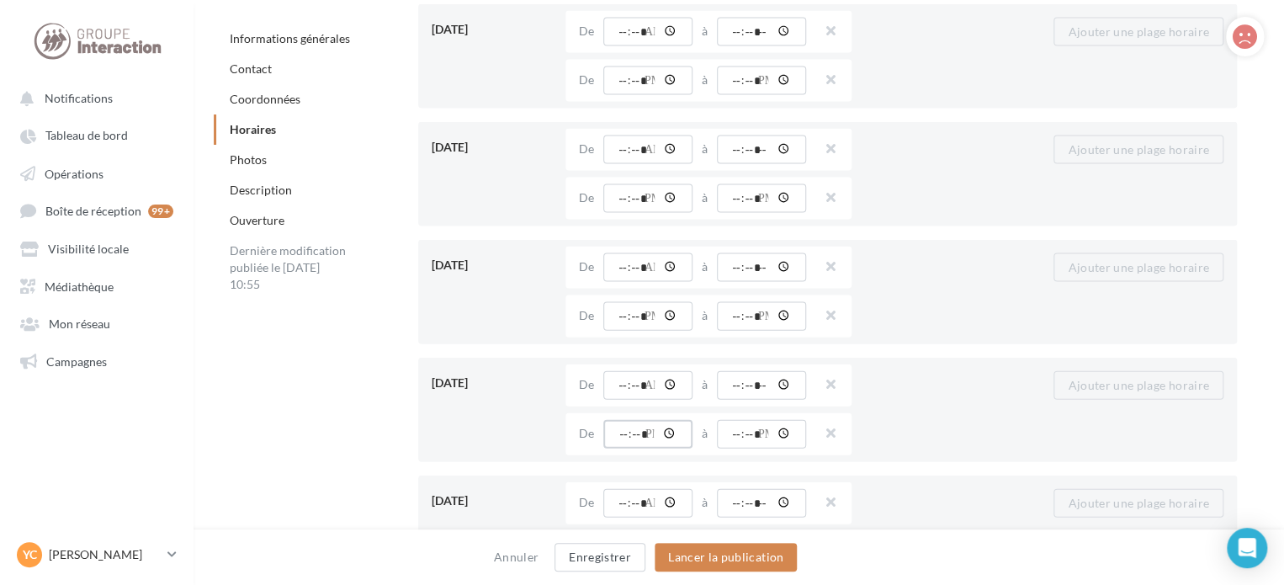
click at [633, 427] on input "time" at bounding box center [647, 434] width 89 height 29
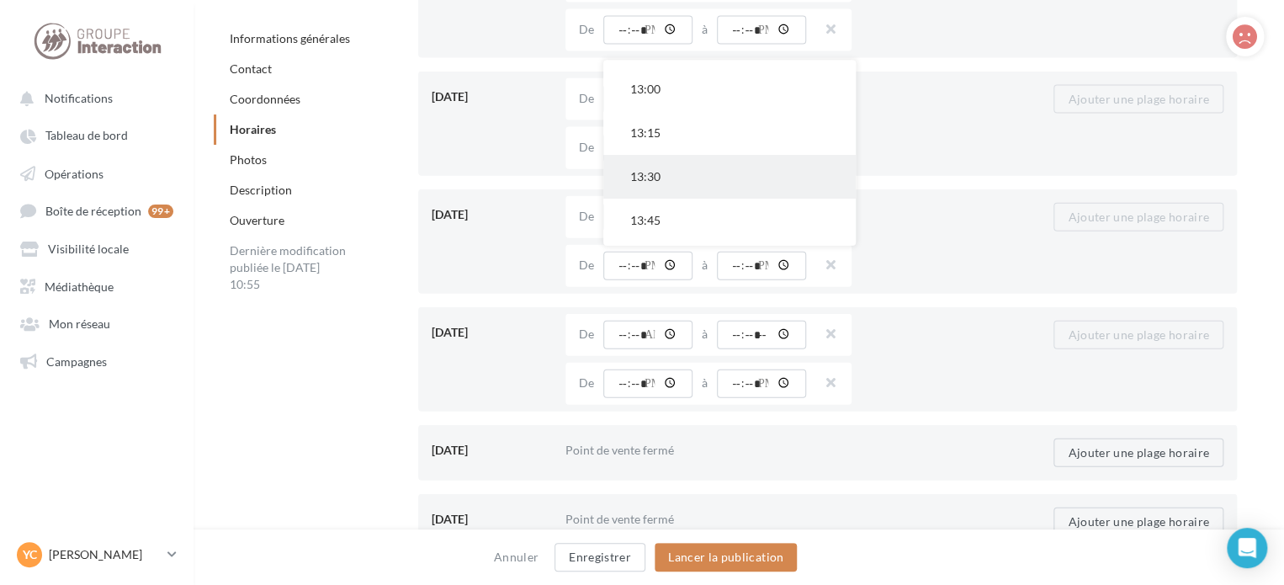
click at [670, 180] on button "13:30" at bounding box center [729, 177] width 252 height 44
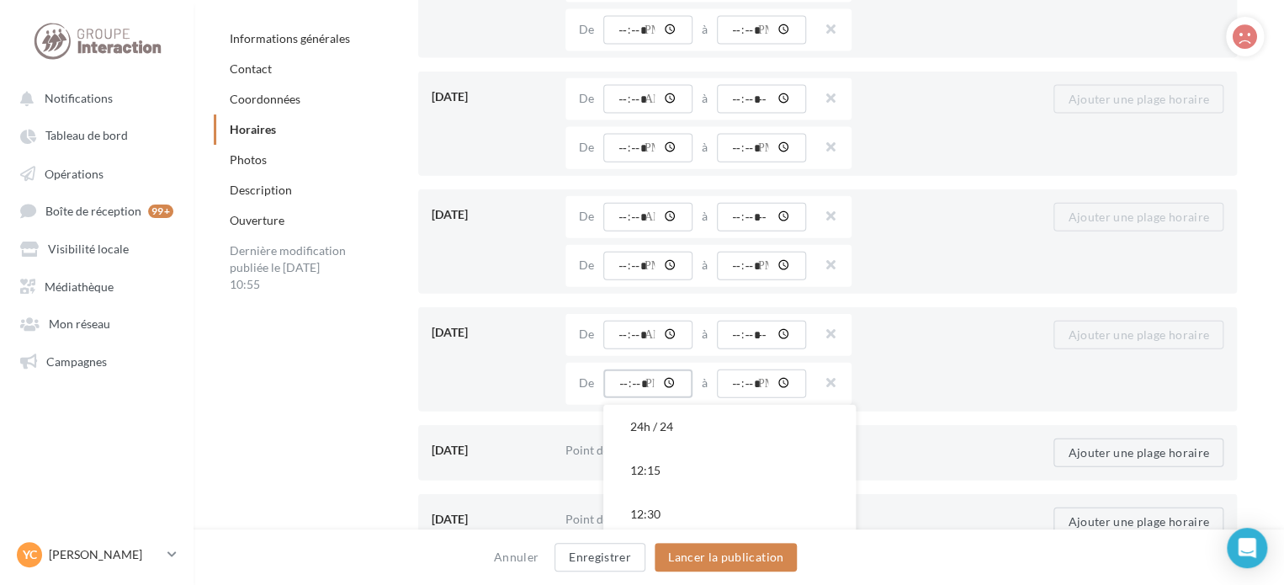
click at [633, 380] on input "time" at bounding box center [647, 383] width 89 height 29
click at [687, 446] on button "13:30" at bounding box center [729, 437] width 252 height 44
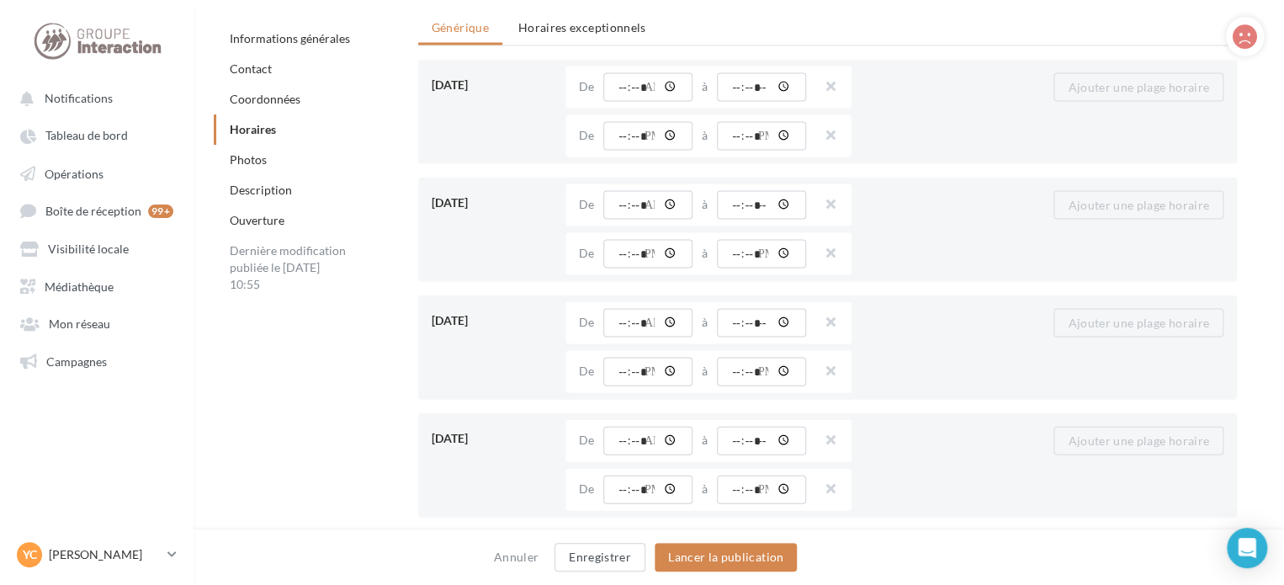
scroll to position [1599, 0]
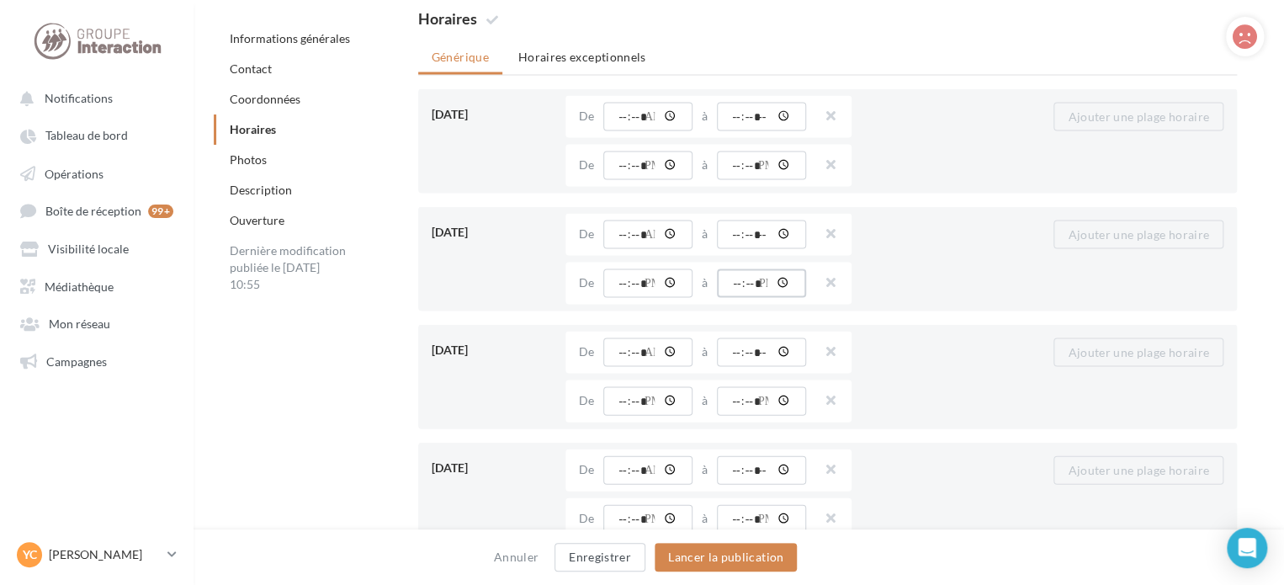
click at [746, 283] on input "time" at bounding box center [761, 282] width 89 height 29
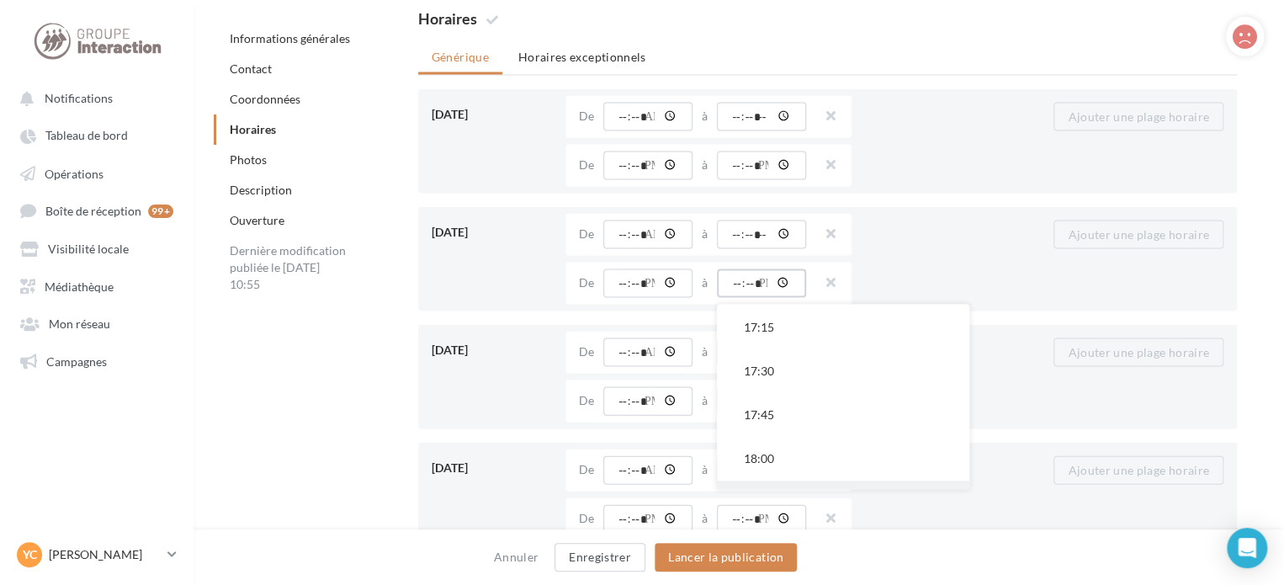
scroll to position [757, 0]
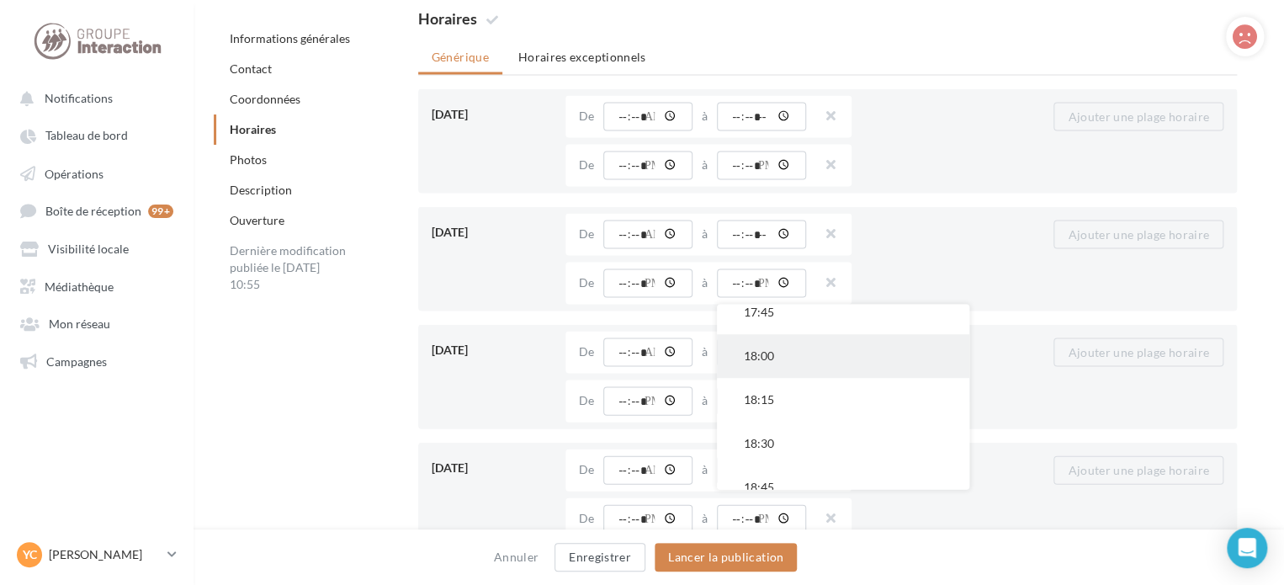
click at [777, 363] on button "18:00" at bounding box center [843, 356] width 252 height 44
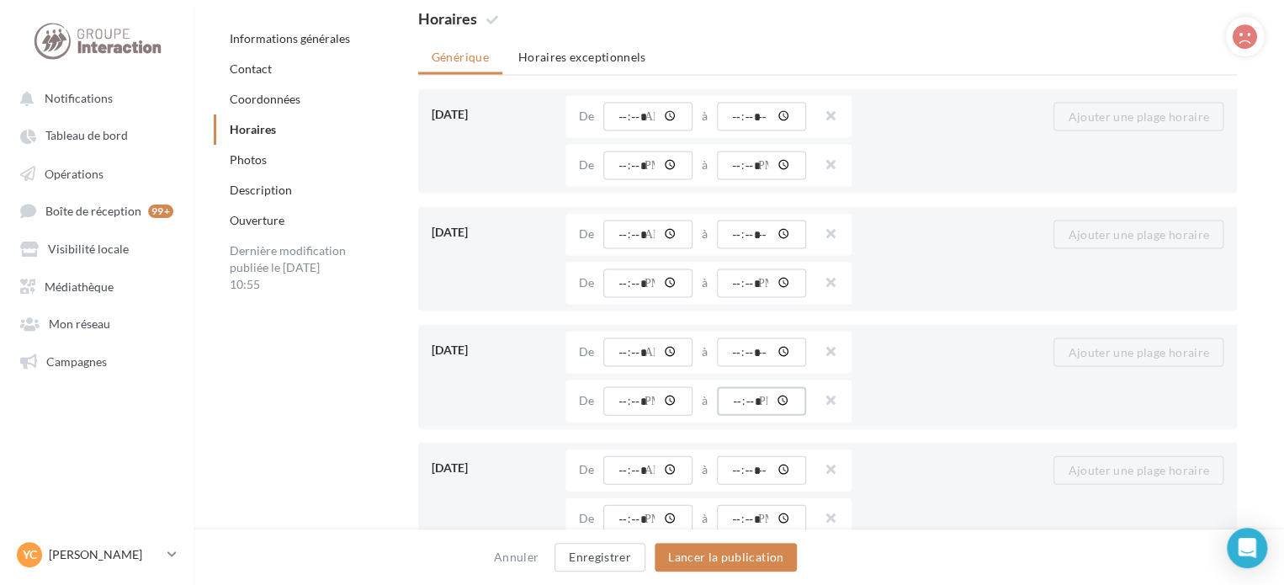
click at [753, 403] on input "time" at bounding box center [761, 400] width 89 height 29
click at [780, 474] on button "18:00" at bounding box center [843, 474] width 252 height 44
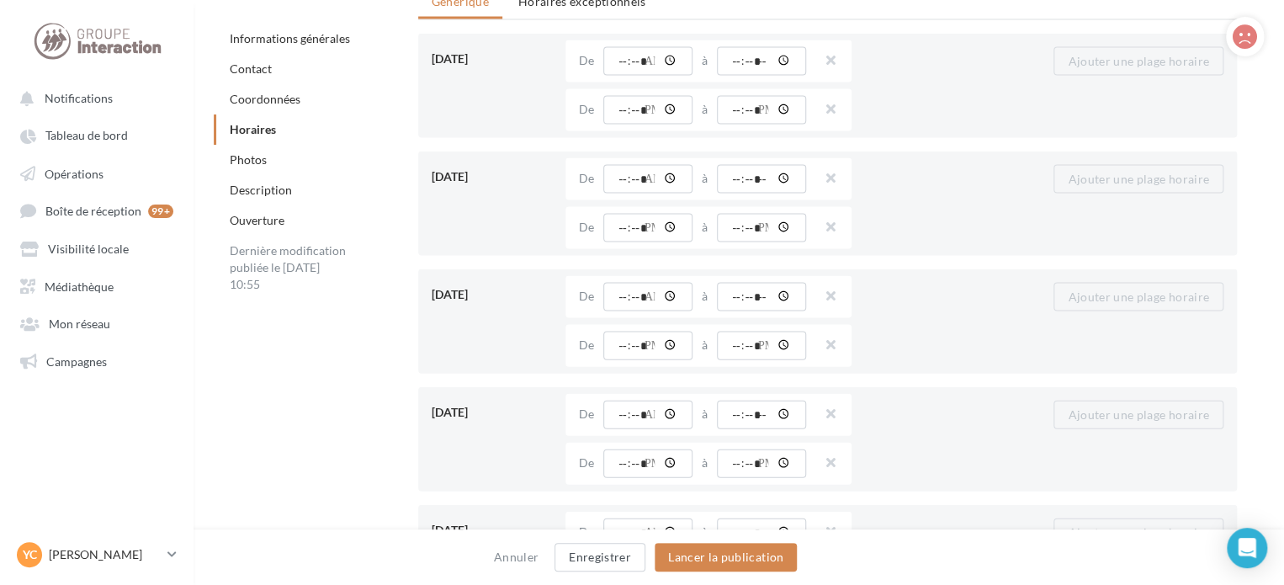
scroll to position [1683, 0]
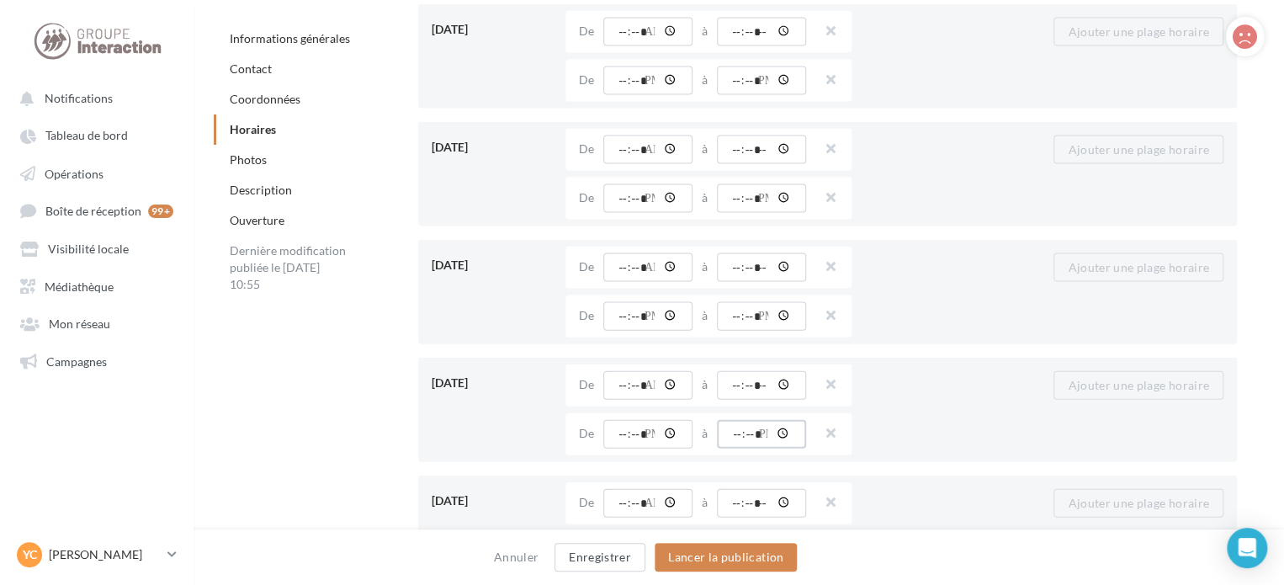
click at [757, 438] on input "time" at bounding box center [761, 434] width 89 height 29
click at [767, 502] on button "18:00" at bounding box center [843, 508] width 252 height 44
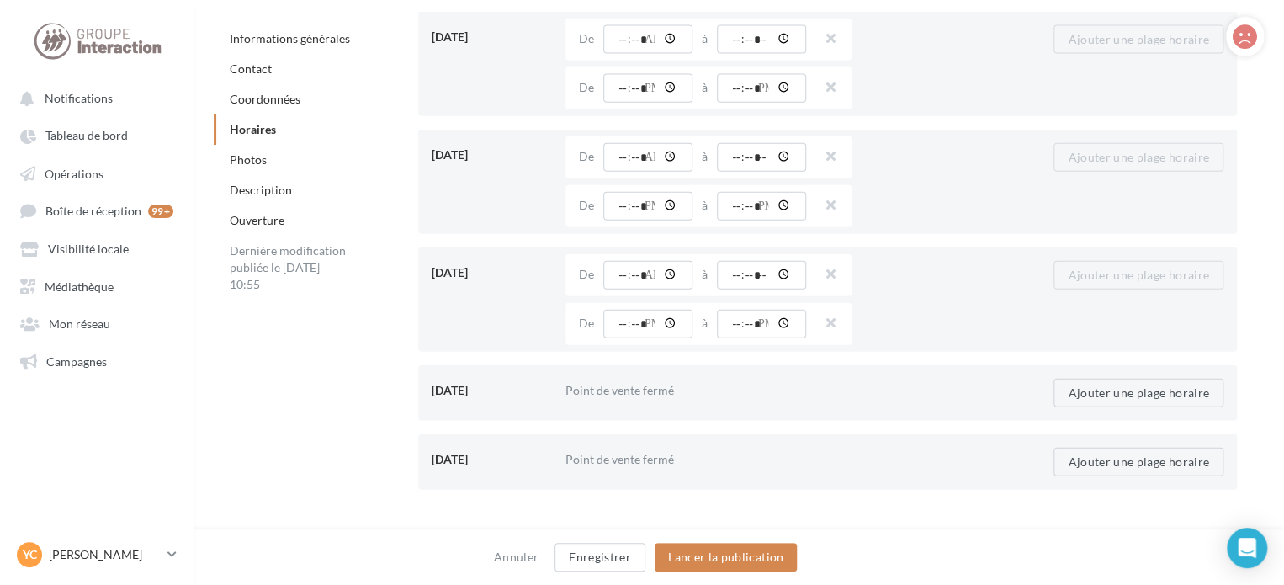
scroll to position [1936, 0]
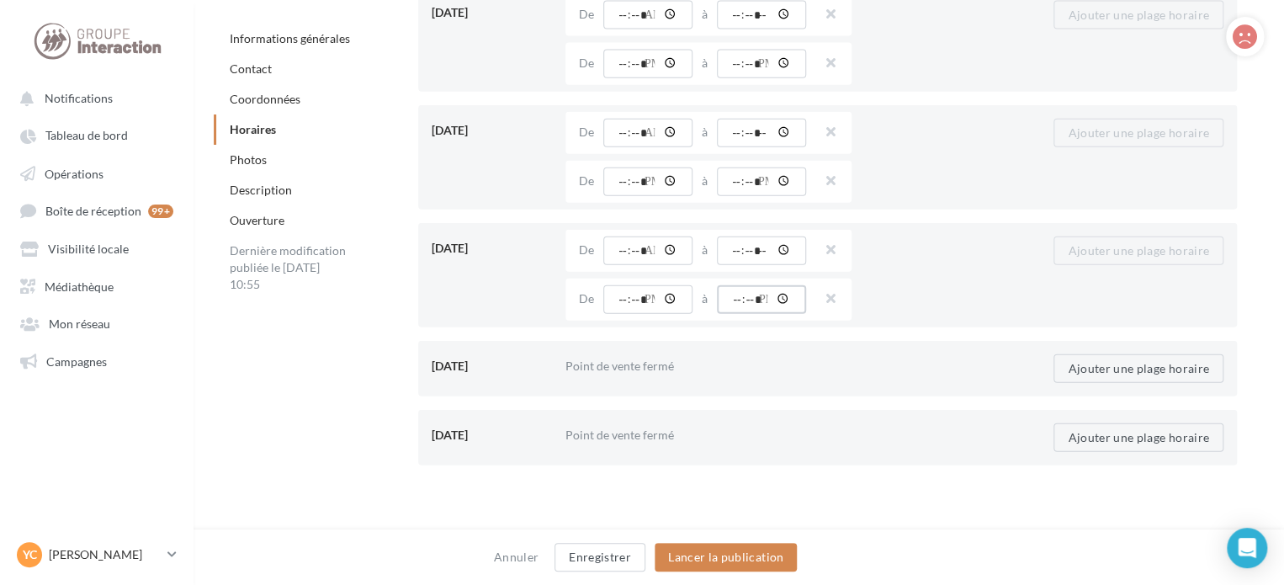
click at [747, 301] on input "time" at bounding box center [761, 299] width 89 height 29
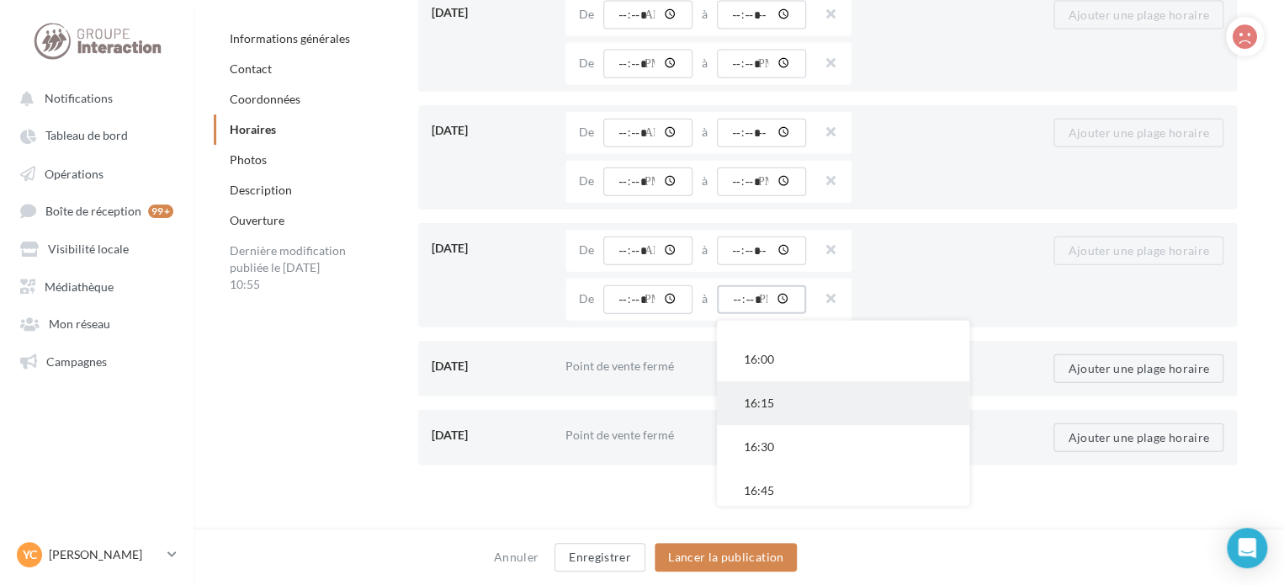
scroll to position [589, 0]
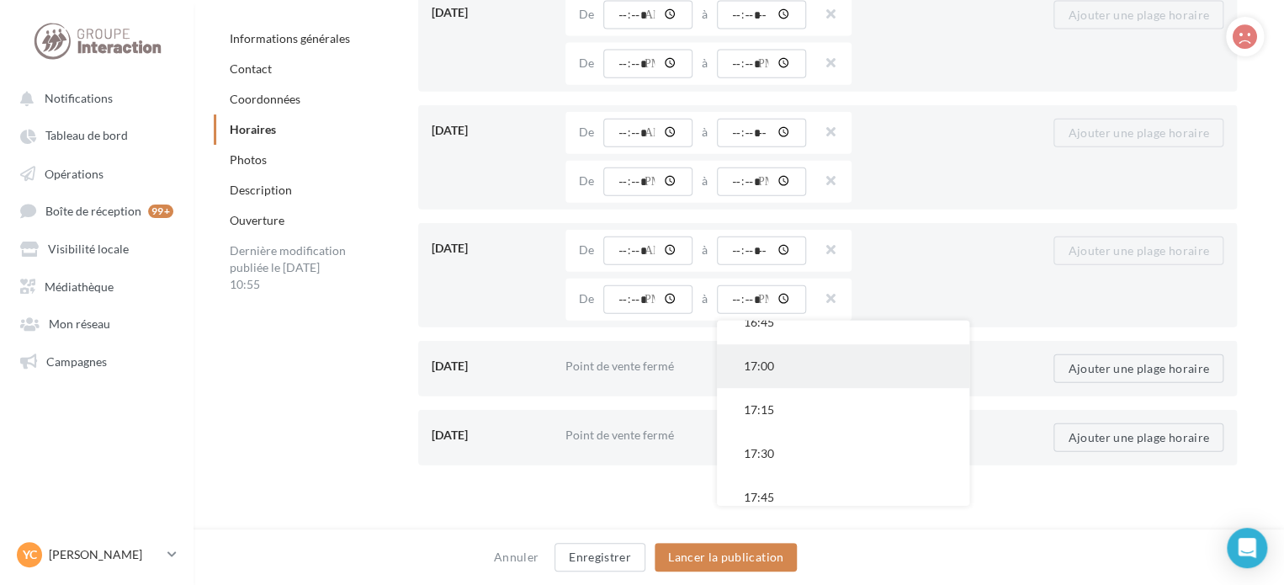
click at [781, 358] on button "17:00" at bounding box center [843, 366] width 252 height 44
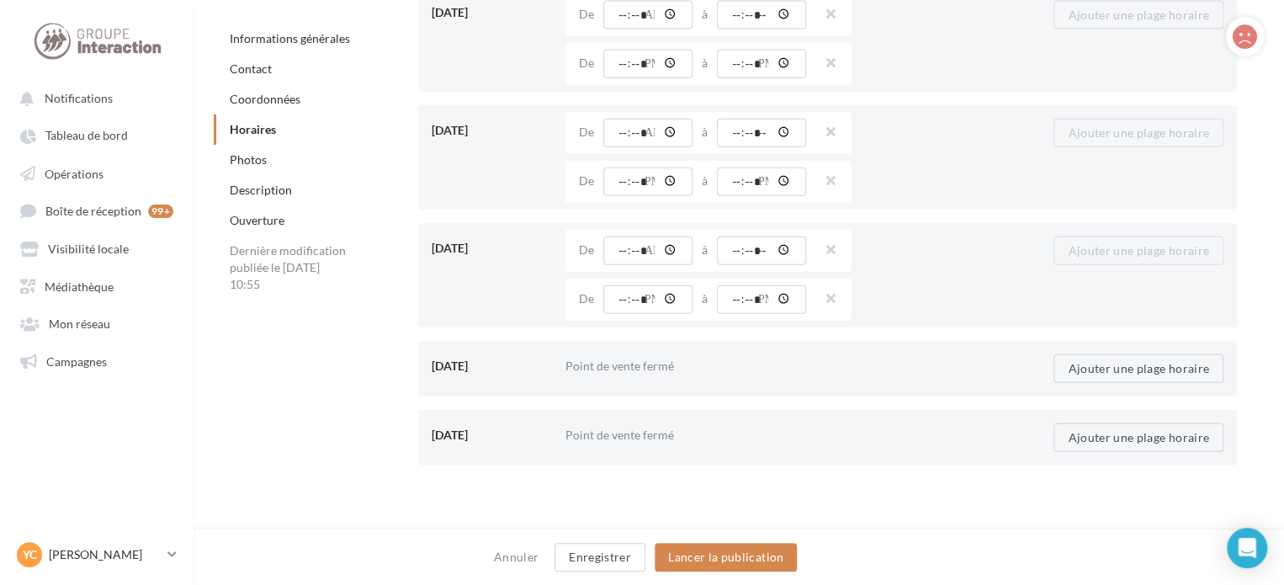
click at [913, 240] on div "Point de vente ouvert 24h / 24 De ***** 24h / 24 00:00 00:15 00:30 00:45 01:00 …" at bounding box center [783, 251] width 434 height 42
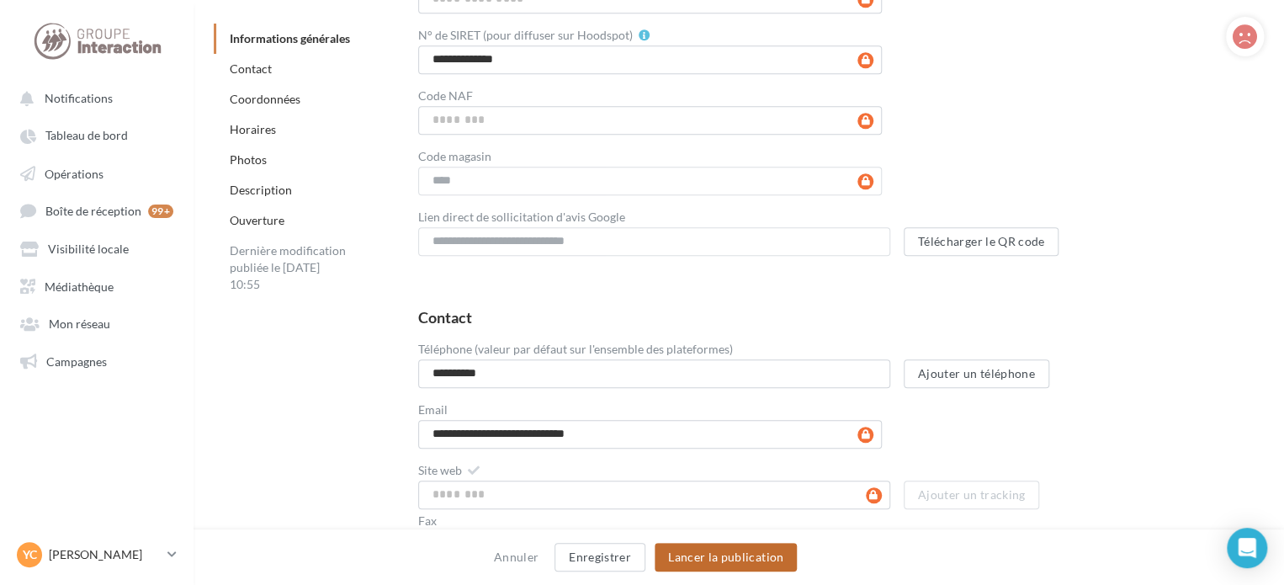
click at [737, 553] on button "Lancer la publication" at bounding box center [726, 557] width 142 height 29
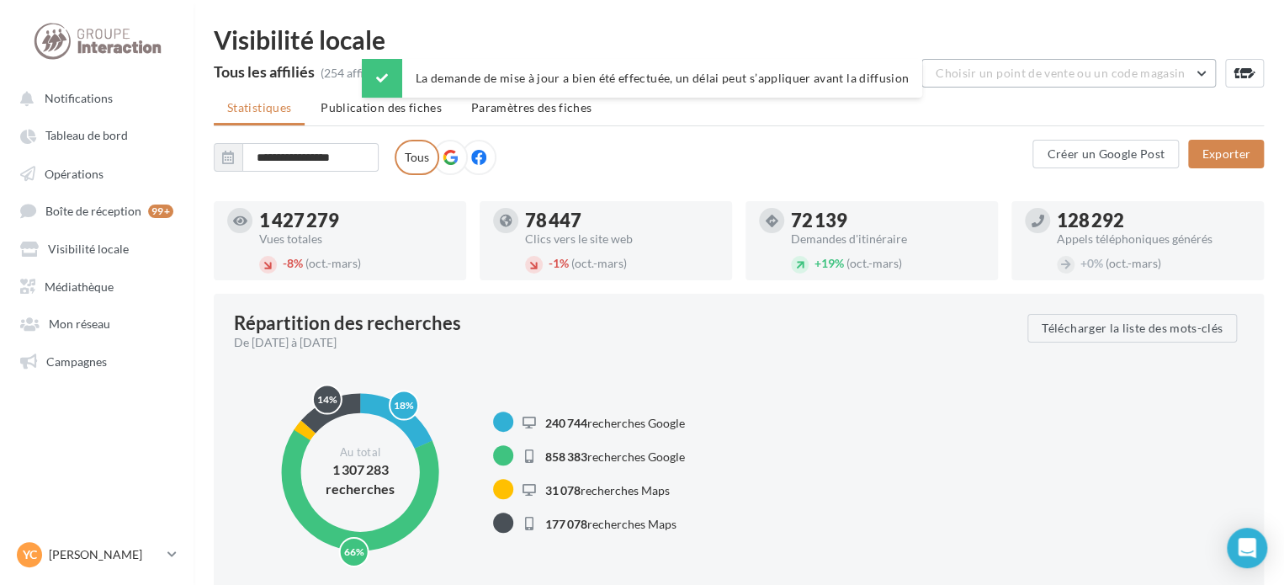
click at [999, 87] on button "Choisir un point de vente ou un code magasin" at bounding box center [1068, 73] width 295 height 29
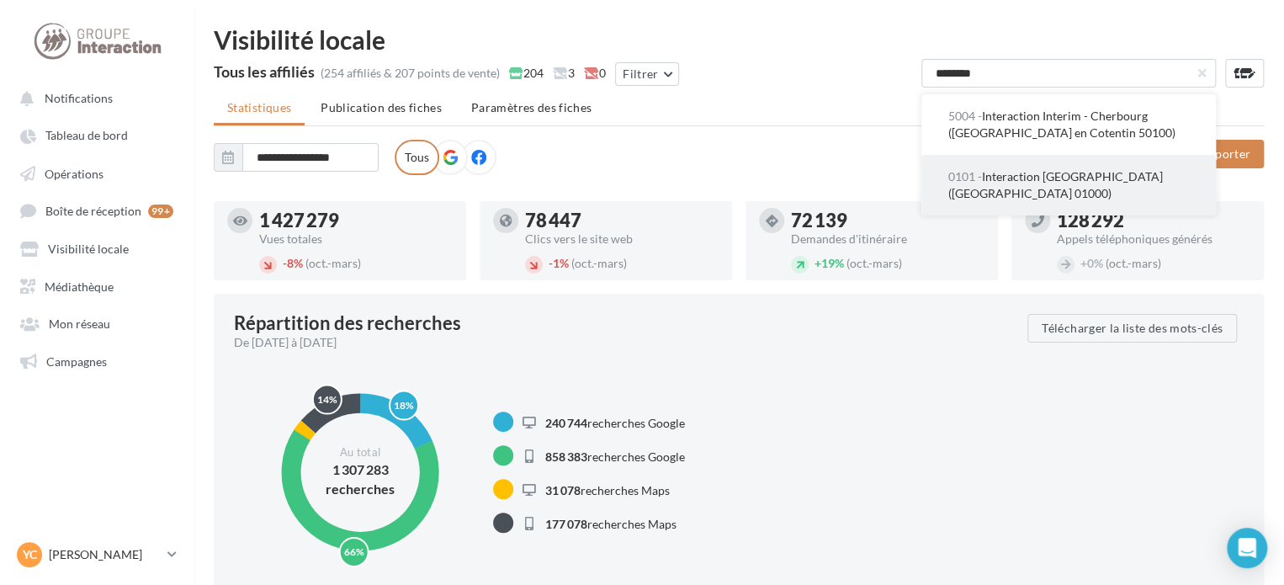
type input "********"
click at [1075, 181] on span "0101 - Interaction Santé - Bourg-en-Bresse (Bourg en Bresse 01000)" at bounding box center [1055, 184] width 215 height 31
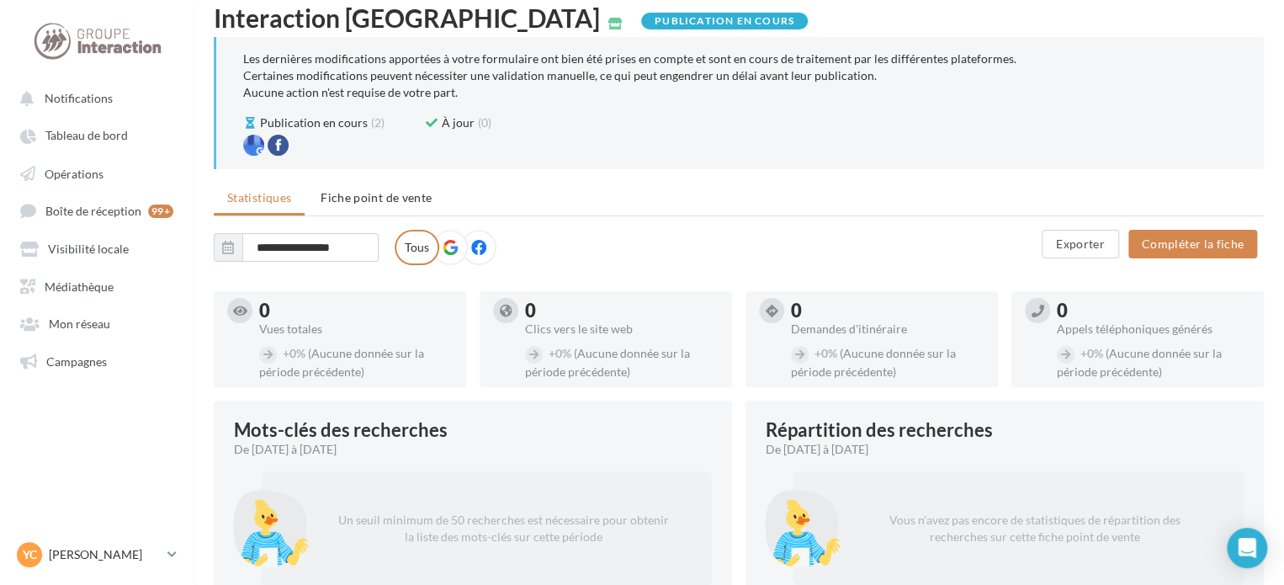
scroll to position [168, 0]
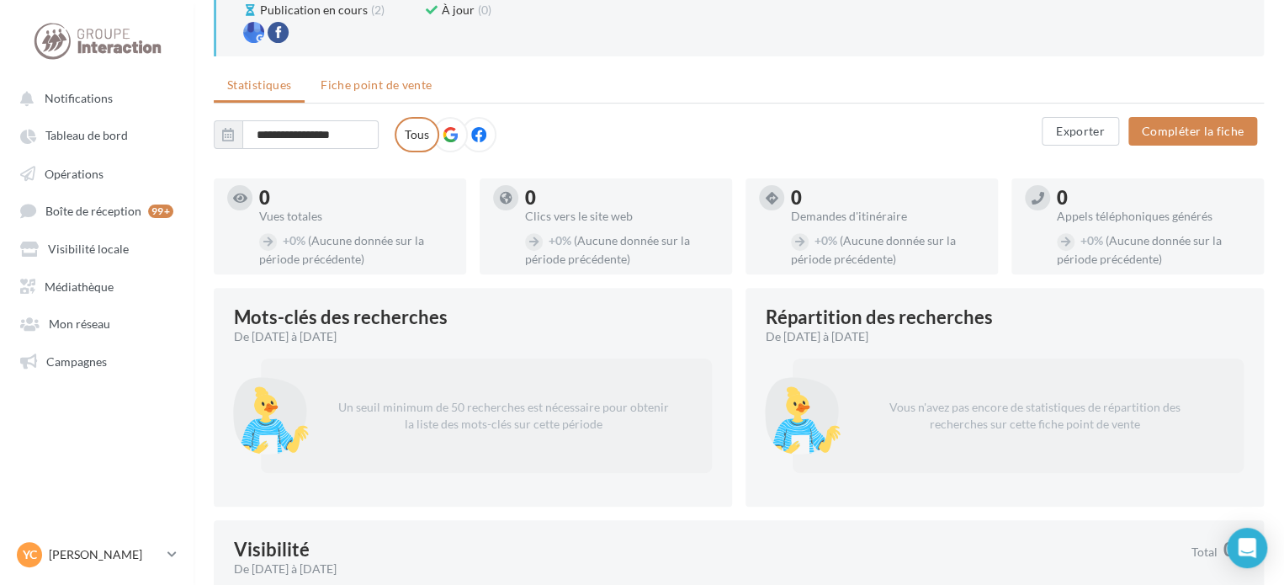
click at [348, 70] on li "Fiche point de vente" at bounding box center [376, 85] width 138 height 30
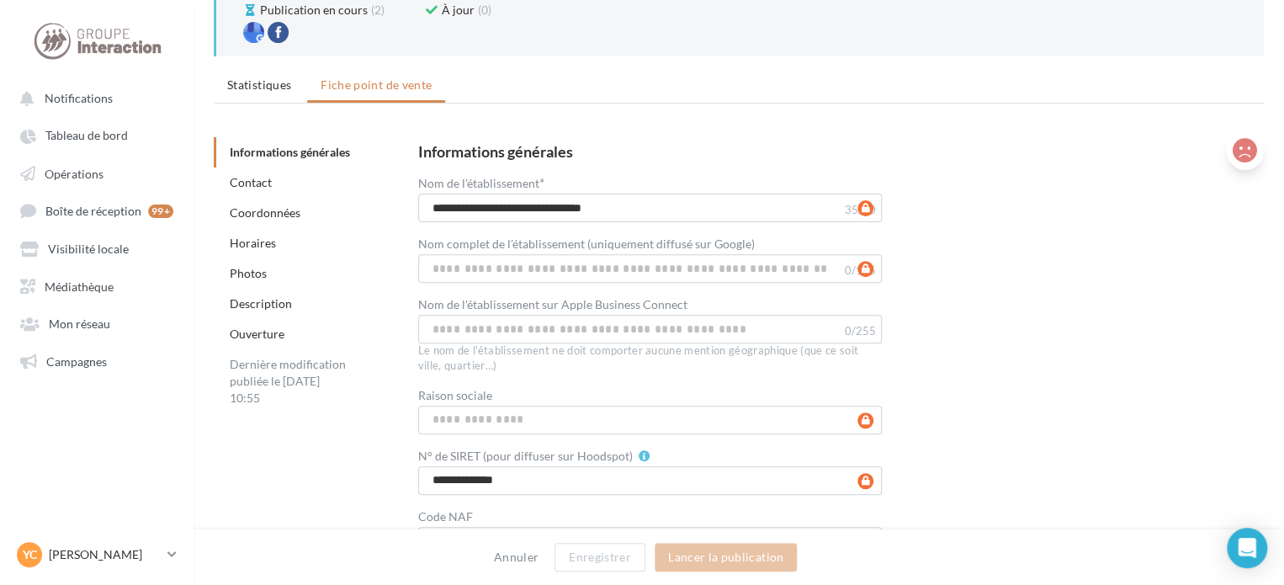
click at [1251, 151] on icon at bounding box center [1245, 150] width 24 height 25
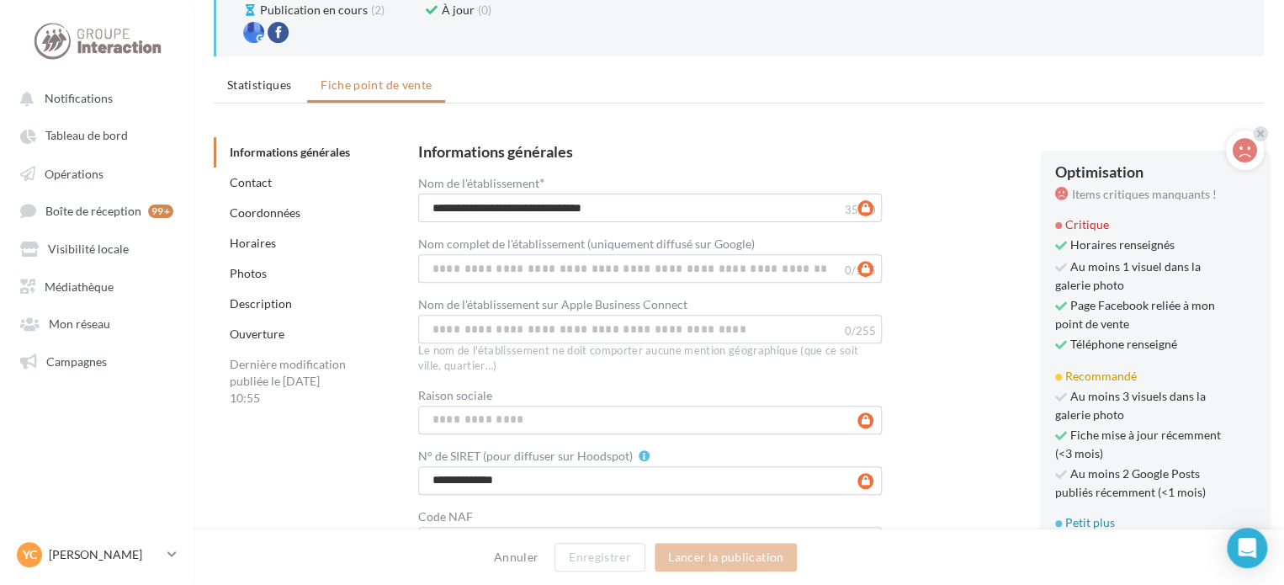
click at [963, 151] on div "Informations générales" at bounding box center [827, 153] width 819 height 18
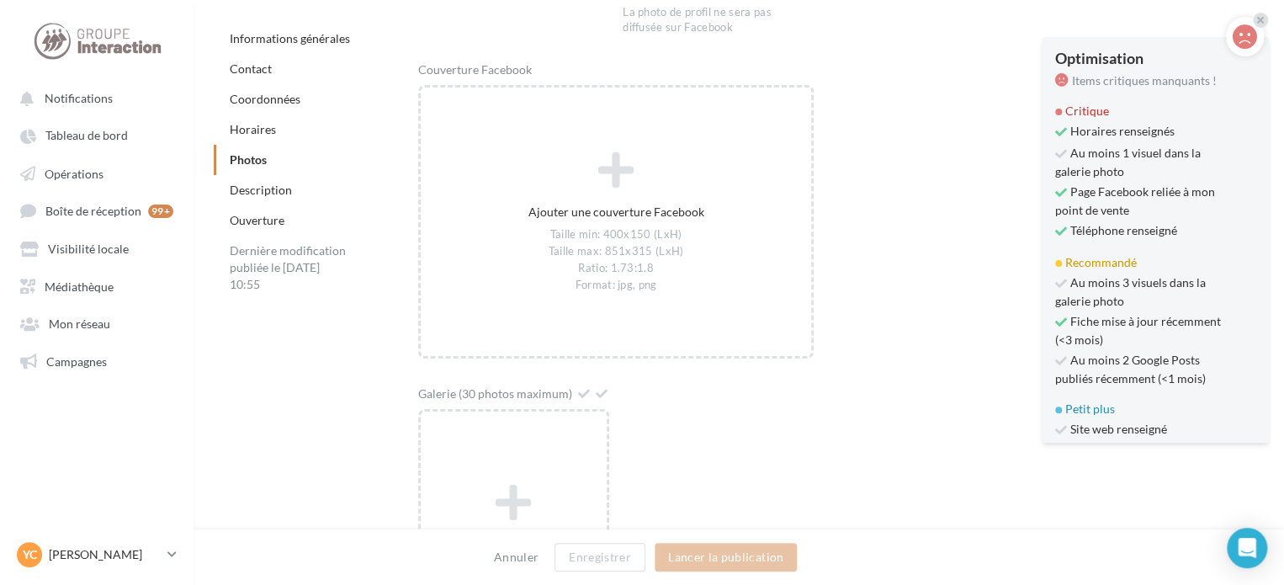
scroll to position [3030, 0]
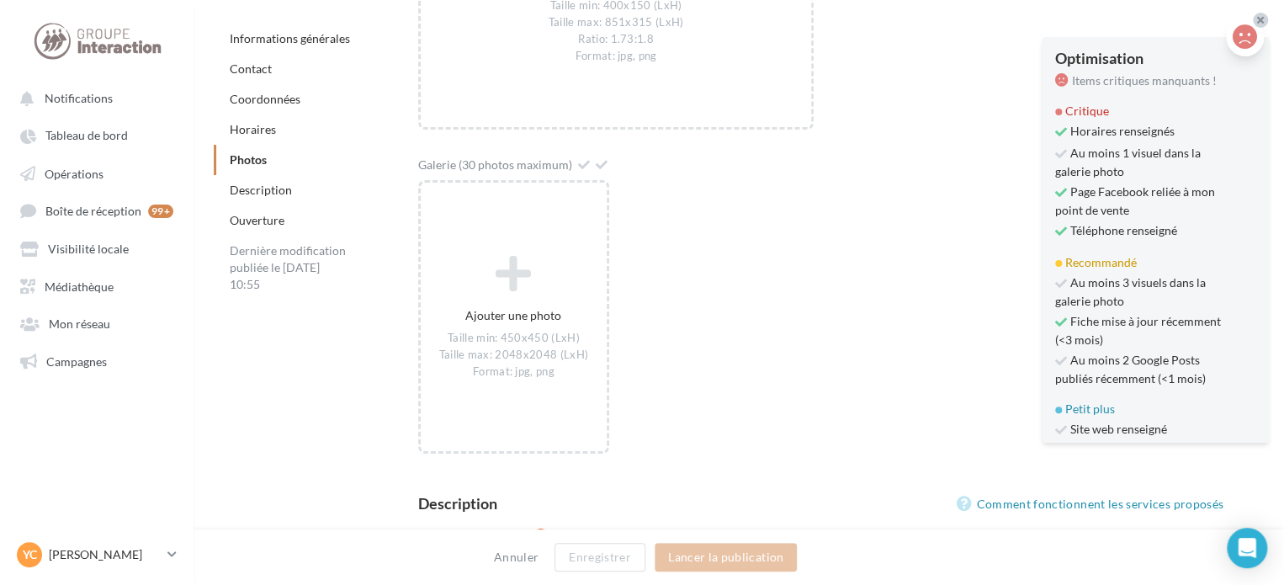
click at [1258, 19] on icon at bounding box center [1260, 20] width 7 height 10
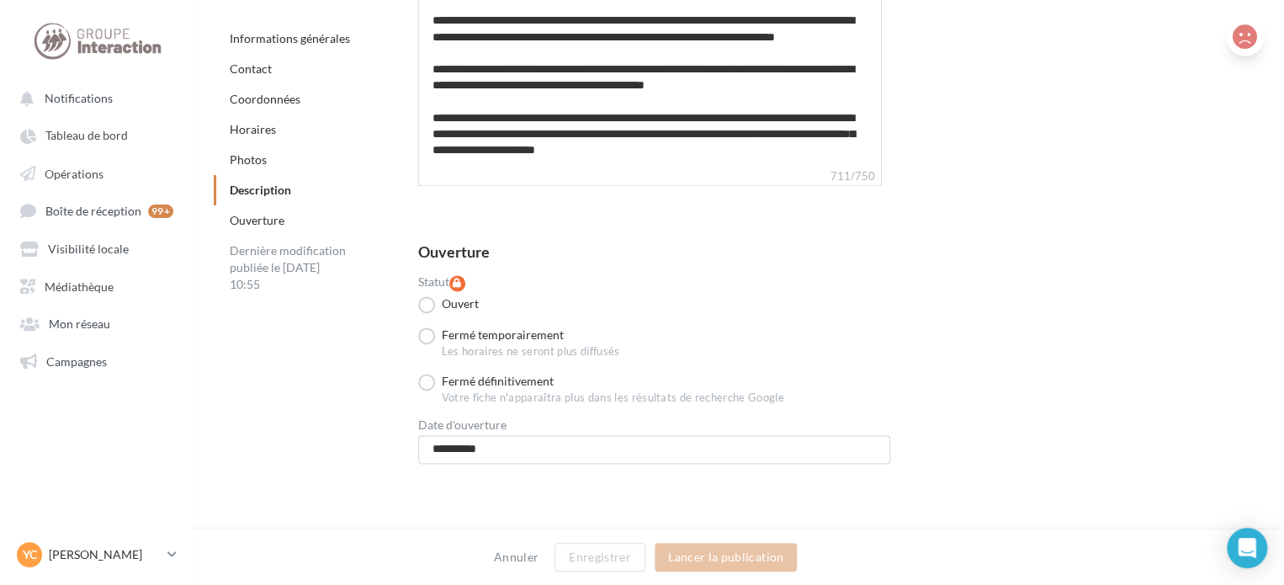
scroll to position [4256, 0]
click at [122, 258] on link "Visibilité locale" at bounding box center [96, 247] width 173 height 30
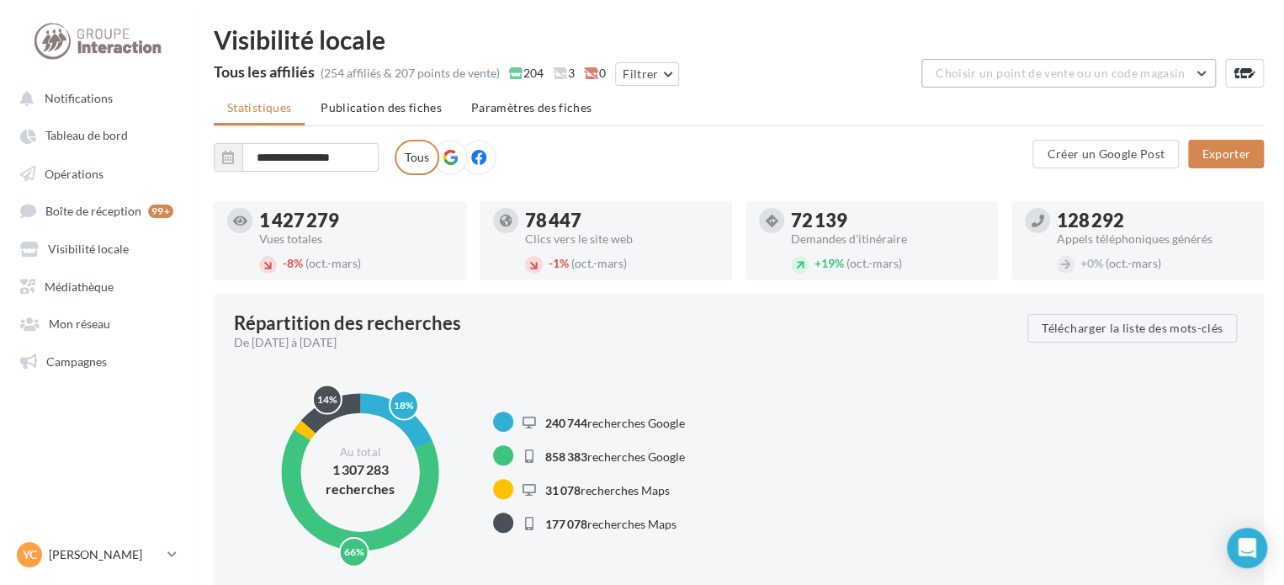
click at [1038, 67] on span "Choisir un point de vente ou un code magasin" at bounding box center [1060, 73] width 249 height 14
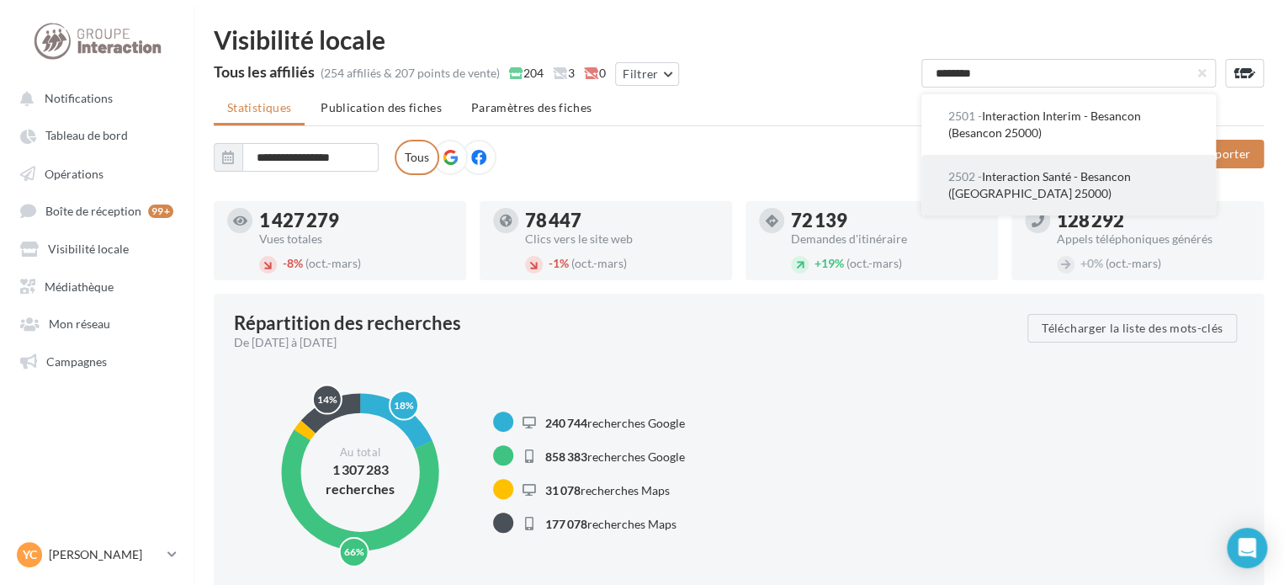
type input "********"
click at [1088, 184] on button "2502 - Interaction Santé - [GEOGRAPHIC_DATA] ([GEOGRAPHIC_DATA] 25000)" at bounding box center [1068, 185] width 295 height 61
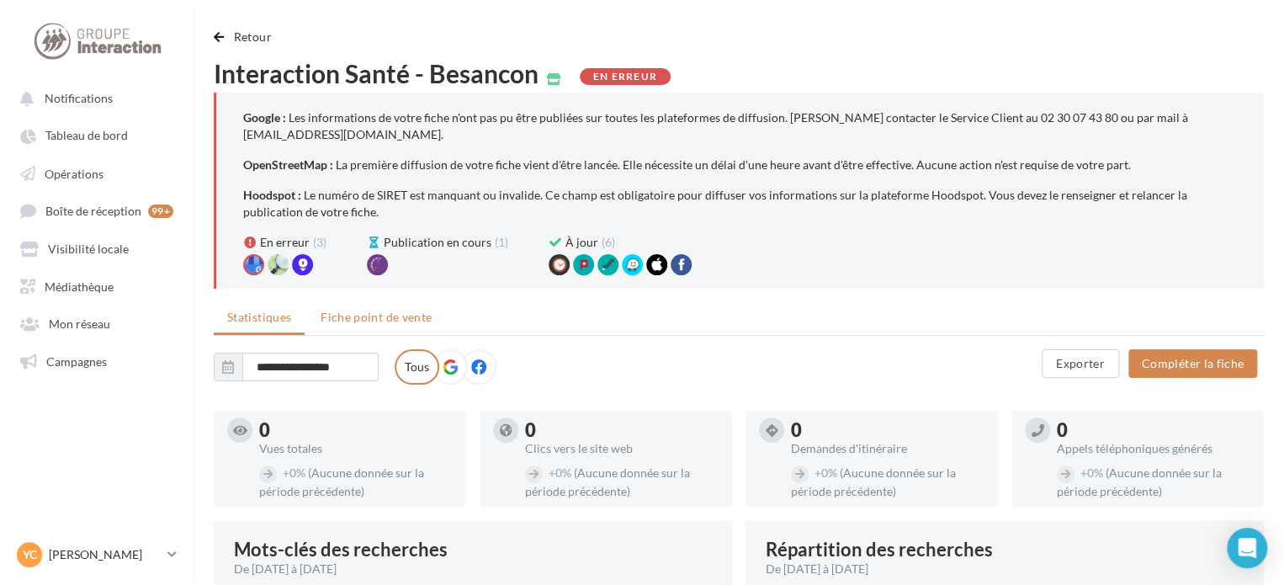
click at [385, 323] on span "Fiche point de vente" at bounding box center [376, 317] width 111 height 14
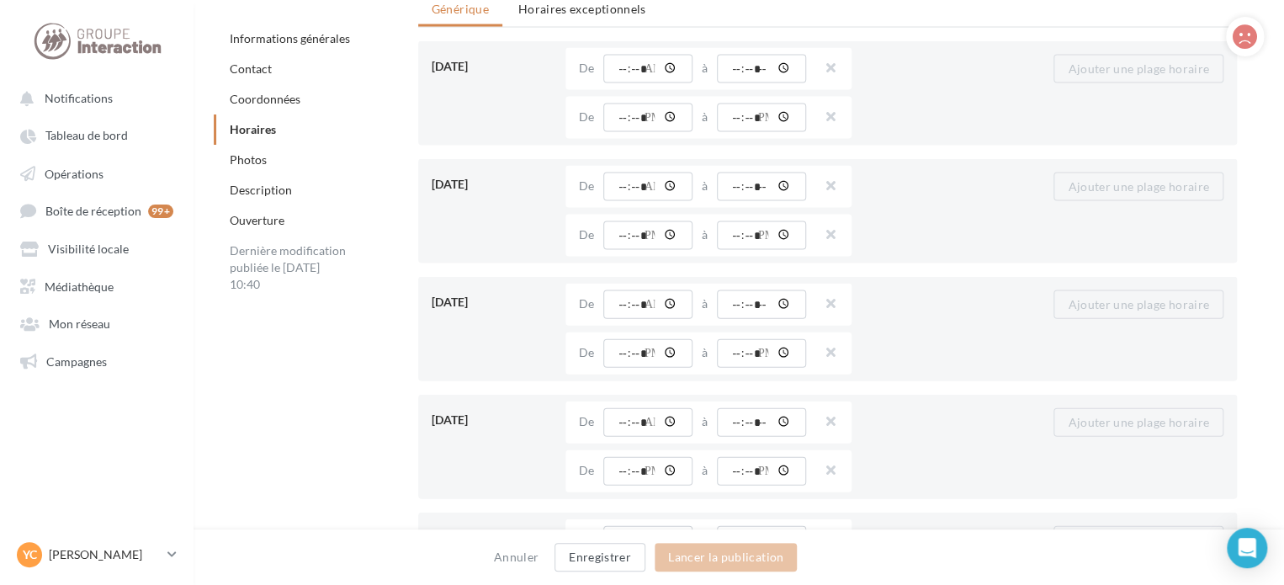
scroll to position [1851, 0]
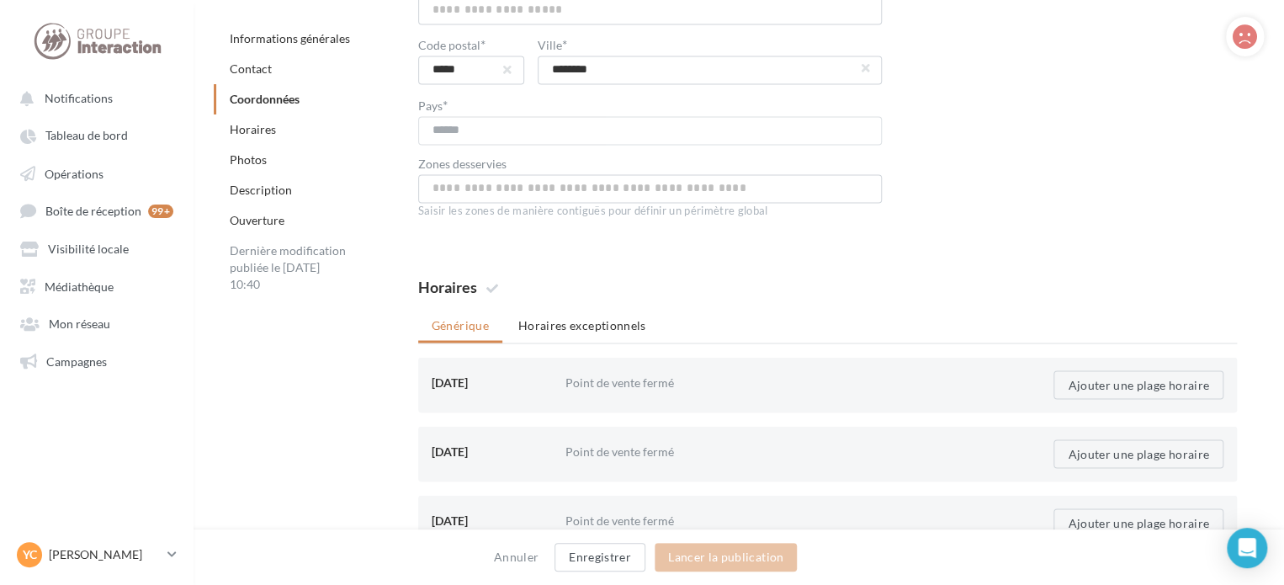
scroll to position [1599, 0]
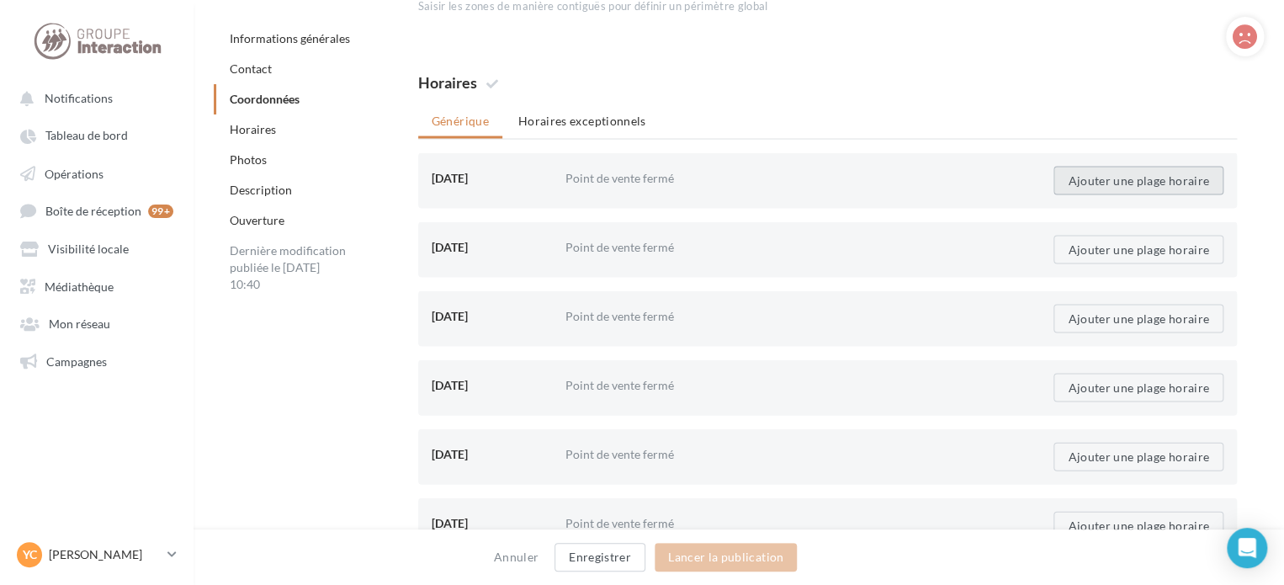
click at [1101, 178] on button "Ajouter une plage horaire" at bounding box center [1139, 180] width 170 height 29
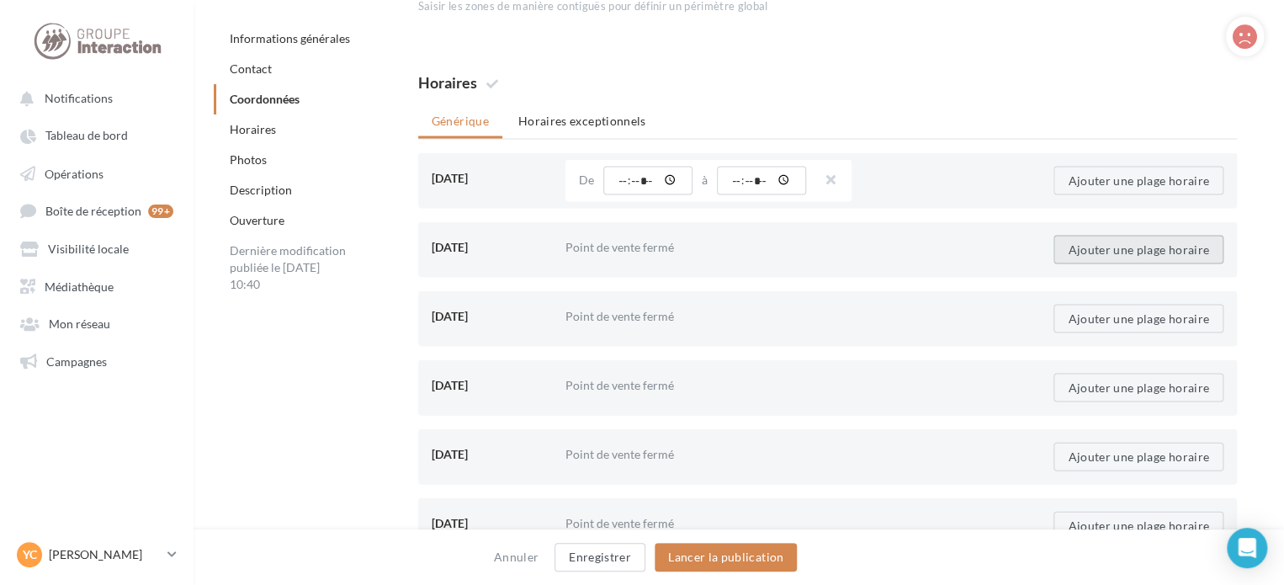
click at [1097, 259] on button "Ajouter une plage horaire" at bounding box center [1139, 249] width 170 height 29
click at [1102, 313] on button "Ajouter une plage horaire" at bounding box center [1139, 318] width 170 height 29
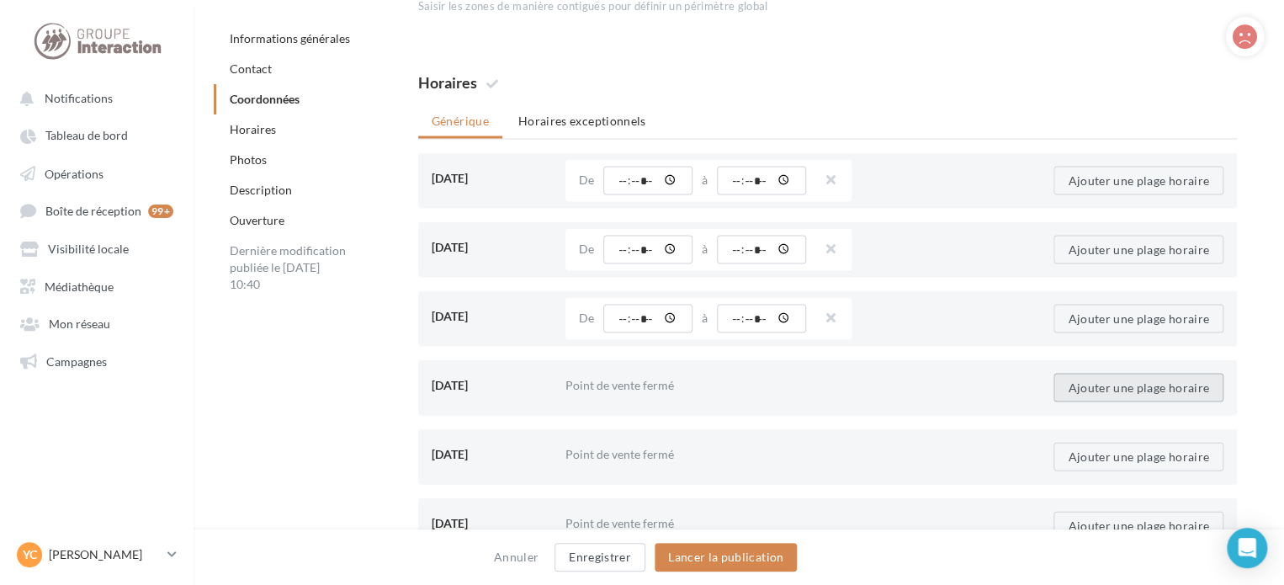
click at [1086, 375] on button "Ajouter une plage horaire" at bounding box center [1139, 387] width 170 height 29
click at [1091, 438] on div "Ajouter une plage horaire" at bounding box center [1125, 456] width 224 height 42
click at [1085, 457] on button "Ajouter une plage horaire" at bounding box center [1139, 456] width 170 height 29
click at [634, 188] on input "time" at bounding box center [647, 180] width 89 height 29
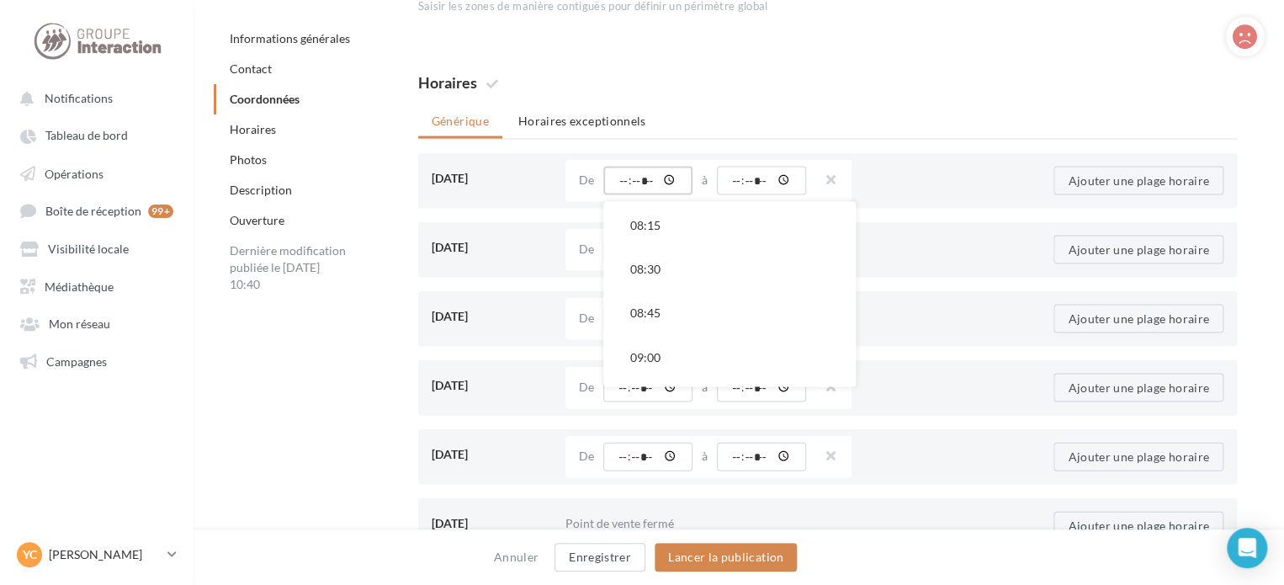
scroll to position [1515, 0]
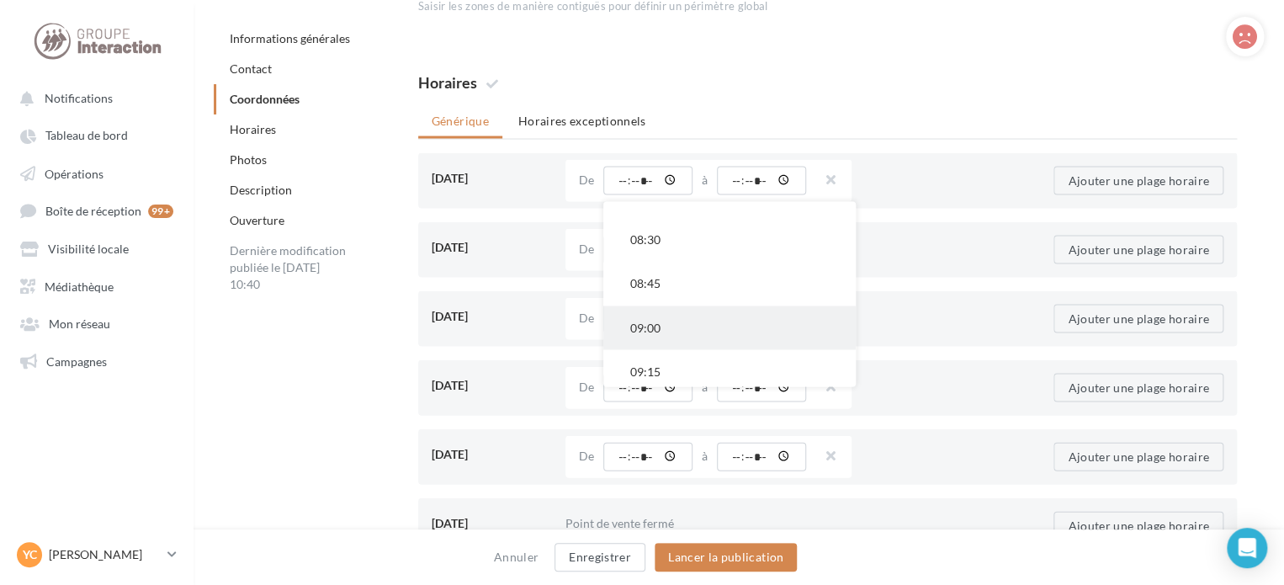
click at [657, 321] on button "09:00" at bounding box center [729, 327] width 252 height 44
click at [643, 255] on input "time" at bounding box center [647, 249] width 89 height 29
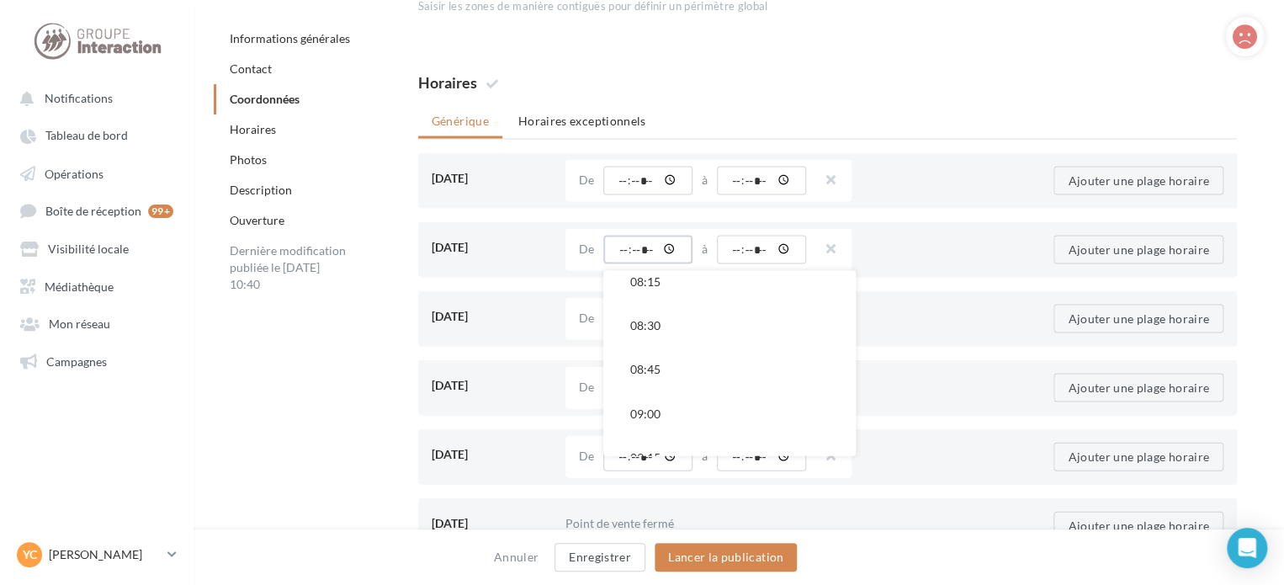
scroll to position [1599, 0]
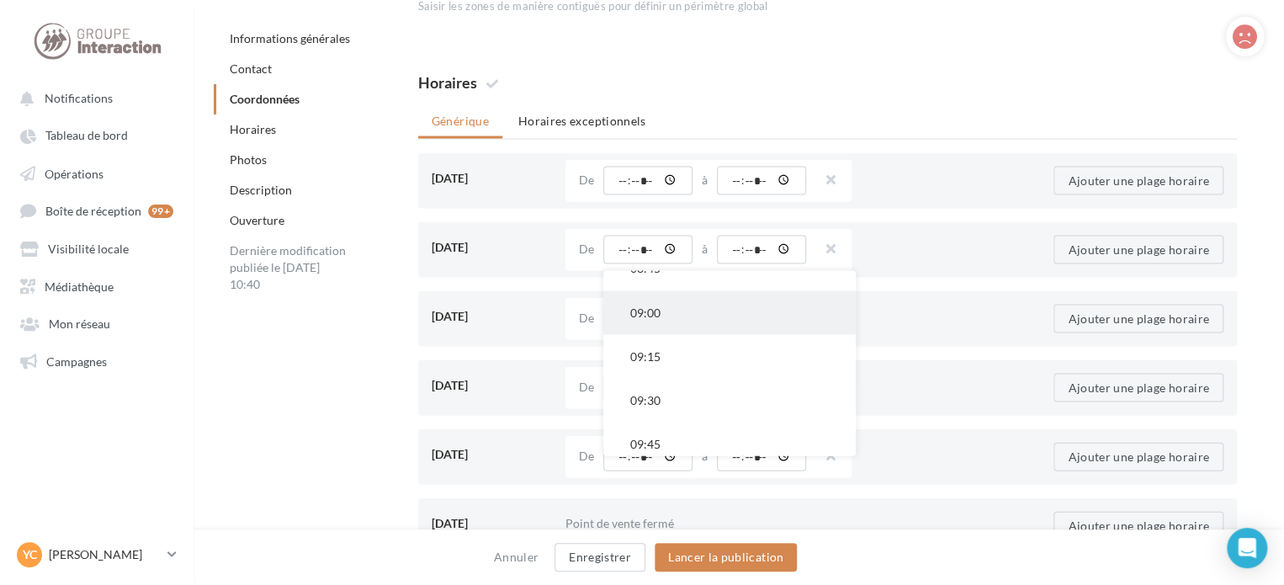
click at [653, 316] on button "09:00" at bounding box center [729, 312] width 252 height 44
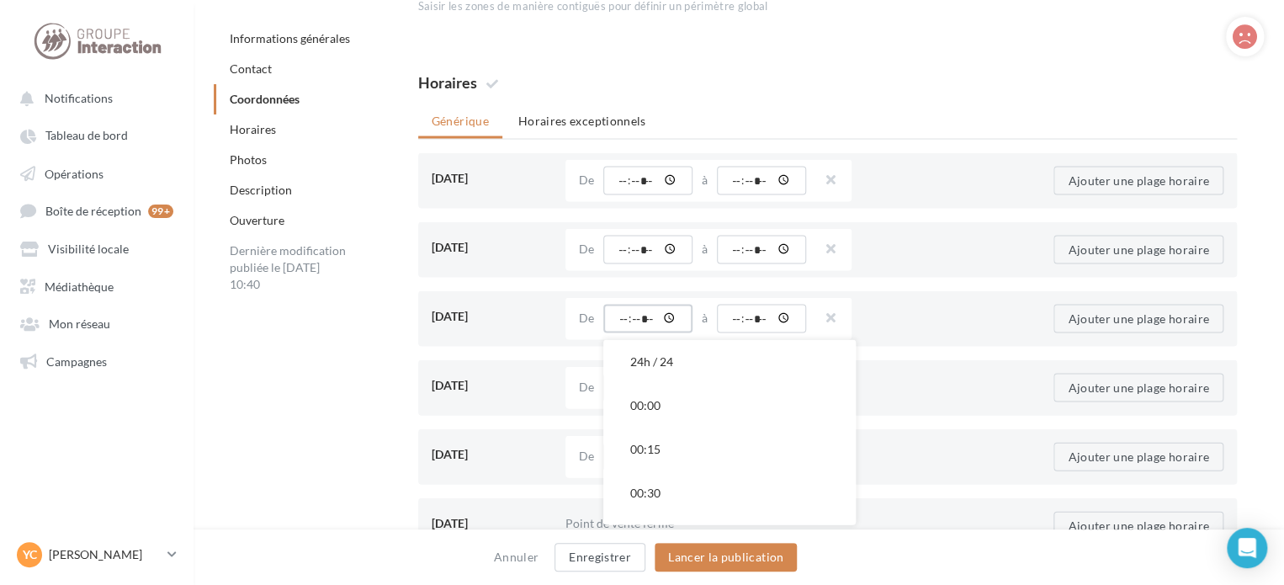
click at [651, 314] on input "time" at bounding box center [647, 318] width 89 height 29
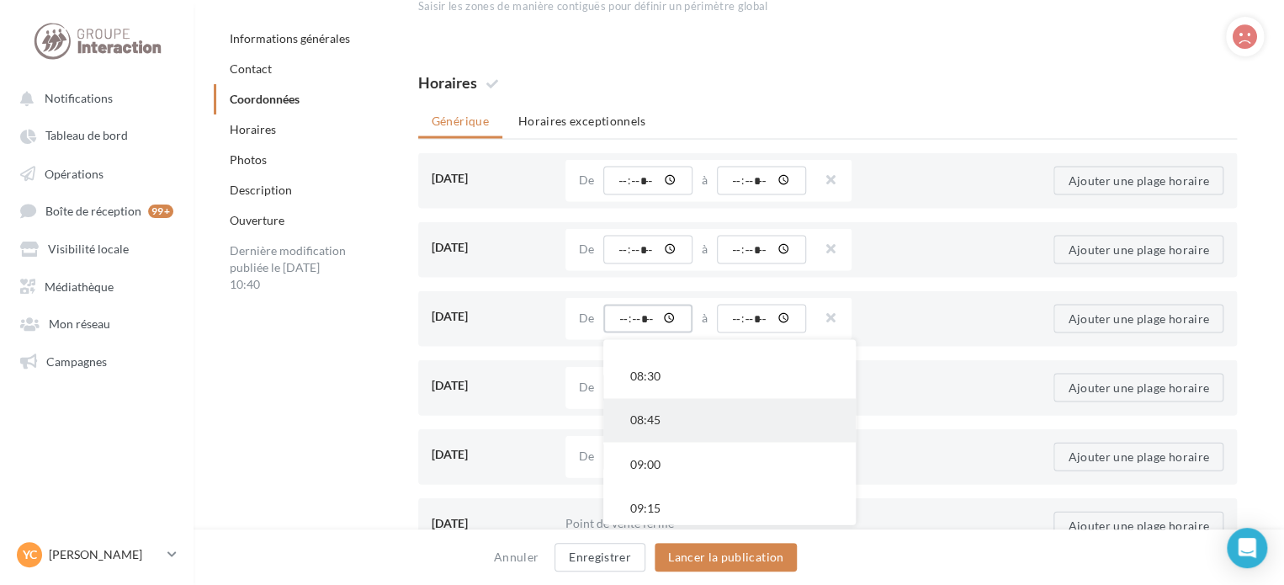
scroll to position [1515, 0]
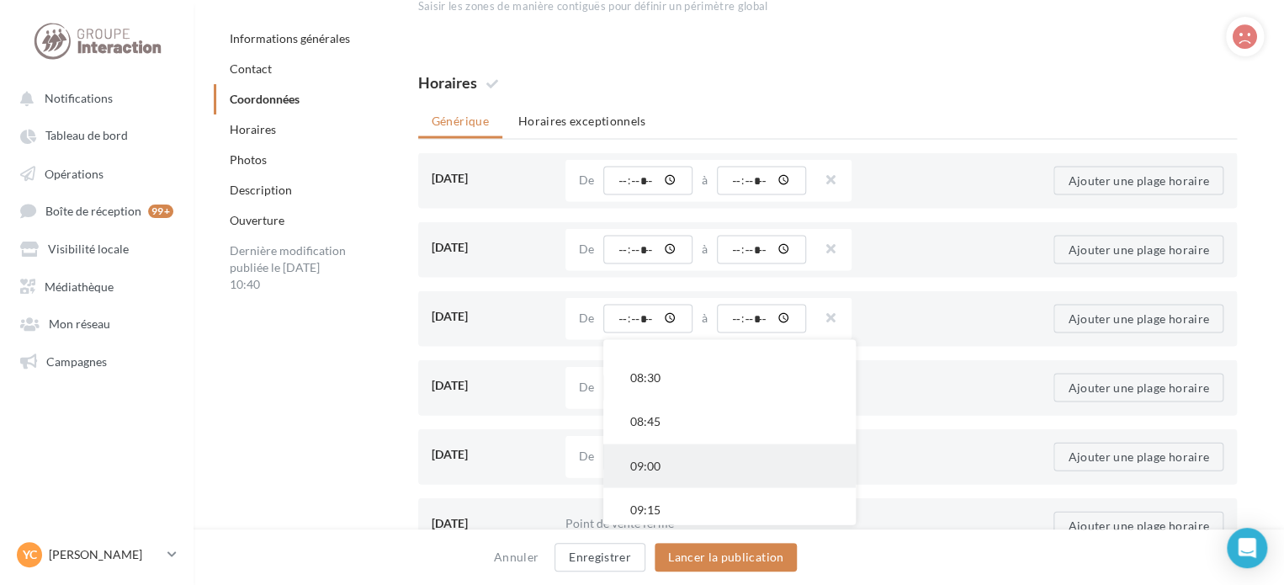
click at [663, 464] on button "09:00" at bounding box center [729, 465] width 252 height 44
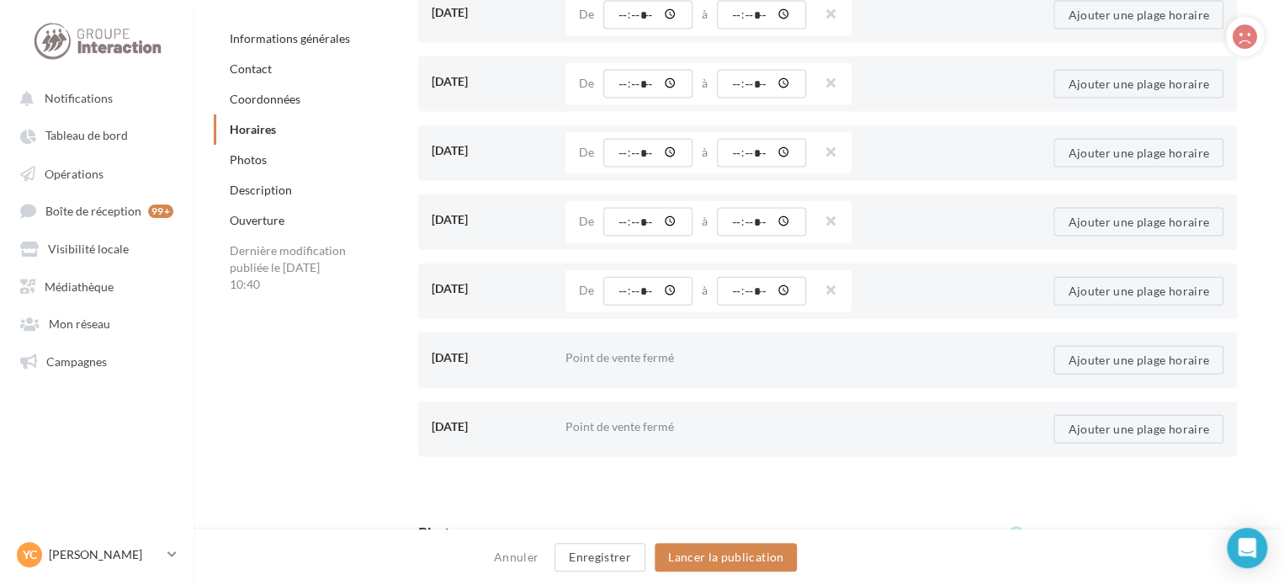
scroll to position [1767, 0]
click at [640, 220] on input "time" at bounding box center [647, 218] width 89 height 29
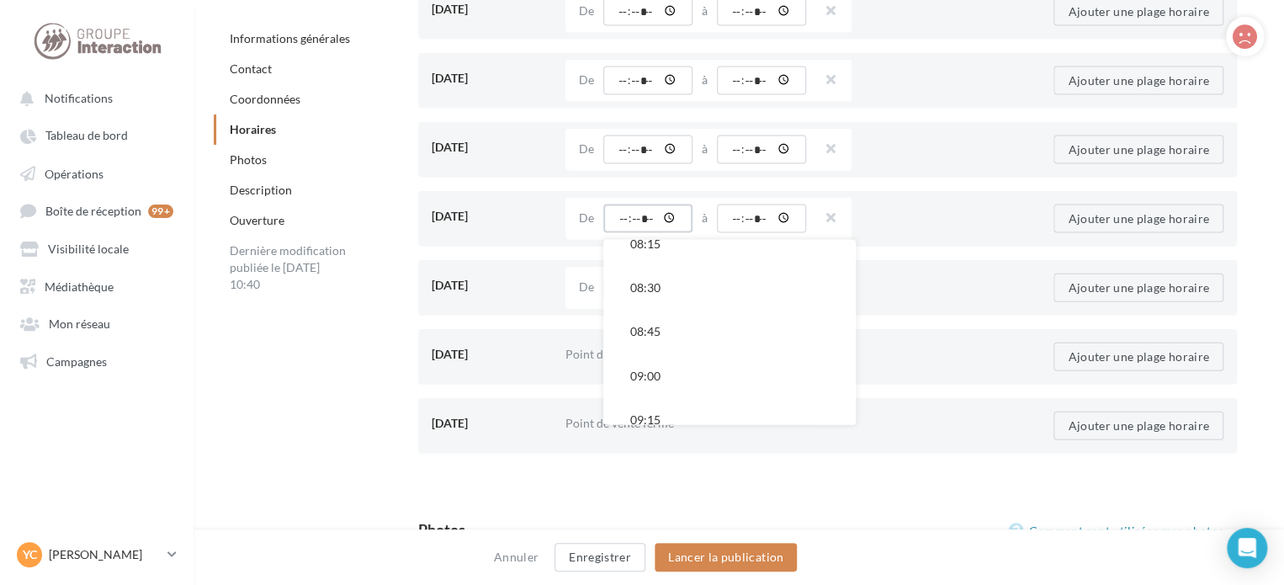
scroll to position [1515, 0]
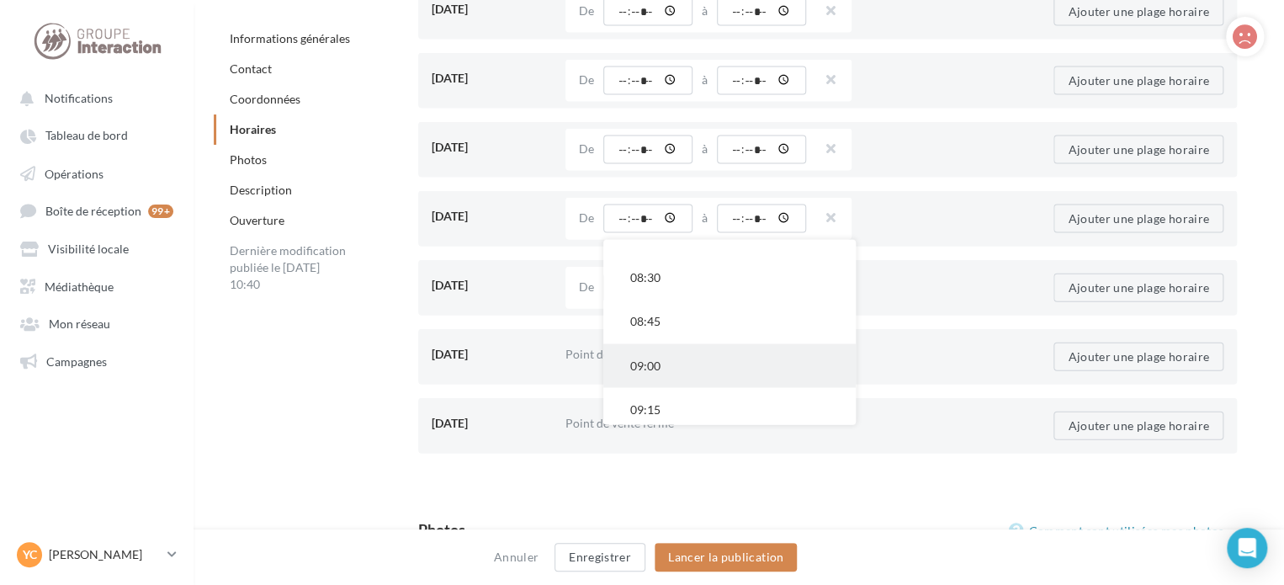
click at [657, 365] on button "09:00" at bounding box center [729, 366] width 252 height 44
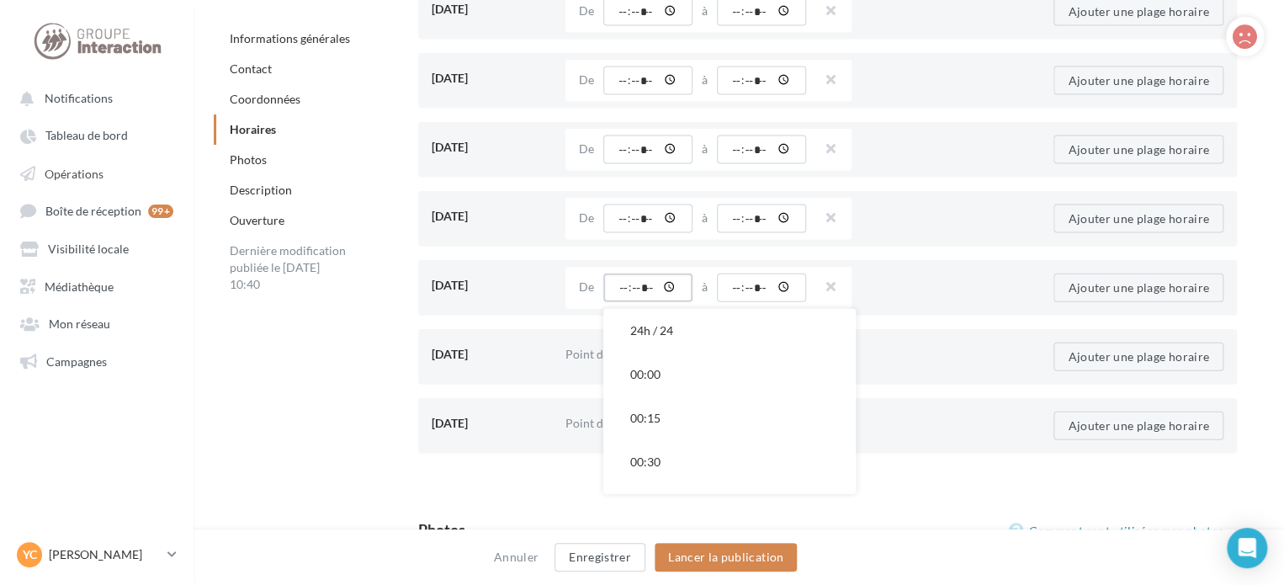
click at [623, 295] on input "time" at bounding box center [647, 288] width 89 height 29
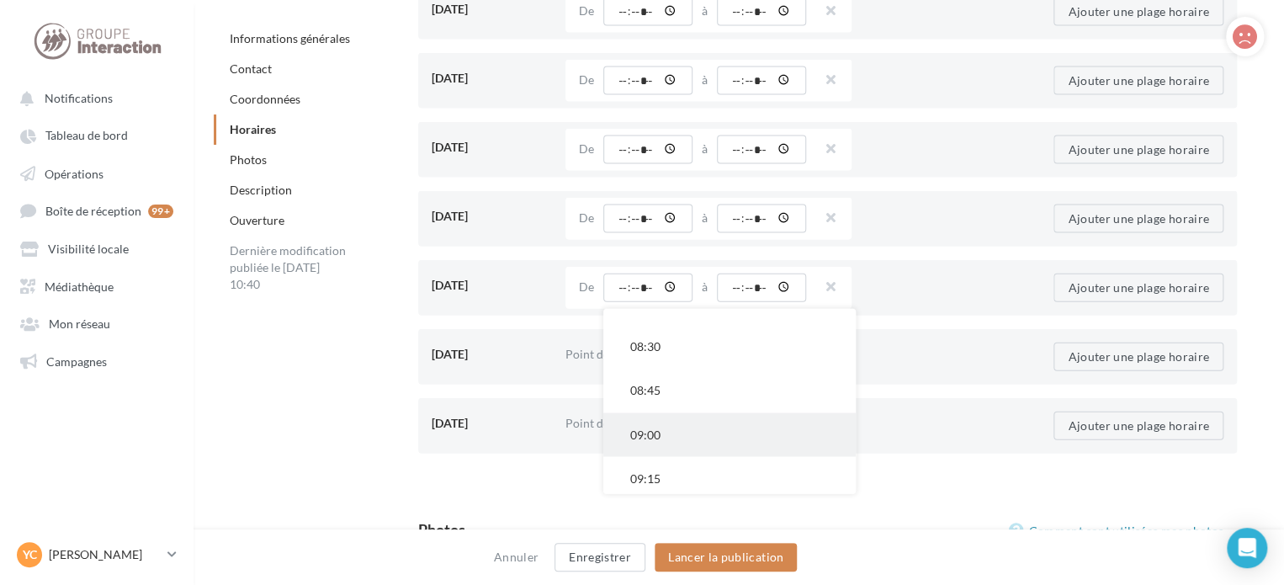
click at [671, 440] on button "09:00" at bounding box center [729, 435] width 252 height 44
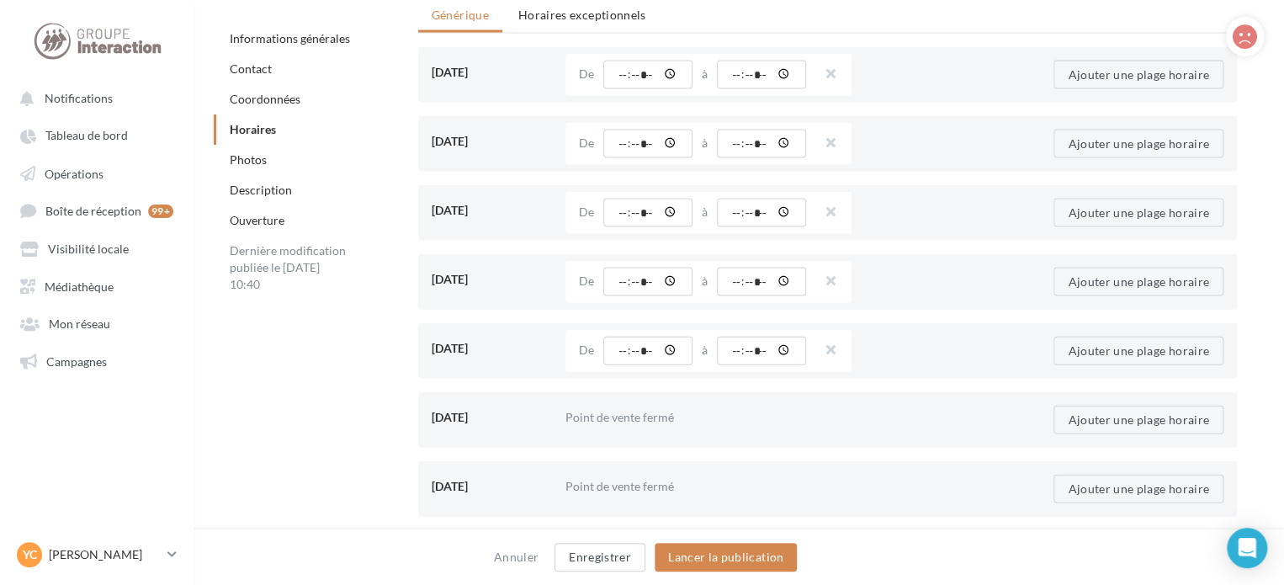
scroll to position [1599, 0]
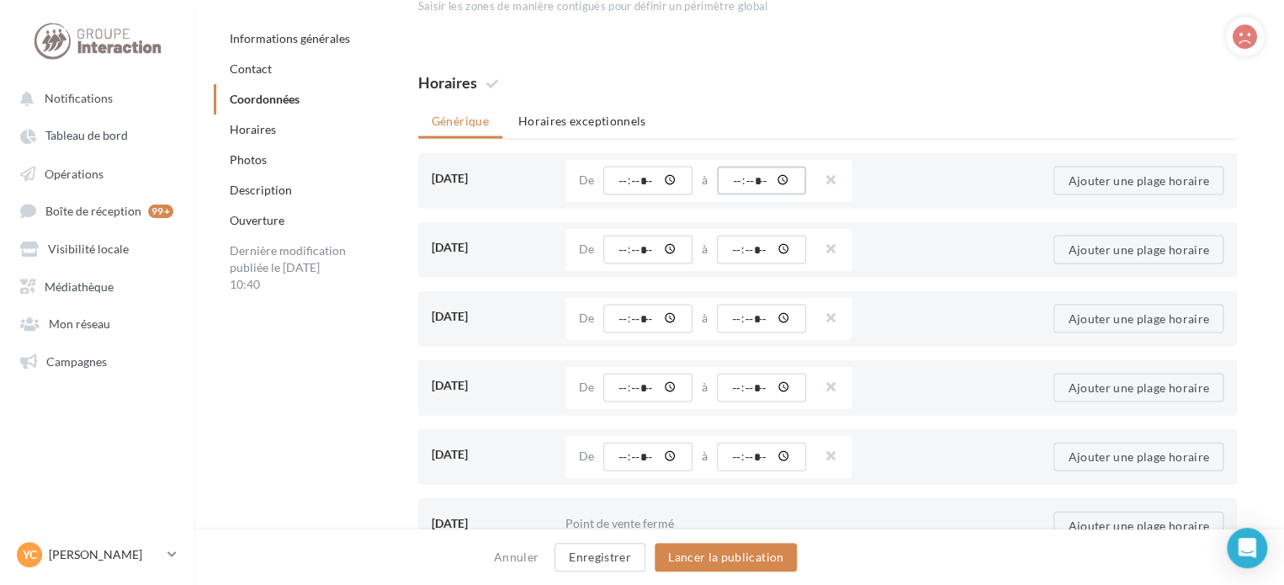
click at [754, 183] on input "time" at bounding box center [761, 180] width 89 height 29
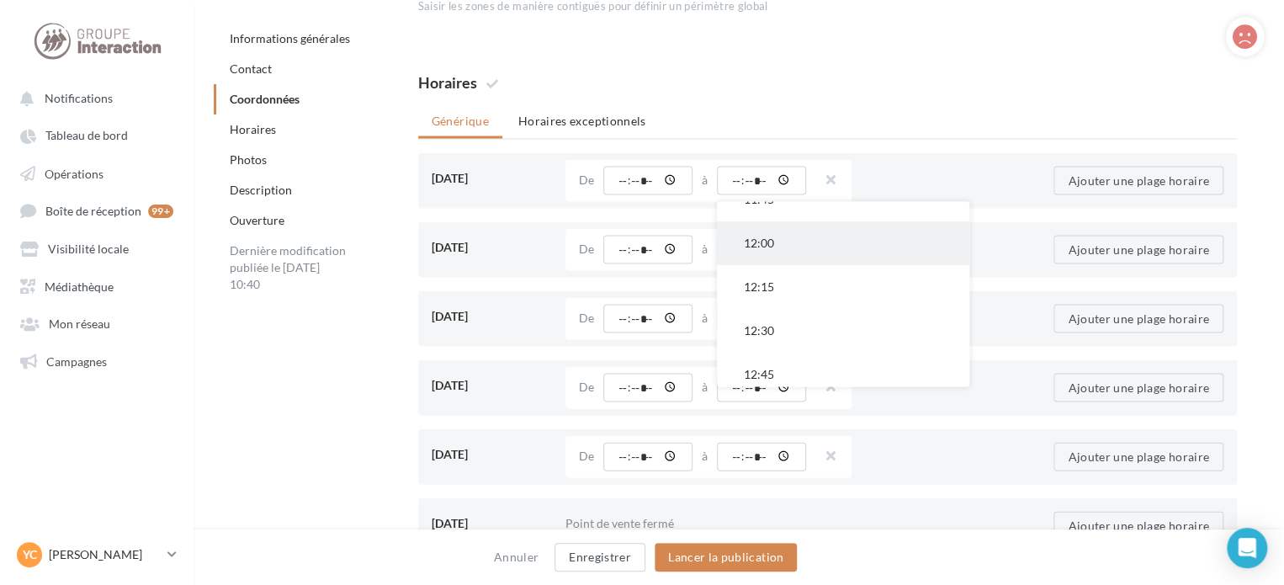
click at [781, 247] on button "12:00" at bounding box center [843, 243] width 252 height 44
click at [758, 247] on input "time" at bounding box center [761, 249] width 89 height 29
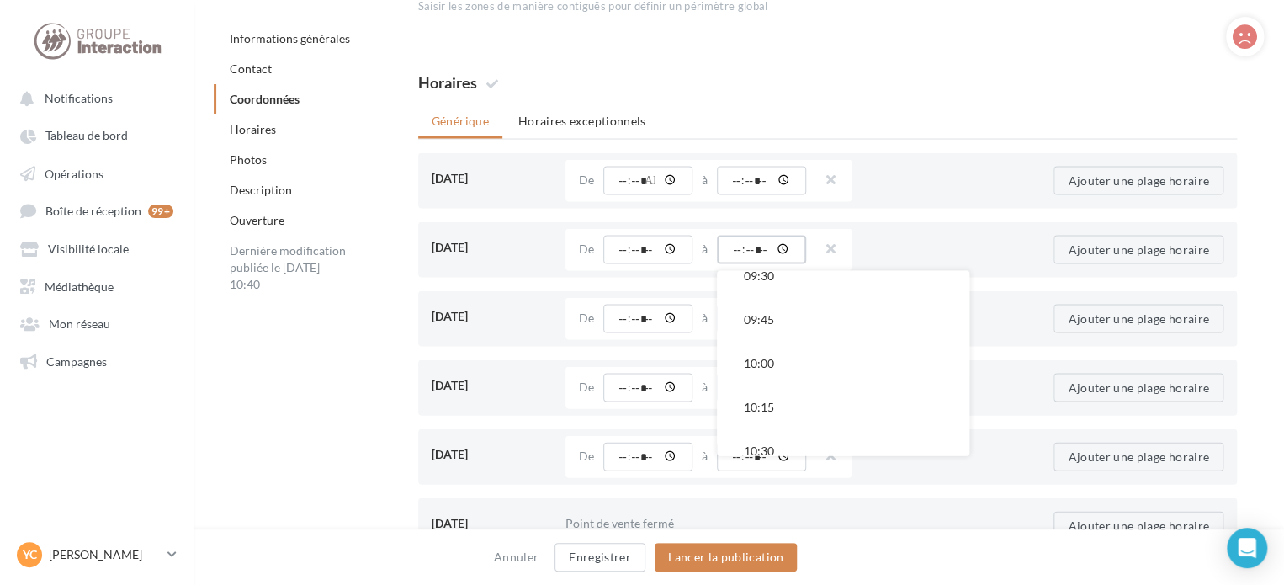
scroll to position [421, 0]
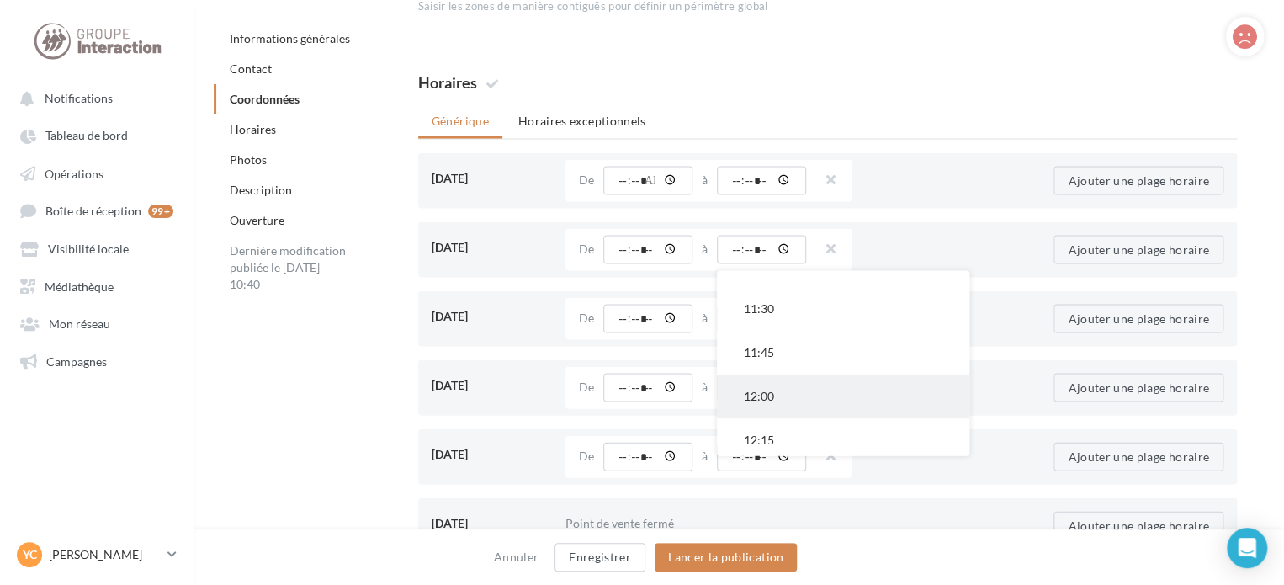
click at [761, 393] on button "12:00" at bounding box center [843, 396] width 252 height 44
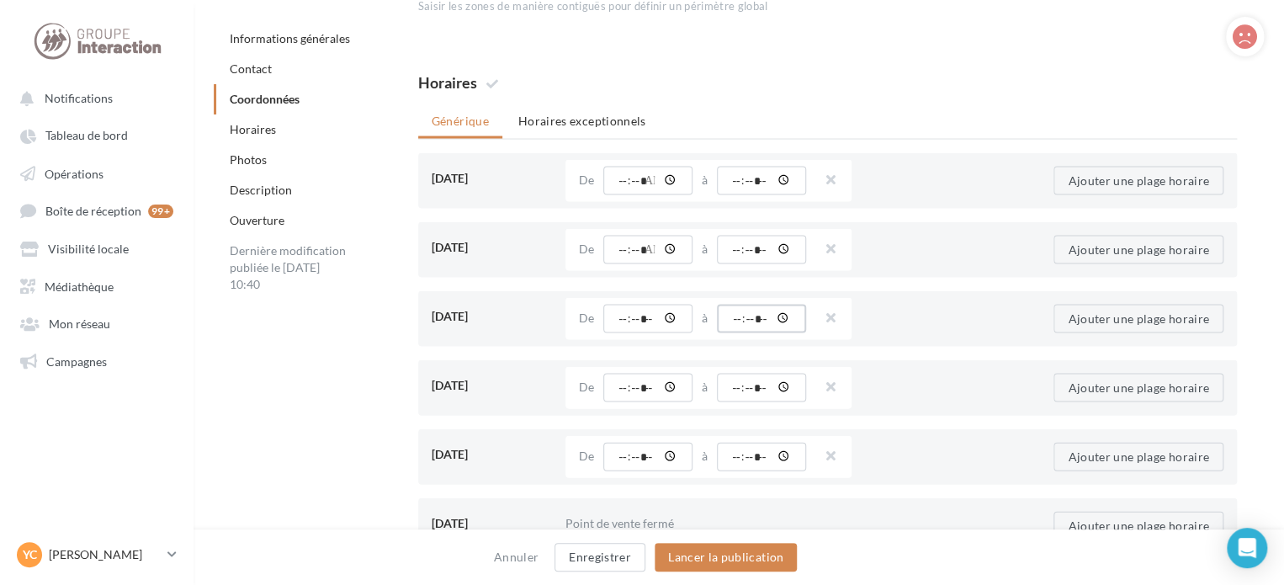
click at [755, 321] on input "time" at bounding box center [761, 318] width 89 height 29
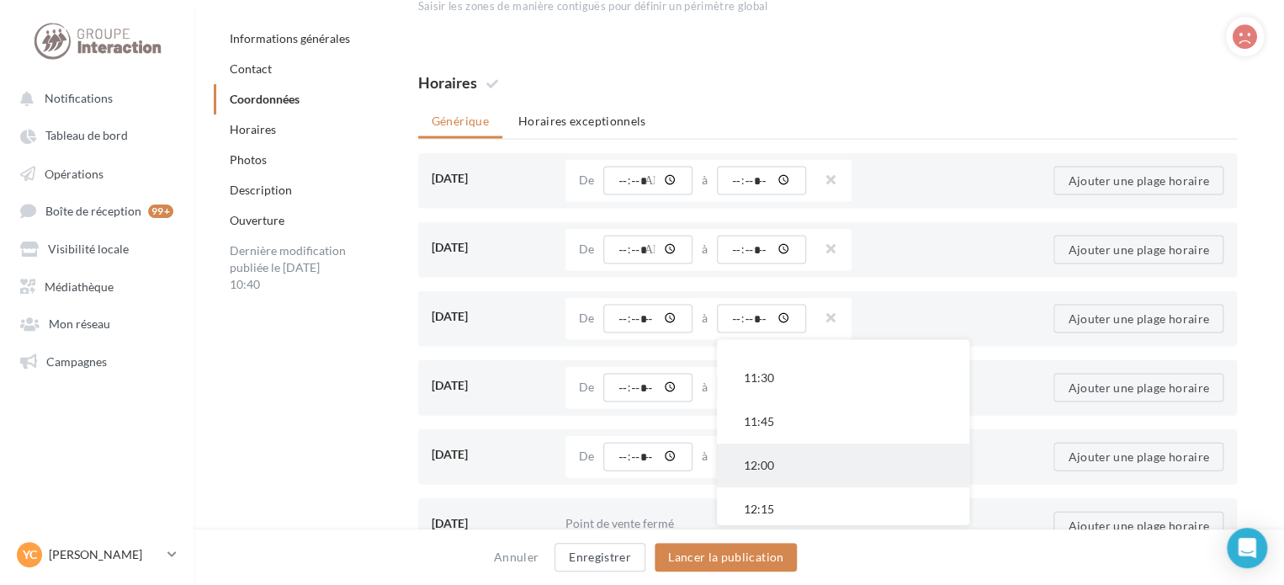
click at [767, 462] on button "12:00" at bounding box center [843, 465] width 252 height 44
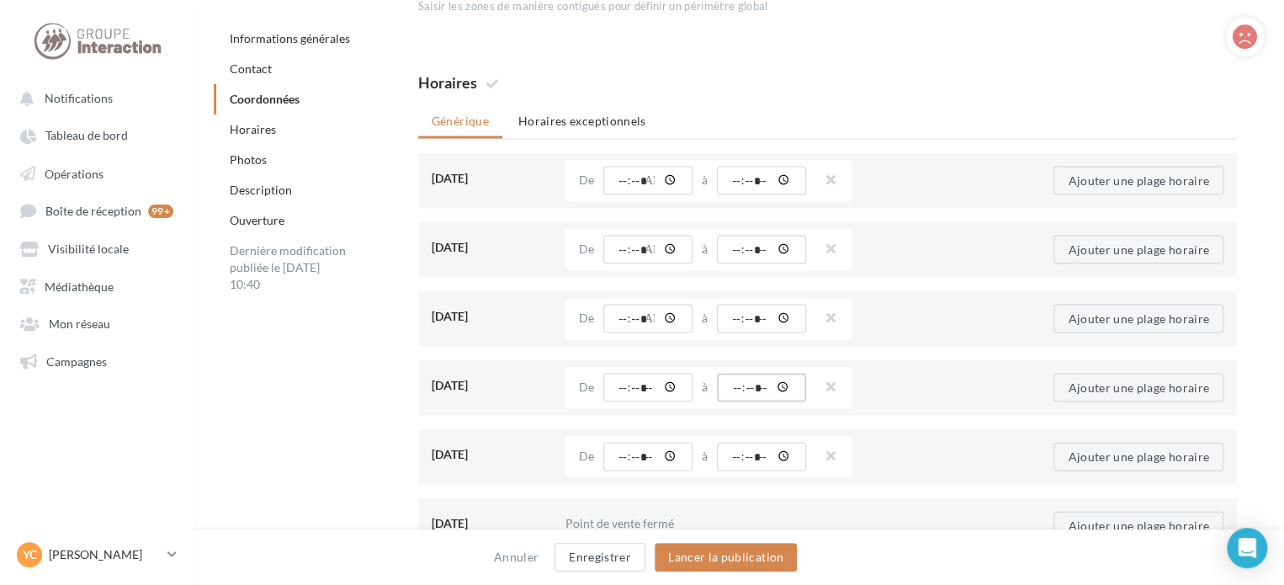
click at [756, 390] on input "time" at bounding box center [761, 387] width 89 height 29
click at [778, 449] on button "12:00" at bounding box center [843, 450] width 252 height 44
click at [747, 450] on input "time" at bounding box center [761, 456] width 89 height 29
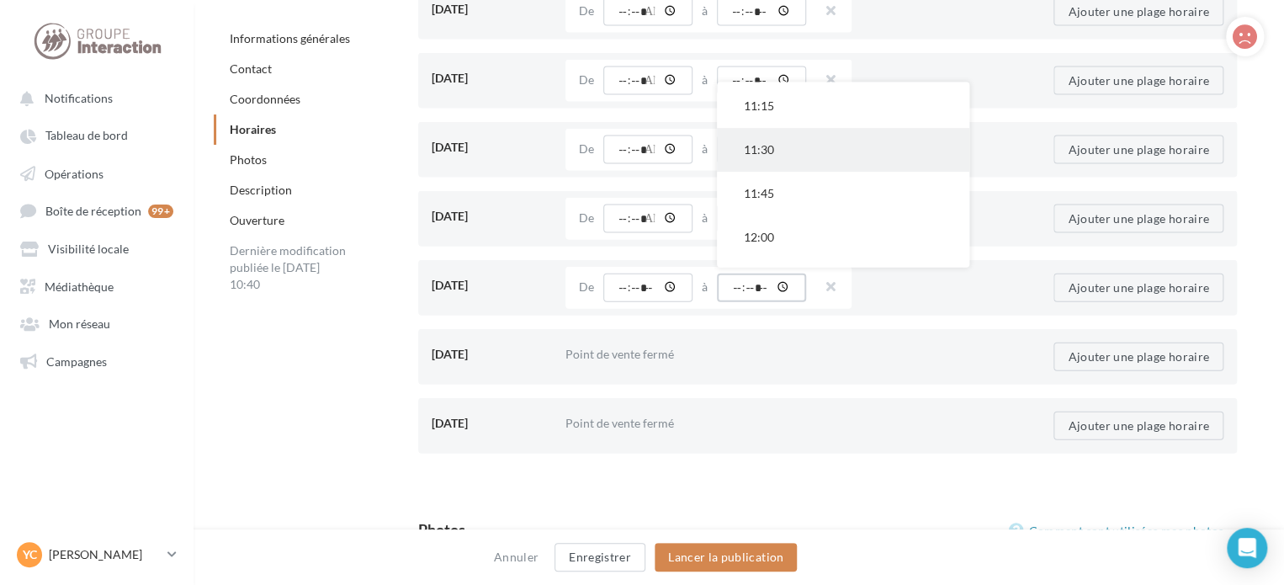
scroll to position [421, 0]
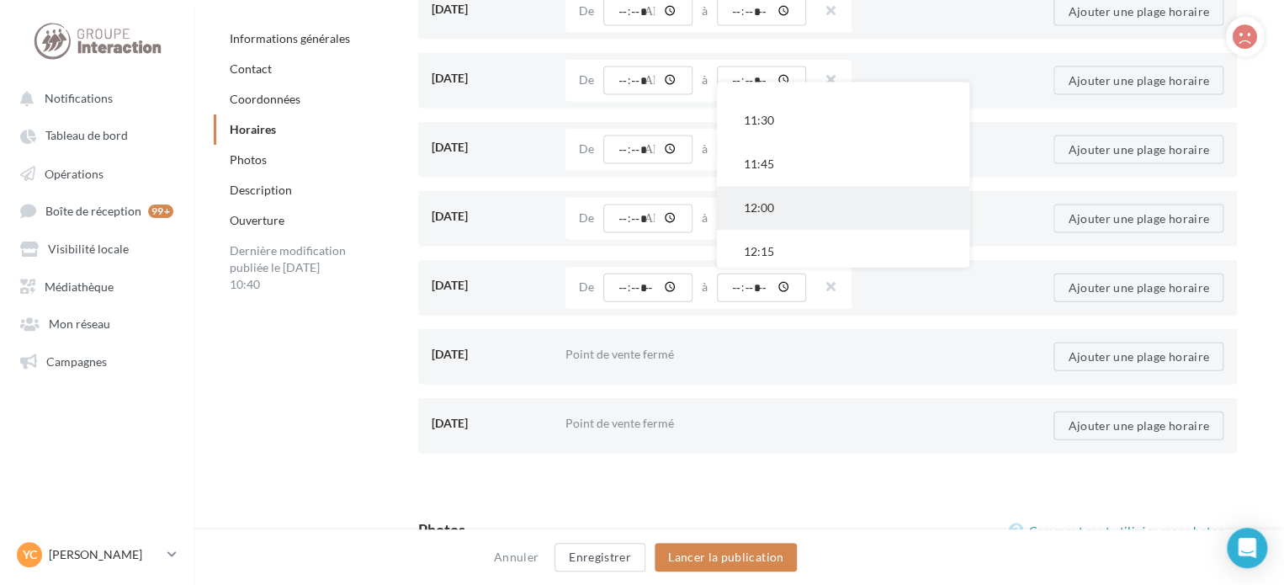
click at [779, 207] on button "12:00" at bounding box center [843, 209] width 252 height 44
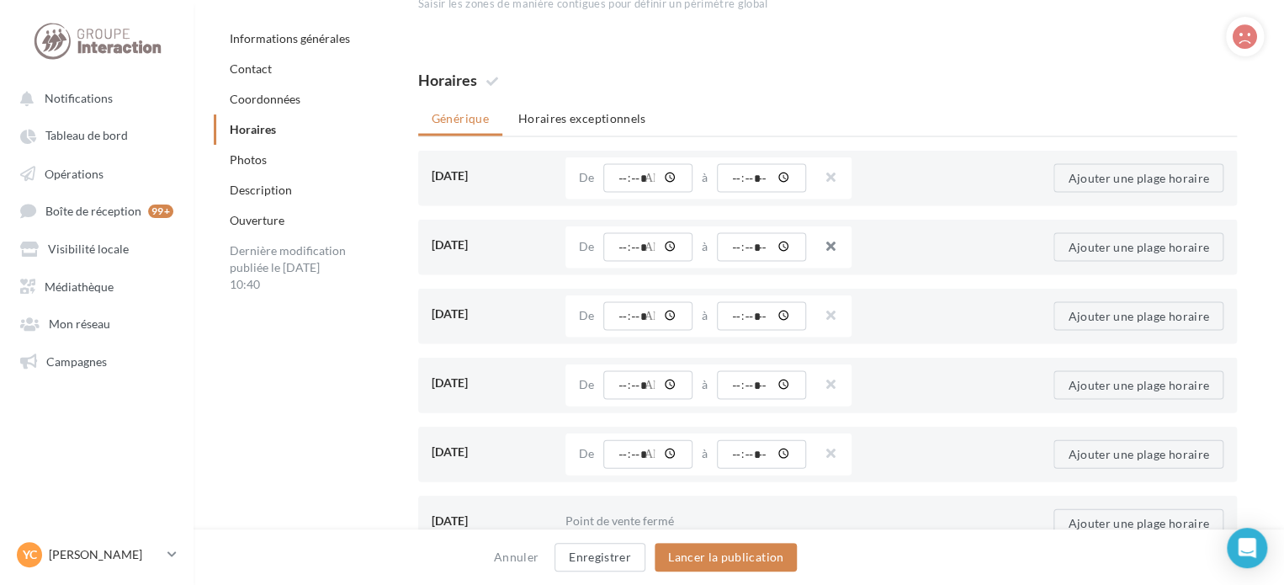
scroll to position [1599, 0]
click at [1099, 180] on button "Ajouter une plage horaire" at bounding box center [1139, 180] width 170 height 29
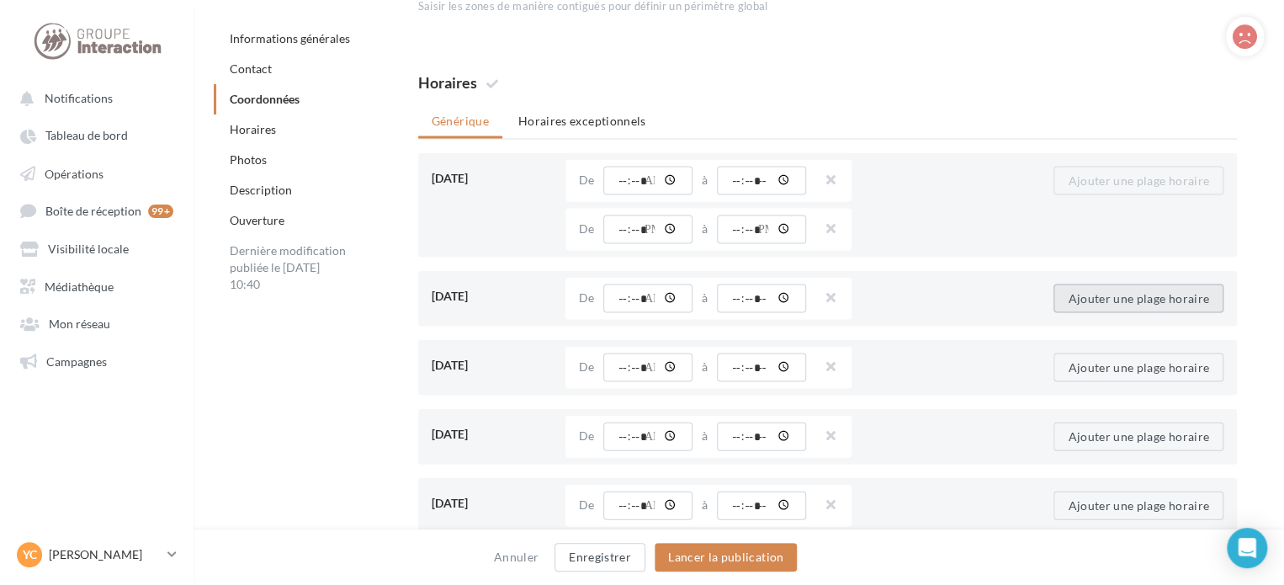
click at [1120, 291] on button "Ajouter une plage horaire" at bounding box center [1139, 298] width 170 height 29
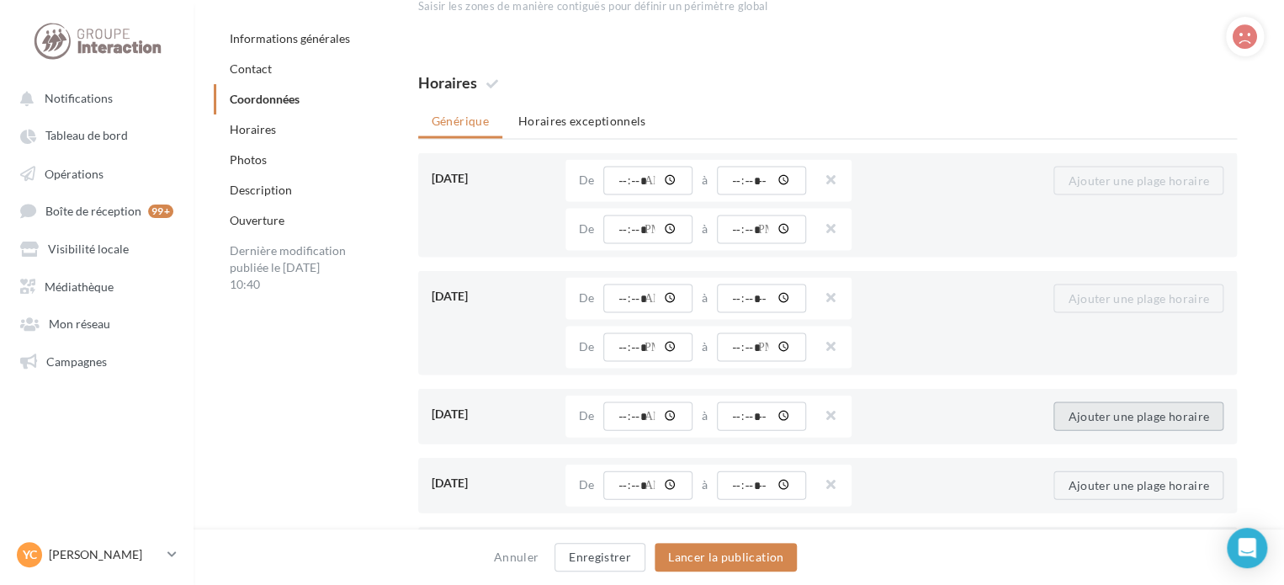
click at [1097, 413] on button "Ajouter une plage horaire" at bounding box center [1139, 415] width 170 height 29
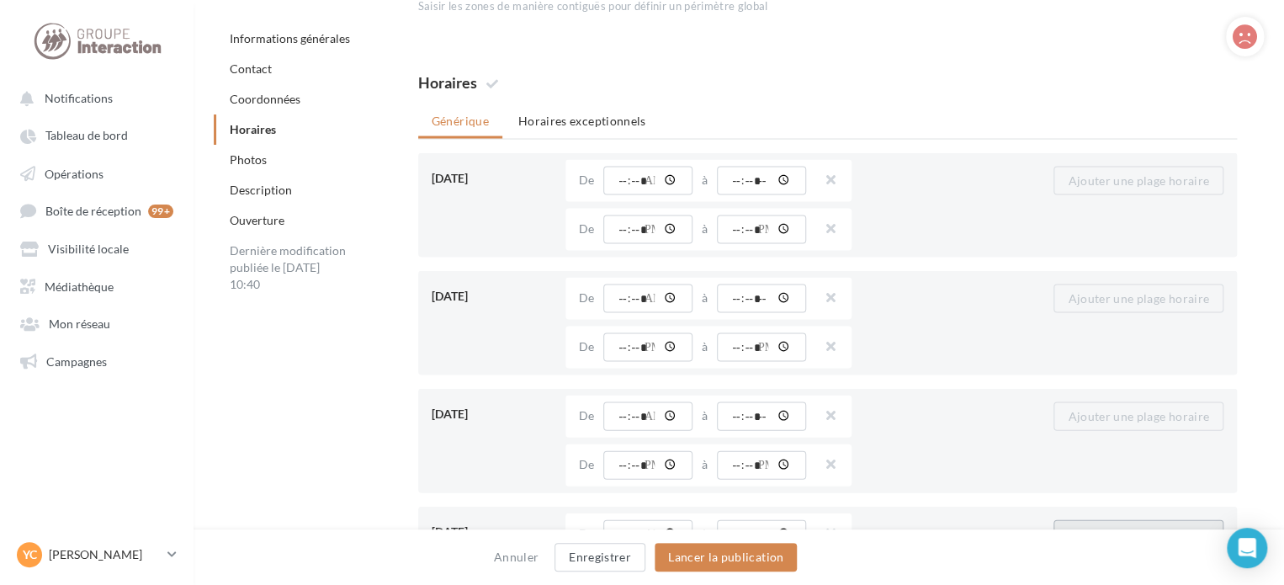
scroll to position [1767, 0]
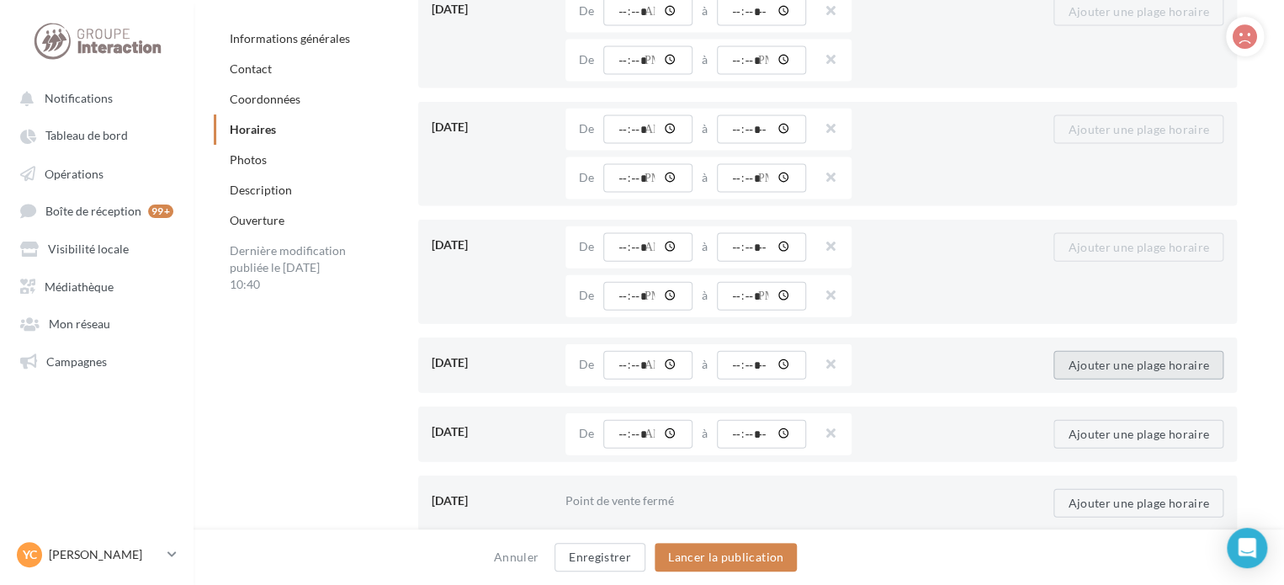
click at [1093, 364] on button "Ajouter une plage horaire" at bounding box center [1139, 365] width 170 height 29
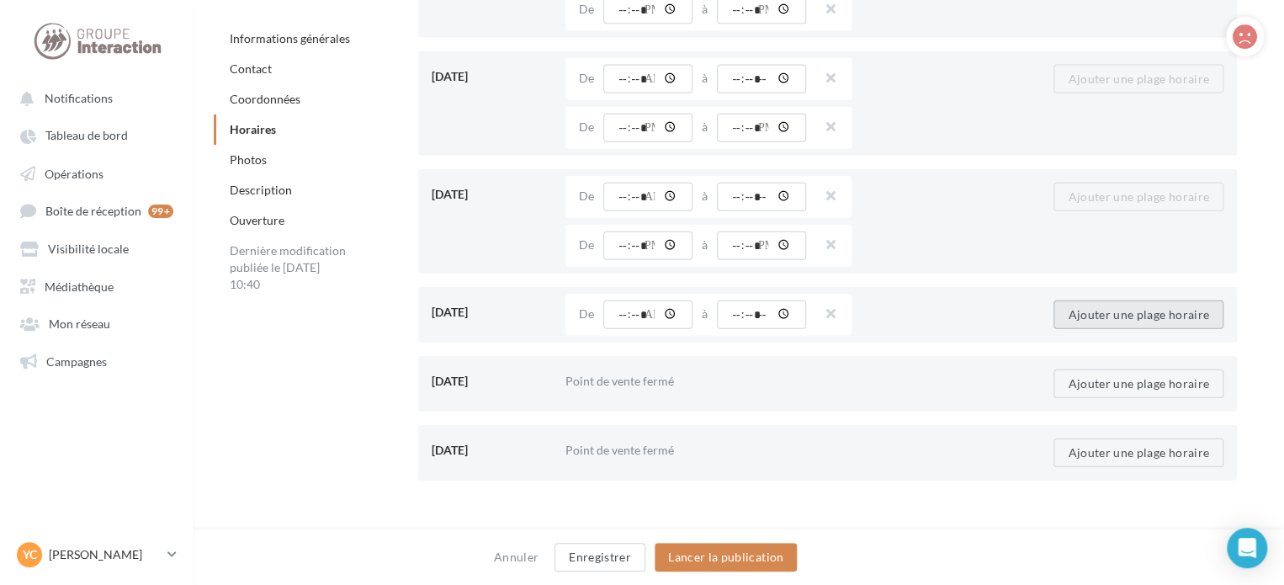
click at [1080, 316] on button "Ajouter une plage horaire" at bounding box center [1139, 314] width 170 height 29
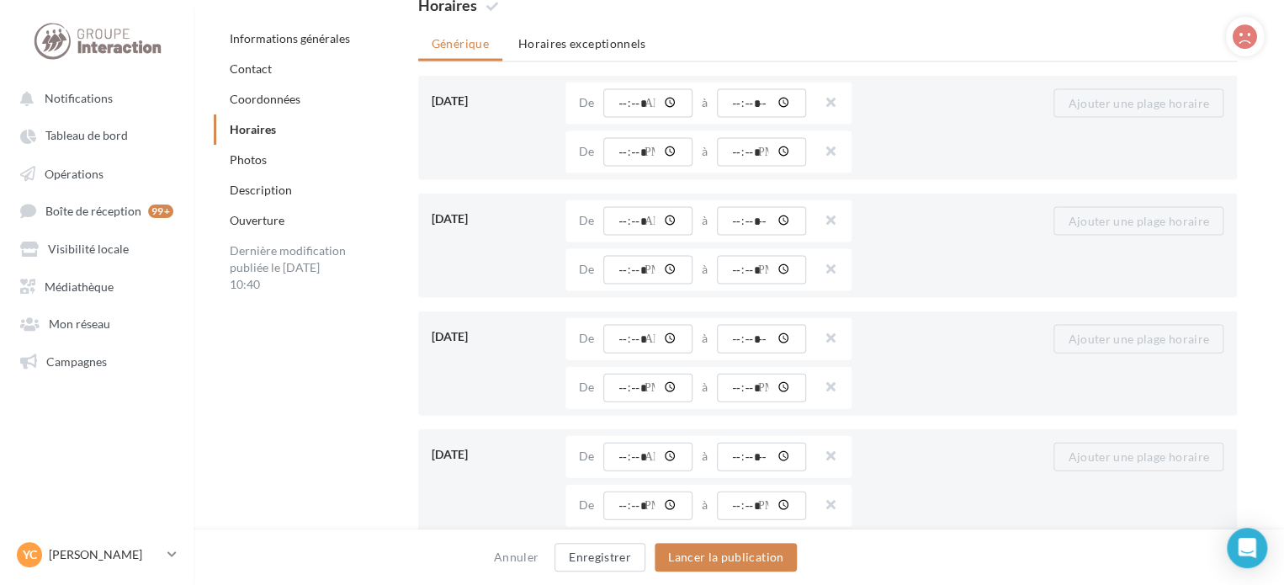
scroll to position [1683, 0]
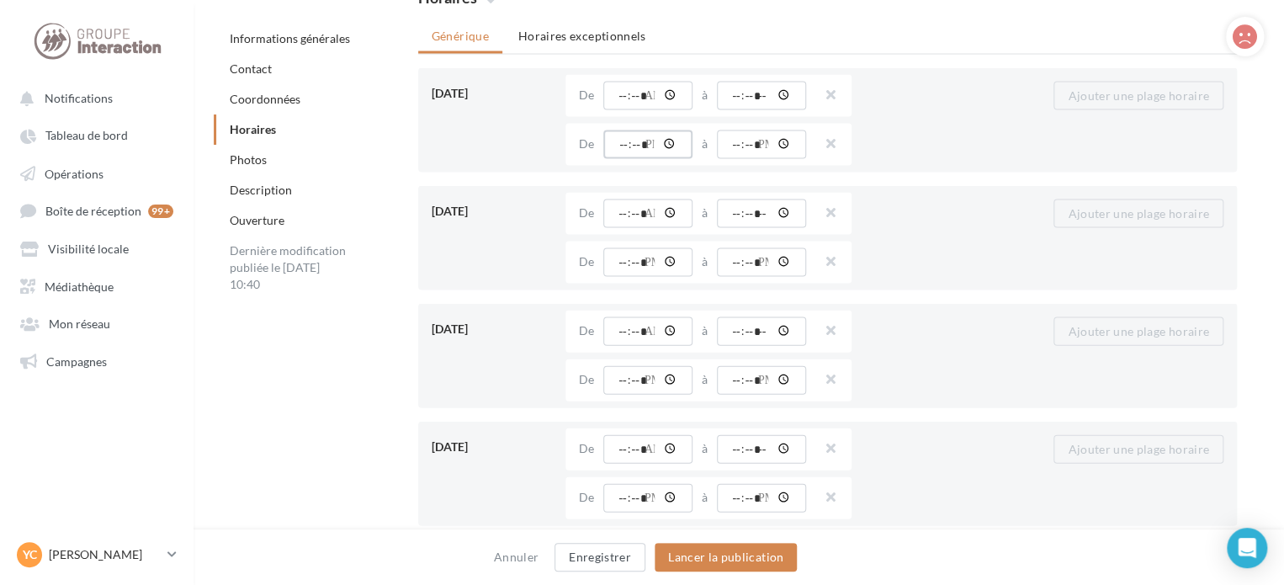
click at [635, 151] on input "time" at bounding box center [647, 144] width 89 height 29
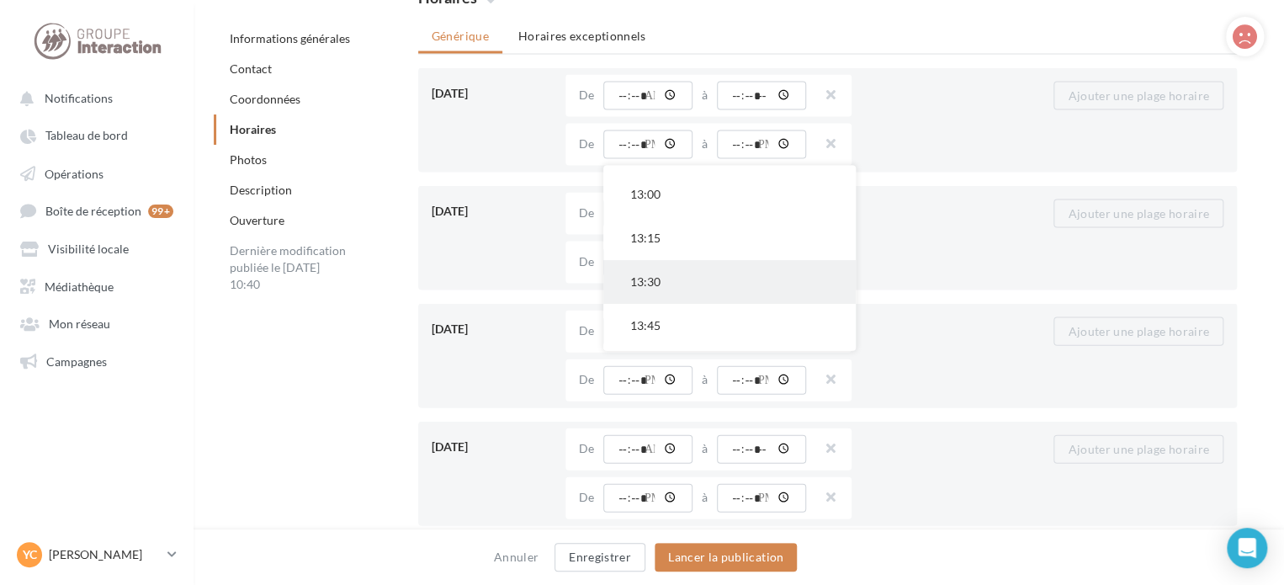
click at [656, 284] on button "13:30" at bounding box center [729, 282] width 252 height 44
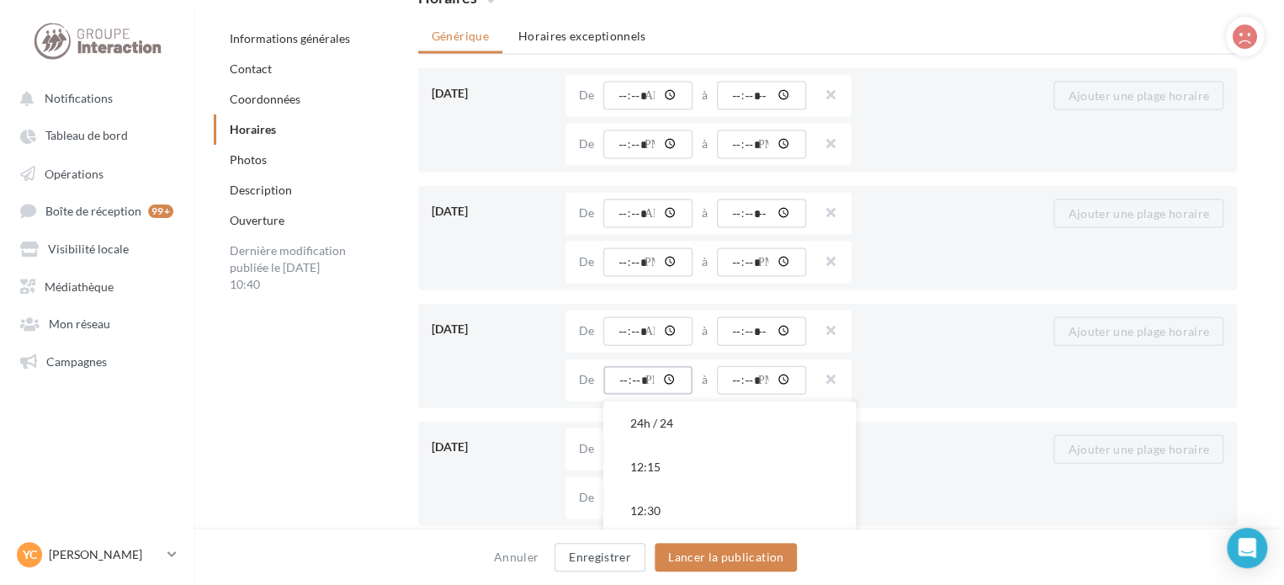
click at [651, 381] on input "time" at bounding box center [647, 380] width 89 height 29
click at [656, 435] on button "13:30" at bounding box center [729, 434] width 252 height 44
click at [635, 268] on input "time" at bounding box center [647, 262] width 89 height 29
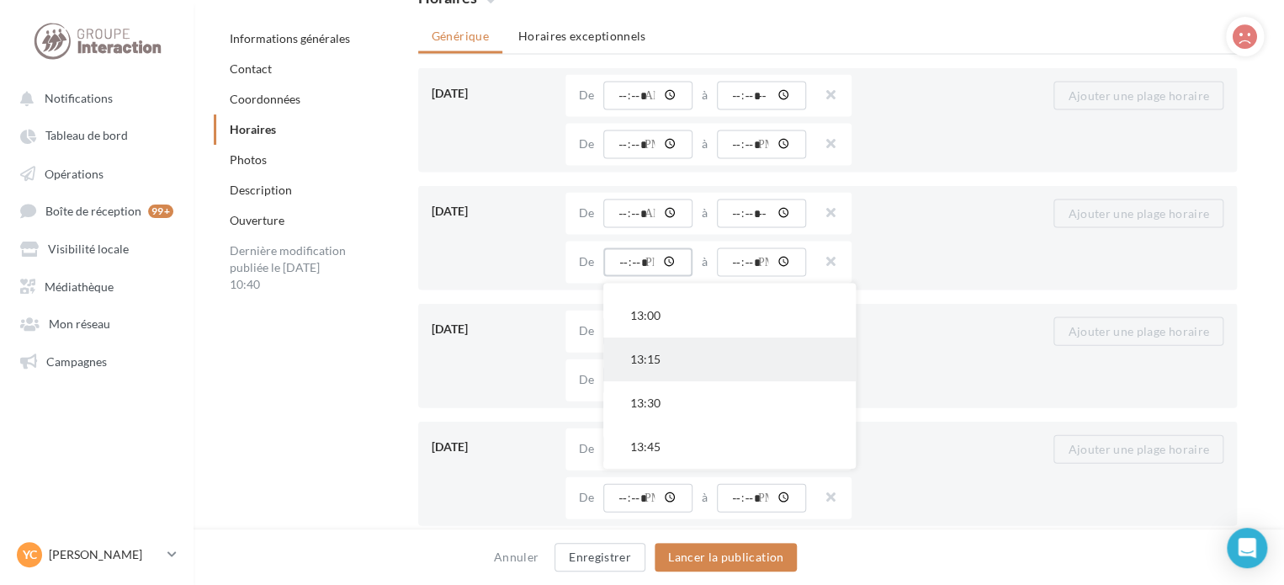
scroll to position [168, 0]
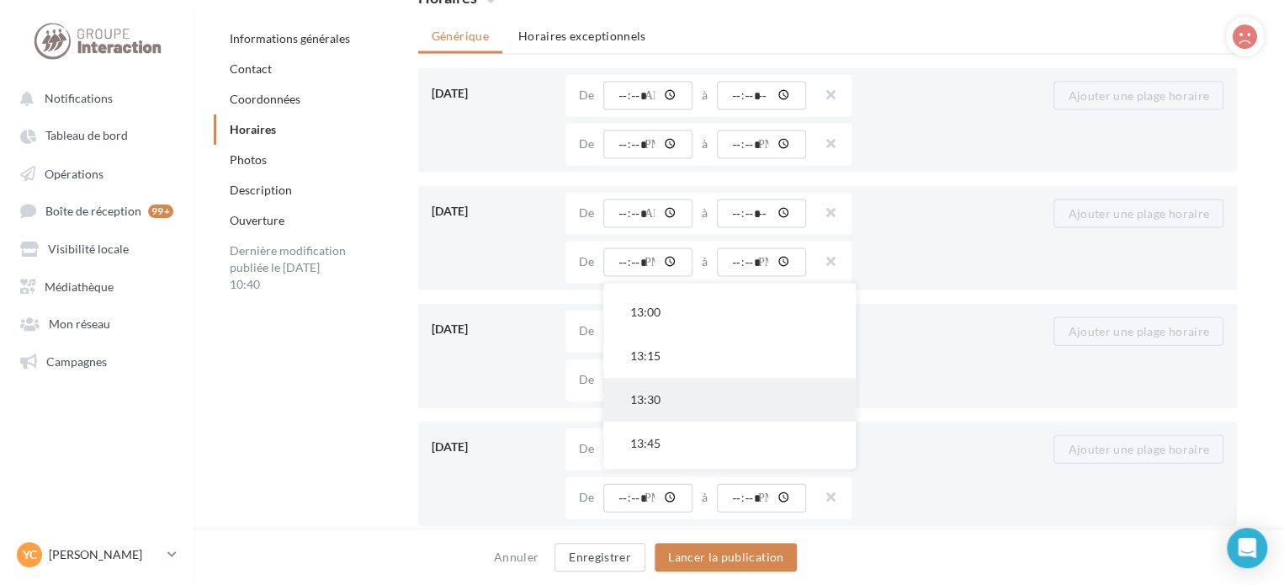
click at [657, 396] on button "13:30" at bounding box center [729, 400] width 252 height 44
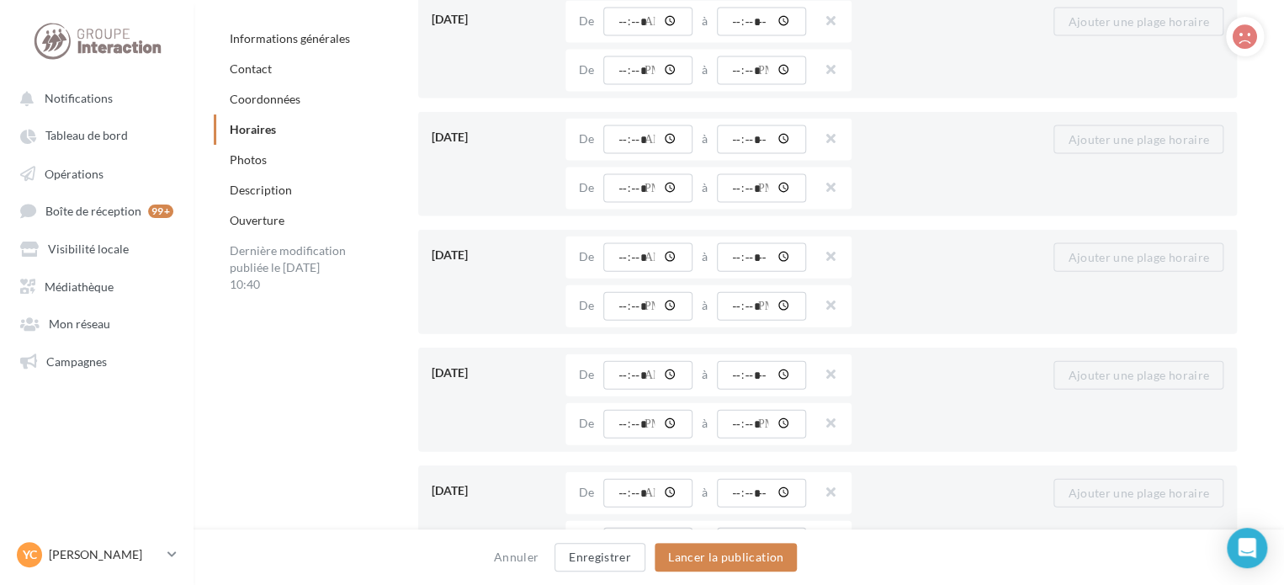
scroll to position [1851, 0]
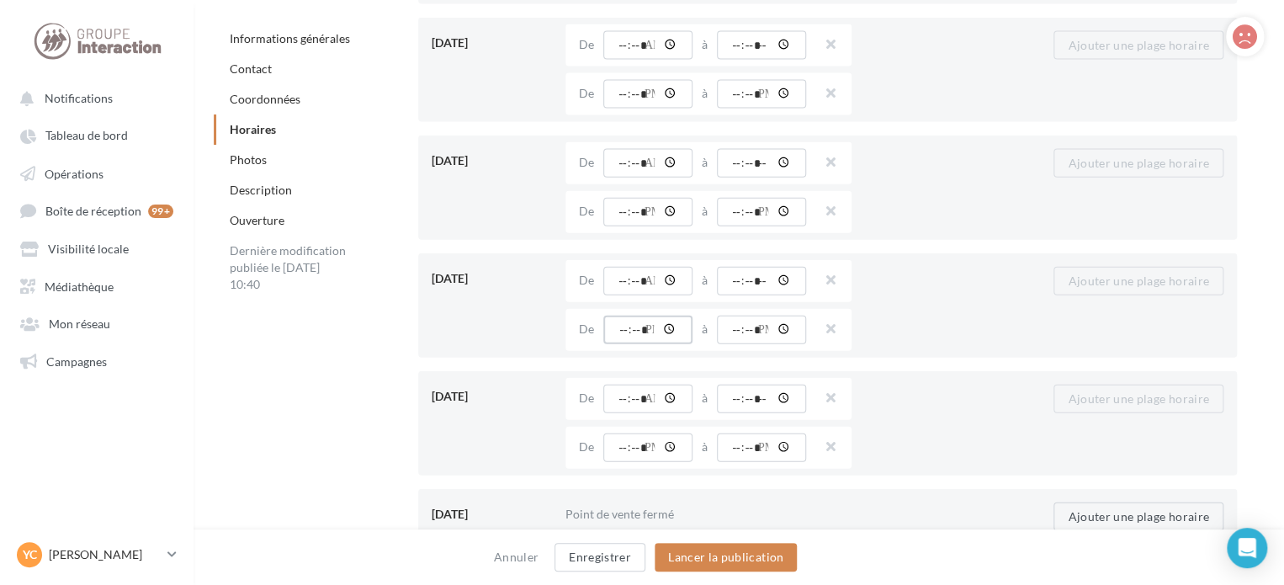
click at [636, 332] on input "time" at bounding box center [647, 330] width 89 height 29
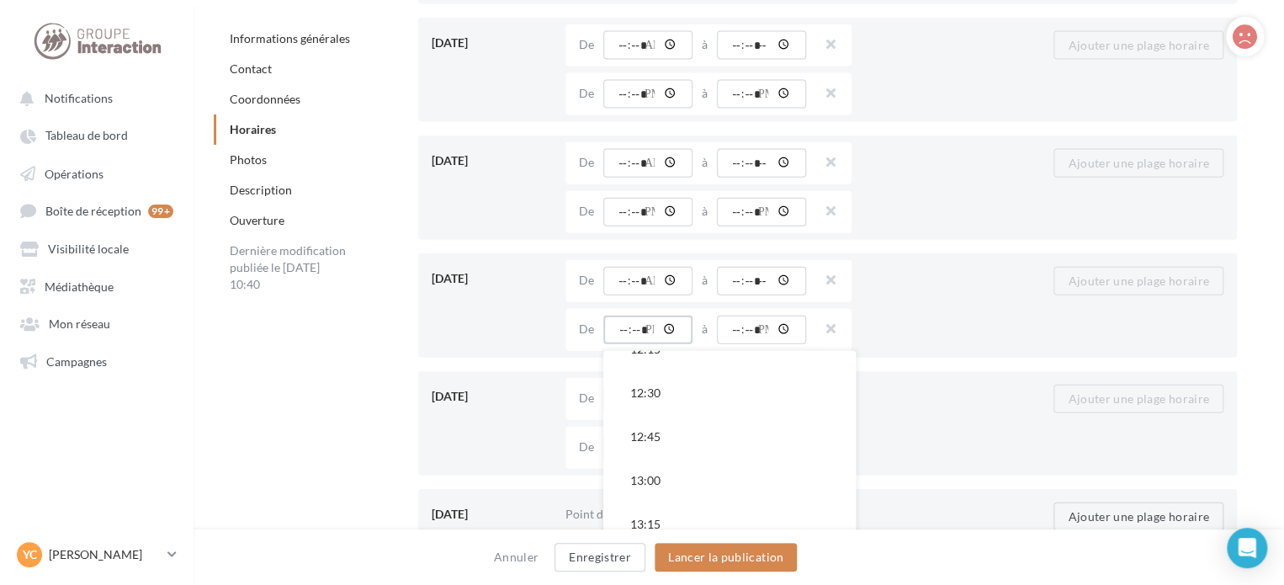
scroll to position [252, 0]
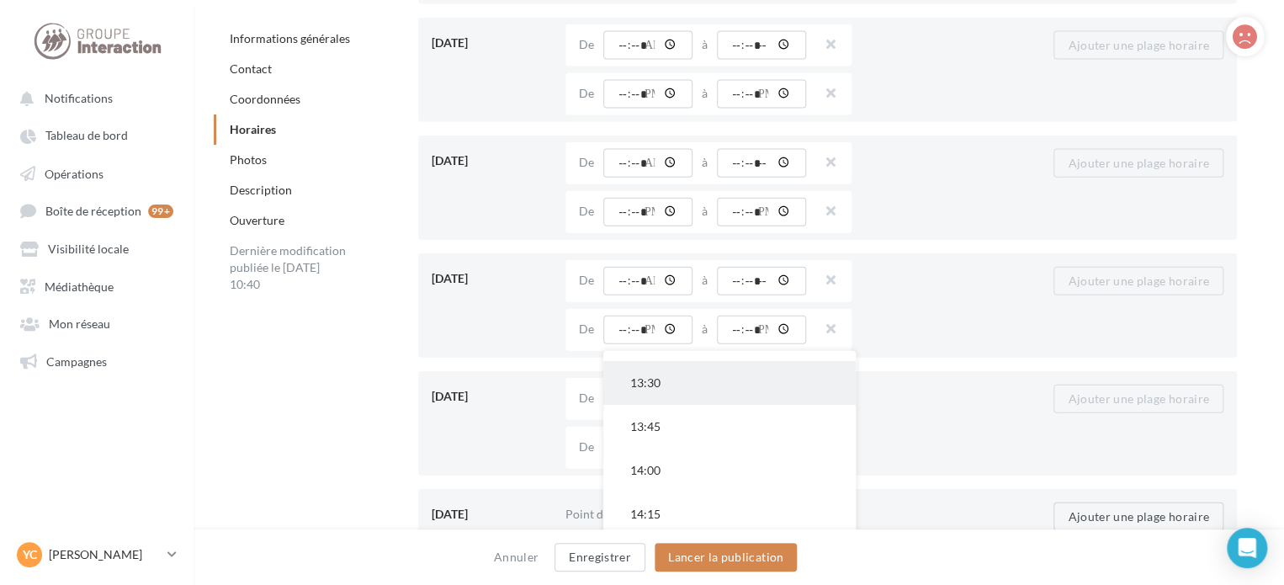
click at [673, 386] on button "13:30" at bounding box center [729, 383] width 252 height 44
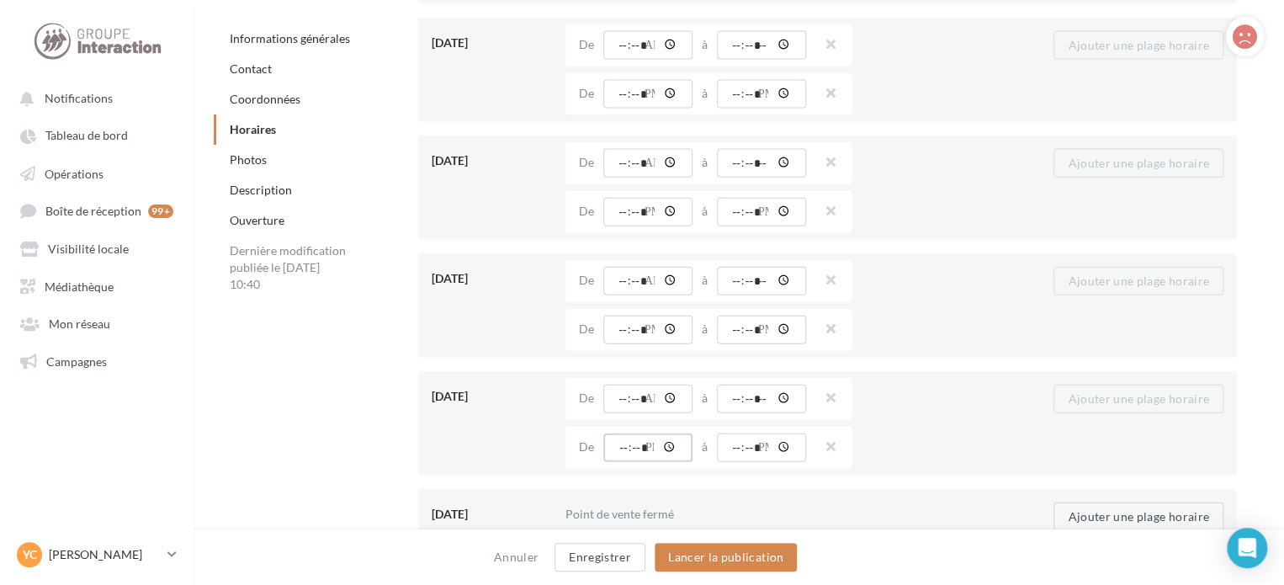
click at [631, 446] on input "time" at bounding box center [647, 447] width 89 height 29
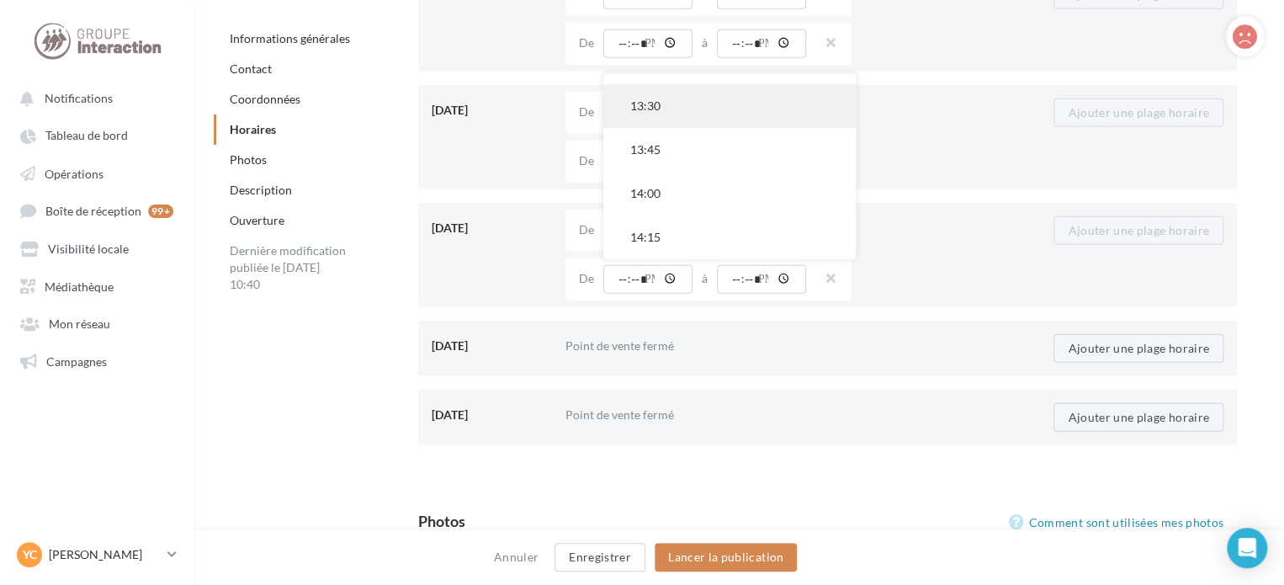
click at [670, 107] on button "13:30" at bounding box center [729, 106] width 252 height 44
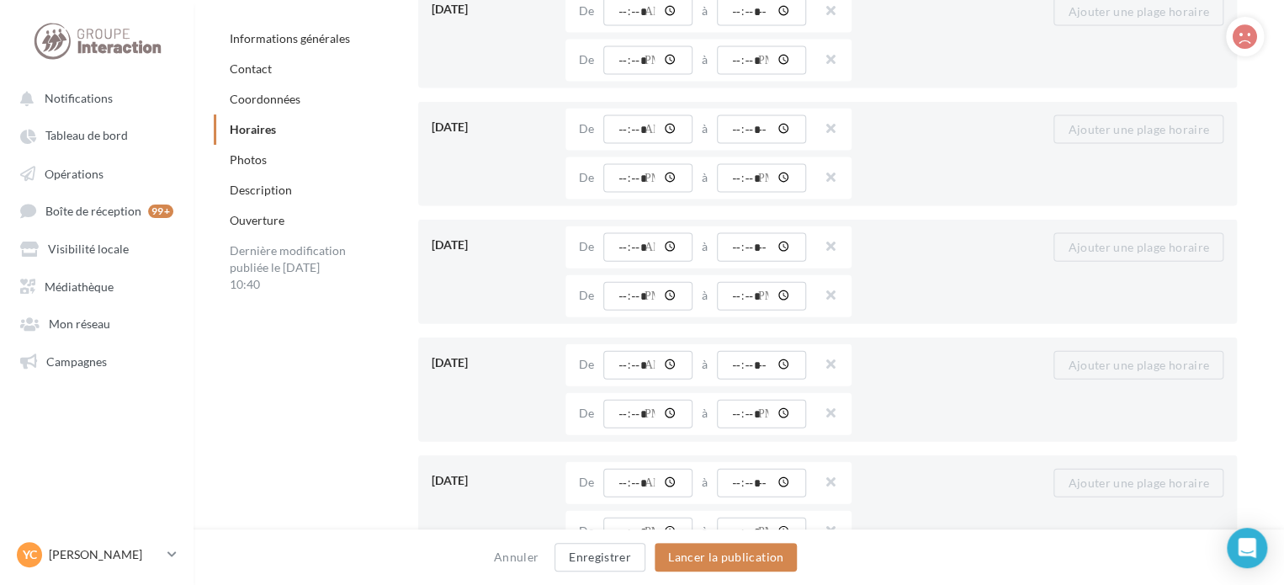
scroll to position [1683, 0]
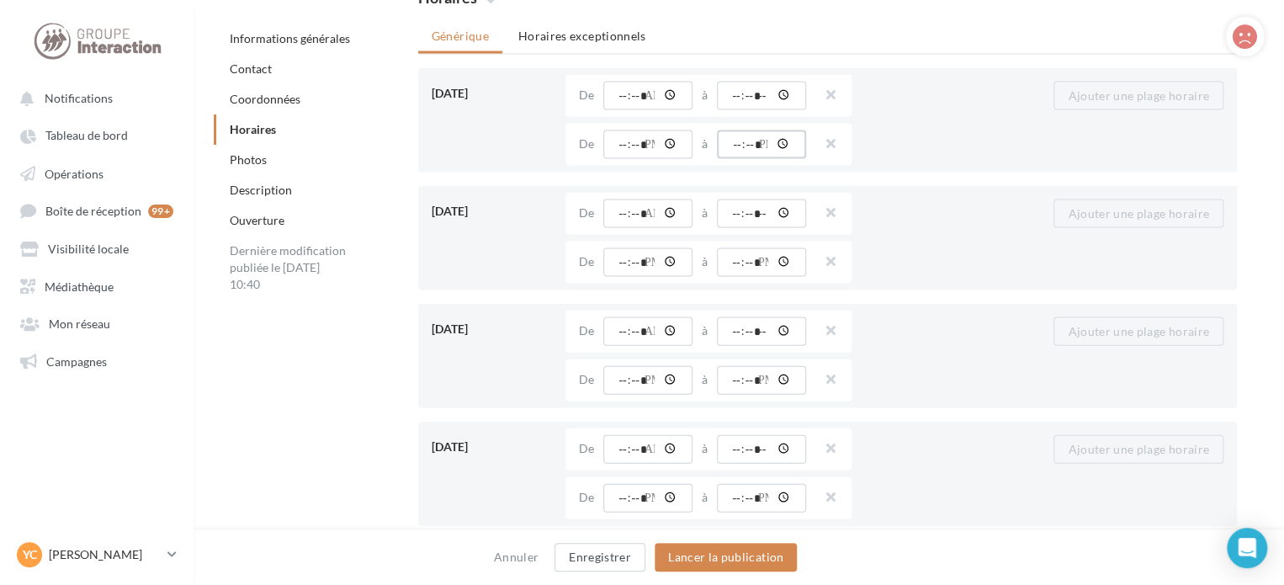
click at [752, 141] on input "time" at bounding box center [761, 144] width 89 height 29
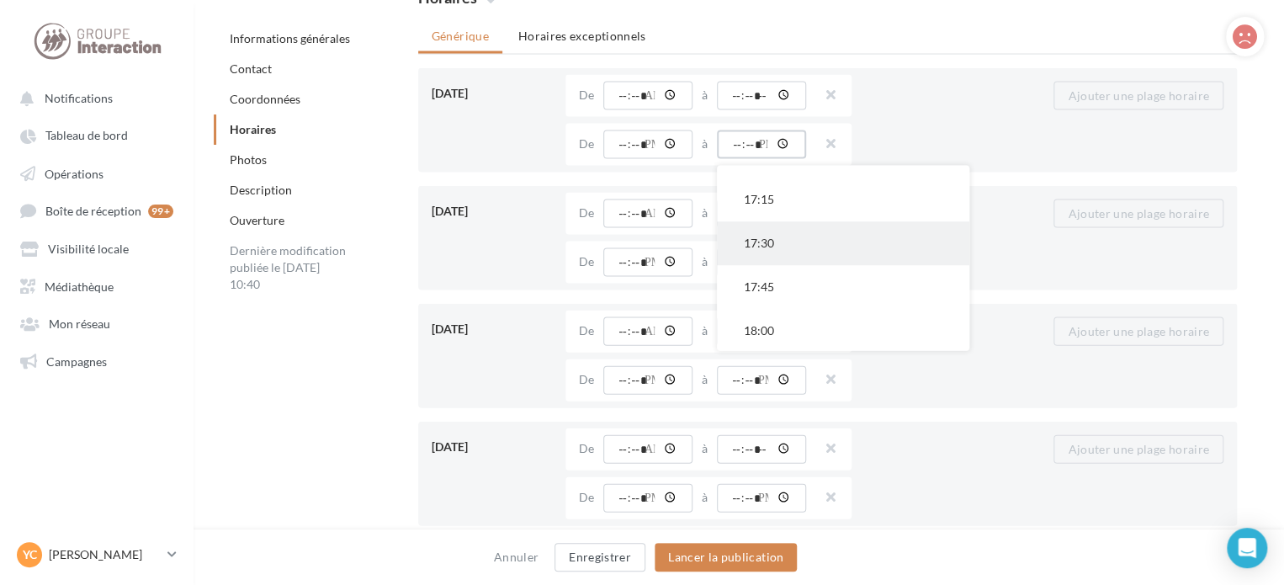
scroll to position [673, 0]
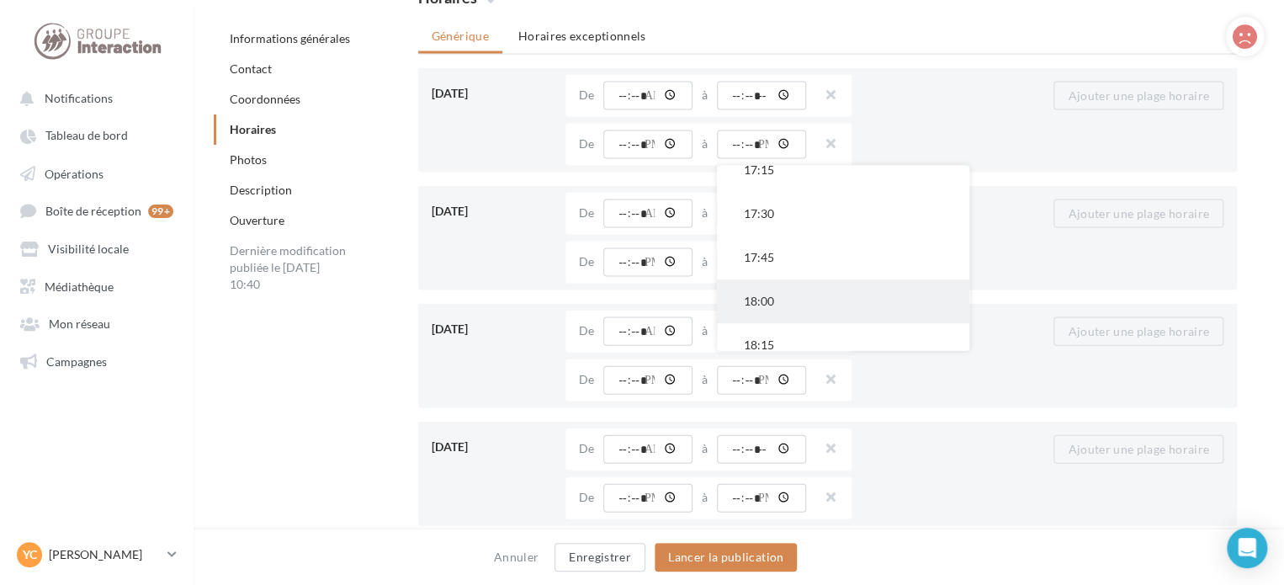
click at [783, 299] on button "18:00" at bounding box center [843, 302] width 252 height 44
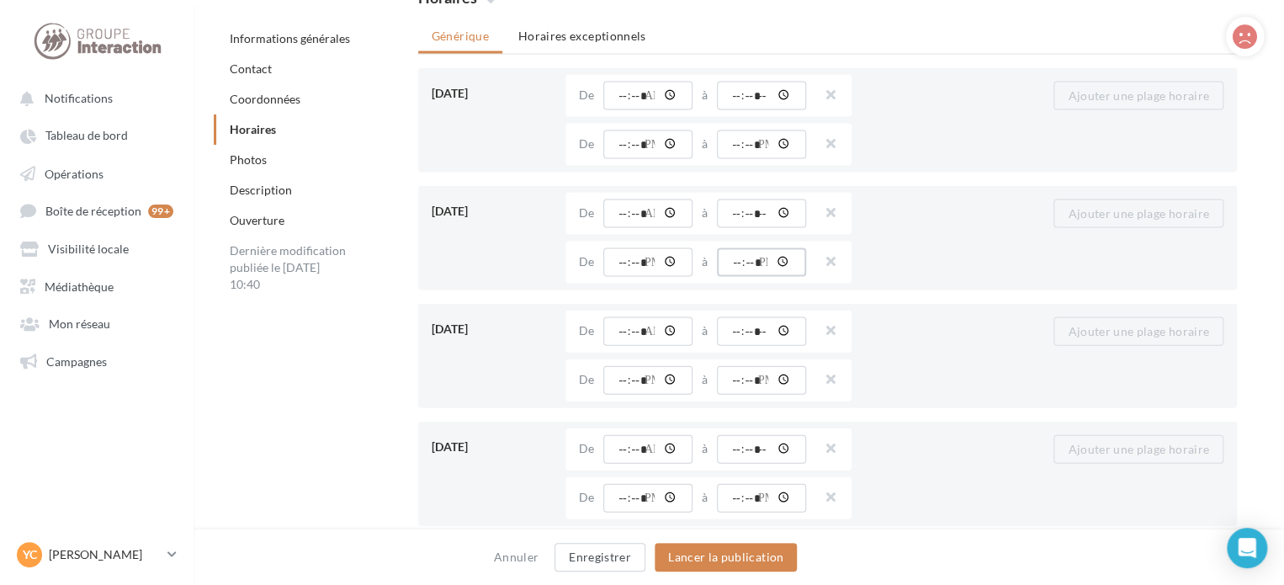
click at [760, 262] on input "time" at bounding box center [761, 262] width 89 height 29
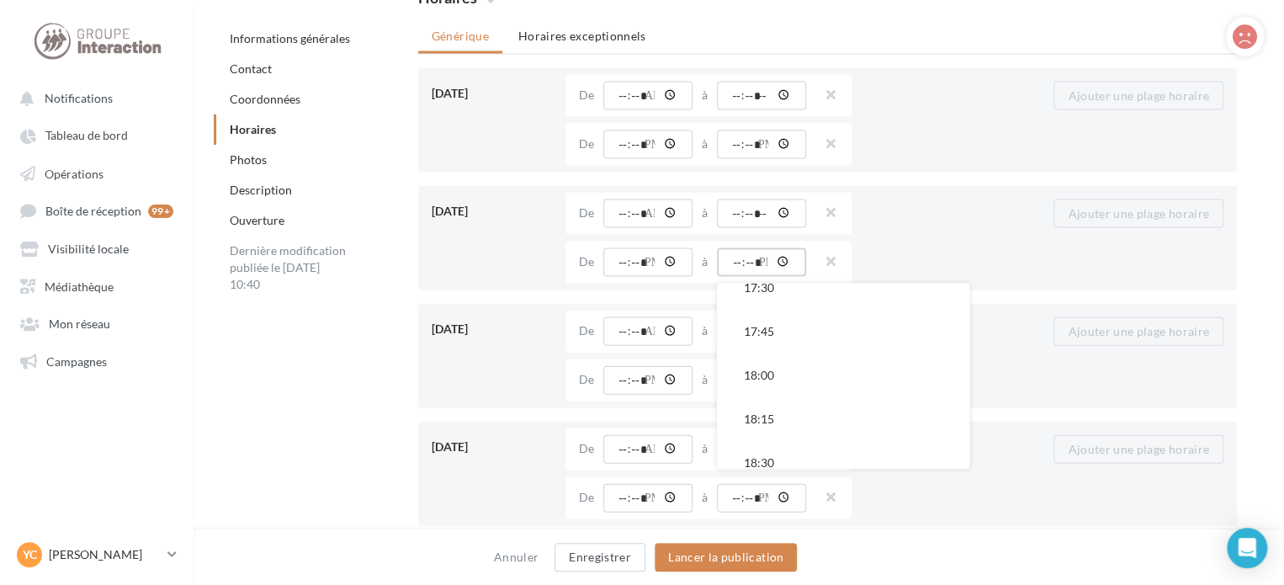
scroll to position [757, 0]
click at [794, 337] on button "18:00" at bounding box center [843, 336] width 252 height 44
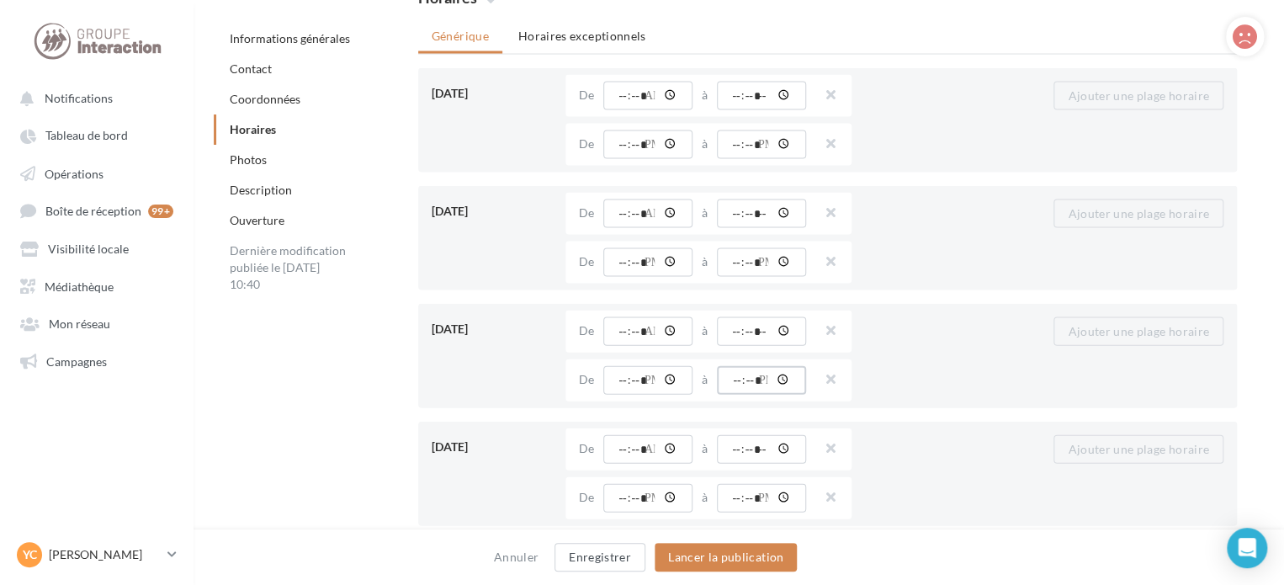
click at [747, 381] on input "time" at bounding box center [761, 380] width 89 height 29
click at [783, 454] on button "18:00" at bounding box center [843, 454] width 252 height 44
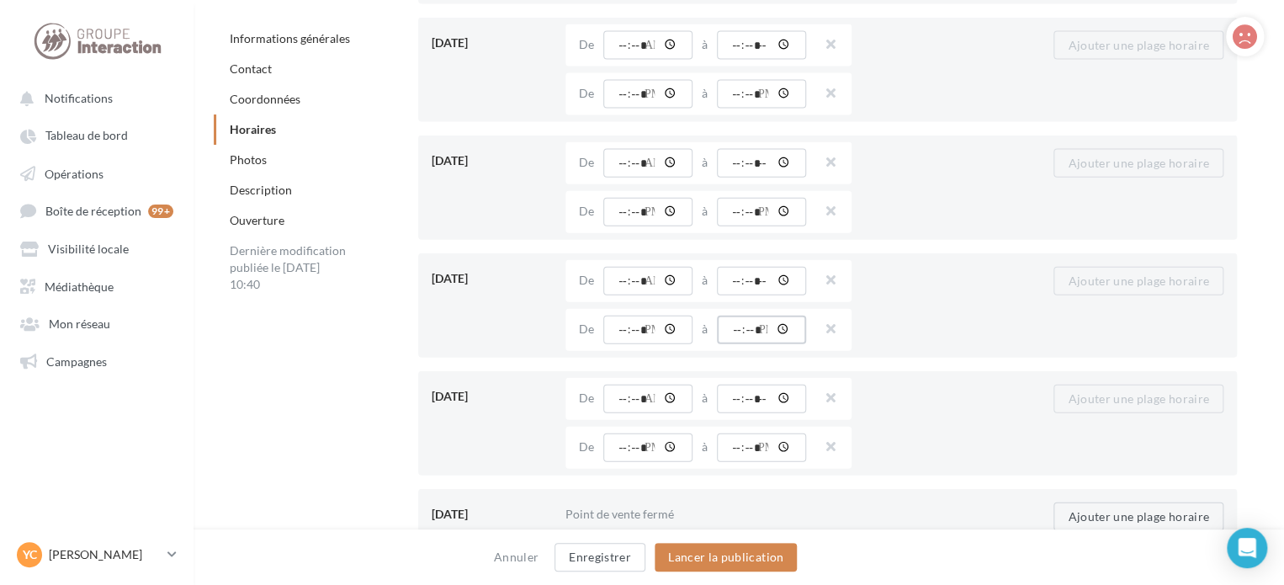
click at [761, 337] on input "time" at bounding box center [761, 330] width 89 height 29
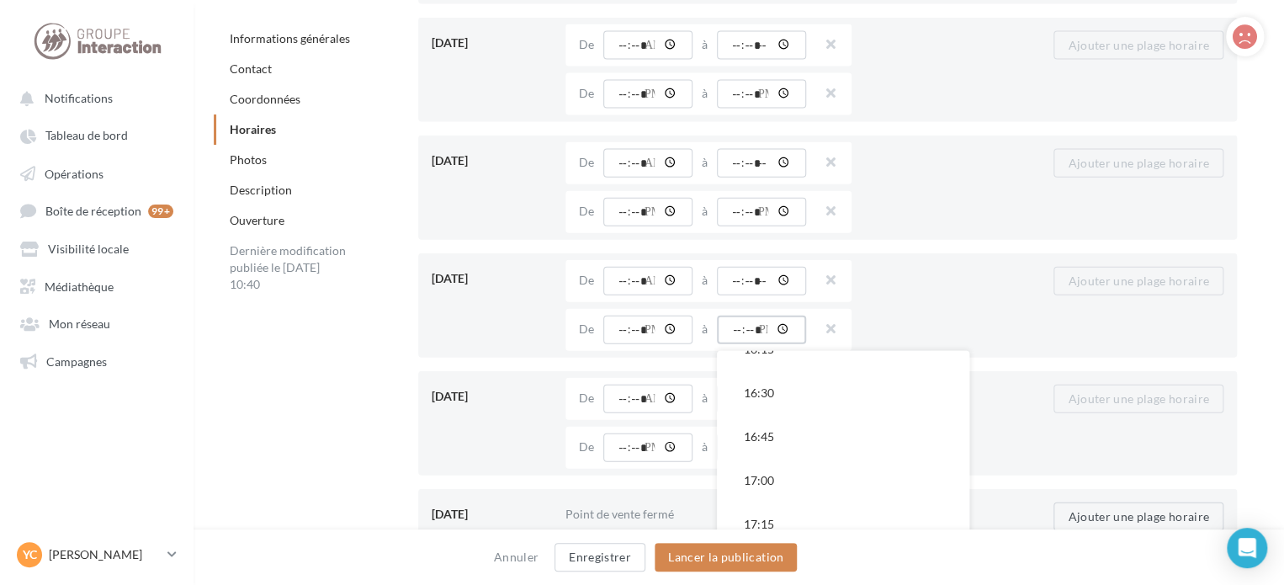
scroll to position [673, 0]
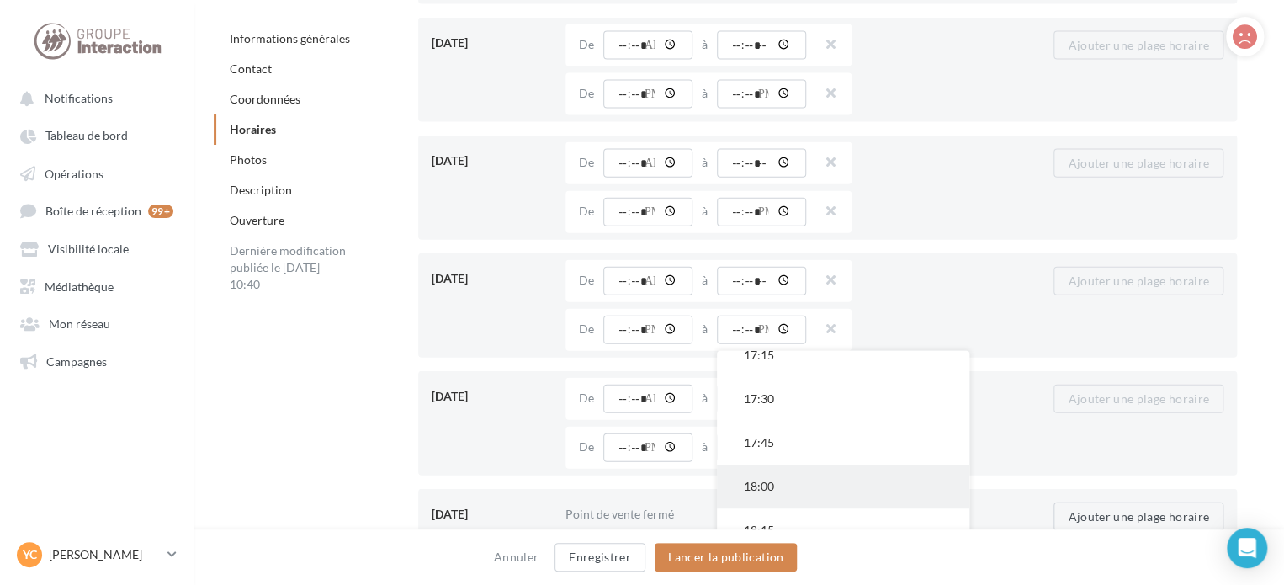
click at [783, 499] on button "18:00" at bounding box center [843, 487] width 252 height 44
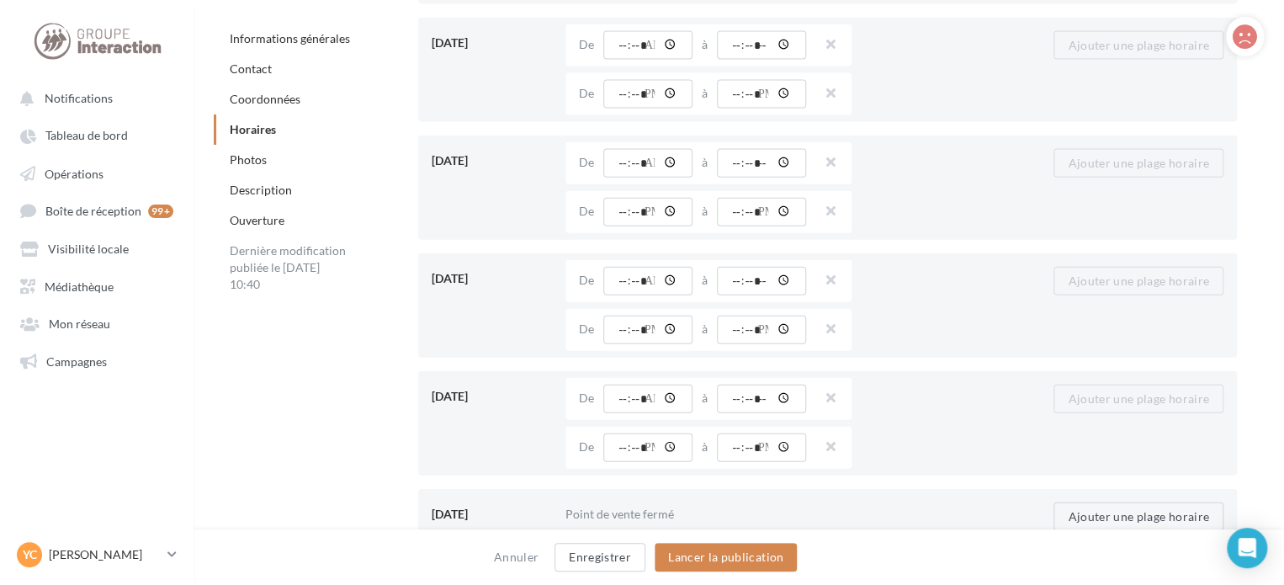
scroll to position [1936, 0]
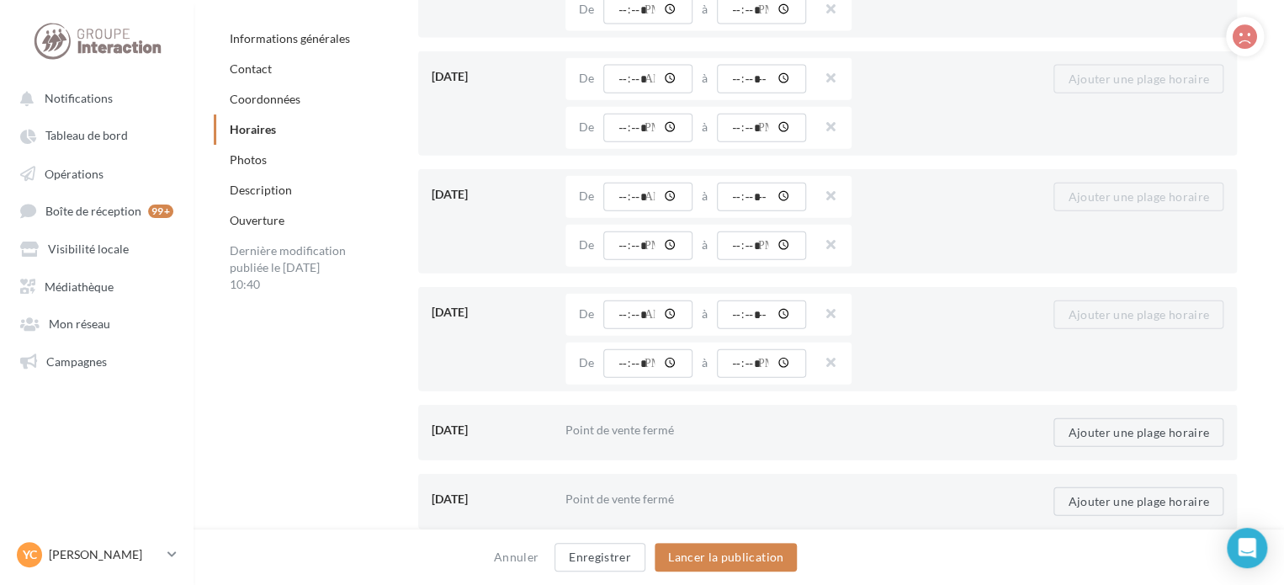
click at [747, 378] on div "Point de vente ouvert 24h / 24 De ***** 24h / 24 12:15 12:30 12:45 13:00 13:15 …" at bounding box center [709, 364] width 286 height 42
click at [752, 371] on input "time" at bounding box center [761, 363] width 89 height 29
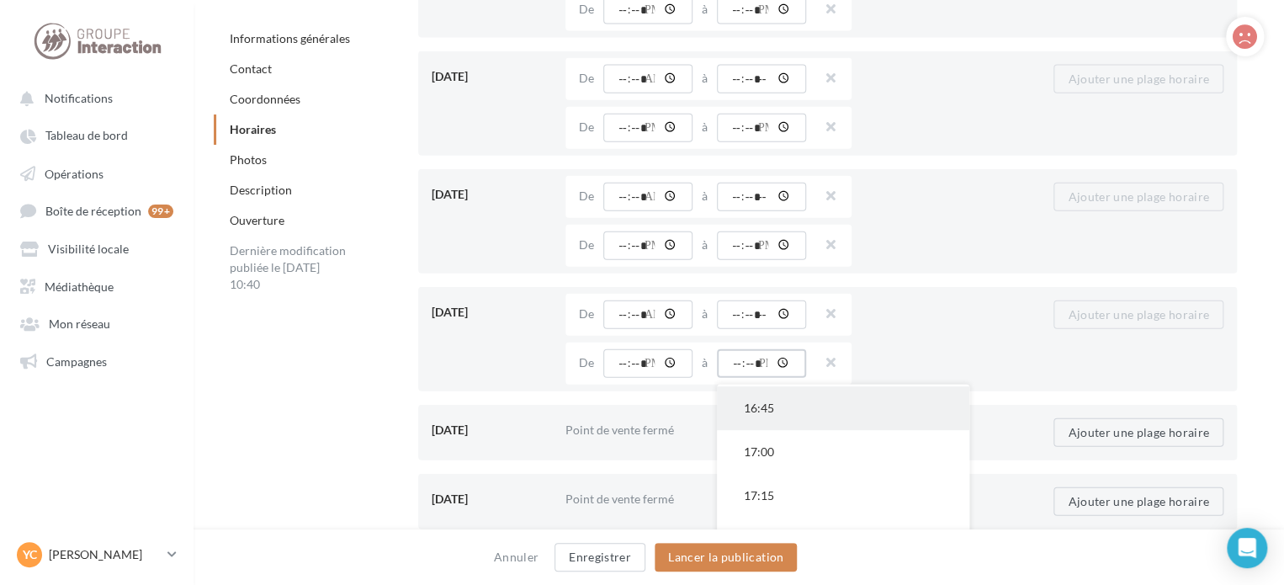
scroll to position [673, 0]
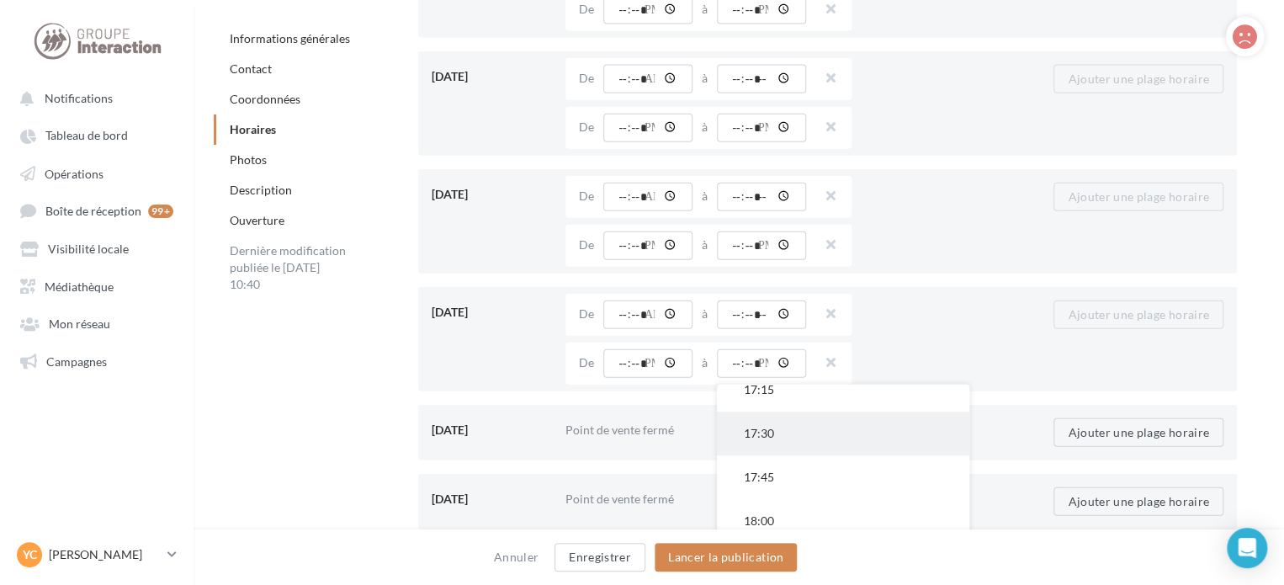
click at [799, 424] on button "17:30" at bounding box center [843, 434] width 252 height 44
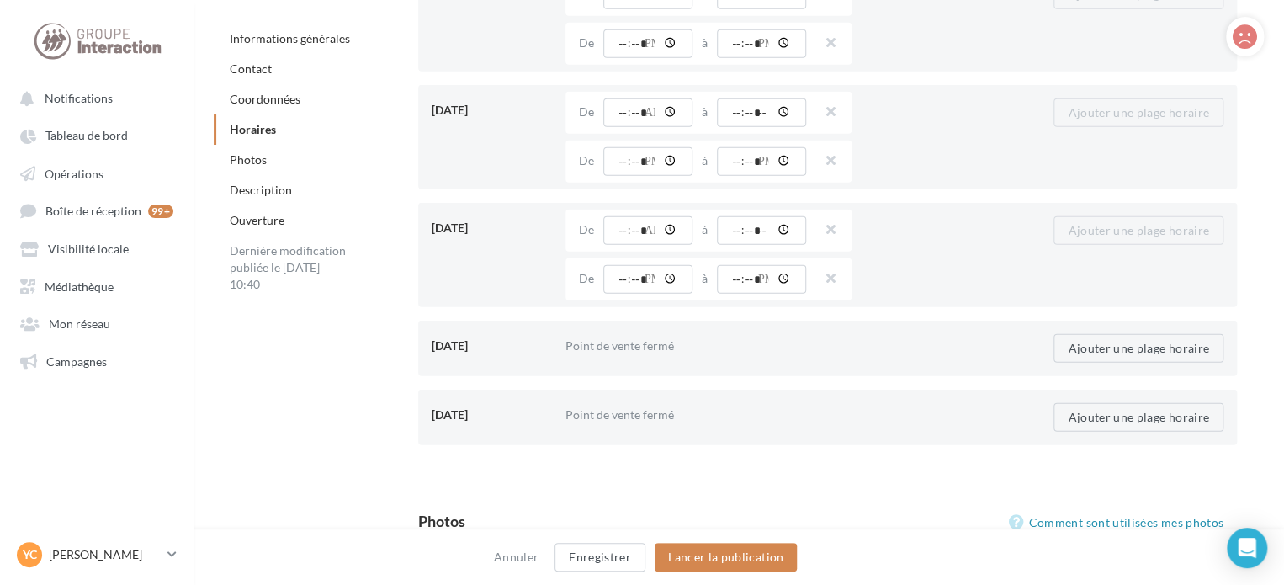
scroll to position [2104, 0]
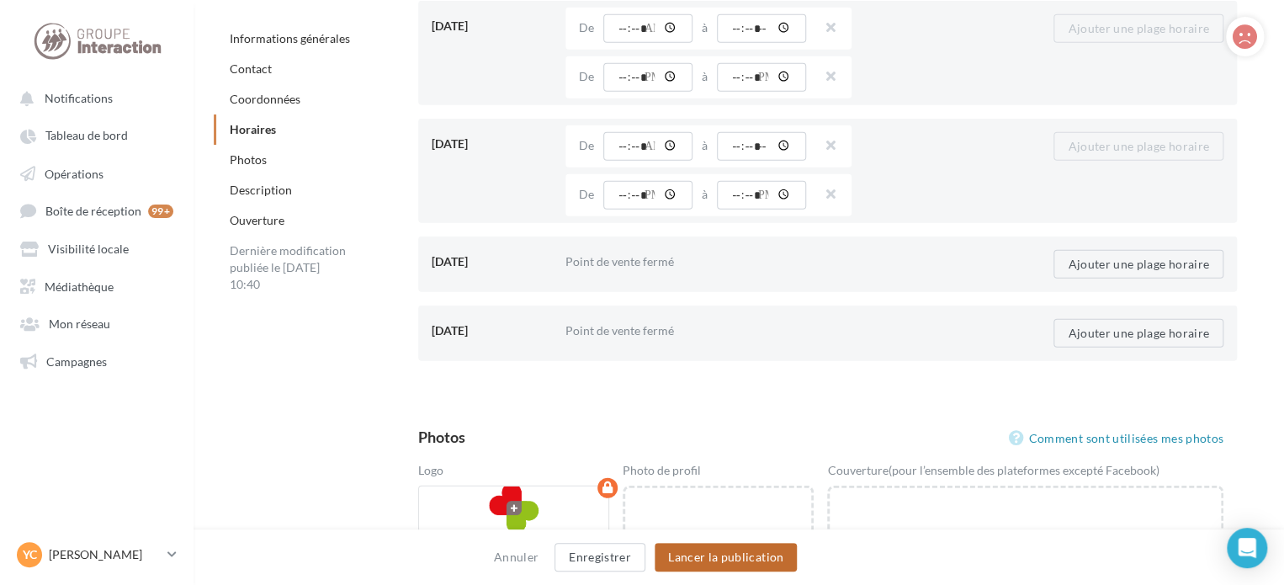
click at [761, 563] on button "Lancer la publication" at bounding box center [726, 557] width 142 height 29
click at [747, 559] on button "Lancer la publication" at bounding box center [726, 557] width 142 height 29
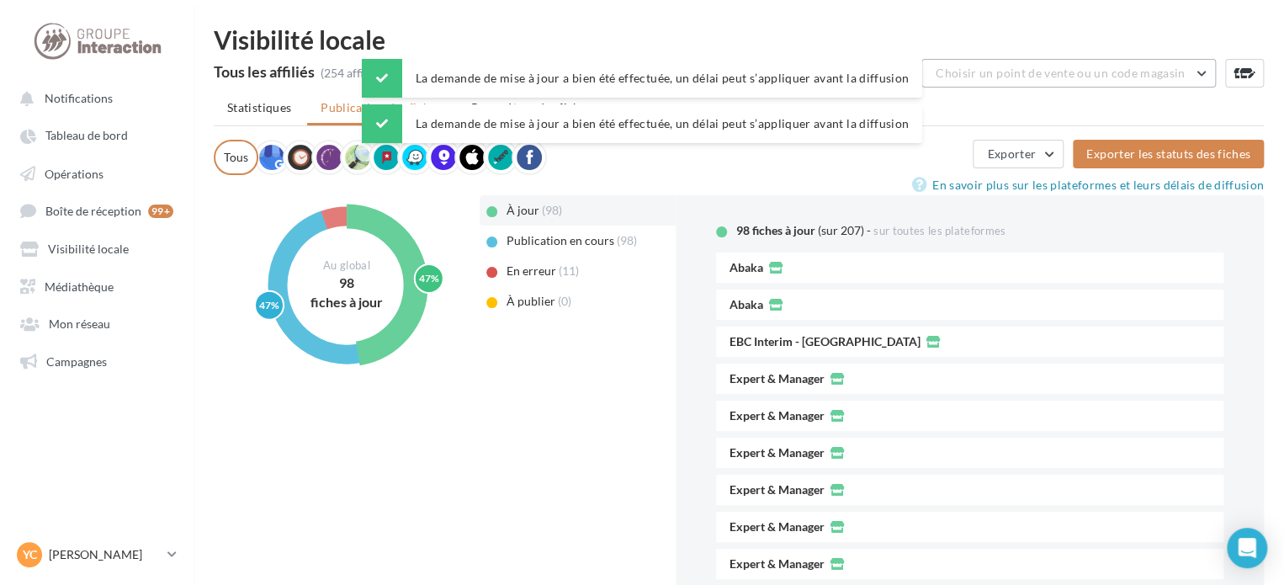
click at [934, 75] on button "Choisir un point de vente ou un code magasin" at bounding box center [1068, 73] width 295 height 29
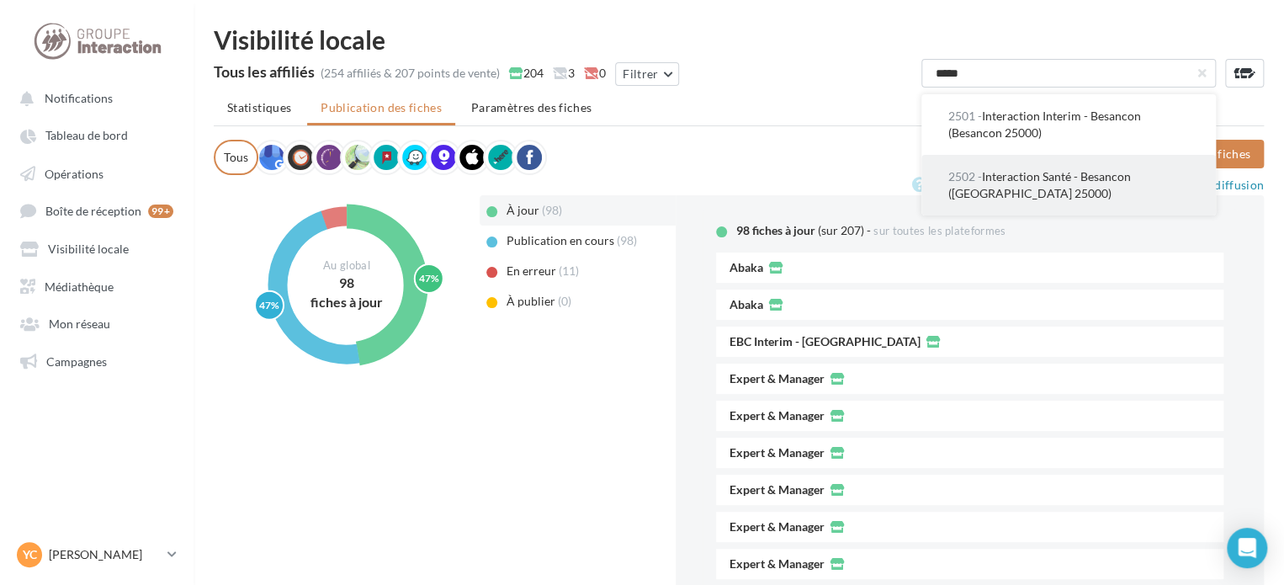
type input "*****"
click at [1039, 178] on span "2502 - Interaction Santé - [GEOGRAPHIC_DATA] ([GEOGRAPHIC_DATA] 25000)" at bounding box center [1039, 184] width 183 height 31
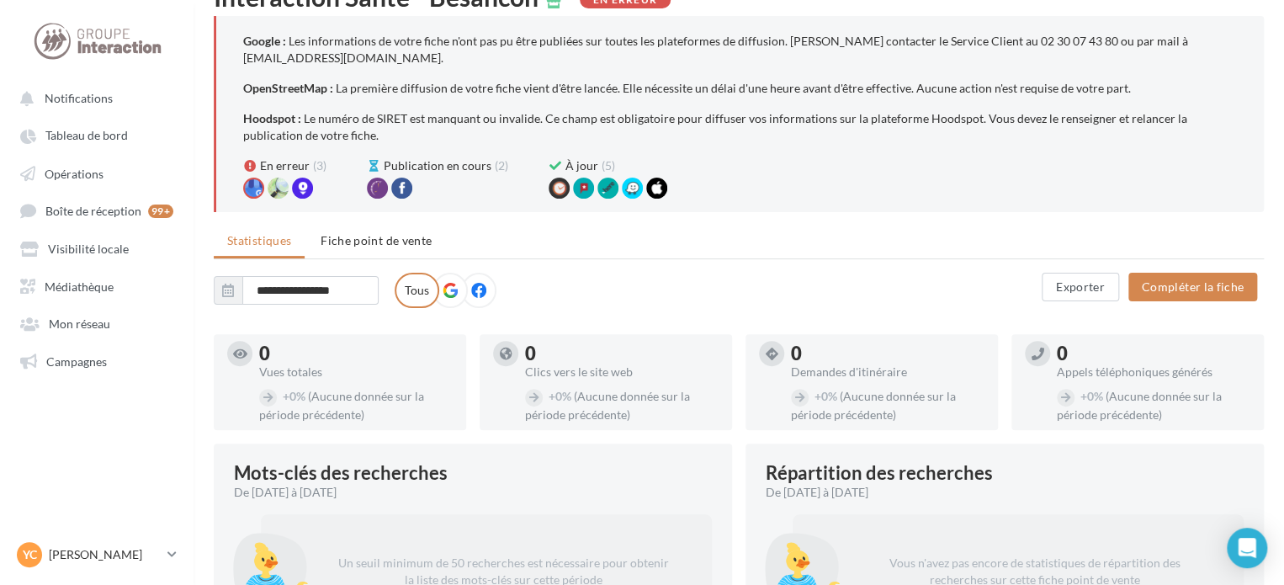
scroll to position [168, 0]
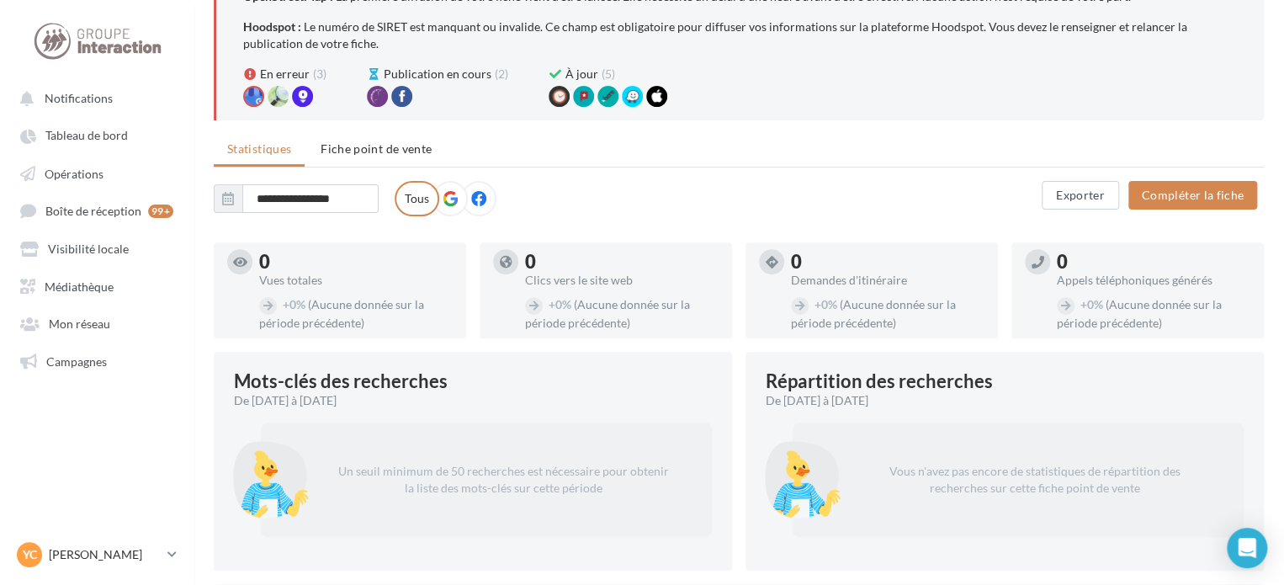
click at [337, 148] on span "Fiche point de vente" at bounding box center [376, 148] width 111 height 14
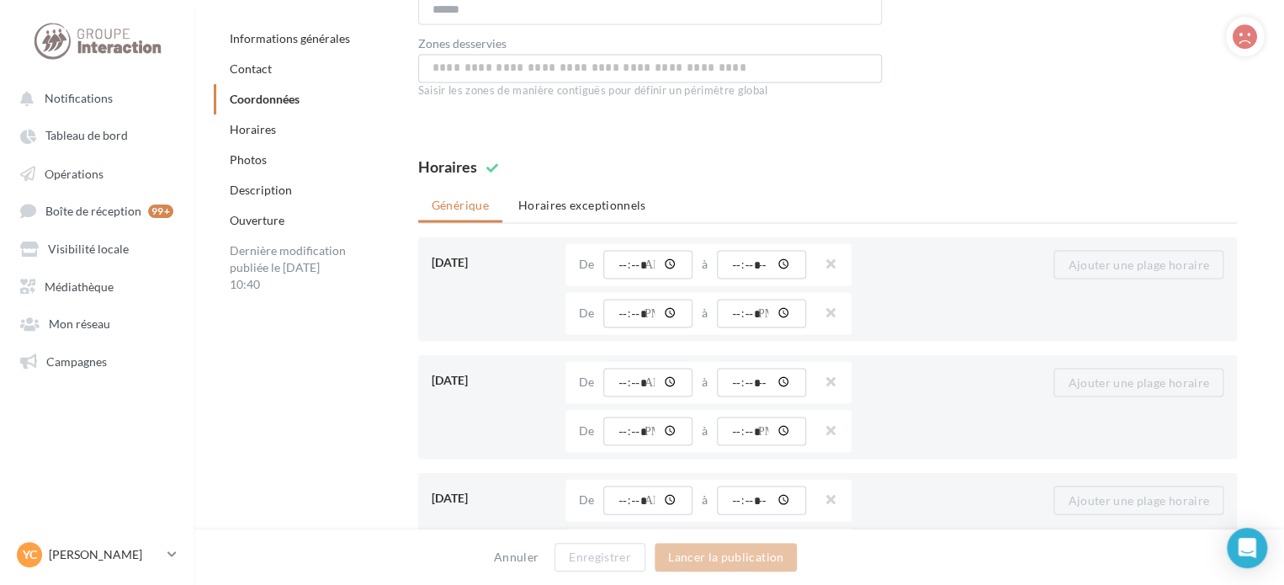
scroll to position [1346, 0]
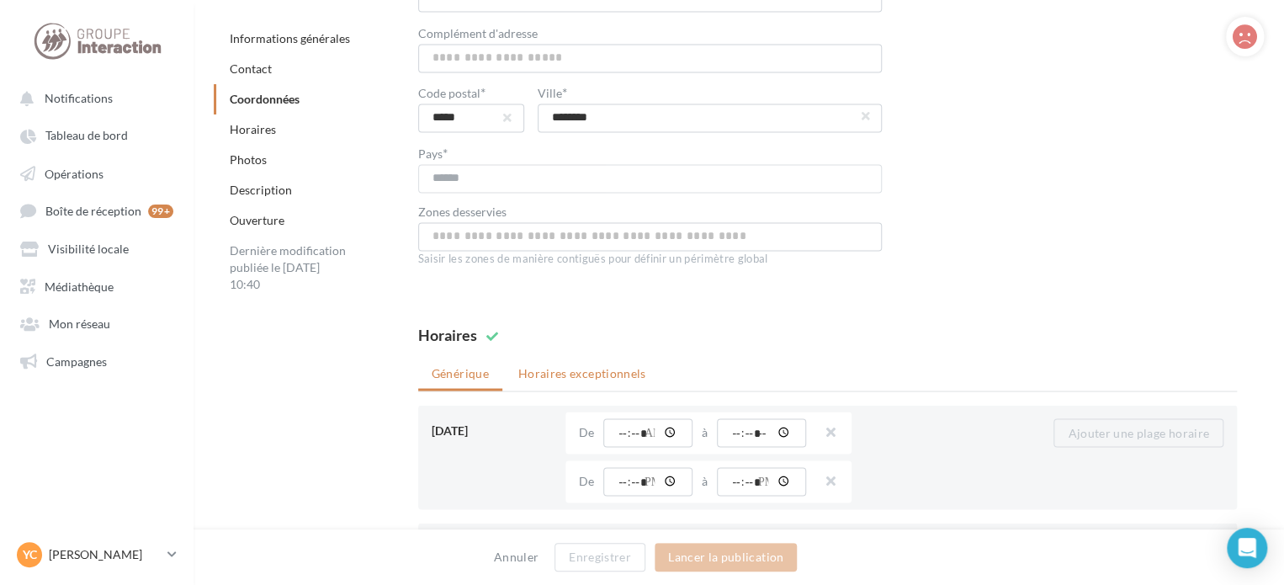
click at [598, 379] on li "Horaires exceptionnels" at bounding box center [582, 373] width 155 height 30
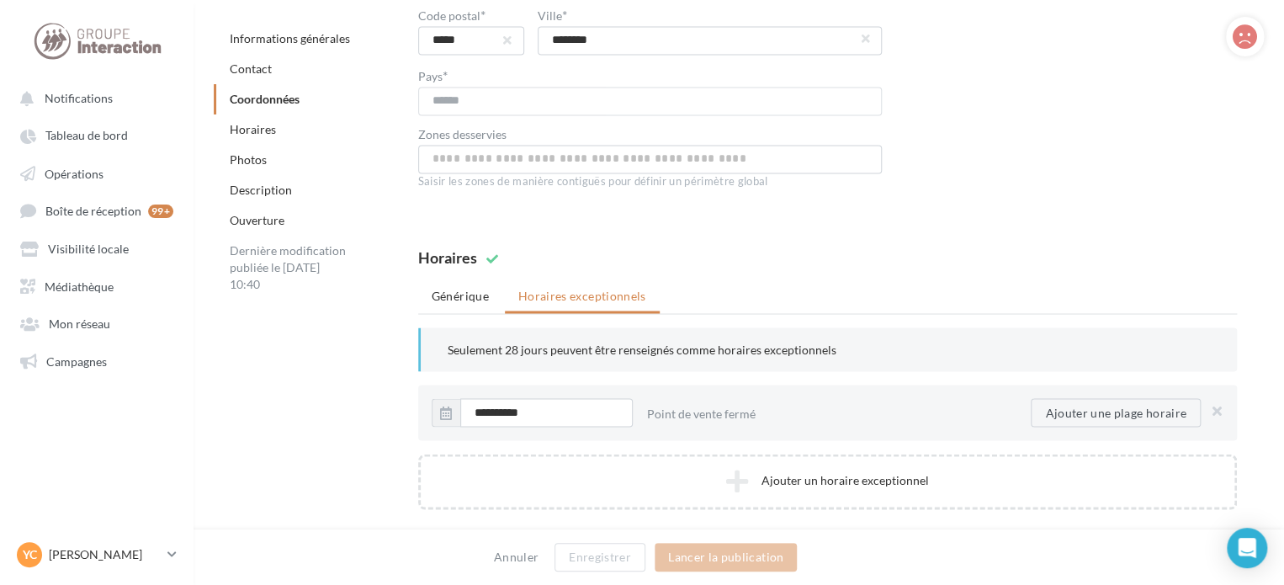
scroll to position [1515, 0]
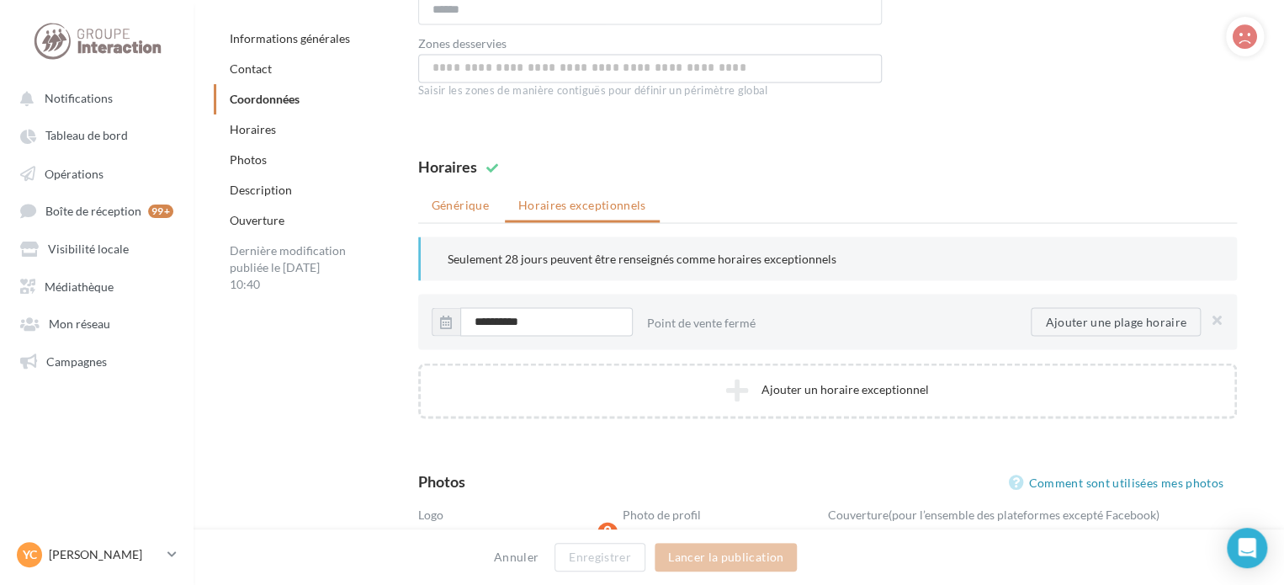
click at [469, 205] on li "Générique" at bounding box center [460, 204] width 84 height 30
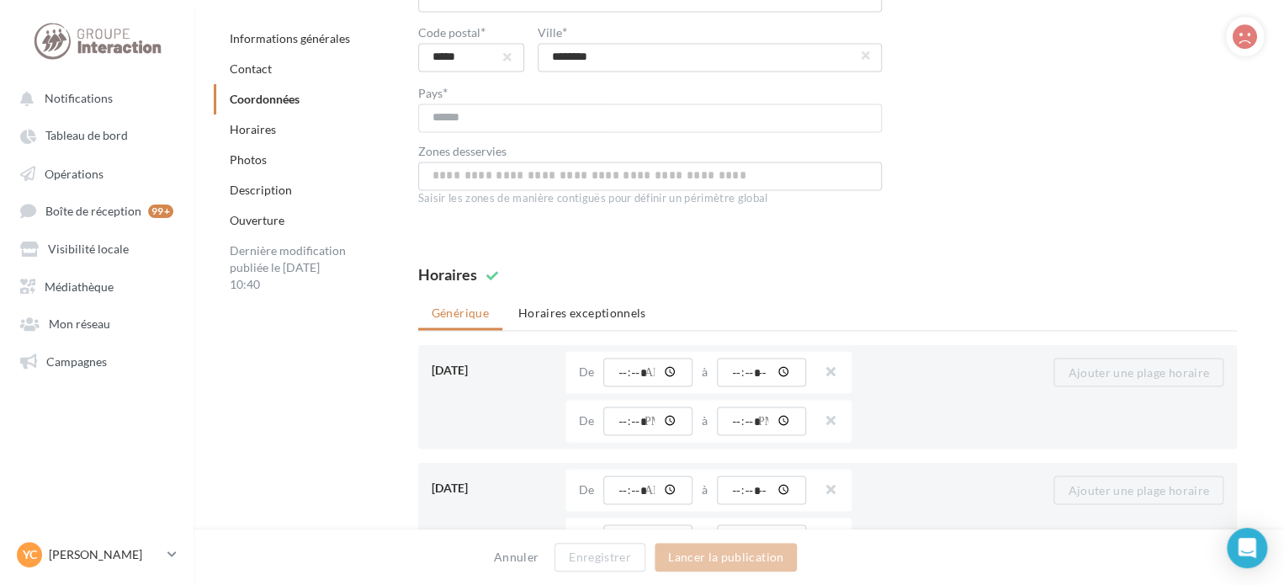
scroll to position [1346, 0]
